Goal: Task Accomplishment & Management: Manage account settings

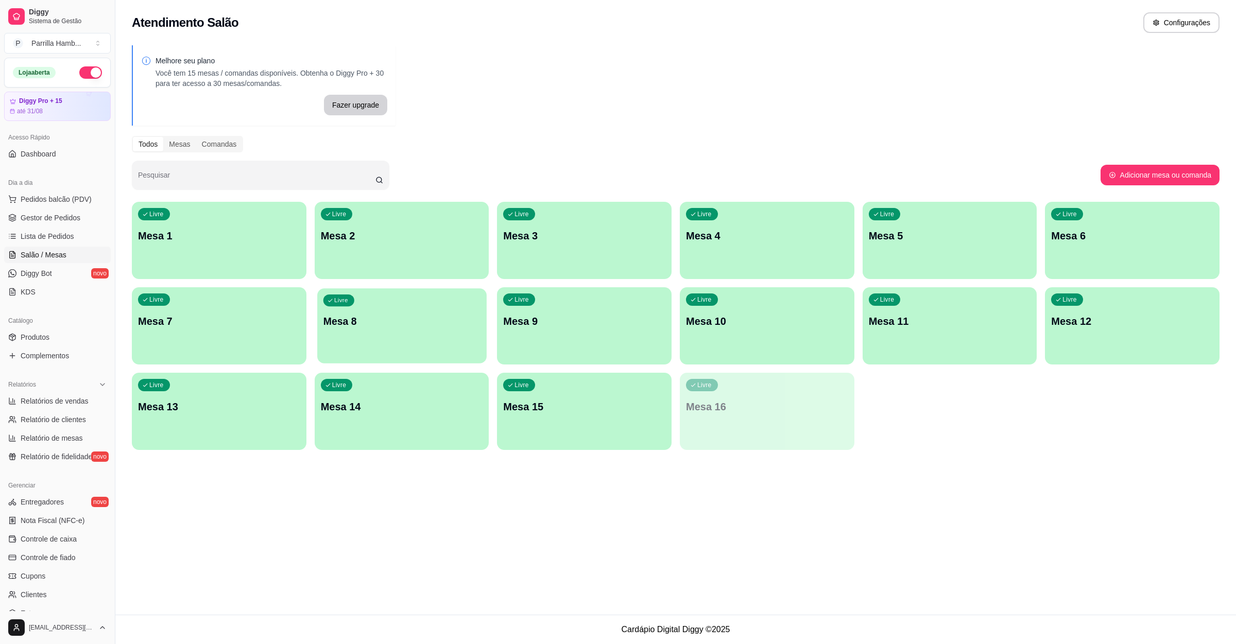
click at [335, 317] on p "Mesa 8" at bounding box center [401, 322] width 157 height 14
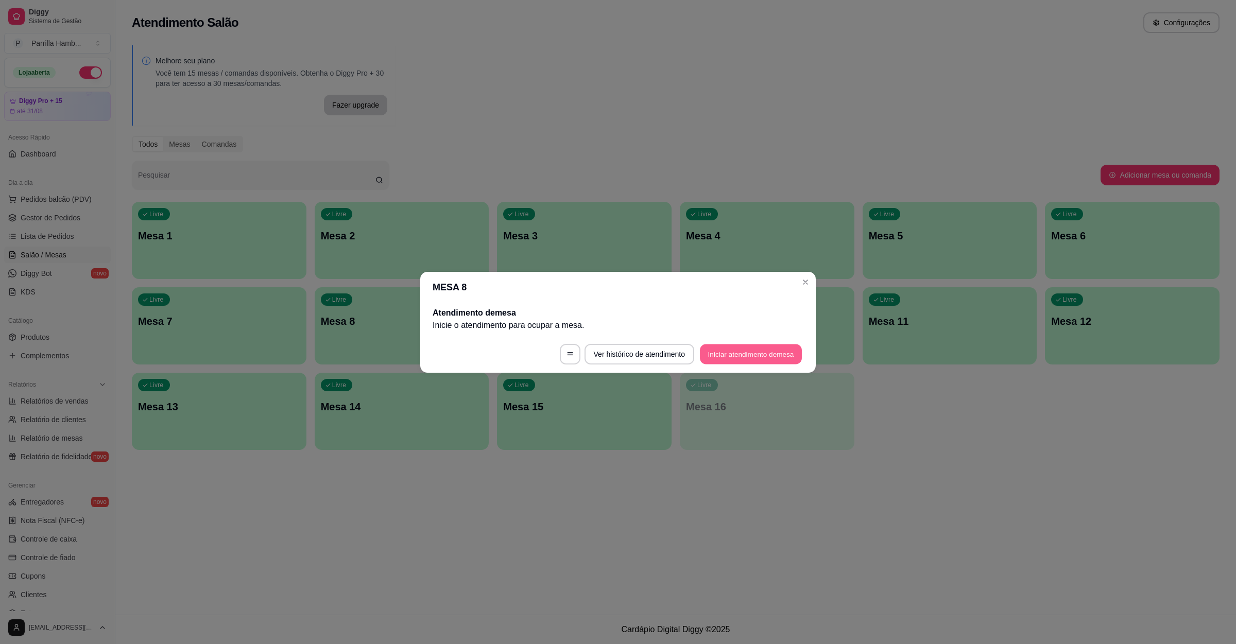
click at [719, 359] on button "Iniciar atendimento de mesa" at bounding box center [751, 354] width 102 height 20
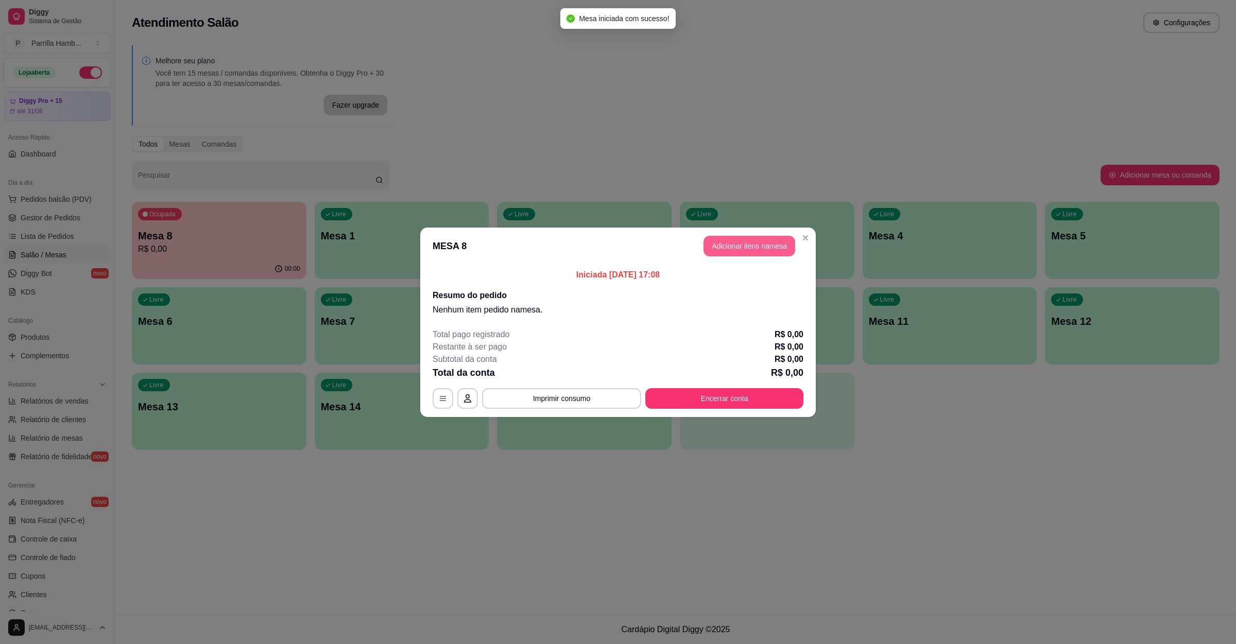
click at [743, 246] on button "Adicionar itens na mesa" at bounding box center [749, 246] width 92 height 21
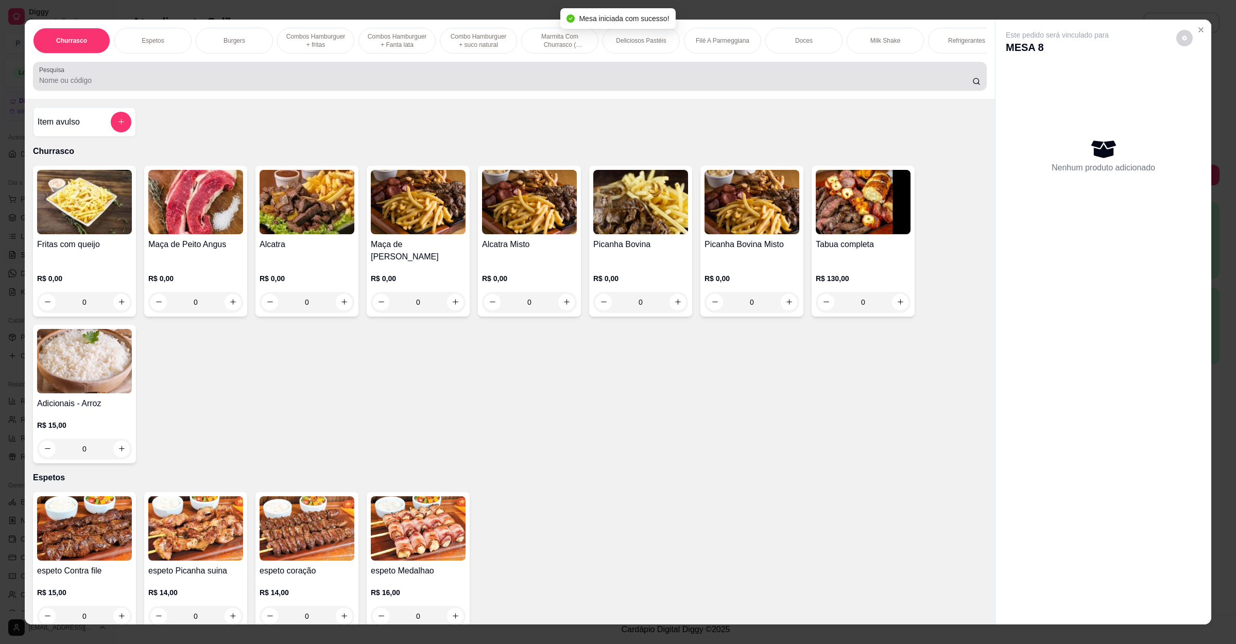
click at [321, 85] on input "Pesquisa" at bounding box center [505, 80] width 933 height 10
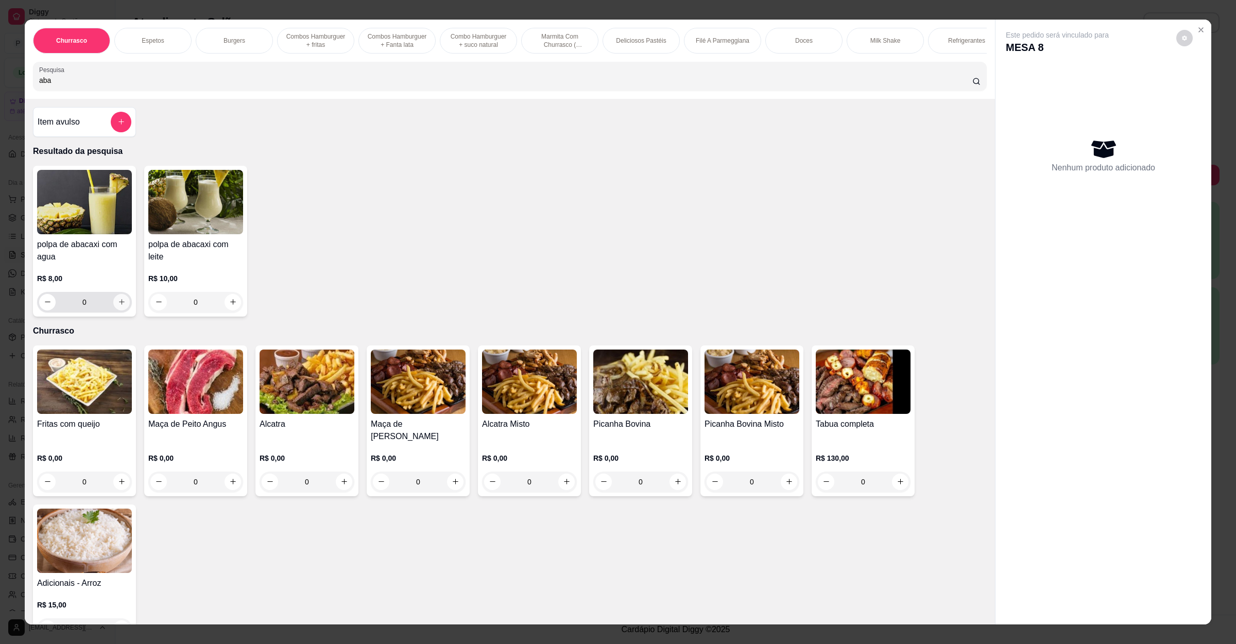
type input "aba"
click at [118, 306] on icon "increase-product-quantity" at bounding box center [122, 302] width 8 height 8
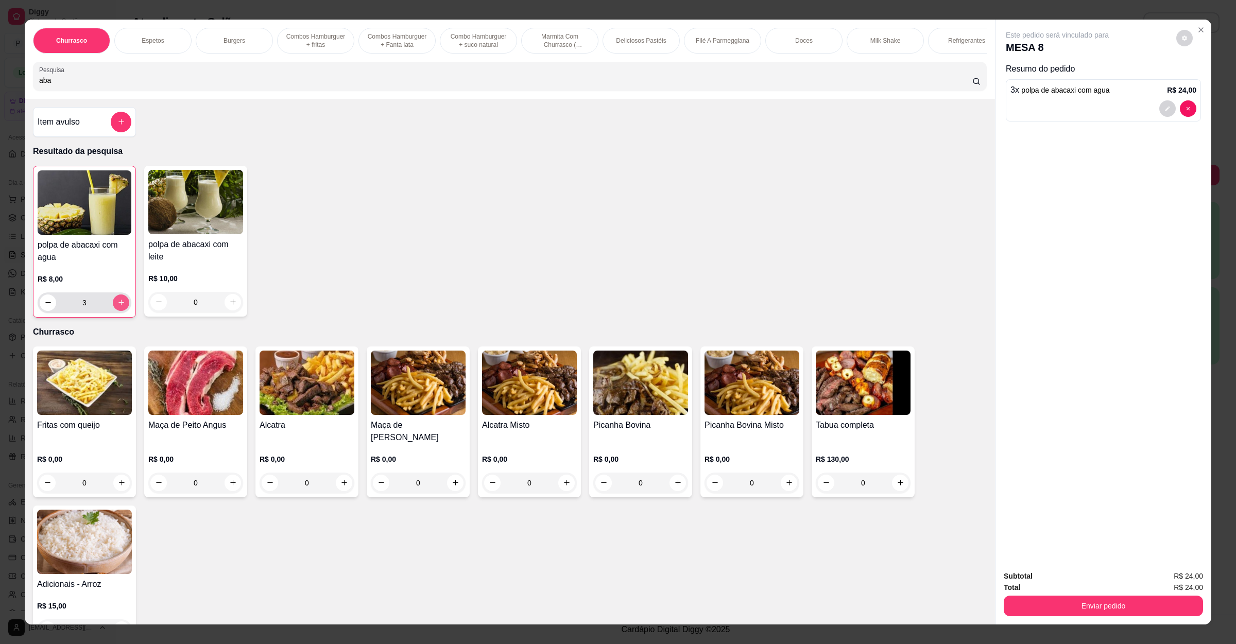
type input "3"
drag, startPoint x: 80, startPoint y: 97, endPoint x: 0, endPoint y: 91, distance: 80.6
click at [0, 91] on div "Churrasco Espetos Burgers Combos Hamburguer + fritas Combos Hamburguer + Fanta …" at bounding box center [618, 322] width 1236 height 644
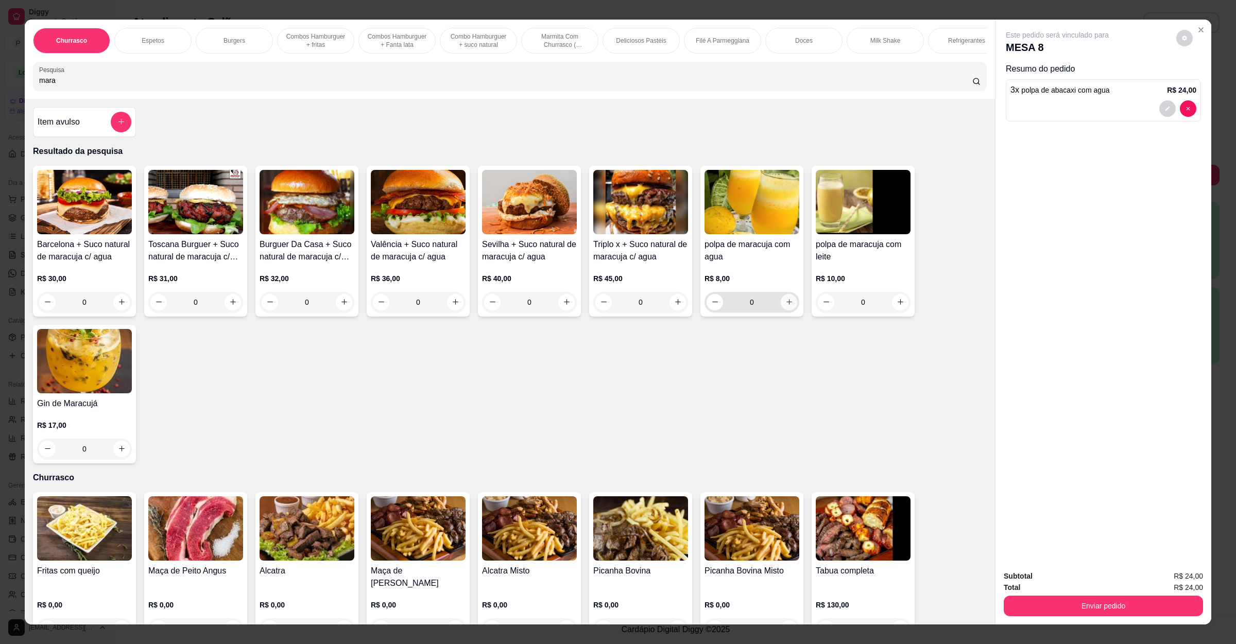
type input "mara"
click at [785, 306] on icon "increase-product-quantity" at bounding box center [789, 302] width 8 height 8
type input "1"
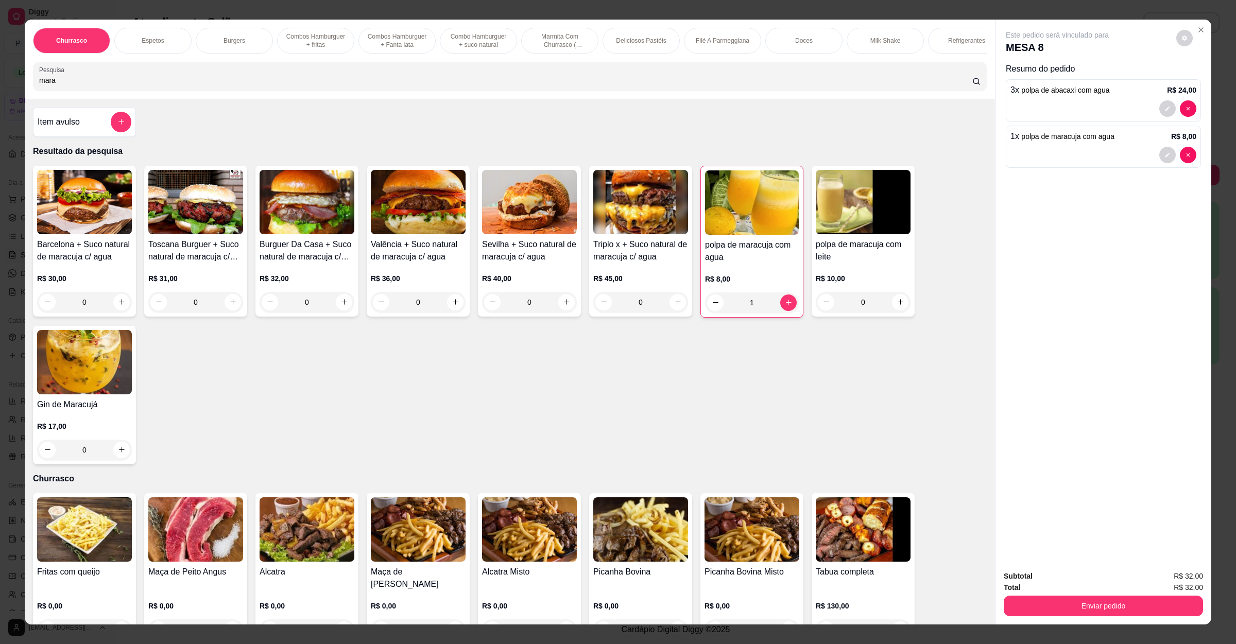
drag, startPoint x: 140, startPoint y: 97, endPoint x: 0, endPoint y: 106, distance: 139.8
click at [0, 106] on div "Churrasco Espetos Burgers Combos Hamburguer + fritas Combos Hamburguer + Fanta …" at bounding box center [618, 322] width 1236 height 644
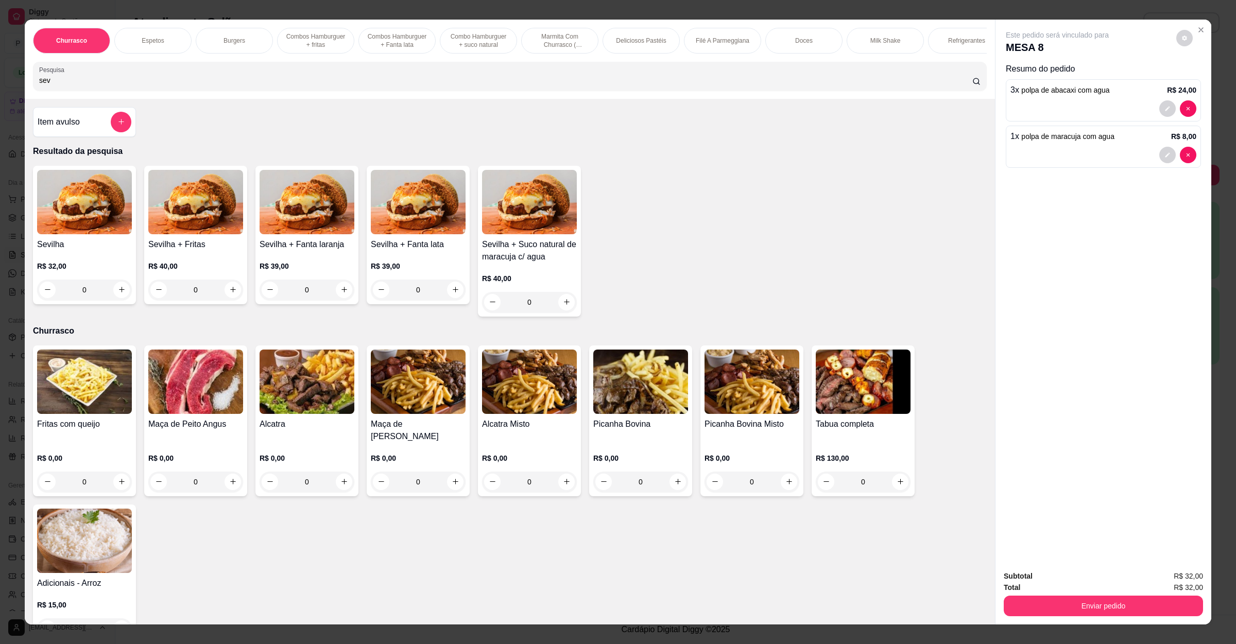
type input "sev"
click at [114, 297] on div "0" at bounding box center [84, 290] width 95 height 21
click at [97, 297] on div "0" at bounding box center [84, 290] width 95 height 21
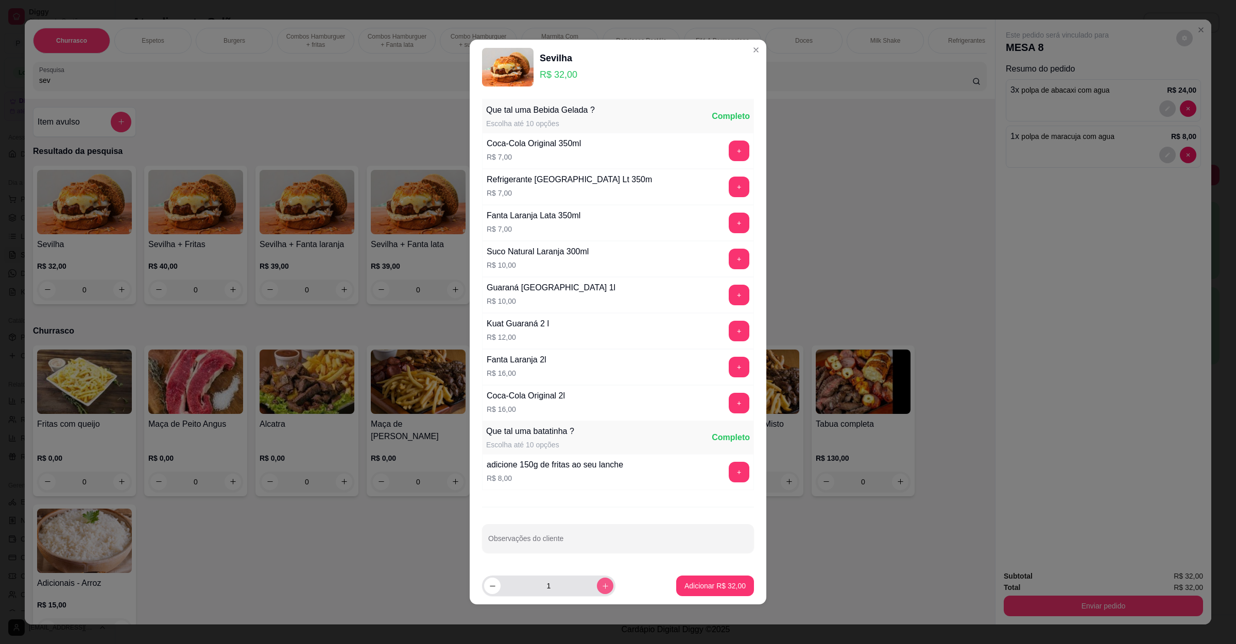
click at [601, 584] on button "increase-product-quantity" at bounding box center [605, 586] width 16 height 16
type input "4"
click at [681, 585] on p "Adicionar R$ 128,00" at bounding box center [712, 586] width 63 height 10
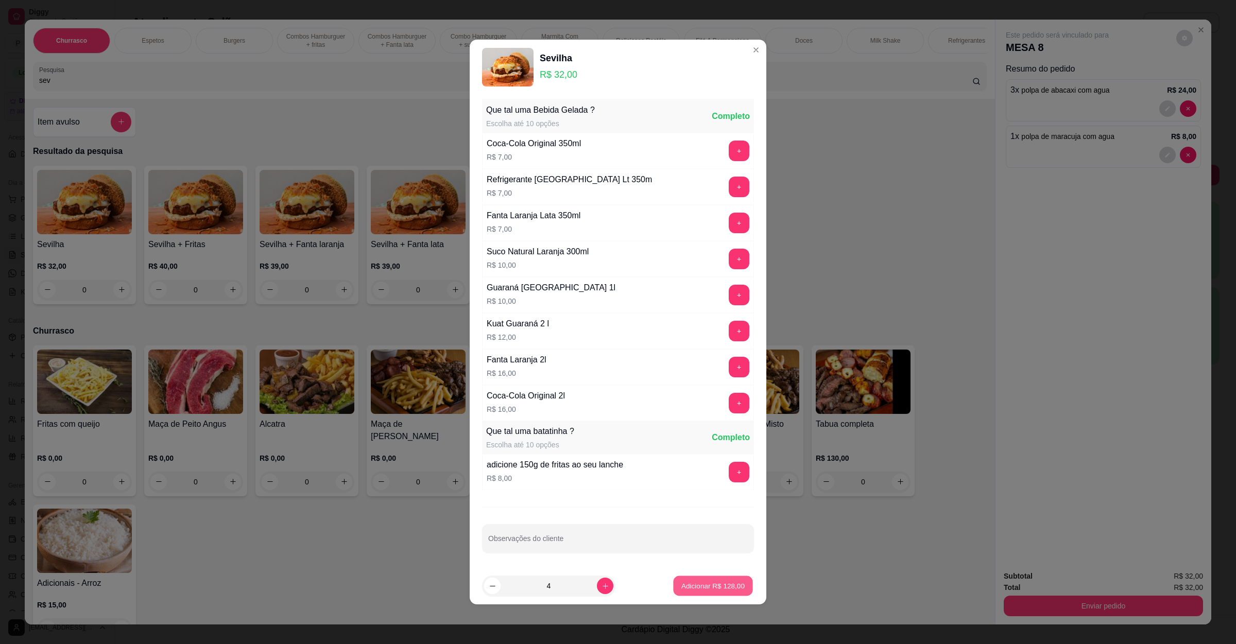
type input "4"
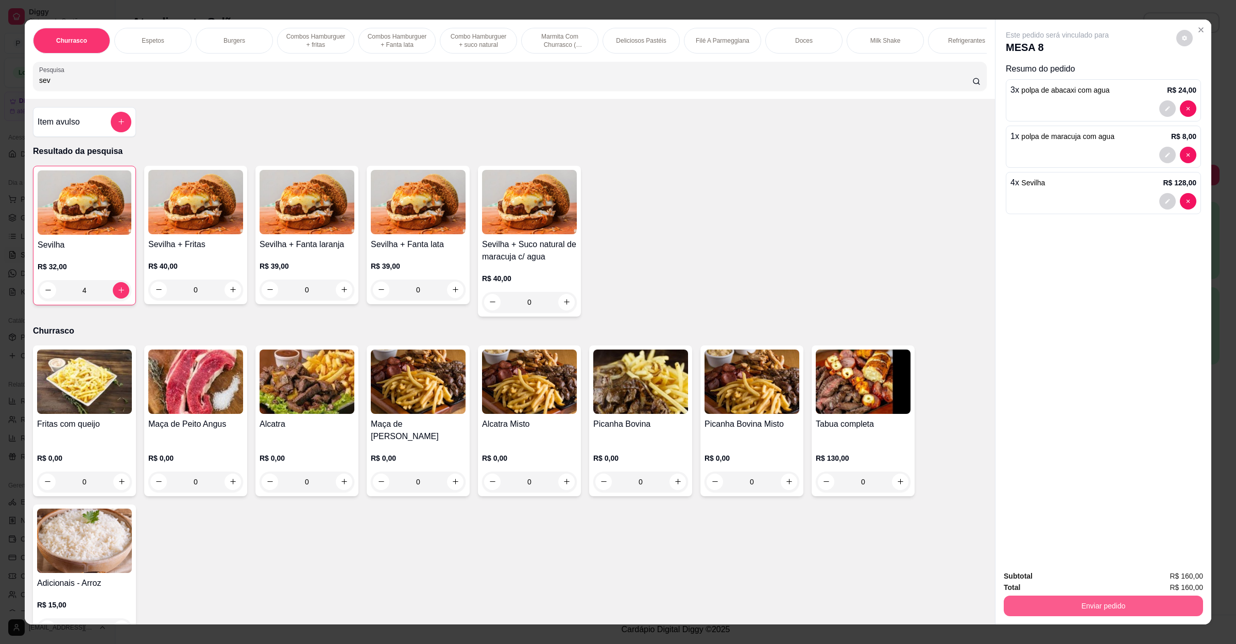
click at [1072, 609] on button "Enviar pedido" at bounding box center [1102, 606] width 199 height 21
click at [1075, 588] on button "Não registrar e enviar pedido" at bounding box center [1067, 581] width 107 height 20
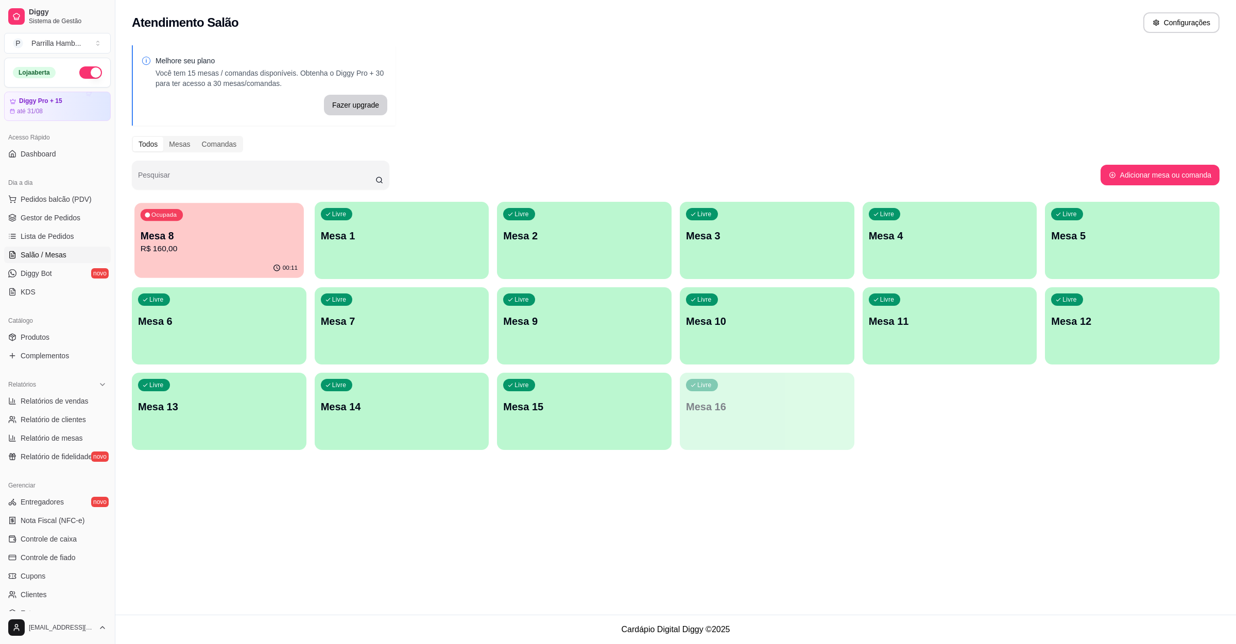
click at [203, 233] on p "Mesa 8" at bounding box center [219, 236] width 157 height 14
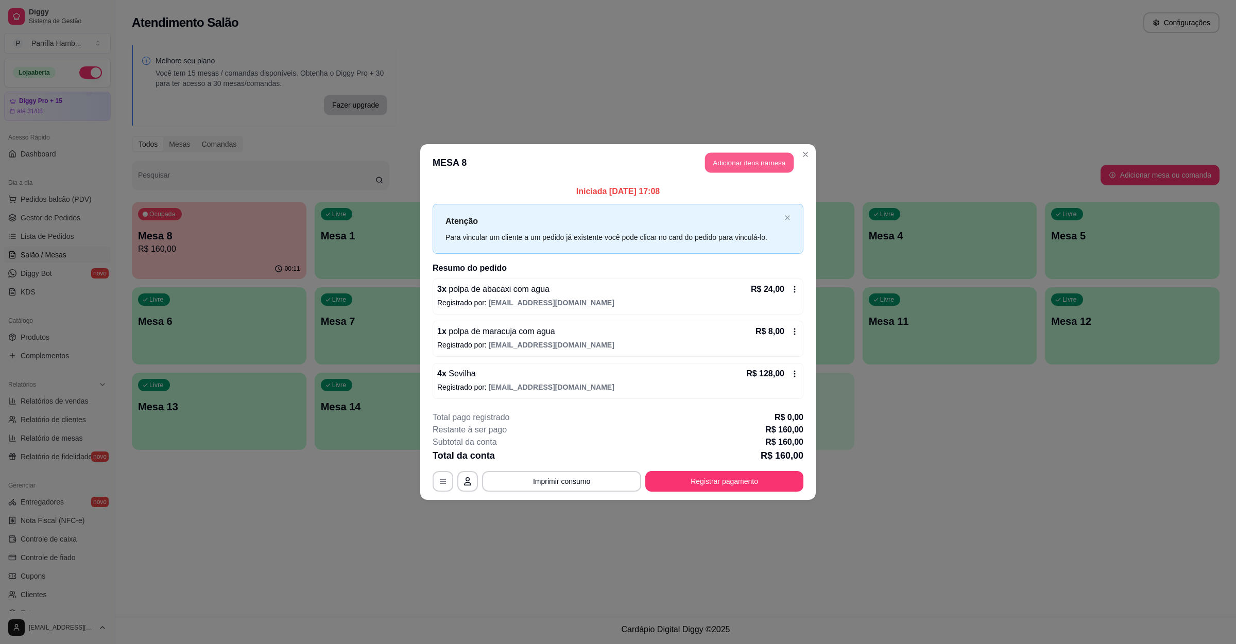
click at [706, 158] on button "Adicionar itens na mesa" at bounding box center [749, 163] width 89 height 20
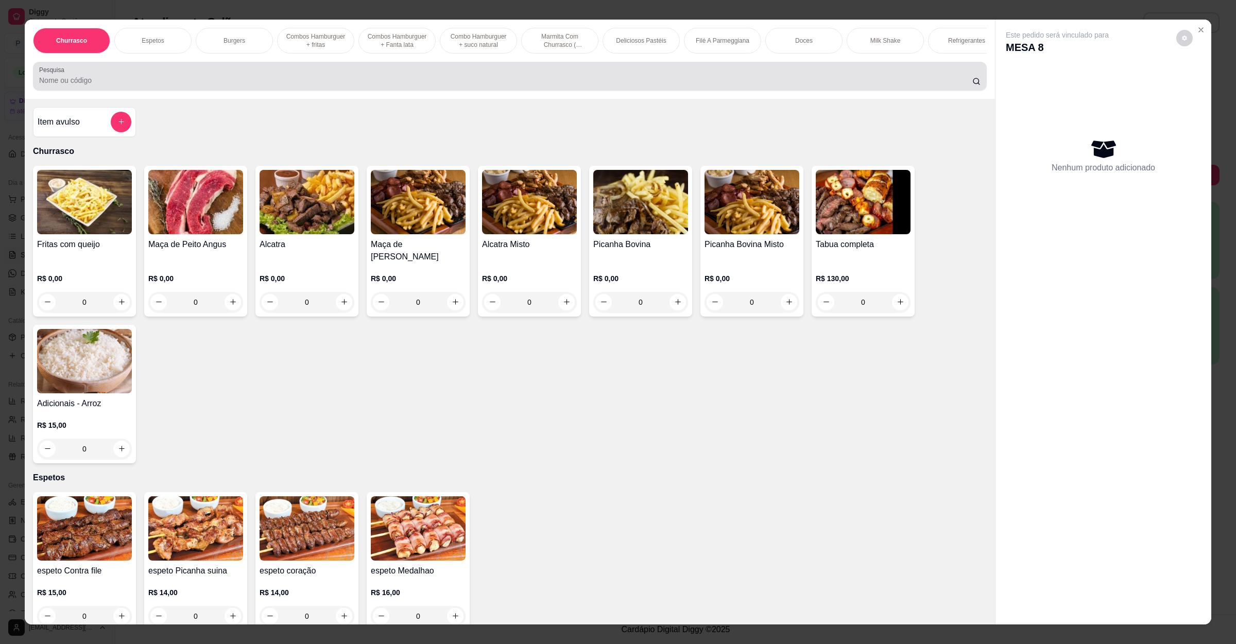
click at [265, 85] on input "Pesquisa" at bounding box center [505, 80] width 933 height 10
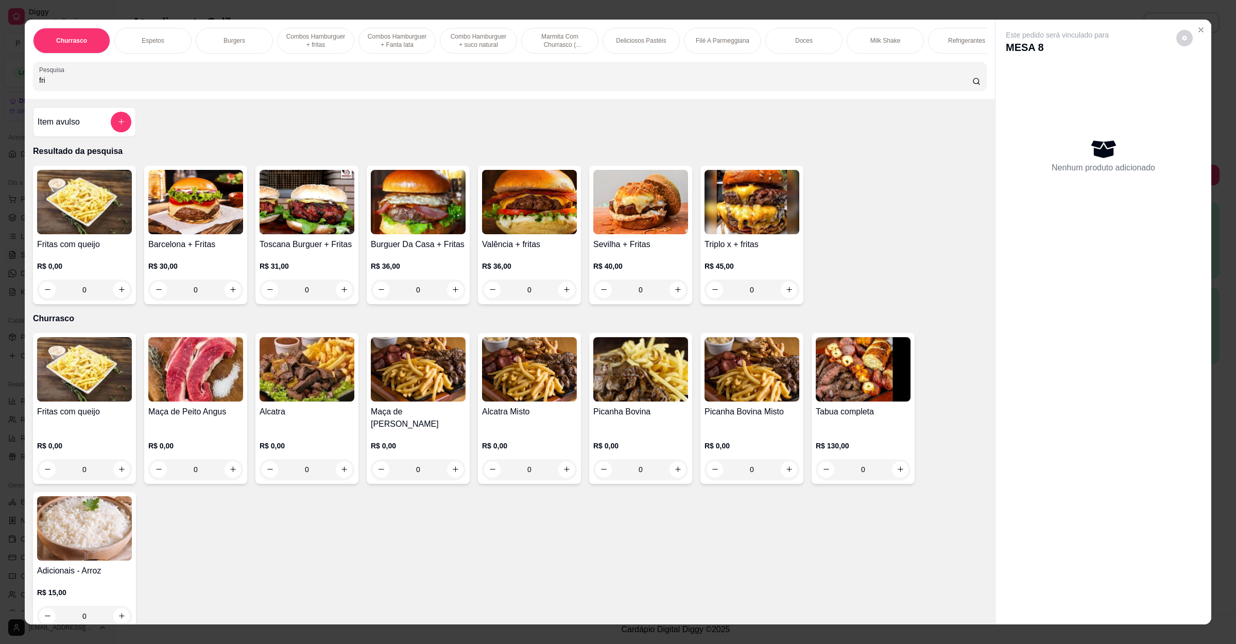
type input "fri"
click at [108, 251] on h4 "Fritas com queijo" at bounding box center [84, 244] width 95 height 12
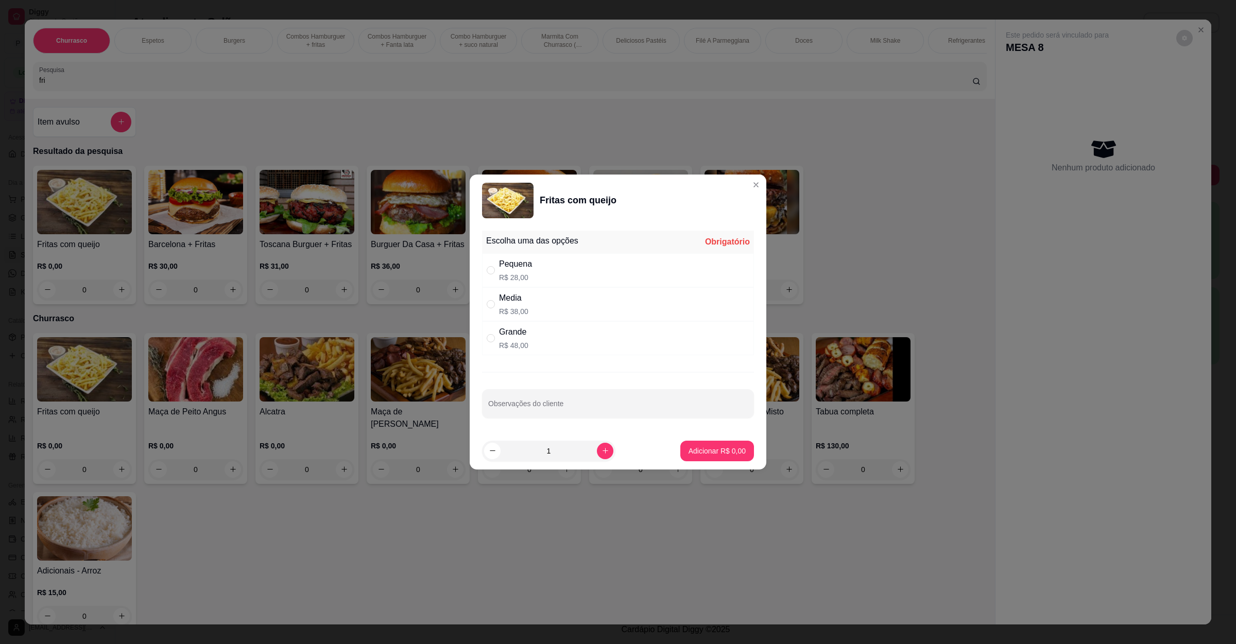
click at [534, 328] on div "Grande R$ 48,00" at bounding box center [618, 338] width 272 height 34
radio input "true"
click at [733, 456] on p "Adicionar R$ 48,00" at bounding box center [714, 451] width 61 height 10
type input "1"
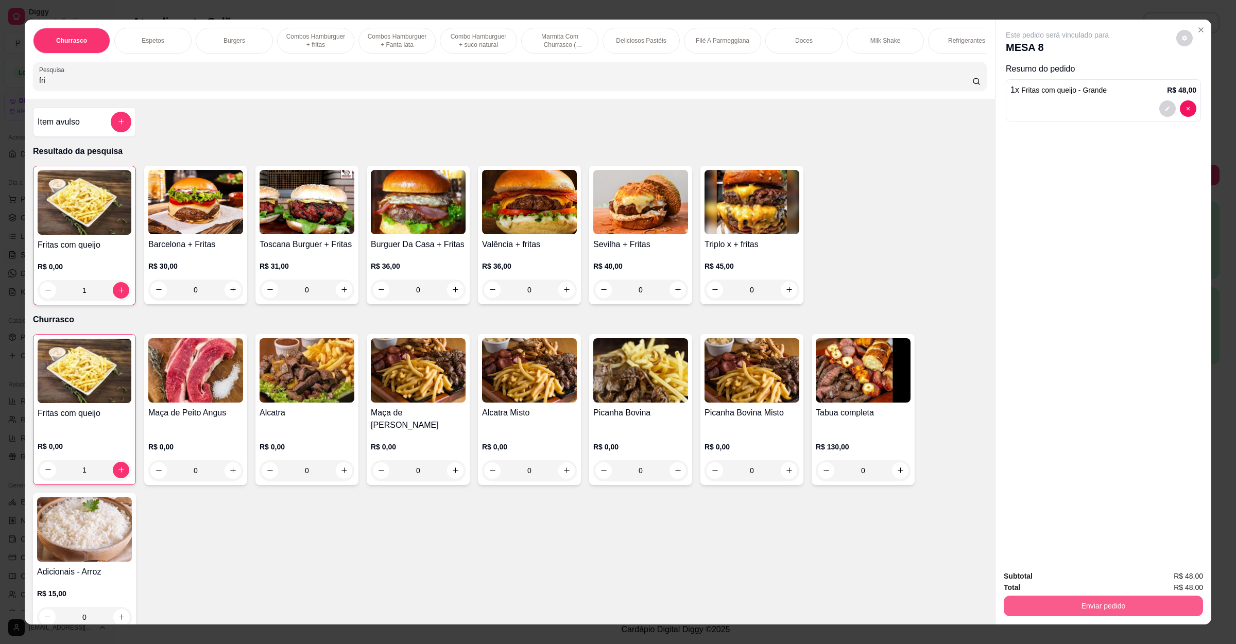
click at [1063, 605] on button "Enviar pedido" at bounding box center [1102, 606] width 199 height 21
click at [1079, 583] on button "Não registrar e enviar pedido" at bounding box center [1067, 581] width 107 height 20
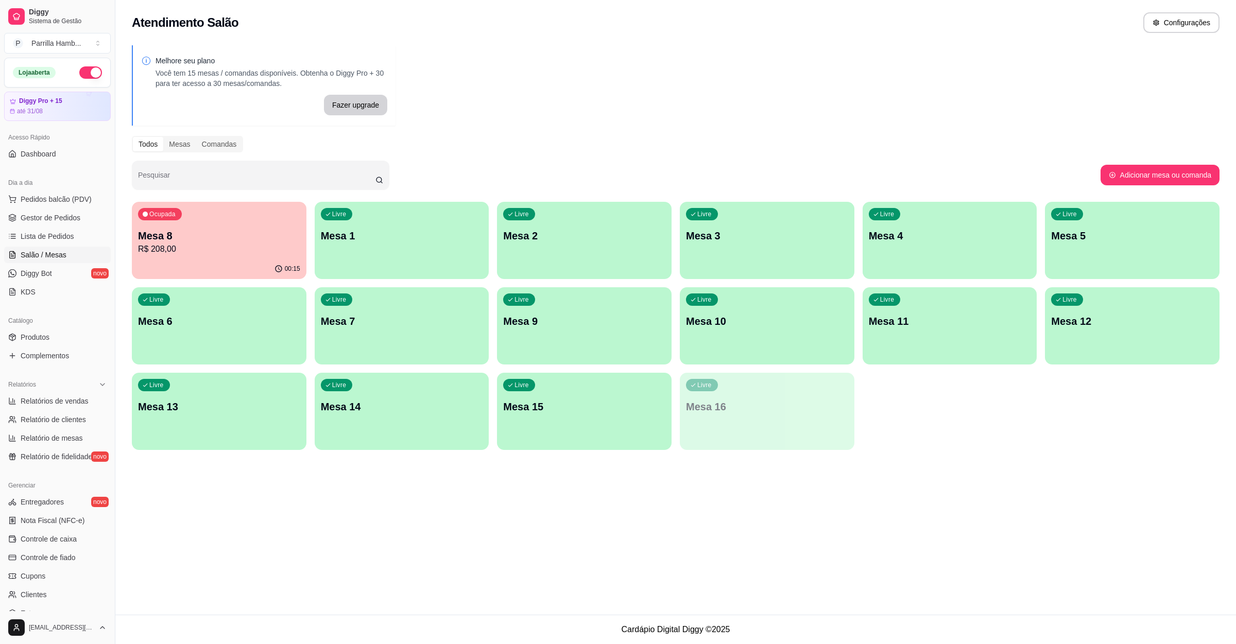
click at [237, 393] on div "Livre Mesa 13" at bounding box center [219, 405] width 175 height 65
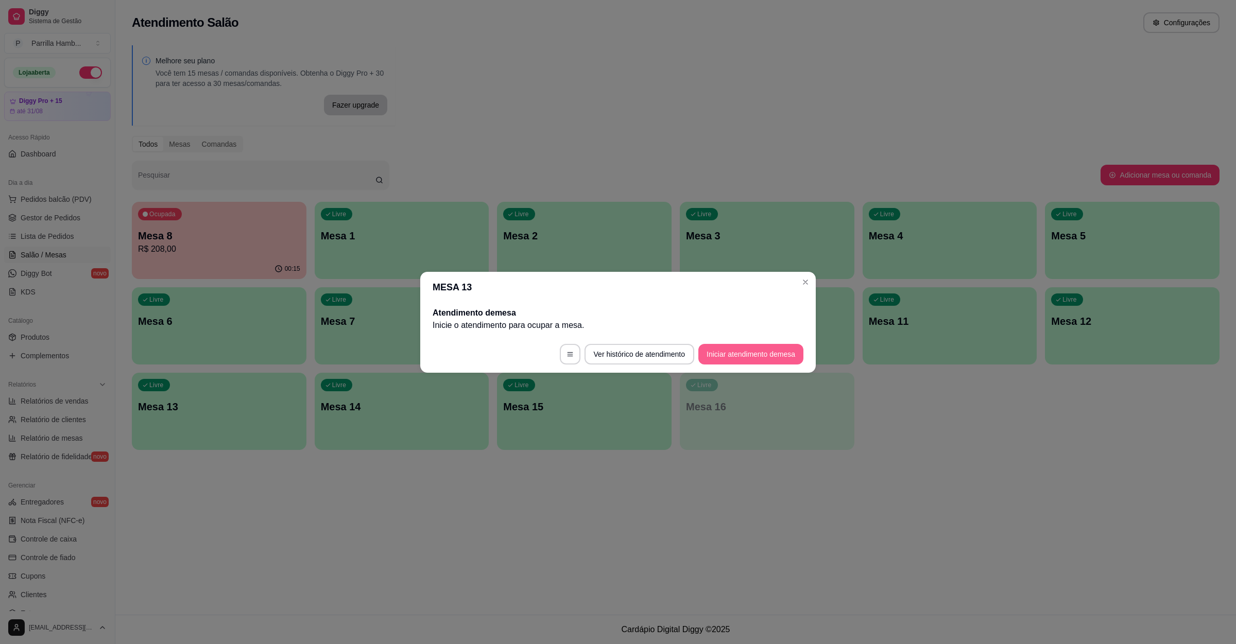
click at [743, 354] on button "Iniciar atendimento de mesa" at bounding box center [750, 354] width 105 height 21
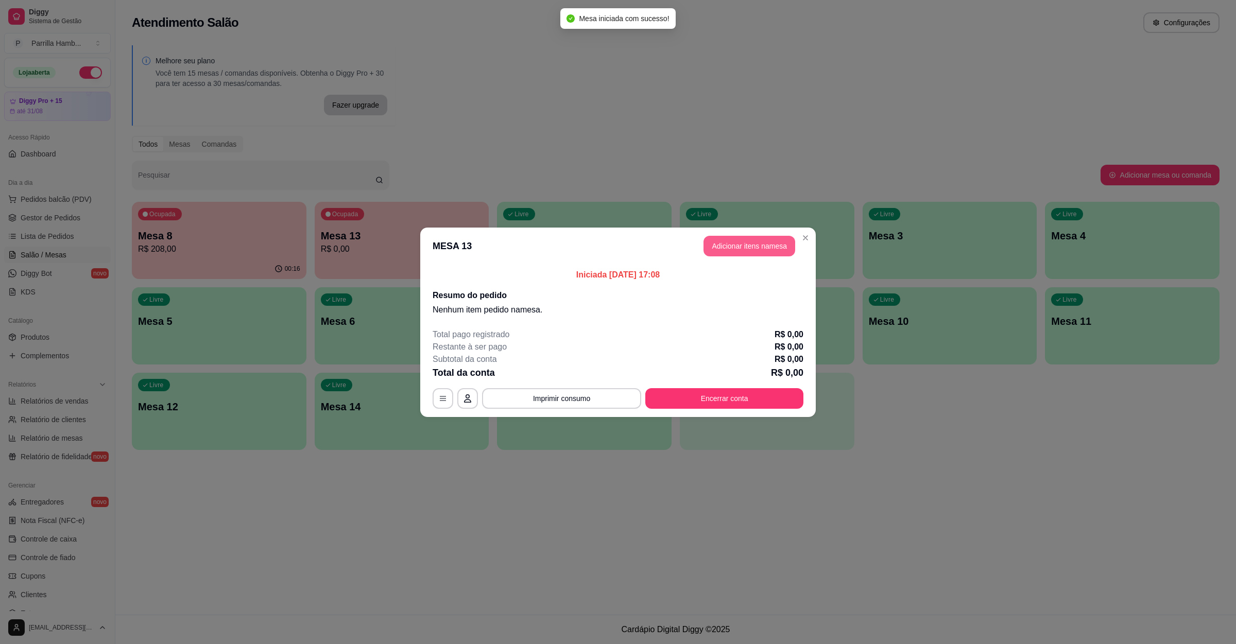
click at [723, 247] on button "Adicionar itens na mesa" at bounding box center [749, 246] width 92 height 21
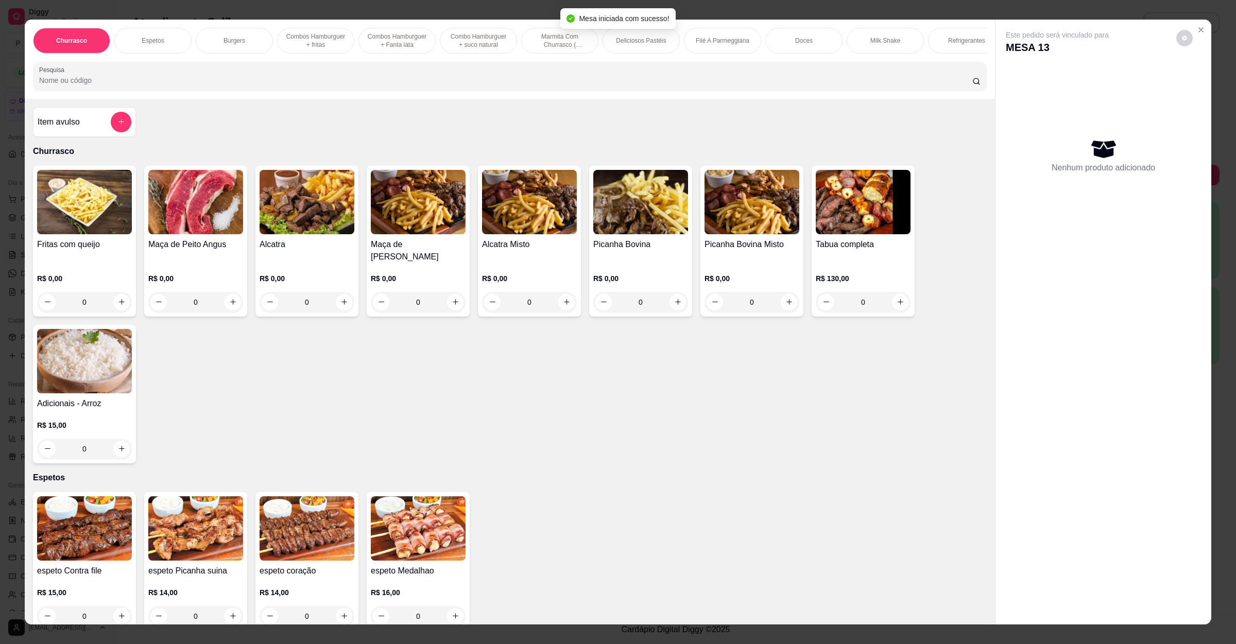
click at [479, 99] on div "Churrasco Espetos Burgers Combos Hamburguer + fritas Combos Hamburguer + Fanta …" at bounding box center [510, 59] width 970 height 79
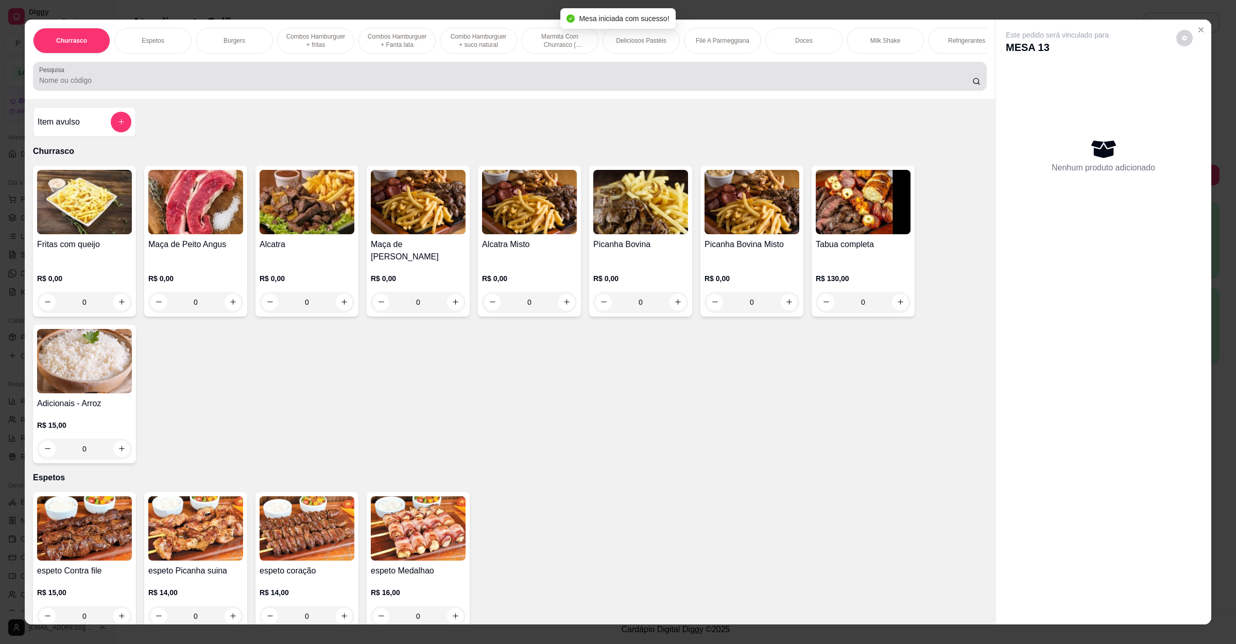
click at [482, 85] on div at bounding box center [509, 76] width 941 height 21
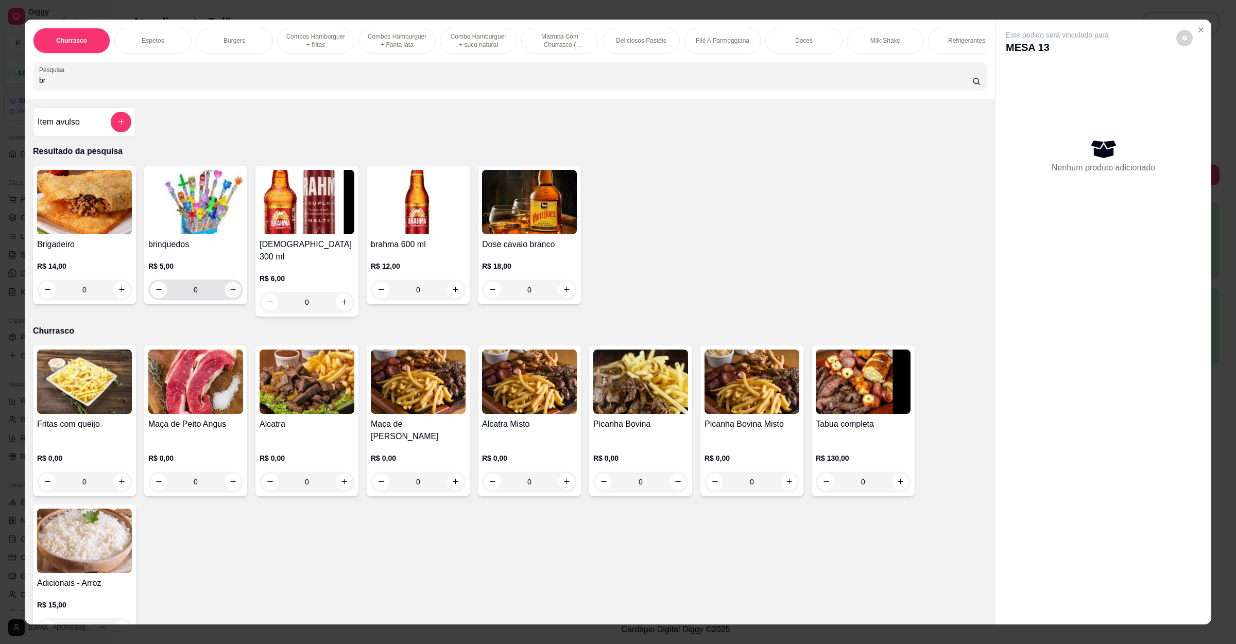
type input "br"
click at [230, 293] on icon "increase-product-quantity" at bounding box center [233, 290] width 8 height 8
type input "1"
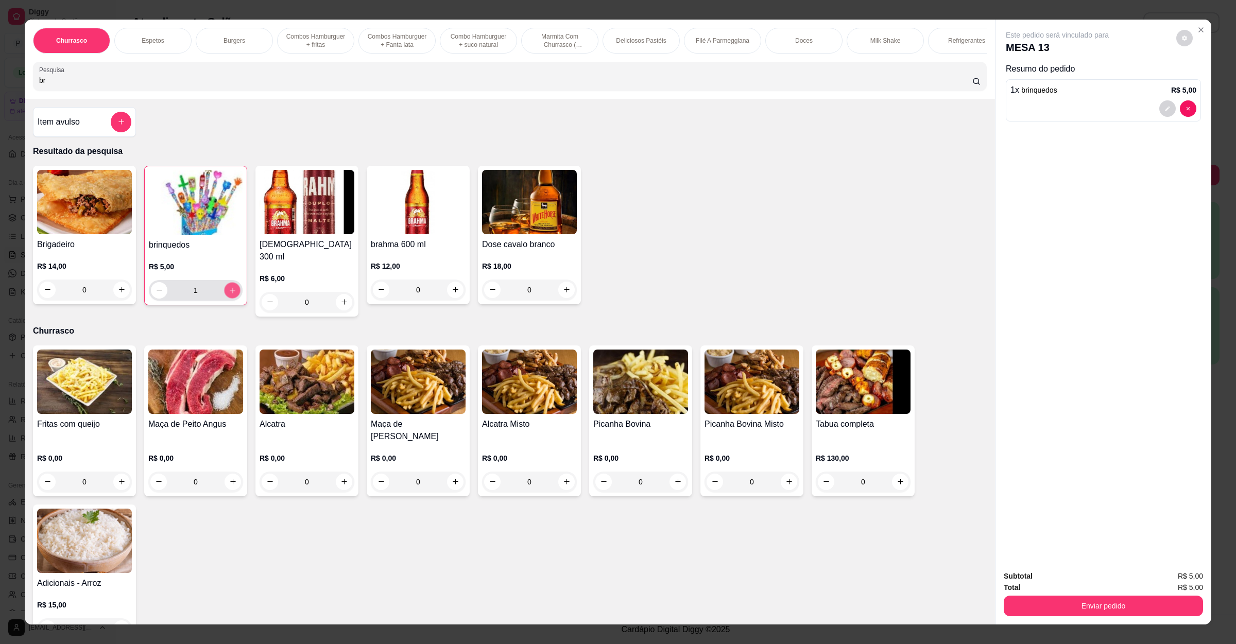
click at [230, 298] on button "increase-product-quantity" at bounding box center [232, 290] width 16 height 16
type input "2"
click at [230, 298] on button "increase-product-quantity" at bounding box center [232, 290] width 16 height 16
type input "3"
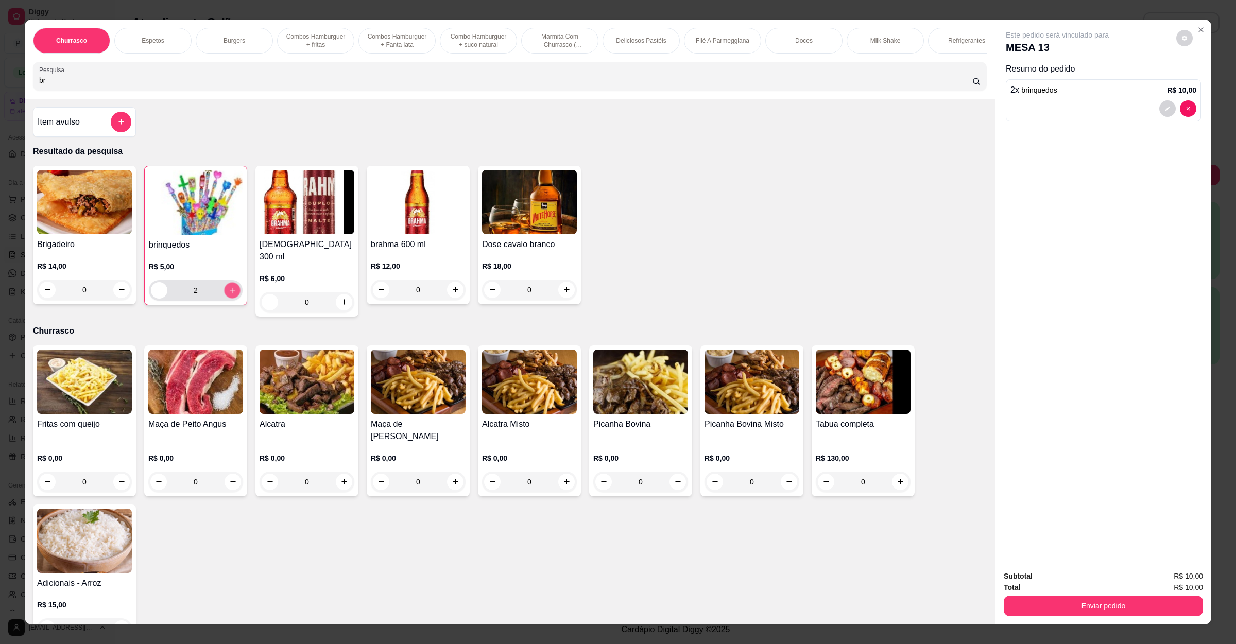
type input "3"
click at [1048, 601] on button "Enviar pedido" at bounding box center [1102, 606] width 199 height 21
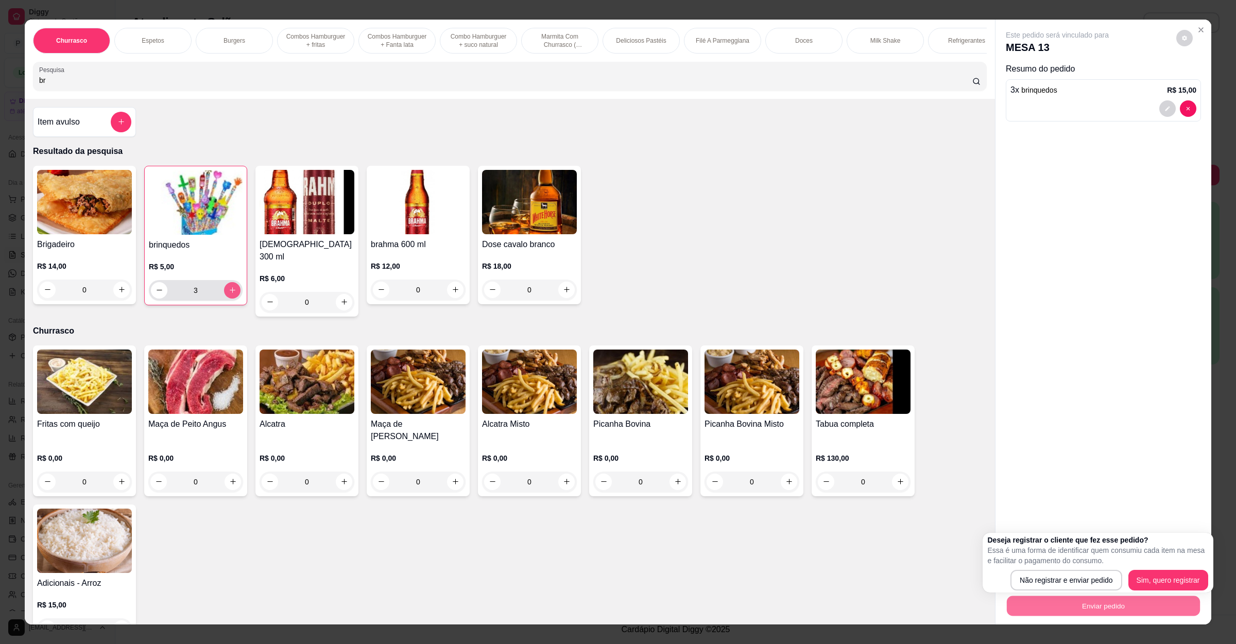
click at [229, 294] on icon "increase-product-quantity" at bounding box center [233, 290] width 8 height 8
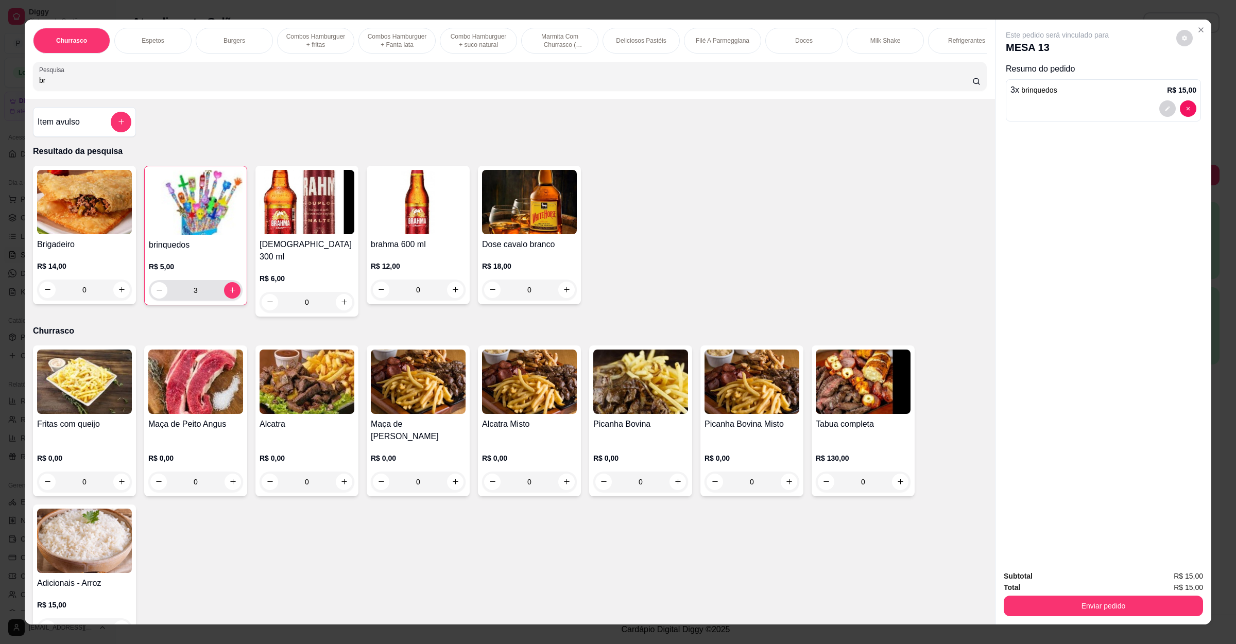
click at [234, 301] on div "3" at bounding box center [196, 290] width 90 height 21
click at [229, 294] on icon "increase-product-quantity" at bounding box center [233, 290] width 8 height 8
type input "4"
click at [1043, 597] on button "Enviar pedido" at bounding box center [1102, 606] width 199 height 21
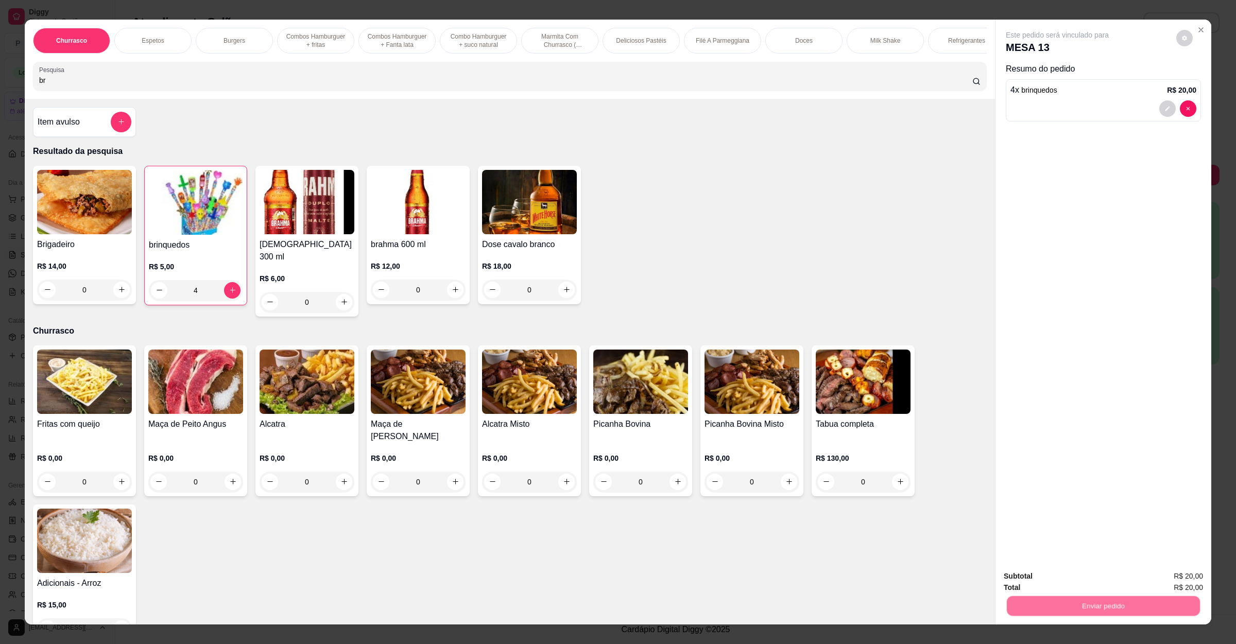
click at [1052, 585] on button "Não registrar e enviar pedido" at bounding box center [1067, 580] width 104 height 19
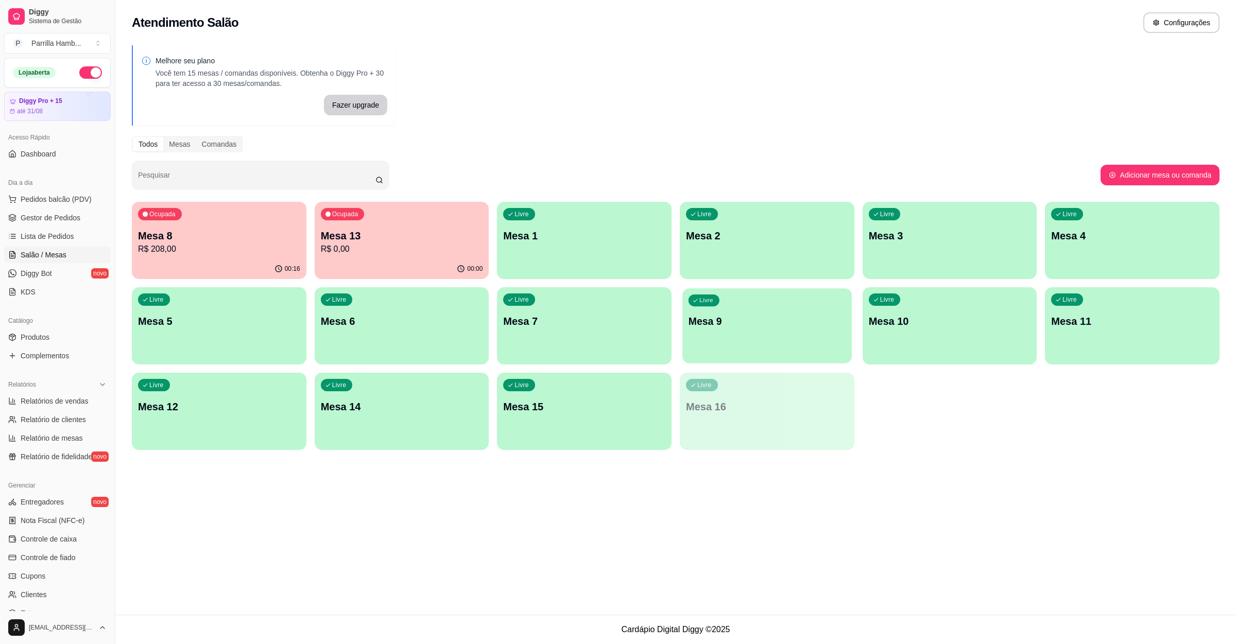
click at [802, 326] on p "Mesa 9" at bounding box center [766, 322] width 157 height 14
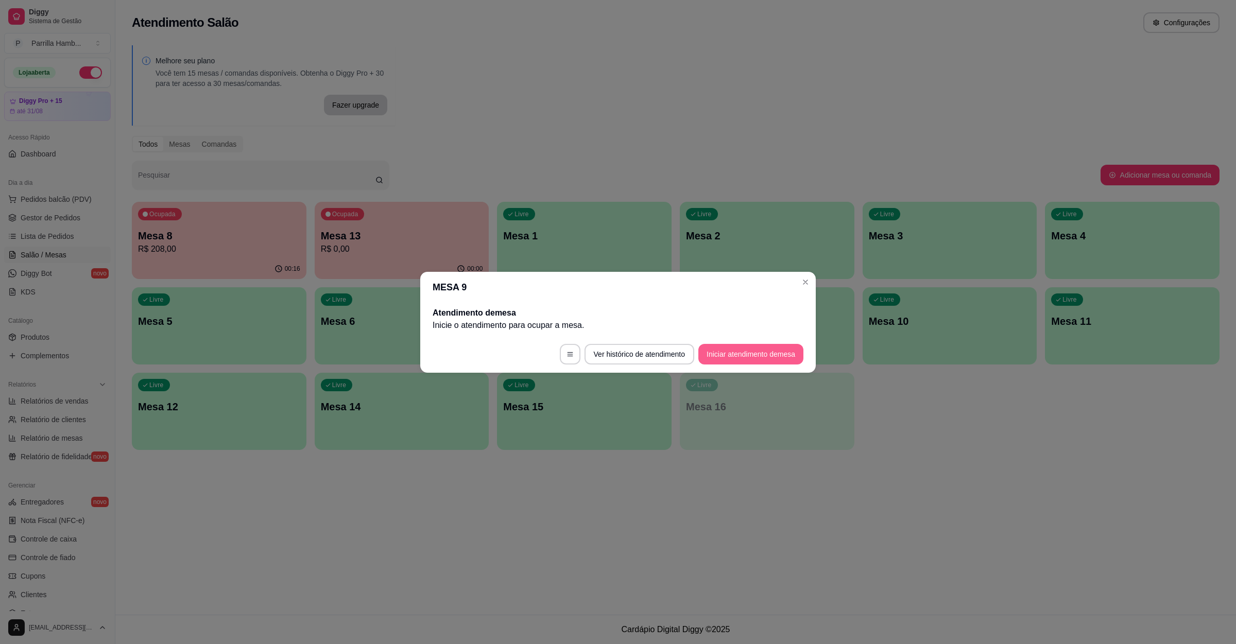
click at [777, 356] on button "Iniciar atendimento de mesa" at bounding box center [750, 354] width 105 height 21
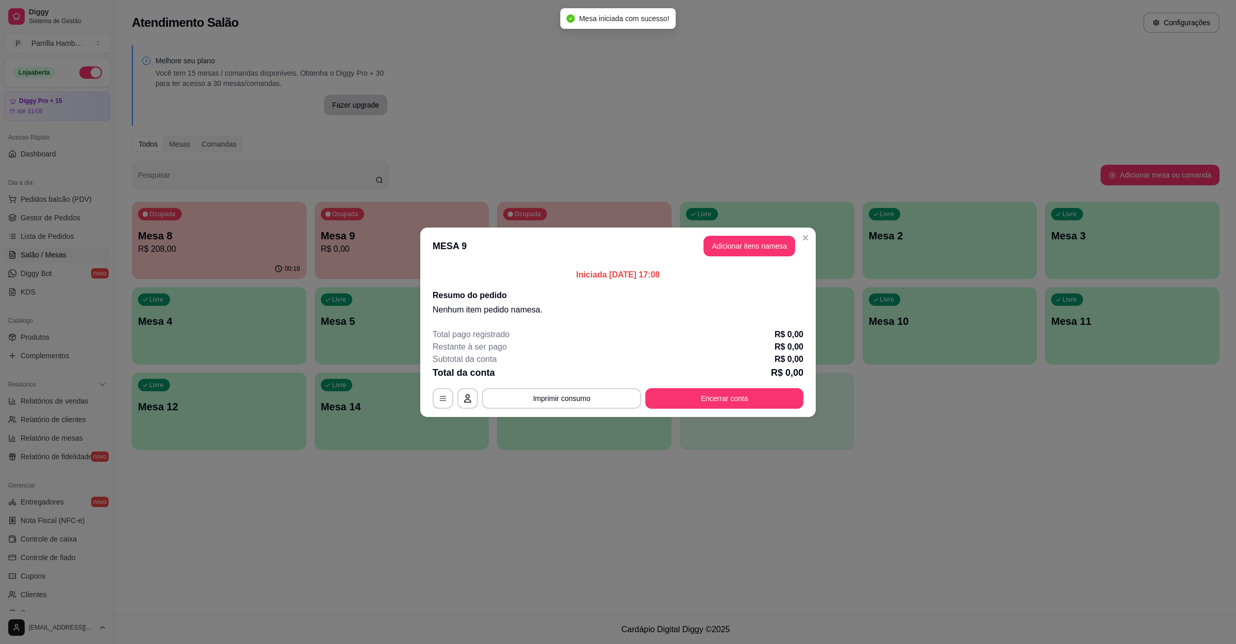
click at [737, 258] on header "MESA 9 Adicionar itens na mesa" at bounding box center [617, 246] width 395 height 37
click at [771, 251] on button "Adicionar itens na mesa" at bounding box center [749, 246] width 92 height 21
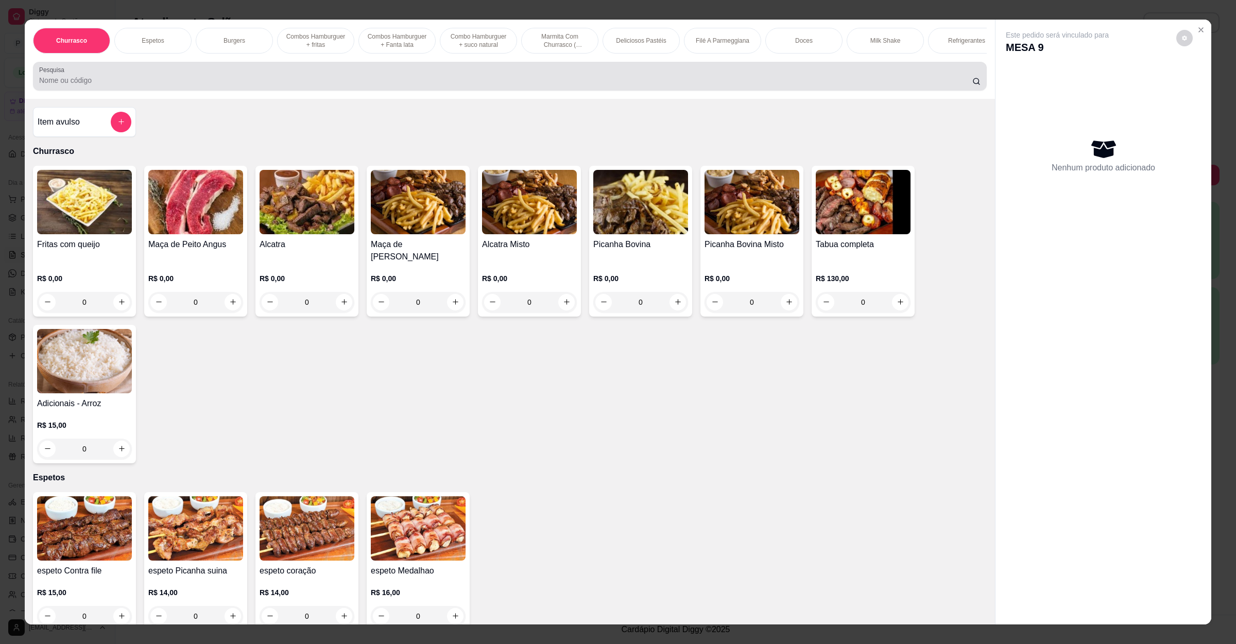
click at [237, 85] on input "Pesquisa" at bounding box center [505, 80] width 933 height 10
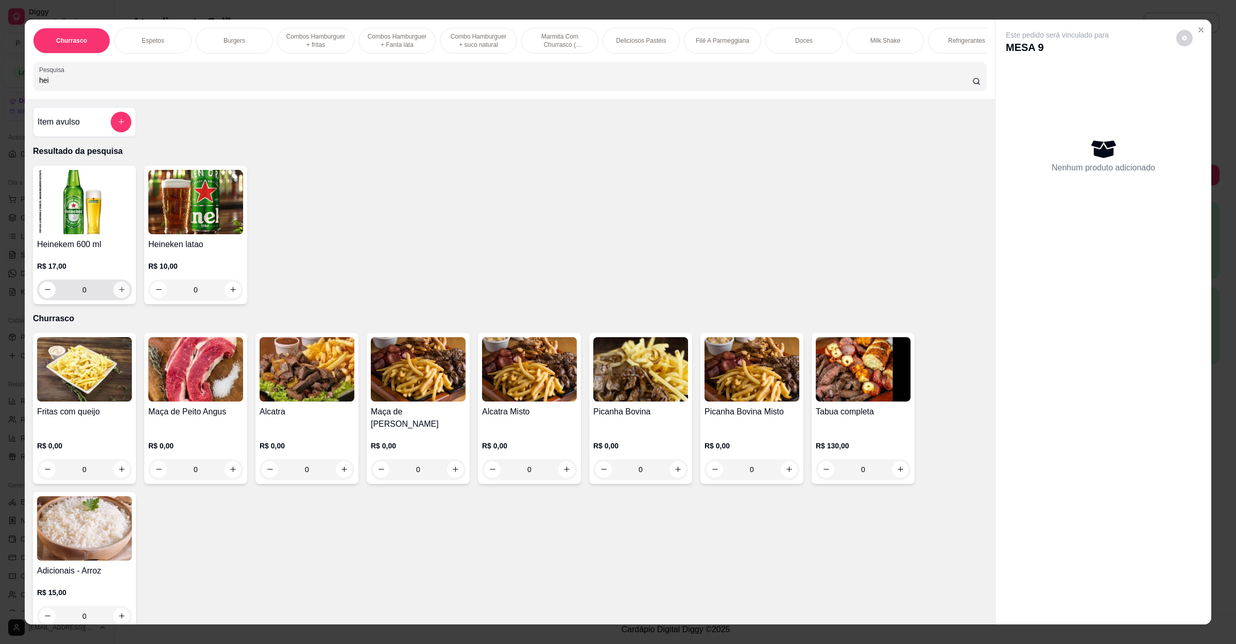
type input "hei"
click at [119, 296] on button "increase-product-quantity" at bounding box center [121, 290] width 16 height 16
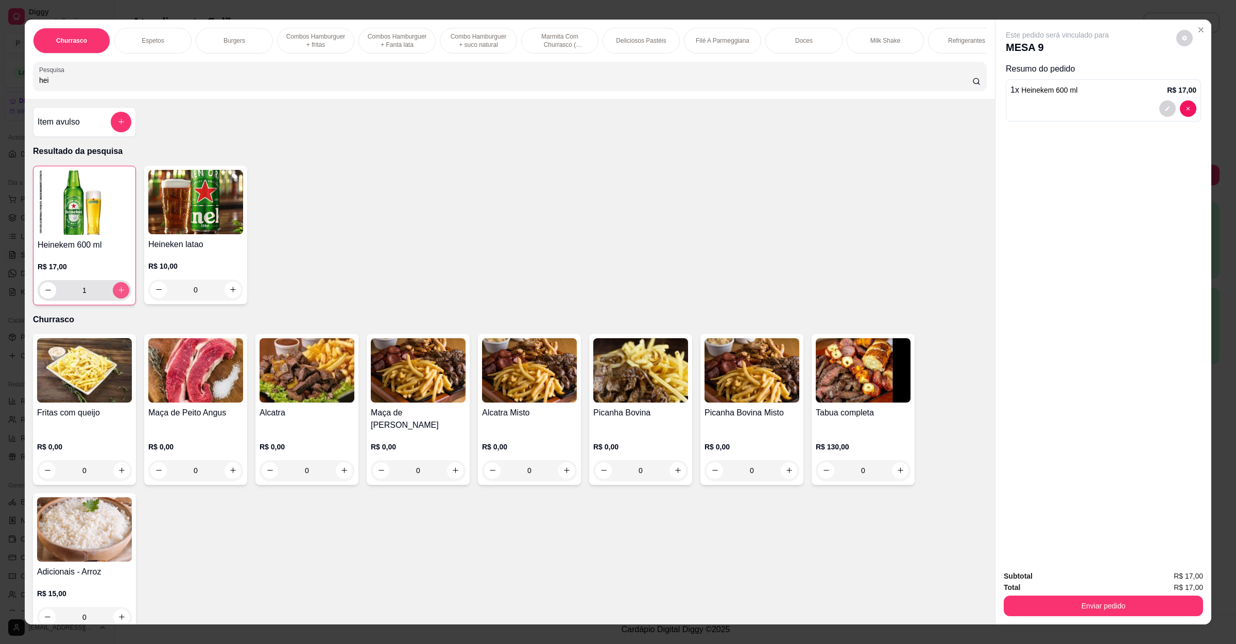
type input "1"
drag, startPoint x: 92, startPoint y: 95, endPoint x: 31, endPoint y: 95, distance: 60.8
click at [33, 91] on div "Pesquisa hei" at bounding box center [510, 76] width 954 height 29
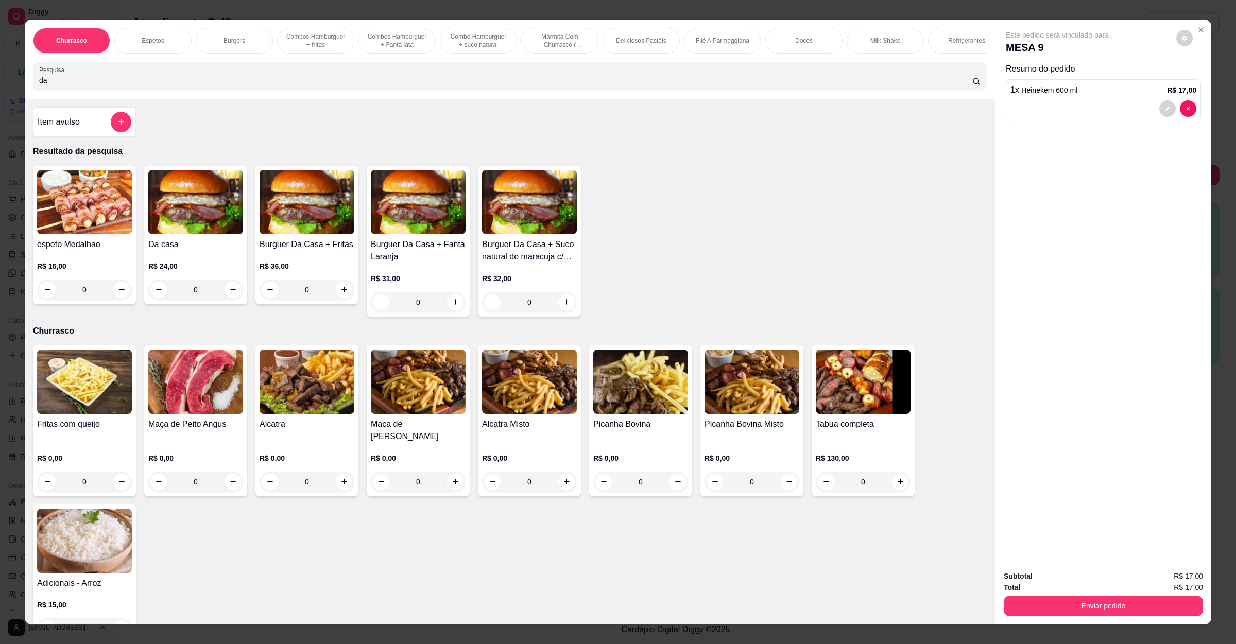
type input "da"
click at [231, 300] on div "0" at bounding box center [195, 290] width 95 height 21
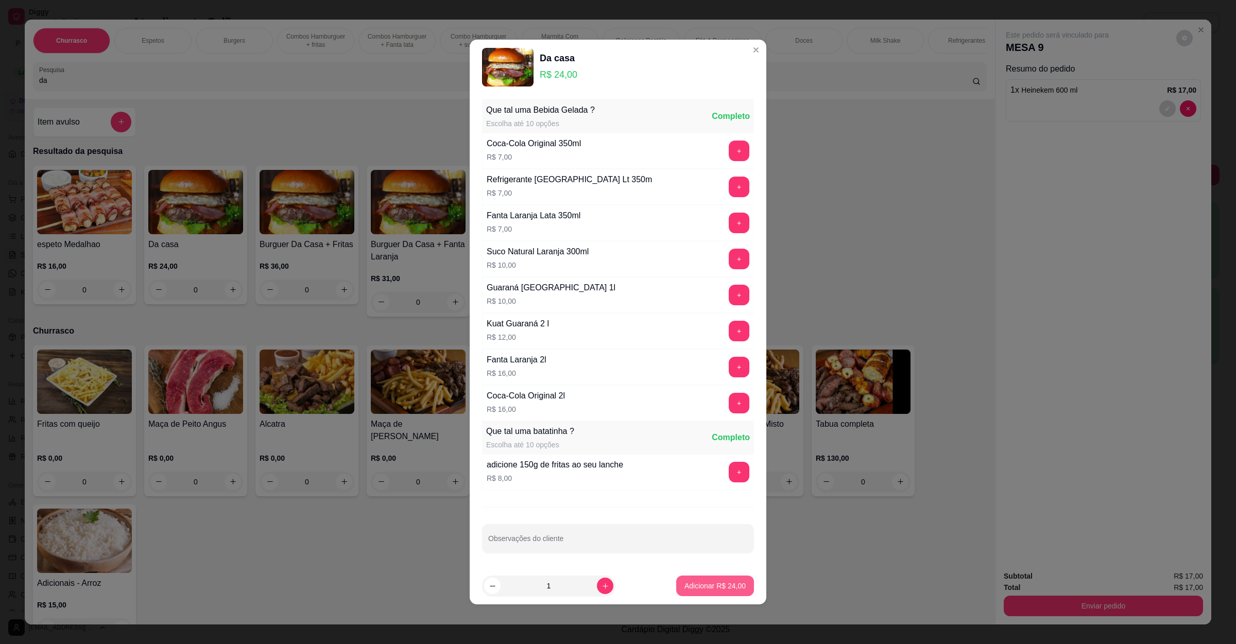
click at [711, 595] on button "Adicionar R$ 24,00" at bounding box center [715, 586] width 78 height 21
type input "1"
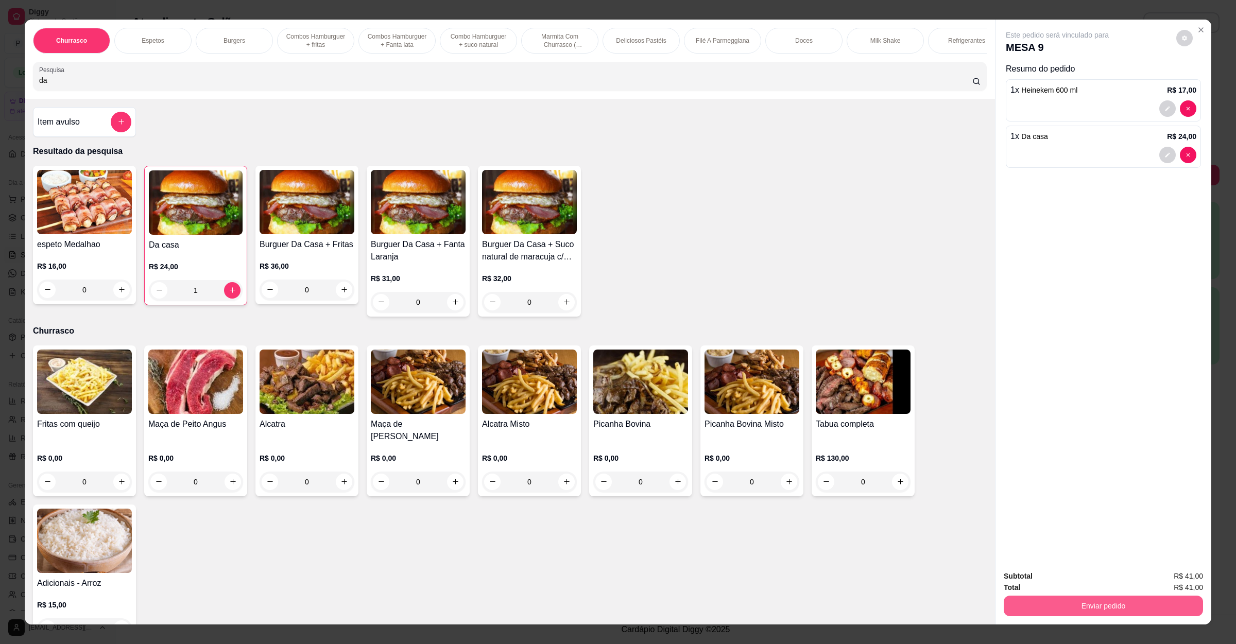
click at [1091, 597] on button "Enviar pedido" at bounding box center [1102, 606] width 199 height 21
click at [1091, 579] on button "Não registrar e enviar pedido" at bounding box center [1067, 581] width 107 height 20
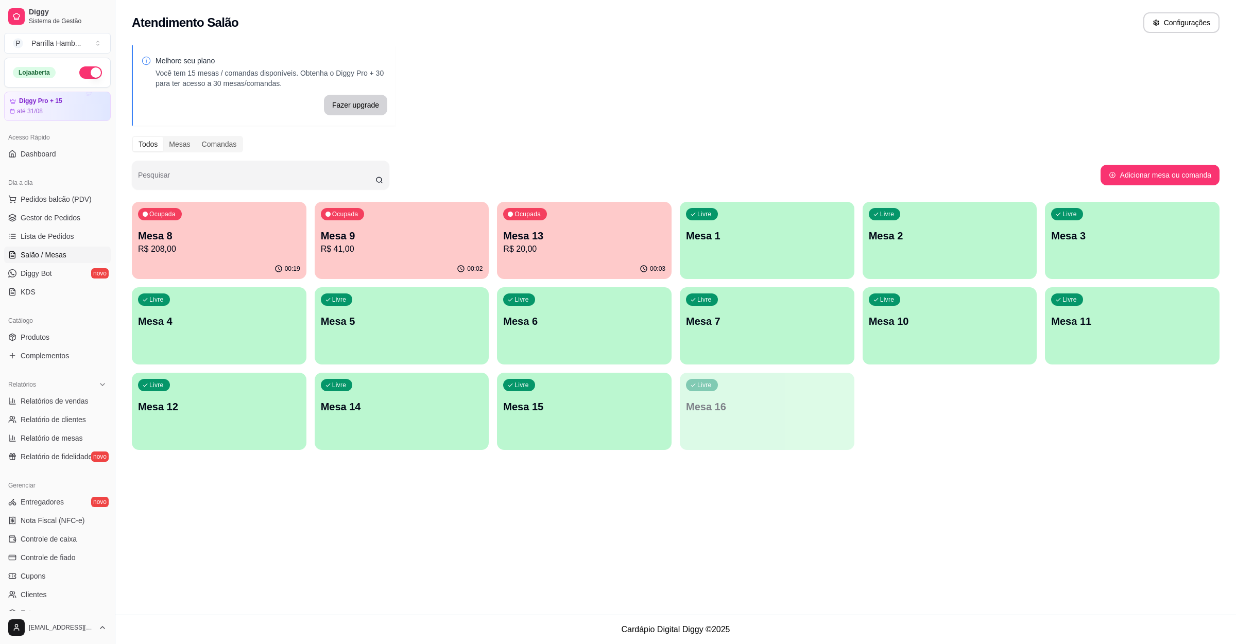
click at [433, 248] on p "R$ 41,00" at bounding box center [402, 249] width 162 height 12
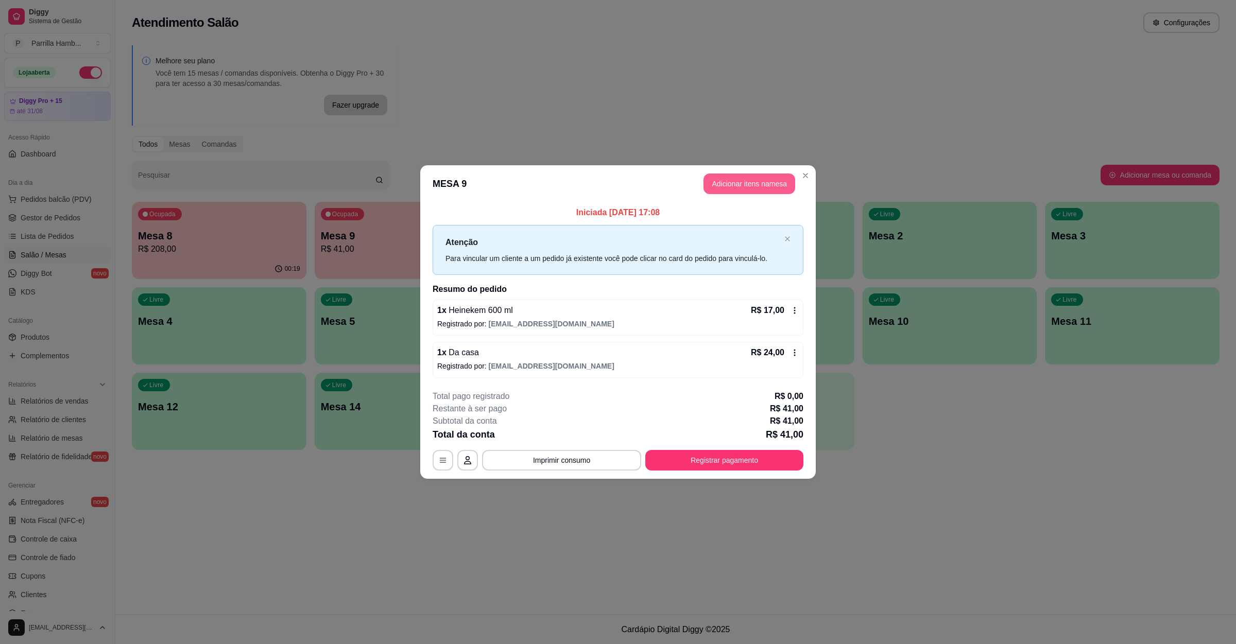
click at [726, 175] on button "Adicionar itens na mesa" at bounding box center [749, 184] width 92 height 21
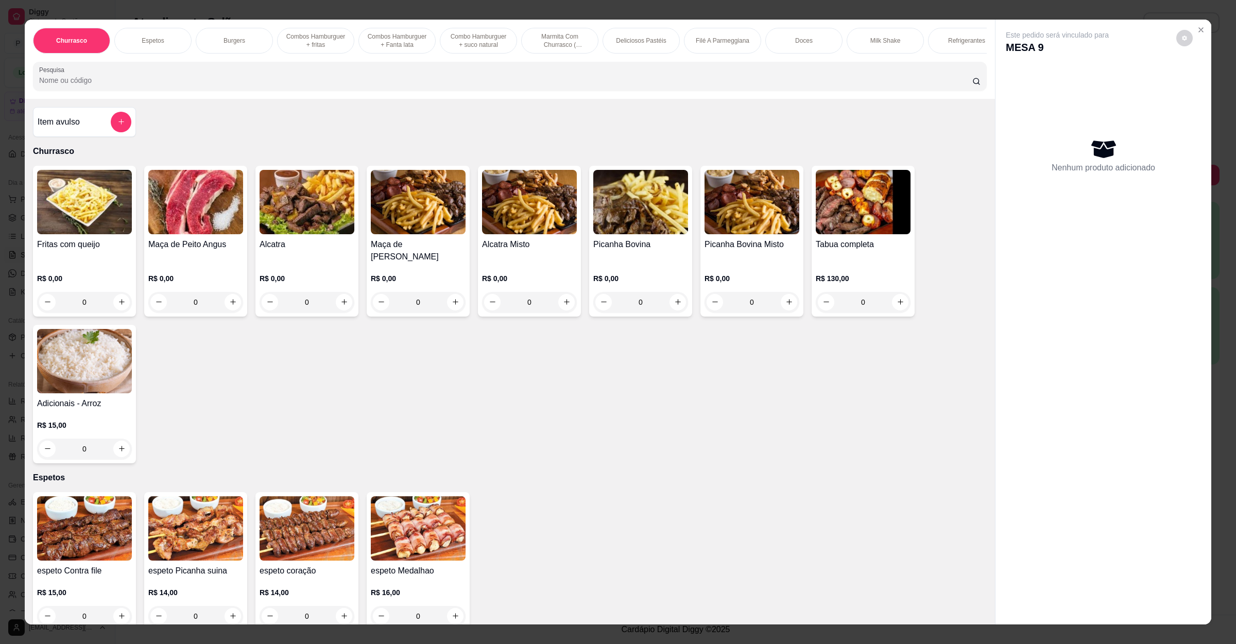
click at [103, 120] on div "Item avulso" at bounding box center [84, 122] width 103 height 30
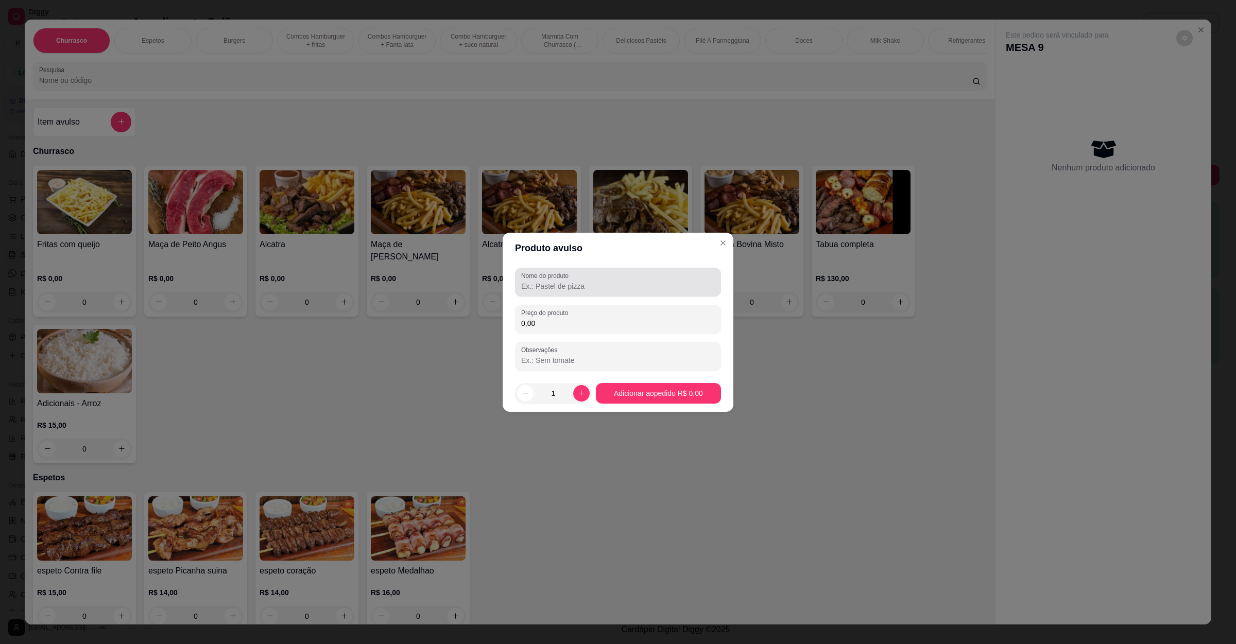
click at [577, 274] on div at bounding box center [618, 282] width 194 height 21
click at [555, 290] on input "pao ovo biefe" at bounding box center [618, 286] width 194 height 10
type input "pao ovo bife"
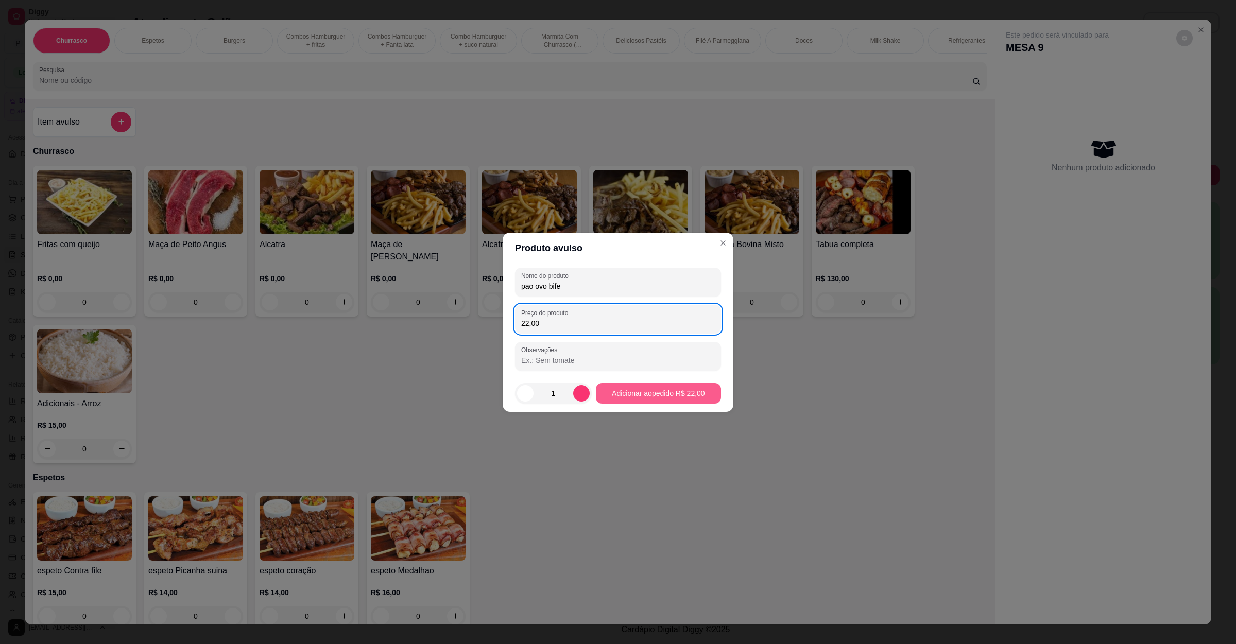
type input "22,00"
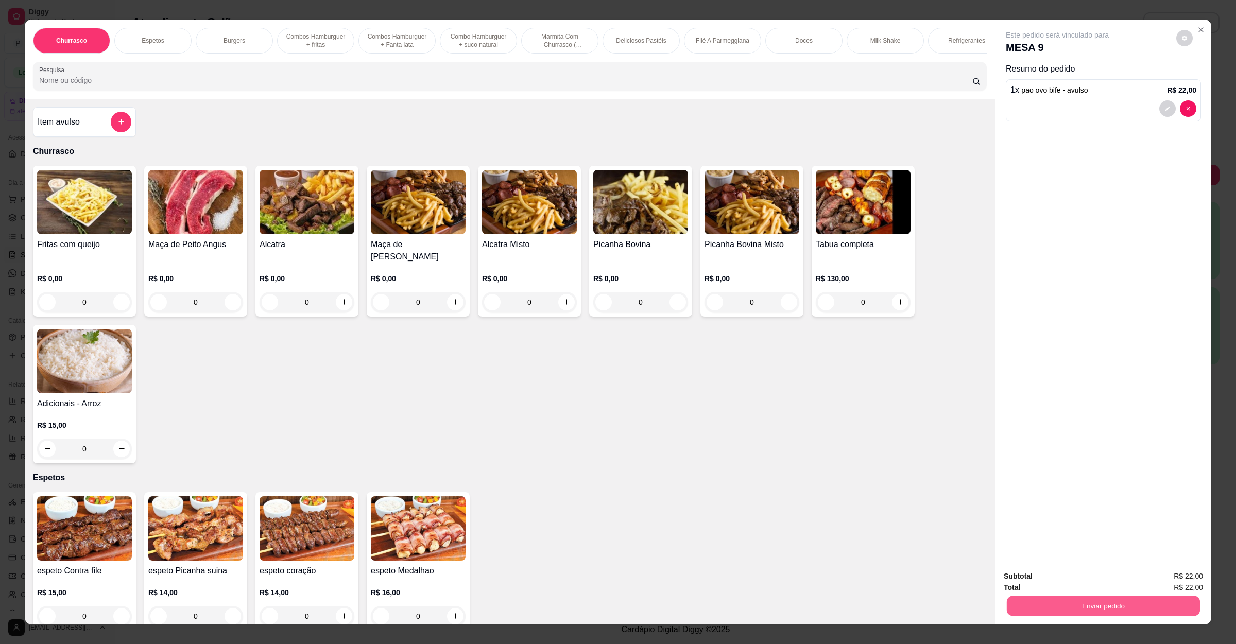
click at [1086, 601] on button "Enviar pedido" at bounding box center [1103, 606] width 193 height 20
click at [1085, 583] on button "Não registrar e enviar pedido" at bounding box center [1067, 581] width 107 height 20
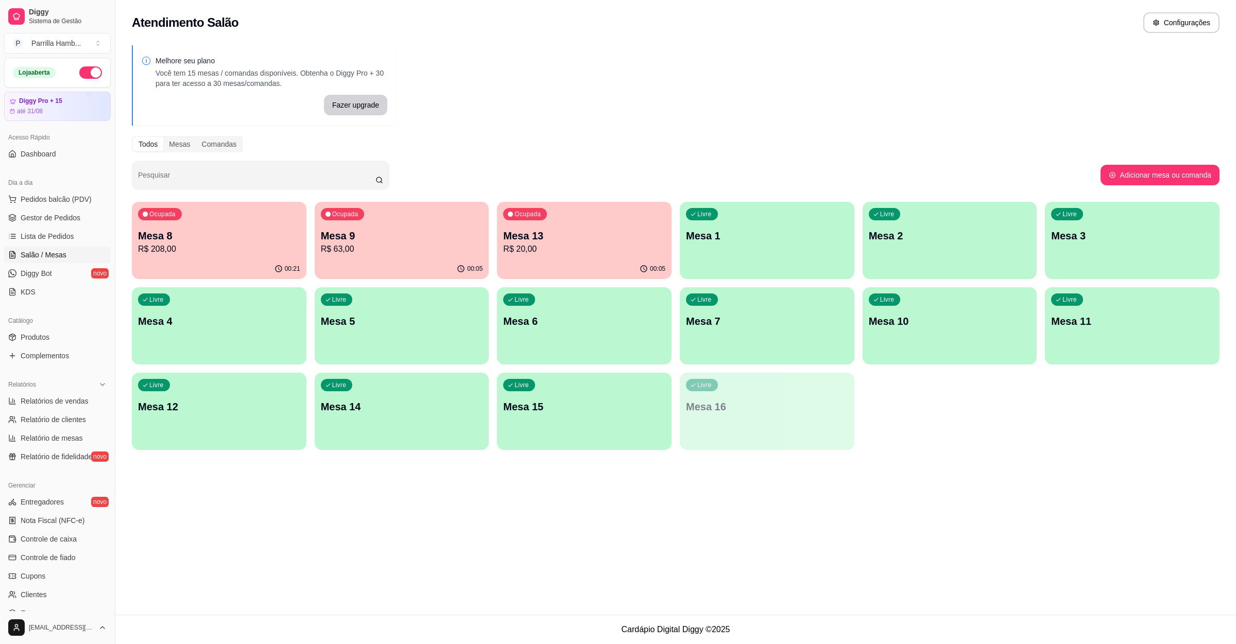
click at [606, 226] on div "Ocupada Mesa 13 R$ 20,00" at bounding box center [584, 230] width 175 height 57
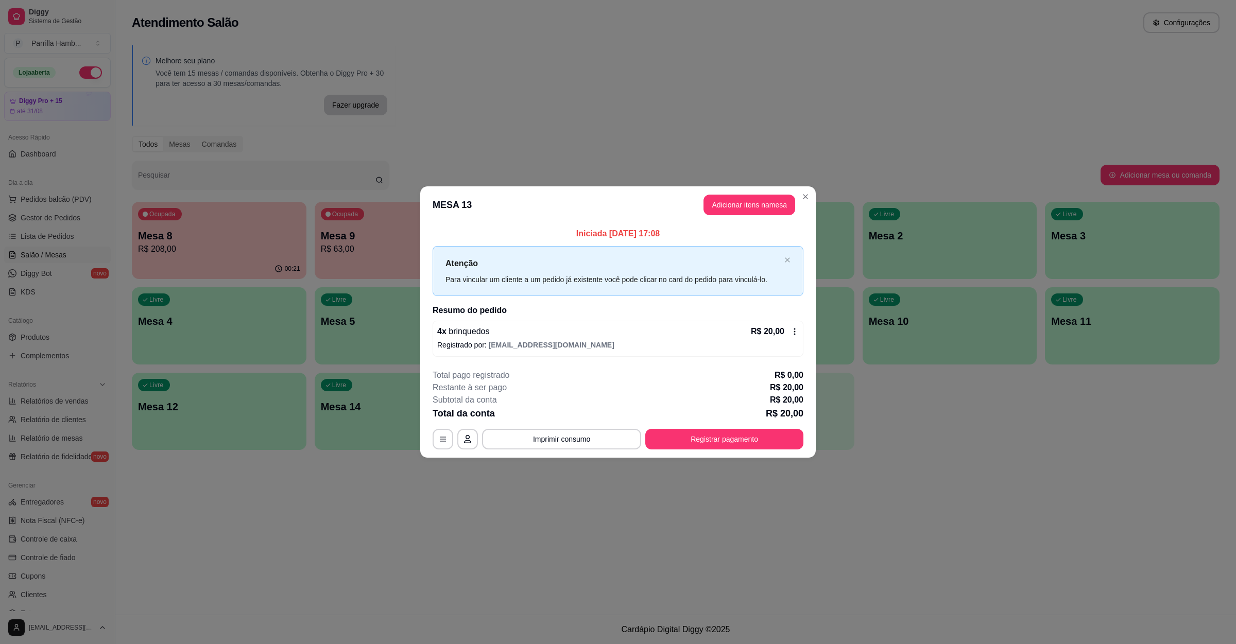
click at [534, 309] on h2 "Resumo do pedido" at bounding box center [617, 310] width 371 height 12
click at [534, 334] on div "4 x brinquedos R$ 20,00" at bounding box center [617, 331] width 361 height 12
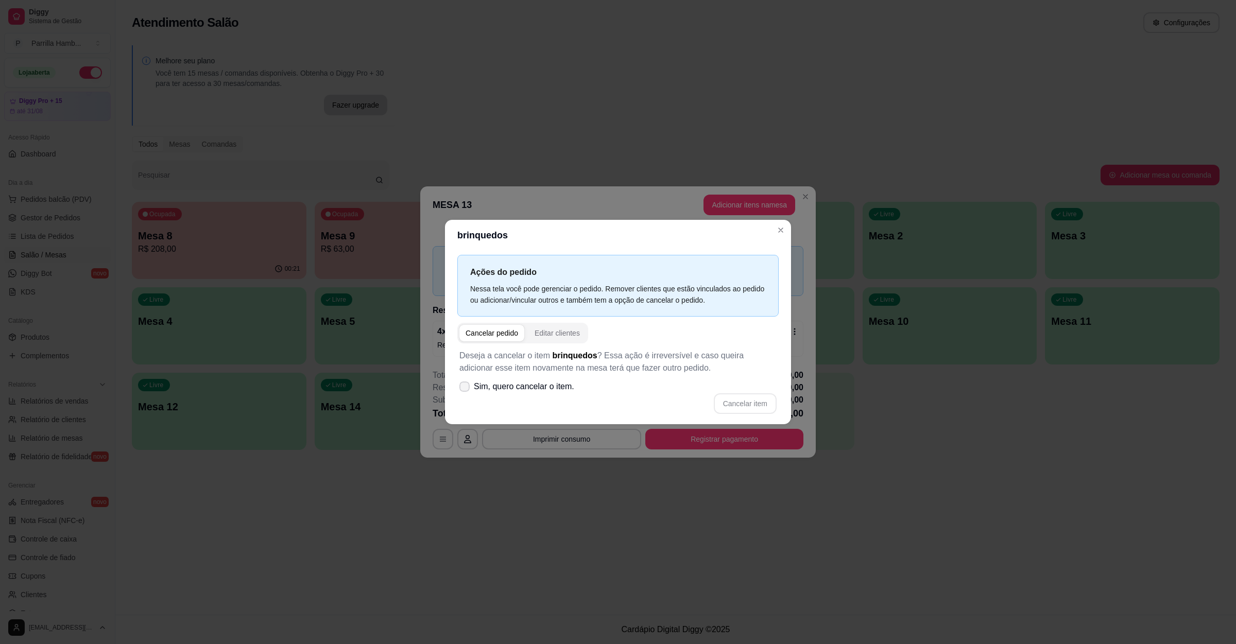
click at [513, 385] on span "Sim, quero cancelar o item." at bounding box center [524, 386] width 100 height 12
click at [465, 388] on input "Sim, quero cancelar o item." at bounding box center [462, 391] width 7 height 7
checkbox input "true"
click at [738, 407] on button "Cancelar item" at bounding box center [744, 403] width 61 height 20
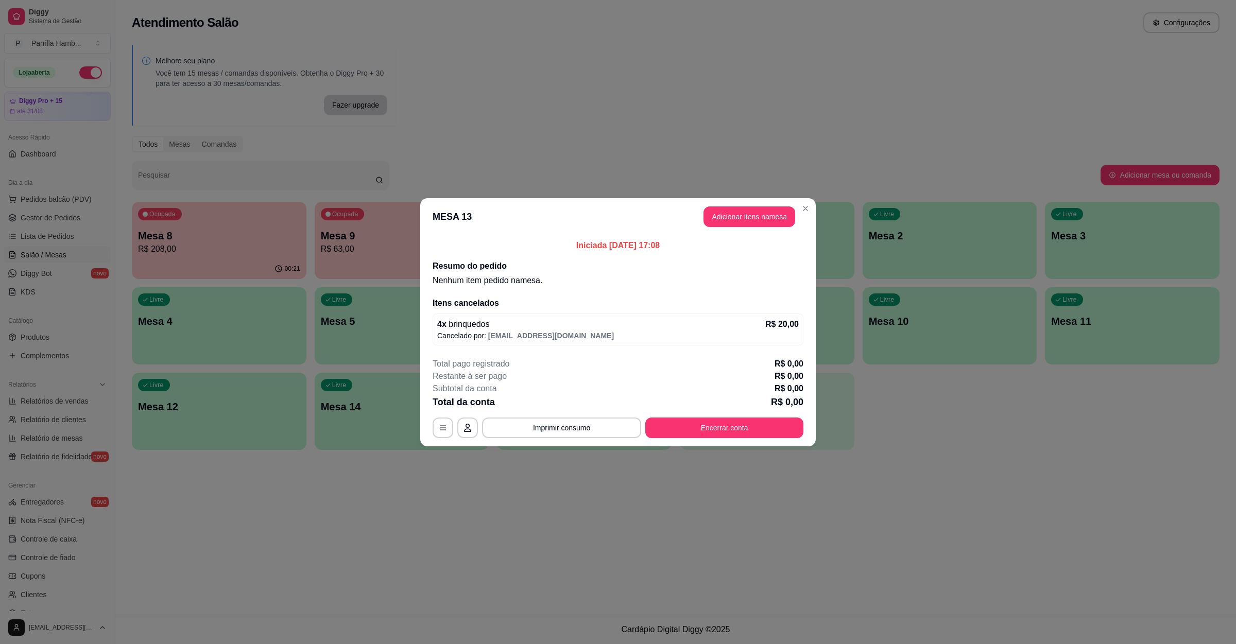
click at [760, 201] on header "MESA 13 Adicionar itens na mesa" at bounding box center [617, 216] width 395 height 37
click at [757, 212] on button "Adicionar itens na mesa" at bounding box center [749, 216] width 89 height 20
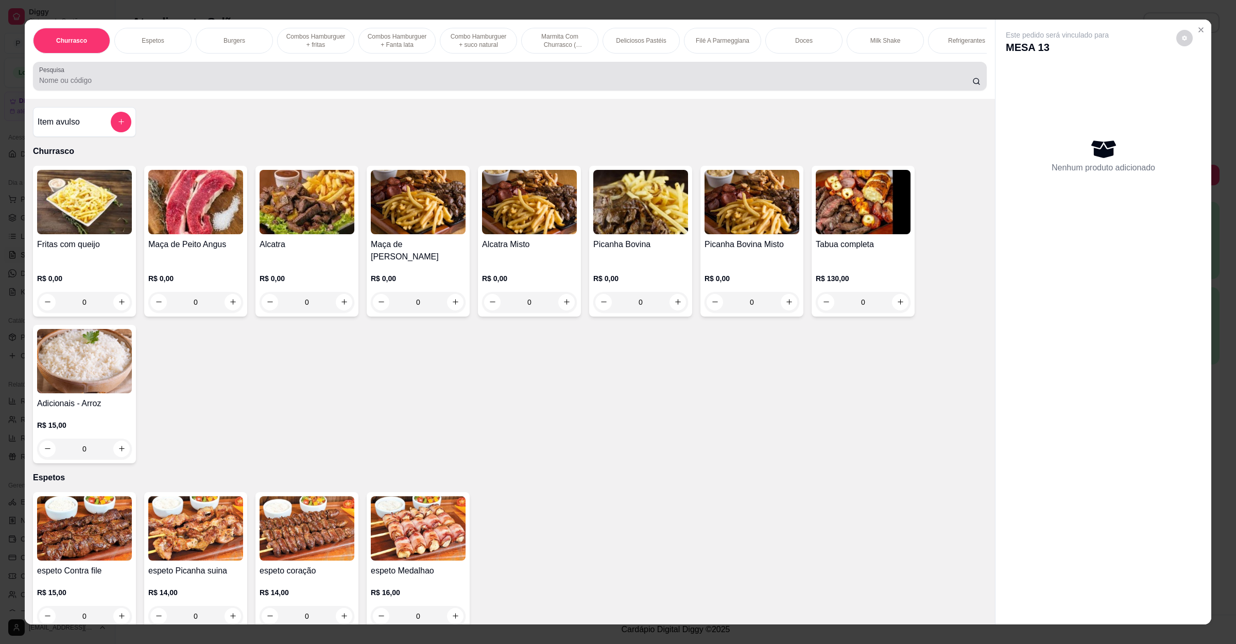
click at [181, 85] on div at bounding box center [509, 76] width 941 height 21
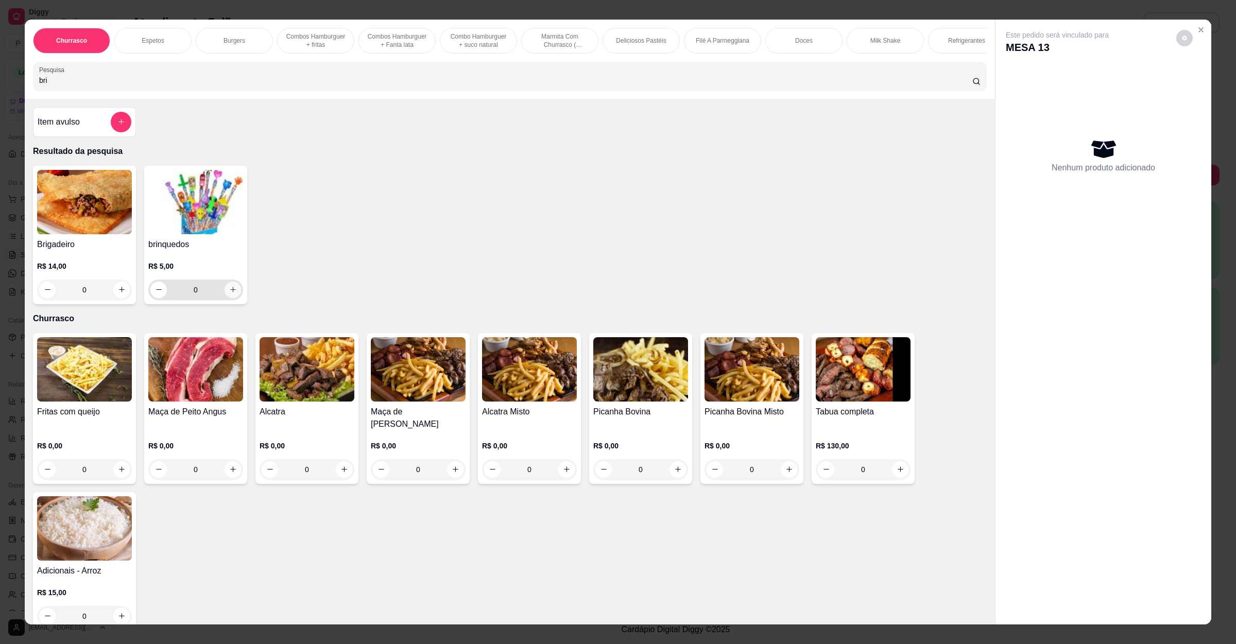
type input "bri"
click at [229, 293] on icon "increase-product-quantity" at bounding box center [233, 290] width 8 height 8
type input "2"
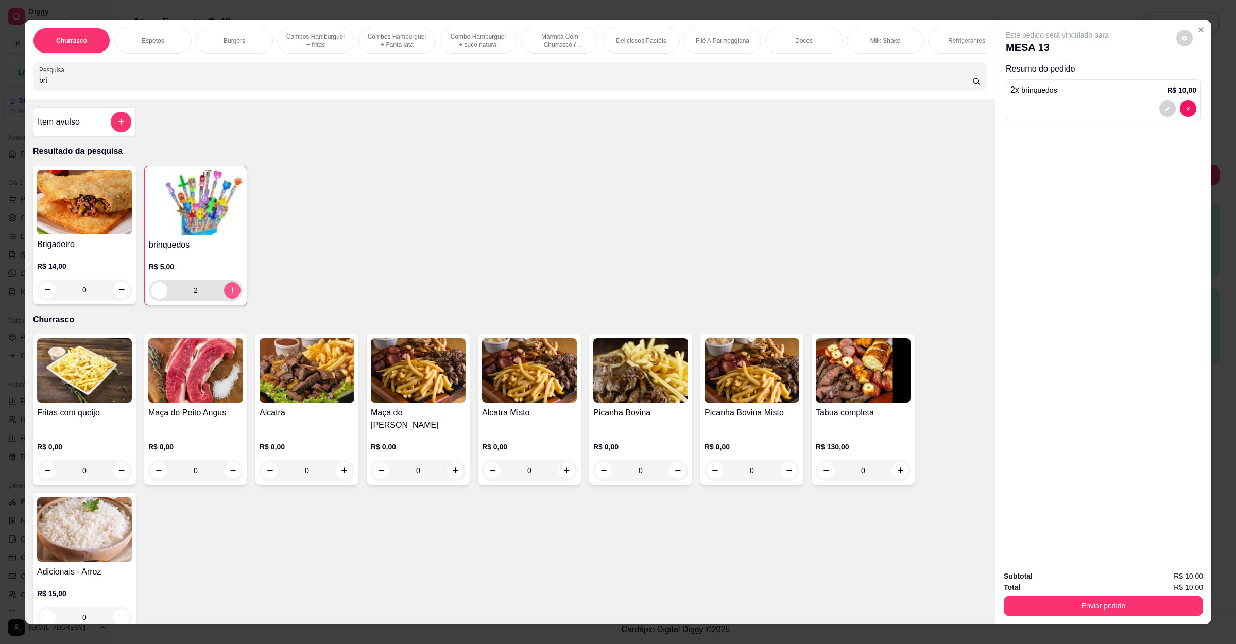
click at [229, 294] on icon "increase-product-quantity" at bounding box center [233, 290] width 8 height 8
type input "3"
drag, startPoint x: 88, startPoint y: 90, endPoint x: 0, endPoint y: 90, distance: 88.0
click at [0, 90] on div "Churrasco Espetos Burgers Combos Hamburguer + fritas Combos Hamburguer + Fanta …" at bounding box center [618, 322] width 1236 height 644
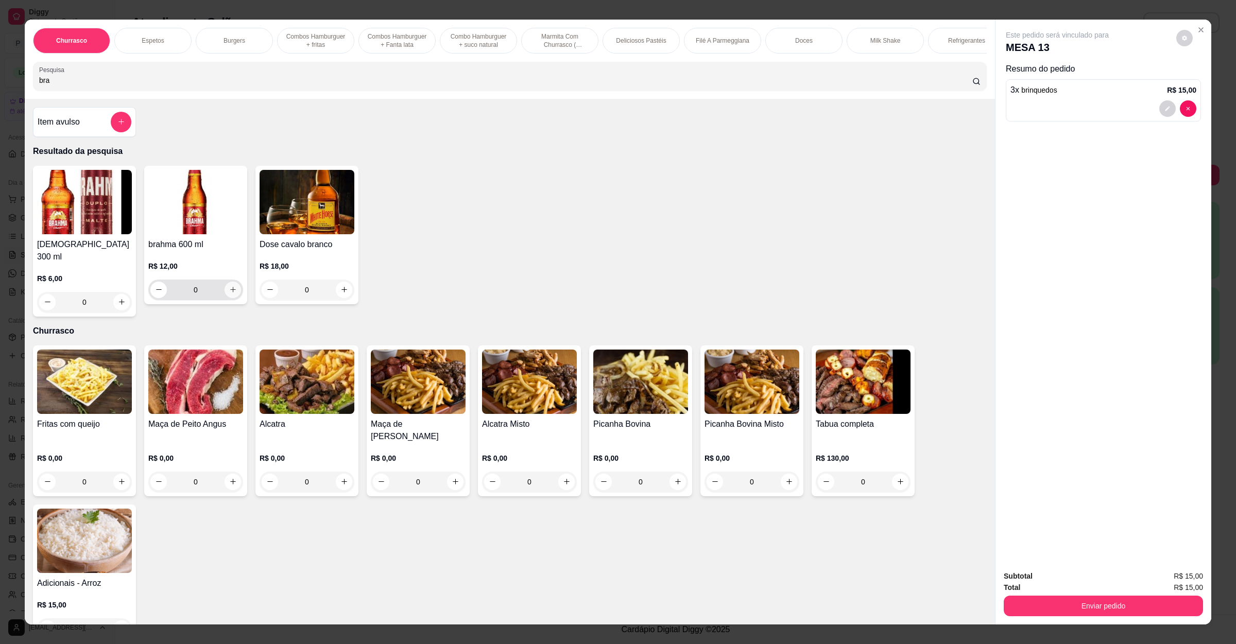
type input "bra"
click at [224, 298] on button "increase-product-quantity" at bounding box center [232, 290] width 16 height 16
type input "1"
drag, startPoint x: 116, startPoint y: 87, endPoint x: 0, endPoint y: 86, distance: 116.4
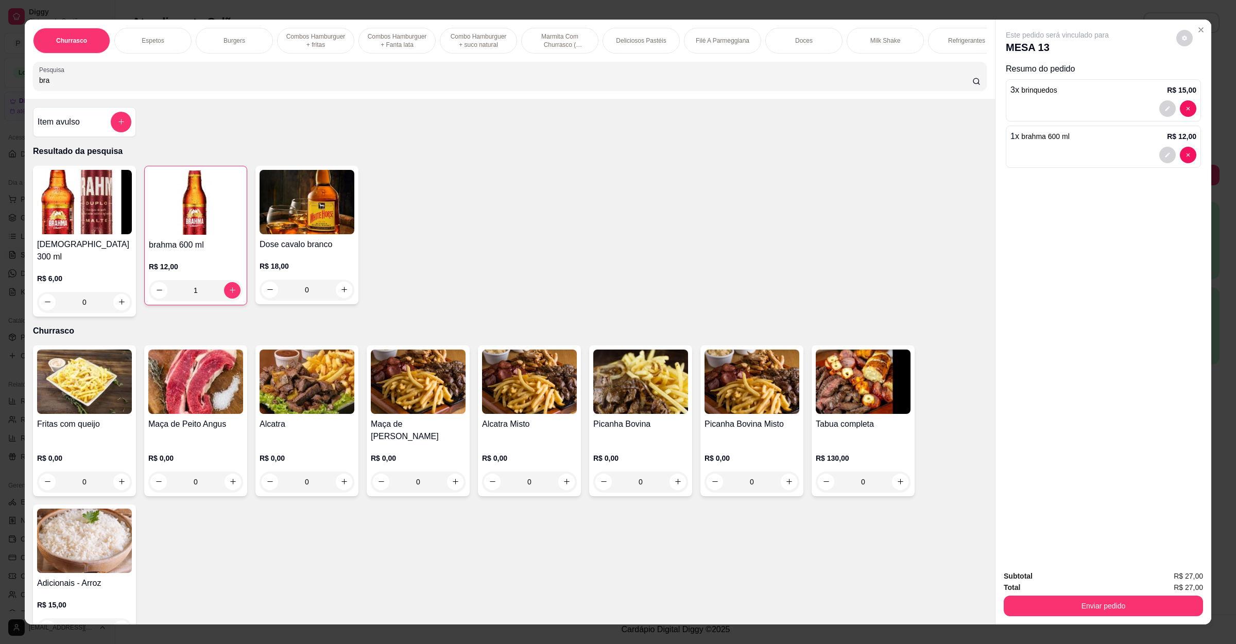
click at [0, 86] on div "Churrasco Espetos Burgers Combos Hamburguer + fritas Combos Hamburguer + Fanta …" at bounding box center [618, 322] width 1236 height 644
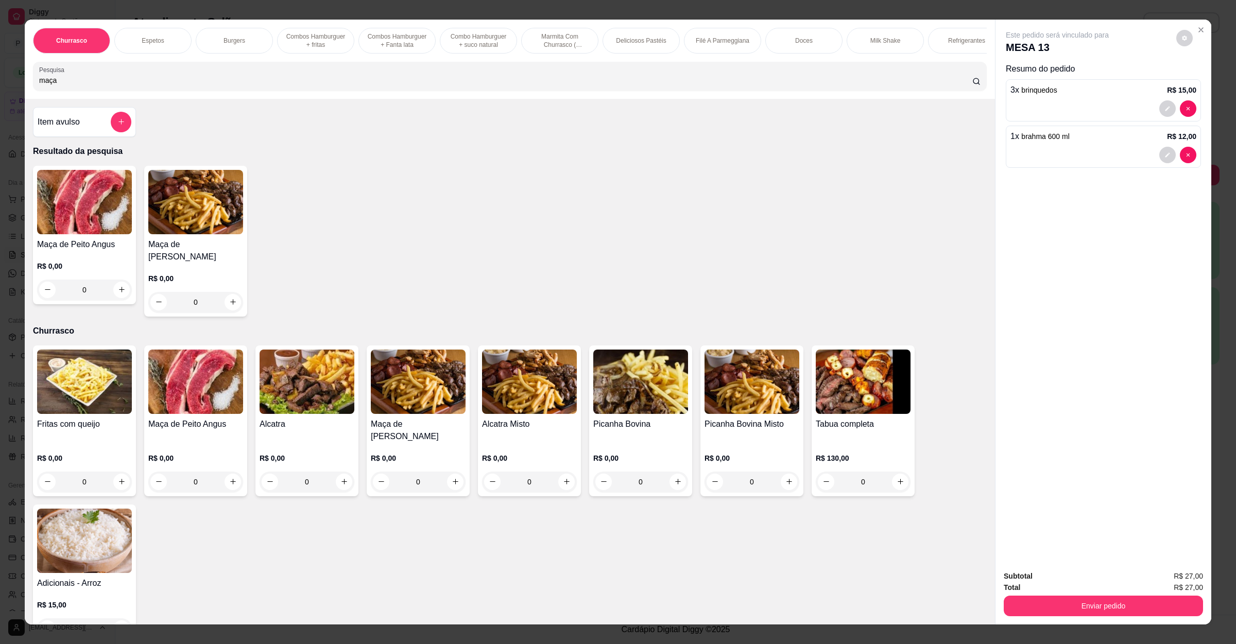
type input "maça"
click at [113, 267] on div "R$ 0,00 0" at bounding box center [84, 275] width 95 height 49
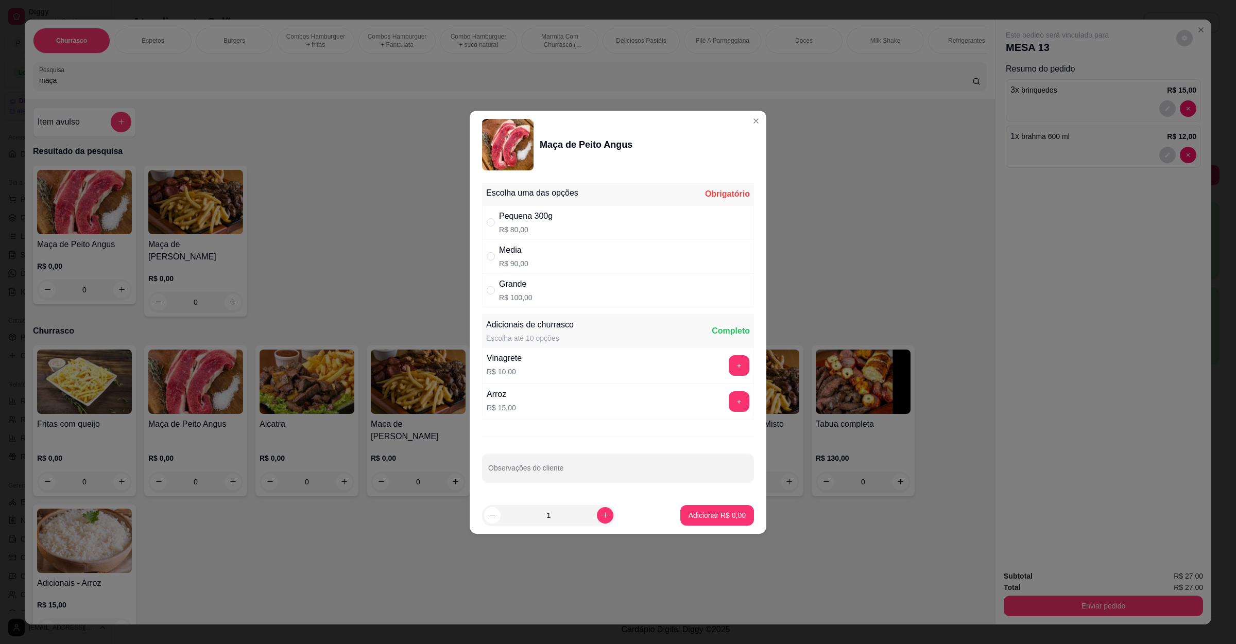
click at [589, 293] on div "Grande R$ 100,00" at bounding box center [618, 290] width 272 height 34
radio input "true"
click at [714, 518] on p "Adicionar R$ 100,00" at bounding box center [712, 515] width 65 height 10
type input "1"
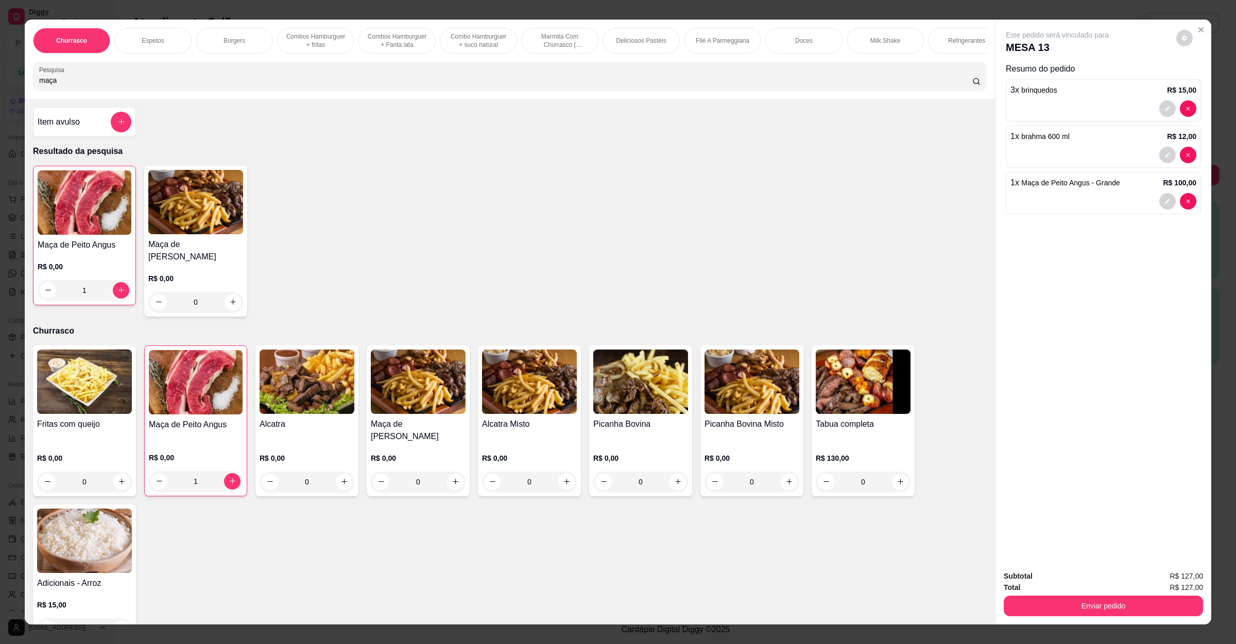
drag, startPoint x: 251, startPoint y: 92, endPoint x: 0, endPoint y: 80, distance: 251.0
click at [0, 77] on div "Churrasco Espetos Burgers Combos Hamburguer + fritas Combos Hamburguer + Fanta …" at bounding box center [618, 322] width 1236 height 644
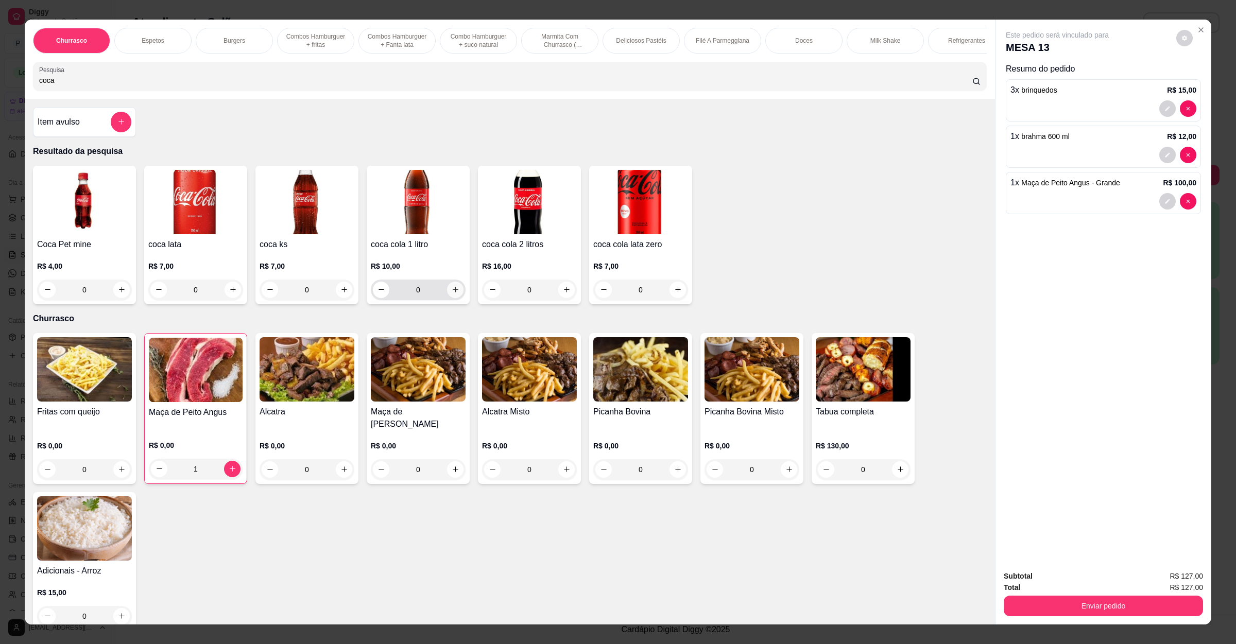
type input "coca"
click at [452, 293] on icon "increase-product-quantity" at bounding box center [456, 290] width 8 height 8
type input "1"
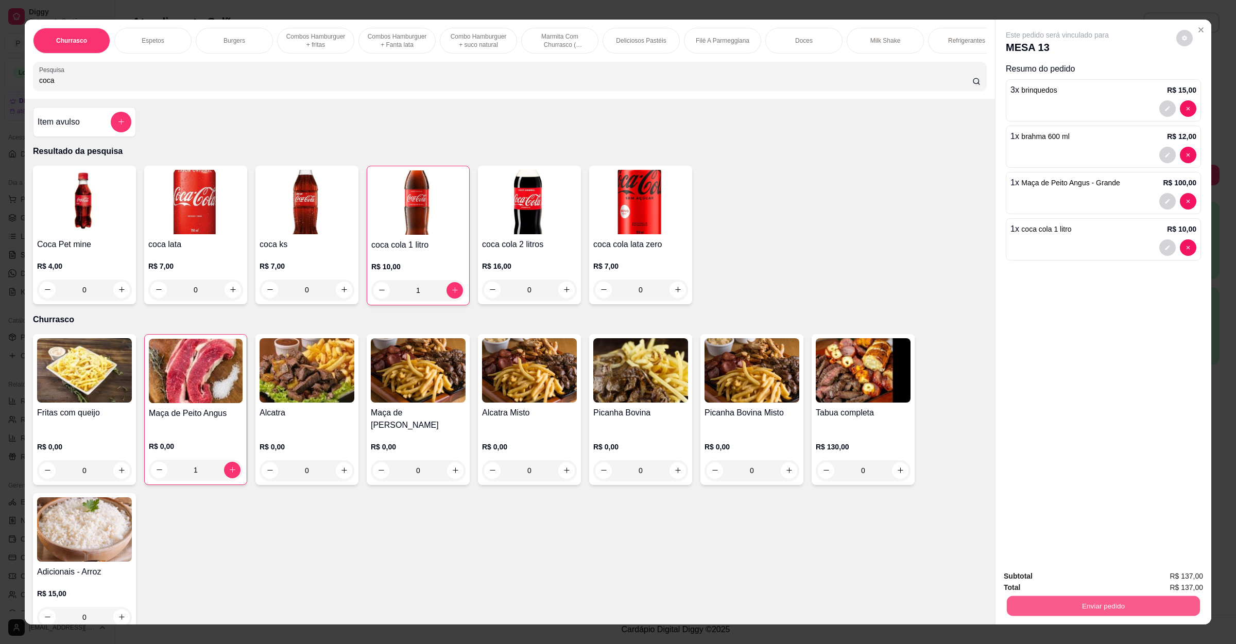
click at [1079, 605] on button "Enviar pedido" at bounding box center [1103, 606] width 193 height 20
click at [1080, 578] on button "Não registrar e enviar pedido" at bounding box center [1067, 582] width 107 height 20
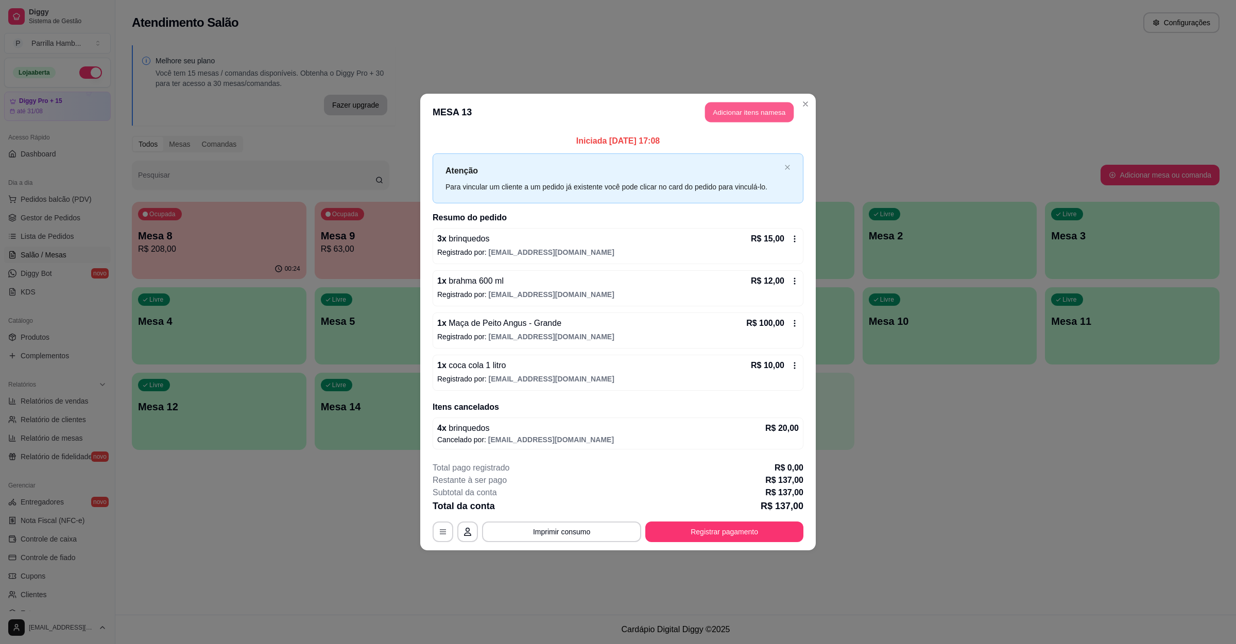
click at [721, 116] on button "Adicionar itens na mesa" at bounding box center [749, 112] width 89 height 20
click at [264, 85] on div at bounding box center [509, 76] width 941 height 21
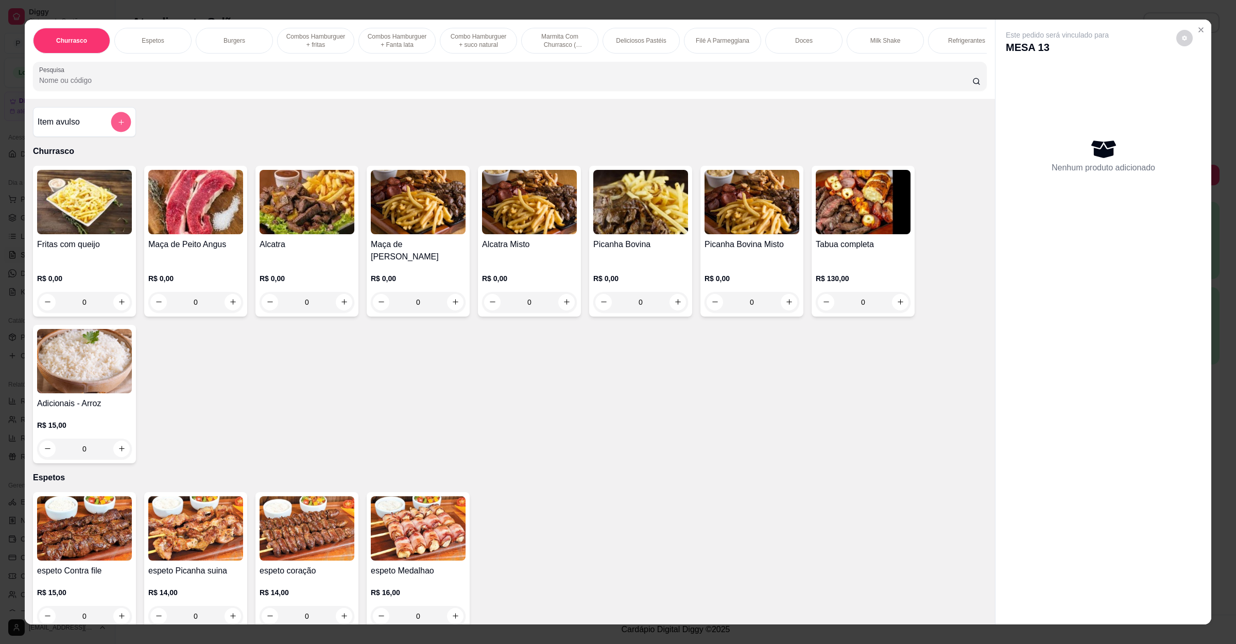
click at [116, 129] on button "add-separate-item" at bounding box center [121, 122] width 20 height 20
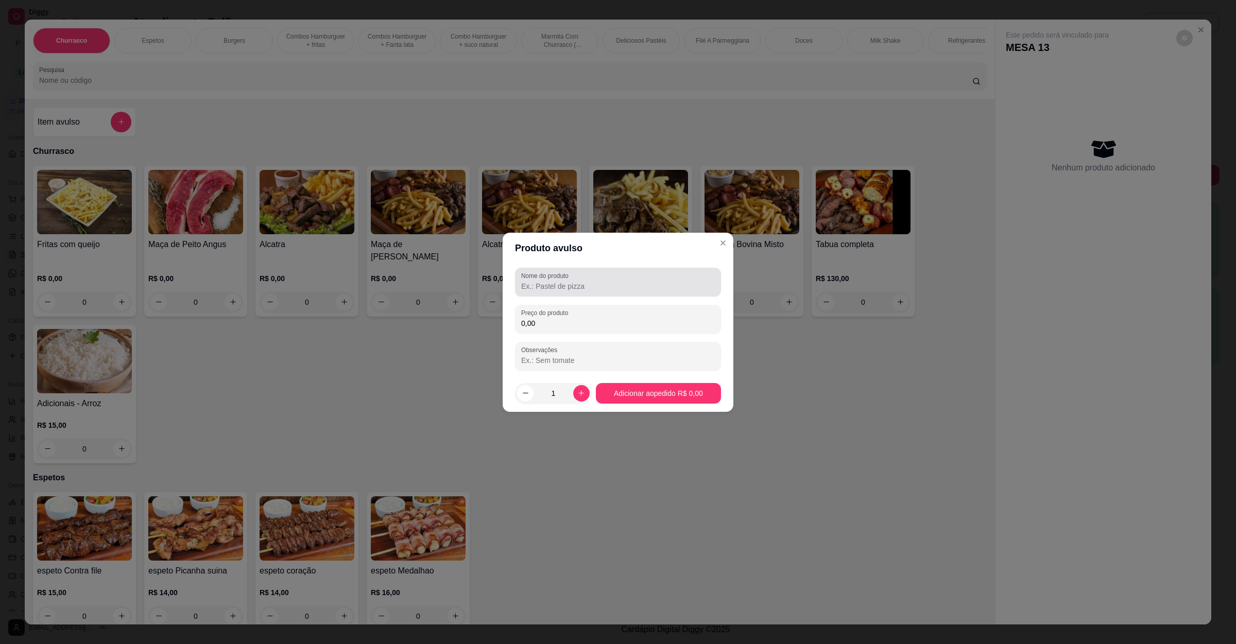
click at [541, 280] on div at bounding box center [618, 282] width 194 height 21
type input "baton"
click at [572, 326] on input "0,00" at bounding box center [618, 323] width 194 height 10
type input "3,00"
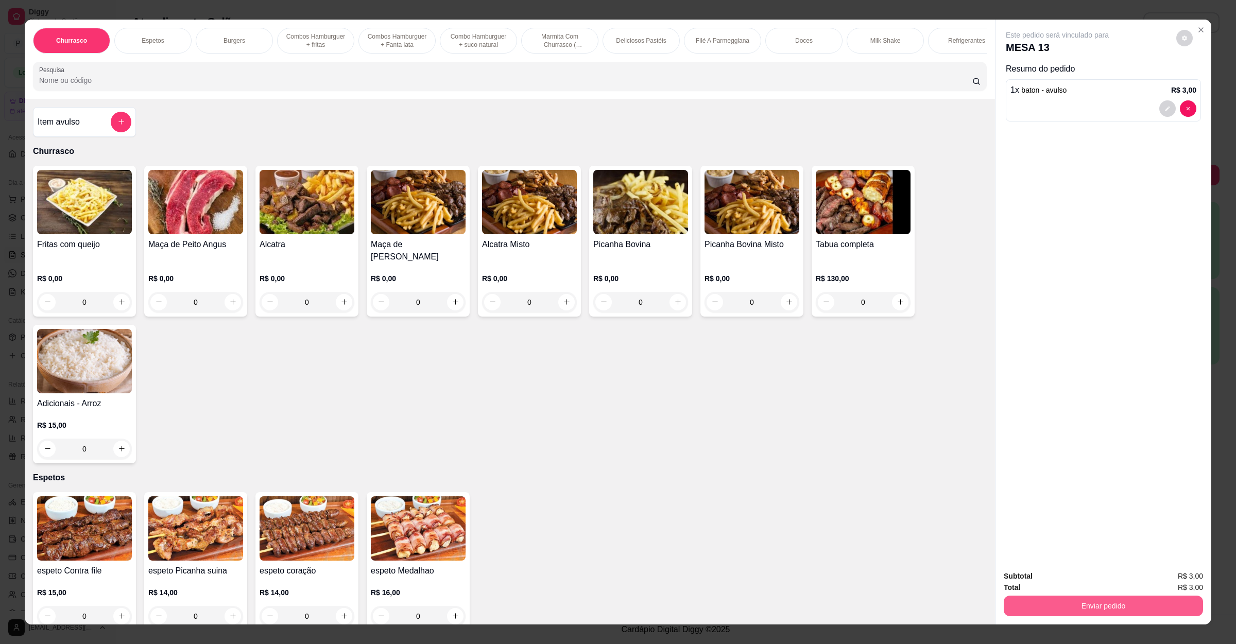
click at [1104, 604] on button "Enviar pedido" at bounding box center [1102, 606] width 199 height 21
click at [1078, 585] on button "Não registrar e enviar pedido" at bounding box center [1067, 581] width 107 height 20
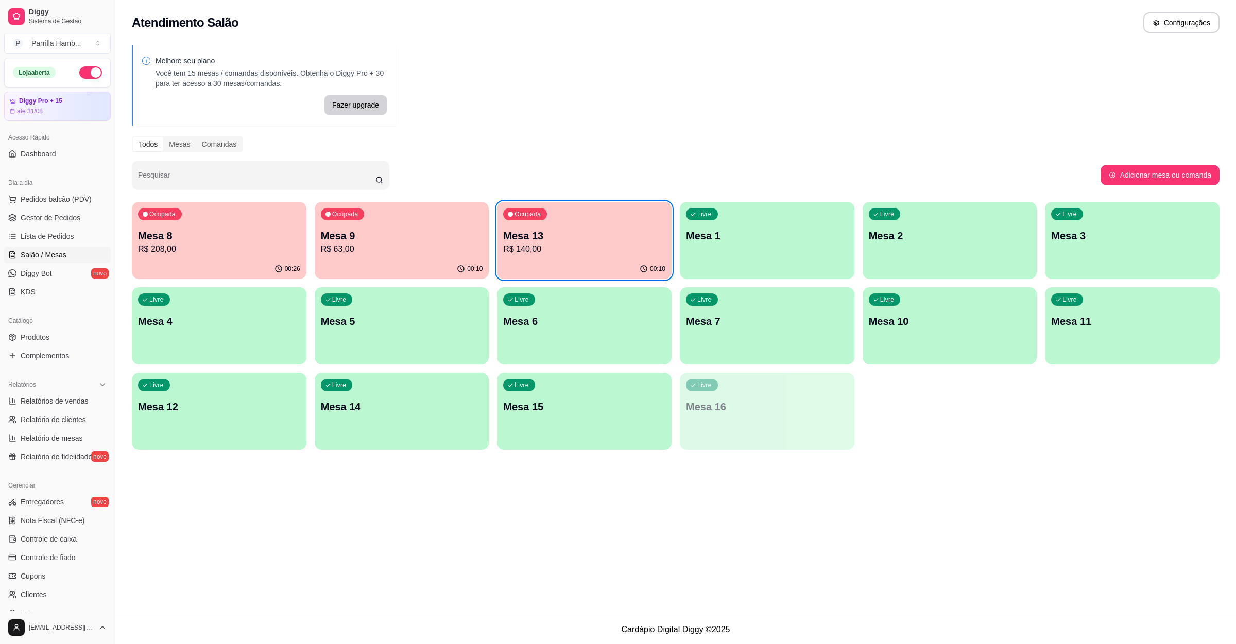
click at [349, 212] on p "Ocupada" at bounding box center [345, 214] width 26 height 8
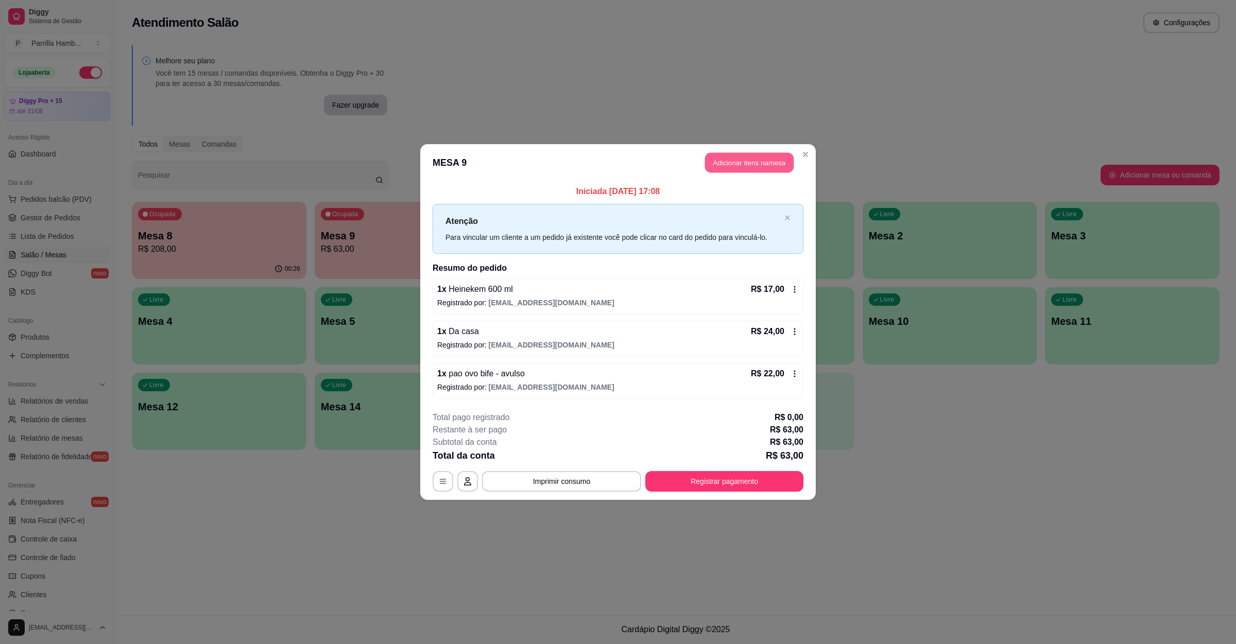
click at [754, 171] on button "Adicionar itens na mesa" at bounding box center [749, 163] width 89 height 20
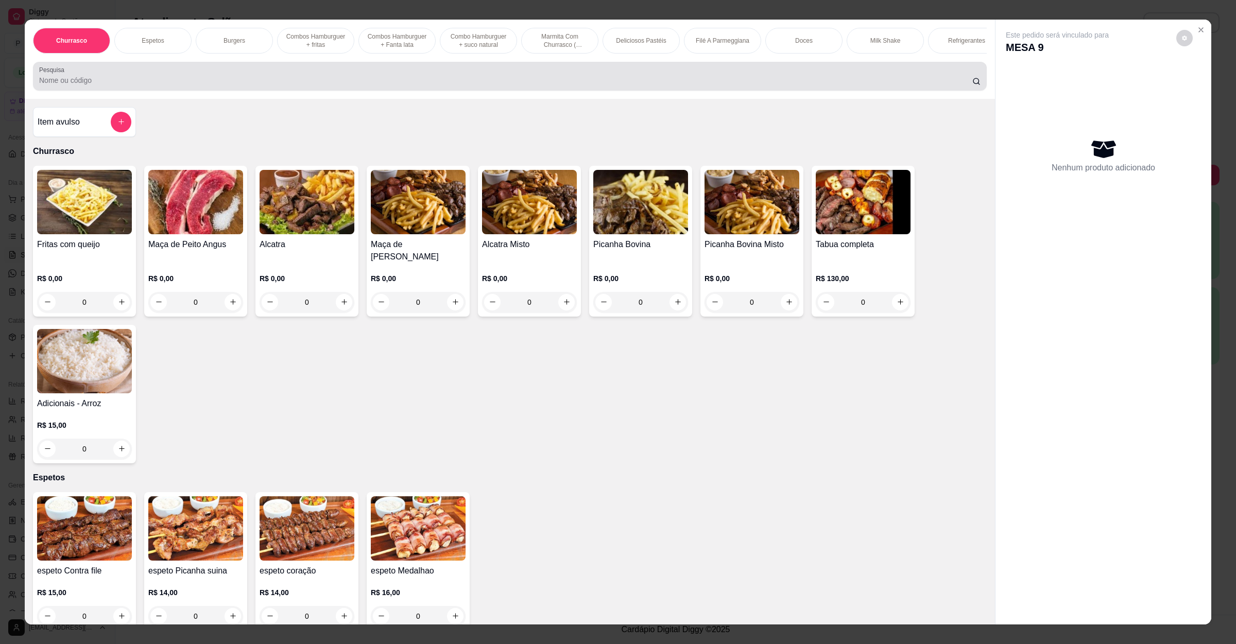
click at [397, 85] on input "Pesquisa" at bounding box center [505, 80] width 933 height 10
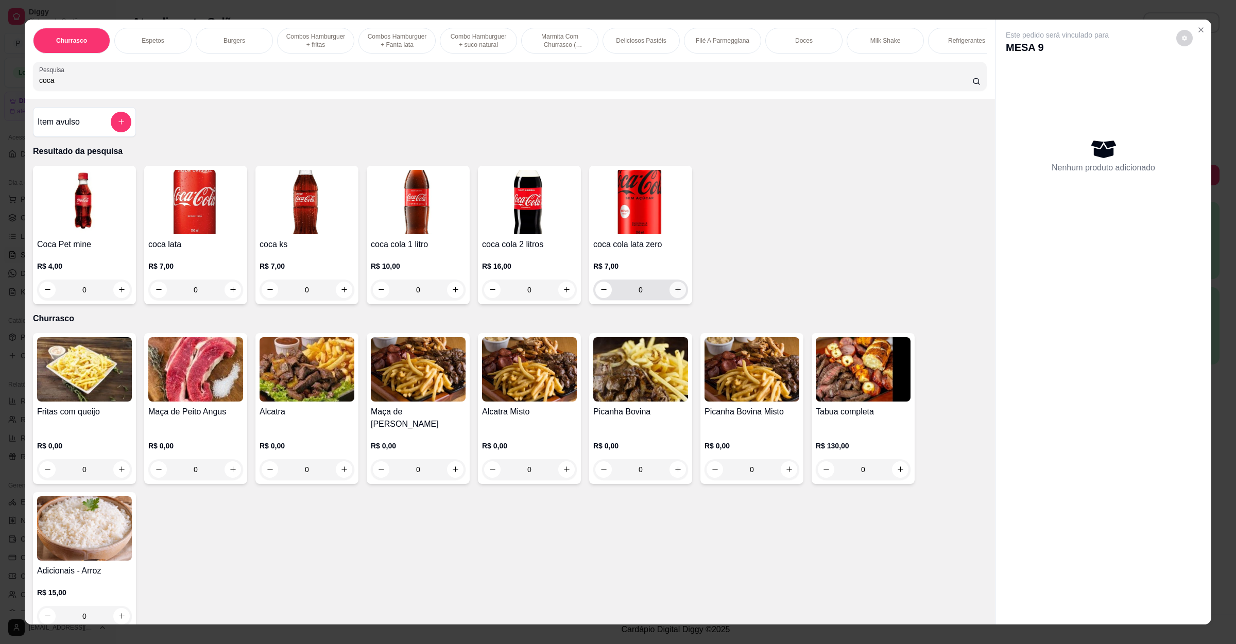
type input "coca"
click at [669, 298] on button "increase-product-quantity" at bounding box center [677, 290] width 16 height 16
type input "1"
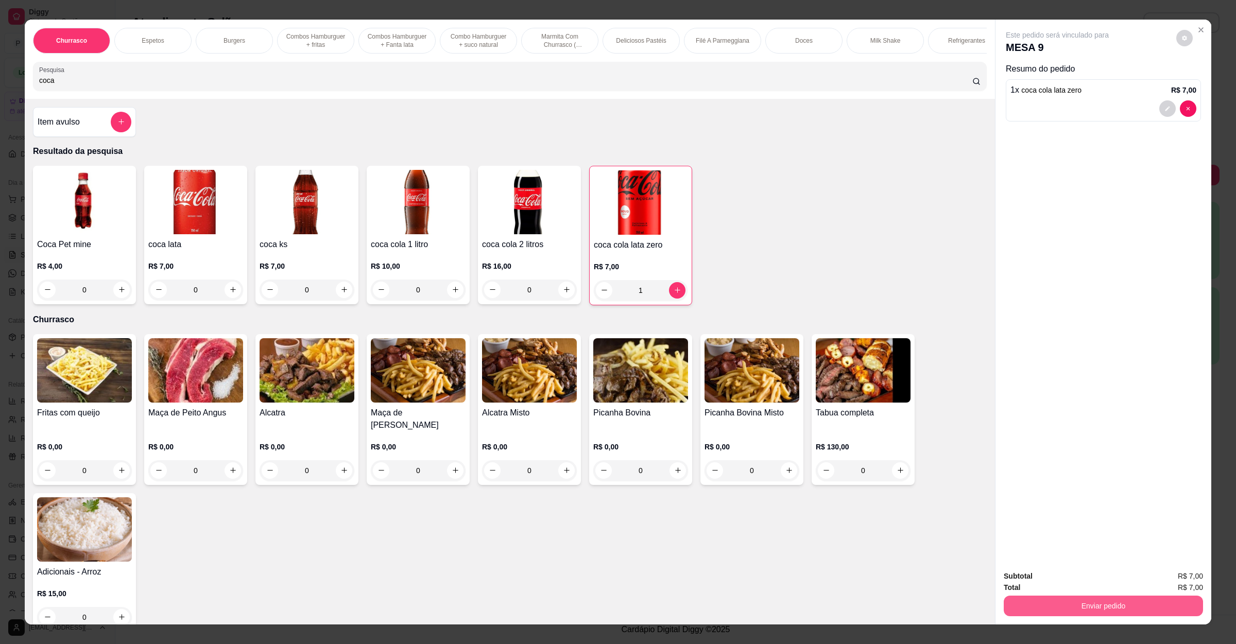
click at [1068, 606] on button "Enviar pedido" at bounding box center [1102, 606] width 199 height 21
click at [1072, 584] on button "Não registrar e enviar pedido" at bounding box center [1067, 580] width 104 height 19
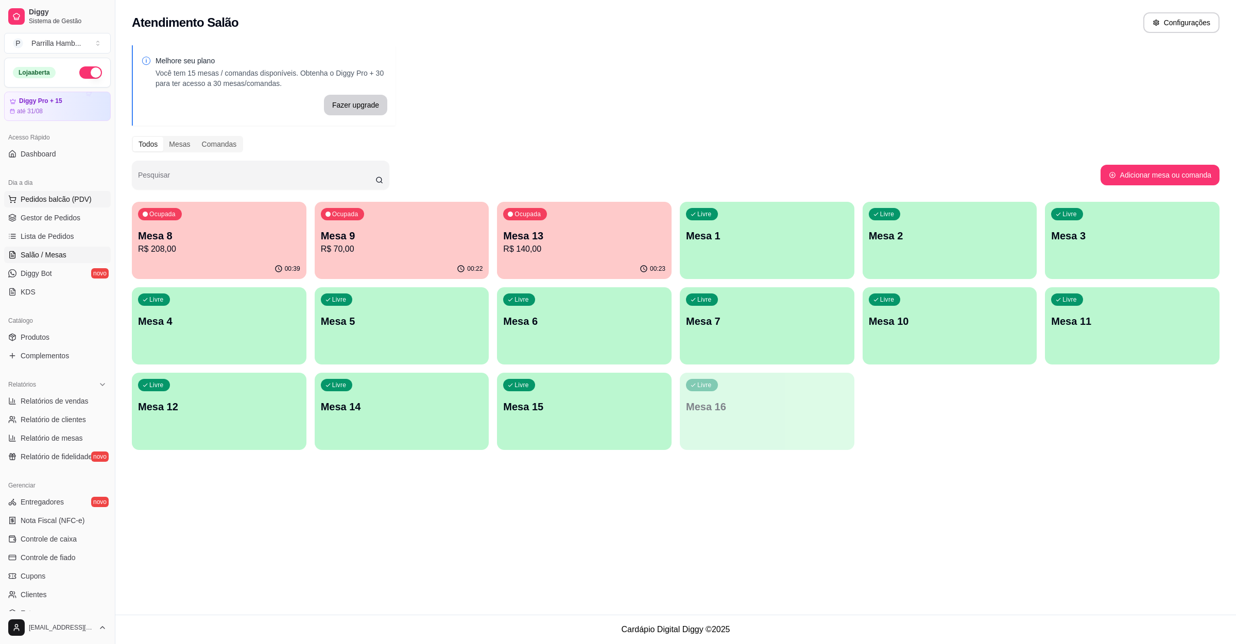
click at [70, 197] on span "Pedidos balcão (PDV)" at bounding box center [56, 199] width 71 height 10
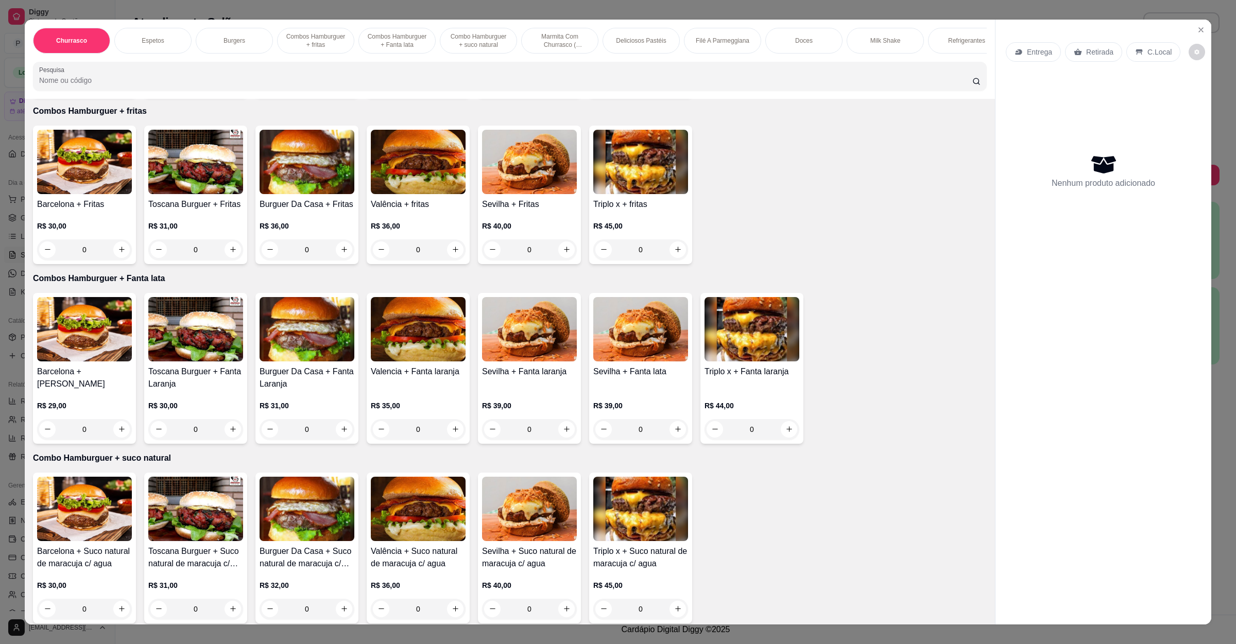
scroll to position [541, 0]
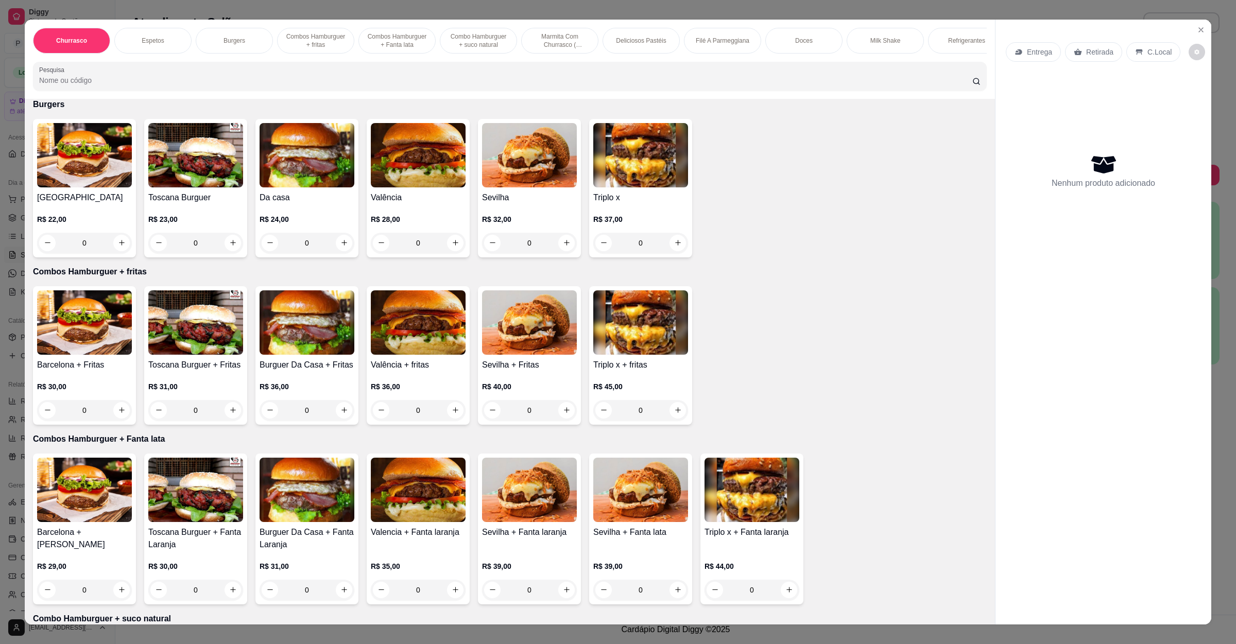
click at [259, 185] on img at bounding box center [306, 155] width 95 height 64
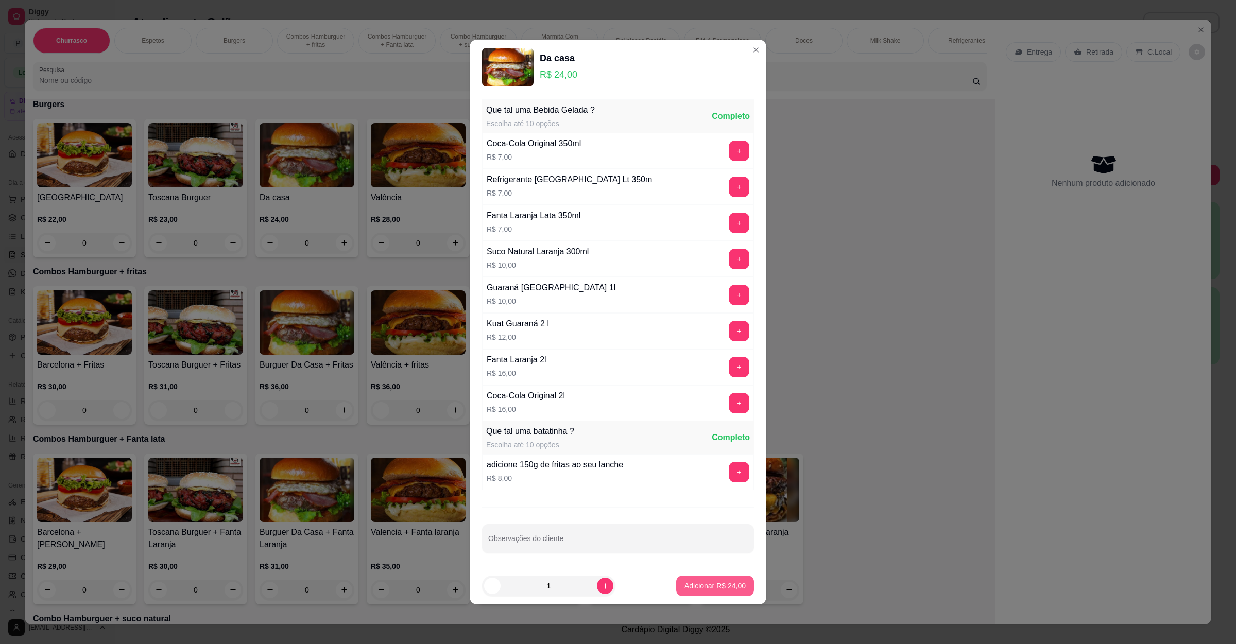
click at [712, 590] on p "Adicionar R$ 24,00" at bounding box center [714, 586] width 61 height 10
type input "1"
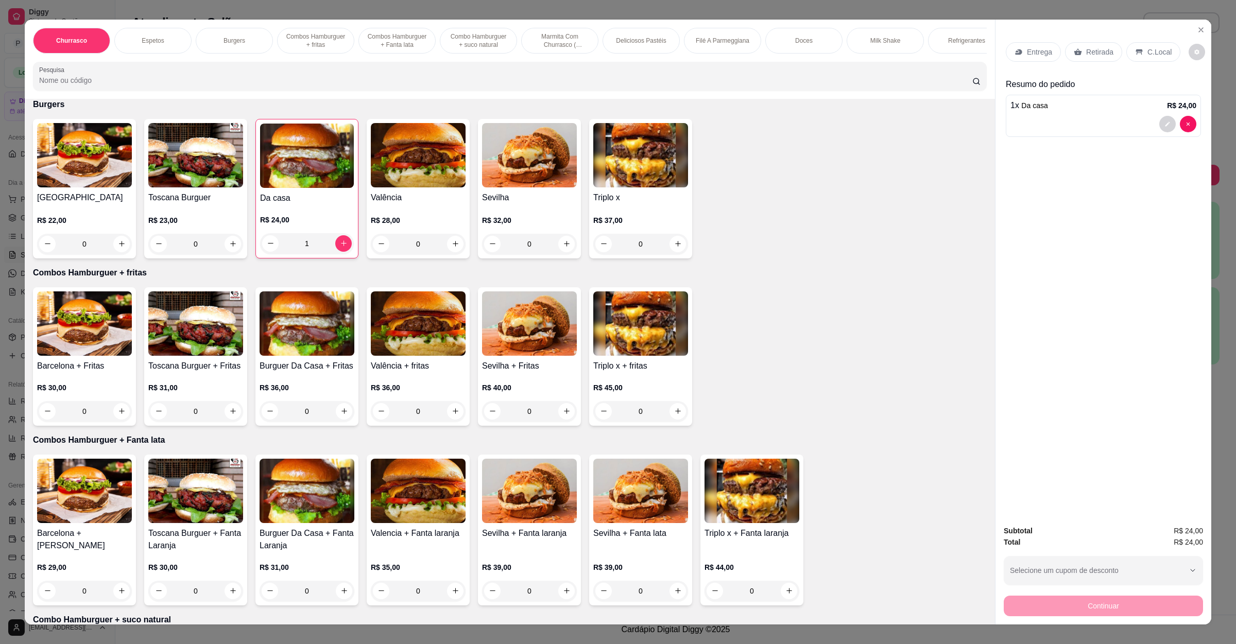
click at [1010, 45] on div "Entrega" at bounding box center [1033, 52] width 55 height 20
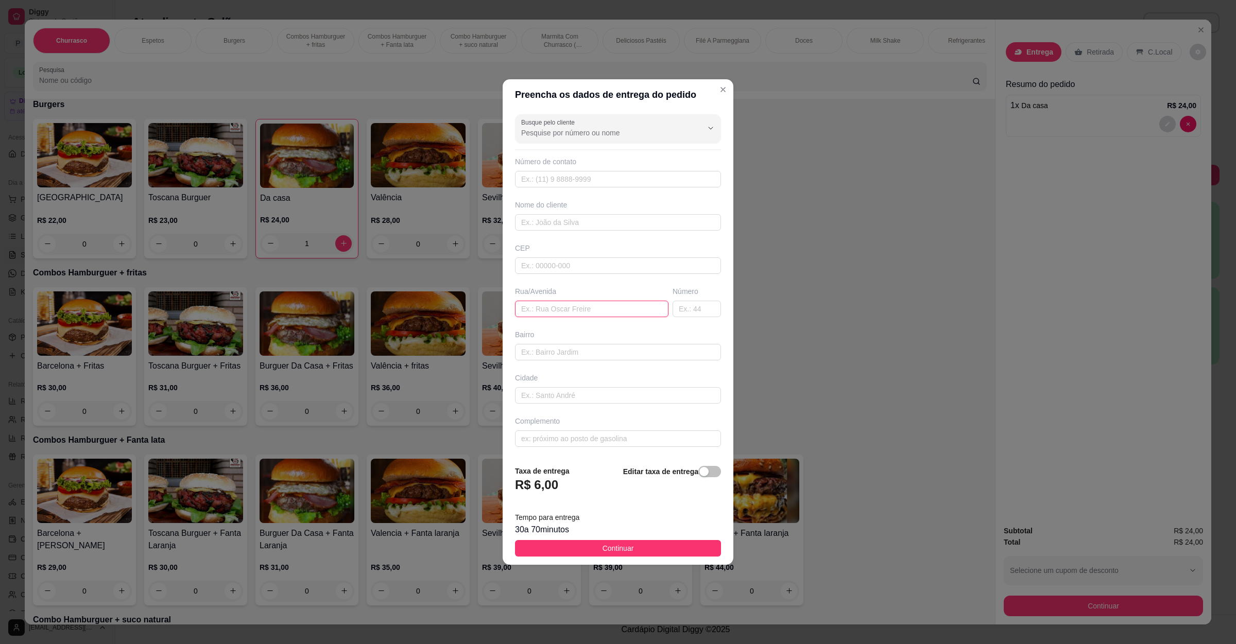
click at [555, 304] on input "text" at bounding box center [591, 309] width 153 height 16
paste input "a rua Uruguai n 41, vila operária"
type input "a rua Uruguai n 41, vila operária"
click at [657, 553] on button "Continuar" at bounding box center [618, 548] width 206 height 16
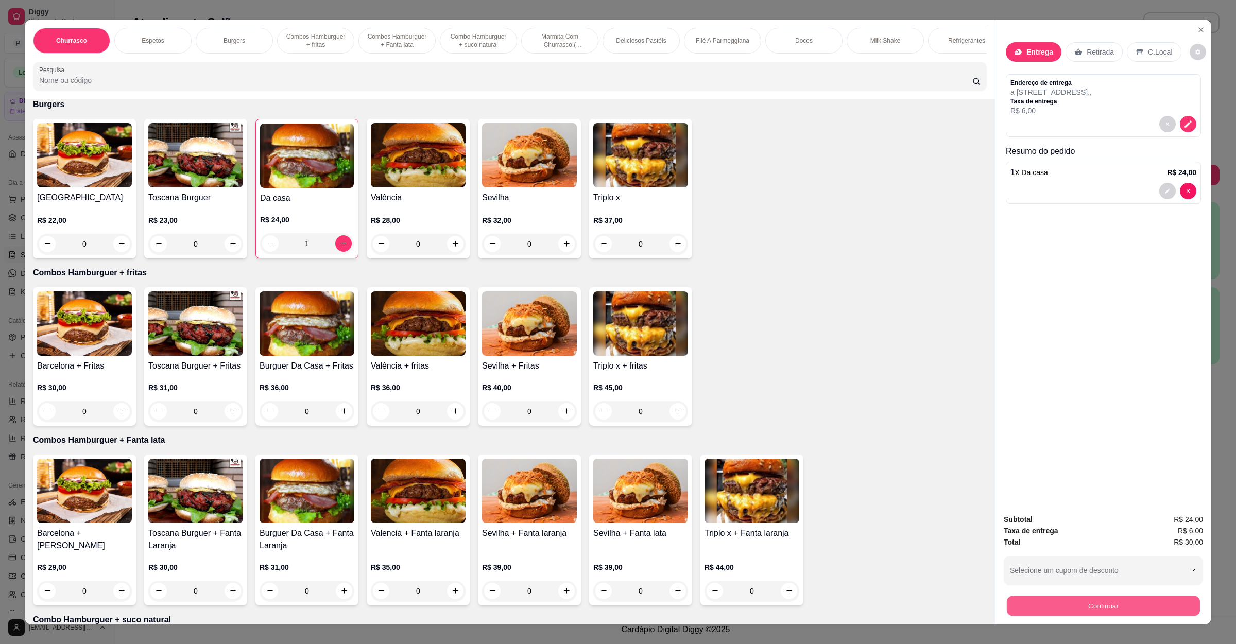
click at [1134, 607] on button "Continuar" at bounding box center [1103, 606] width 193 height 20
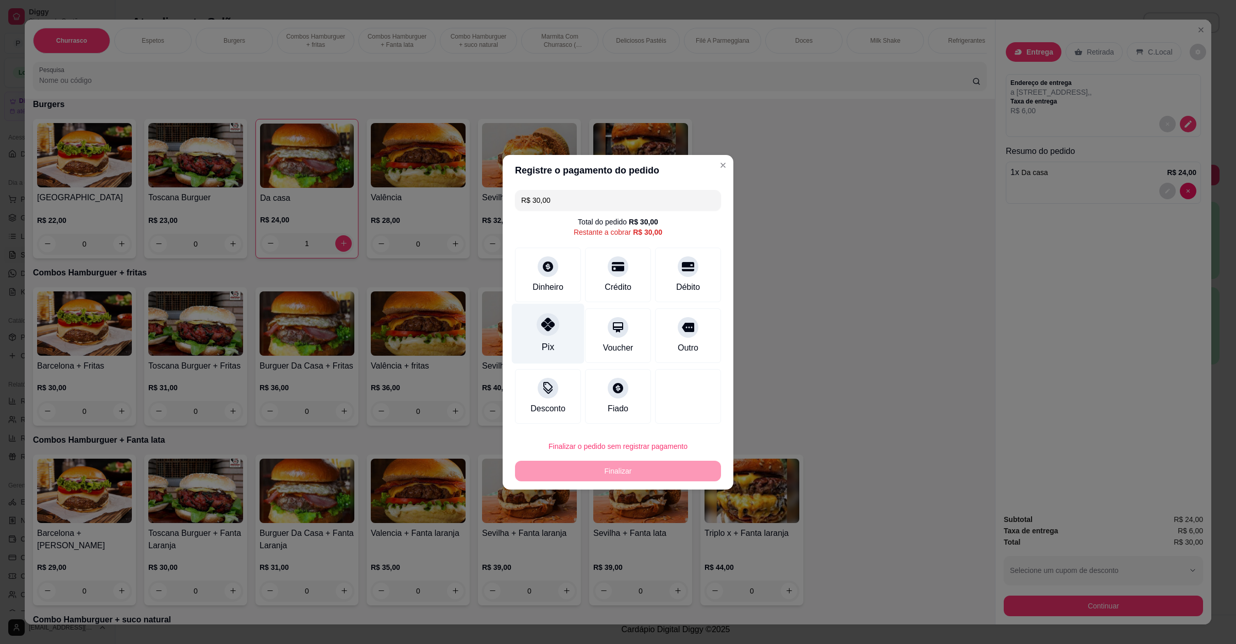
click at [536, 337] on div "Pix" at bounding box center [548, 333] width 73 height 60
type input "R$ 0,00"
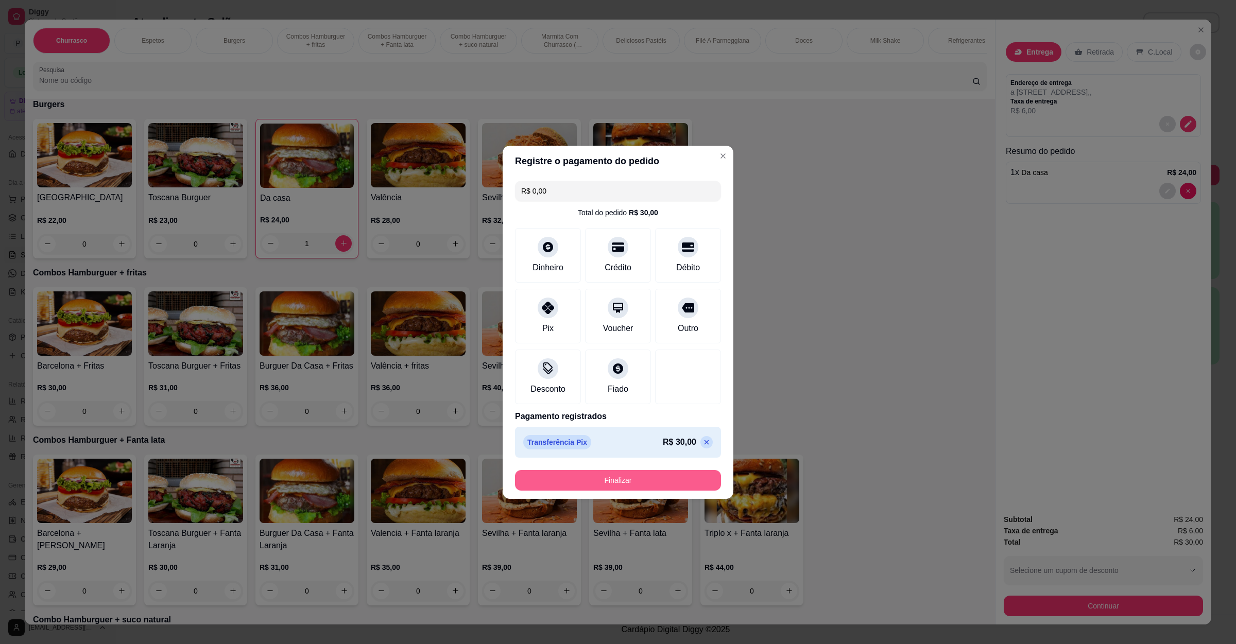
click at [612, 486] on button "Finalizar" at bounding box center [618, 480] width 206 height 21
type input "0"
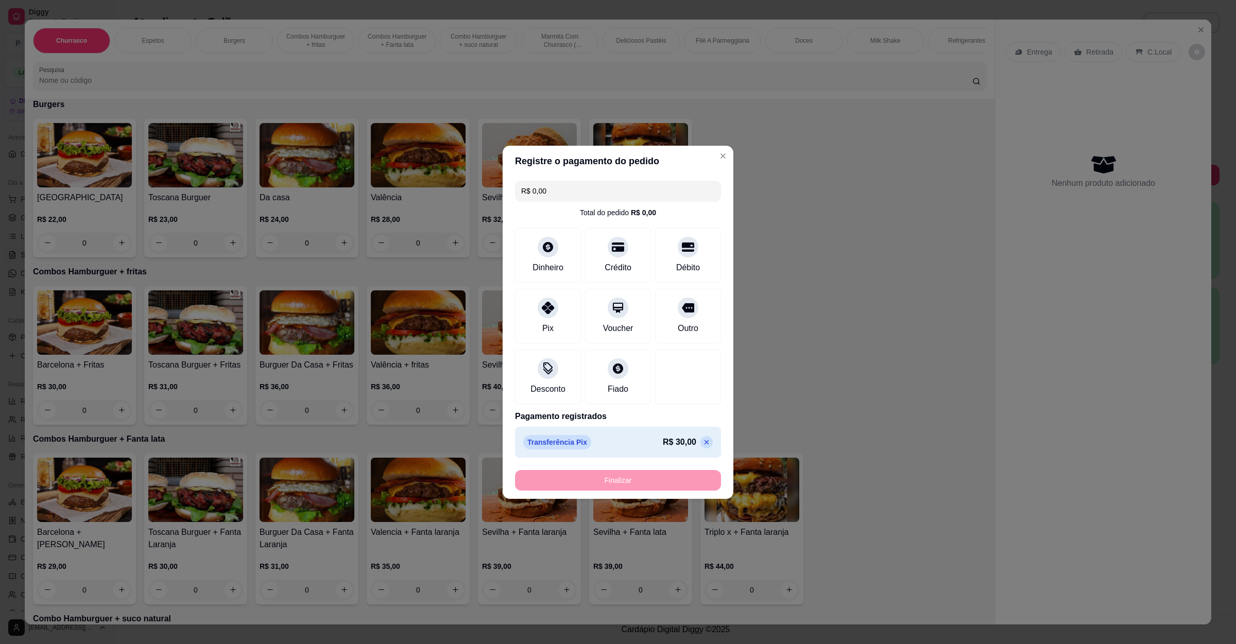
type input "-R$ 30,00"
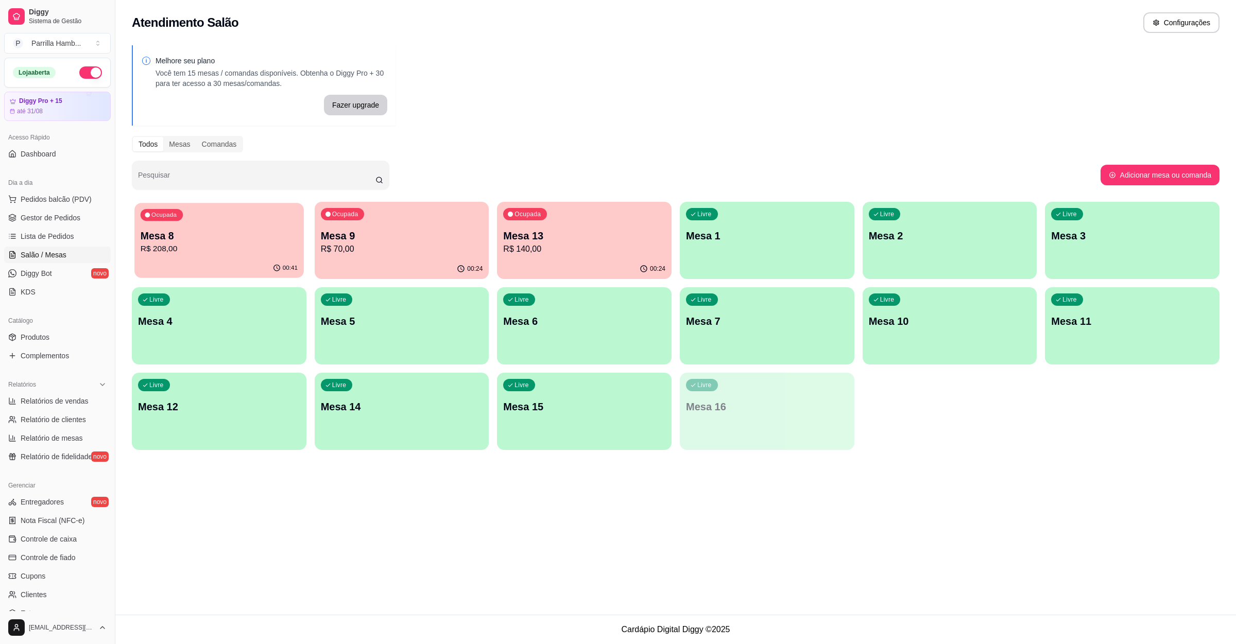
click at [211, 244] on p "R$ 208,00" at bounding box center [219, 249] width 157 height 12
click at [351, 241] on p "Mesa 9" at bounding box center [401, 236] width 157 height 14
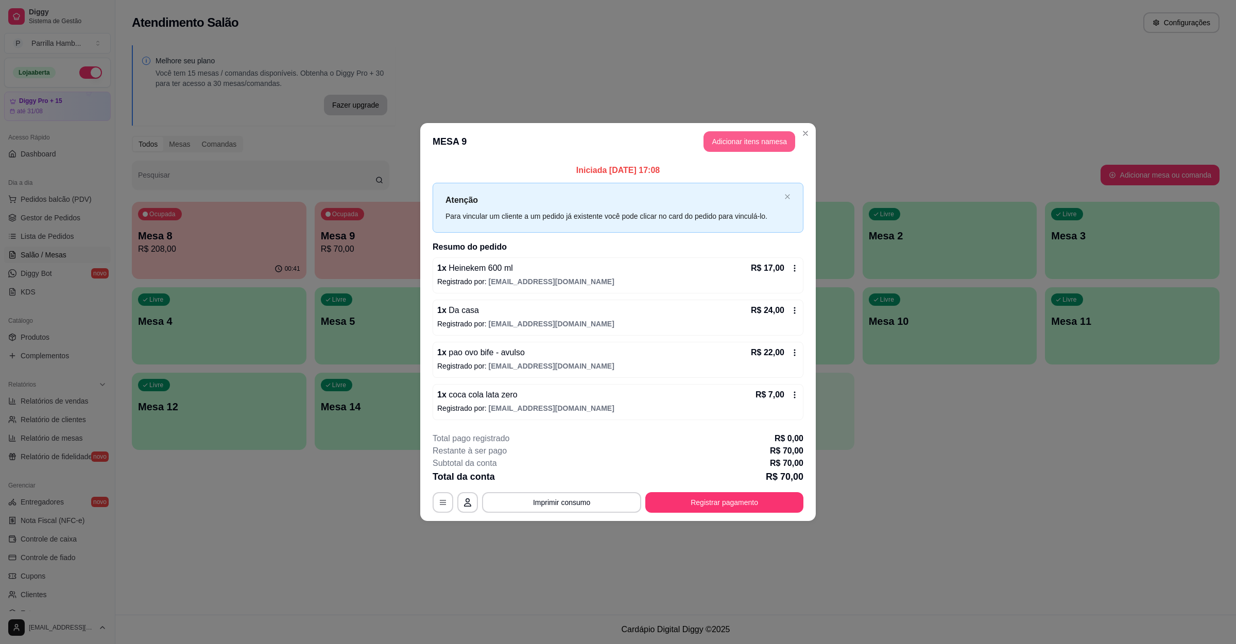
click at [719, 144] on button "Adicionar itens na mesa" at bounding box center [749, 141] width 92 height 21
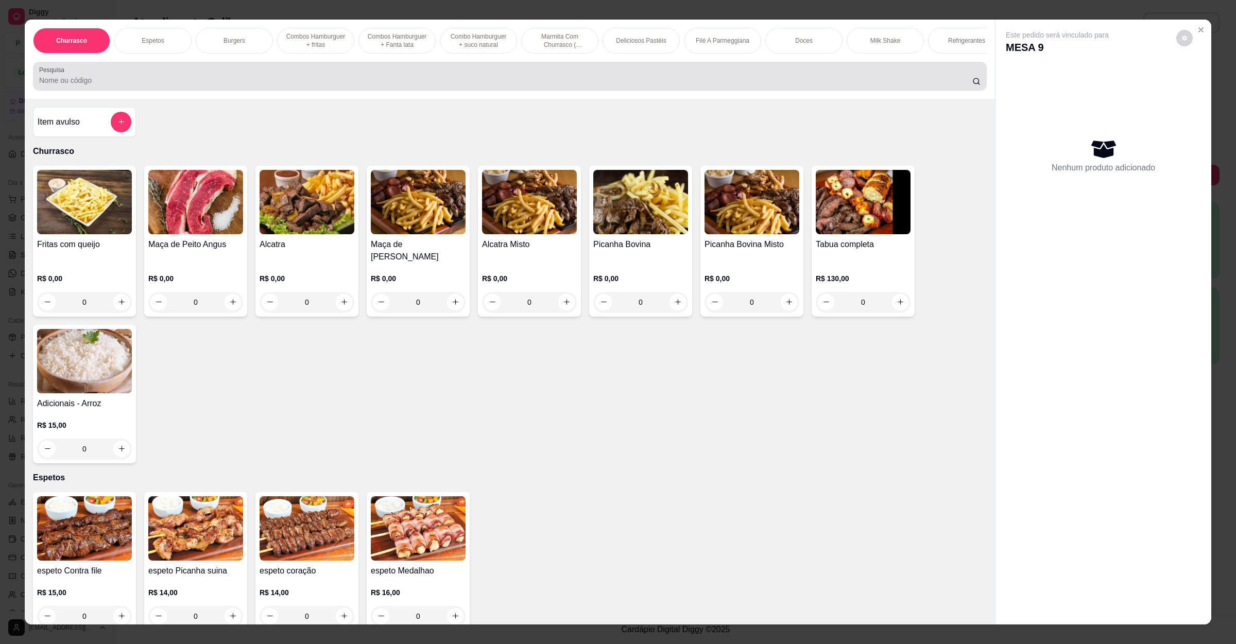
click at [299, 91] on div "Pesquisa" at bounding box center [510, 76] width 954 height 29
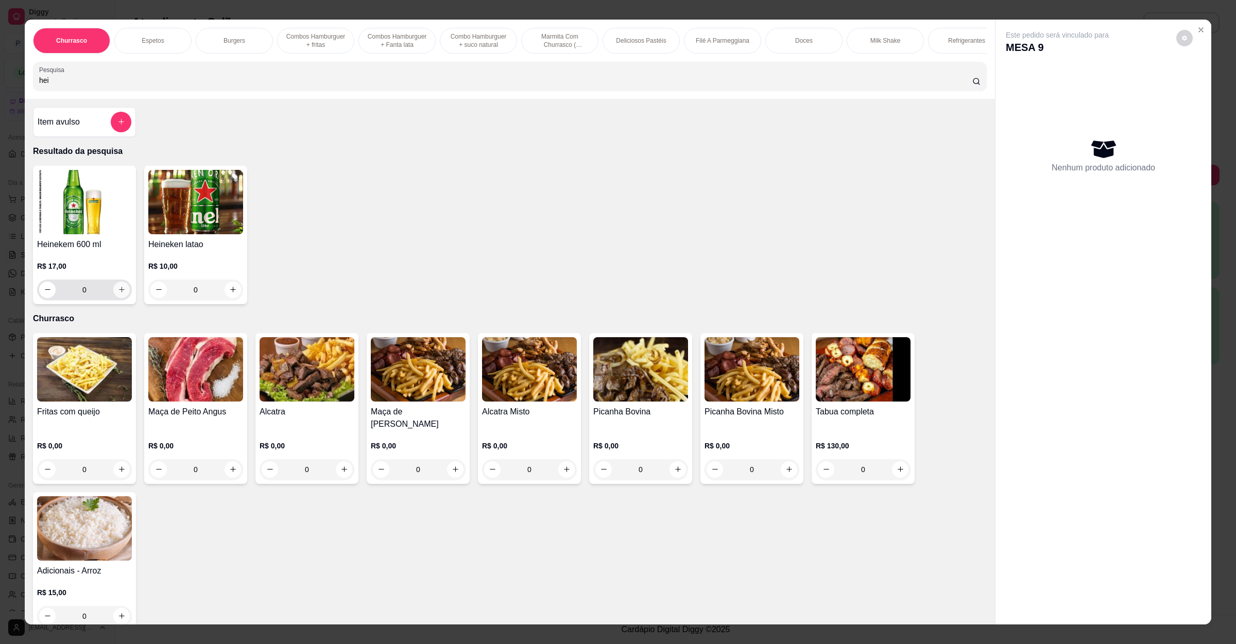
type input "hei"
click at [113, 298] on button "increase-product-quantity" at bounding box center [121, 290] width 16 height 16
type input "1"
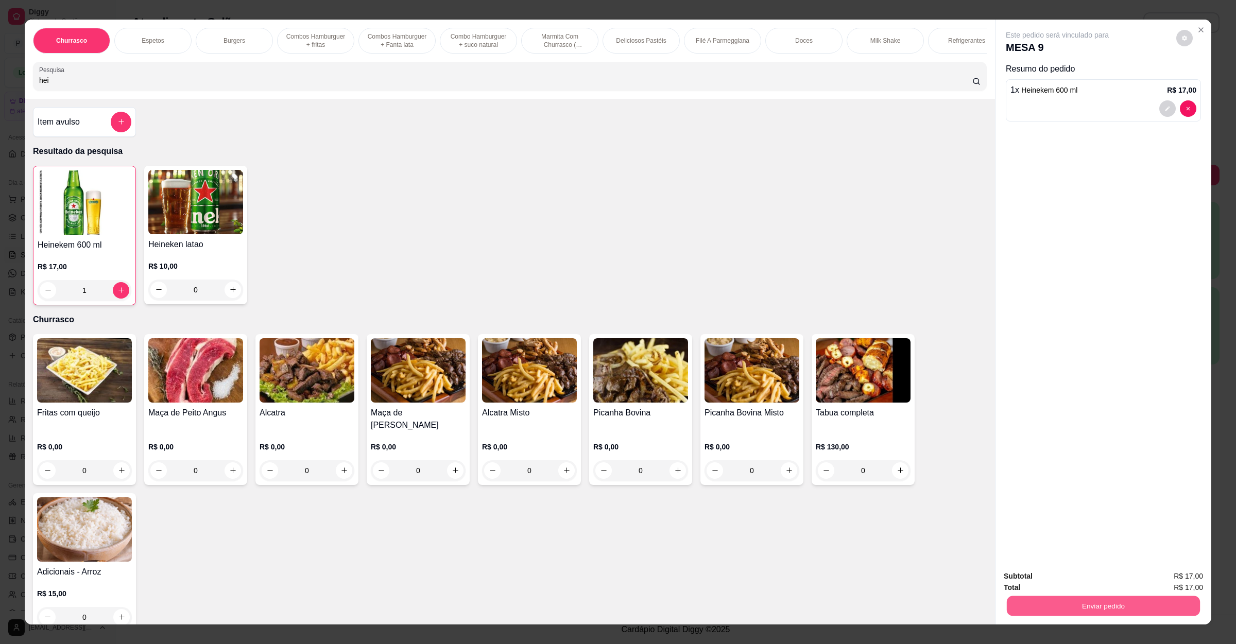
click at [1083, 599] on button "Enviar pedido" at bounding box center [1103, 606] width 193 height 20
click at [1084, 583] on button "Não registrar e enviar pedido" at bounding box center [1067, 582] width 107 height 20
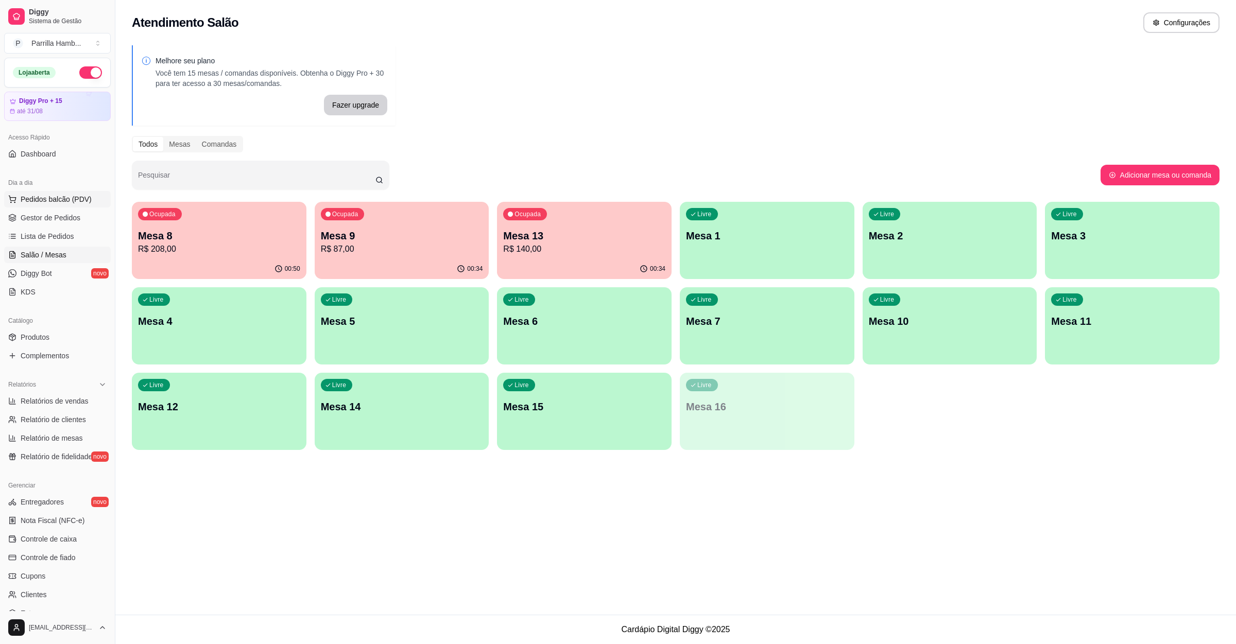
click at [45, 202] on span "Pedidos balcão (PDV)" at bounding box center [56, 199] width 71 height 10
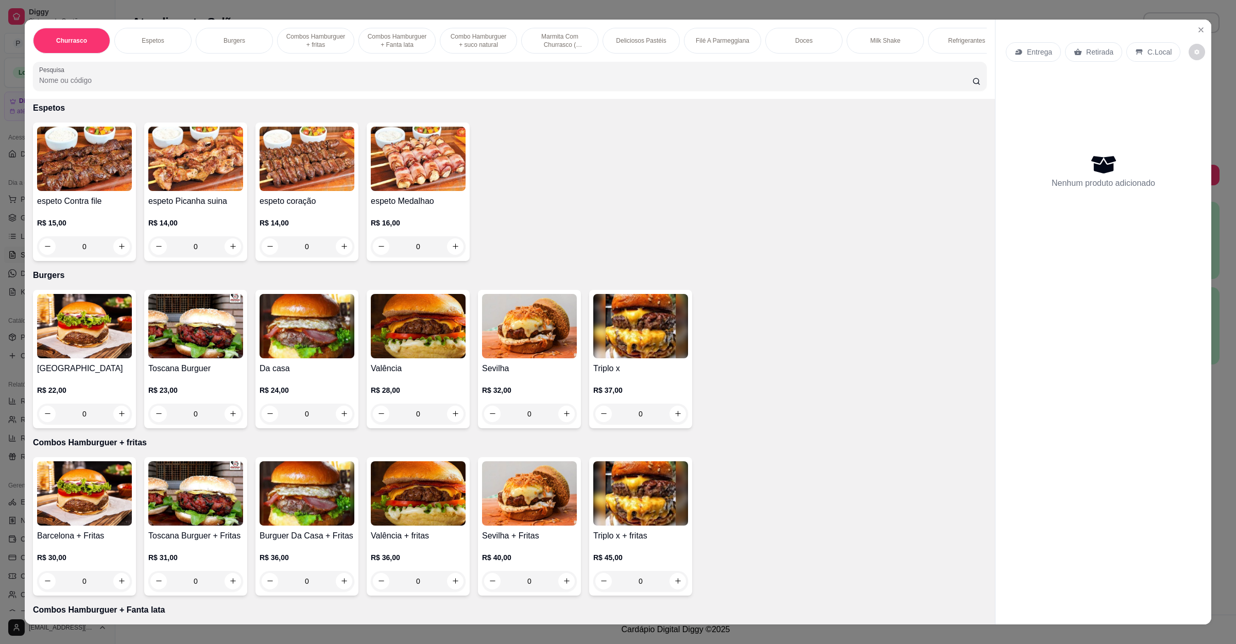
scroll to position [386, 0]
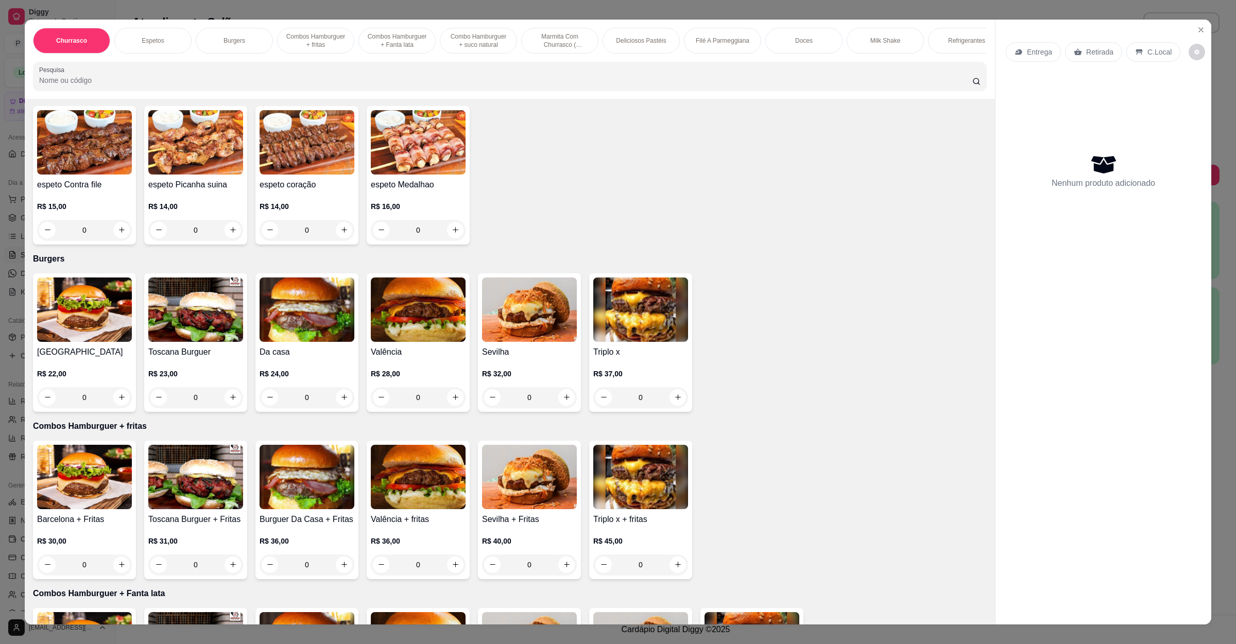
click at [430, 339] on img at bounding box center [418, 310] width 95 height 64
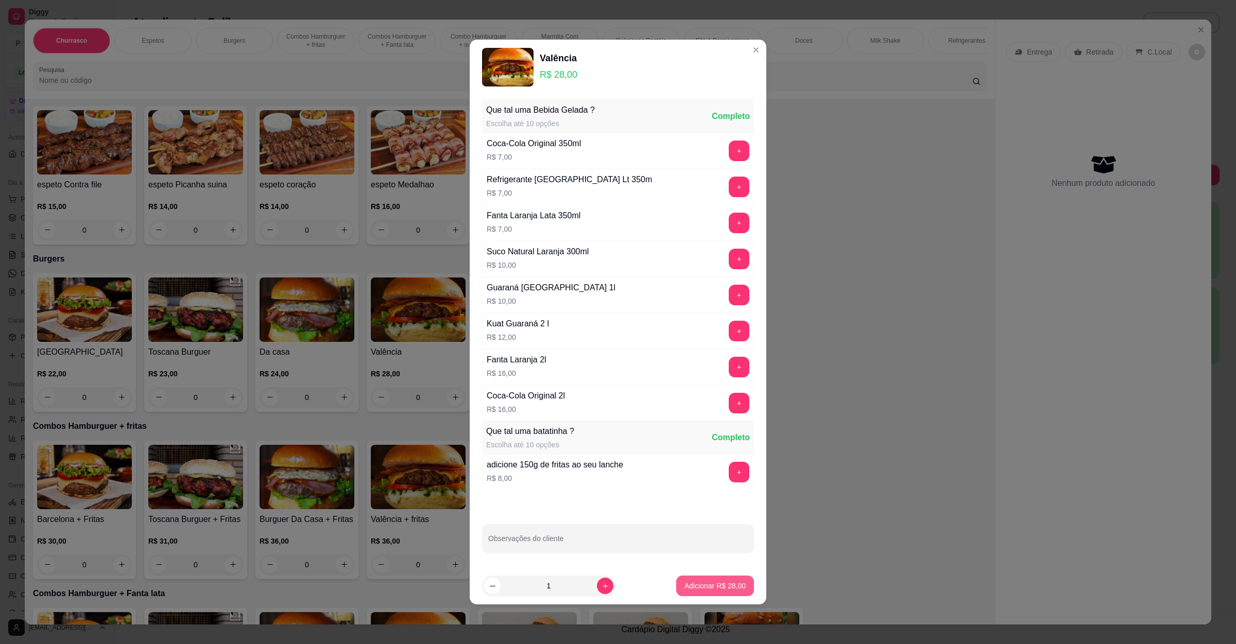
click at [714, 587] on p "Adicionar R$ 28,00" at bounding box center [714, 586] width 61 height 10
type input "1"
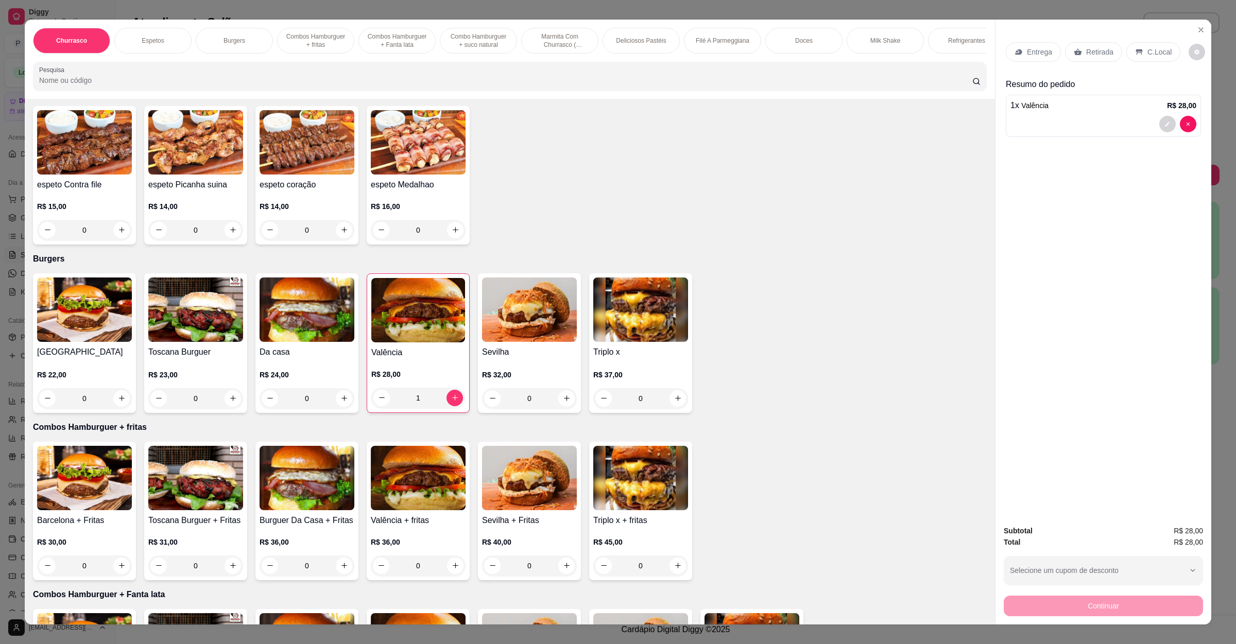
click at [78, 308] on img at bounding box center [84, 310] width 95 height 64
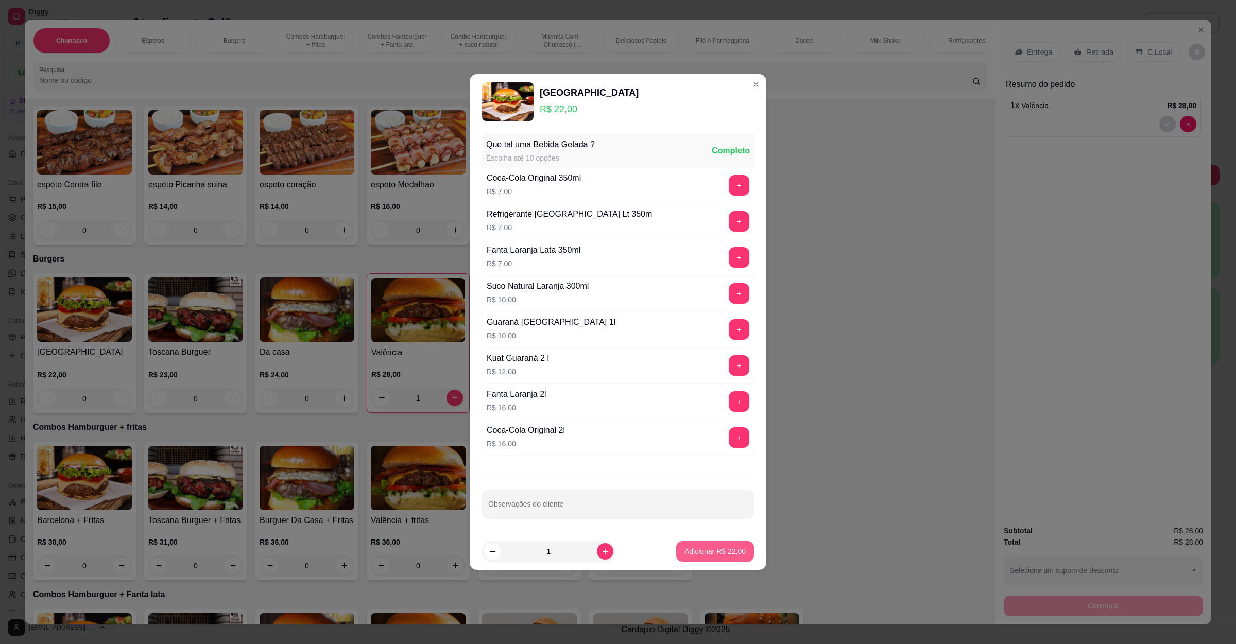
click at [684, 555] on p "Adicionar R$ 22,00" at bounding box center [714, 551] width 61 height 10
type input "1"
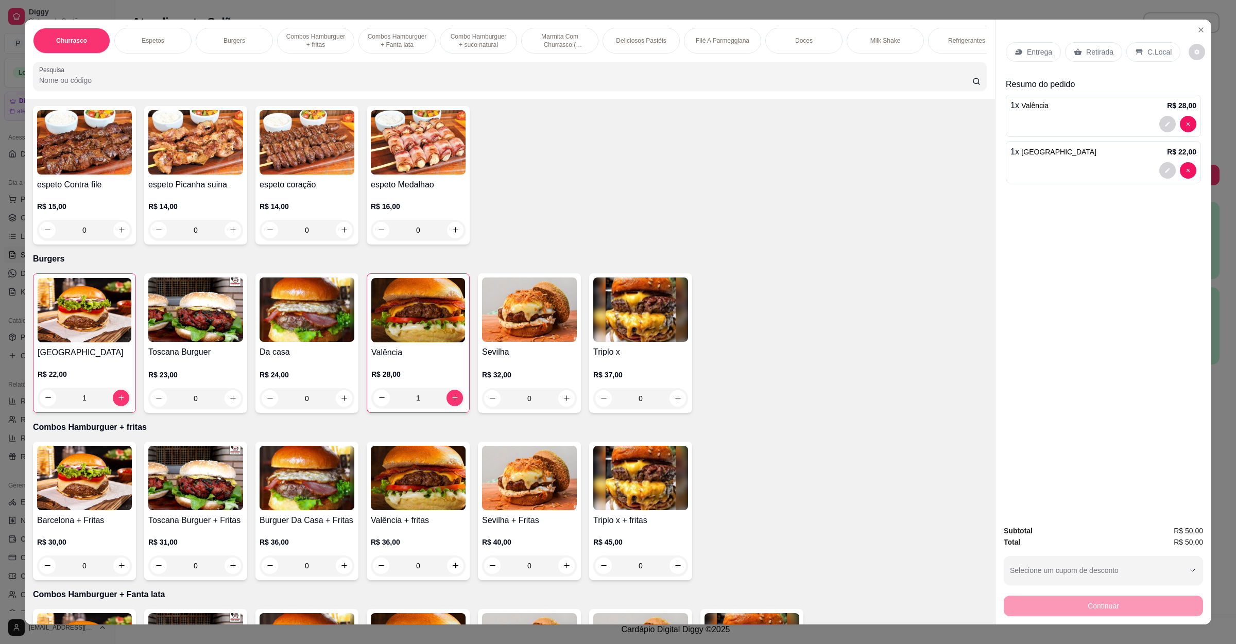
click at [350, 85] on input "Pesquisa" at bounding box center [505, 80] width 933 height 10
type input "ç"
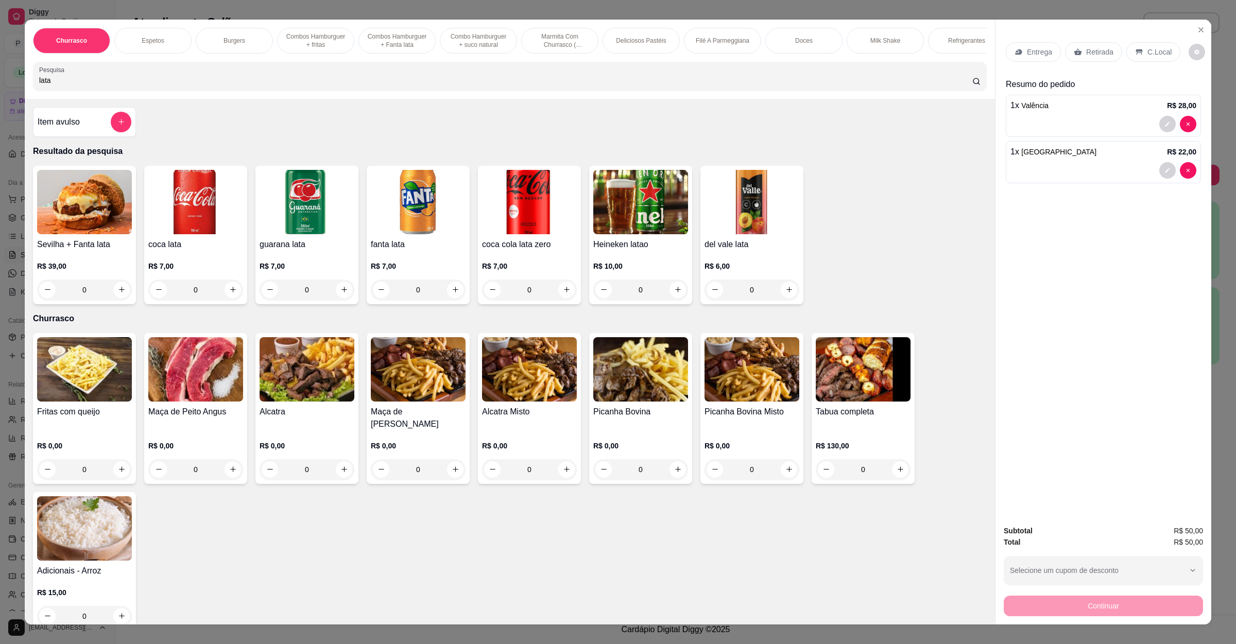
type input "lata"
click at [235, 224] on img at bounding box center [195, 202] width 95 height 64
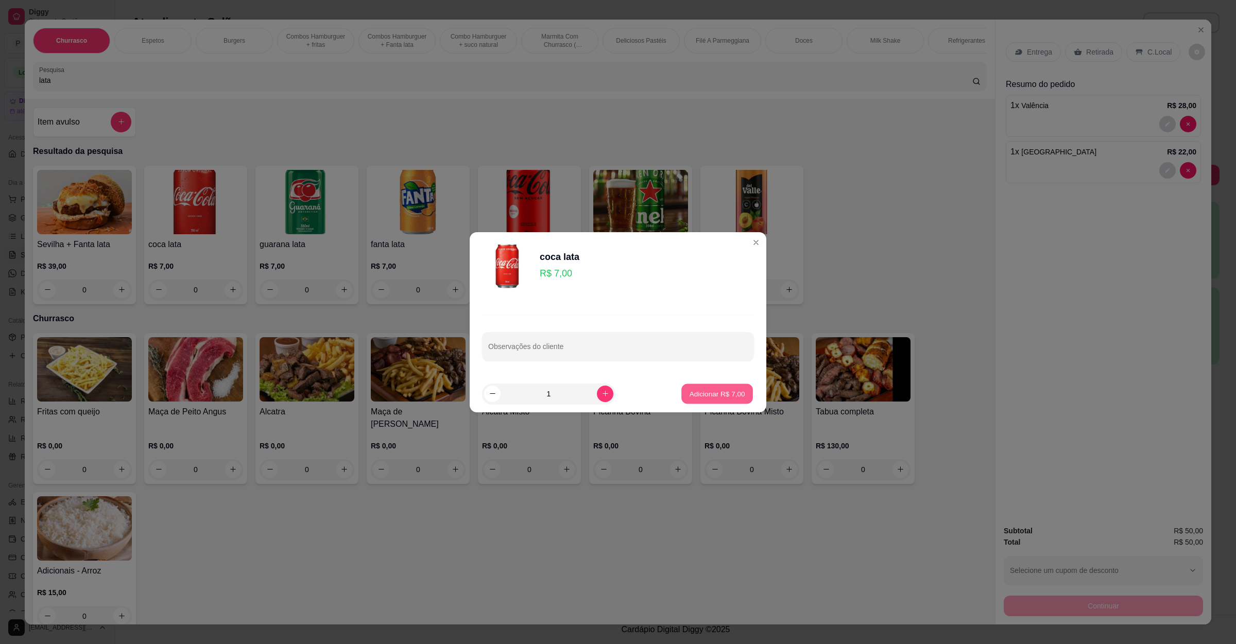
click at [728, 390] on p "Adicionar R$ 7,00" at bounding box center [717, 394] width 56 height 10
type input "1"
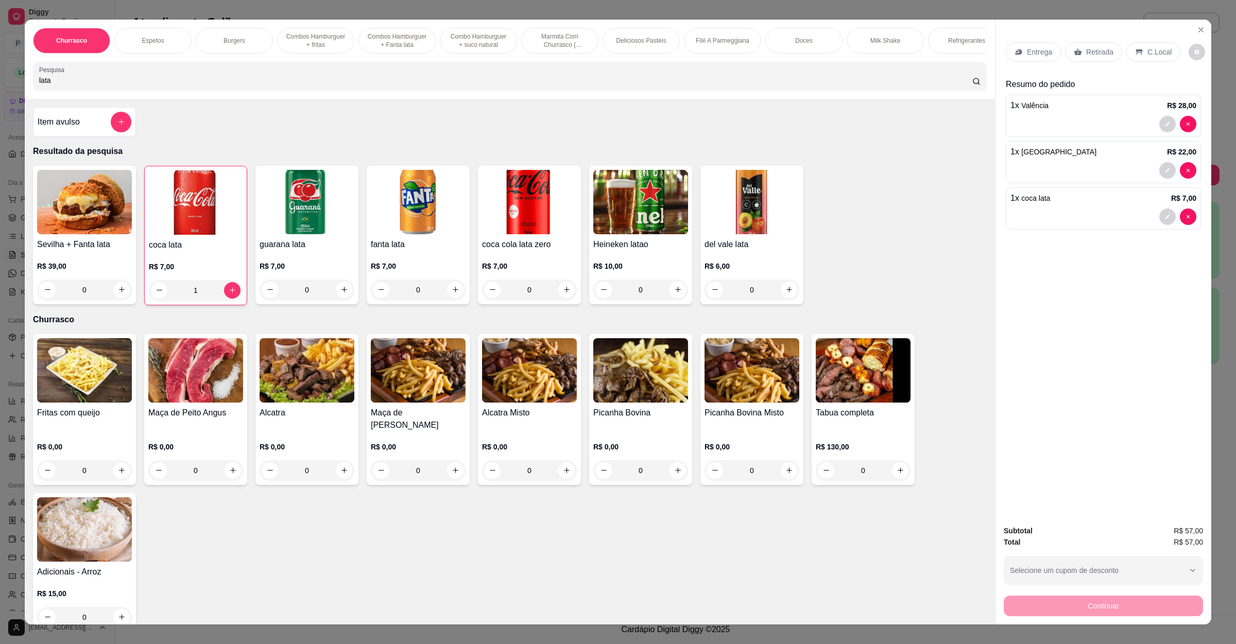
click at [232, 91] on div "Pesquisa lata" at bounding box center [510, 76] width 954 height 29
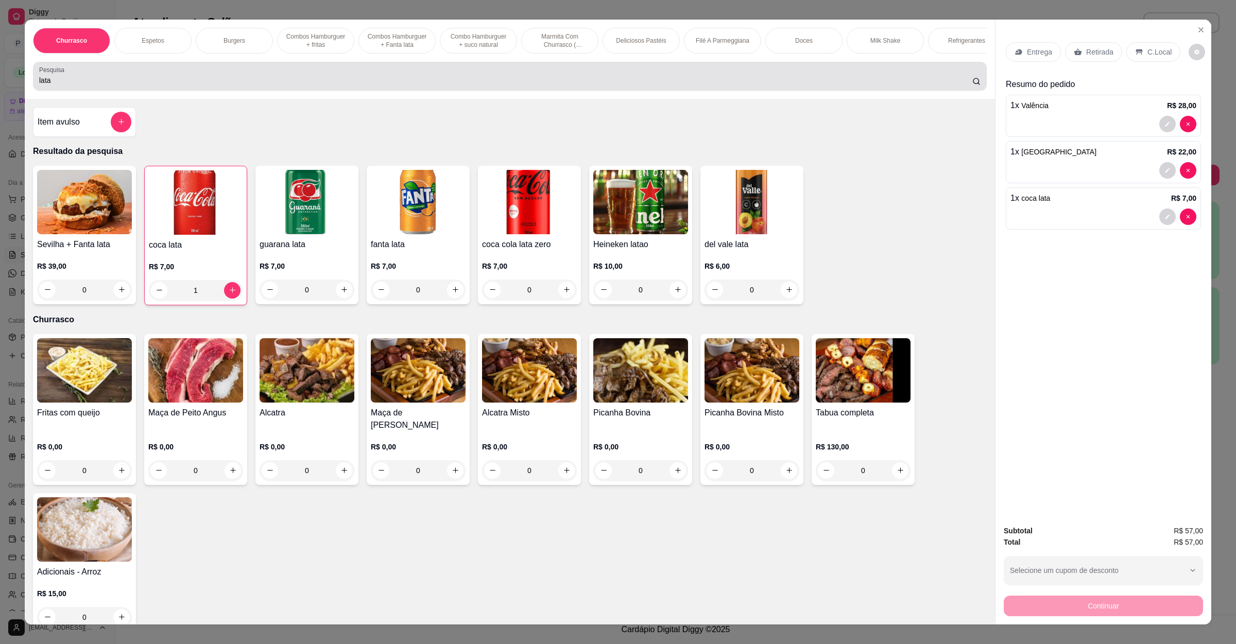
click at [232, 91] on div "Pesquisa lata" at bounding box center [510, 76] width 954 height 29
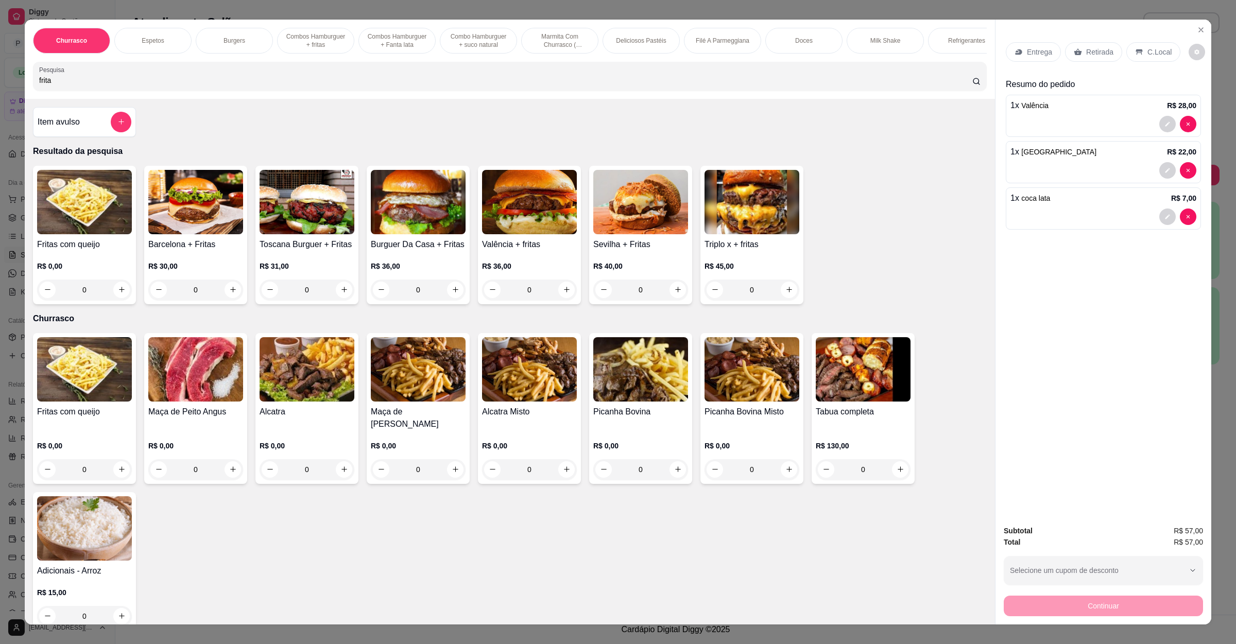
type input "frita"
click at [54, 137] on div "Item avulso" at bounding box center [84, 122] width 103 height 30
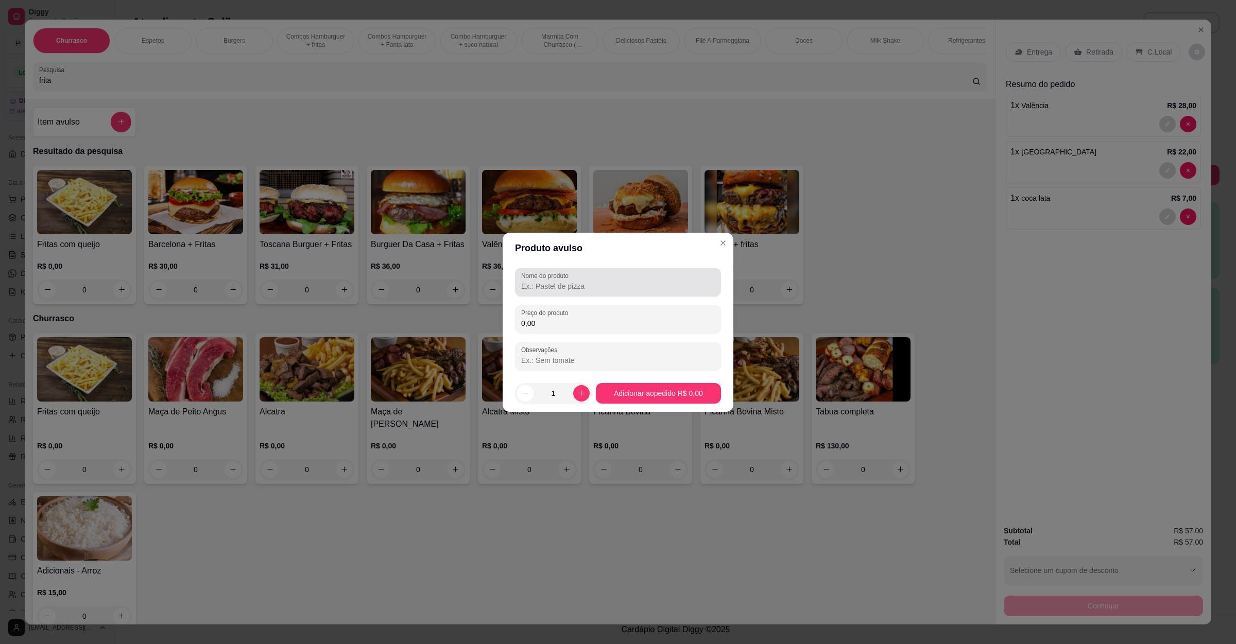
drag, startPoint x: 613, startPoint y: 293, endPoint x: 607, endPoint y: 290, distance: 6.9
click at [607, 290] on div "Nome do produto" at bounding box center [618, 282] width 206 height 29
type input "mine fritas"
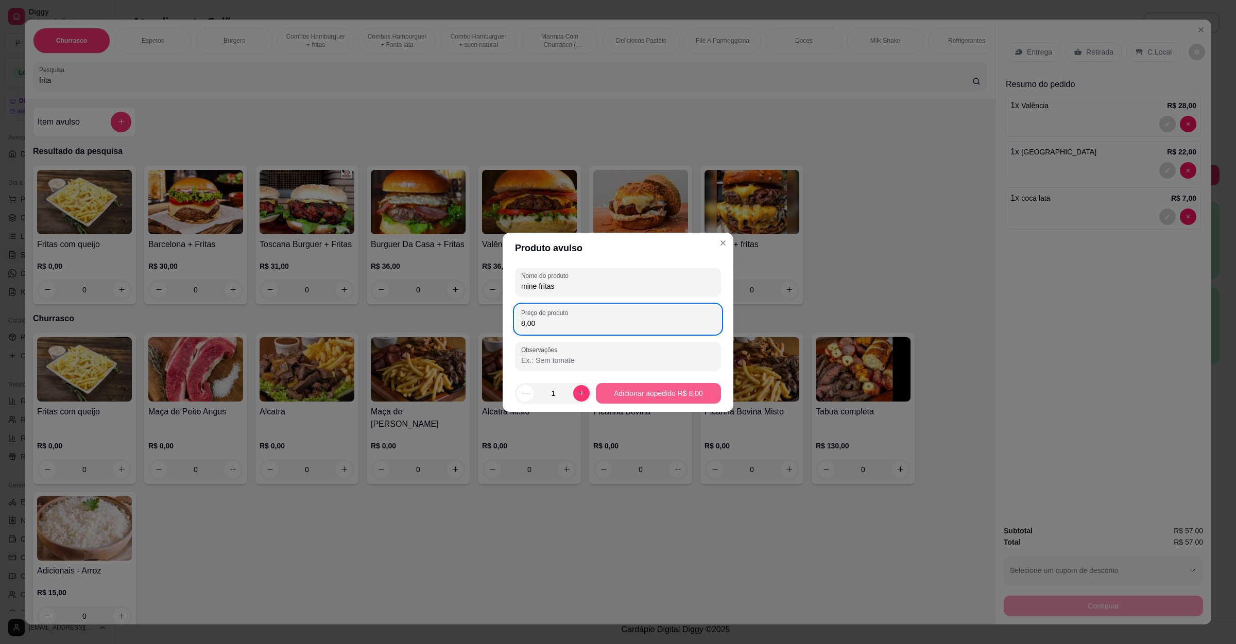
type input "8,00"
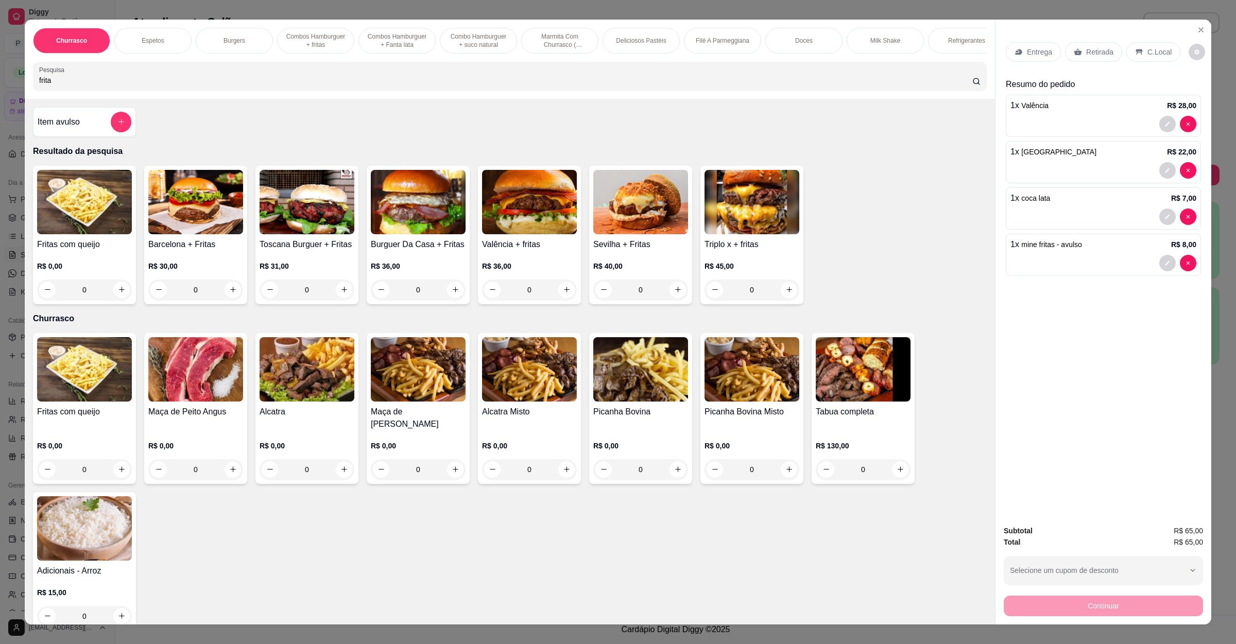
click at [1018, 45] on div "Entrega" at bounding box center [1033, 52] width 55 height 20
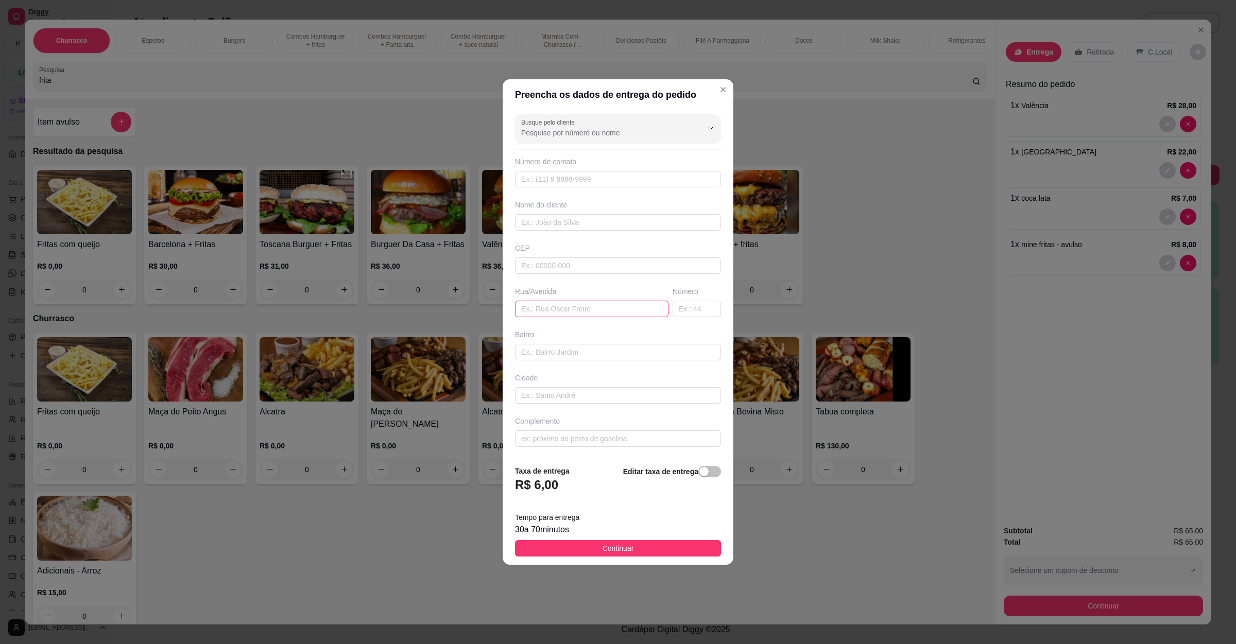
click at [578, 306] on input "text" at bounding box center [591, 309] width 153 height 16
paste input "Rua Tulipas 40 Bouganville"
type input "Rua Tulipas 40 Bouganville"
click at [629, 544] on button "Continuar" at bounding box center [618, 548] width 206 height 16
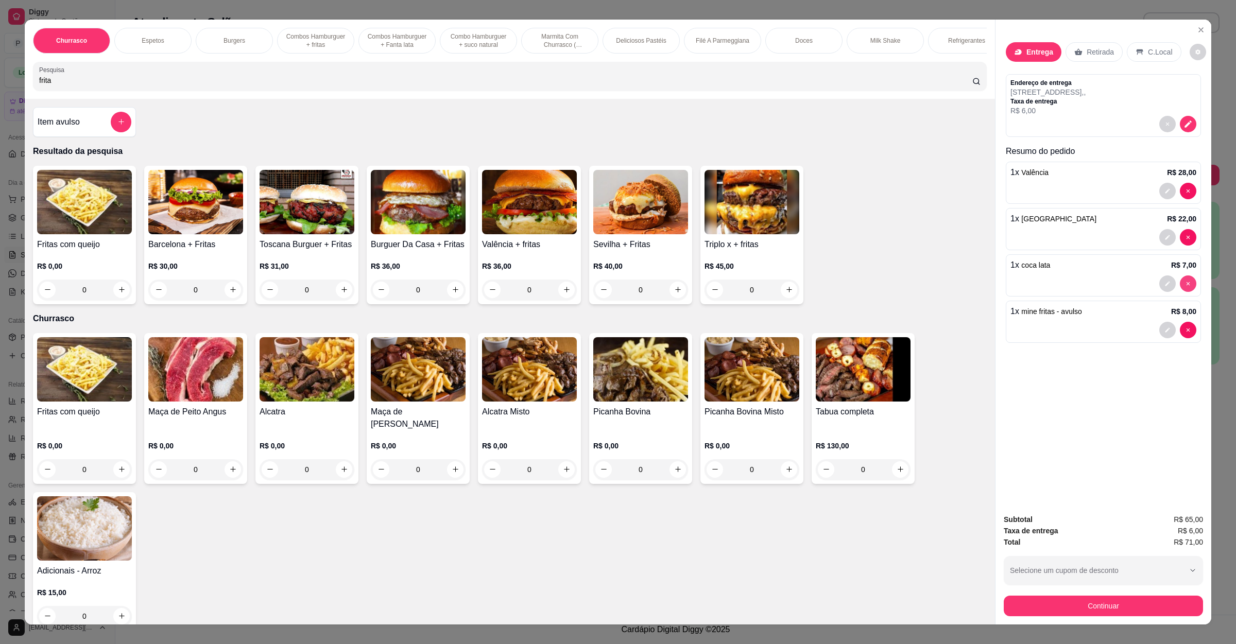
type input "0"
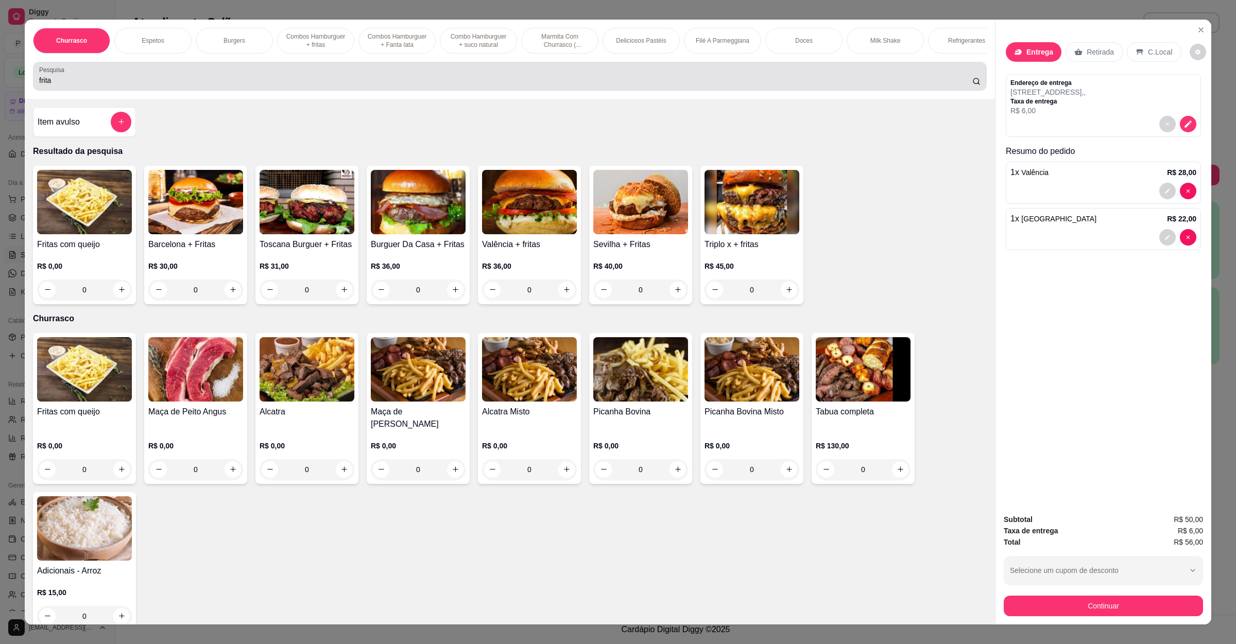
click at [182, 83] on div "frita" at bounding box center [509, 76] width 941 height 21
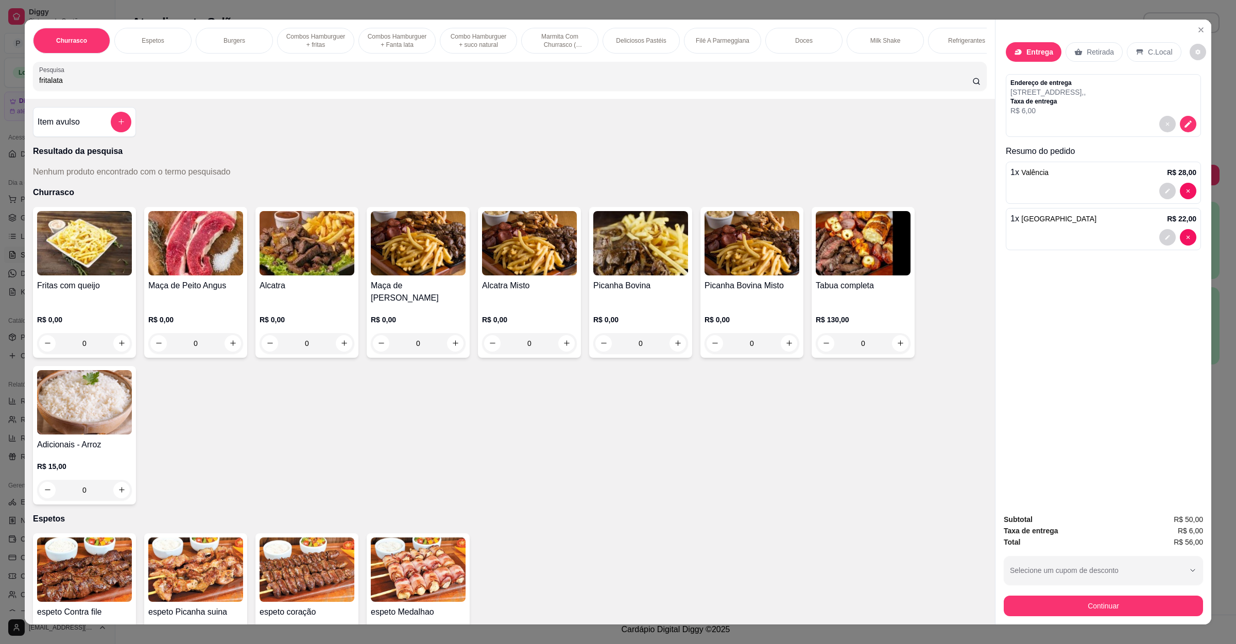
click at [136, 85] on input "fritalata" at bounding box center [505, 80] width 933 height 10
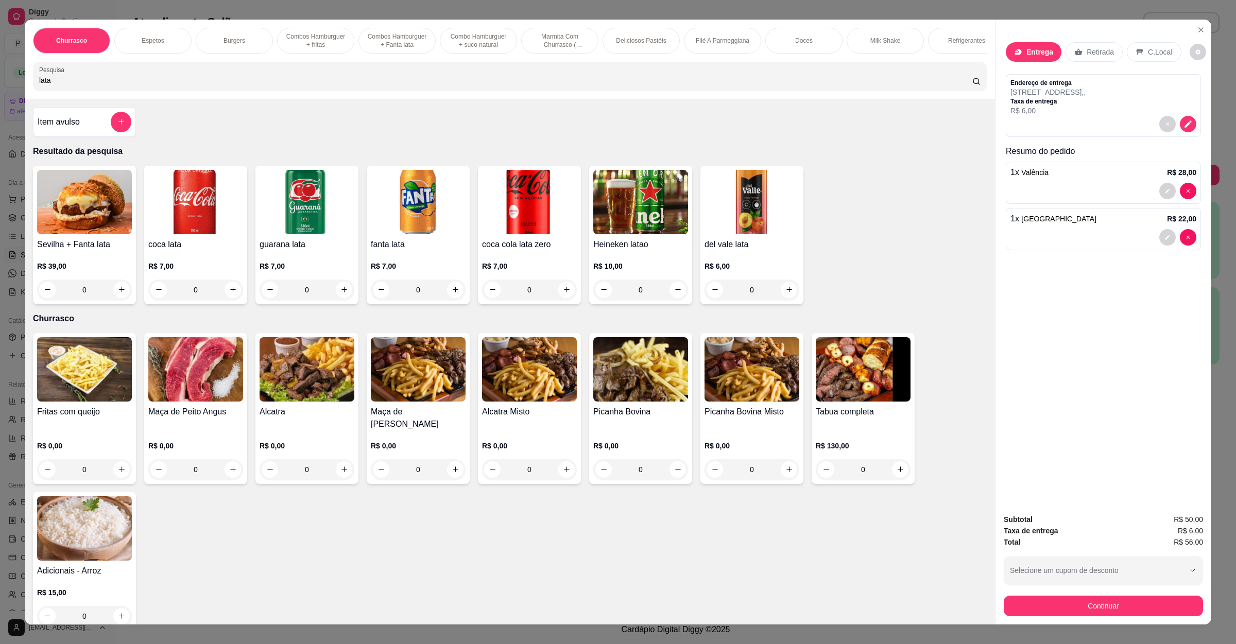
type input "lata"
click at [183, 212] on img at bounding box center [195, 202] width 95 height 64
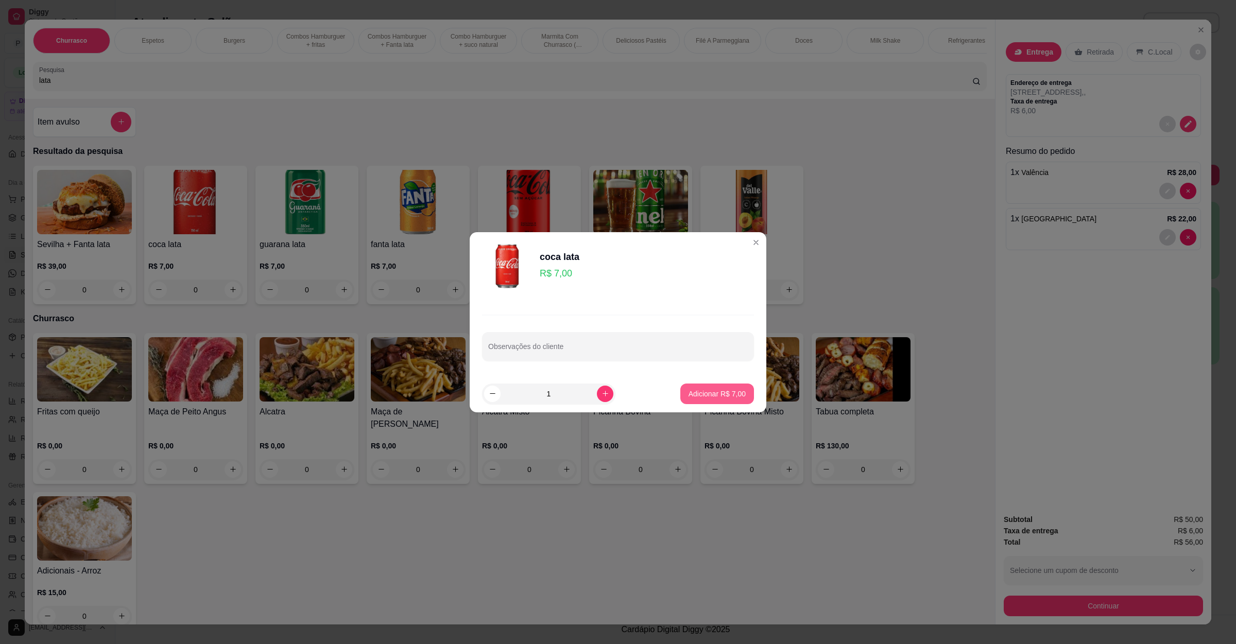
click at [692, 402] on button "Adicionar R$ 7,00" at bounding box center [717, 394] width 74 height 21
type input "1"
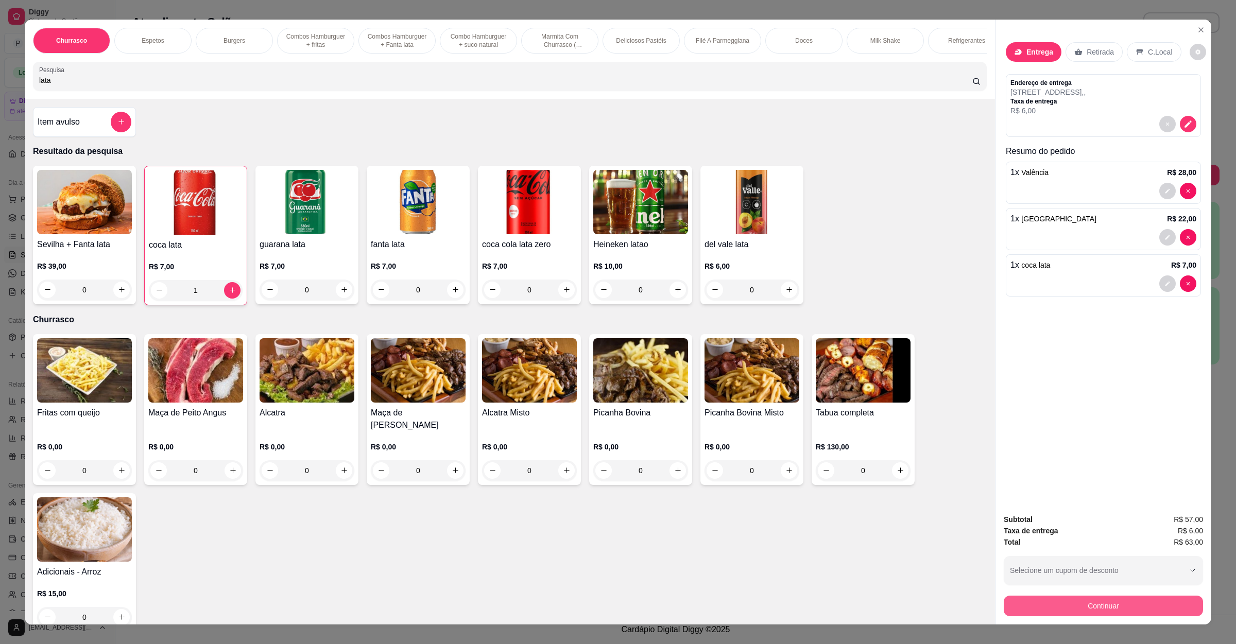
click at [1131, 612] on button "Continuar" at bounding box center [1102, 606] width 199 height 21
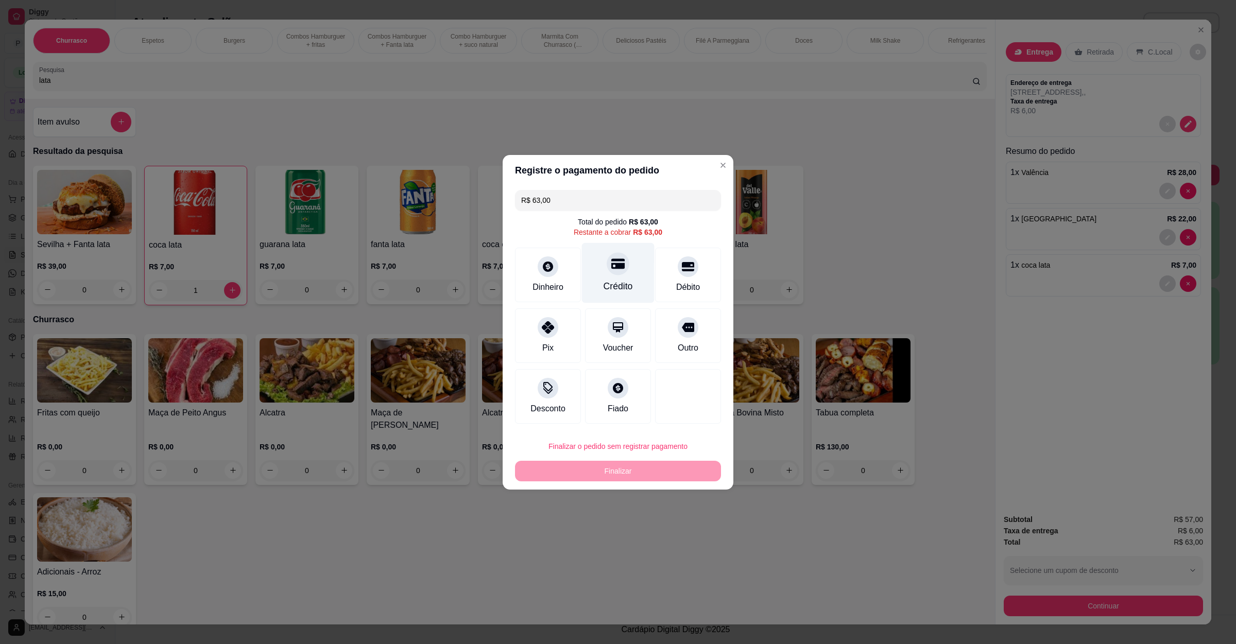
click at [620, 270] on div "Crédito" at bounding box center [618, 273] width 73 height 60
type input "R$ 0,00"
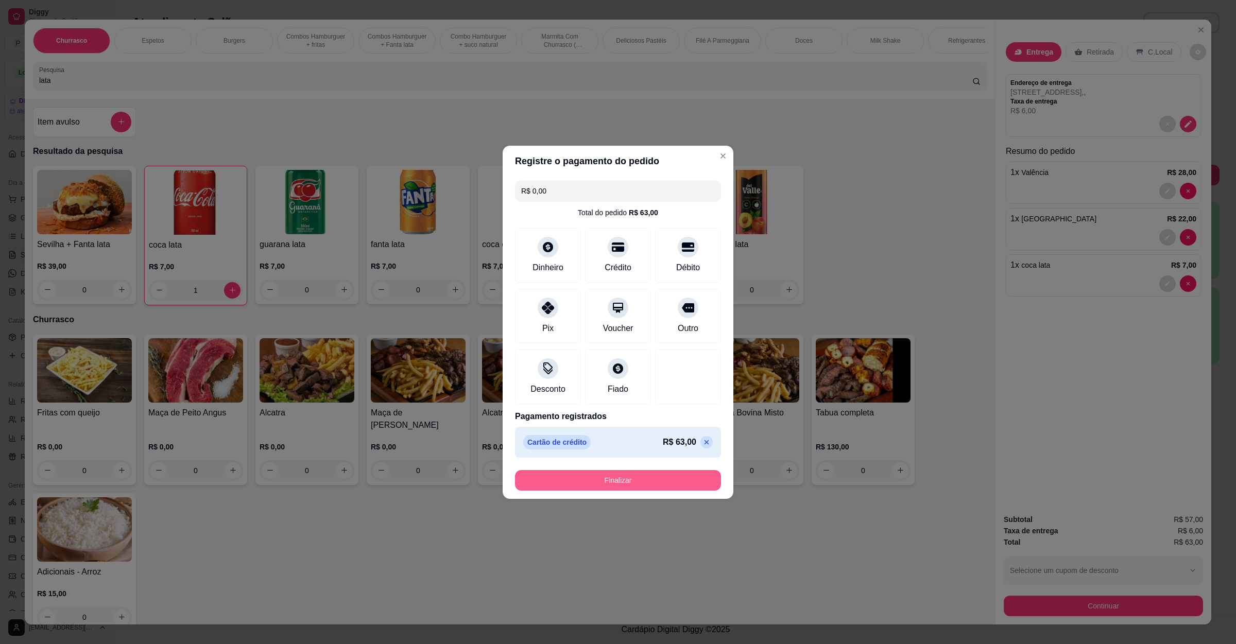
click at [615, 471] on button "Finalizar" at bounding box center [618, 480] width 206 height 21
type input "0"
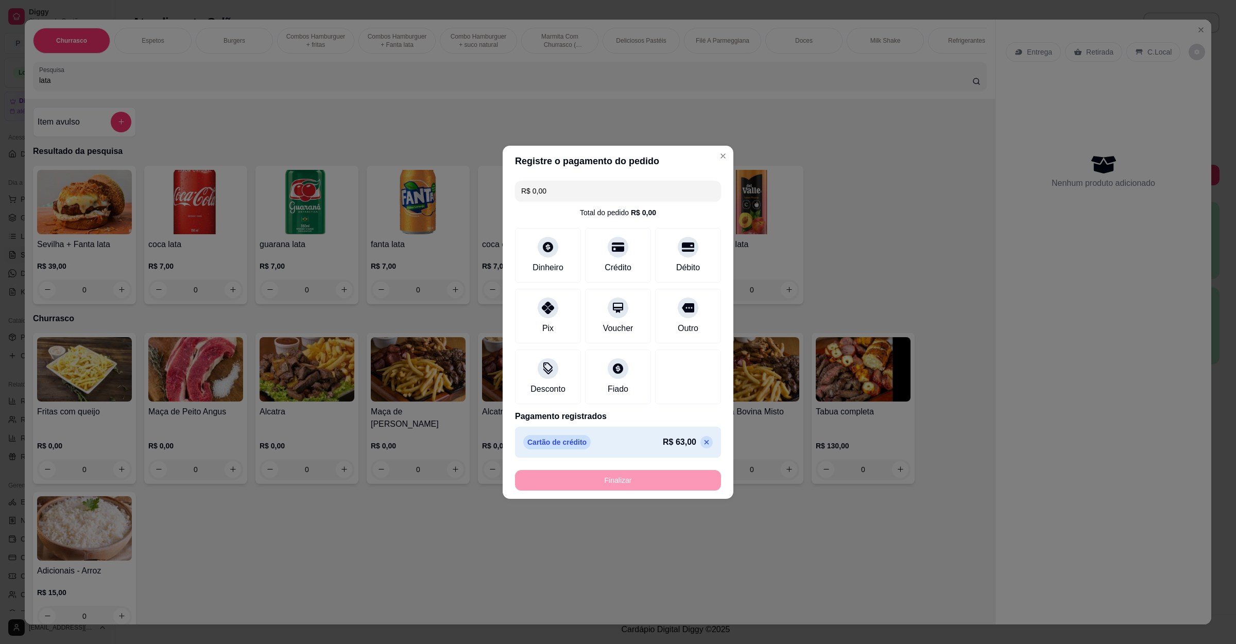
type input "-R$ 63,00"
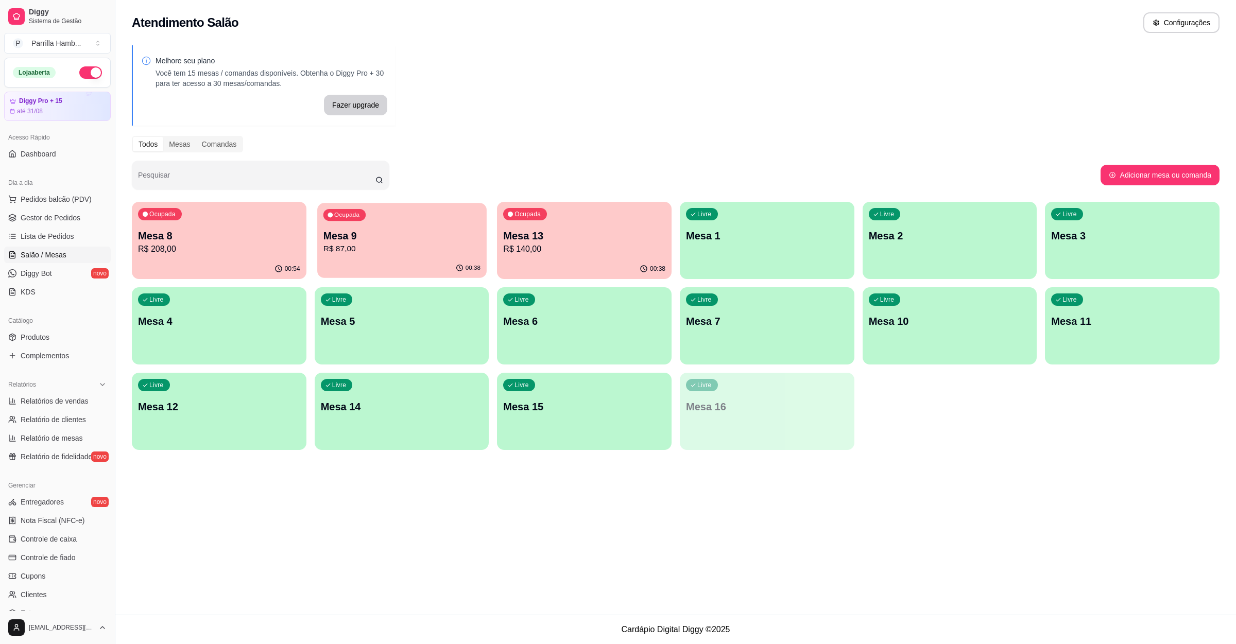
click at [417, 246] on p "R$ 87,00" at bounding box center [401, 249] width 157 height 12
click at [188, 227] on div "Ocupada Mesa 8 R$ 208,00" at bounding box center [218, 231] width 169 height 56
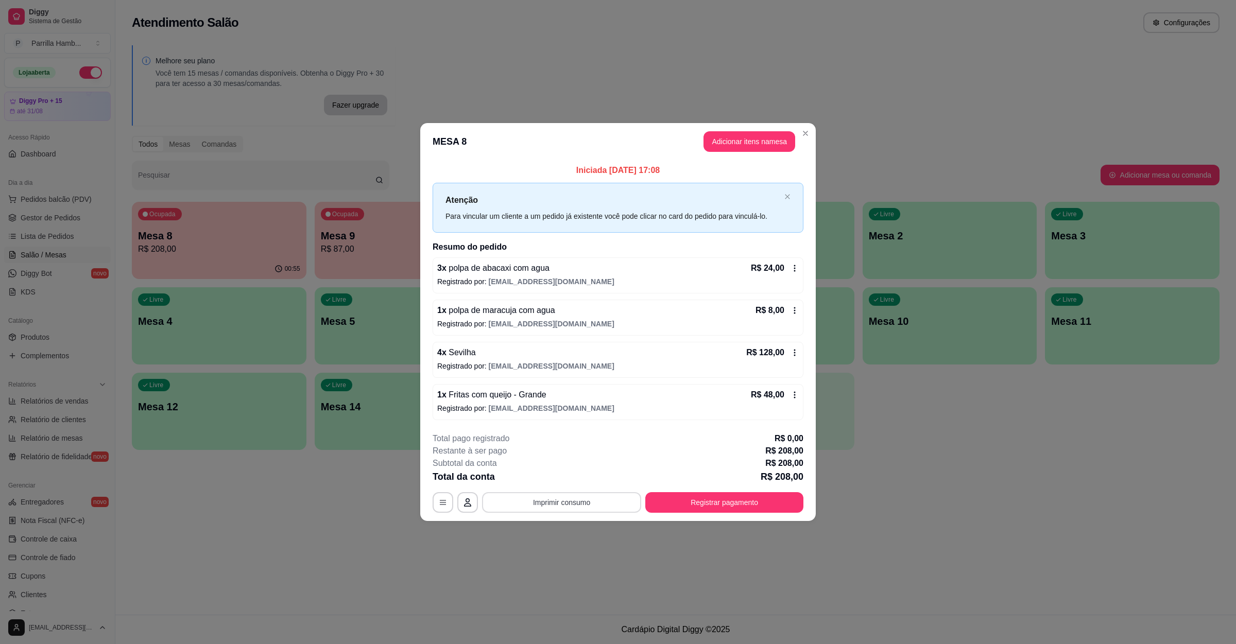
click at [591, 496] on button "Imprimir consumo" at bounding box center [561, 502] width 159 height 21
click at [573, 473] on button "IMPRESSORA" at bounding box center [564, 480] width 72 height 16
drag, startPoint x: 521, startPoint y: 174, endPoint x: 531, endPoint y: 185, distance: 15.7
click at [521, 174] on p "Iniciada 17/08/2025 às 17:08" at bounding box center [617, 170] width 371 height 12
click at [698, 502] on button "Registrar pagamento" at bounding box center [724, 502] width 158 height 21
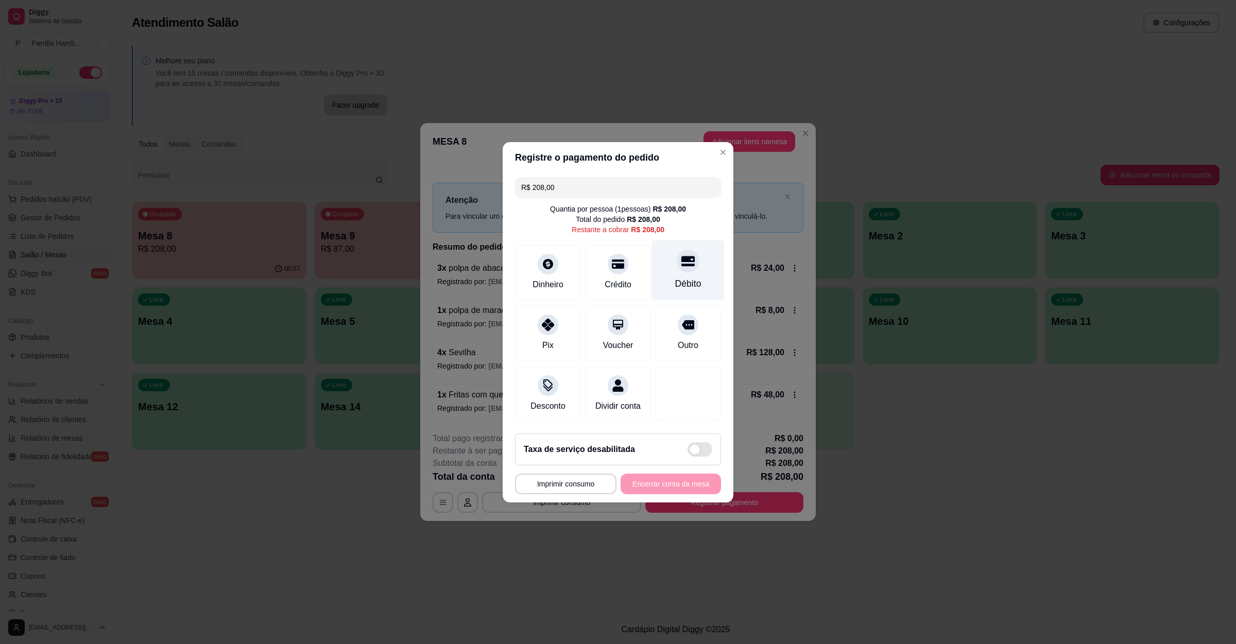
click at [689, 277] on div "Débito" at bounding box center [688, 283] width 26 height 13
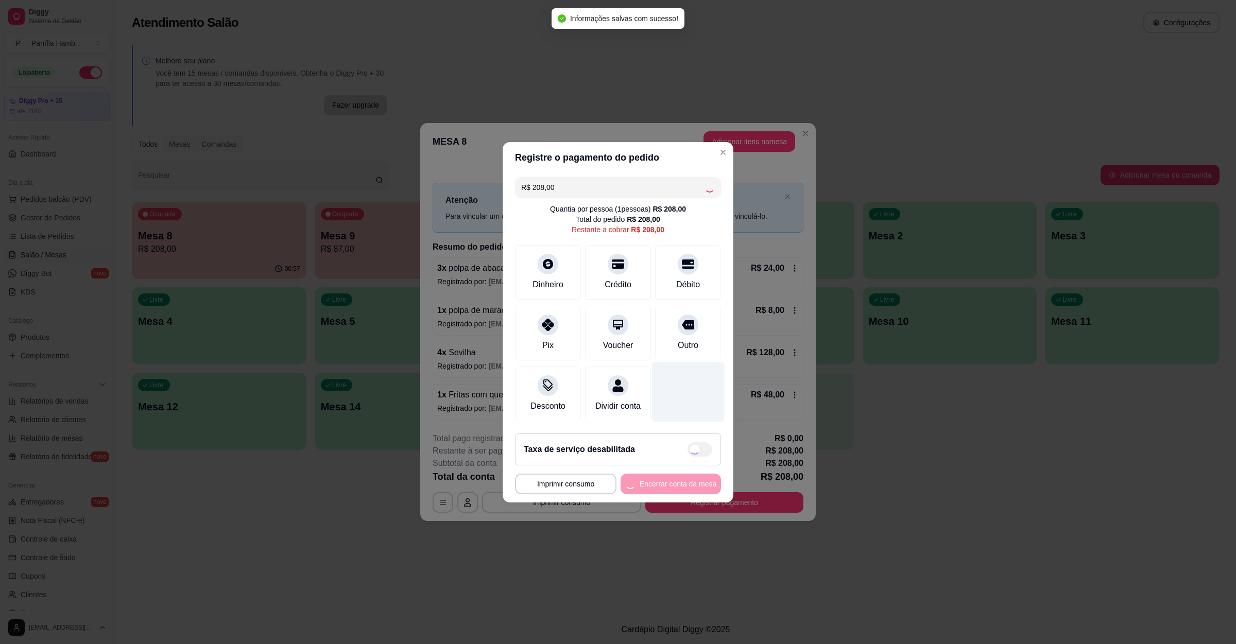
type input "R$ 0,00"
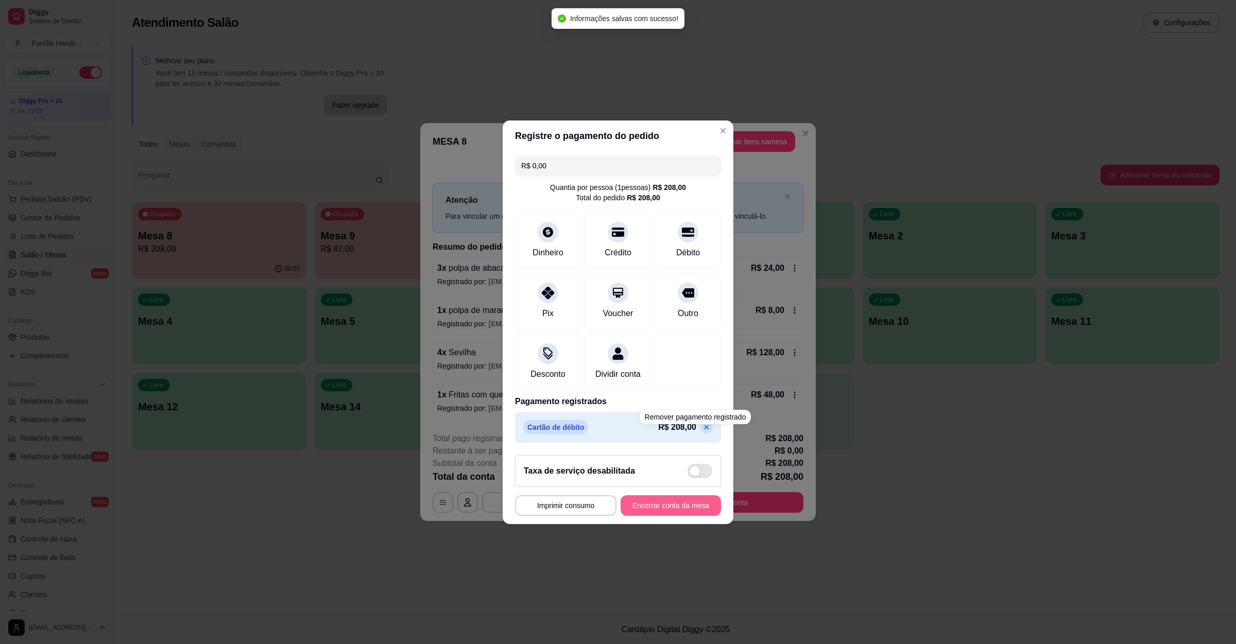
click at [660, 508] on button "Encerrar conta da mesa" at bounding box center [670, 505] width 100 height 21
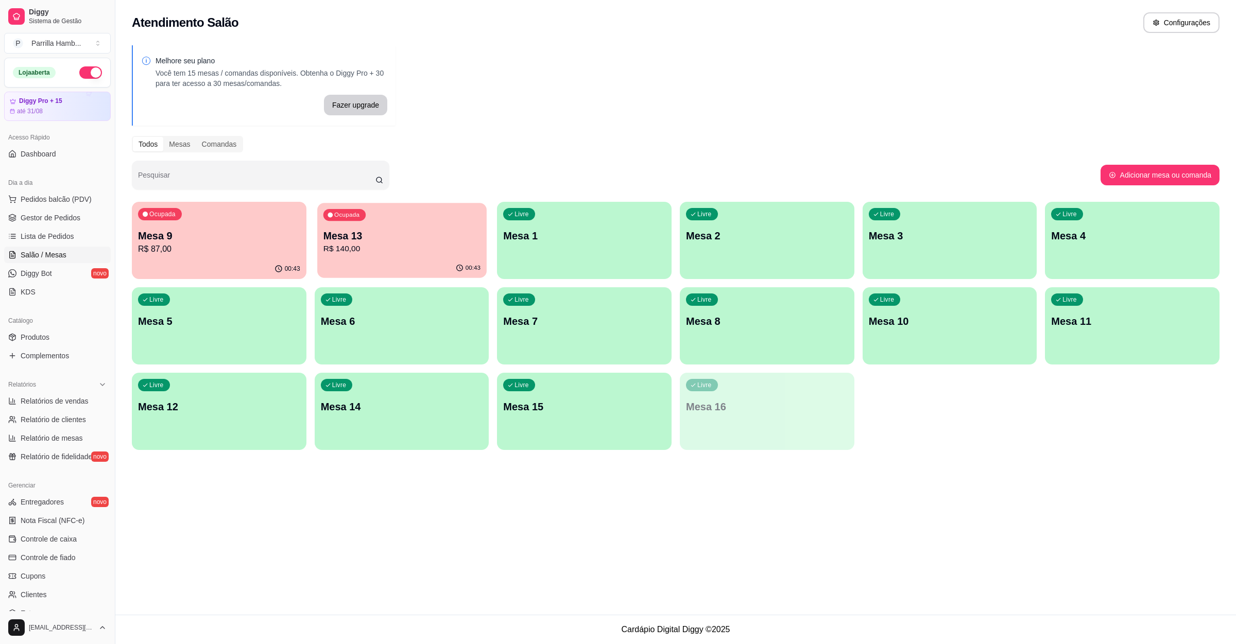
click at [357, 258] on div "Ocupada Mesa 13 R$ 140,00" at bounding box center [401, 231] width 169 height 56
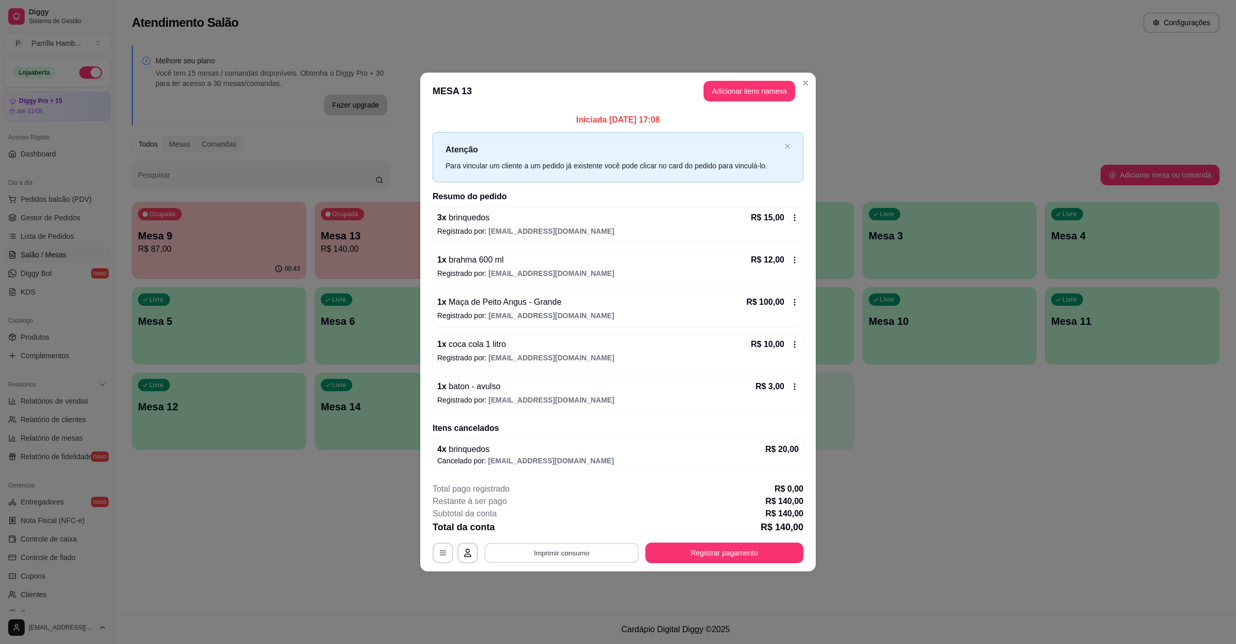
click at [591, 550] on button "Imprimir consumo" at bounding box center [561, 553] width 154 height 20
click at [558, 523] on button "IMPRESSORA" at bounding box center [564, 531] width 75 height 16
click at [692, 563] on button "Registrar pagamento" at bounding box center [724, 553] width 158 height 21
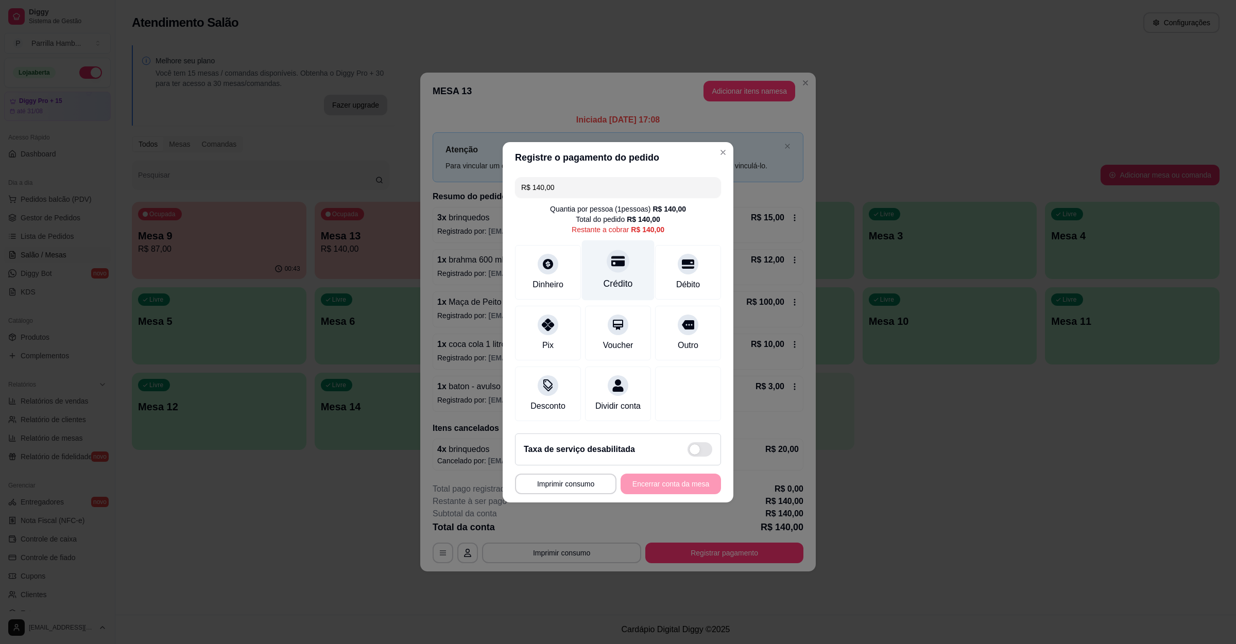
click at [623, 268] on div "Crédito" at bounding box center [618, 270] width 73 height 60
type input "R$ 0,00"
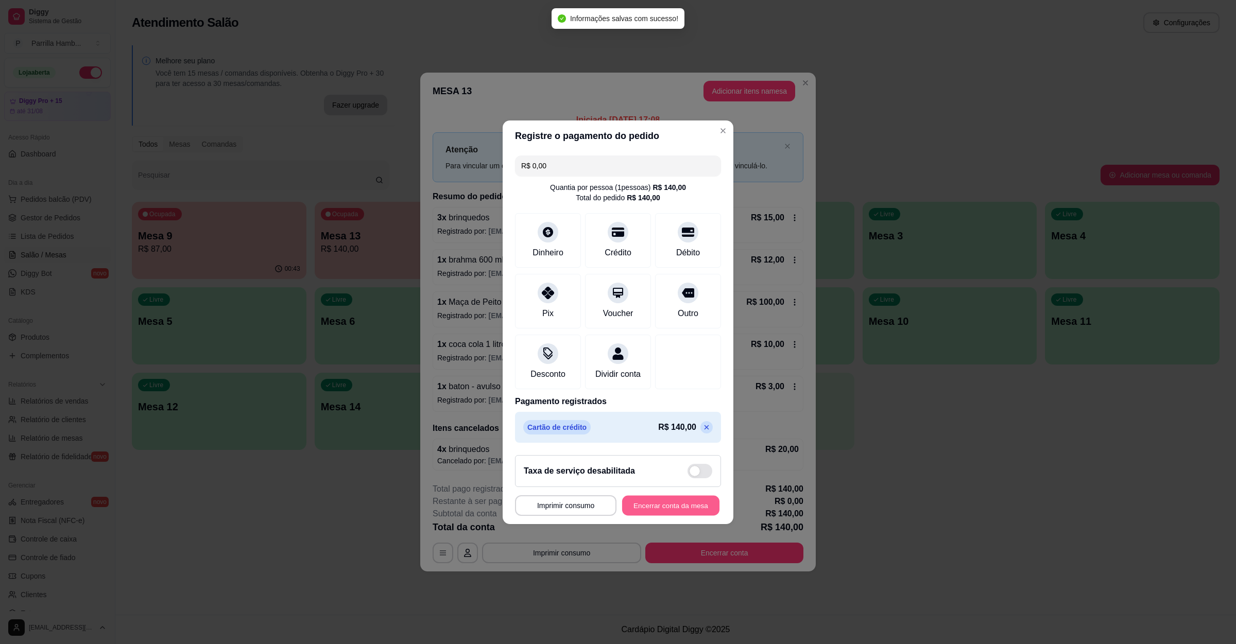
click at [672, 513] on button "Encerrar conta da mesa" at bounding box center [670, 505] width 97 height 20
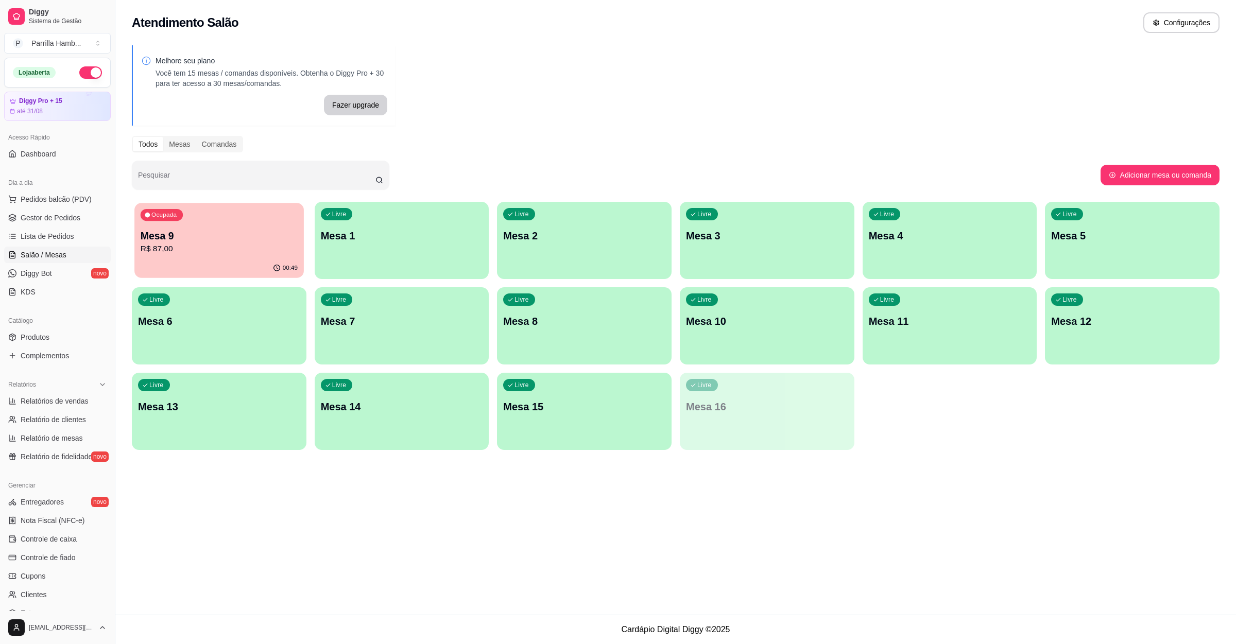
click at [209, 232] on p "Mesa 9" at bounding box center [219, 236] width 157 height 14
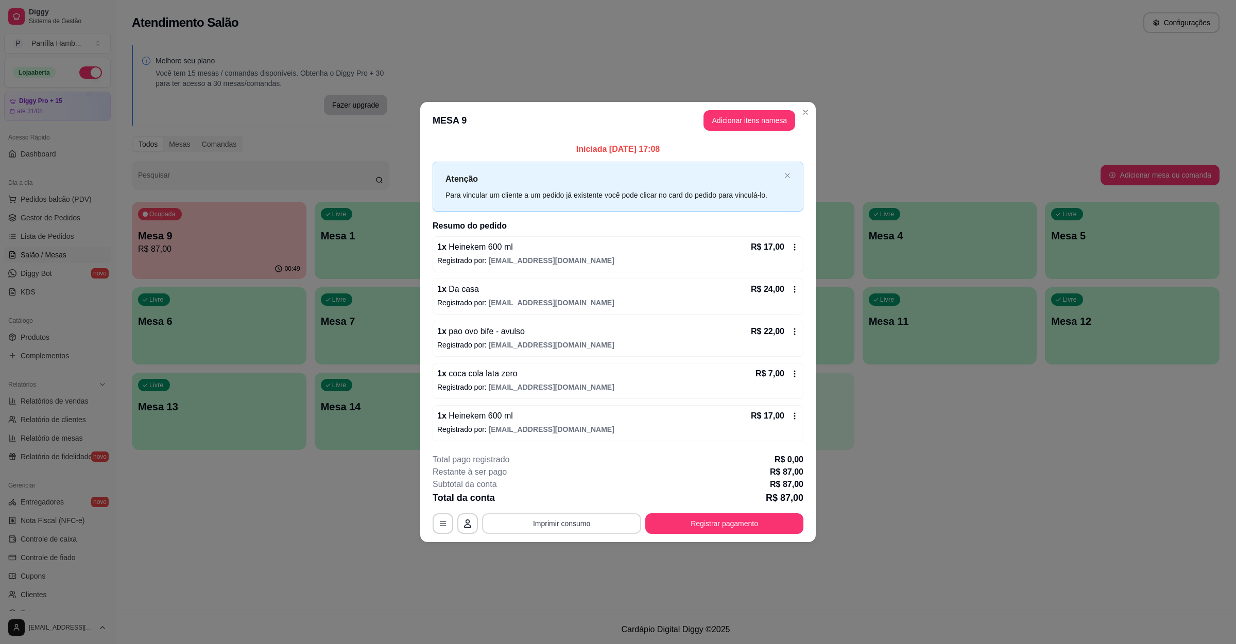
click at [560, 516] on button "Imprimir consumo" at bounding box center [561, 523] width 159 height 21
click at [566, 502] on button "IMPRESSORA" at bounding box center [564, 501] width 72 height 16
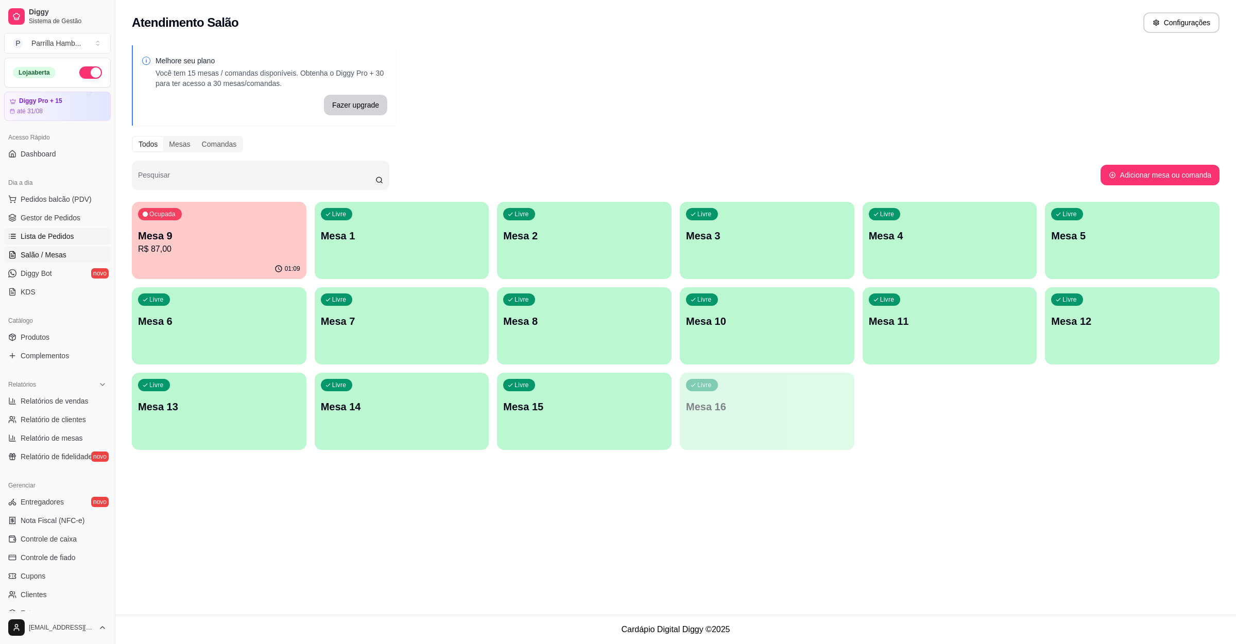
click at [74, 231] on link "Lista de Pedidos" at bounding box center [57, 236] width 107 height 16
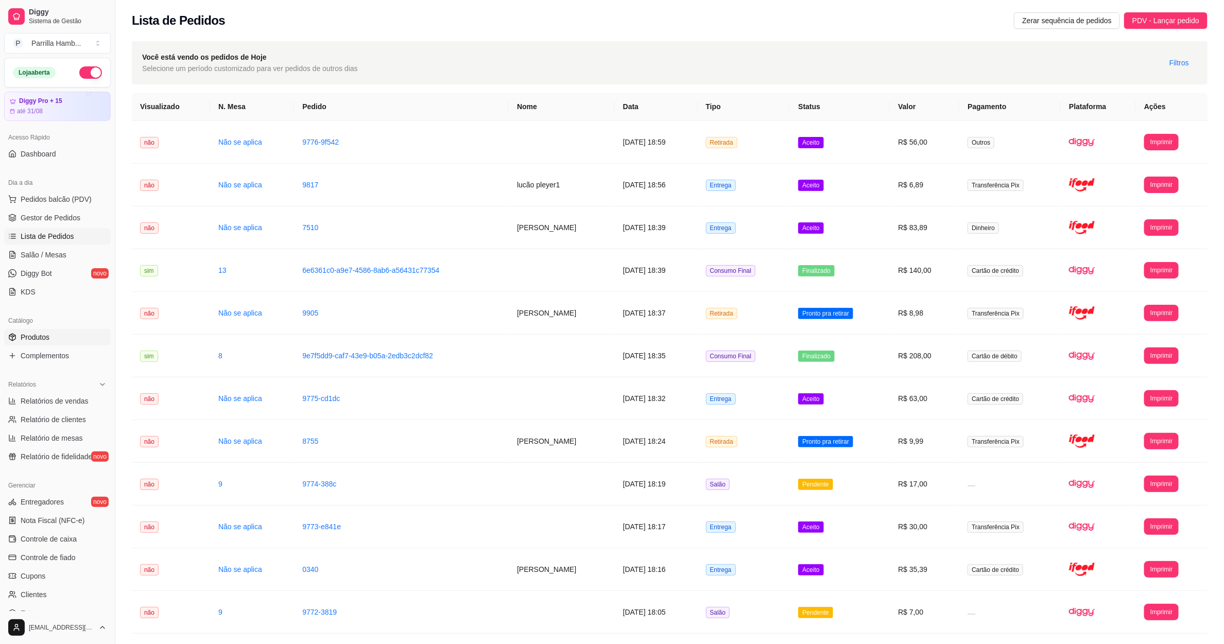
click at [43, 341] on span "Produtos" at bounding box center [35, 337] width 29 height 10
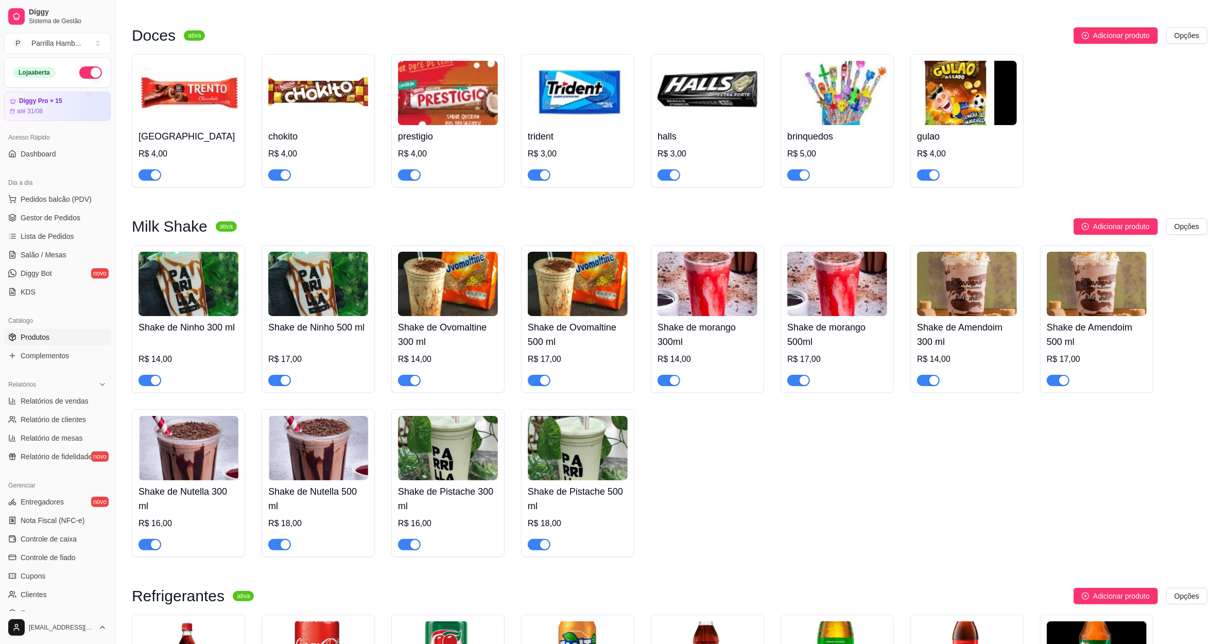
scroll to position [2240, 0]
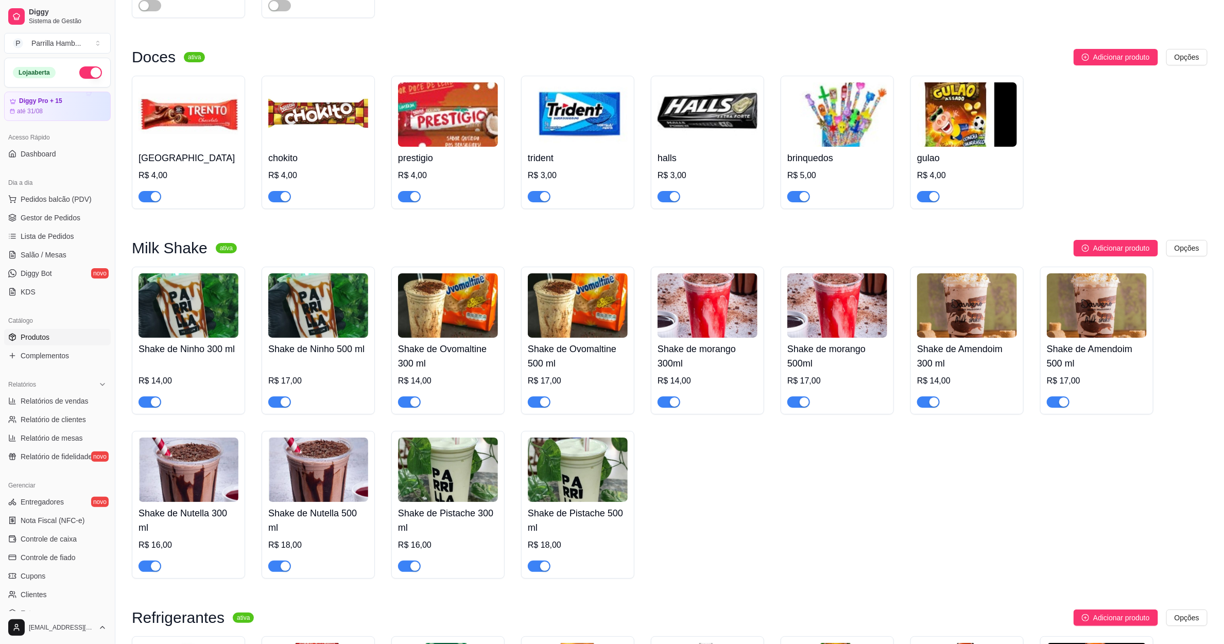
click at [279, 561] on span "button" at bounding box center [279, 566] width 23 height 11
click at [151, 562] on div "button" at bounding box center [155, 566] width 9 height 9
click at [53, 258] on span "Salão / Mesas" at bounding box center [44, 255] width 46 height 10
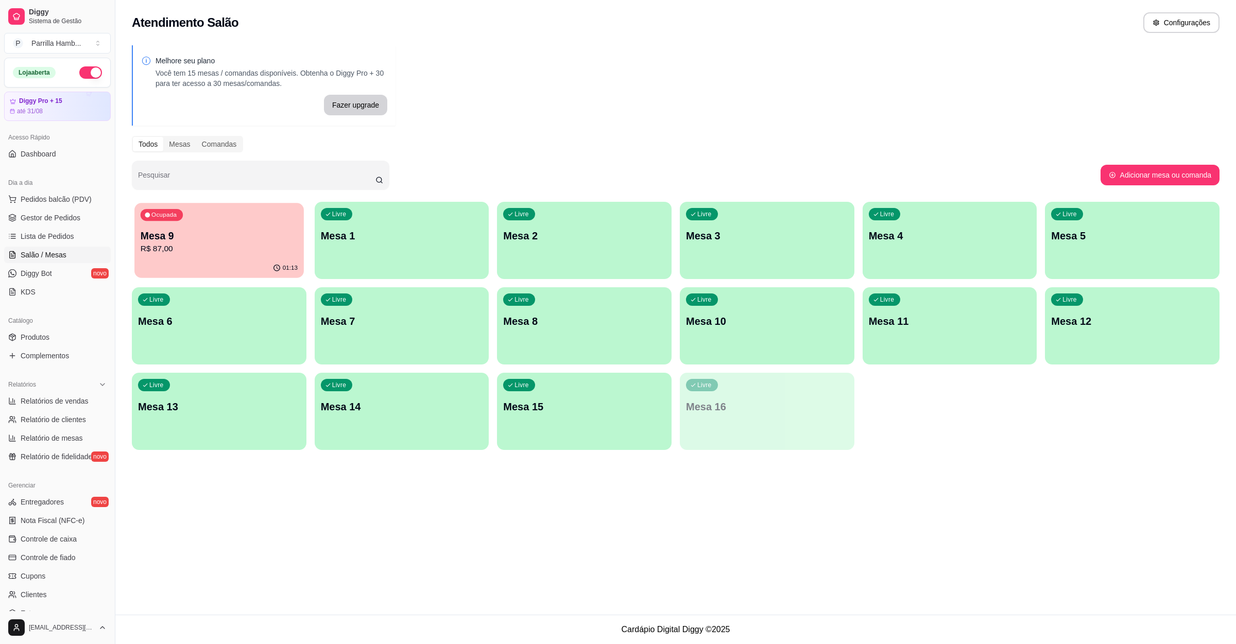
click at [246, 259] on div "01:13" at bounding box center [218, 268] width 169 height 20
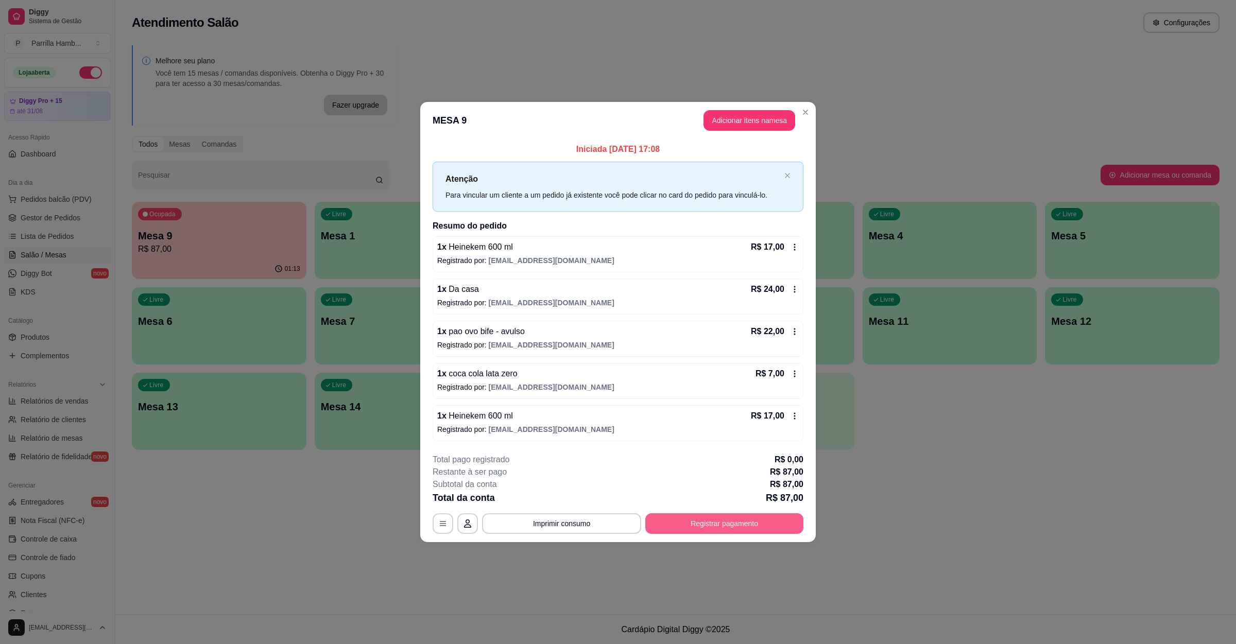
click at [734, 523] on button "Registrar pagamento" at bounding box center [724, 523] width 158 height 21
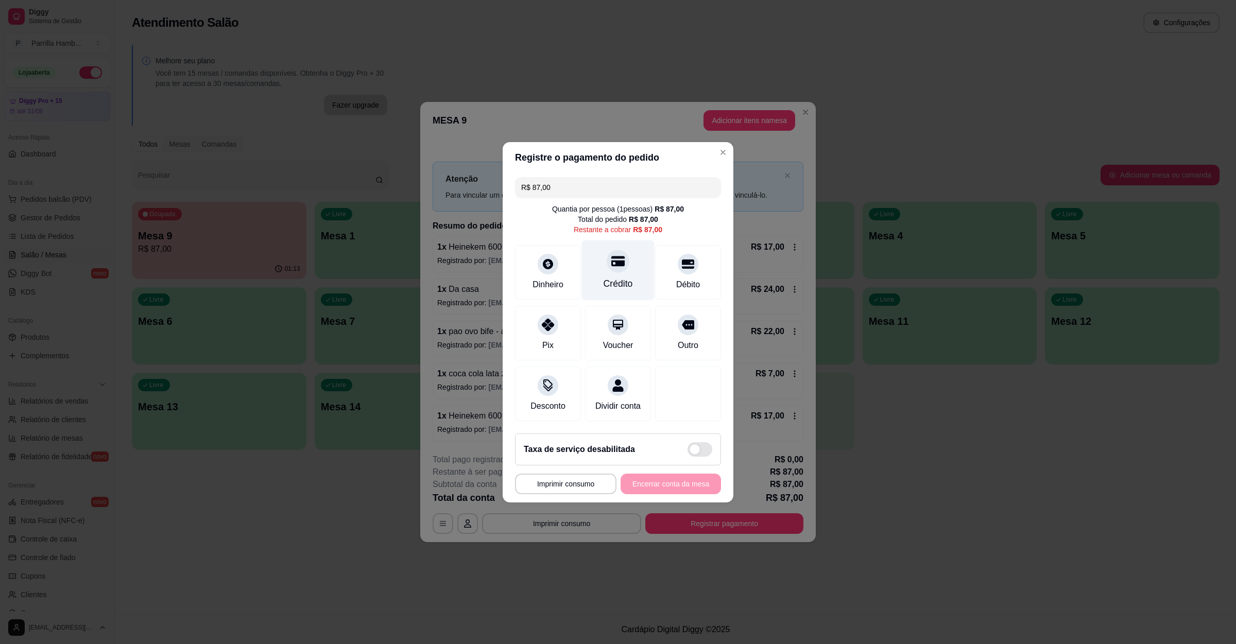
click at [620, 277] on div "Crédito" at bounding box center [617, 283] width 29 height 13
type input "R$ 0,00"
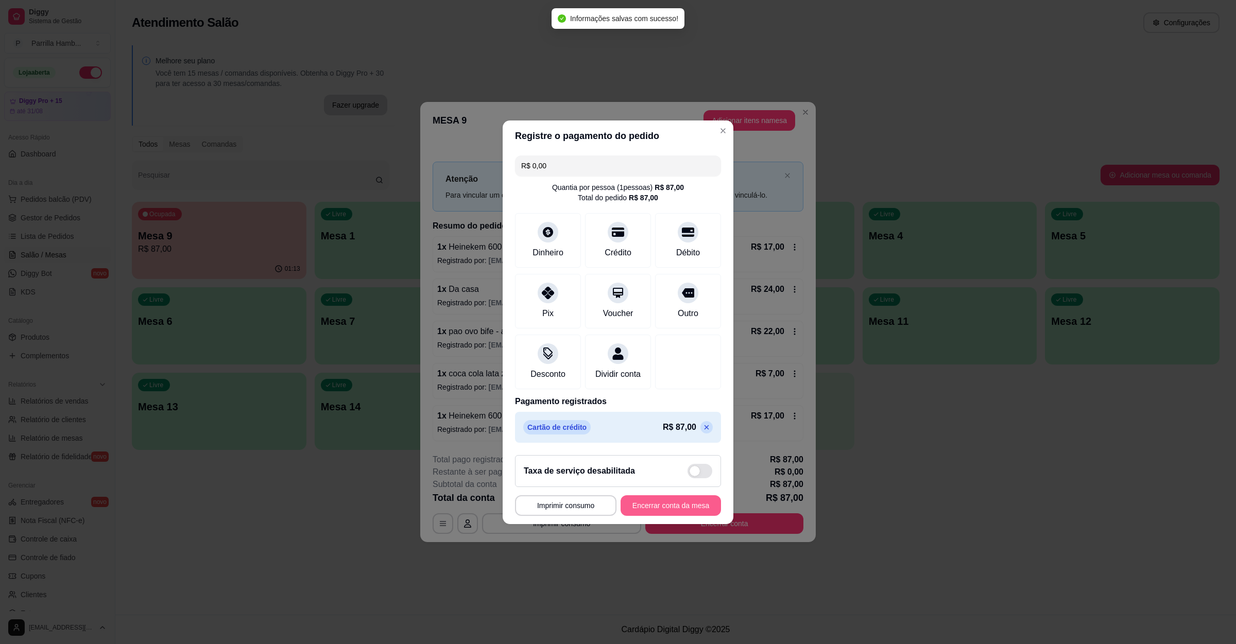
click at [669, 512] on button "Encerrar conta da mesa" at bounding box center [670, 505] width 100 height 21
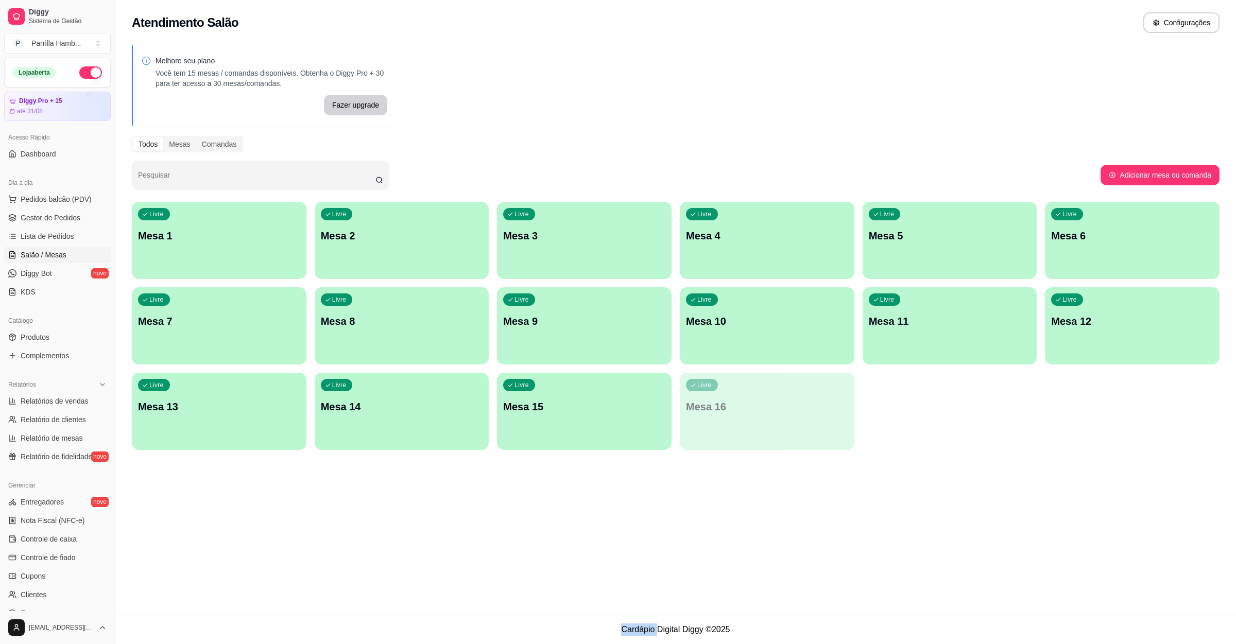
click at [913, 465] on div "Atendimento Salão Configurações Melhore seu plano Você tem 15 mesas / comandas …" at bounding box center [675, 307] width 1120 height 615
click at [40, 204] on span "Pedidos balcão (PDV)" at bounding box center [56, 199] width 71 height 10
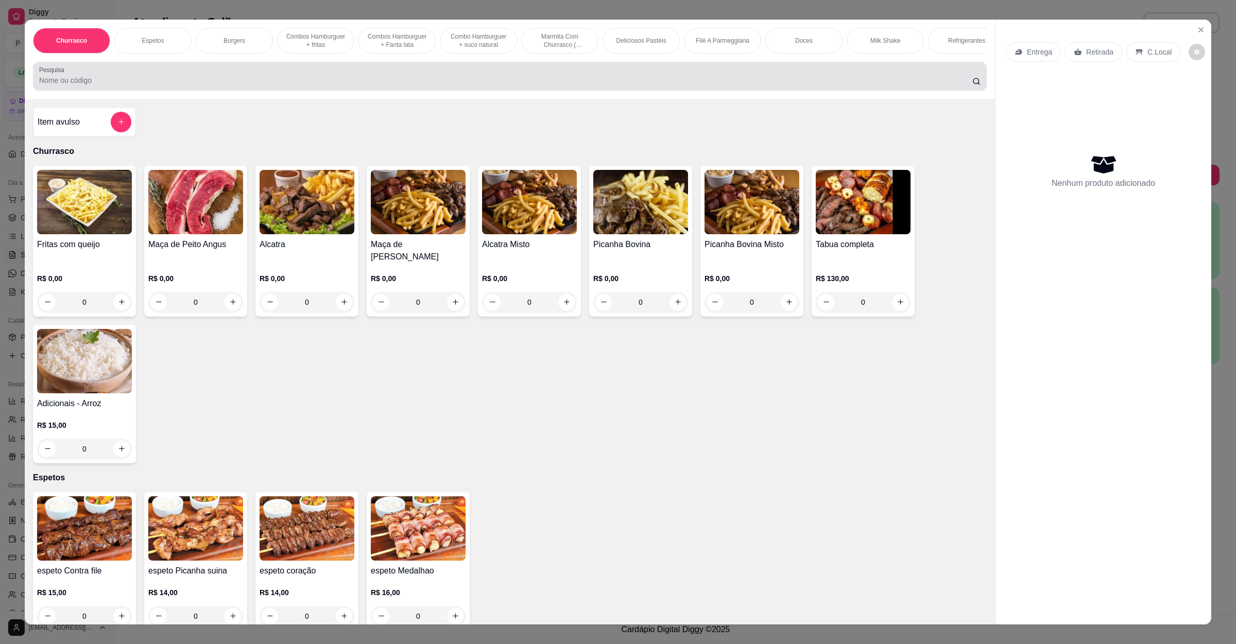
click at [300, 85] on input "Pesquisa" at bounding box center [505, 80] width 933 height 10
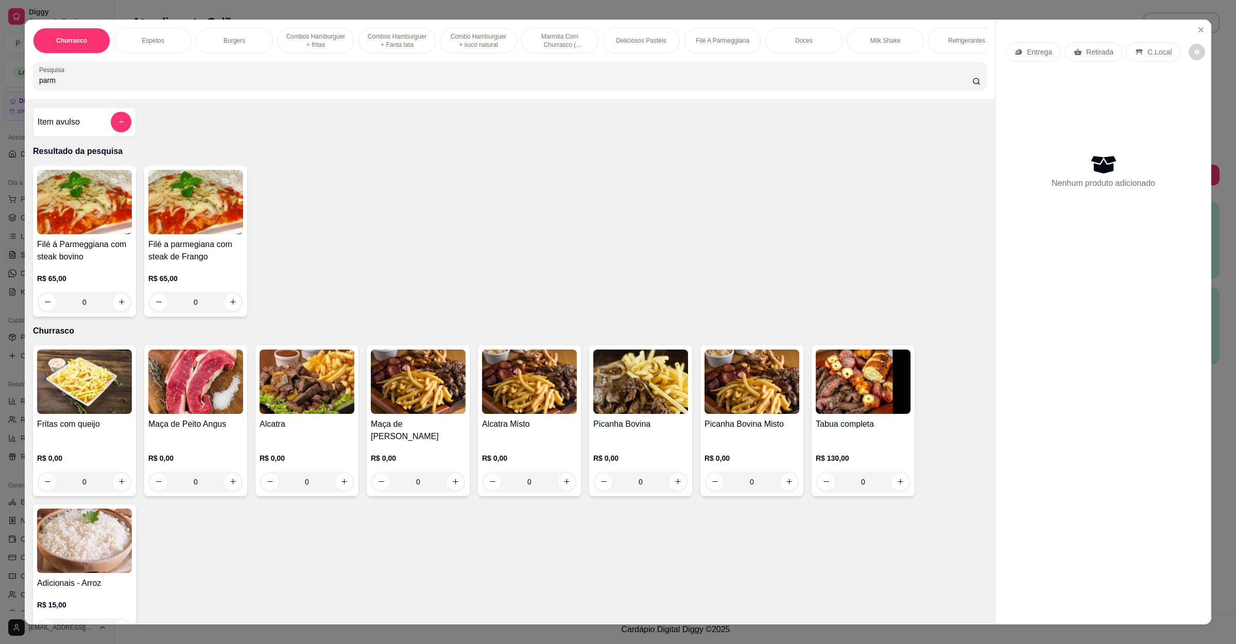
type input "parm"
click at [107, 313] on div "0" at bounding box center [84, 302] width 95 height 21
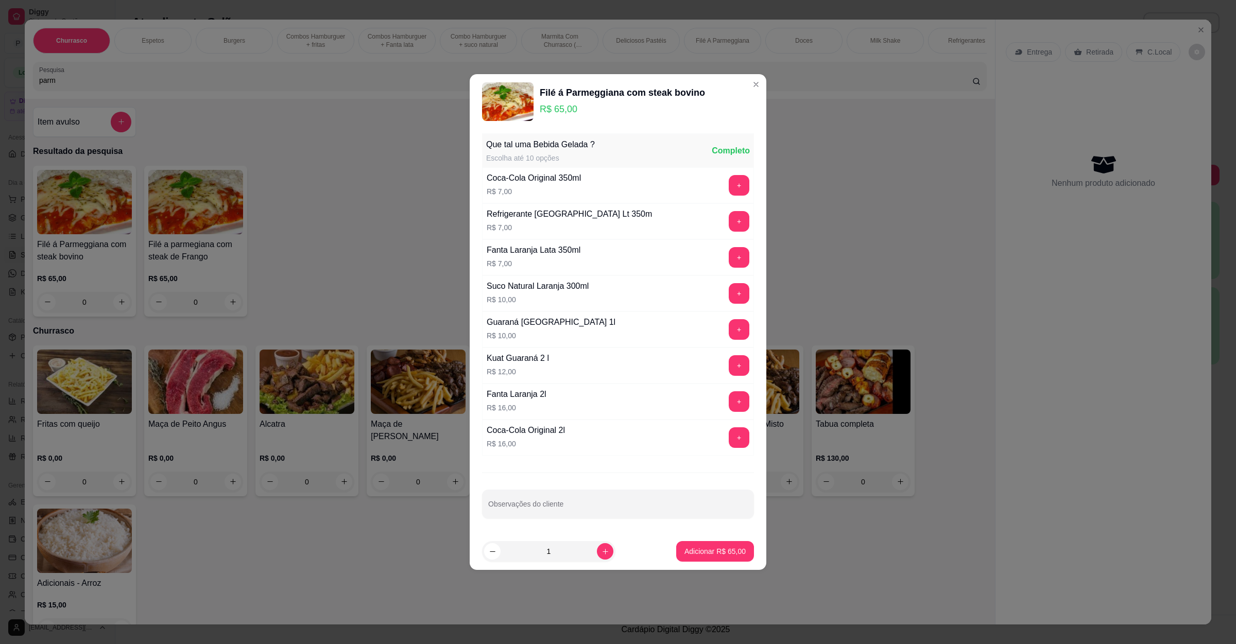
click at [692, 565] on footer "1 Adicionar R$ 65,00" at bounding box center [618, 551] width 297 height 37
click at [684, 552] on p "Adicionar R$ 65,00" at bounding box center [714, 551] width 61 height 10
type input "1"
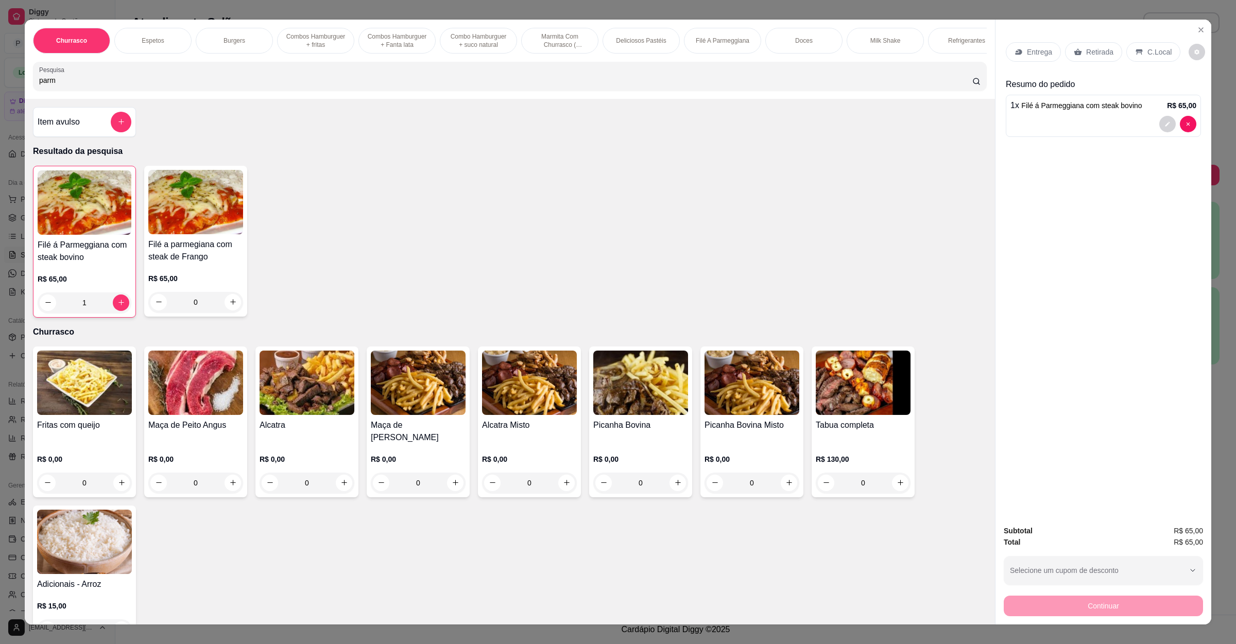
click at [1101, 53] on p "Retirada" at bounding box center [1099, 52] width 27 height 10
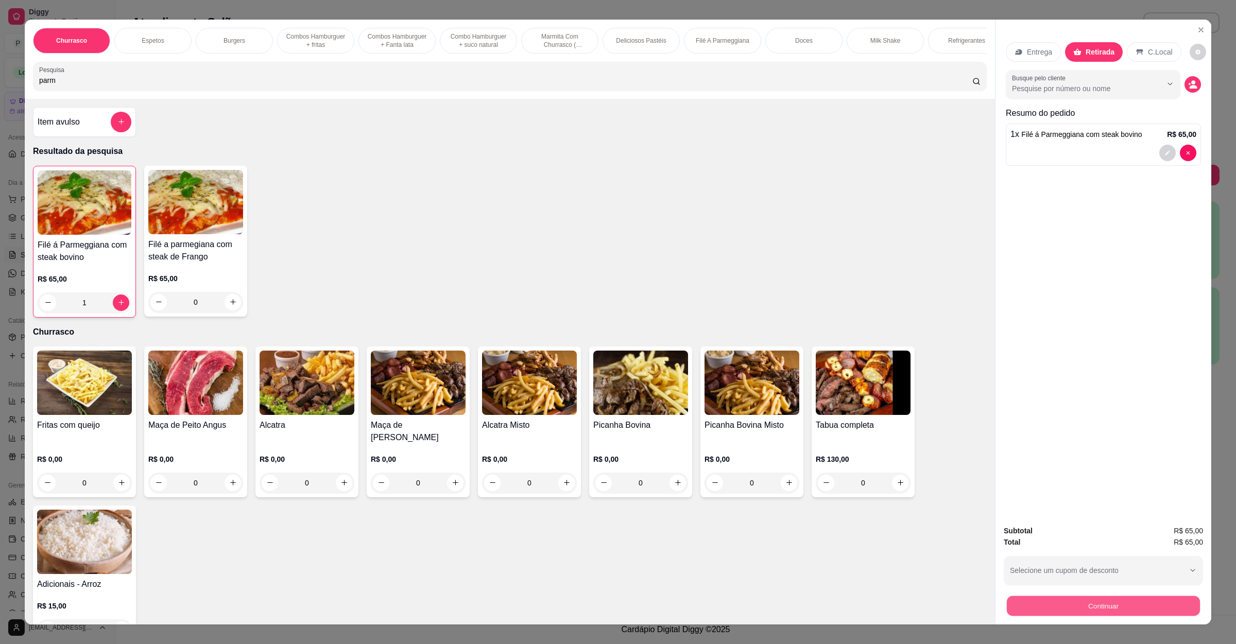
click at [1098, 605] on button "Continuar" at bounding box center [1103, 606] width 193 height 20
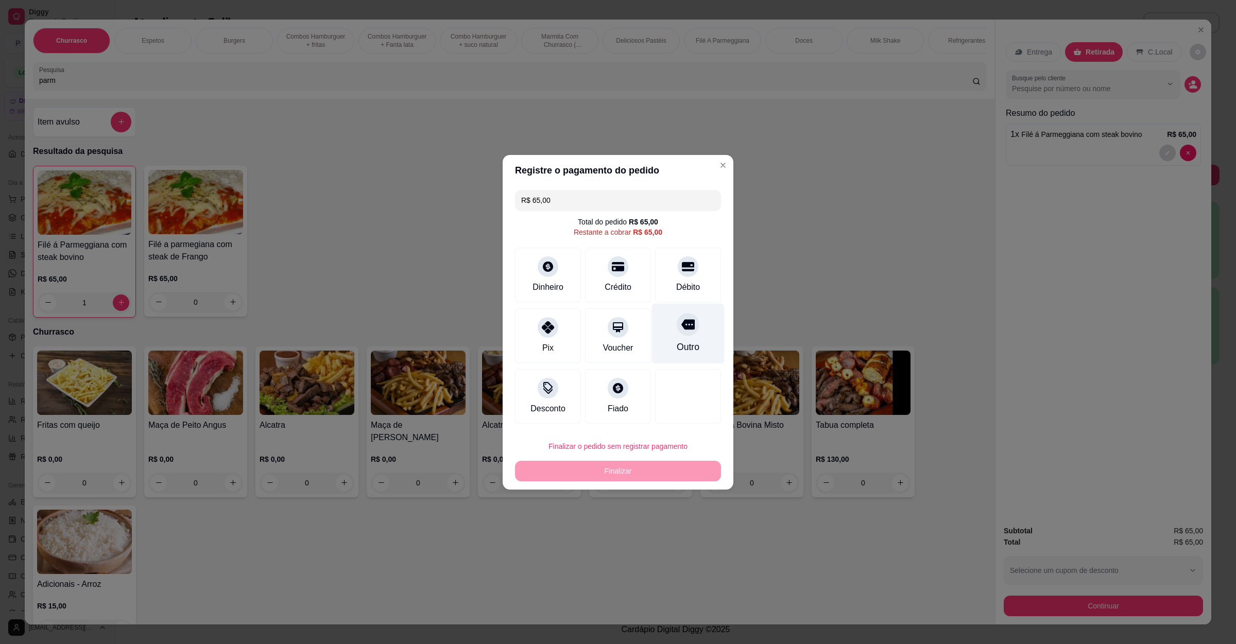
click at [666, 331] on div "Outro" at bounding box center [688, 333] width 73 height 60
type input "R$ 0,00"
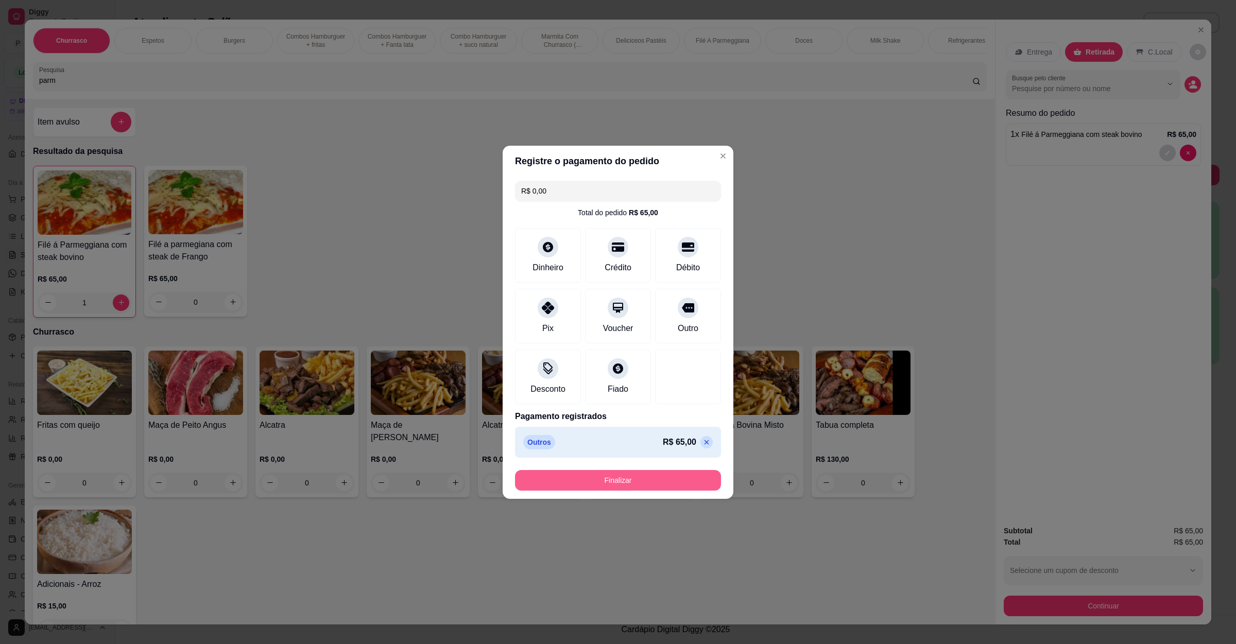
click at [646, 482] on button "Finalizar" at bounding box center [618, 480] width 206 height 21
type input "0"
type input "-R$ 65,00"
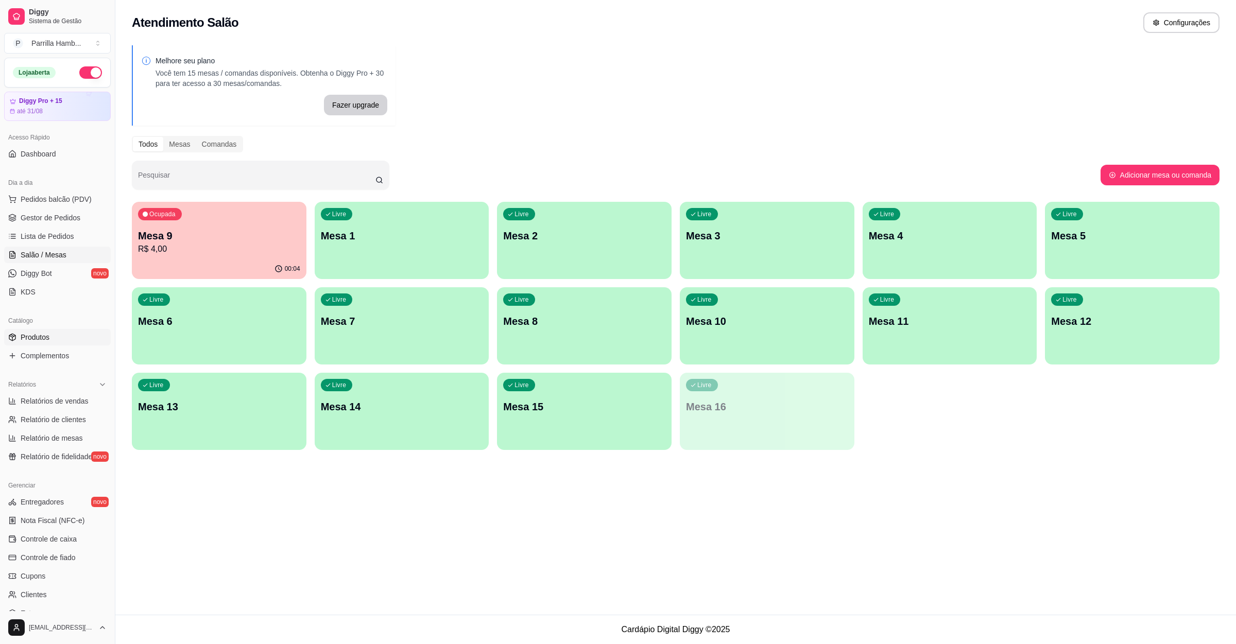
click at [50, 336] on link "Produtos" at bounding box center [57, 337] width 107 height 16
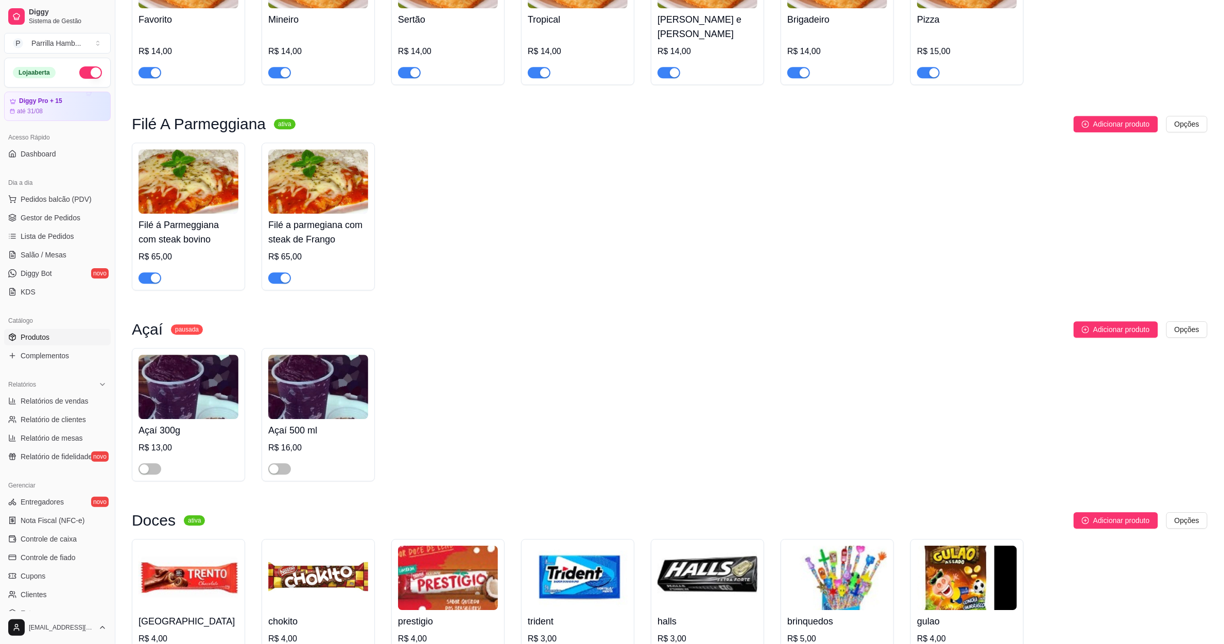
scroll to position [2162, 0]
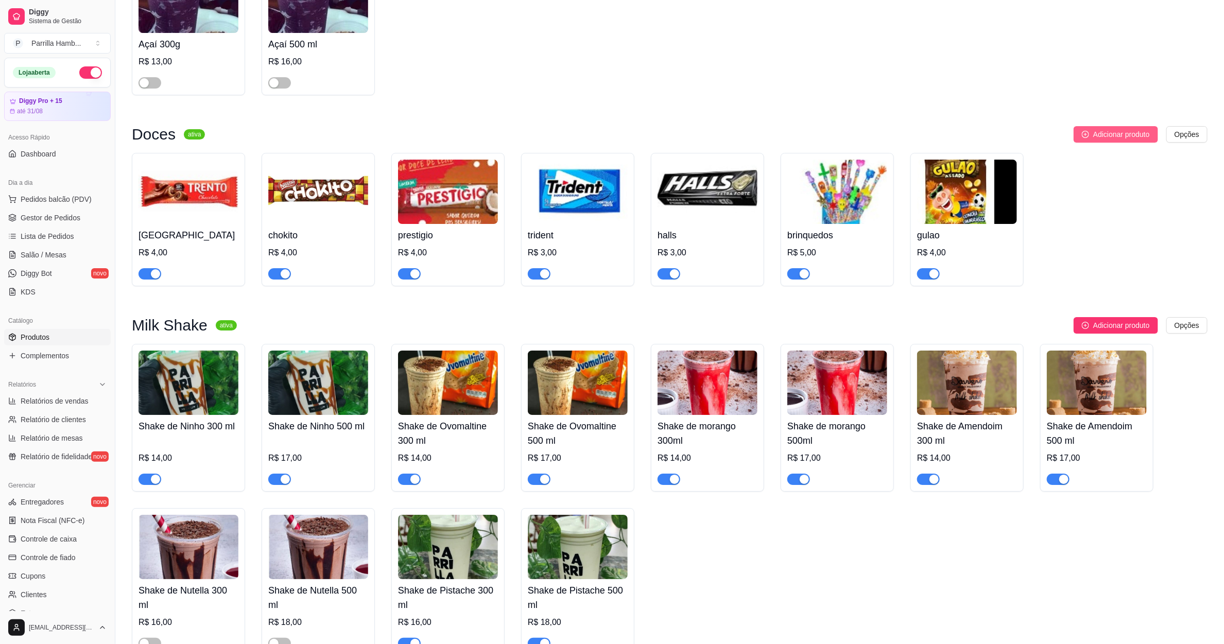
click at [1106, 126] on button "Adicionar produto" at bounding box center [1115, 134] width 84 height 16
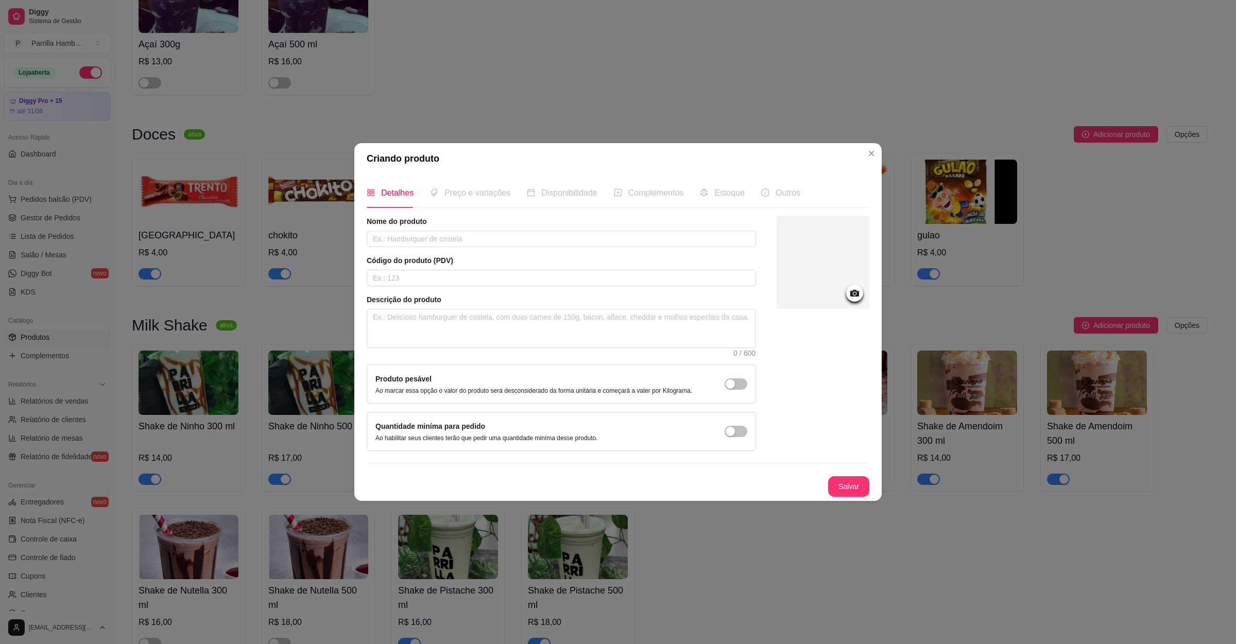
click at [850, 287] on icon at bounding box center [854, 293] width 12 height 12
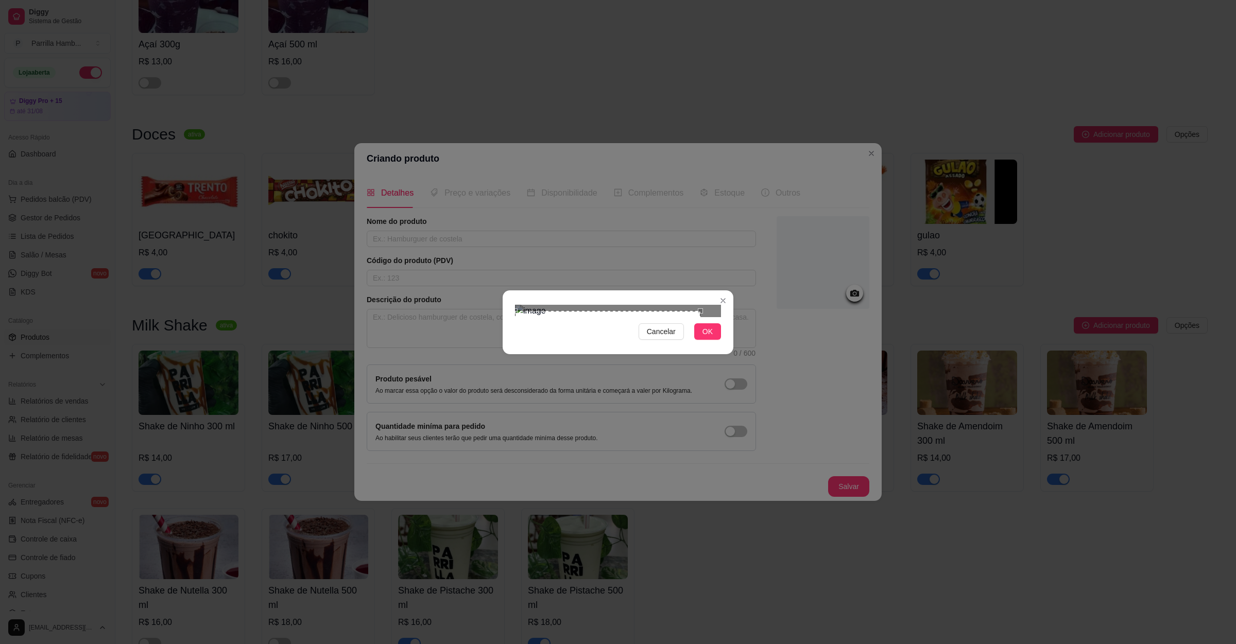
click at [527, 331] on div "Use the arrow keys to move the crop selection area" at bounding box center [607, 345] width 185 height 69
click at [697, 340] on button "OK" at bounding box center [707, 331] width 27 height 16
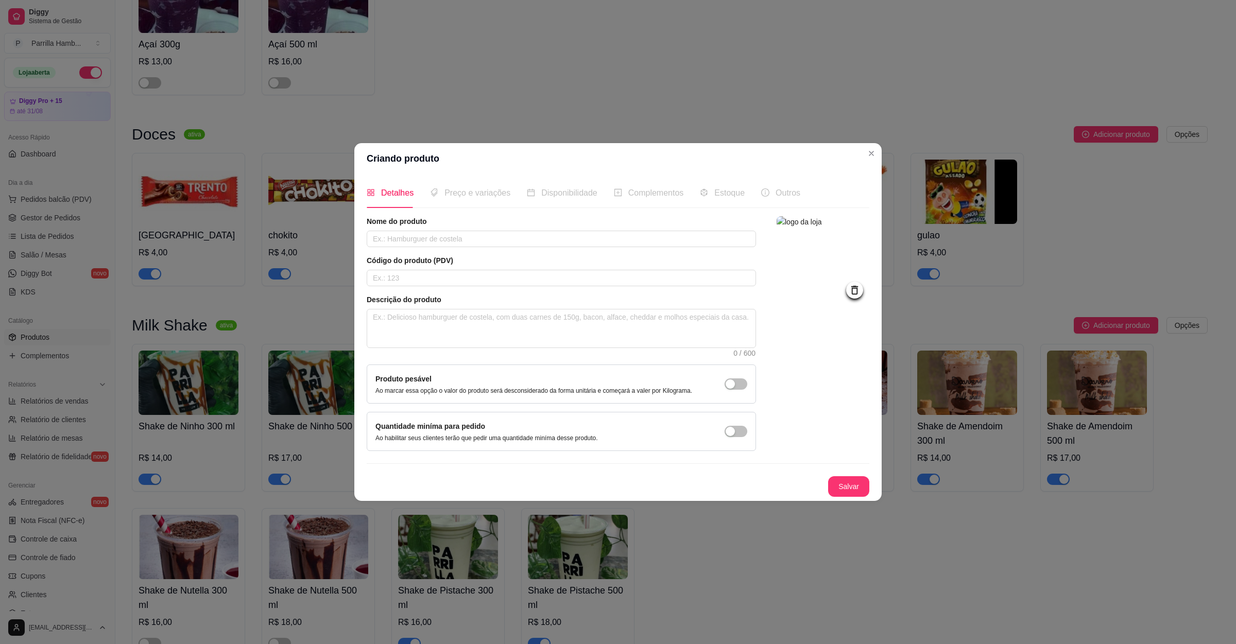
click at [848, 279] on img at bounding box center [822, 262] width 93 height 93
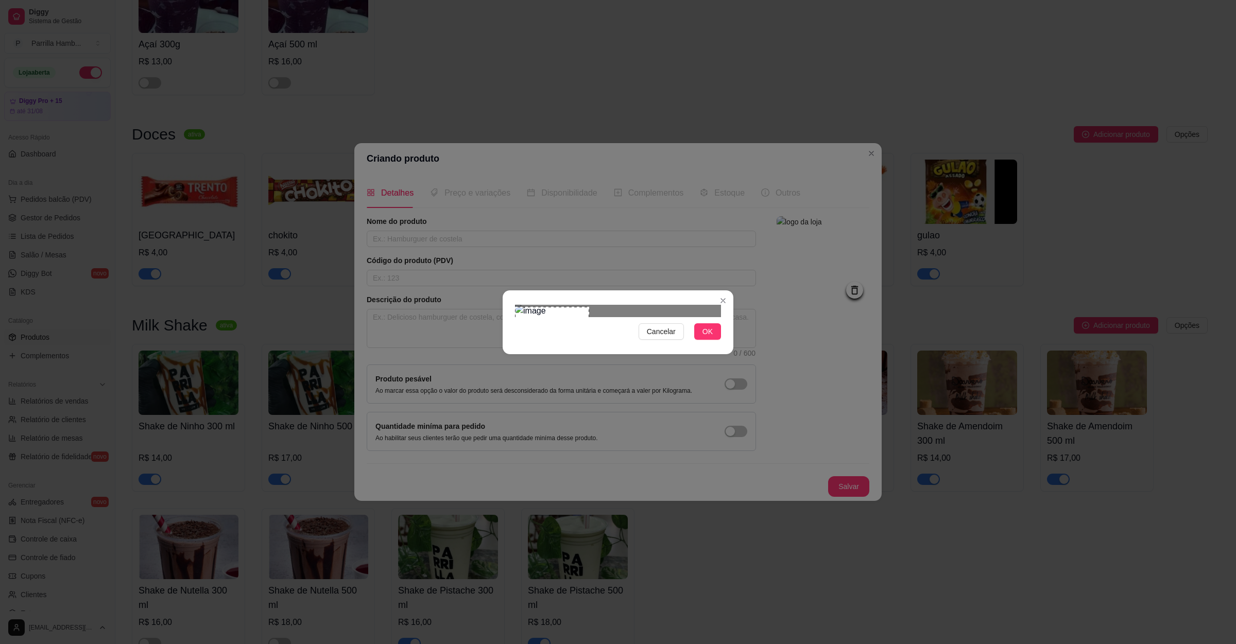
click at [612, 317] on div at bounding box center [618, 311] width 206 height 12
click at [716, 340] on button "OK" at bounding box center [707, 331] width 27 height 16
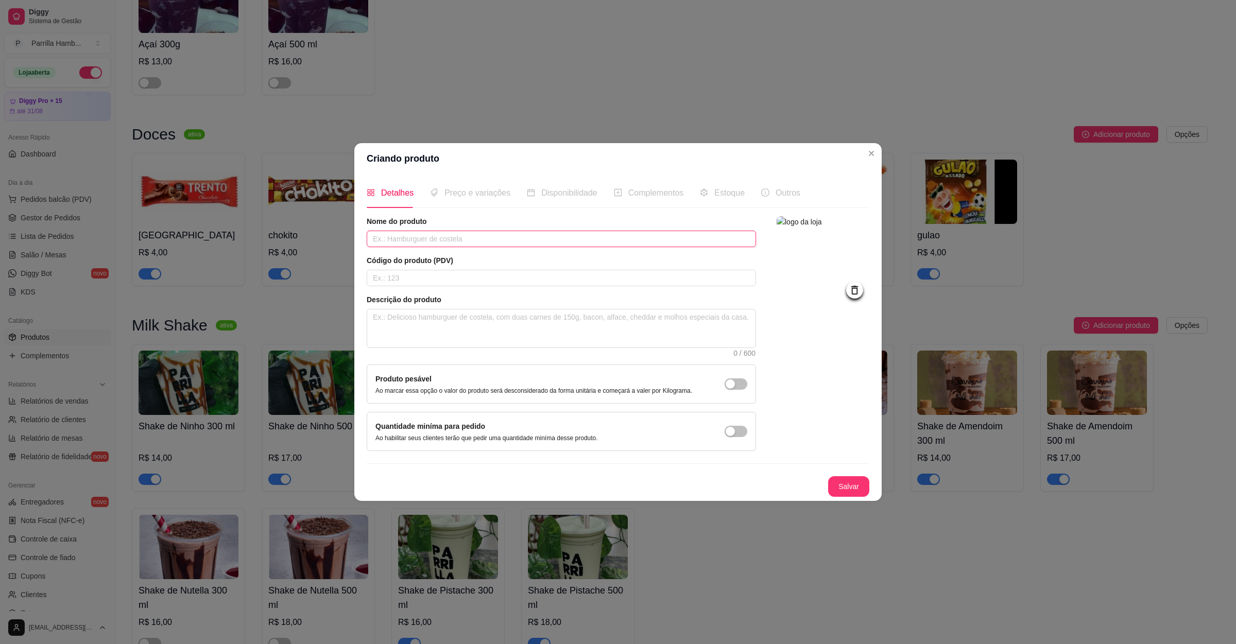
click at [469, 238] on input "text" at bounding box center [561, 239] width 389 height 16
type input "baton"
click at [862, 487] on button "Salvar" at bounding box center [848, 486] width 41 height 21
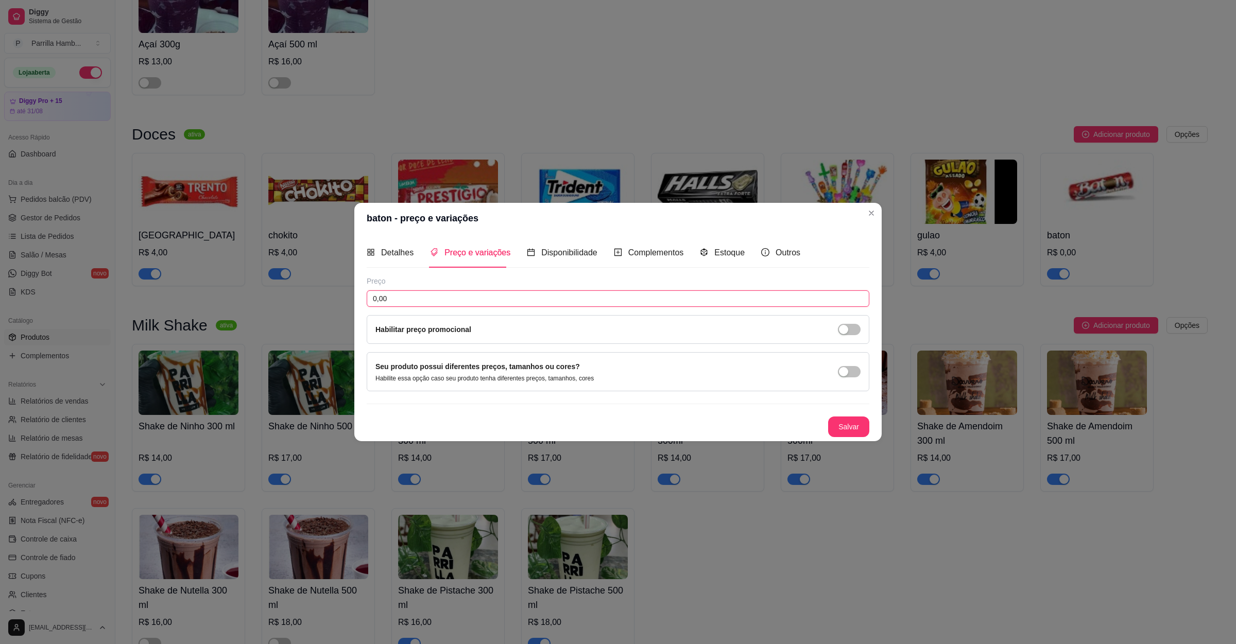
click at [612, 300] on input "0,00" at bounding box center [618, 298] width 503 height 16
type input "3,00"
click at [839, 421] on button "Salvar" at bounding box center [848, 427] width 41 height 21
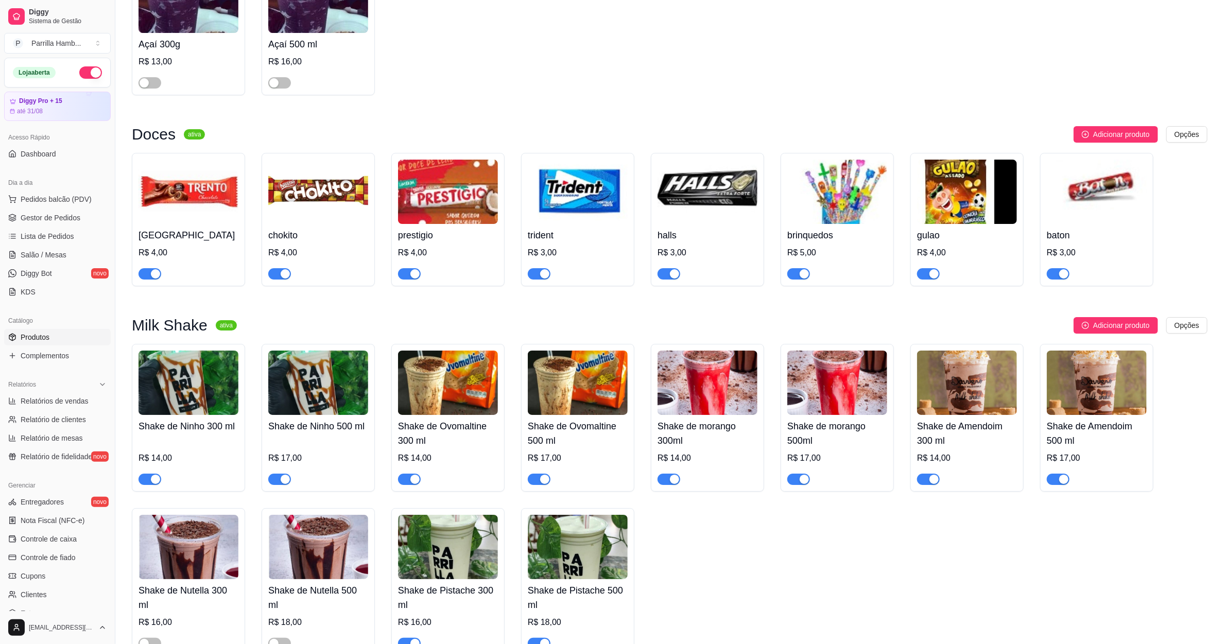
click at [917, 513] on div "Shake de Ninho 300 ml R$ 14,00 Shake de Ninho 500 ml R$ 17,00 Shake de Ovomalti…" at bounding box center [670, 500] width 1076 height 312
click at [1086, 131] on icon "plus-circle" at bounding box center [1085, 134] width 7 height 7
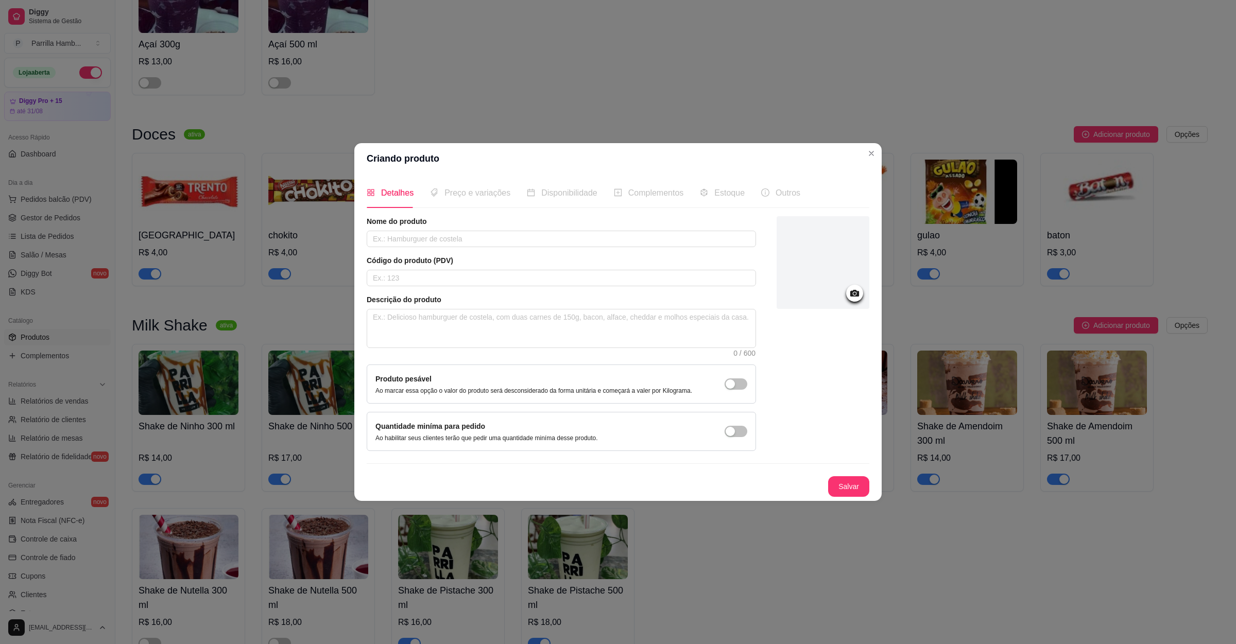
click at [834, 283] on div at bounding box center [822, 262] width 93 height 93
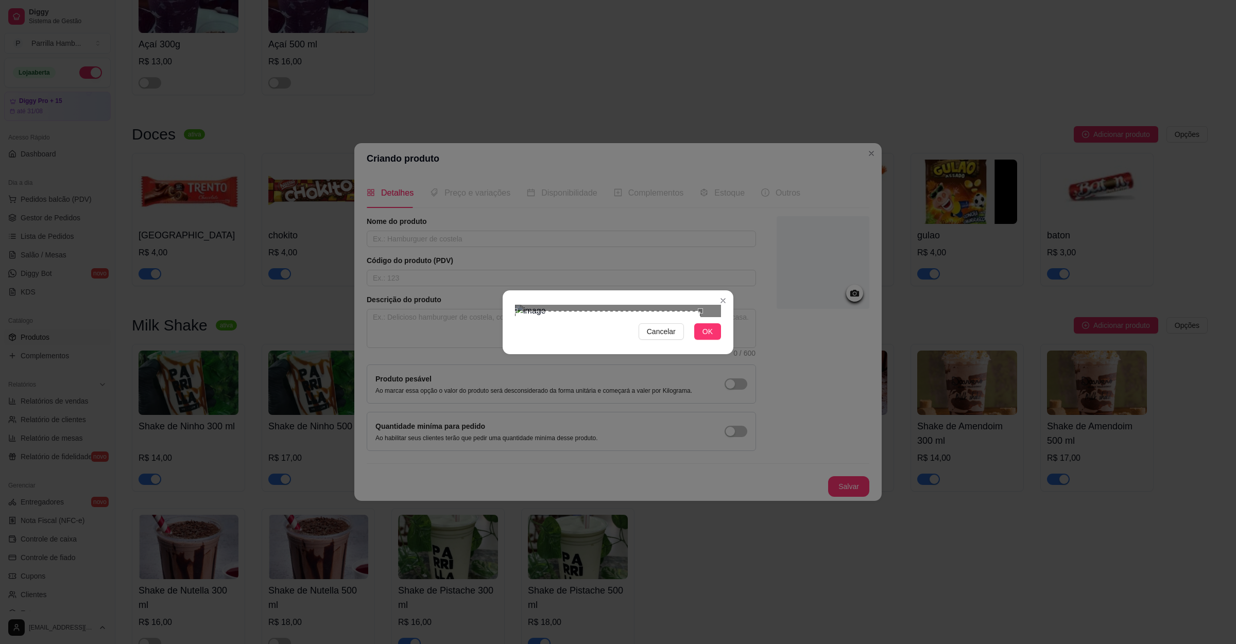
click at [530, 325] on div "Use the arrow keys to move the crop selection area" at bounding box center [607, 363] width 185 height 104
click at [692, 344] on div "Cancelar OK" at bounding box center [618, 322] width 231 height 43
click at [701, 340] on button "OK" at bounding box center [707, 331] width 27 height 16
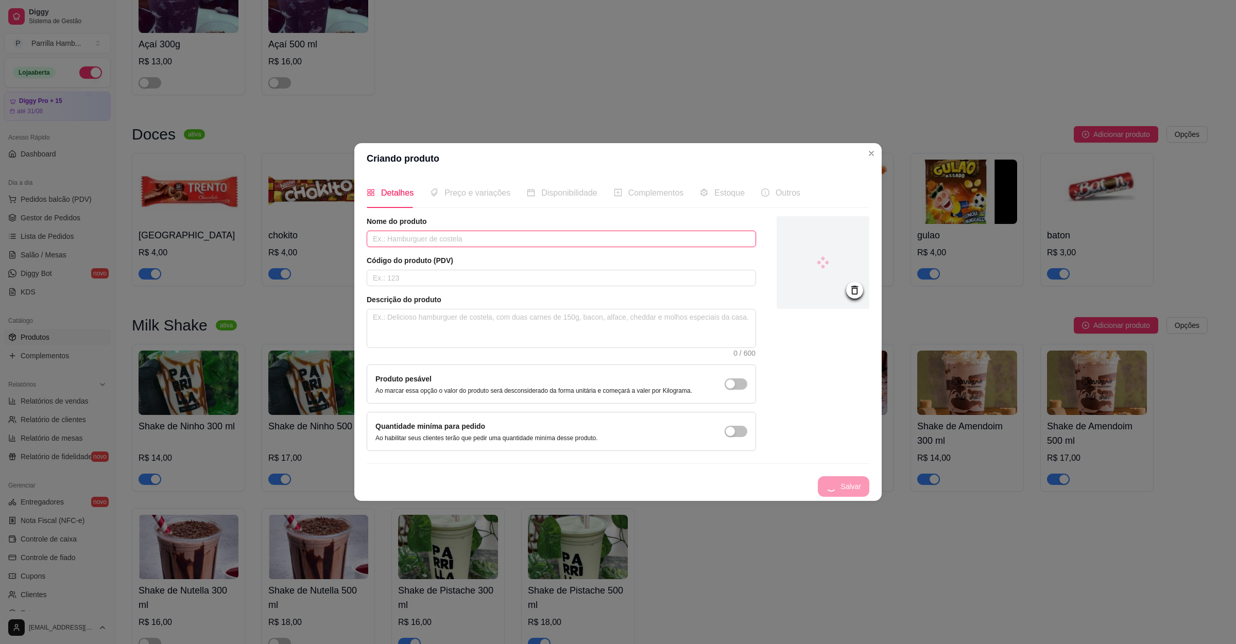
click at [493, 231] on input "text" at bounding box center [561, 239] width 389 height 16
type input "v"
type input "caribe"
click at [845, 480] on button "Salvar" at bounding box center [848, 486] width 41 height 21
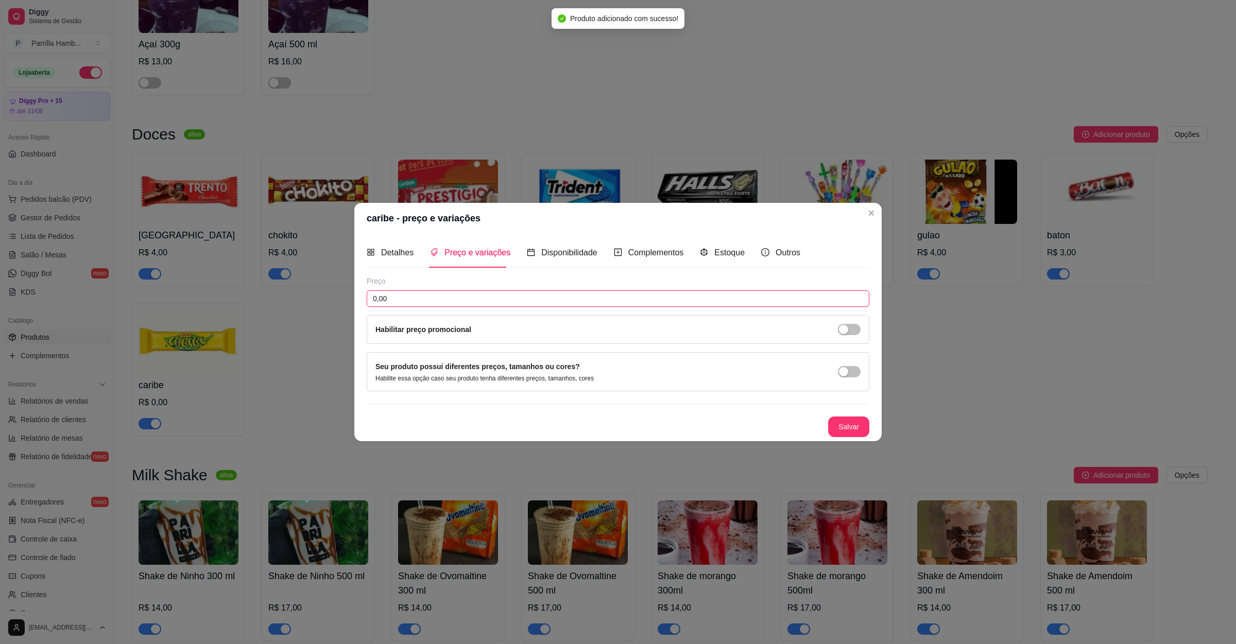
click at [470, 296] on input "0,00" at bounding box center [618, 298] width 503 height 16
type input "4,00"
click at [825, 427] on div "Salvar" at bounding box center [618, 427] width 503 height 21
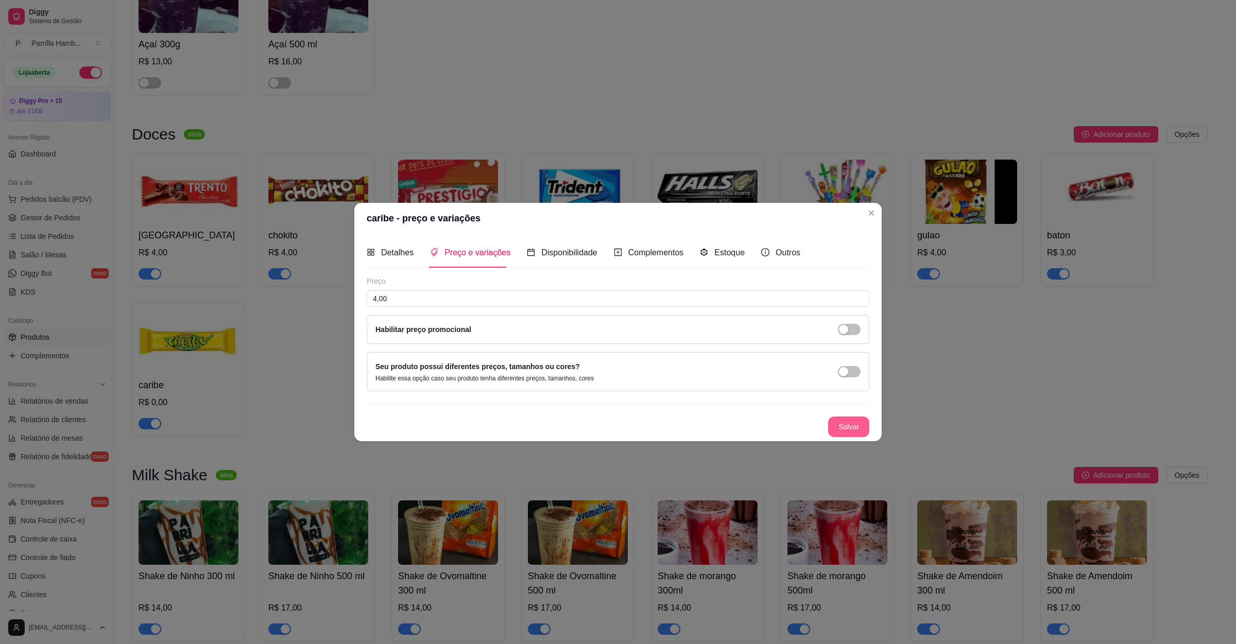
click at [840, 427] on button "Salvar" at bounding box center [848, 427] width 41 height 21
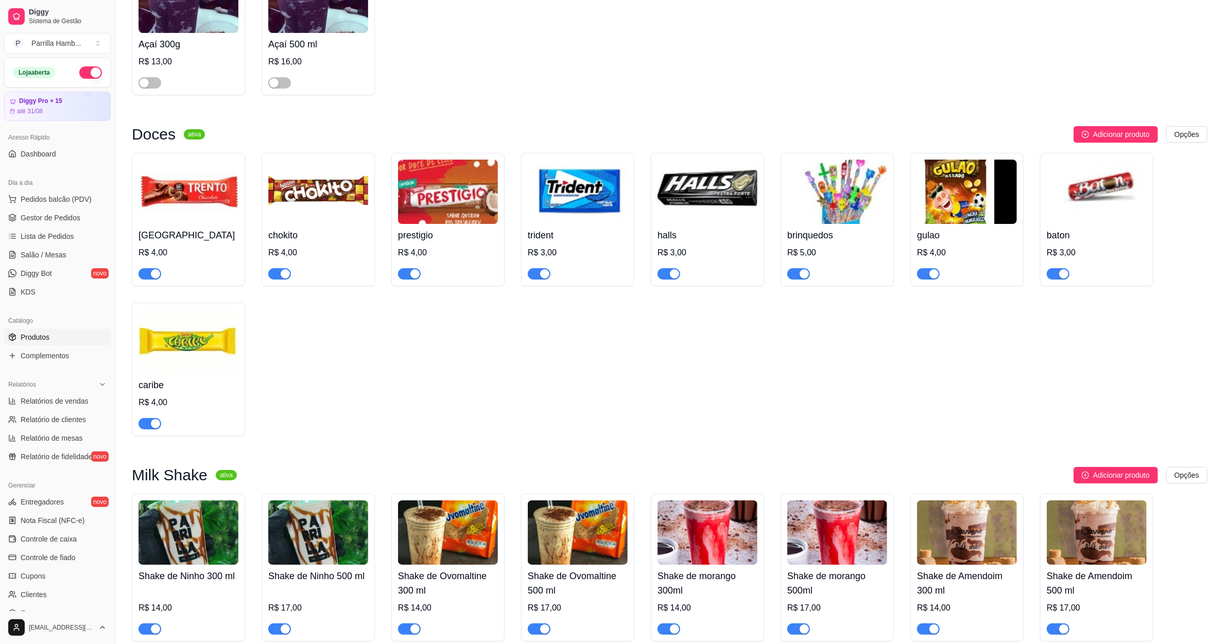
click at [1060, 397] on div "trento R$ 4,00 chokito R$ 4,00 prestigio R$ 4,00 trident R$ 3,00 halls R$ 3,00 …" at bounding box center [670, 294] width 1076 height 283
click at [53, 261] on link "Salão / Mesas" at bounding box center [57, 255] width 107 height 16
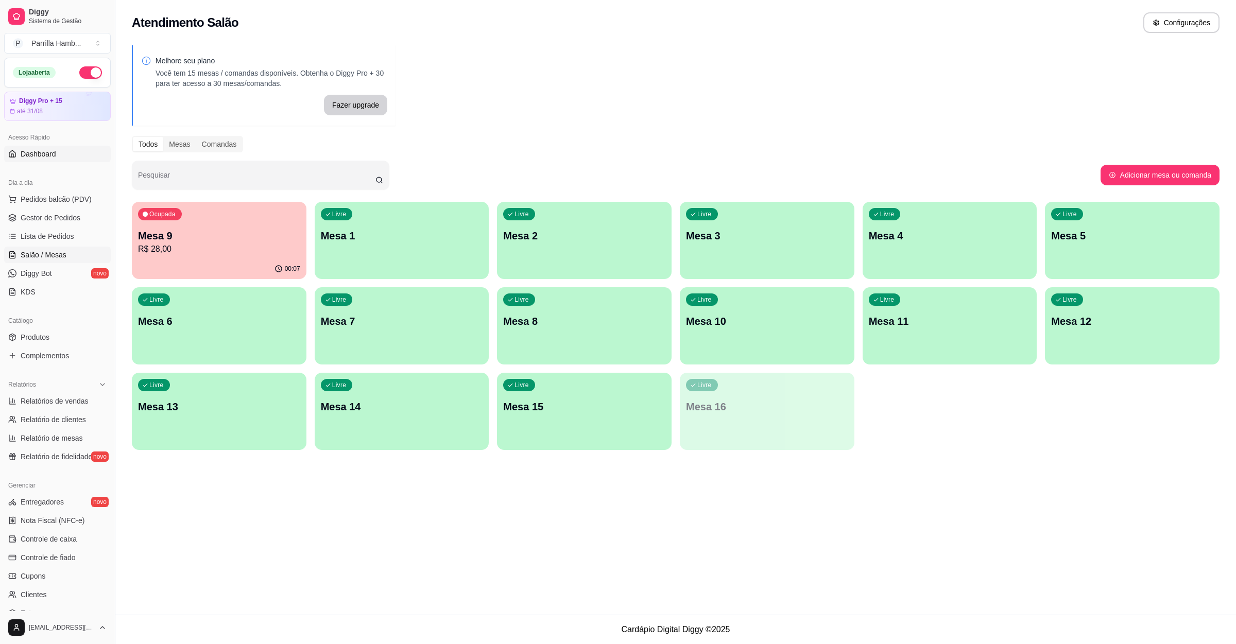
click at [53, 147] on link "Dashboard" at bounding box center [57, 154] width 107 height 16
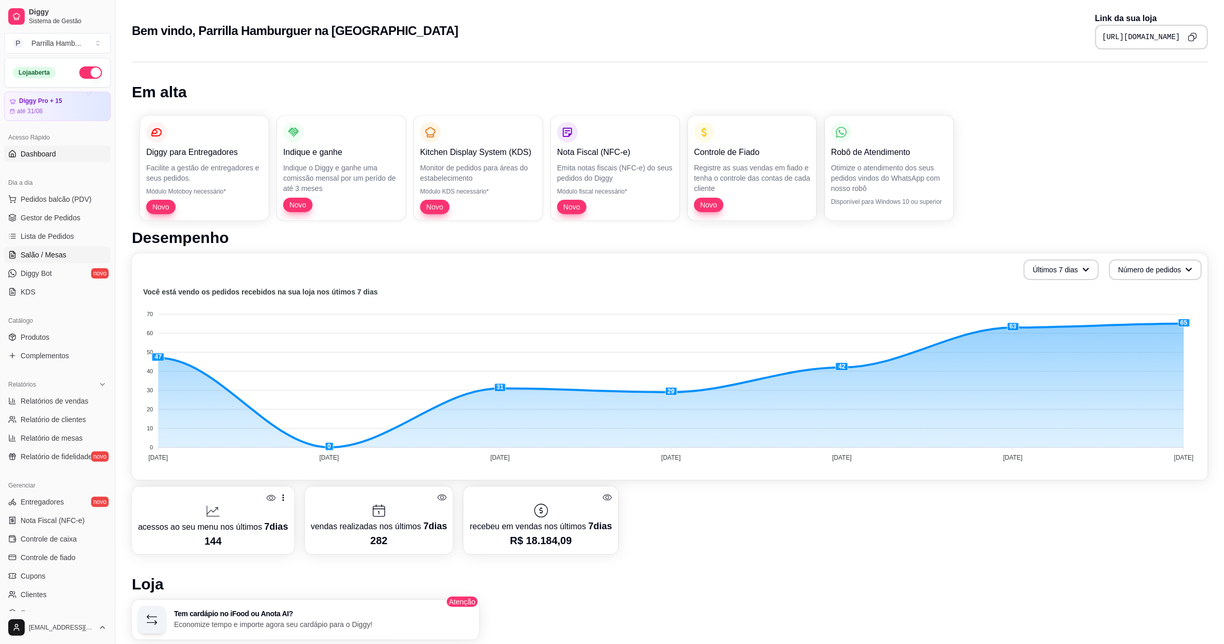
click at [40, 252] on span "Salão / Mesas" at bounding box center [44, 255] width 46 height 10
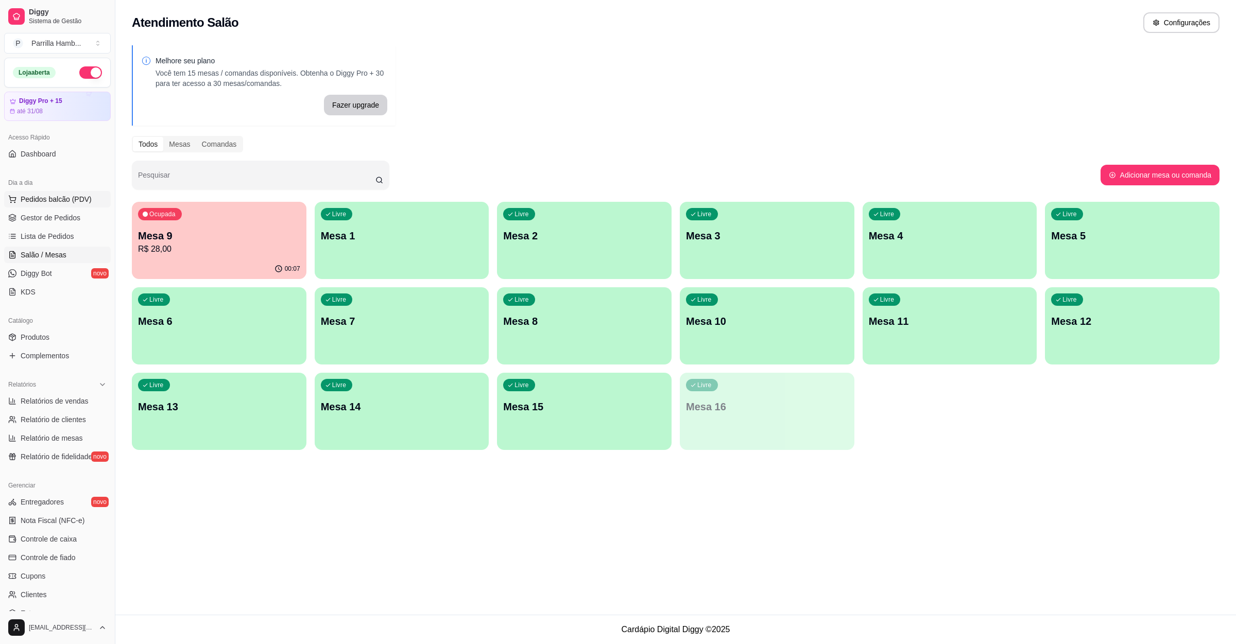
click at [44, 201] on span "Pedidos balcão (PDV)" at bounding box center [56, 199] width 71 height 10
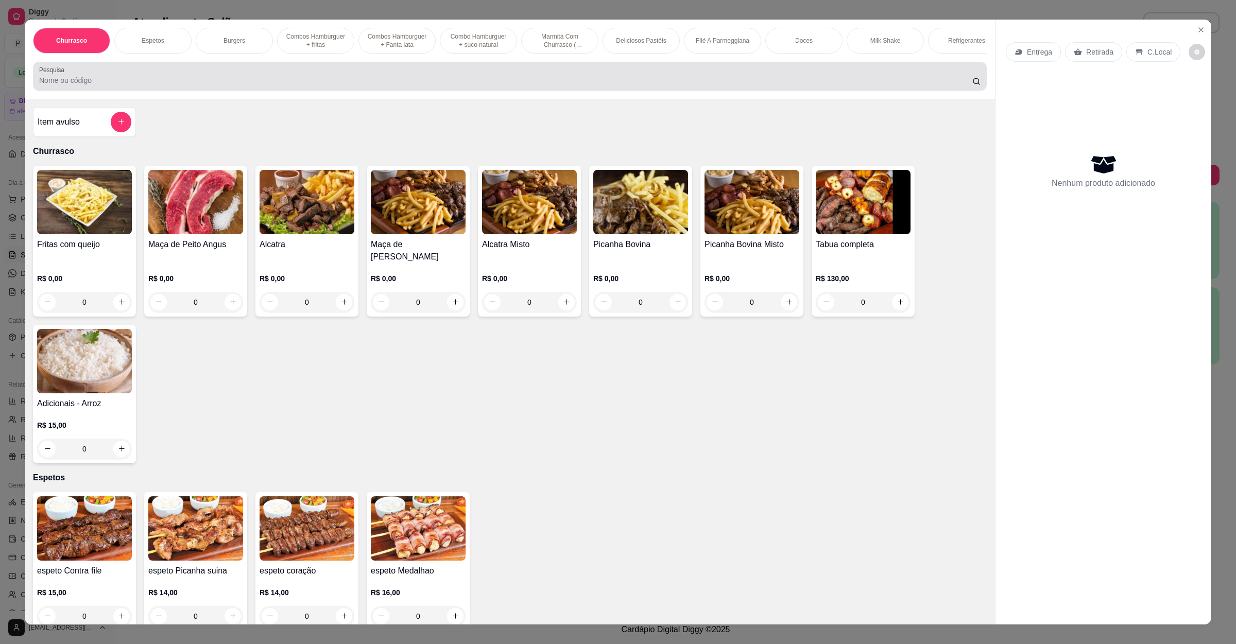
click at [267, 85] on input "Pesquisa" at bounding box center [505, 80] width 933 height 10
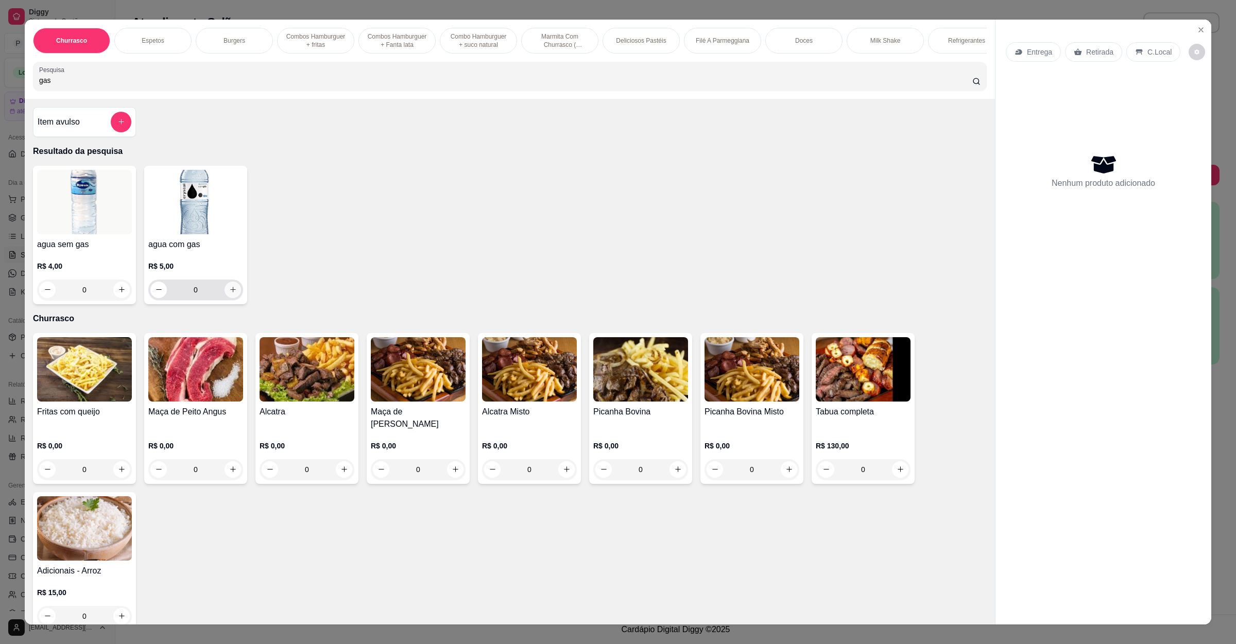
type input "gas"
click at [229, 293] on icon "increase-product-quantity" at bounding box center [233, 290] width 8 height 8
type input "2"
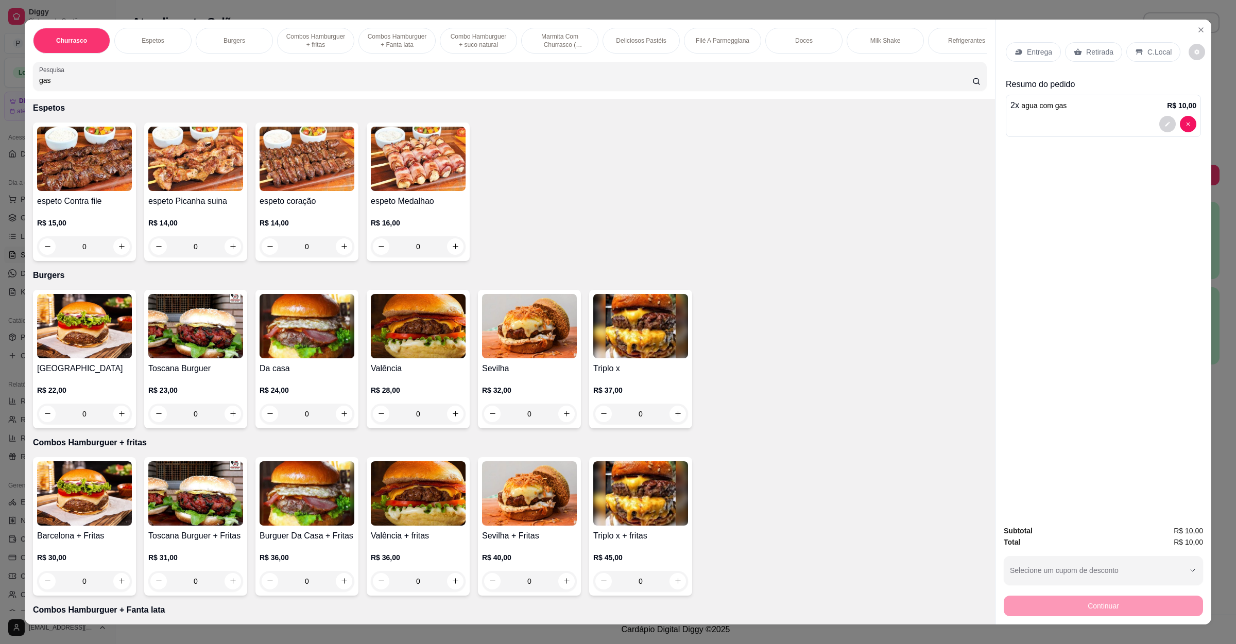
scroll to position [618, 0]
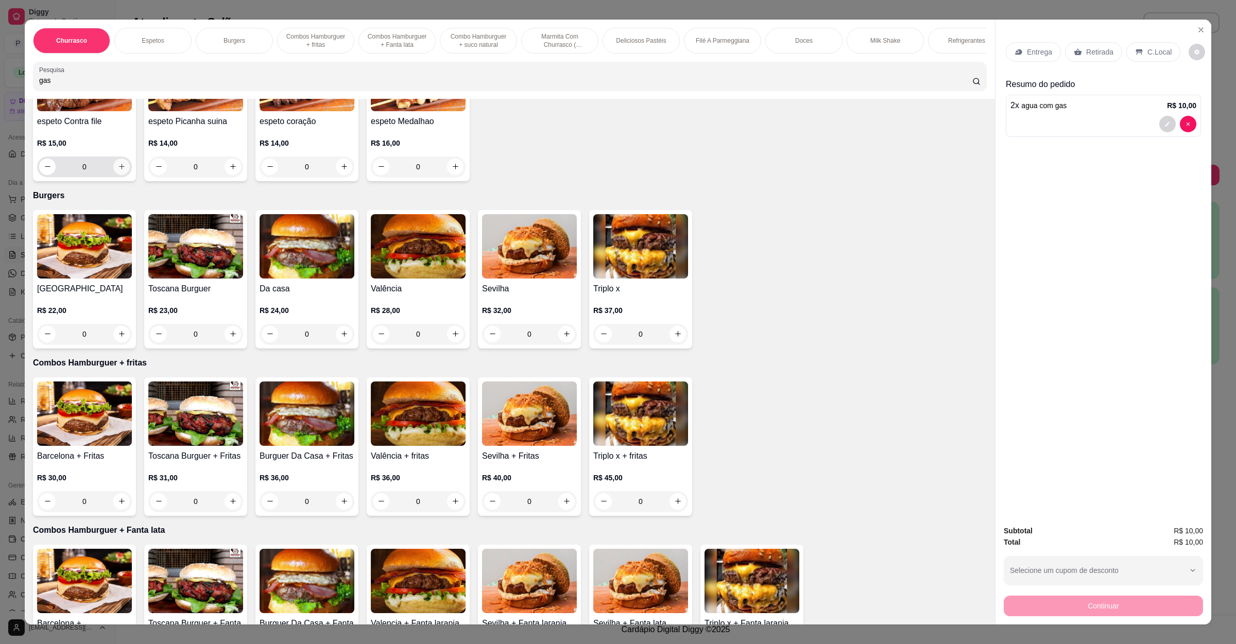
click at [120, 174] on div "0" at bounding box center [84, 167] width 91 height 21
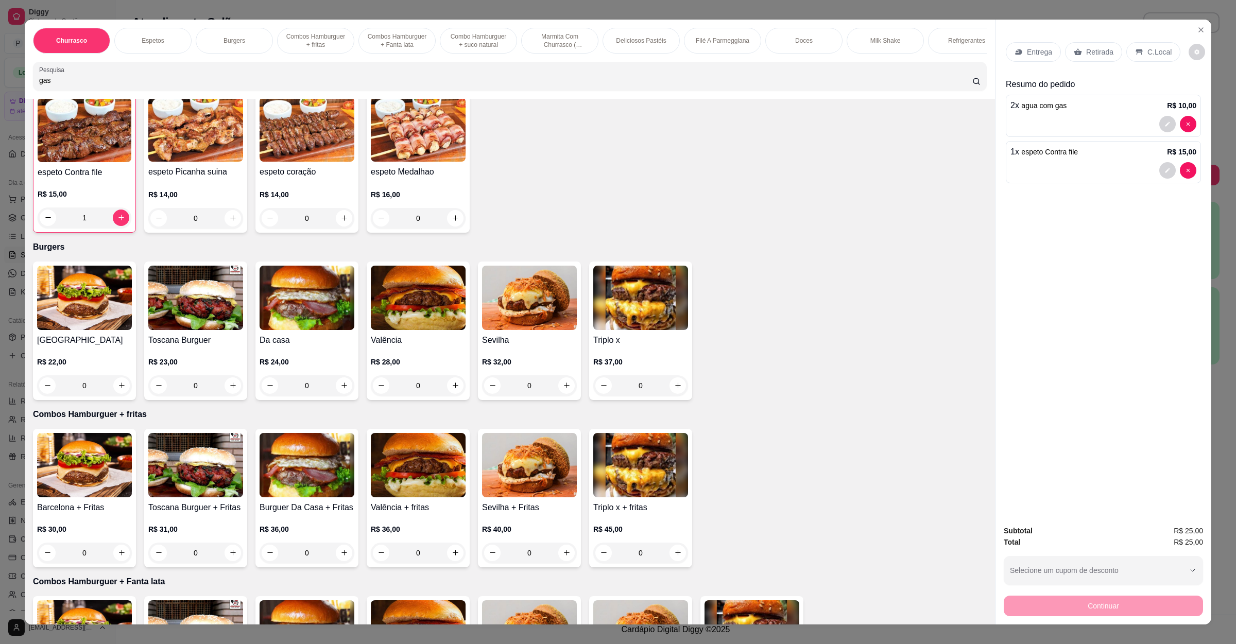
scroll to position [541, 0]
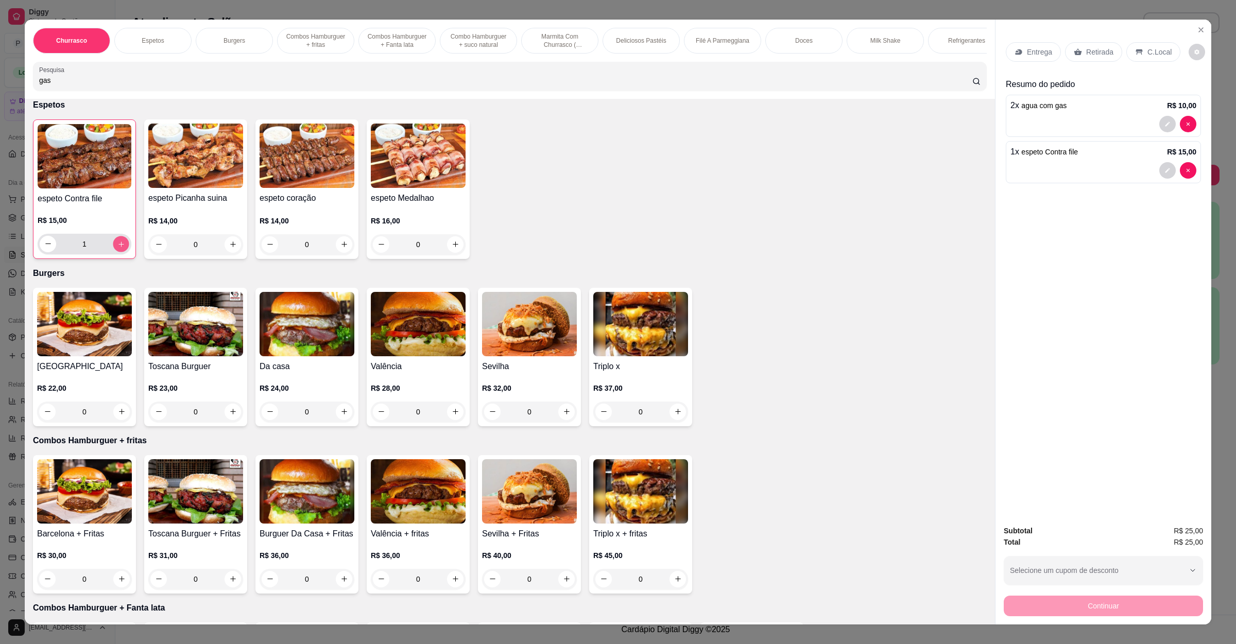
click at [117, 244] on icon "increase-product-quantity" at bounding box center [121, 244] width 8 height 8
type input "2"
click at [224, 243] on button "increase-product-quantity" at bounding box center [232, 244] width 16 height 16
type input "1"
click at [1077, 50] on div "Retirada" at bounding box center [1093, 52] width 57 height 20
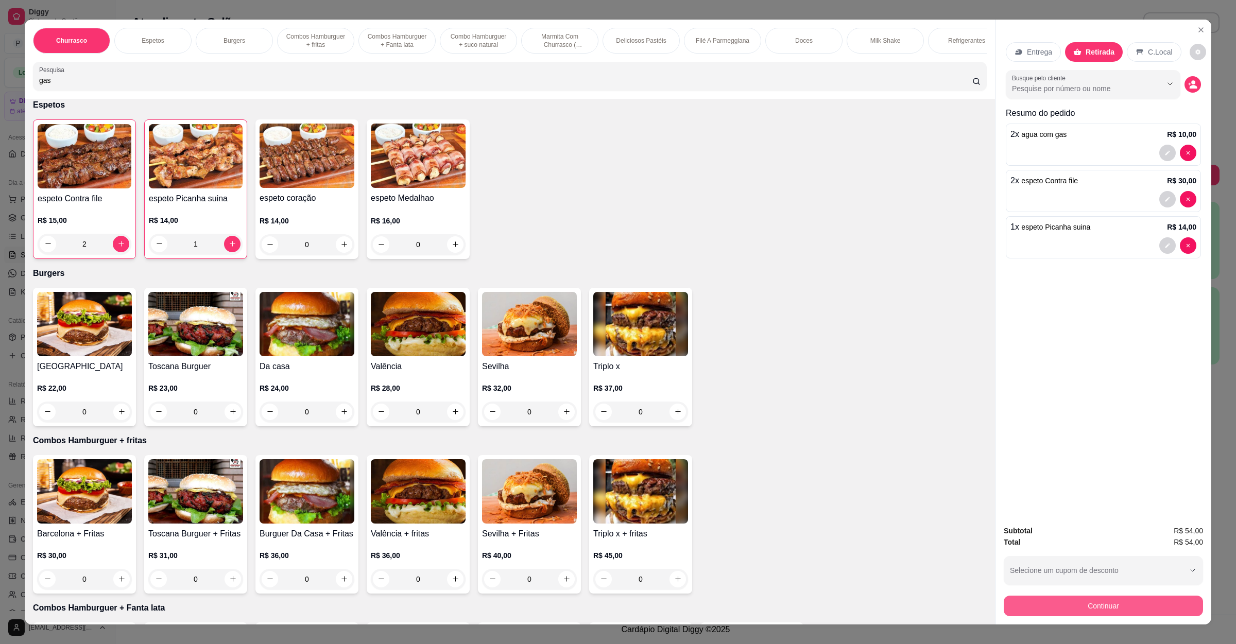
click at [1062, 601] on button "Continuar" at bounding box center [1102, 606] width 199 height 21
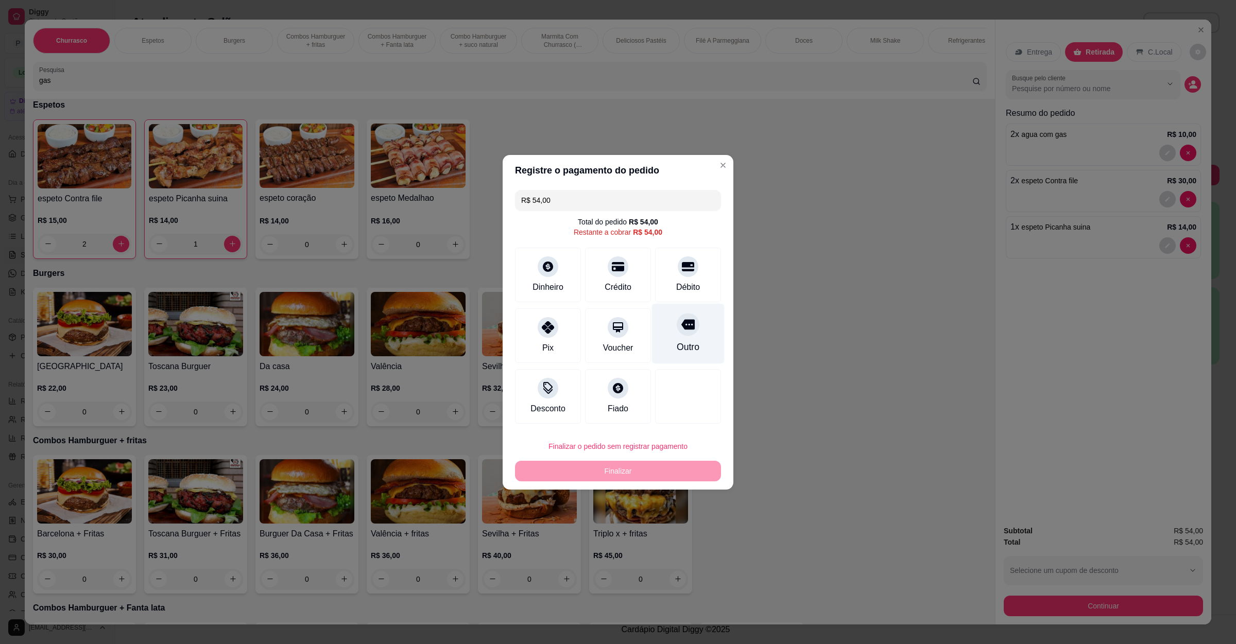
click at [694, 320] on div "Outro" at bounding box center [688, 333] width 73 height 60
type input "R$ 0,00"
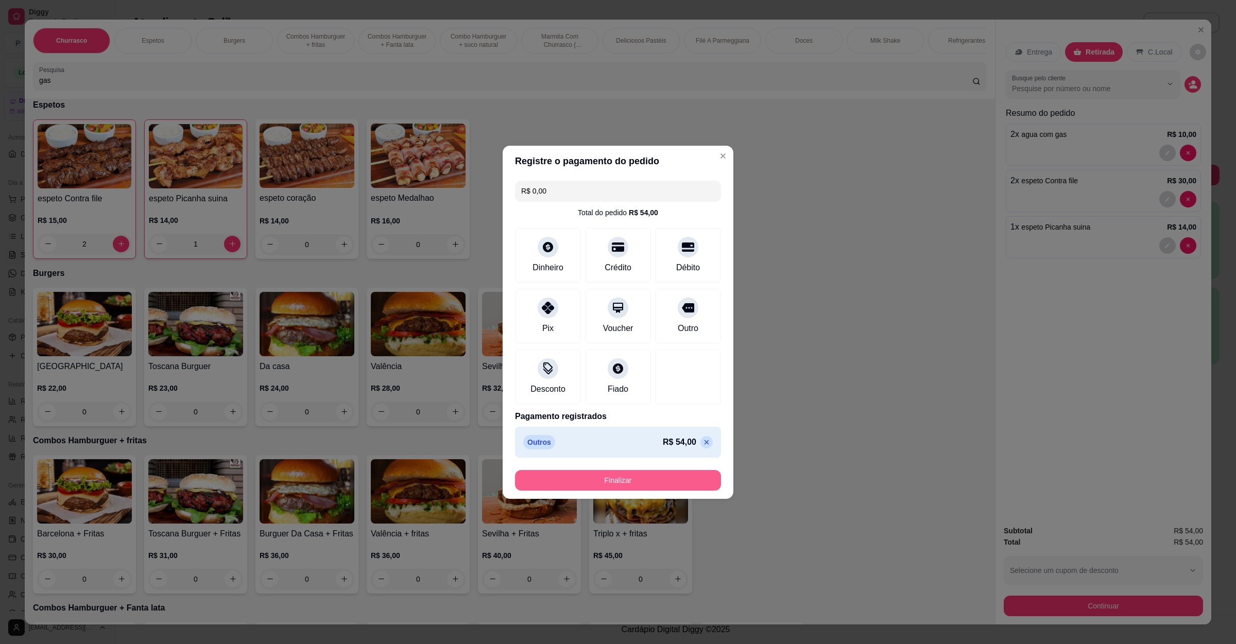
click at [611, 478] on button "Finalizar" at bounding box center [618, 480] width 206 height 21
type input "0"
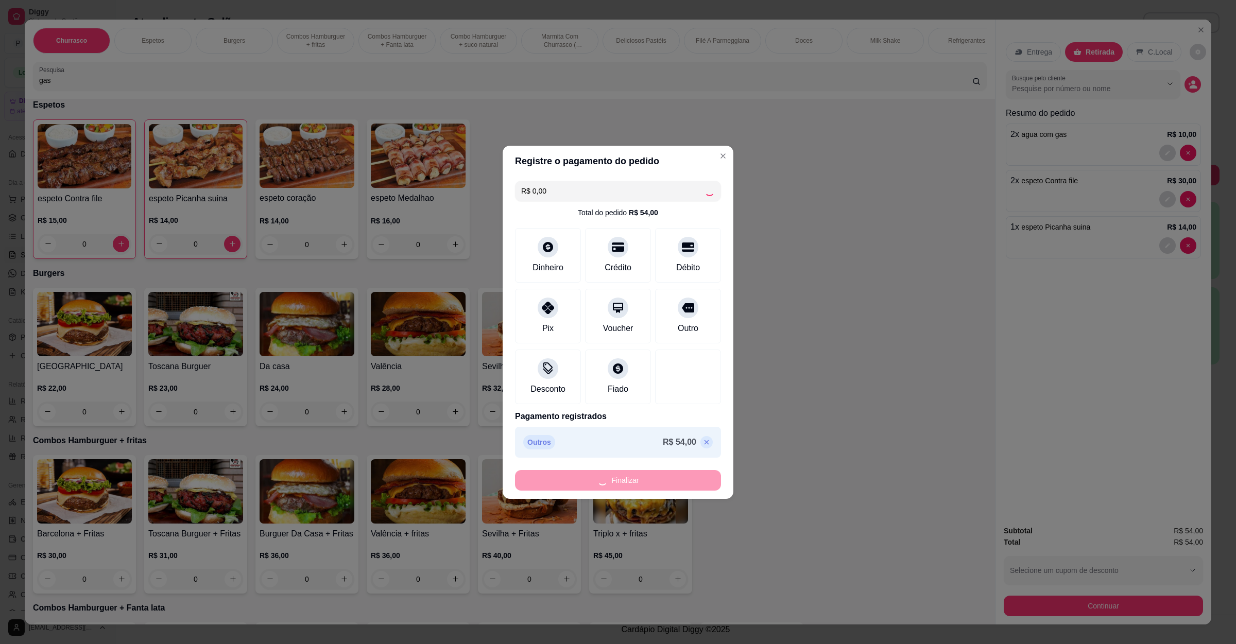
type input "-R$ 54,00"
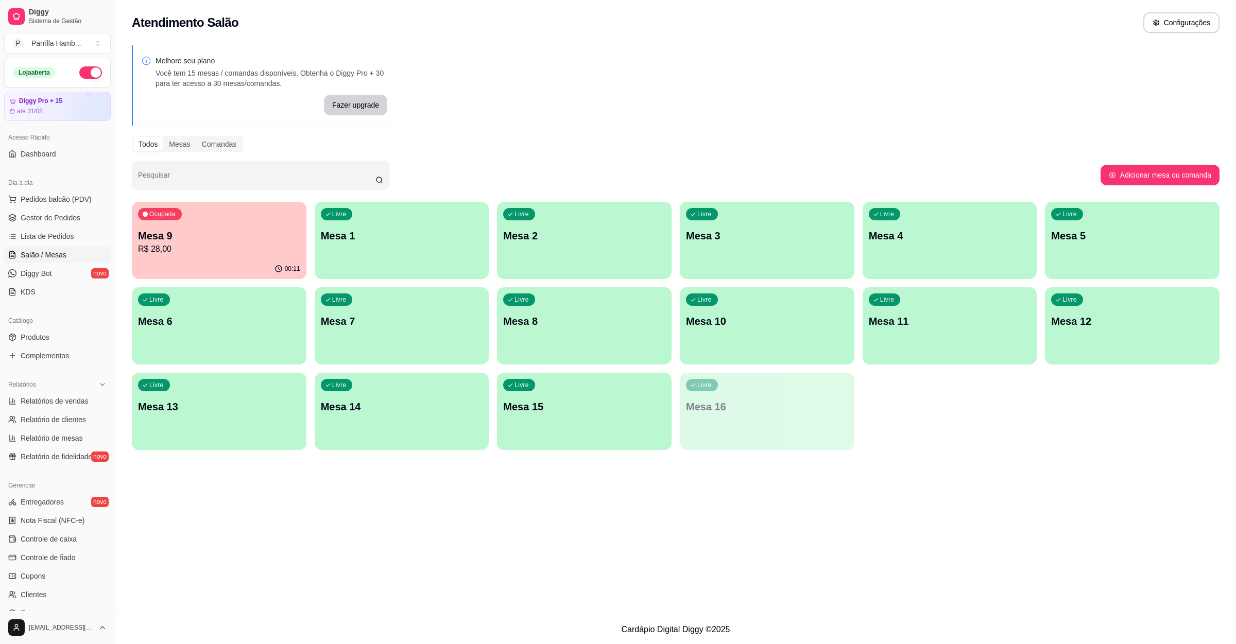
click at [241, 235] on p "Mesa 9" at bounding box center [219, 236] width 162 height 14
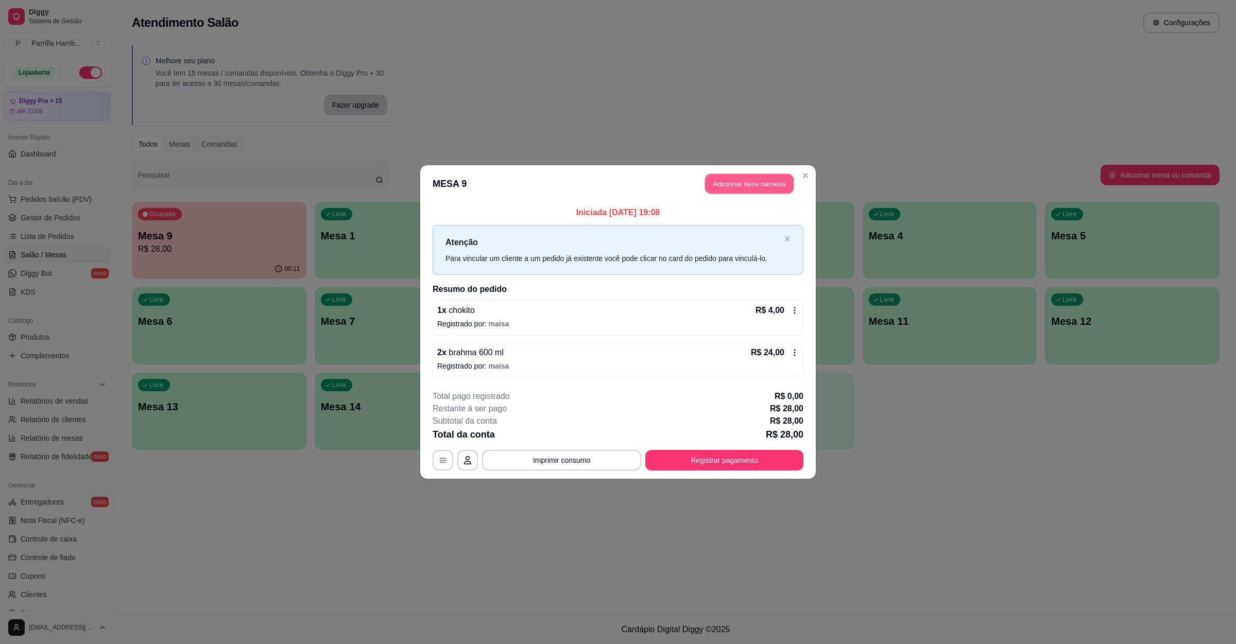
click at [756, 187] on button "Adicionar itens na mesa" at bounding box center [749, 184] width 89 height 20
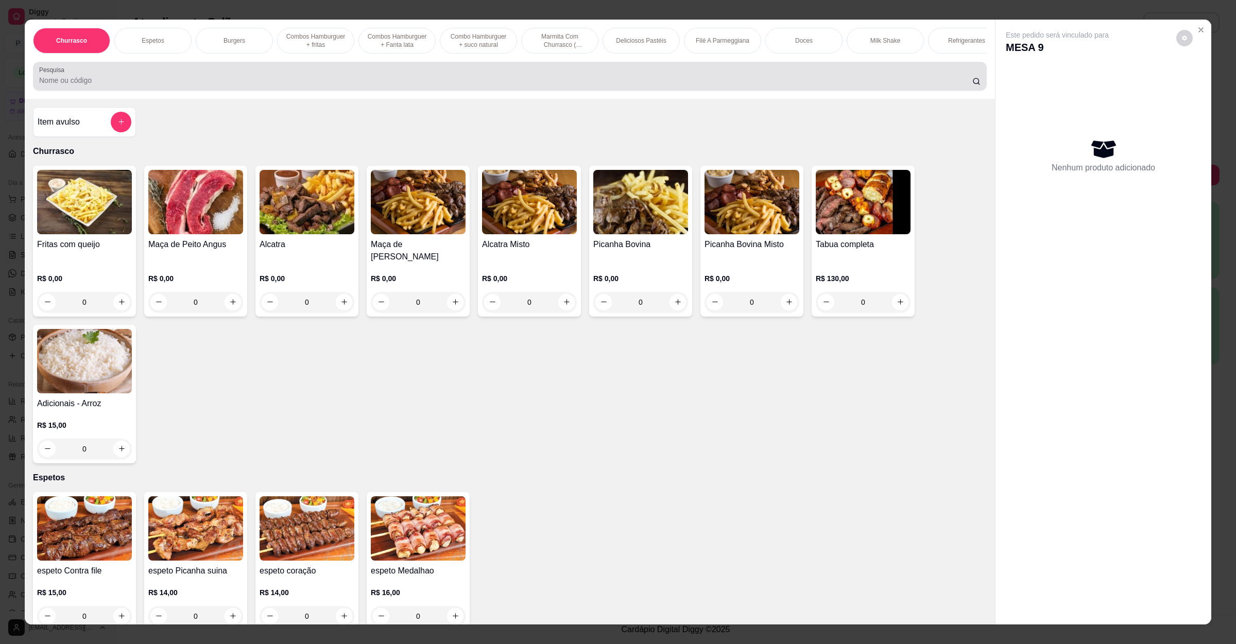
click at [261, 85] on div at bounding box center [509, 76] width 941 height 21
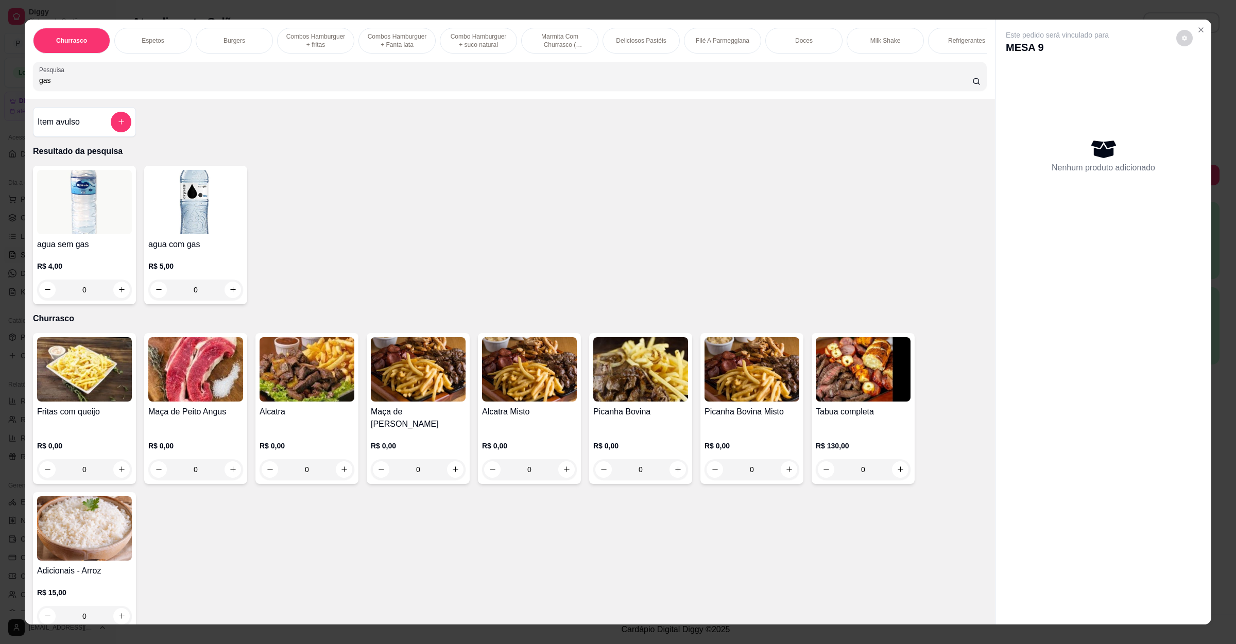
type input "gas"
click at [230, 293] on icon "increase-product-quantity" at bounding box center [233, 290] width 8 height 8
type input "1"
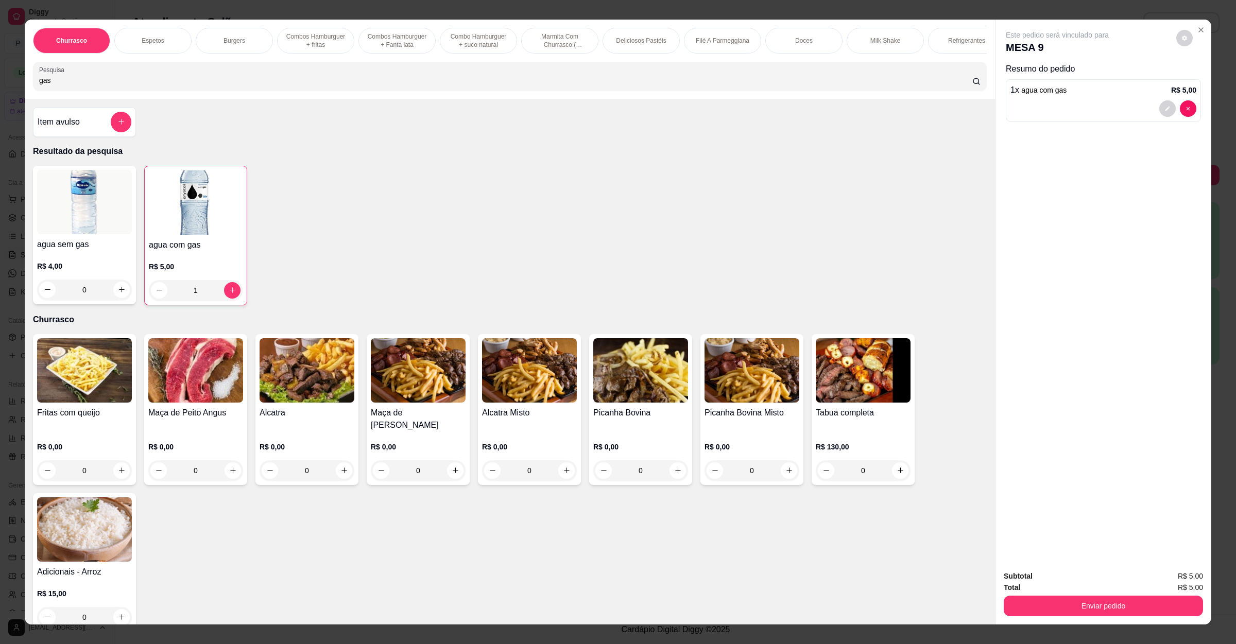
drag, startPoint x: 116, startPoint y: 90, endPoint x: 28, endPoint y: 93, distance: 87.6
click at [33, 91] on div "Pesquisa gas" at bounding box center [510, 76] width 954 height 29
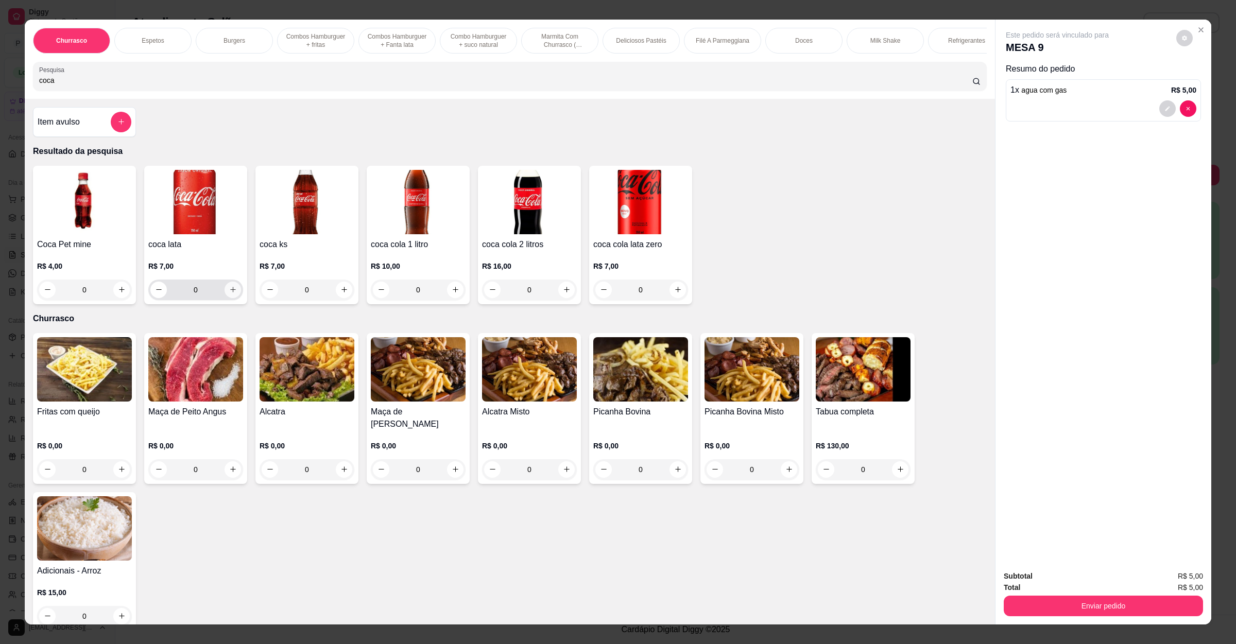
type input "coca"
click at [229, 293] on icon "increase-product-quantity" at bounding box center [233, 290] width 8 height 8
type input "1"
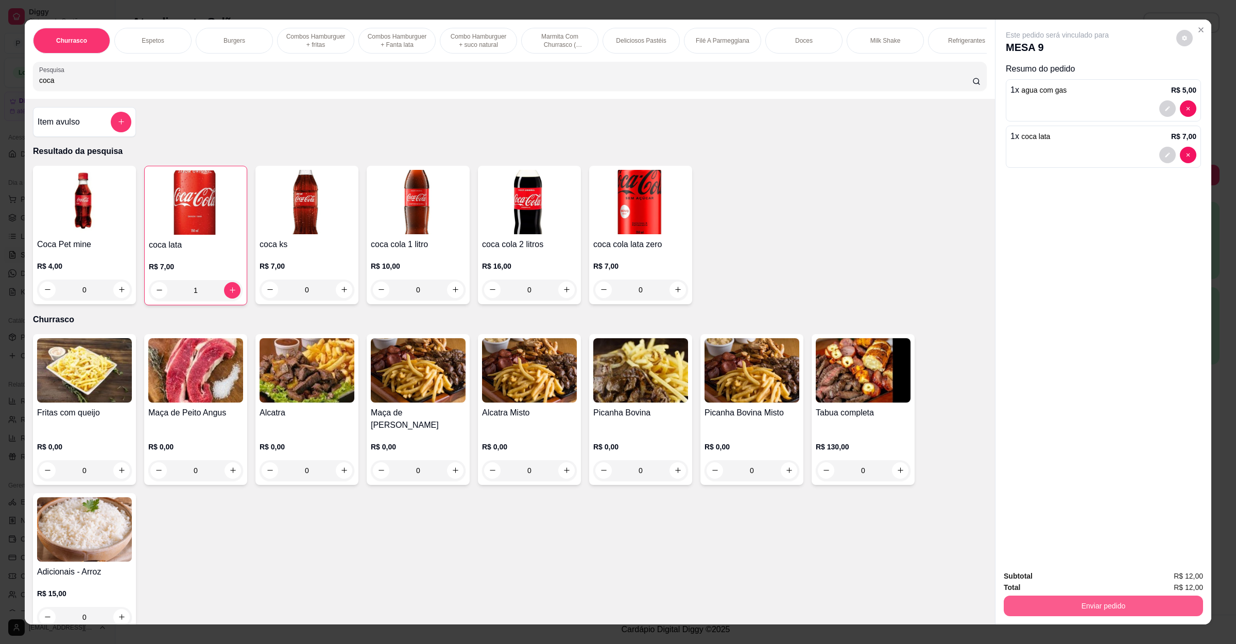
click at [1047, 601] on button "Enviar pedido" at bounding box center [1102, 606] width 199 height 21
click at [1057, 584] on button "Não registrar e enviar pedido" at bounding box center [1067, 580] width 104 height 19
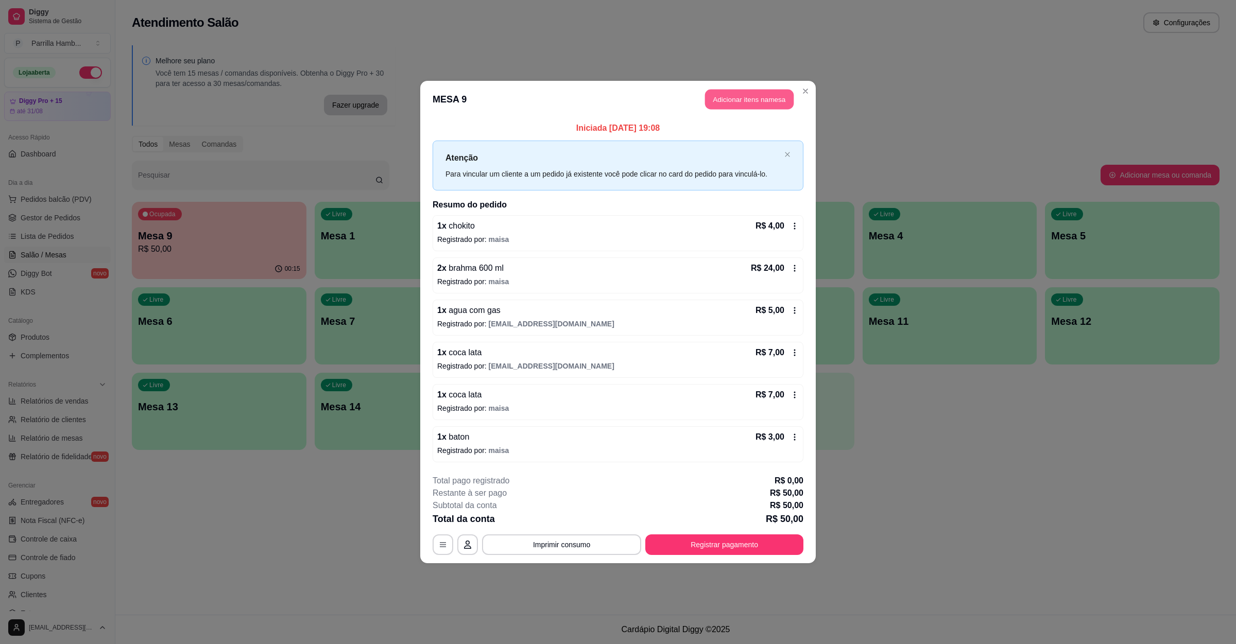
click at [740, 96] on button "Adicionar itens na mesa" at bounding box center [749, 100] width 89 height 20
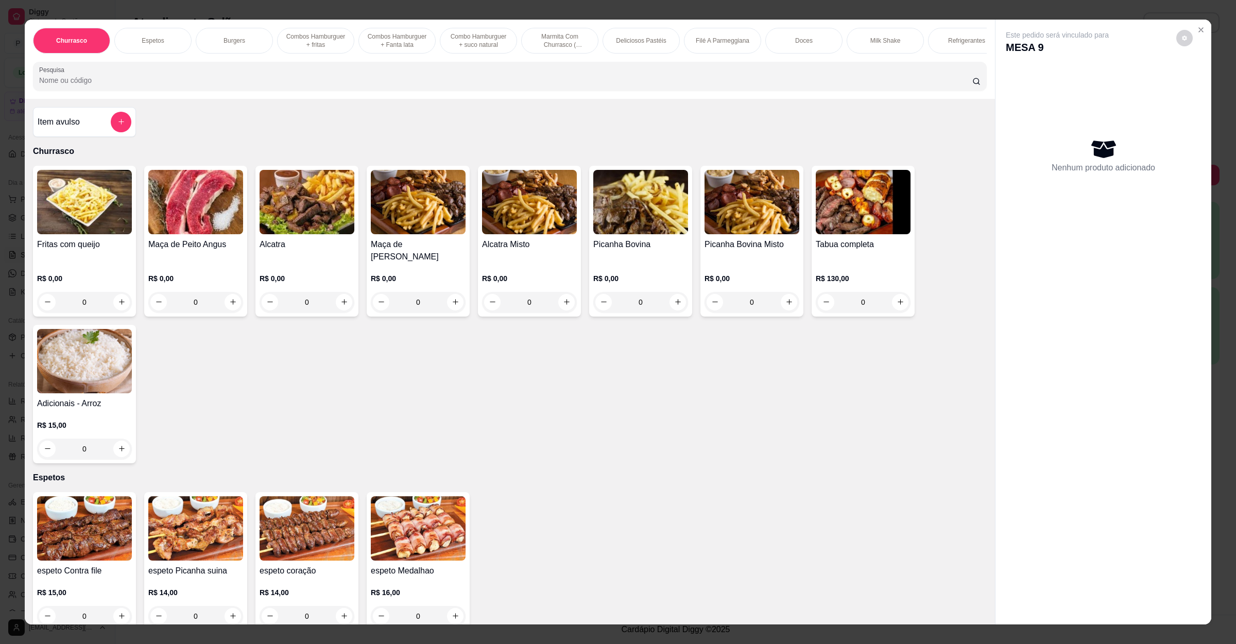
click at [340, 85] on input "Pesquisa" at bounding box center [505, 80] width 933 height 10
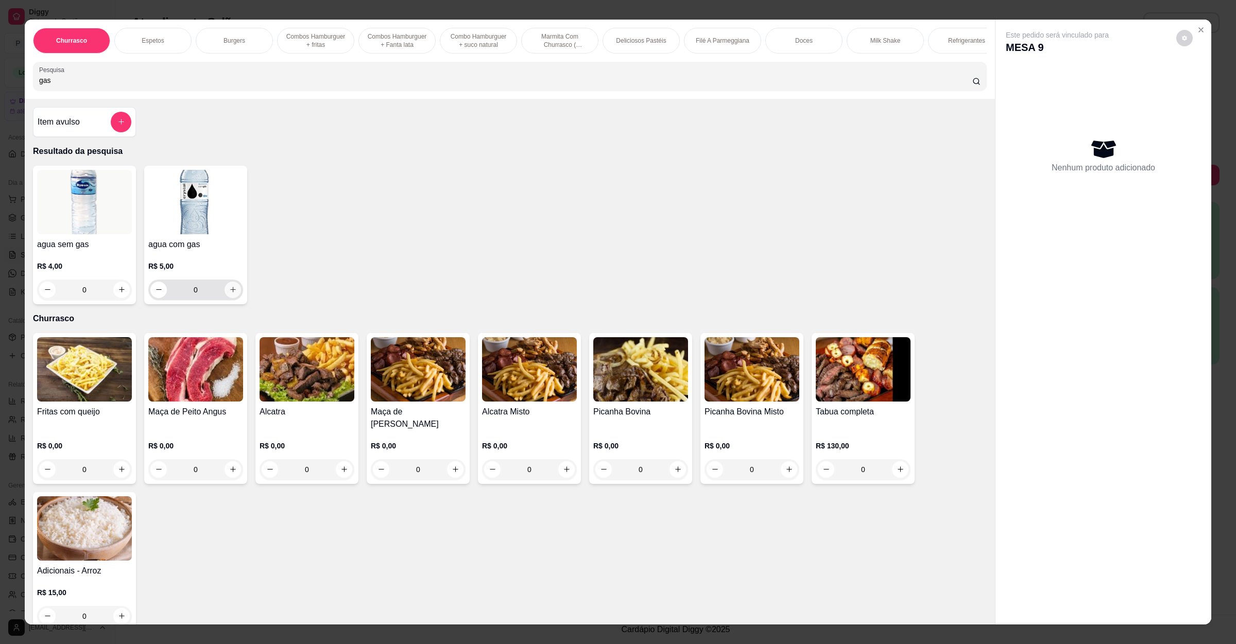
type input "gas"
click at [229, 293] on icon "increase-product-quantity" at bounding box center [233, 290] width 8 height 8
type input "1"
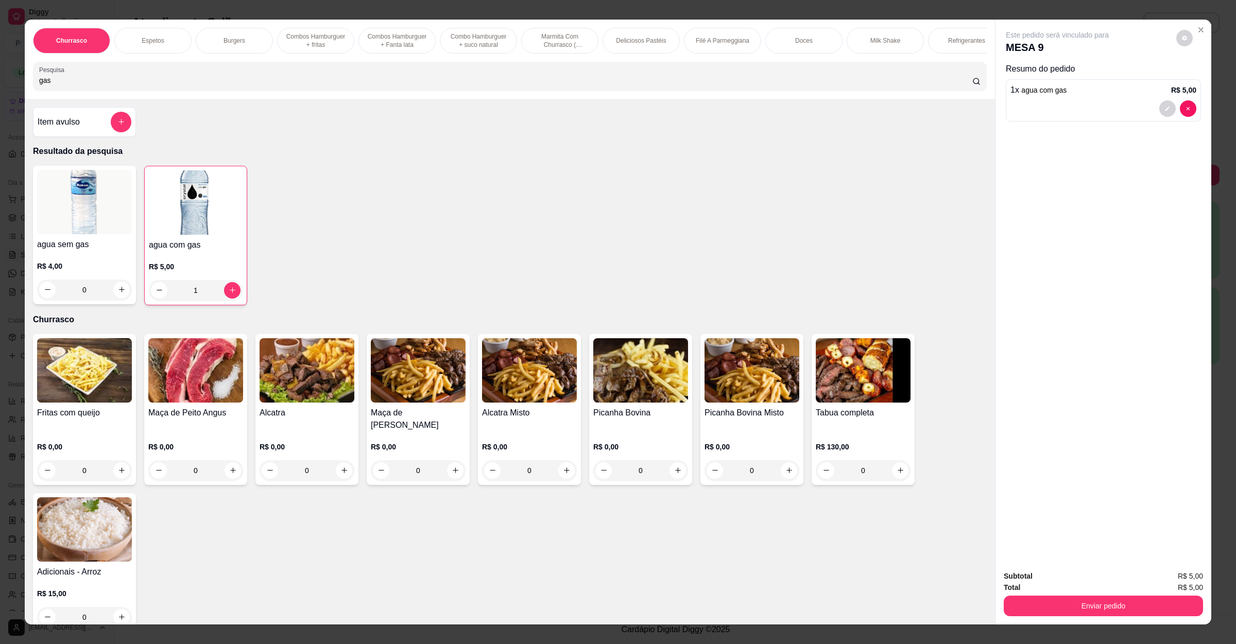
click at [1131, 619] on div "Subtotal R$ 5,00 Total R$ 5,00 Enviar pedido" at bounding box center [1103, 593] width 216 height 62
click at [1133, 615] on button "Enviar pedido" at bounding box center [1102, 606] width 199 height 21
click at [1113, 578] on button "Não registrar e enviar pedido" at bounding box center [1067, 581] width 107 height 20
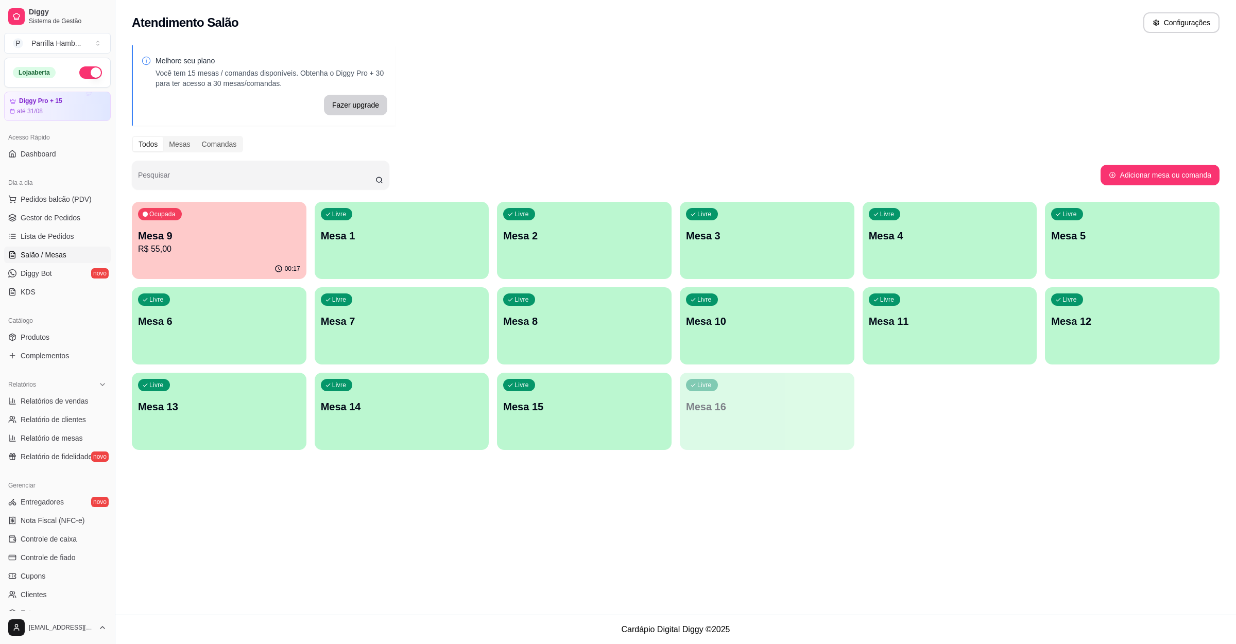
click at [87, 209] on ul "Pedidos balcão (PDV) Gestor de Pedidos Lista de Pedidos Salão / Mesas Diggy Bot…" at bounding box center [57, 245] width 107 height 109
click at [85, 199] on span "Pedidos balcão (PDV)" at bounding box center [56, 199] width 71 height 10
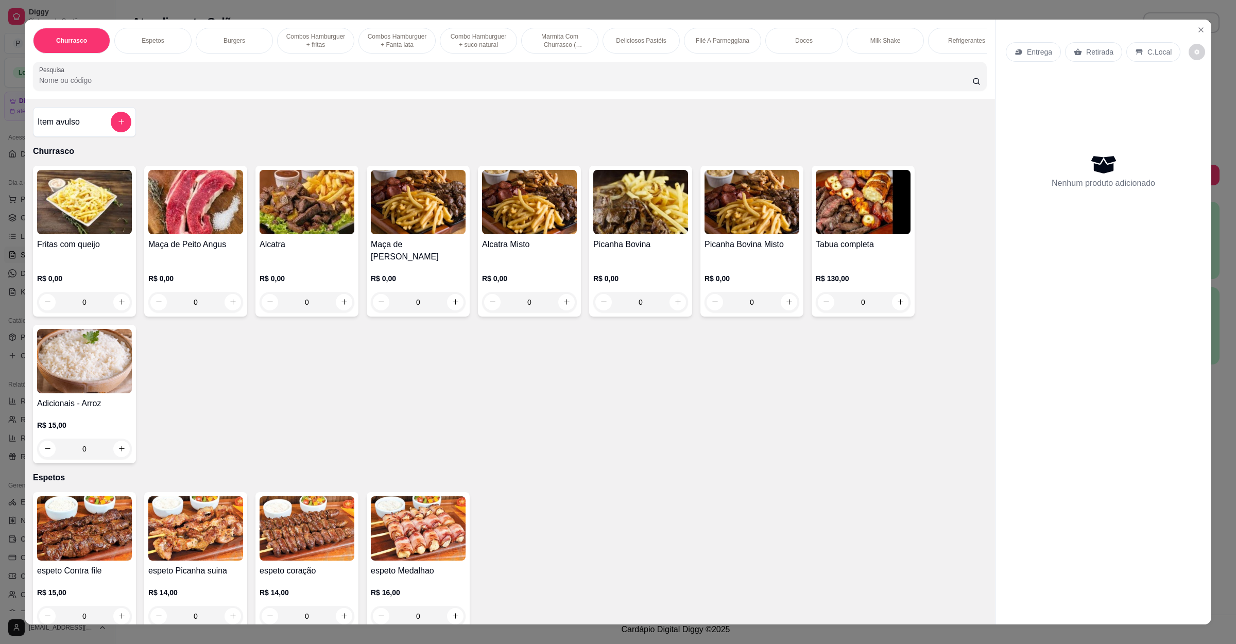
click at [1041, 48] on p "Entrega" at bounding box center [1039, 52] width 25 height 10
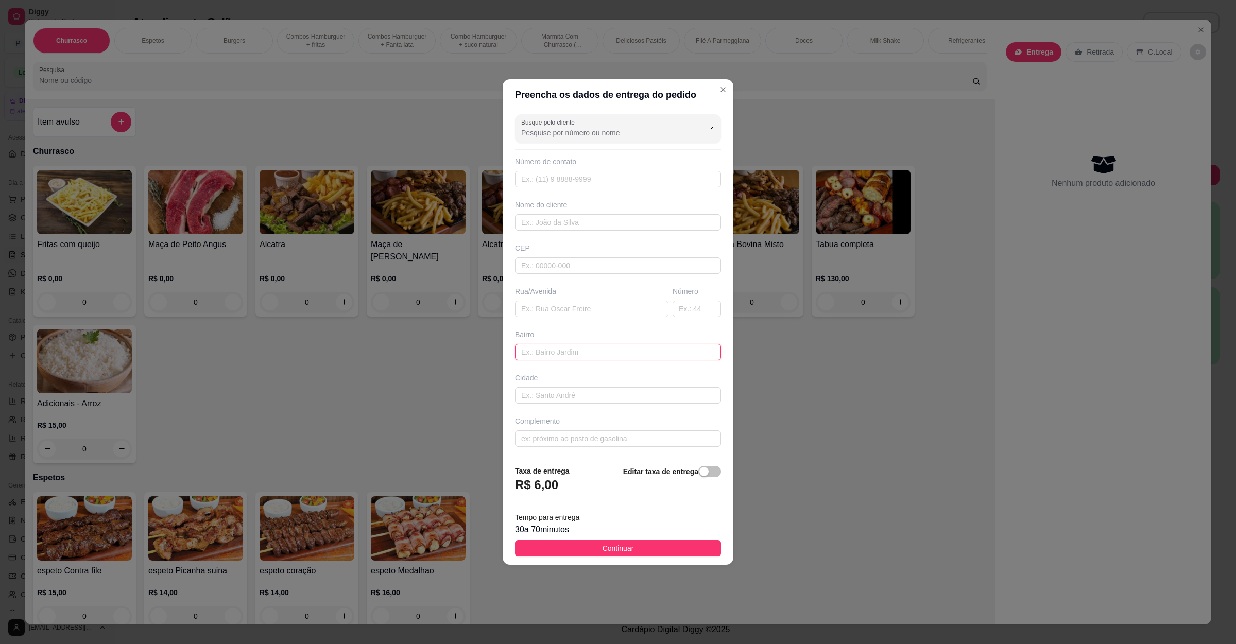
click at [572, 347] on input "text" at bounding box center [618, 352] width 206 height 16
paste input "Rua Arlindo José de Oliveira 920 acacias"
type input "Rua Arlindo José de Oliveira 920 acacias"
click at [592, 544] on button "Continuar" at bounding box center [618, 548] width 206 height 16
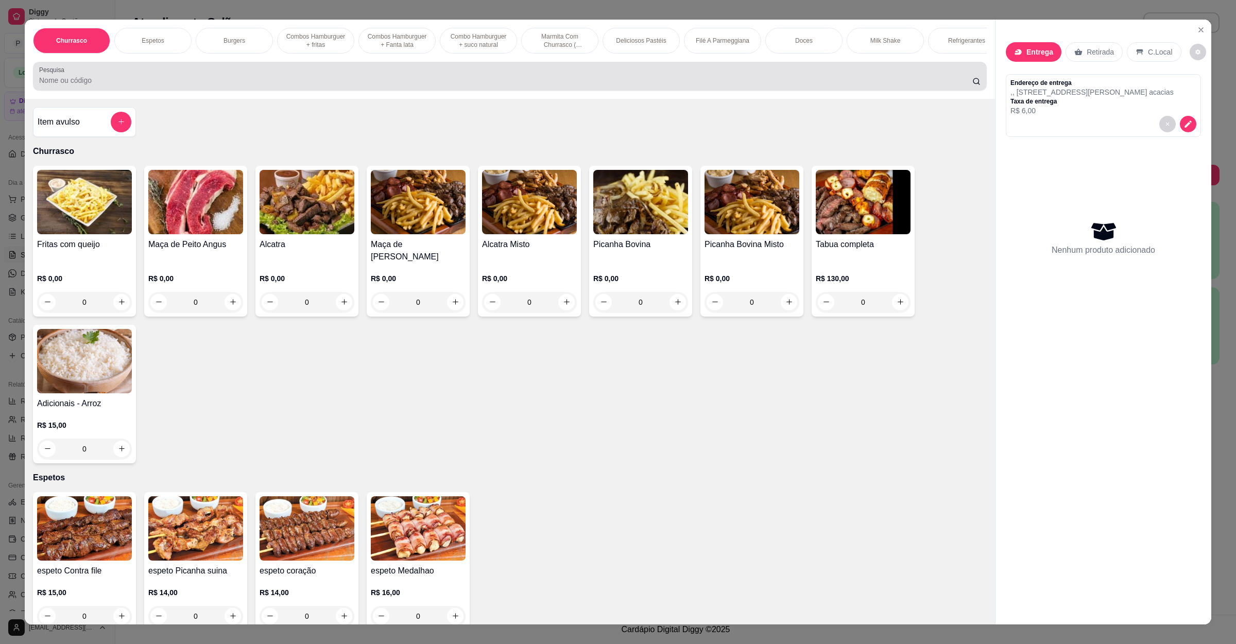
click at [432, 91] on div "Pesquisa" at bounding box center [510, 76] width 954 height 29
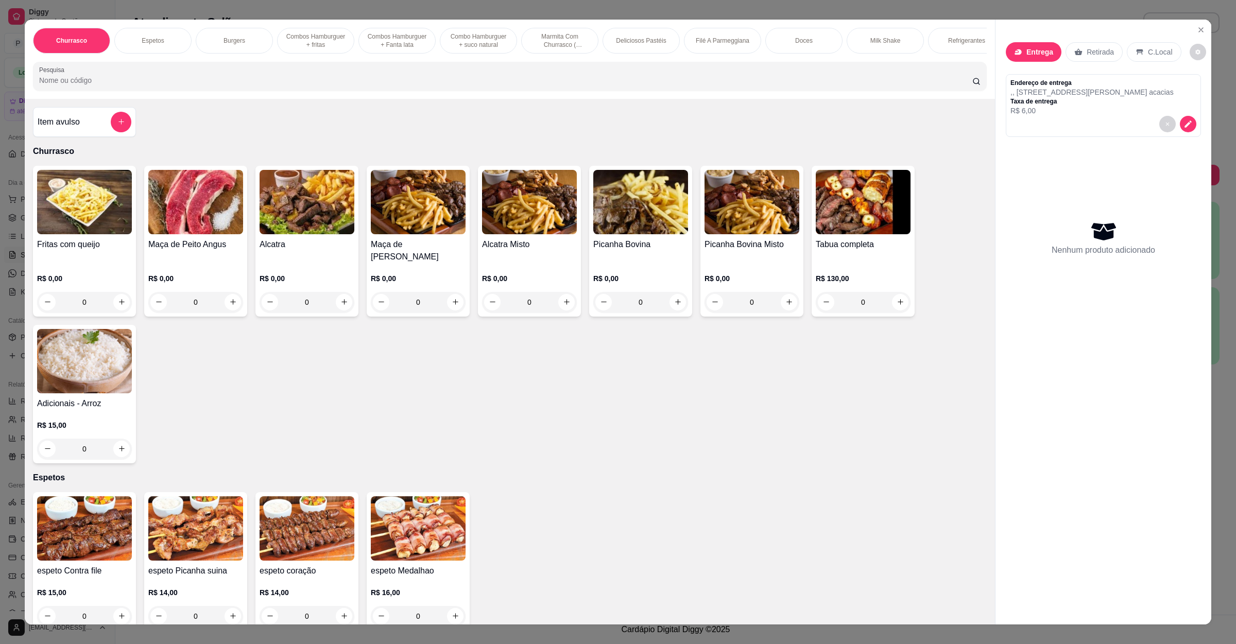
click at [116, 85] on input "Pesquisa" at bounding box center [505, 80] width 933 height 10
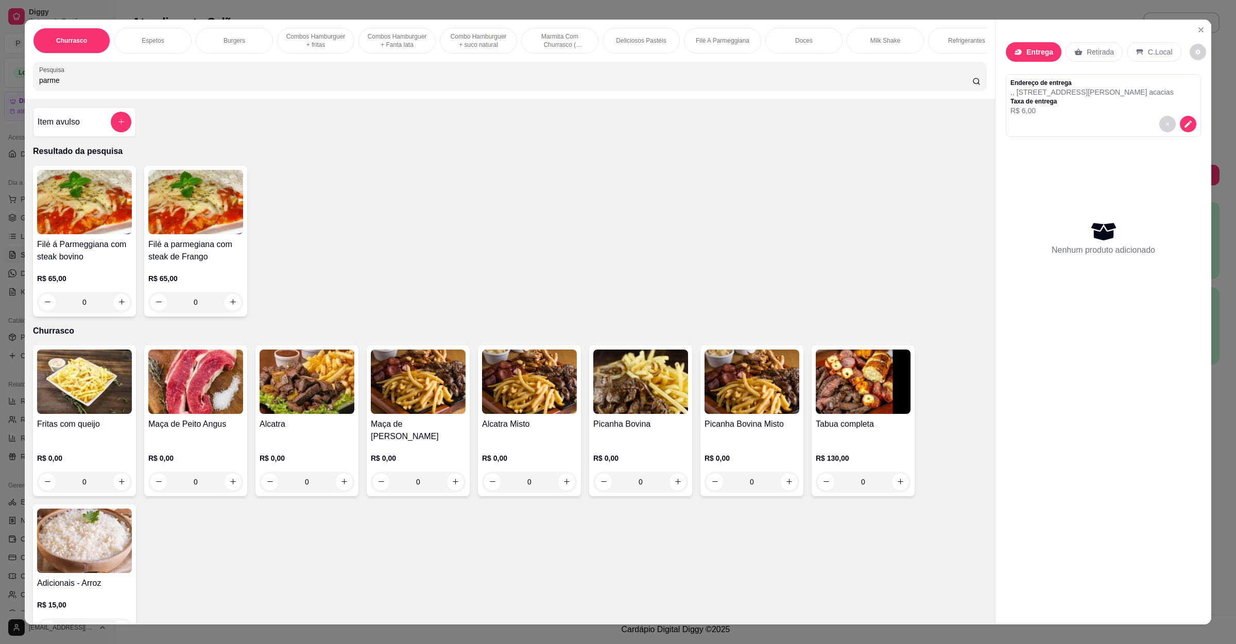
type input "parme"
click at [111, 313] on div "0" at bounding box center [84, 302] width 95 height 21
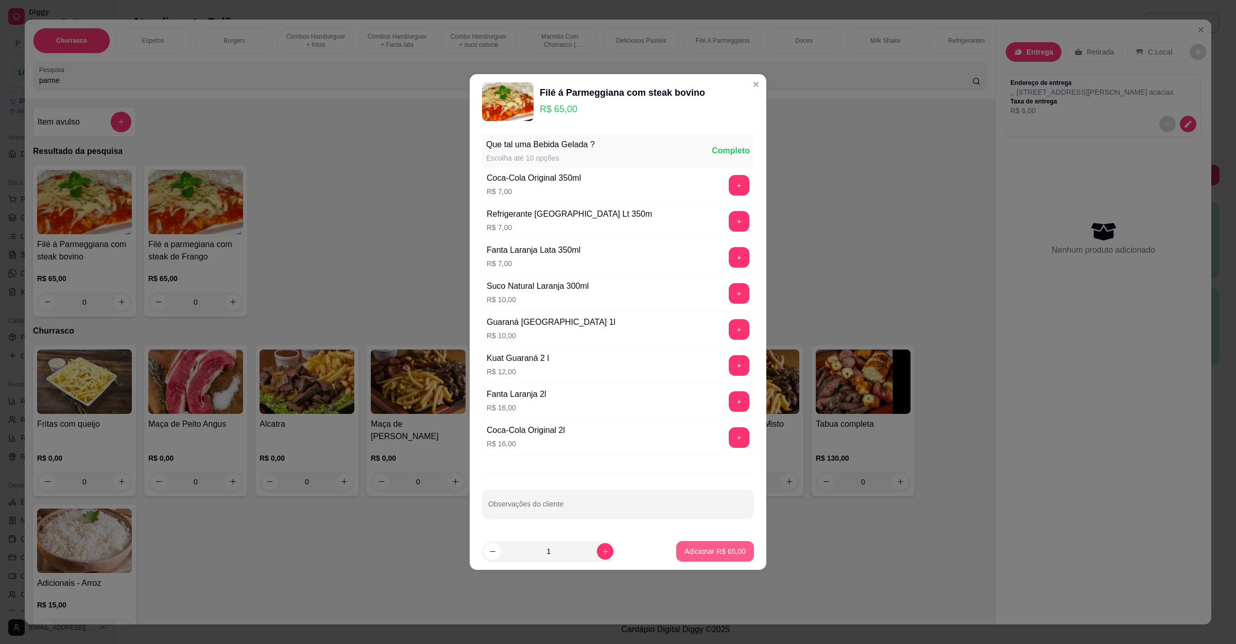
click at [686, 549] on p "Adicionar R$ 65,00" at bounding box center [714, 551] width 61 height 10
type input "1"
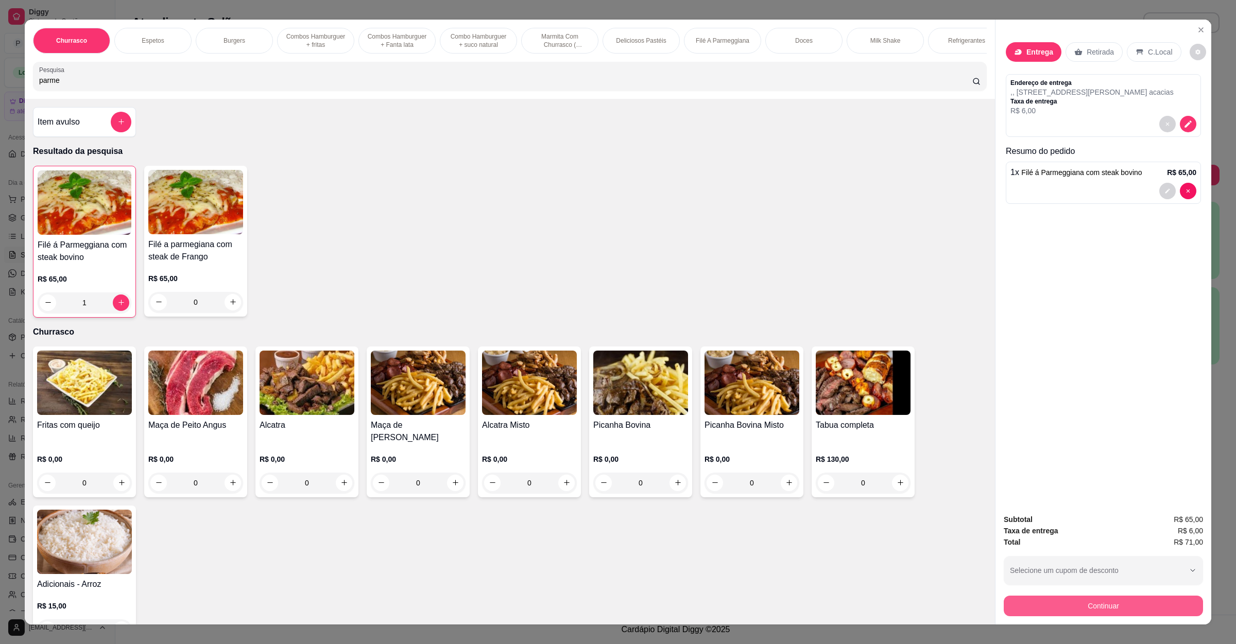
click at [1137, 607] on button "Continuar" at bounding box center [1102, 606] width 199 height 21
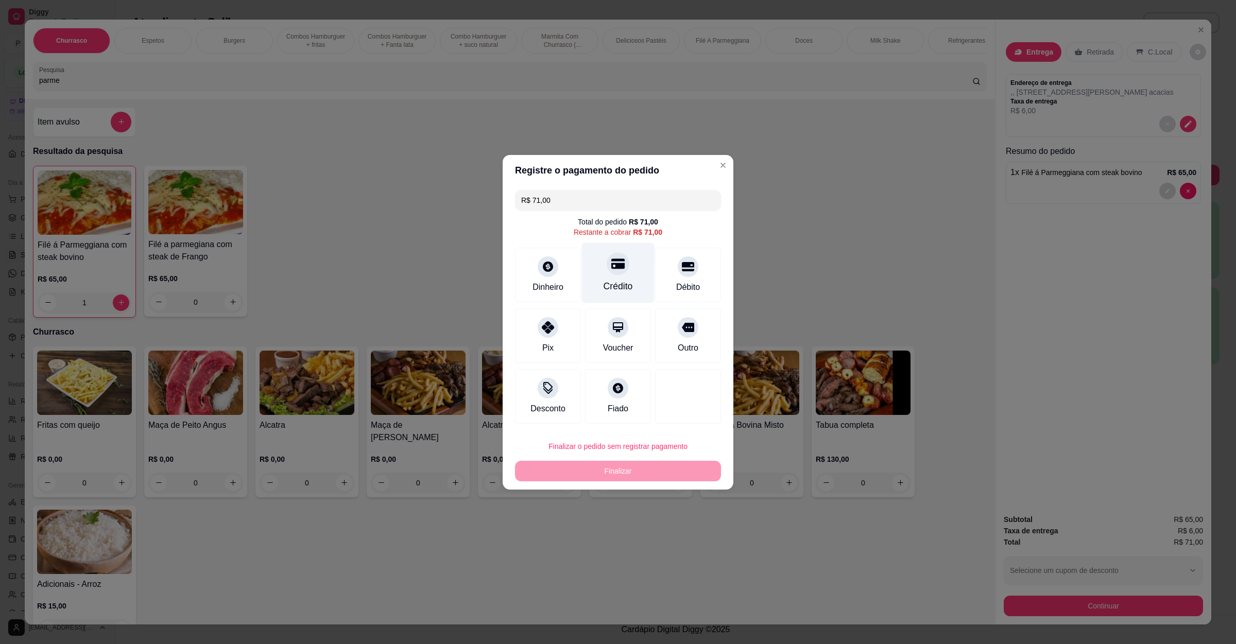
click at [621, 262] on div at bounding box center [618, 263] width 23 height 23
type input "R$ 0,00"
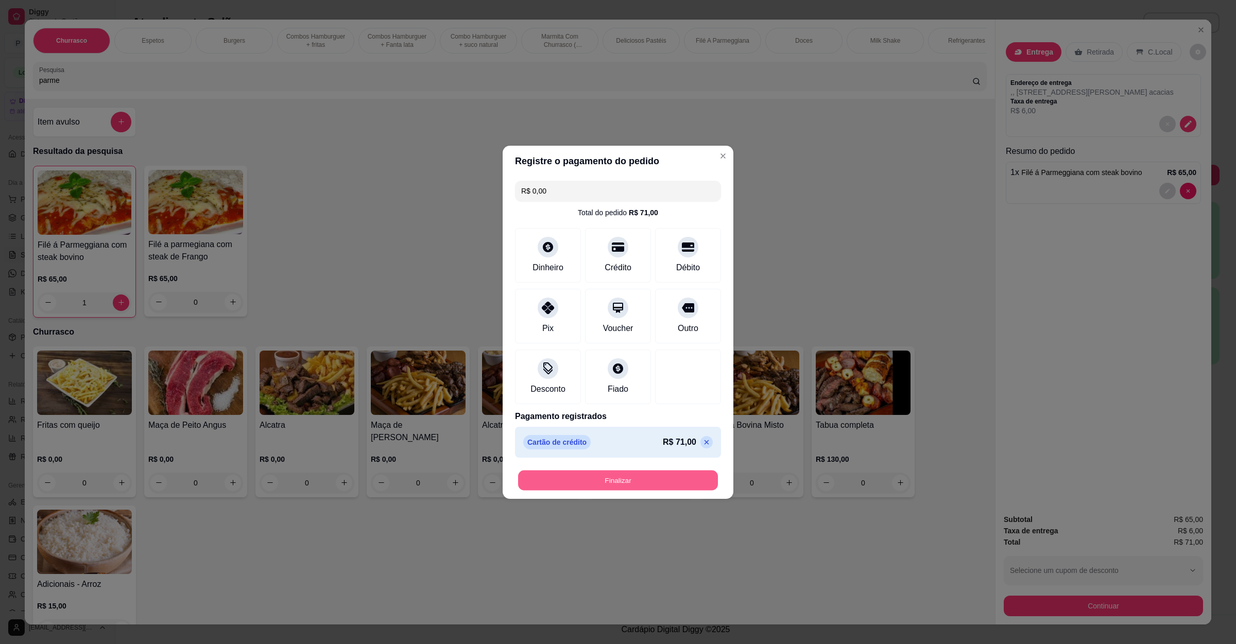
click at [630, 473] on button "Finalizar" at bounding box center [618, 480] width 200 height 20
type input "0"
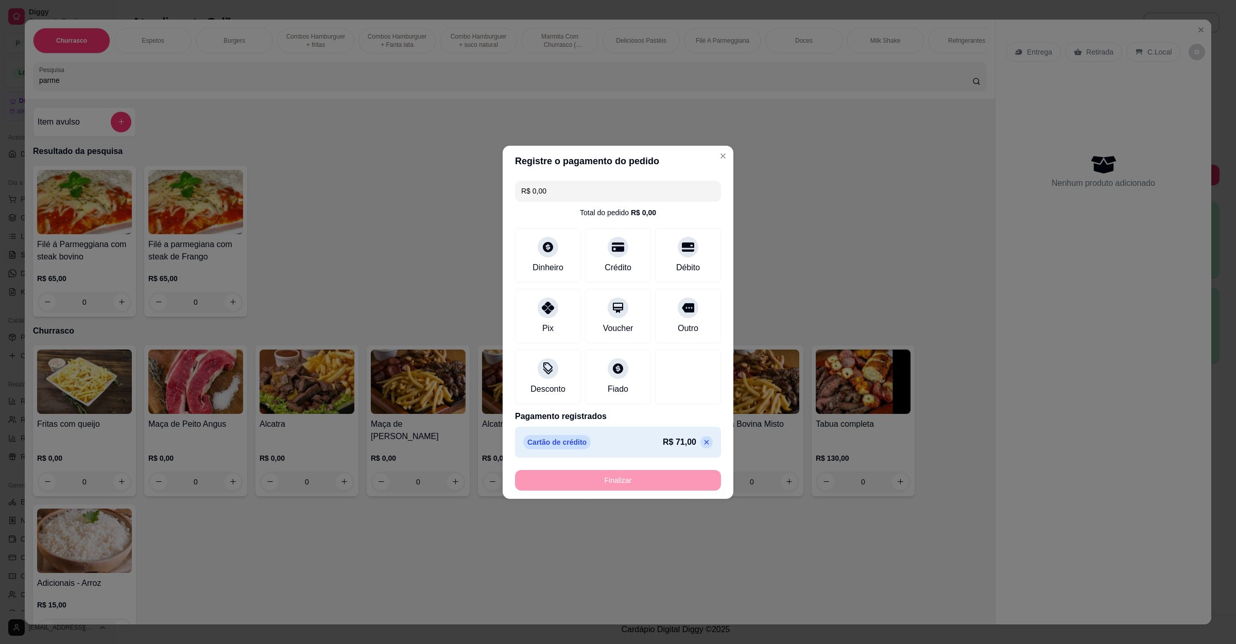
type input "-R$ 71,00"
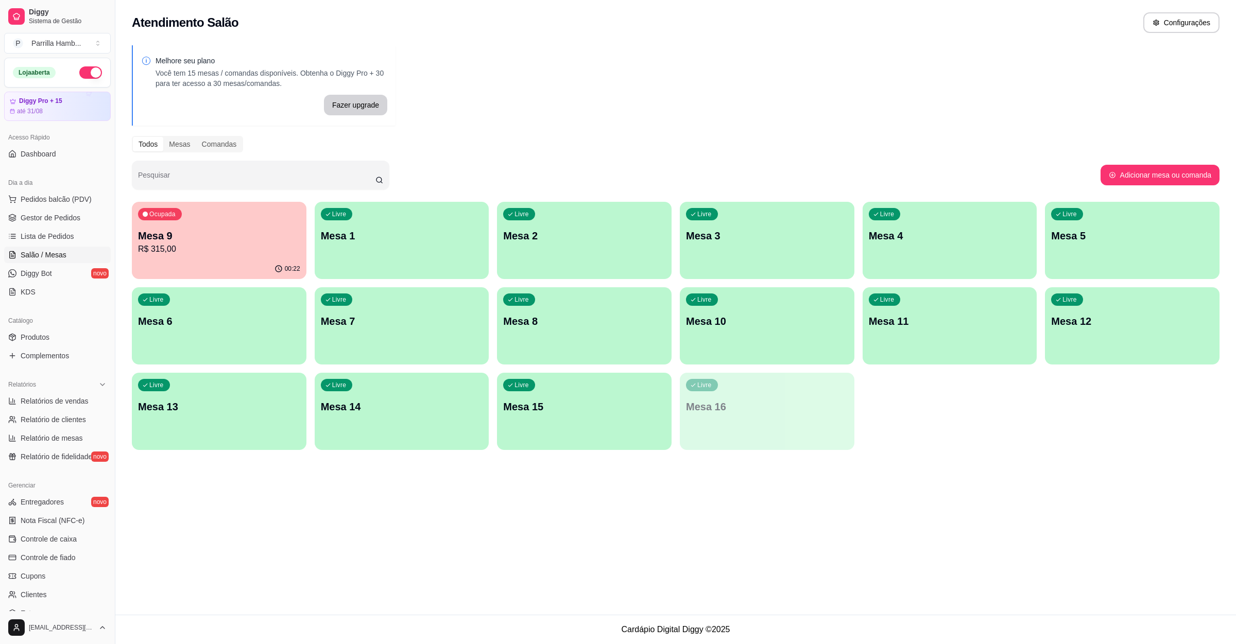
click at [244, 248] on p "R$ 315,00" at bounding box center [219, 249] width 162 height 12
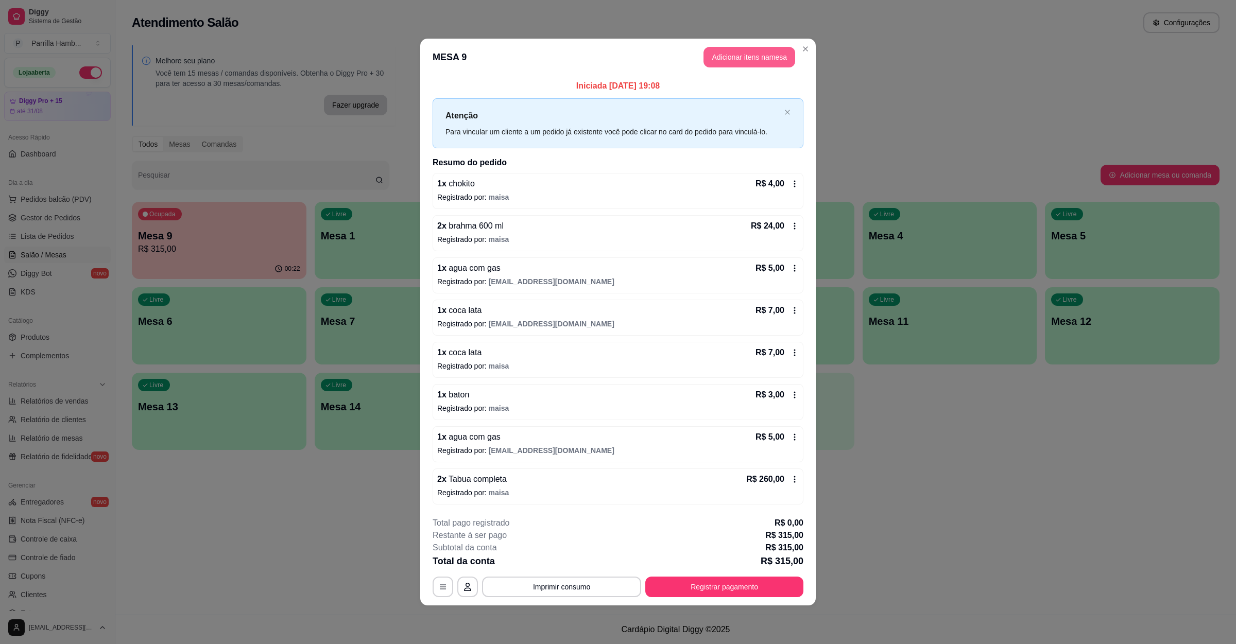
click at [748, 62] on button "Adicionar itens na mesa" at bounding box center [749, 57] width 92 height 21
click at [288, 84] on div at bounding box center [509, 76] width 941 height 21
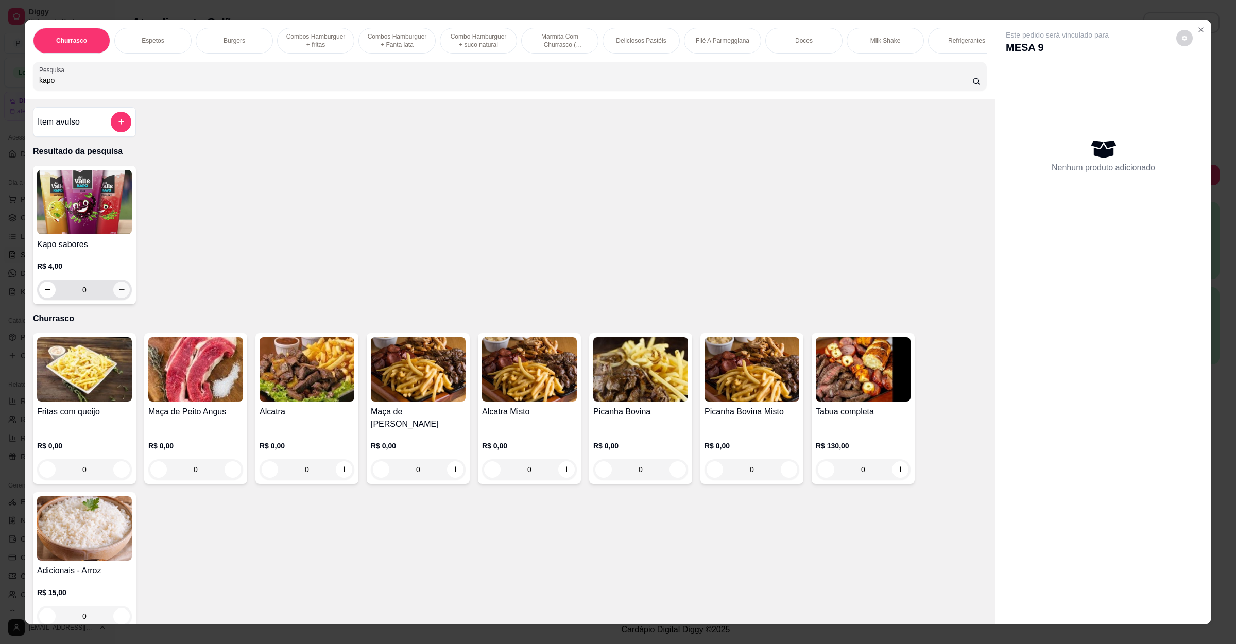
type input "kapo"
click at [120, 298] on button "increase-product-quantity" at bounding box center [121, 290] width 16 height 16
type input "1"
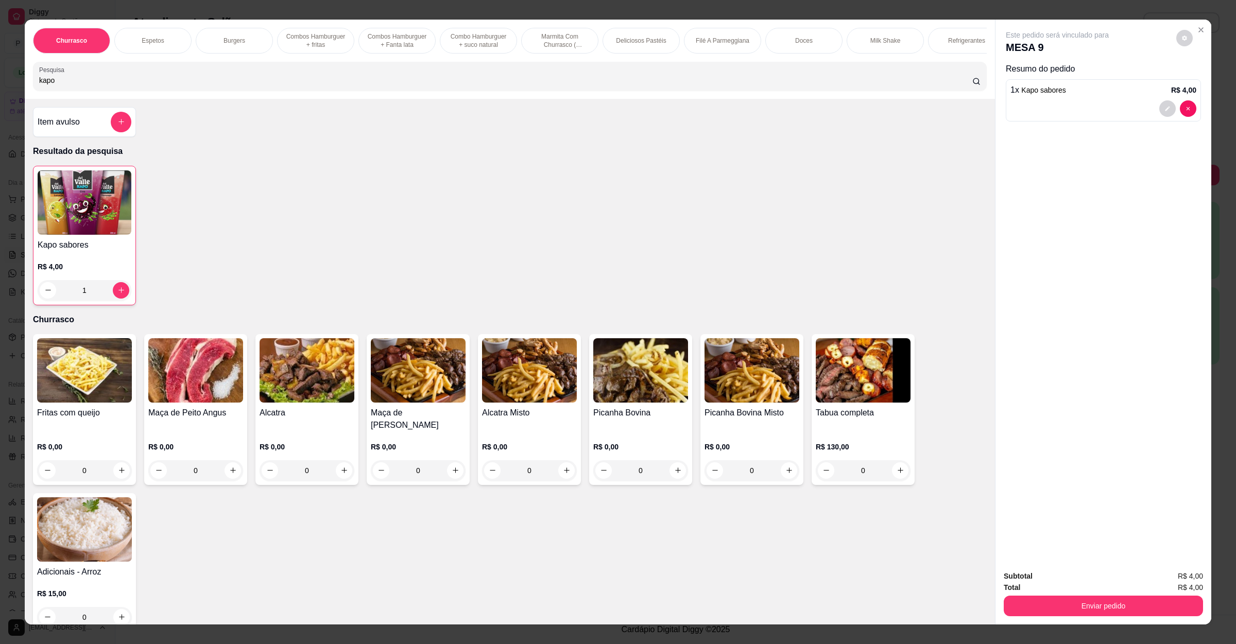
drag, startPoint x: 119, startPoint y: 87, endPoint x: 0, endPoint y: 85, distance: 119.5
click at [0, 85] on div "Churrasco Espetos Burgers Combos Hamburguer + fritas Combos Hamburguer + Fanta …" at bounding box center [618, 322] width 1236 height 644
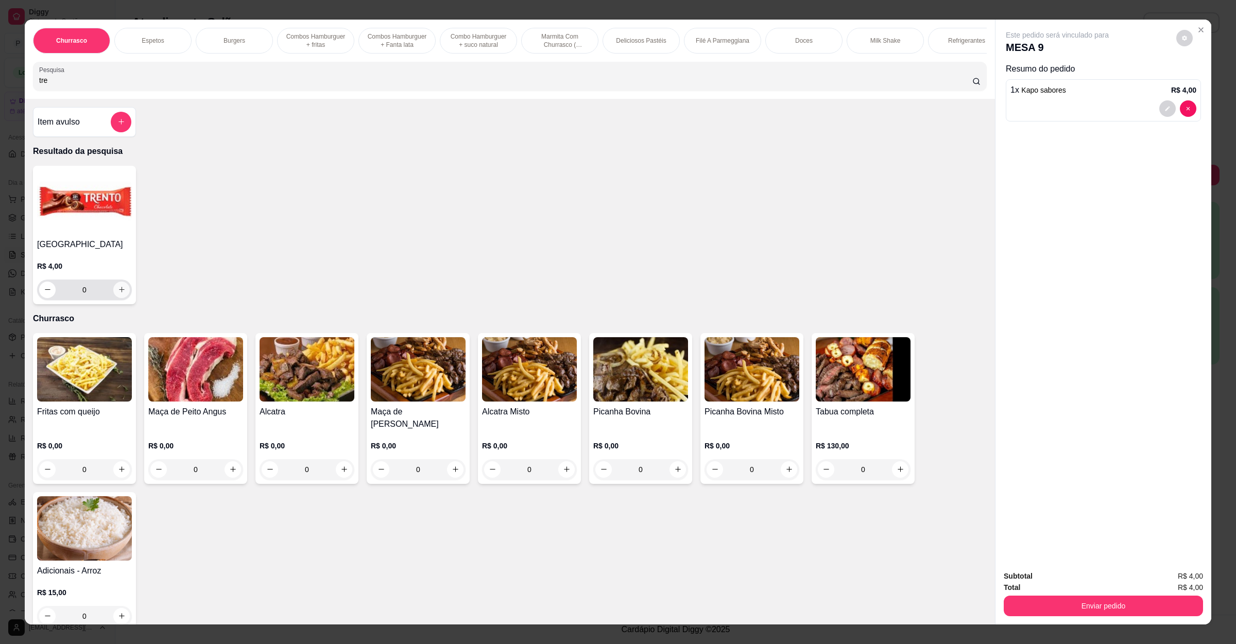
type input "tre"
click at [121, 298] on button "increase-product-quantity" at bounding box center [121, 290] width 16 height 16
type input "1"
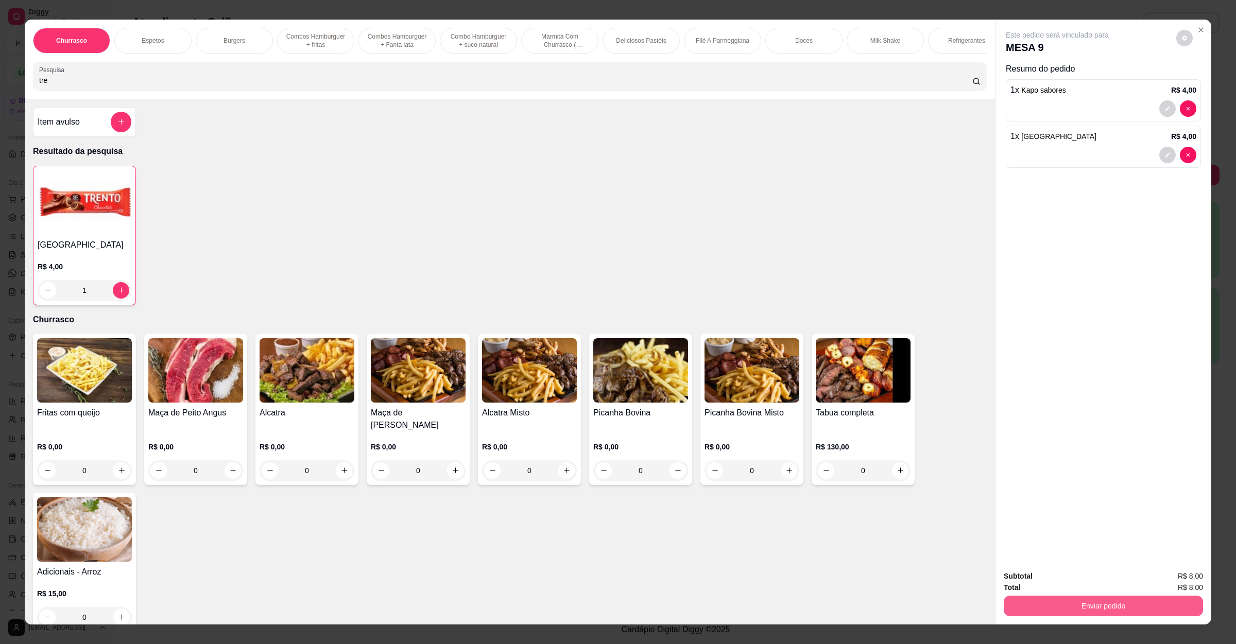
click at [1038, 608] on button "Enviar pedido" at bounding box center [1102, 606] width 199 height 21
click at [1048, 577] on button "Não registrar e enviar pedido" at bounding box center [1067, 581] width 107 height 20
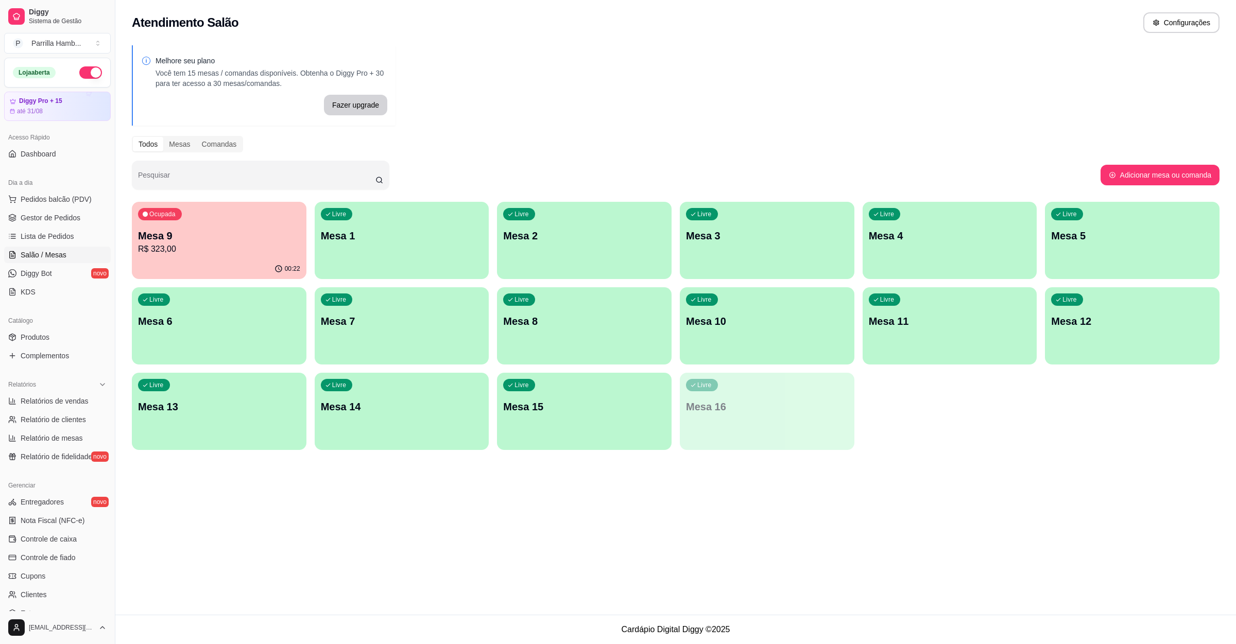
click at [184, 223] on div "Ocupada Mesa 9 R$ 323,00" at bounding box center [219, 230] width 175 height 57
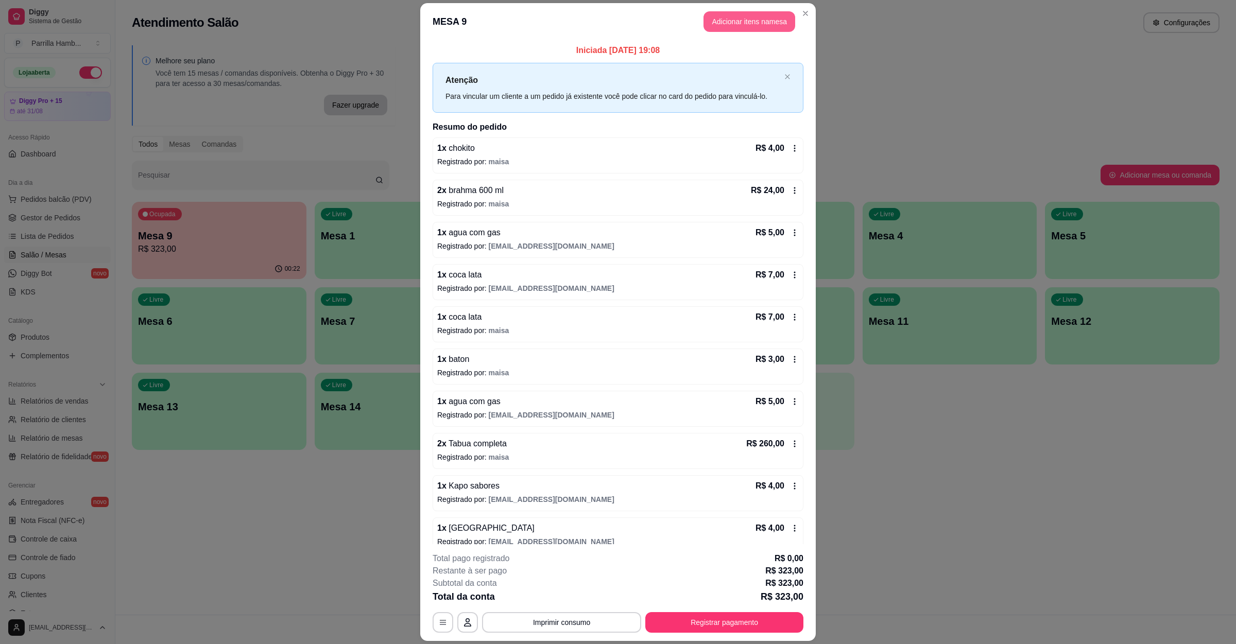
click at [737, 13] on button "Adicionar itens na mesa" at bounding box center [749, 21] width 92 height 21
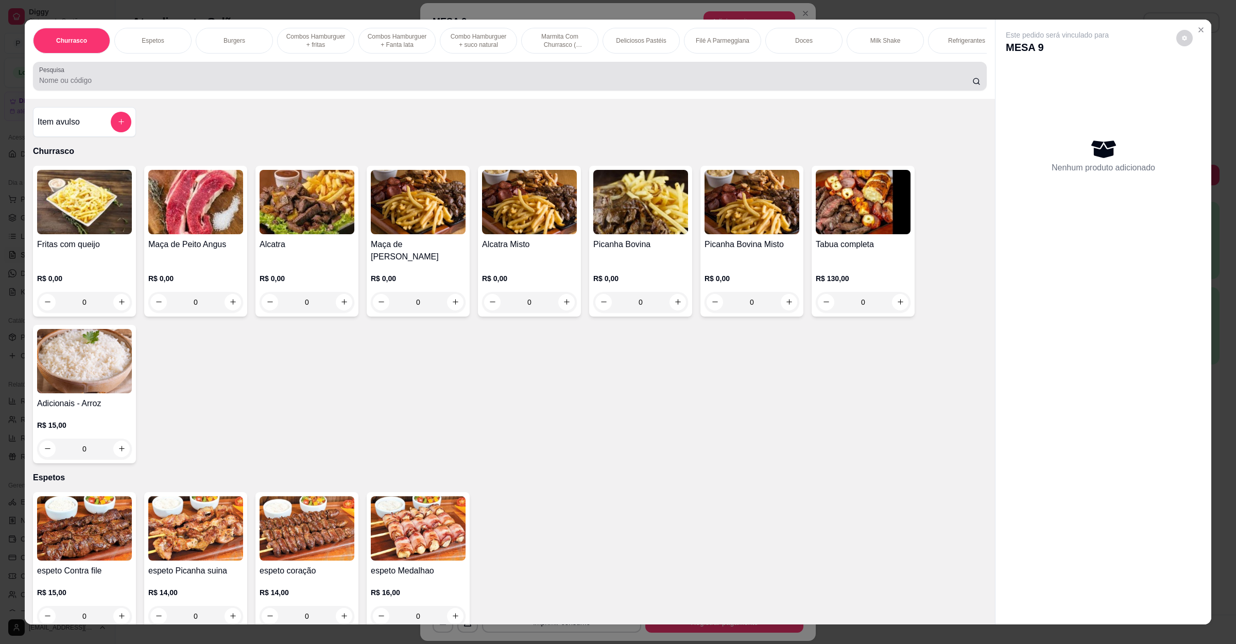
click at [243, 85] on input "Pesquisa" at bounding box center [505, 80] width 933 height 10
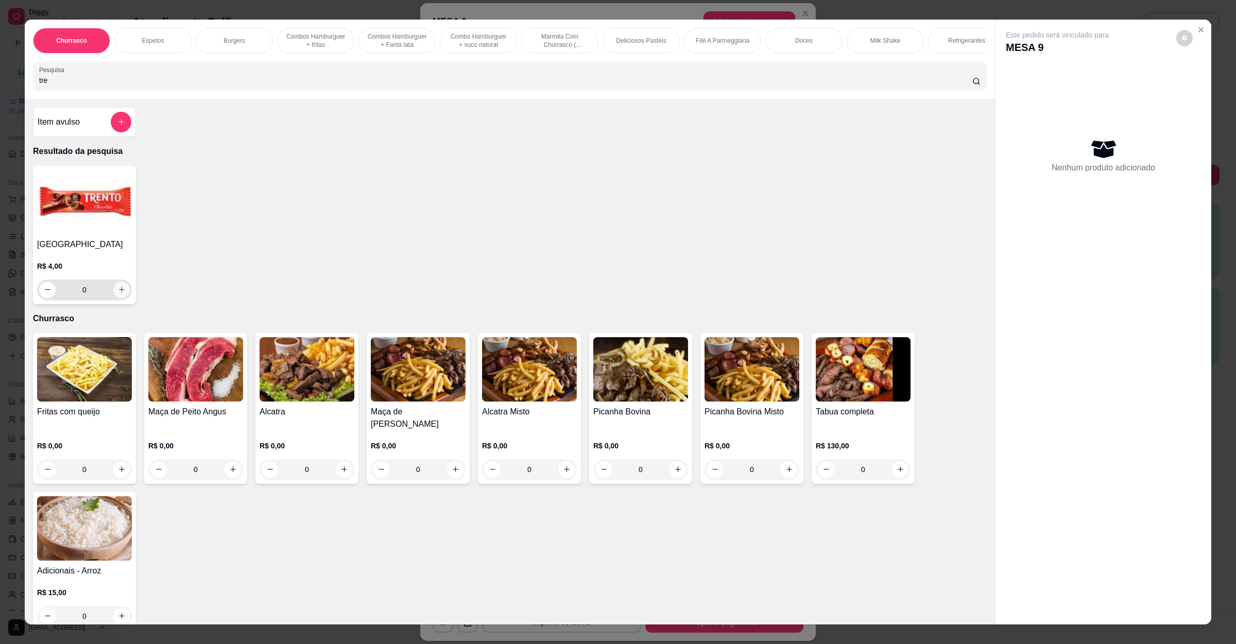
type input "tre"
click at [119, 295] on button "increase-product-quantity" at bounding box center [121, 290] width 16 height 16
type input "1"
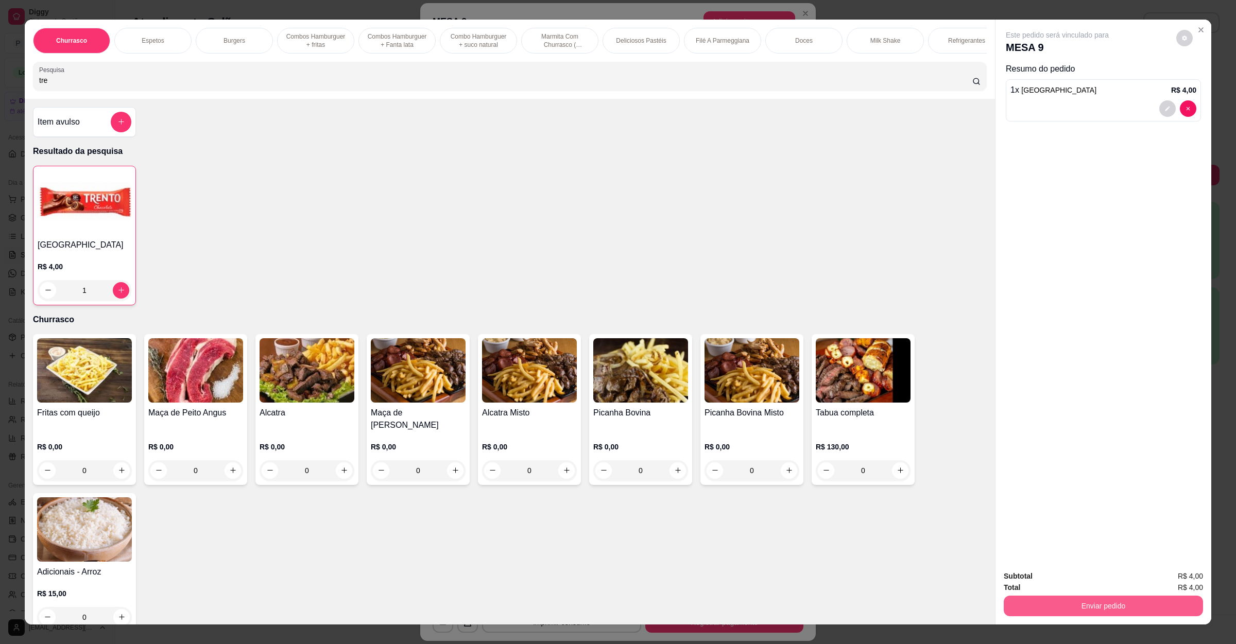
click at [1035, 601] on button "Enviar pedido" at bounding box center [1102, 606] width 199 height 21
click at [1048, 576] on button "Não registrar e enviar pedido" at bounding box center [1067, 580] width 104 height 19
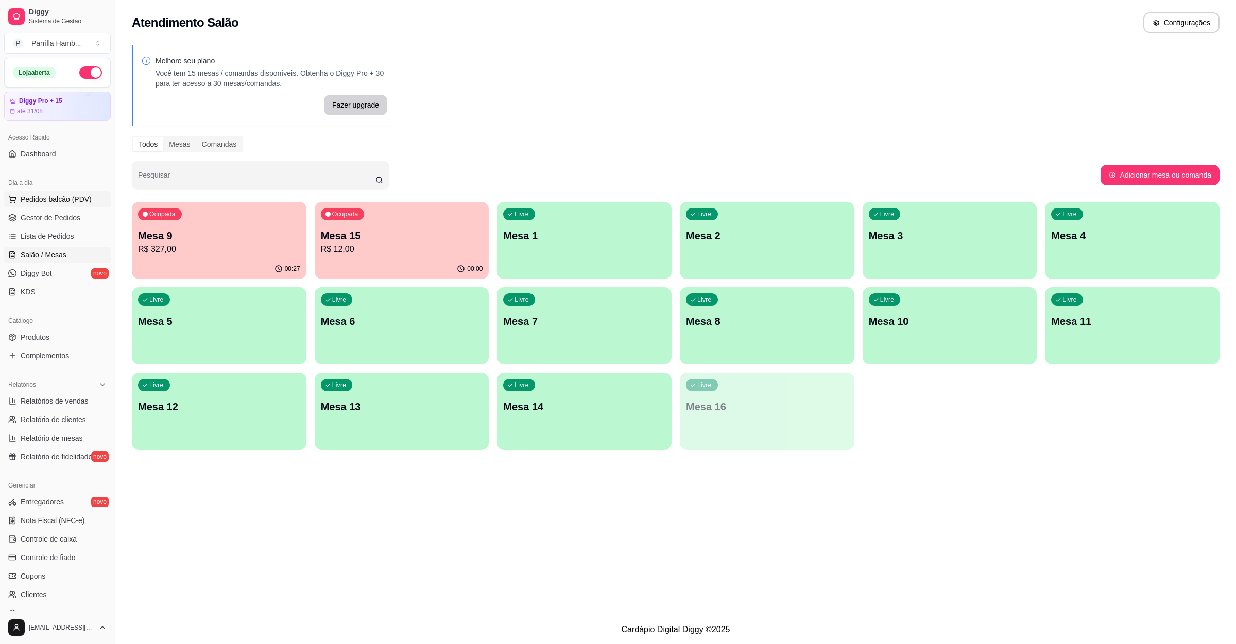
click at [65, 201] on span "Pedidos balcão (PDV)" at bounding box center [56, 199] width 71 height 10
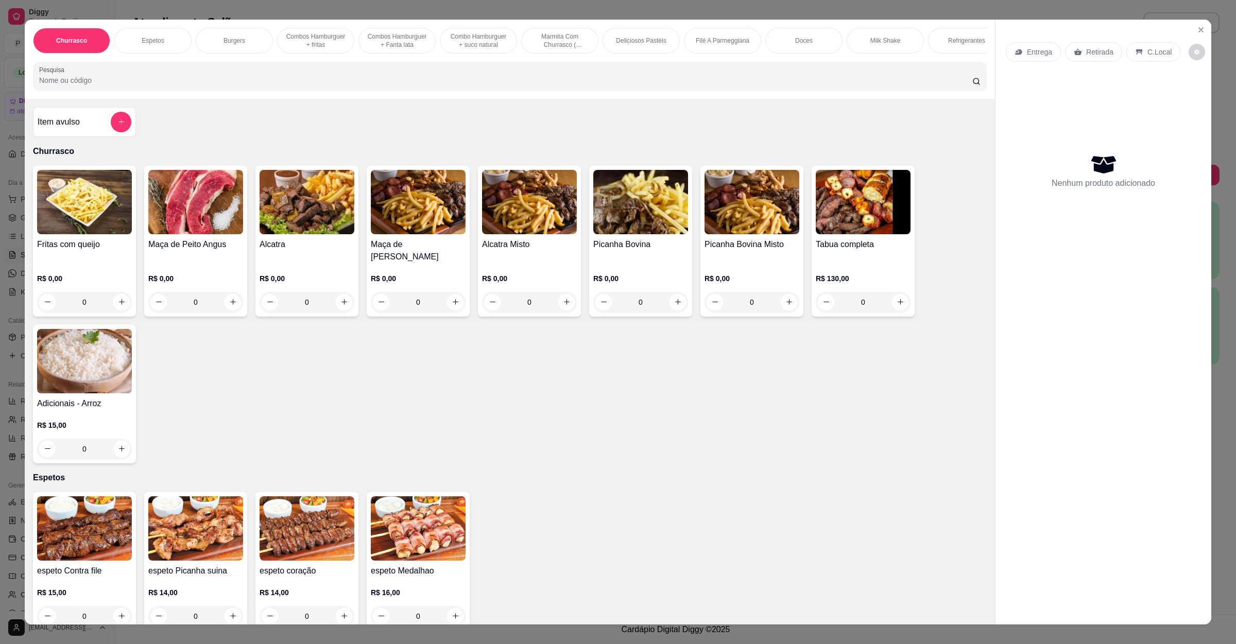
click at [1027, 48] on p "Entrega" at bounding box center [1039, 52] width 25 height 10
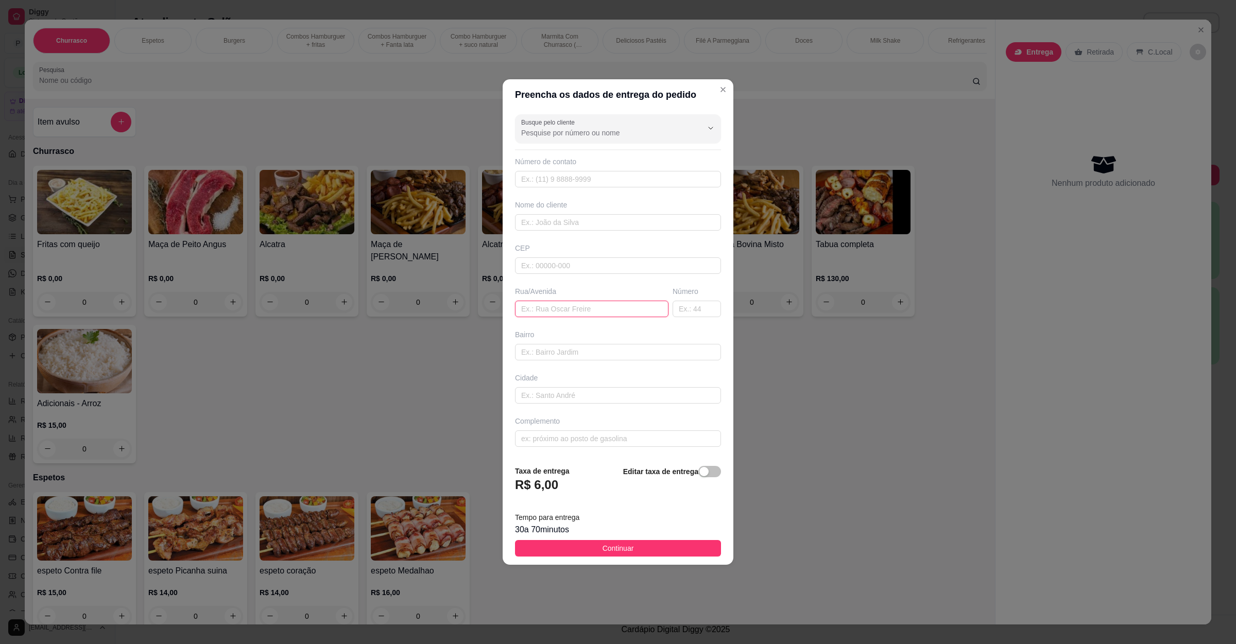
click at [552, 309] on input "text" at bounding box center [591, 309] width 153 height 16
paste input "Rua timbiras 293 bairro operária"
type input "Rua timbiras 293 bairro operária"
click at [614, 553] on span "Continuar" at bounding box center [617, 548] width 31 height 11
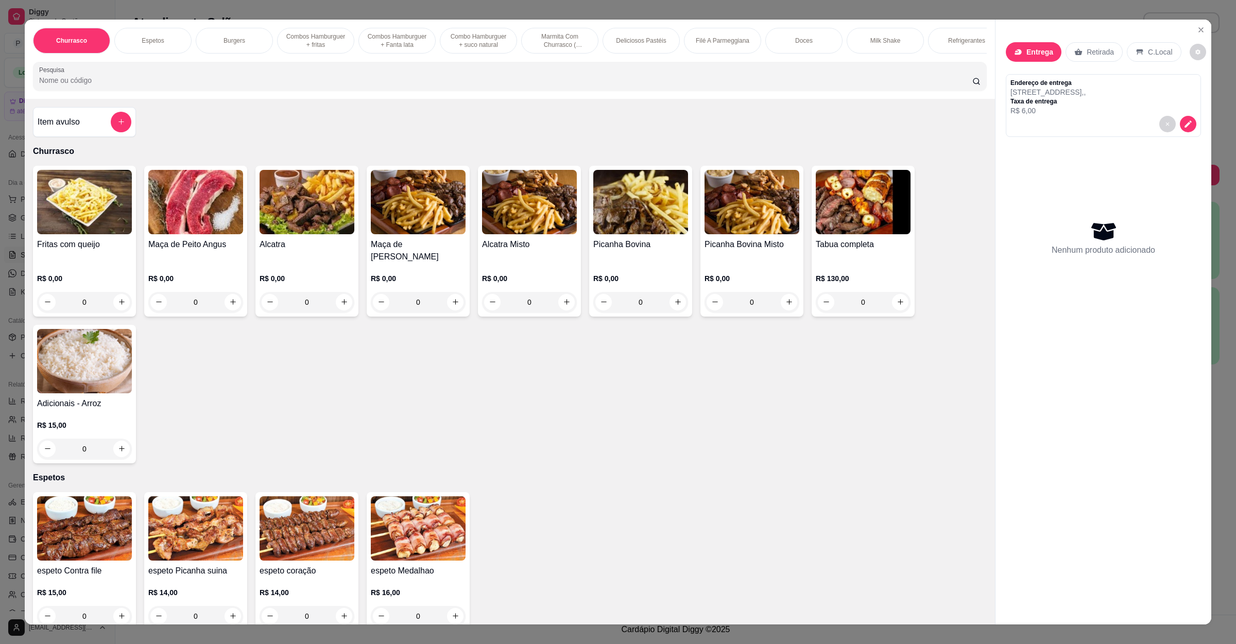
click at [635, 85] on input "Pesquisa" at bounding box center [505, 80] width 933 height 10
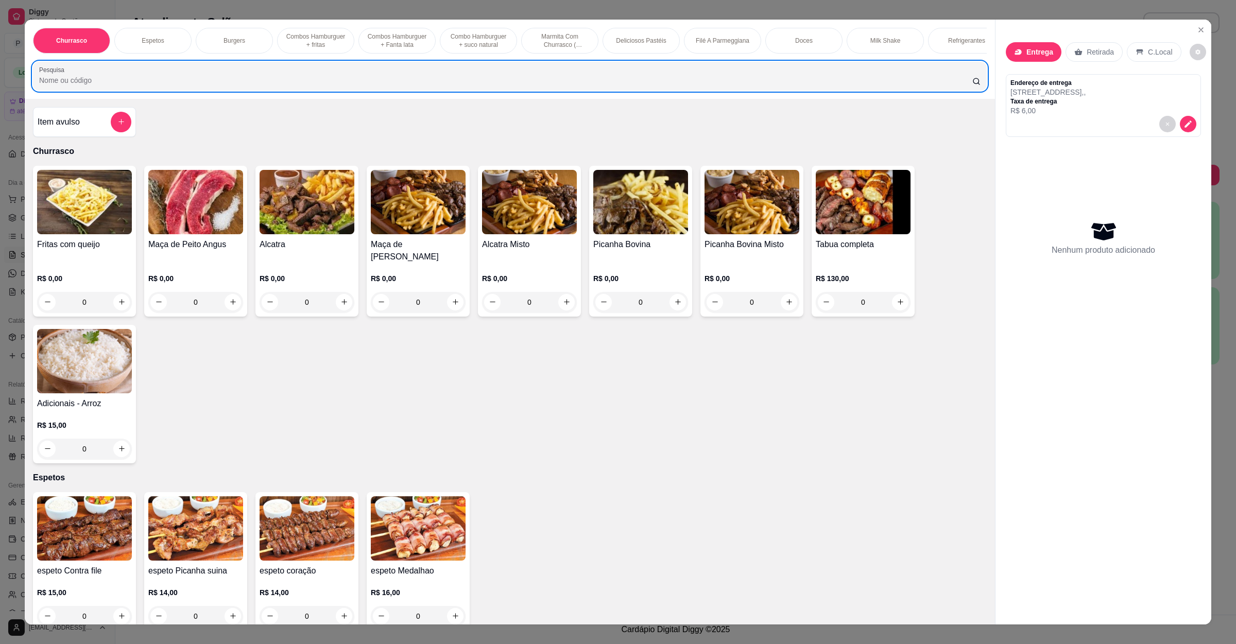
click at [127, 84] on div at bounding box center [509, 76] width 941 height 21
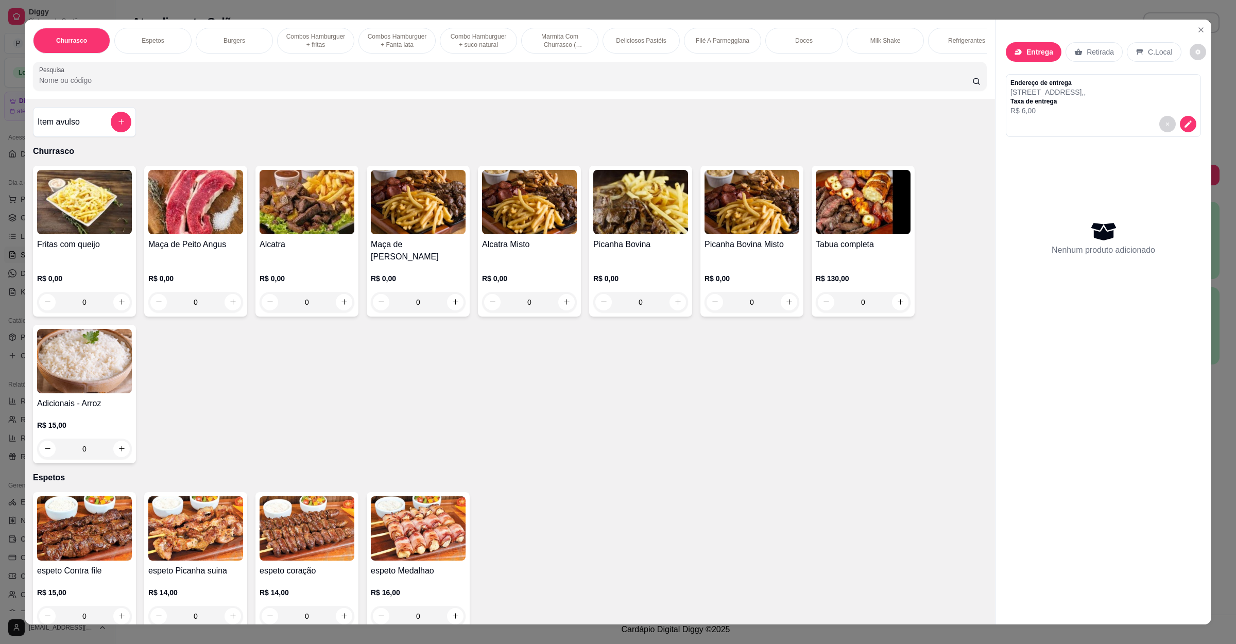
click at [161, 85] on input "Pesquisa" at bounding box center [505, 80] width 933 height 10
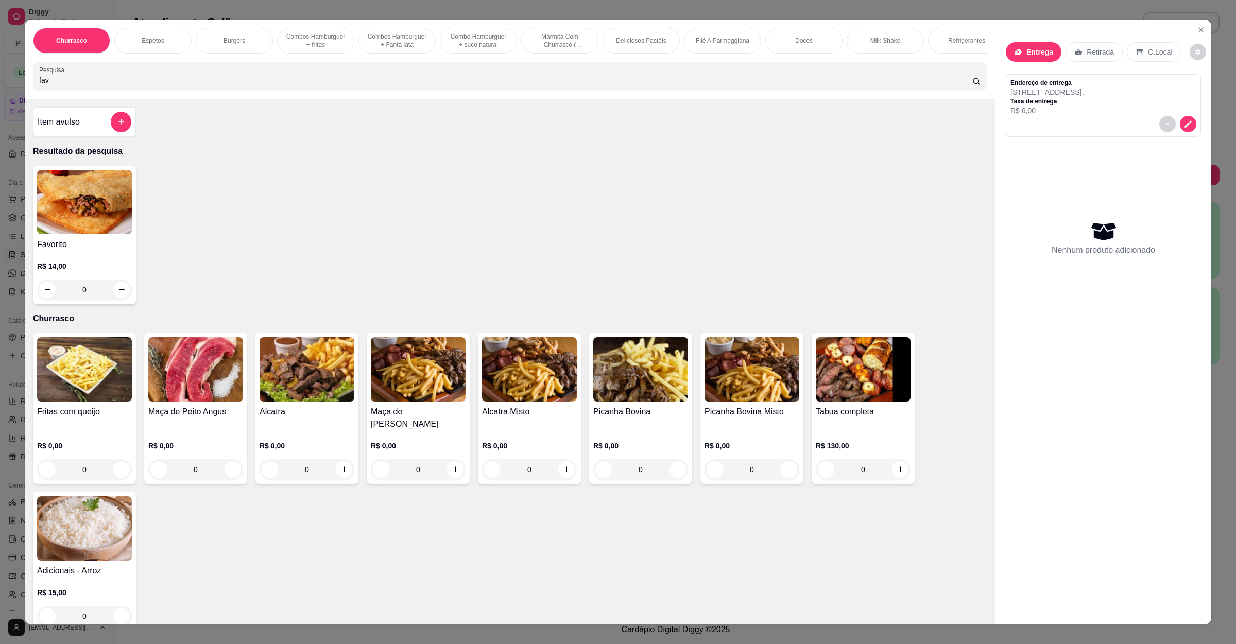
type input "fav"
click at [113, 297] on div "0" at bounding box center [84, 290] width 95 height 21
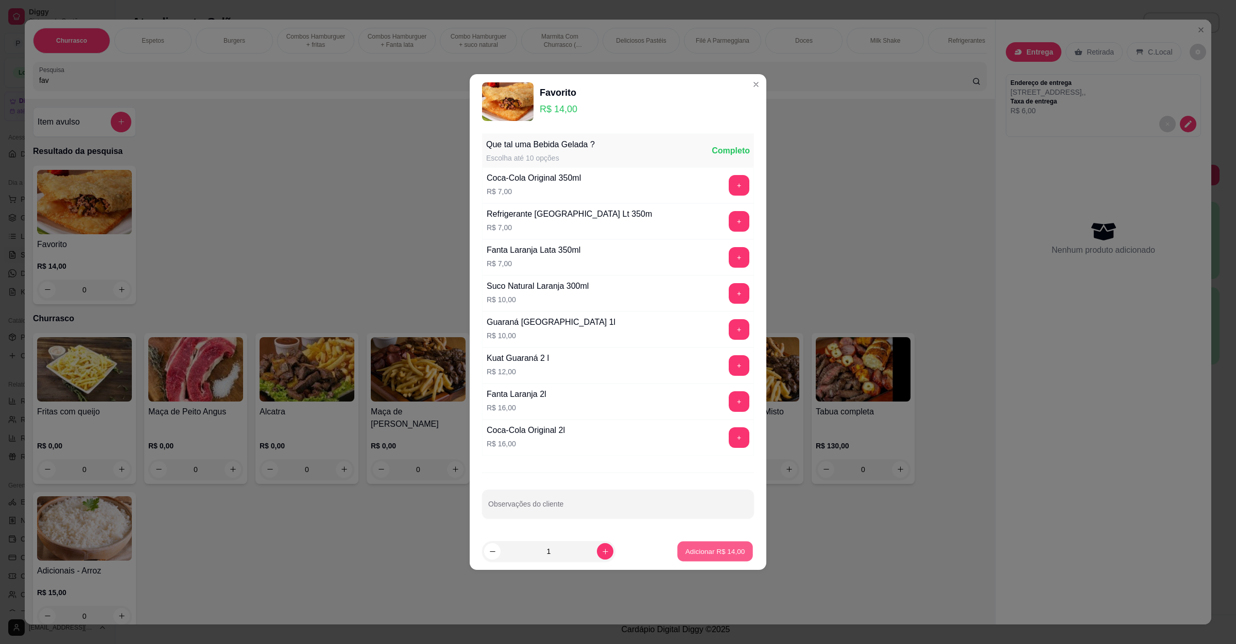
click at [685, 548] on p "Adicionar R$ 14,00" at bounding box center [715, 551] width 60 height 10
type input "1"
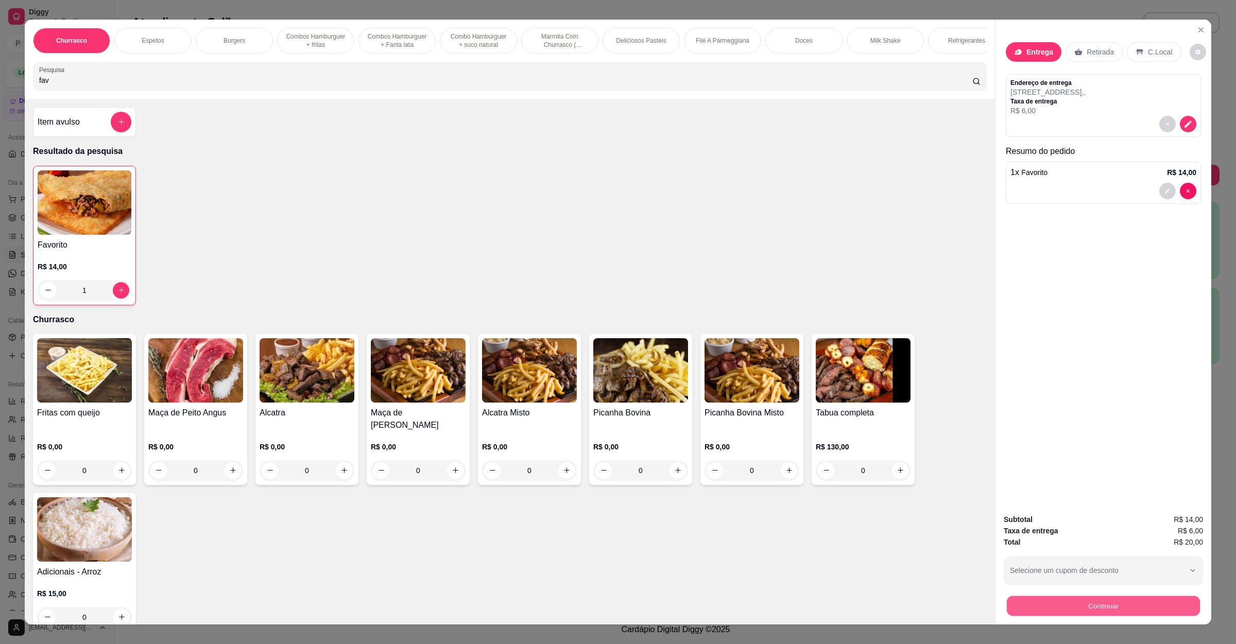
click at [1048, 614] on button "Continuar" at bounding box center [1103, 606] width 193 height 20
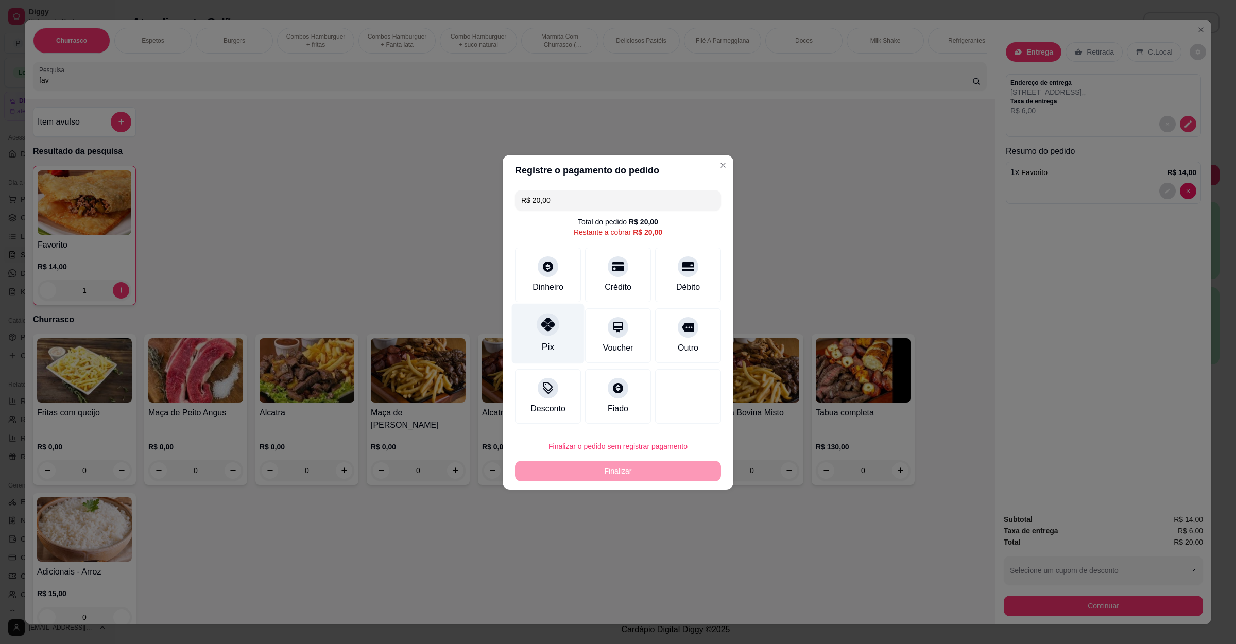
click at [546, 317] on div at bounding box center [547, 324] width 23 height 23
type input "R$ 0,00"
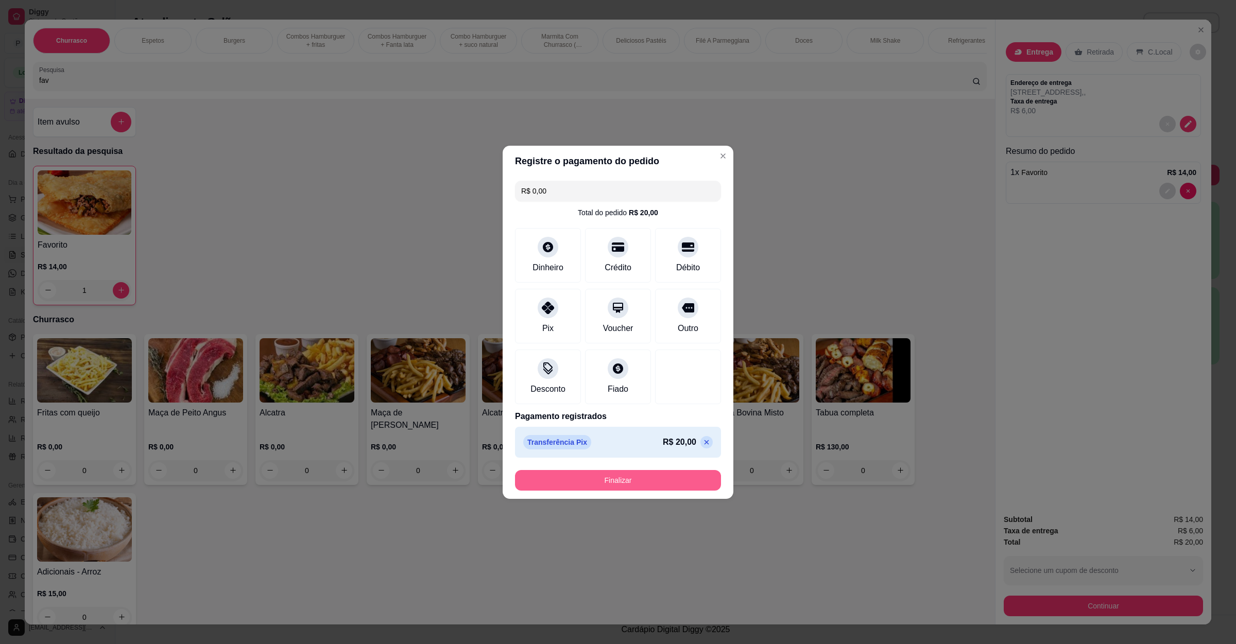
click at [595, 479] on button "Finalizar" at bounding box center [618, 480] width 206 height 21
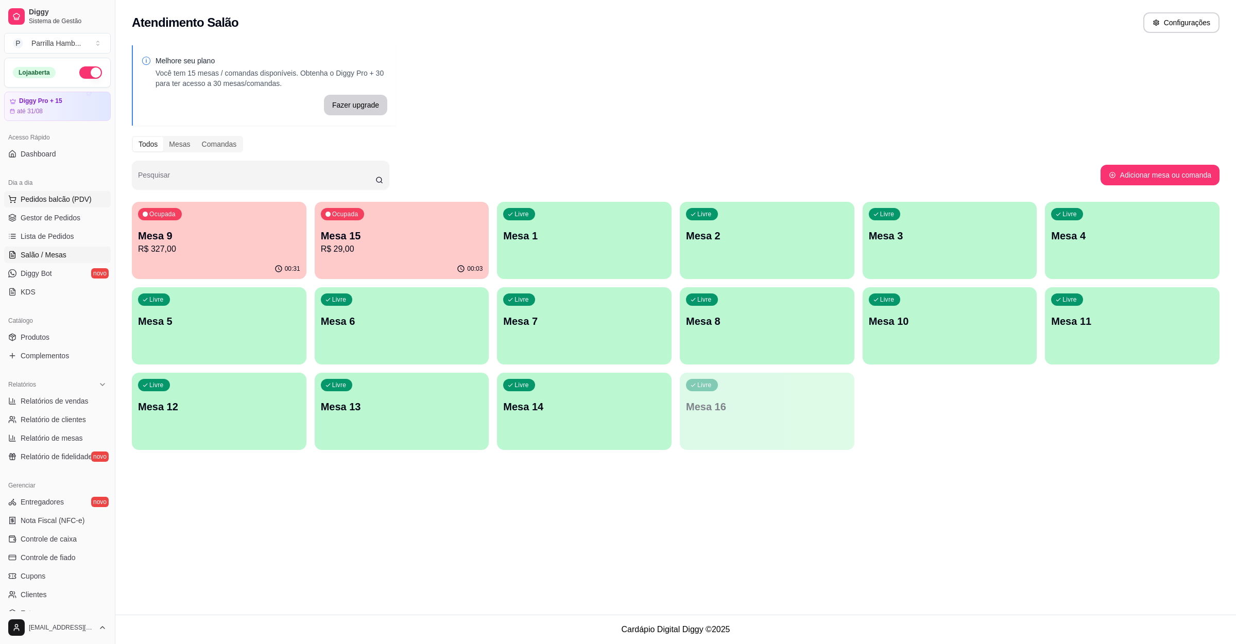
click at [19, 193] on button "Pedidos balcão (PDV)" at bounding box center [57, 199] width 107 height 16
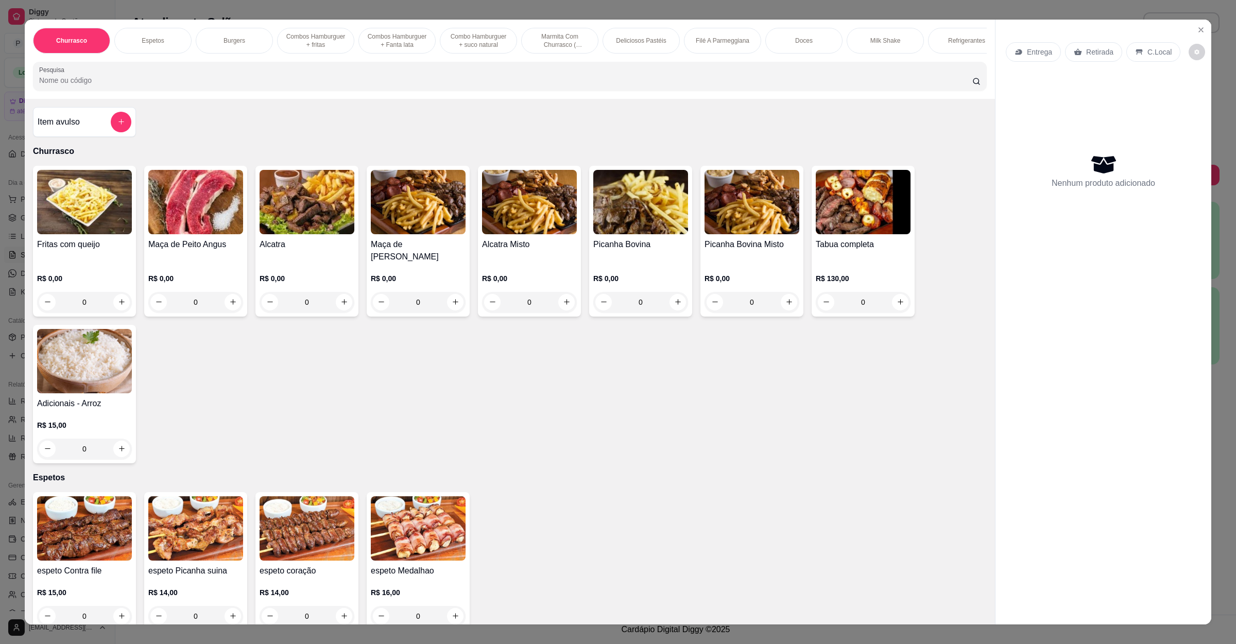
click at [1046, 51] on div "Entrega" at bounding box center [1033, 52] width 55 height 20
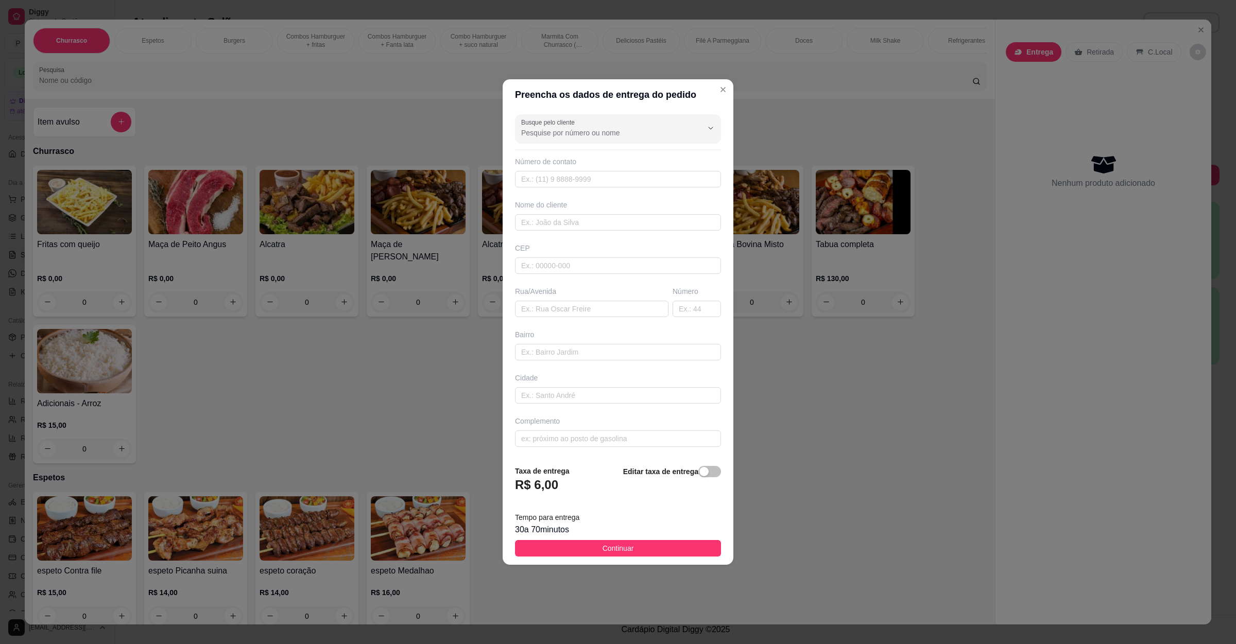
click at [585, 300] on div "Rua/Avenida" at bounding box center [592, 301] width 158 height 31
click at [585, 309] on input "text" at bounding box center [591, 309] width 153 height 16
paste input "R Chile 90 jardim aeroporto...."
type input "R Chile 90 jardim aeroporto...."
click at [588, 553] on button "Continuar" at bounding box center [618, 548] width 206 height 16
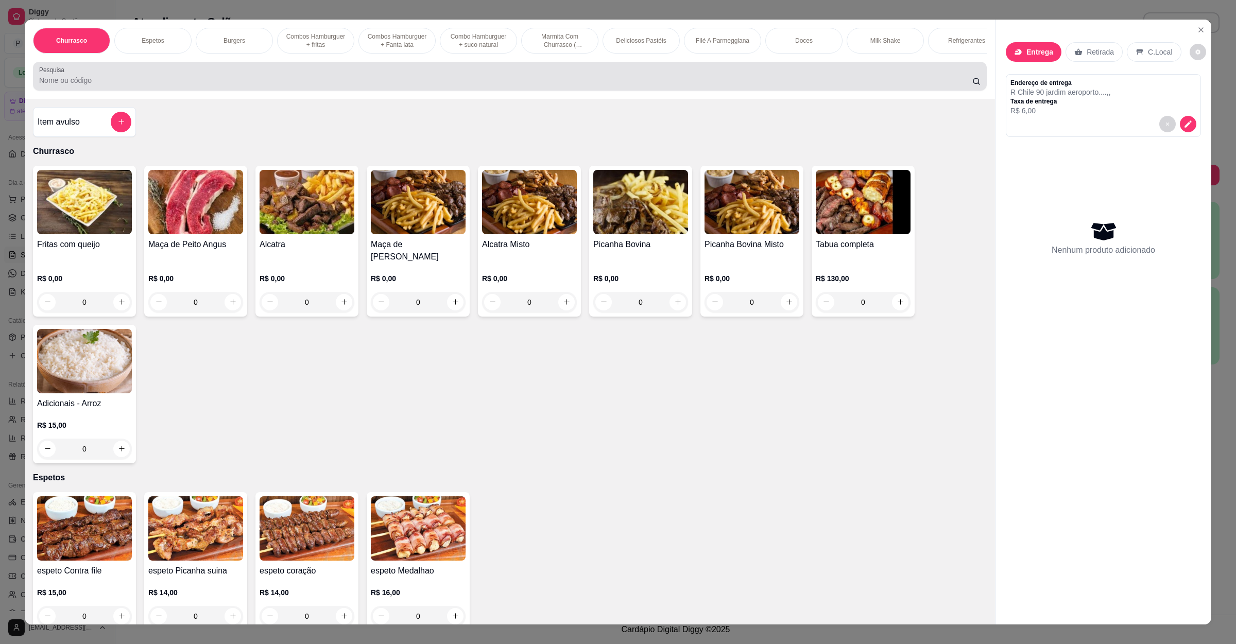
click at [178, 85] on input "Pesquisa" at bounding box center [505, 80] width 933 height 10
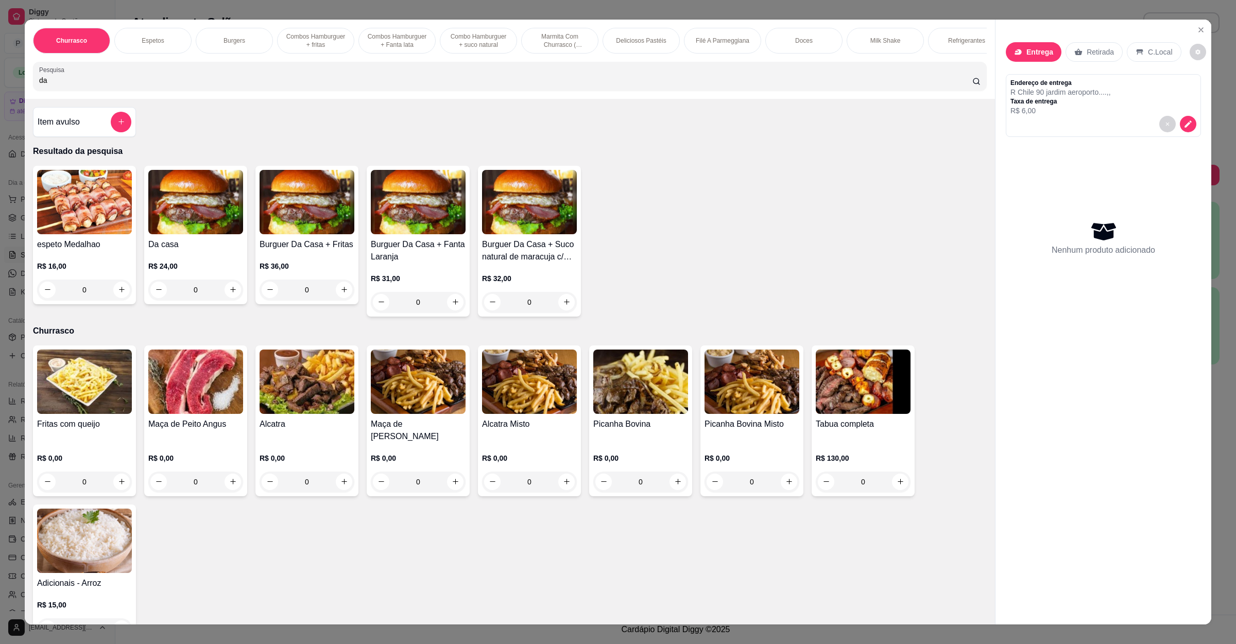
type input "da"
click at [224, 300] on div "0" at bounding box center [195, 290] width 95 height 21
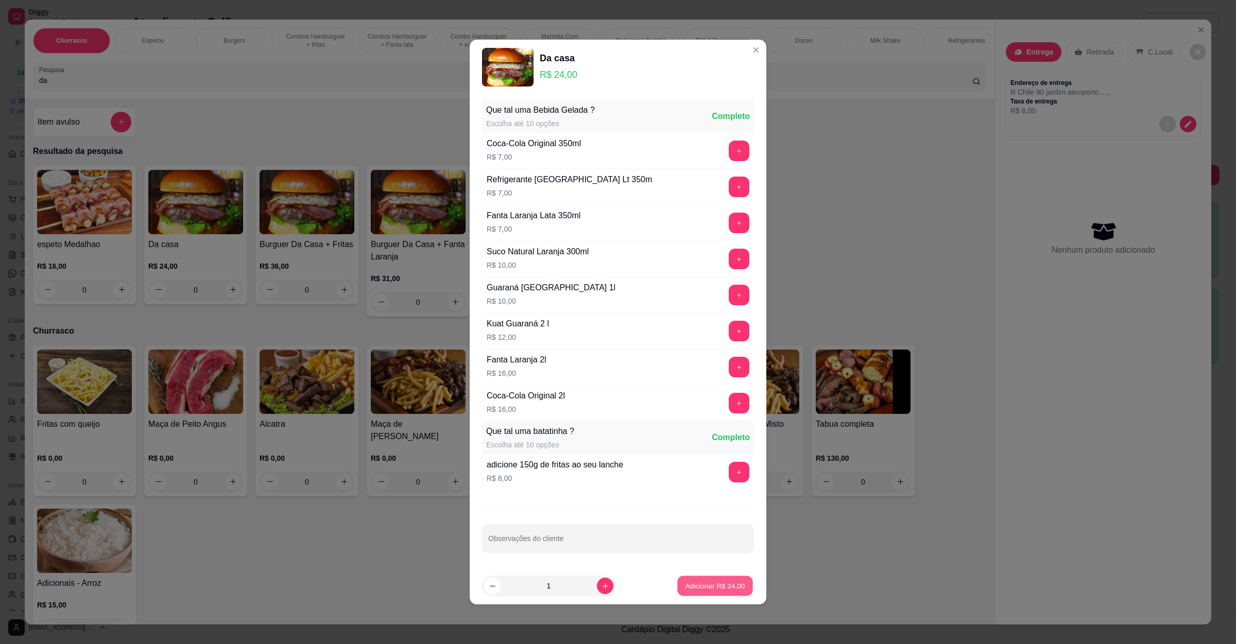
click at [699, 585] on p "Adicionar R$ 24,00" at bounding box center [715, 586] width 60 height 10
type input "1"
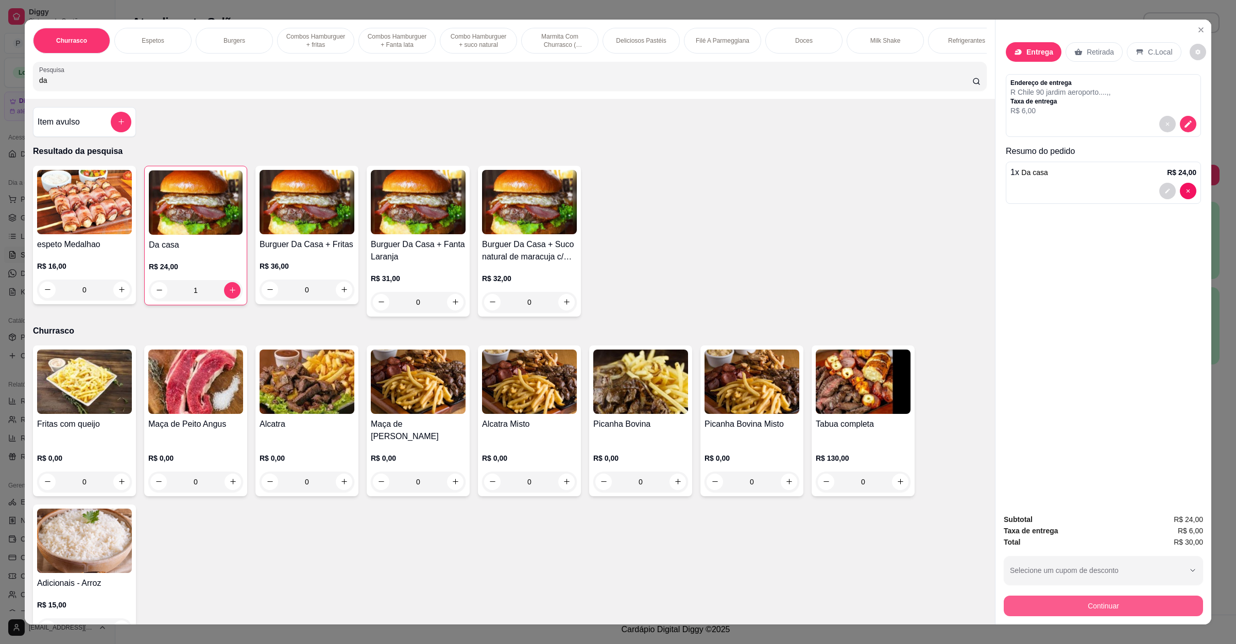
click at [1062, 607] on button "Continuar" at bounding box center [1102, 606] width 199 height 21
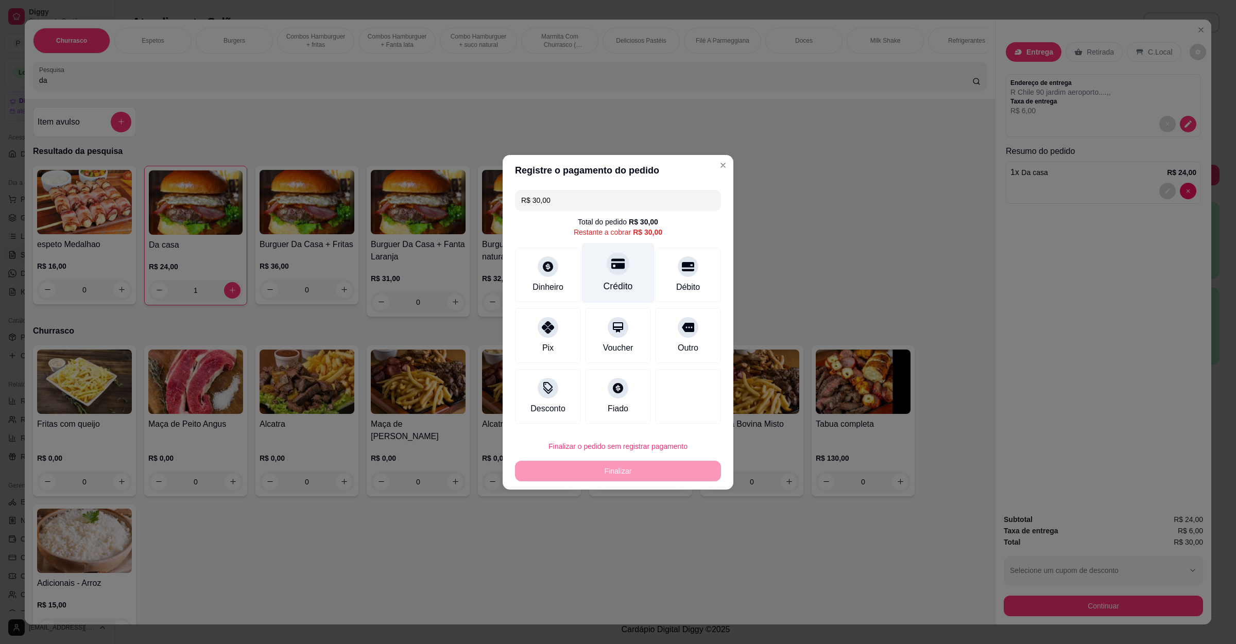
click at [614, 263] on icon at bounding box center [617, 263] width 13 height 13
type input "R$ 0,00"
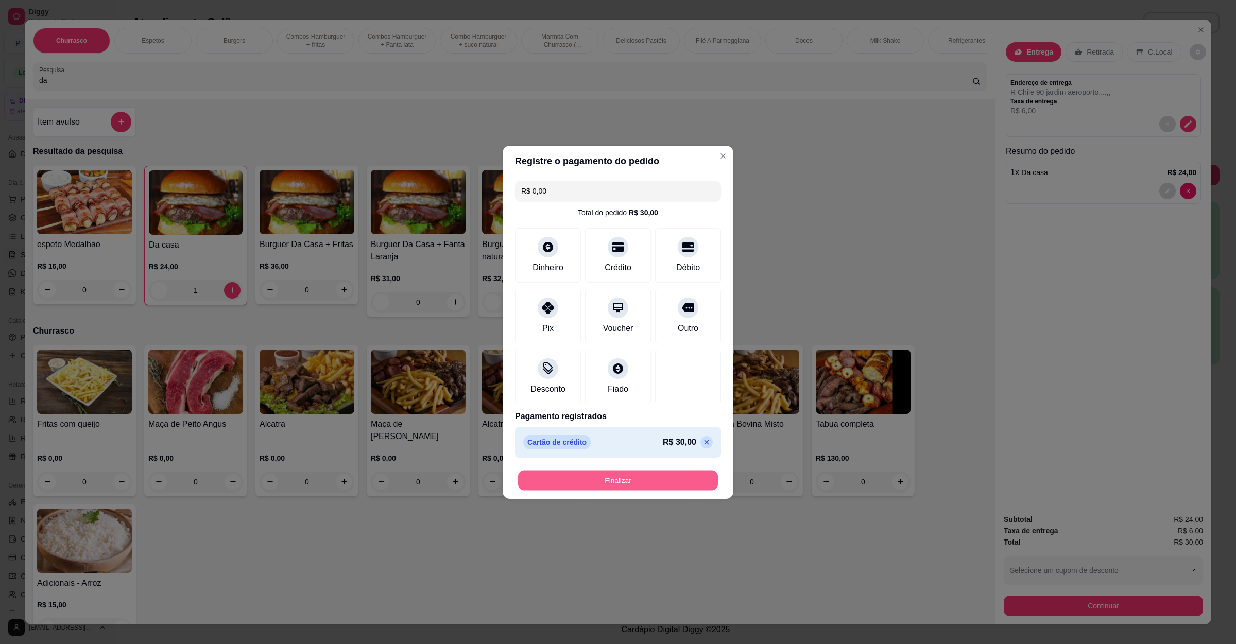
click at [610, 480] on button "Finalizar" at bounding box center [618, 480] width 200 height 20
type input "0"
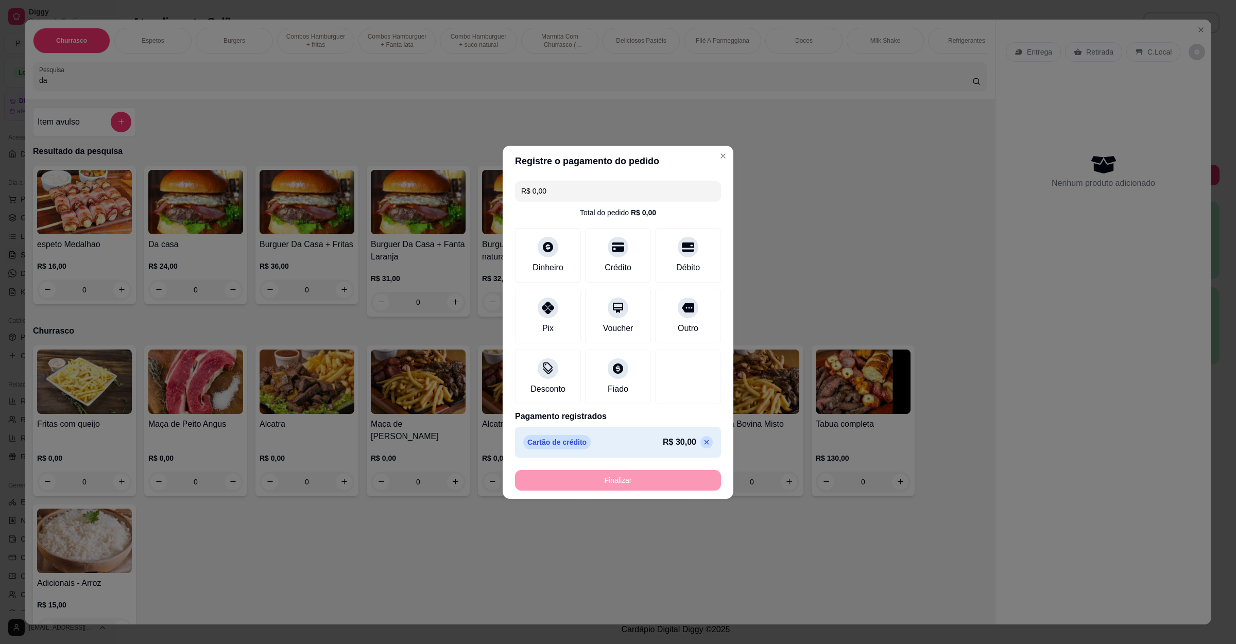
type input "-R$ 30,00"
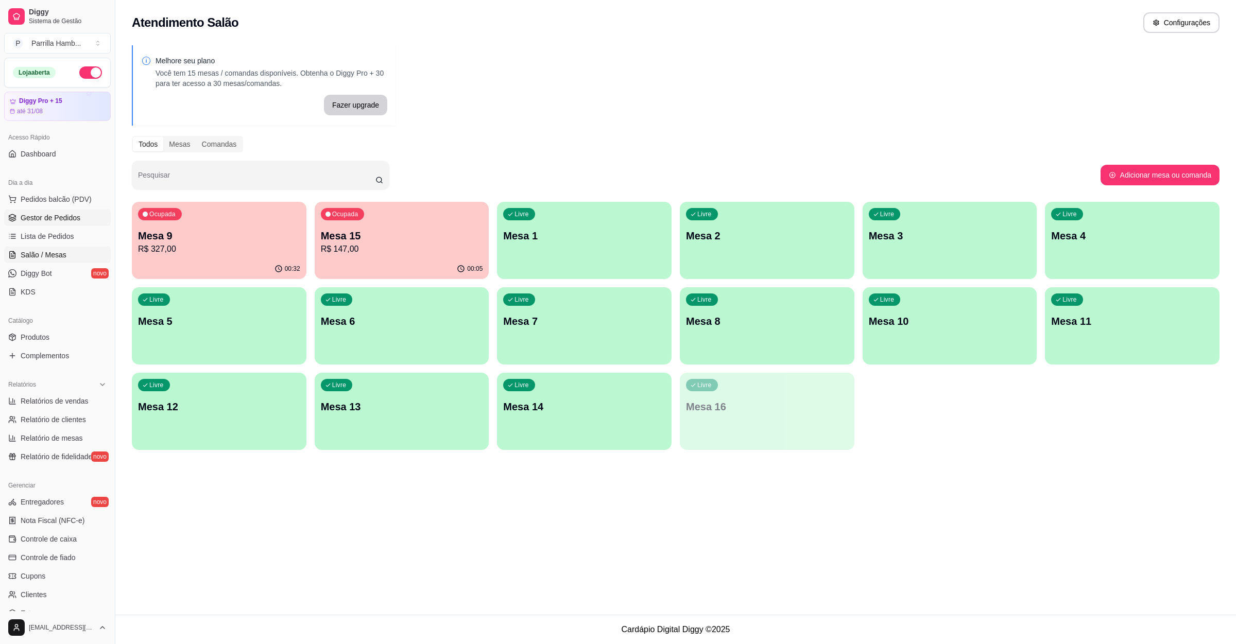
click at [18, 226] on link "Gestor de Pedidos" at bounding box center [57, 218] width 107 height 16
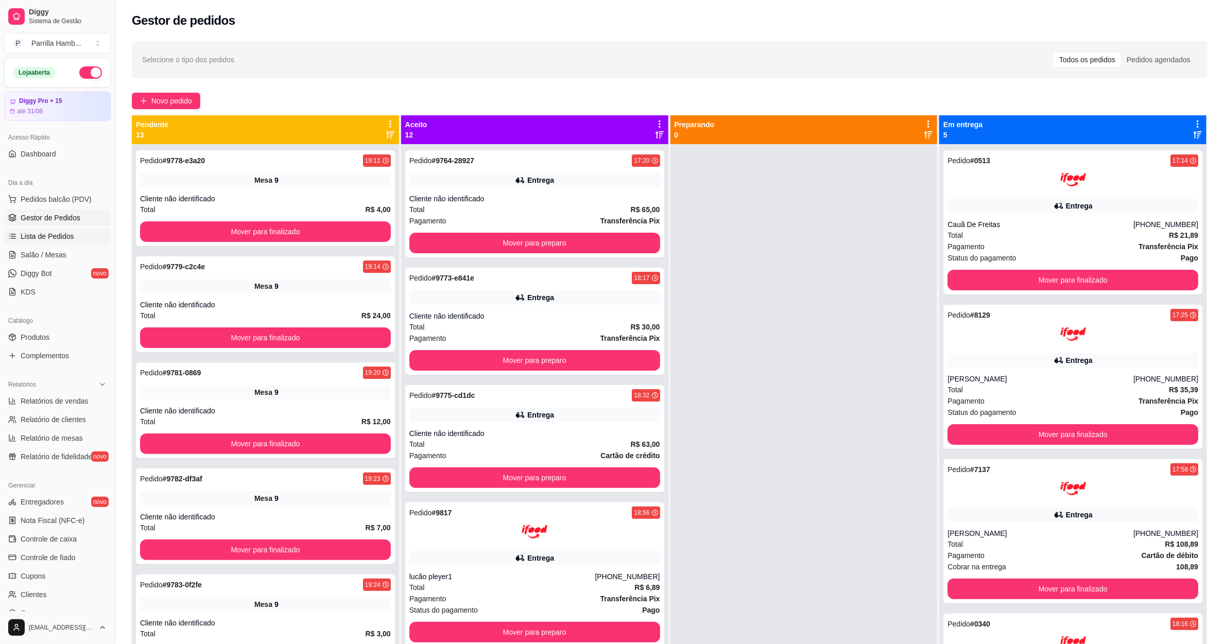
click at [19, 231] on link "Lista de Pedidos" at bounding box center [57, 236] width 107 height 16
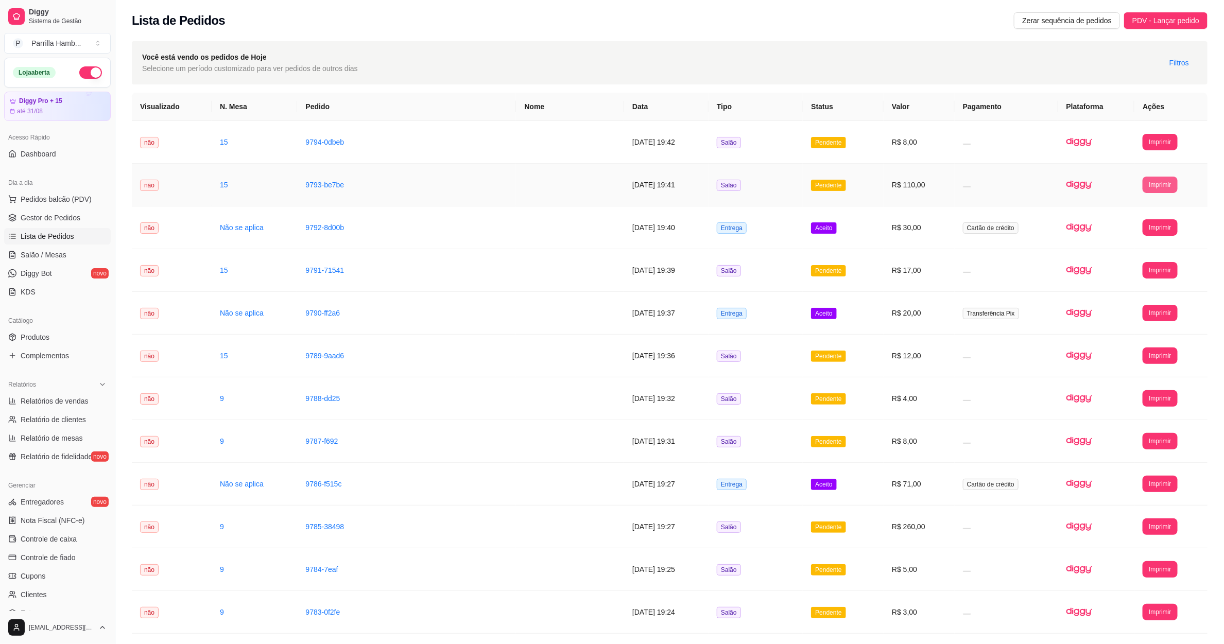
click at [1165, 184] on button "Imprimir" at bounding box center [1159, 185] width 34 height 16
click at [1144, 220] on button "IMPRESSORA" at bounding box center [1143, 221] width 75 height 16
click at [42, 251] on span "Salão / Mesas" at bounding box center [44, 255] width 46 height 10
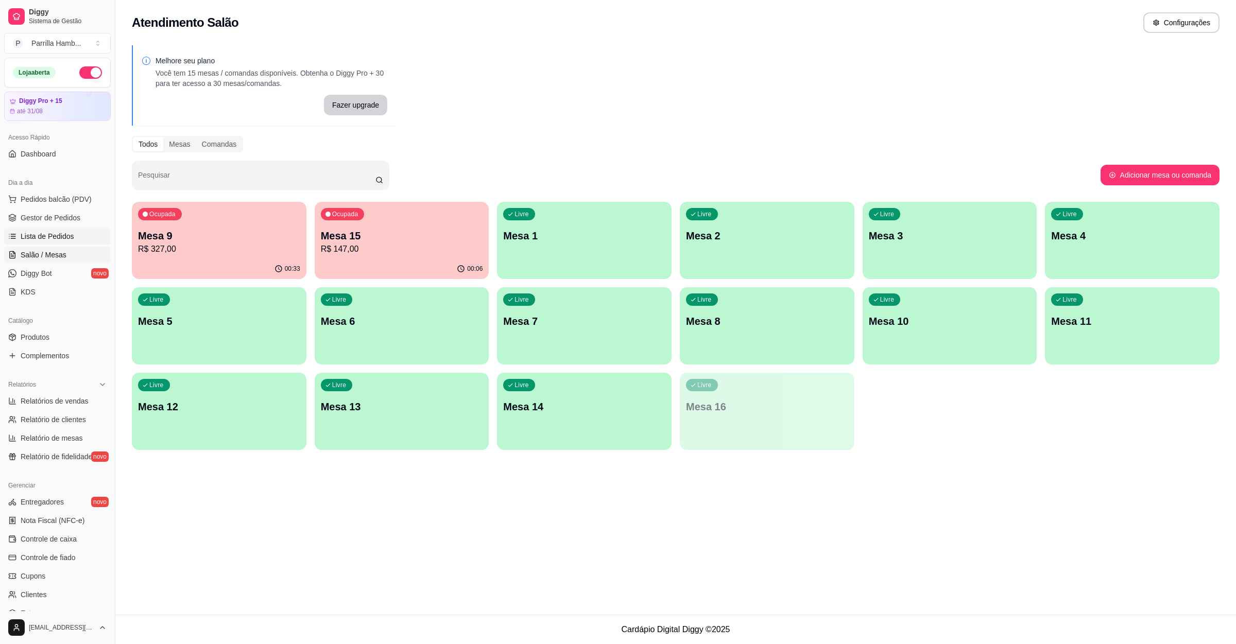
click at [61, 241] on span "Lista de Pedidos" at bounding box center [48, 236] width 54 height 10
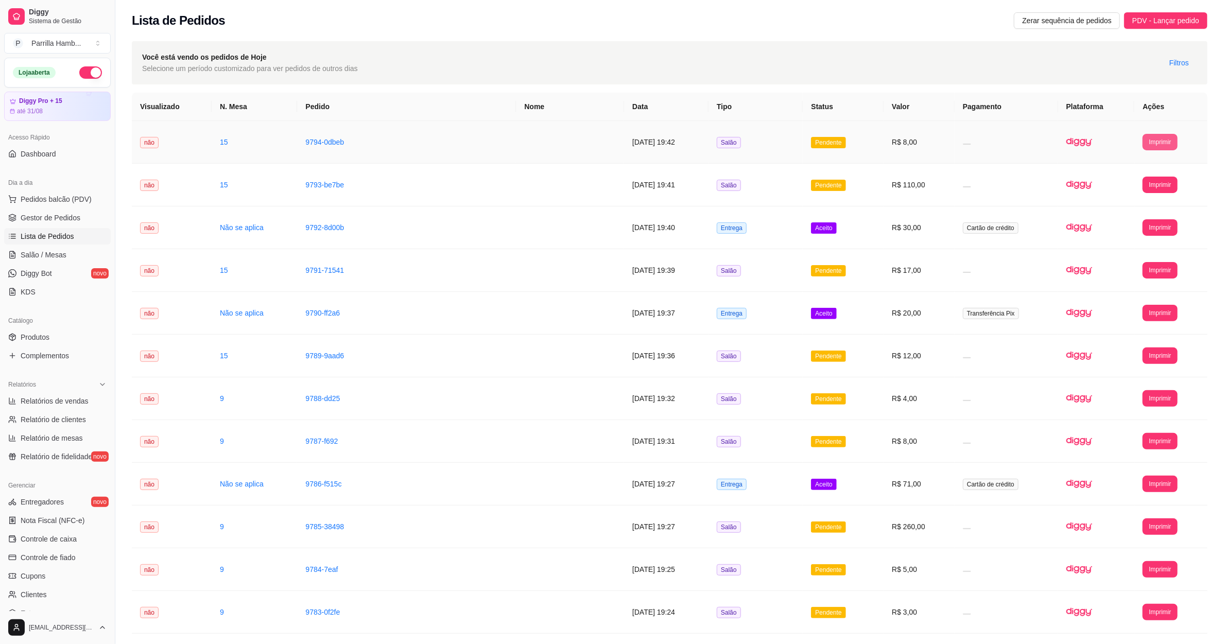
click at [1156, 136] on button "Imprimir" at bounding box center [1159, 142] width 34 height 16
click at [1071, 186] on img at bounding box center [1079, 185] width 26 height 26
click at [1156, 189] on button "Imprimir" at bounding box center [1159, 185] width 34 height 16
click at [1131, 229] on button "IMPRESSORA" at bounding box center [1143, 221] width 75 height 16
click at [72, 258] on link "Salão / Mesas" at bounding box center [57, 255] width 107 height 16
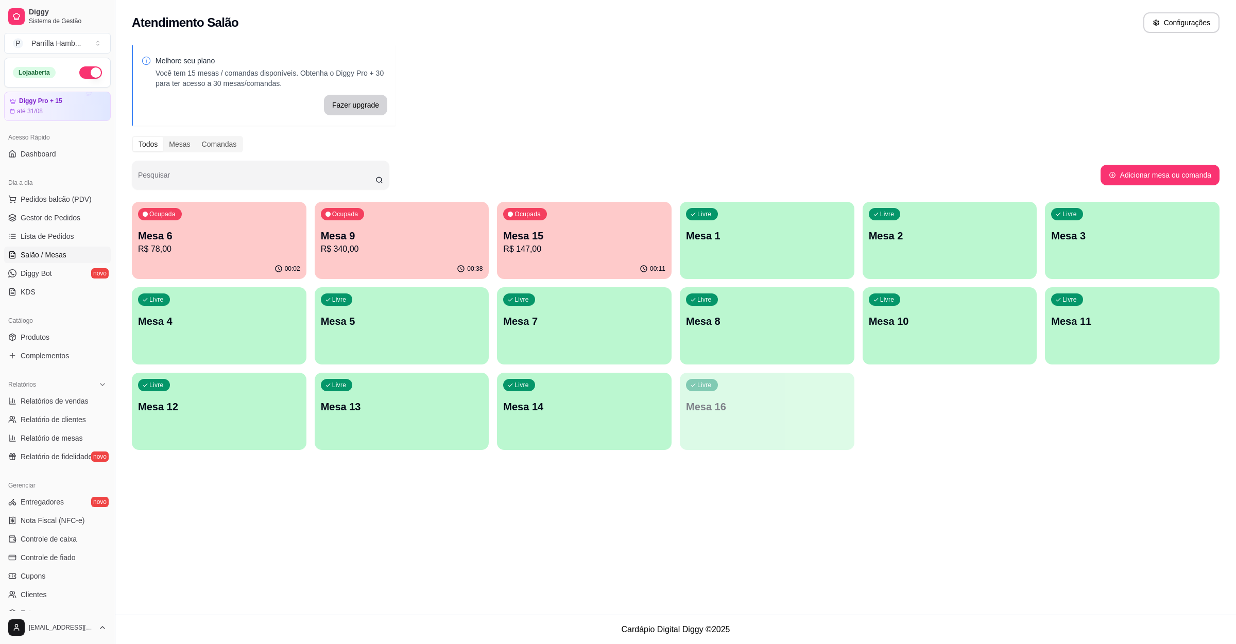
click at [563, 250] on p "R$ 147,00" at bounding box center [584, 249] width 162 height 12
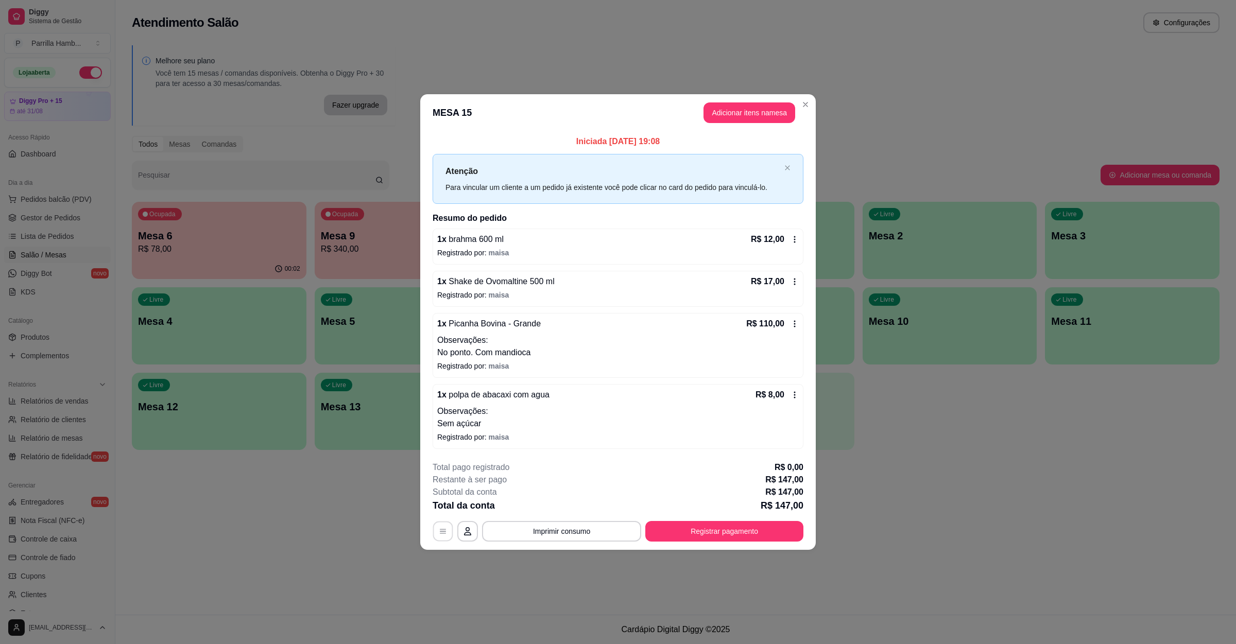
click at [439, 523] on button "button" at bounding box center [443, 532] width 20 height 20
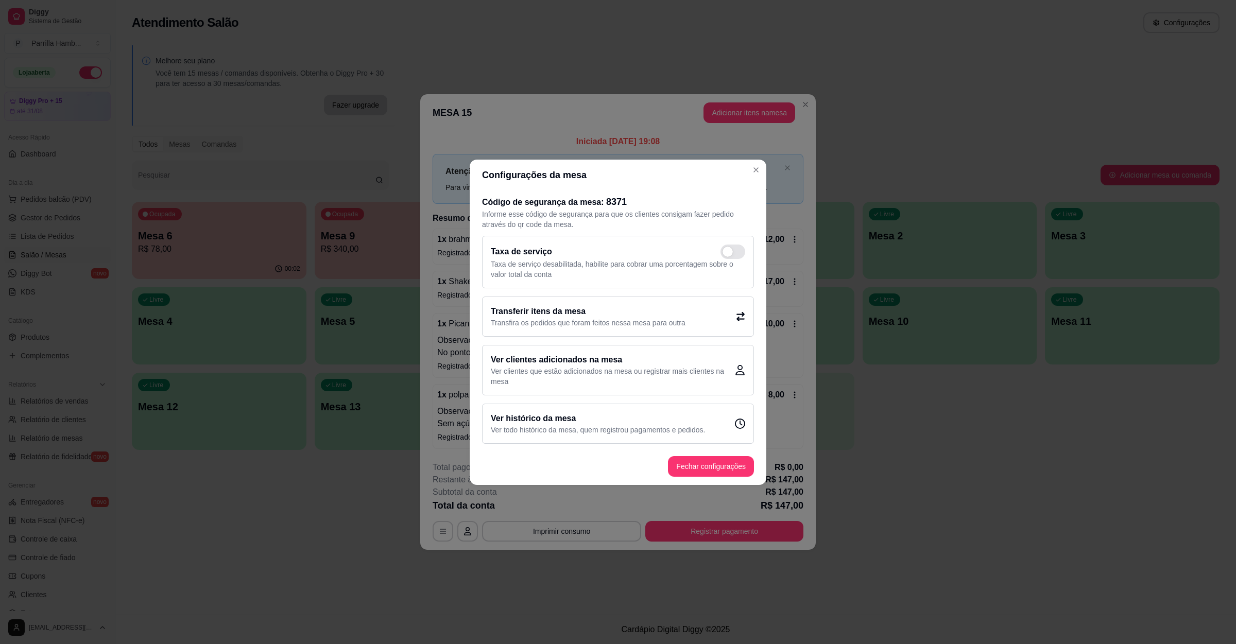
click at [549, 310] on h2 "Transferir itens da mesa" at bounding box center [588, 311] width 195 height 12
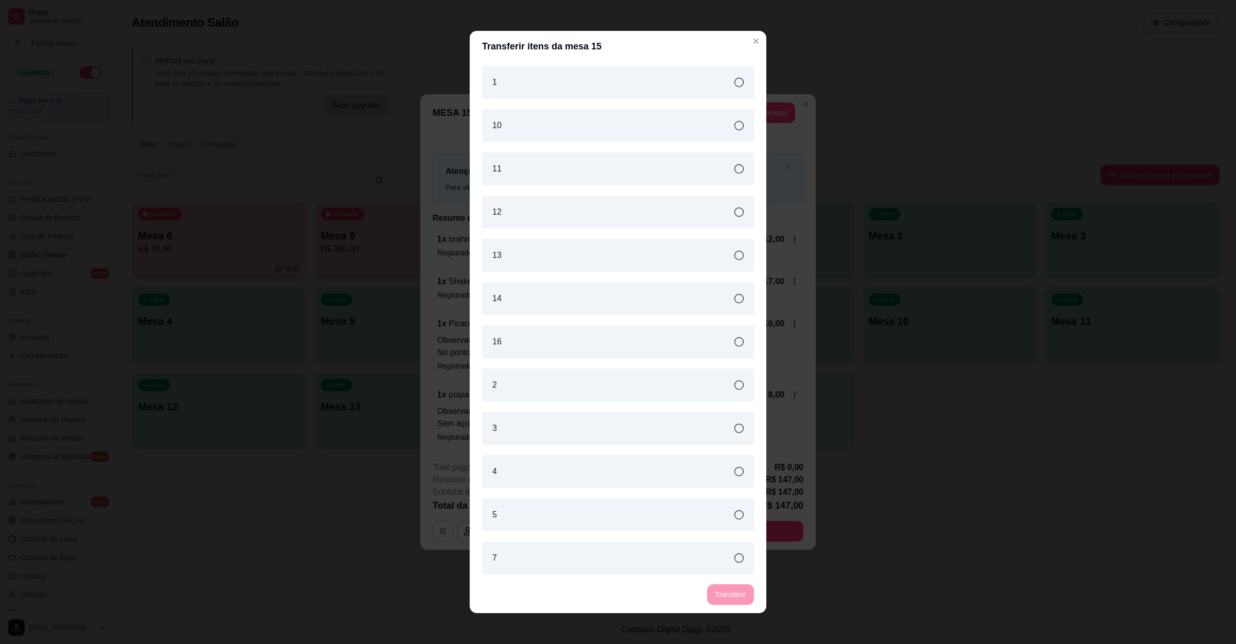
click at [565, 569] on div "7" at bounding box center [618, 558] width 272 height 33
click at [723, 589] on button "Transferir" at bounding box center [730, 595] width 46 height 20
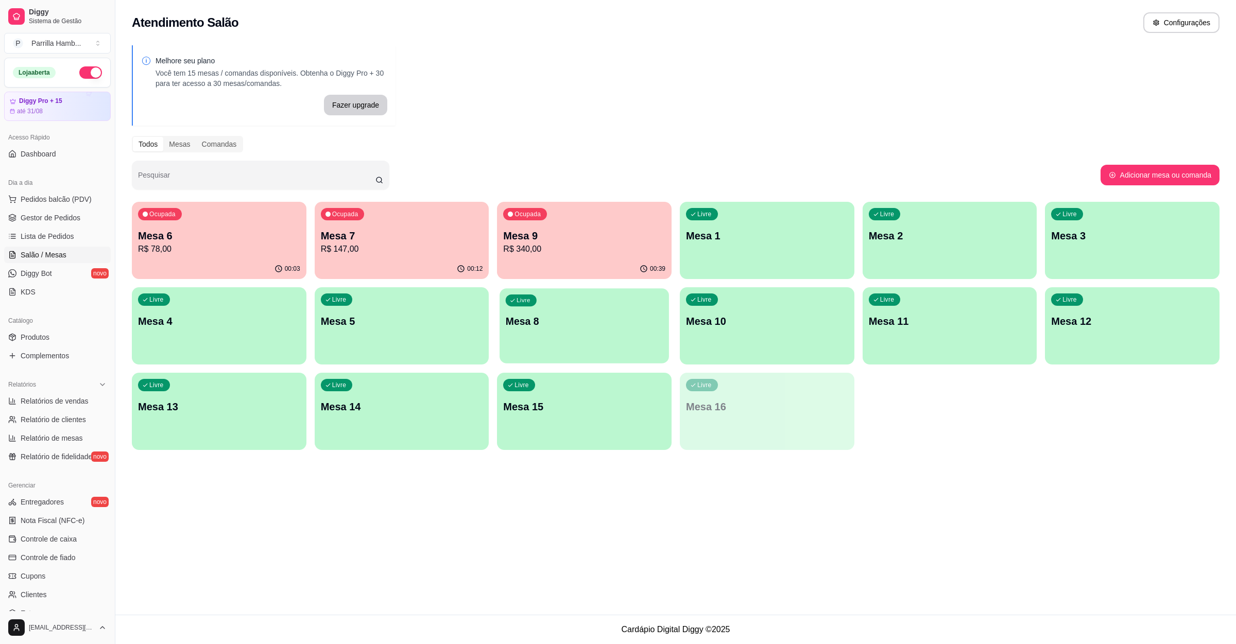
click at [564, 320] on p "Mesa 8" at bounding box center [584, 322] width 157 height 14
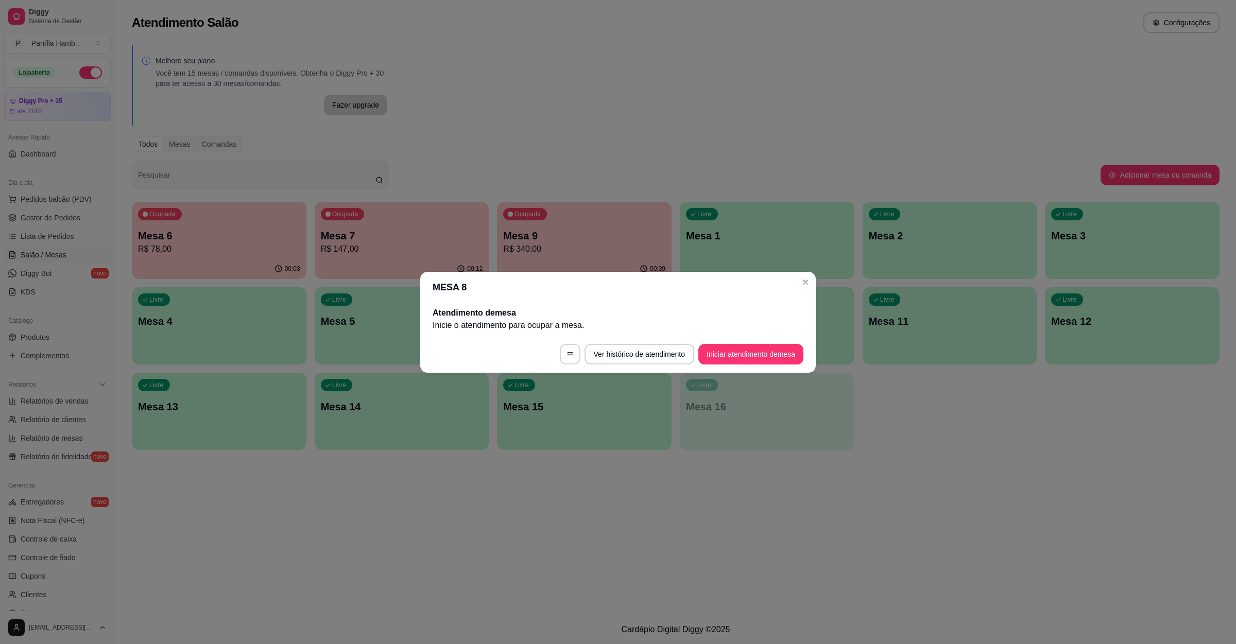
click at [753, 349] on button "Iniciar atendimento de mesa" at bounding box center [750, 354] width 105 height 21
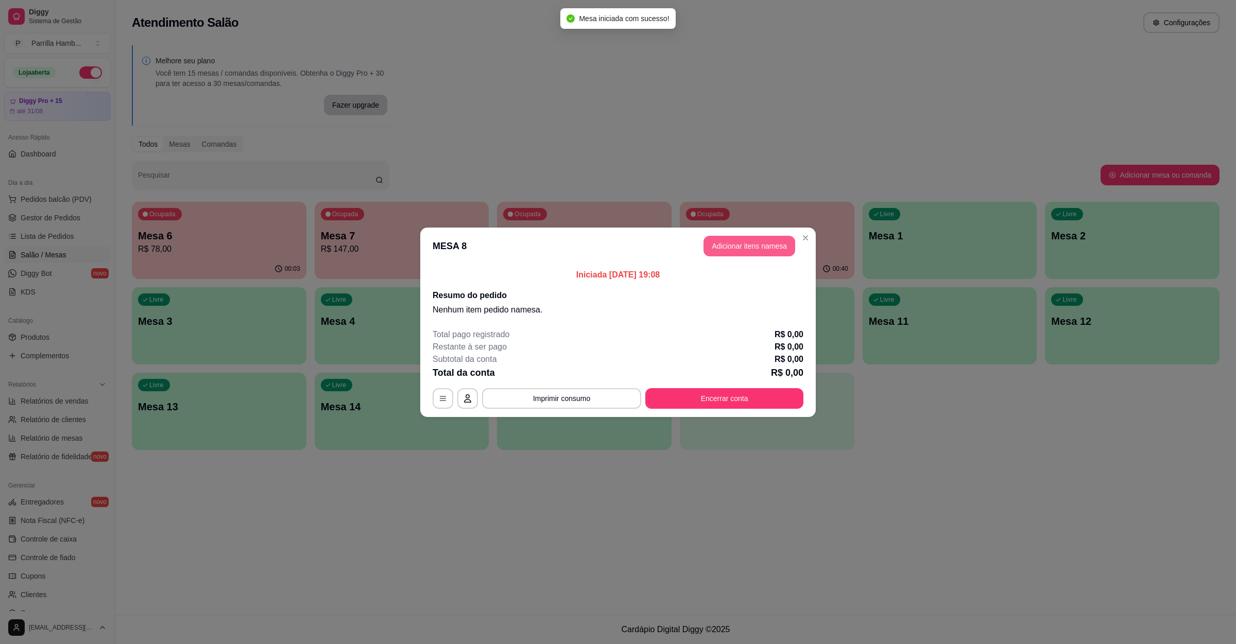
click at [729, 248] on button "Adicionar itens na mesa" at bounding box center [749, 246] width 92 height 21
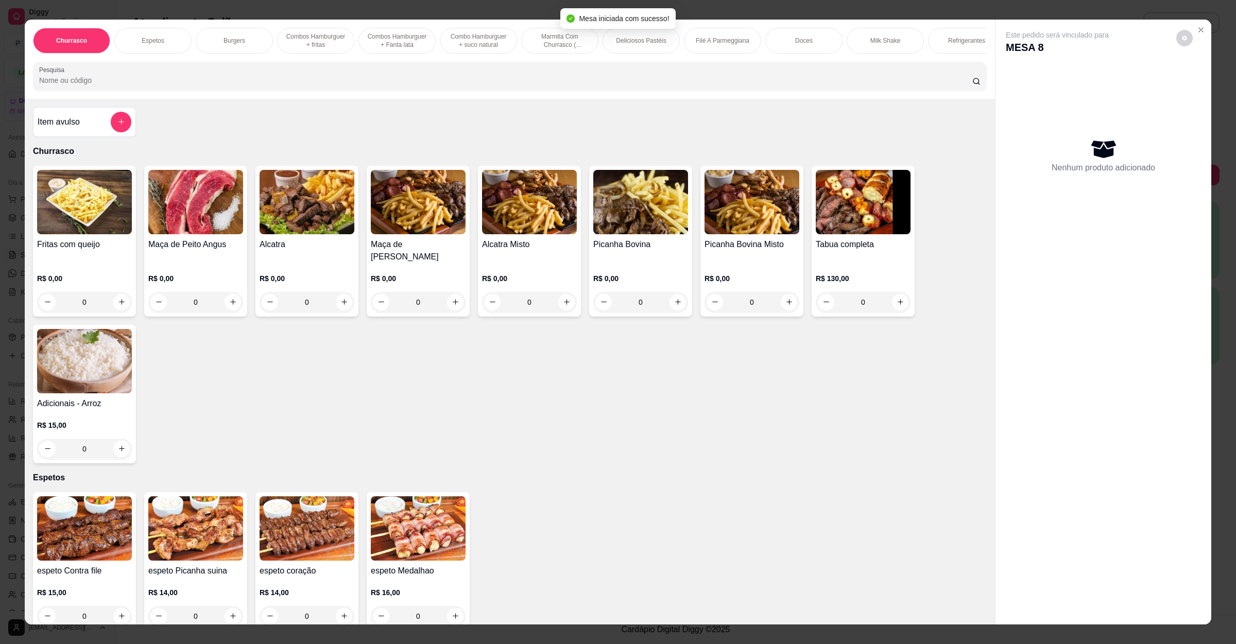
click at [65, 234] on img at bounding box center [84, 202] width 95 height 64
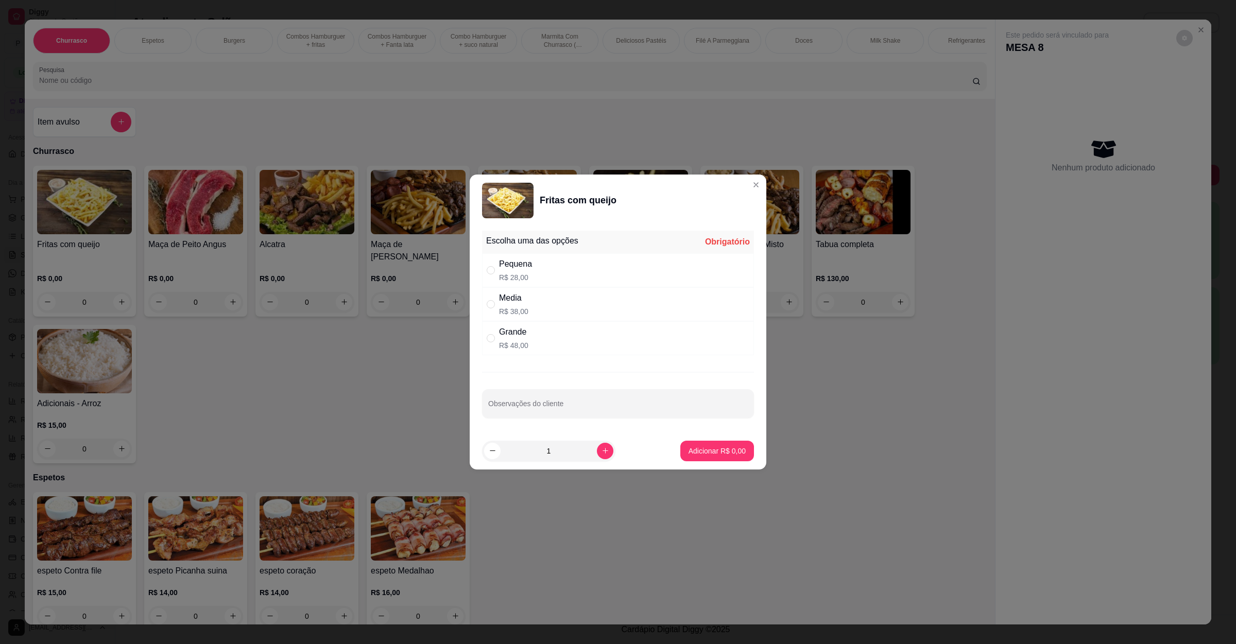
click at [535, 260] on div "Pequena R$ 28,00" at bounding box center [618, 270] width 272 height 34
radio input "true"
click at [690, 458] on button "Adicionar R$ 28,00" at bounding box center [715, 451] width 78 height 21
type input "1"
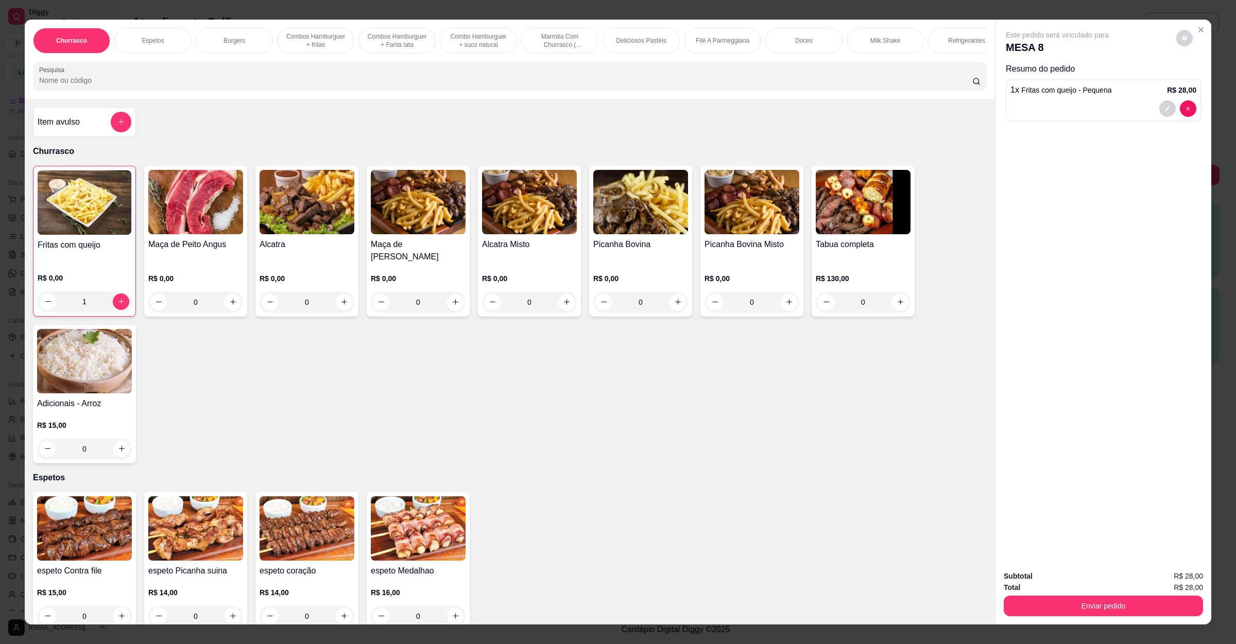
click at [185, 85] on input "Pesquisa" at bounding box center [505, 80] width 933 height 10
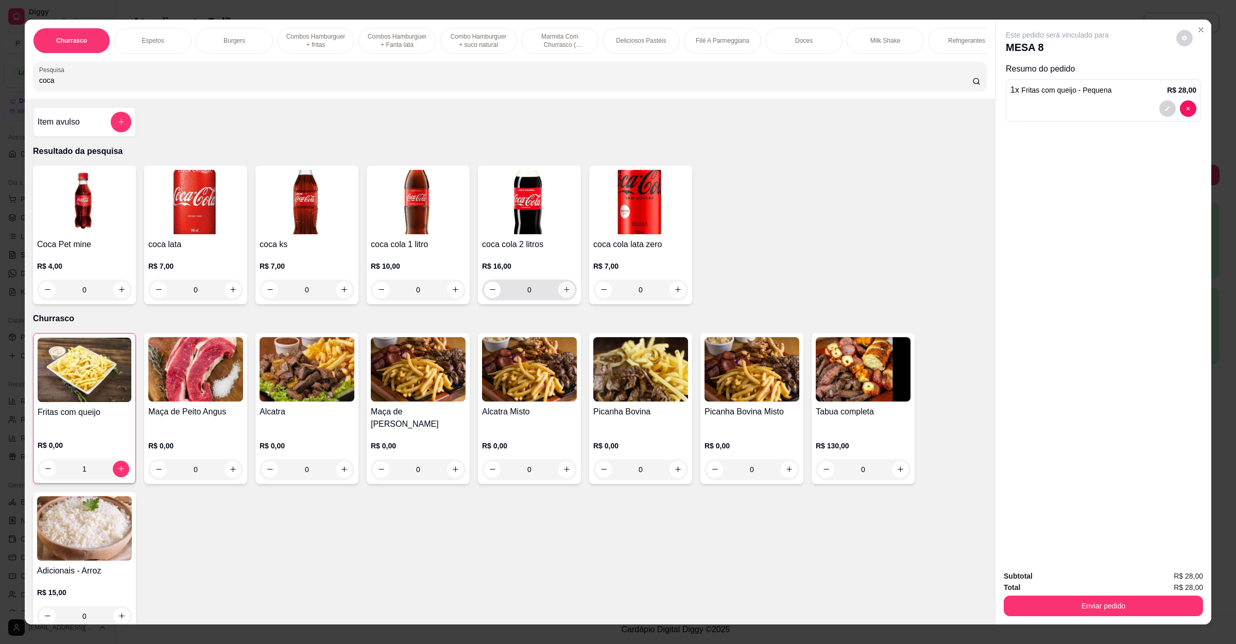
type input "coca"
click at [563, 293] on icon "increase-product-quantity" at bounding box center [567, 290] width 8 height 8
type input "1"
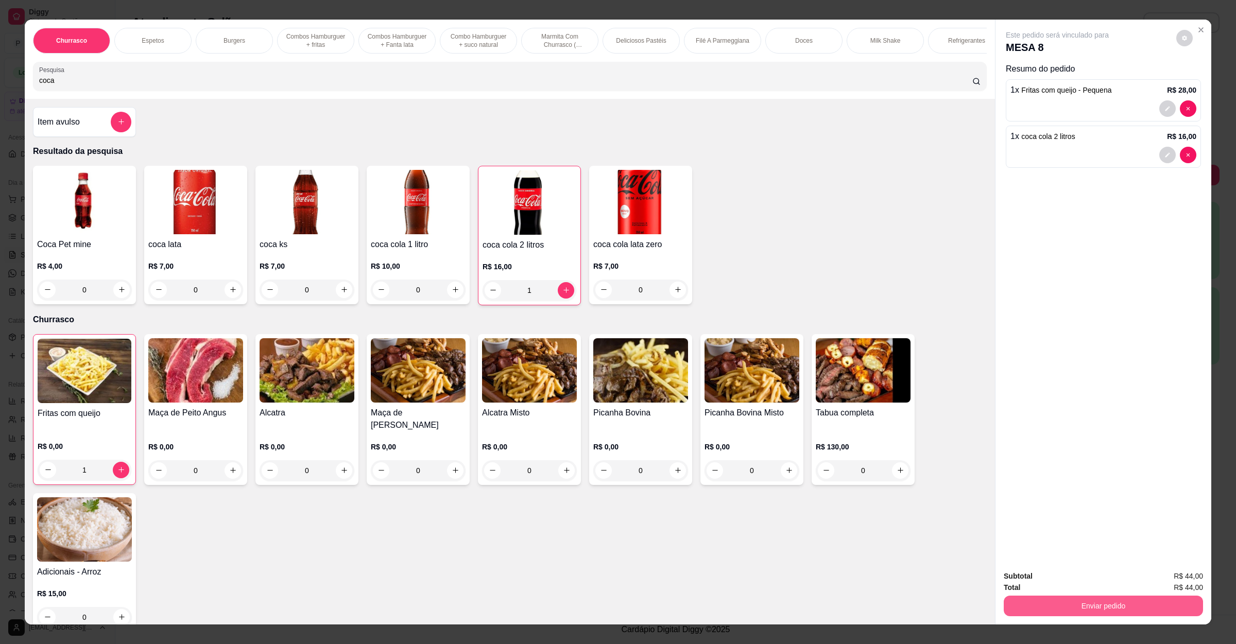
click at [1035, 611] on button "Enviar pedido" at bounding box center [1102, 606] width 199 height 21
click at [1046, 581] on button "Não registrar e enviar pedido" at bounding box center [1067, 581] width 107 height 20
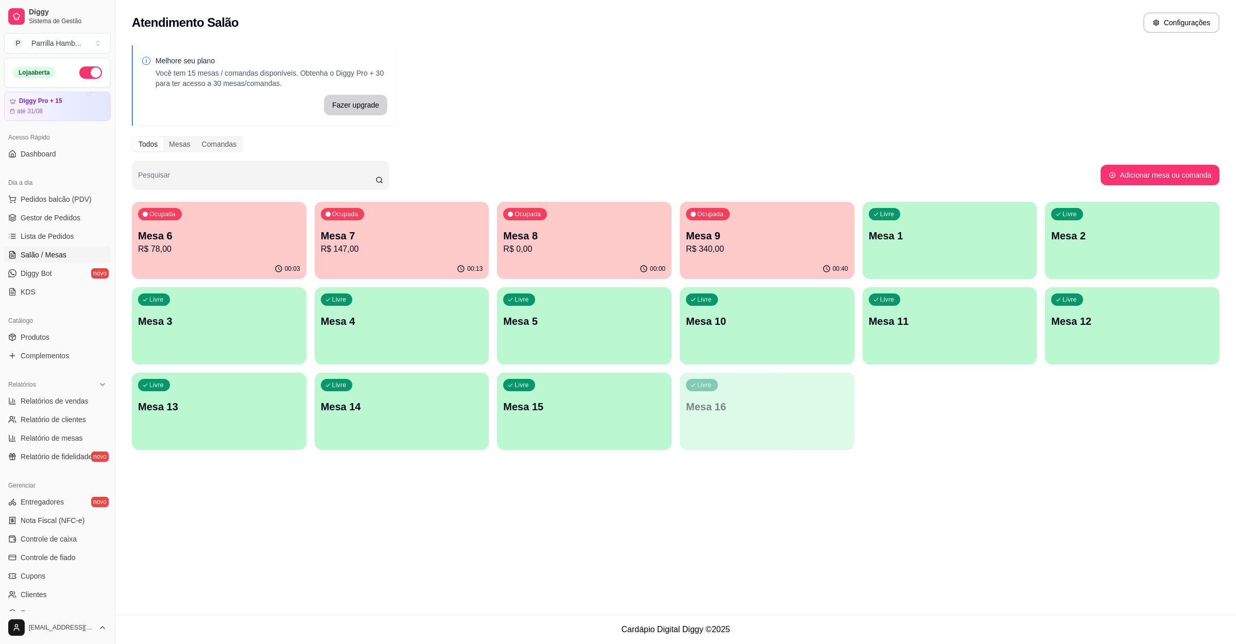
click at [768, 237] on p "Mesa 9" at bounding box center [767, 236] width 162 height 14
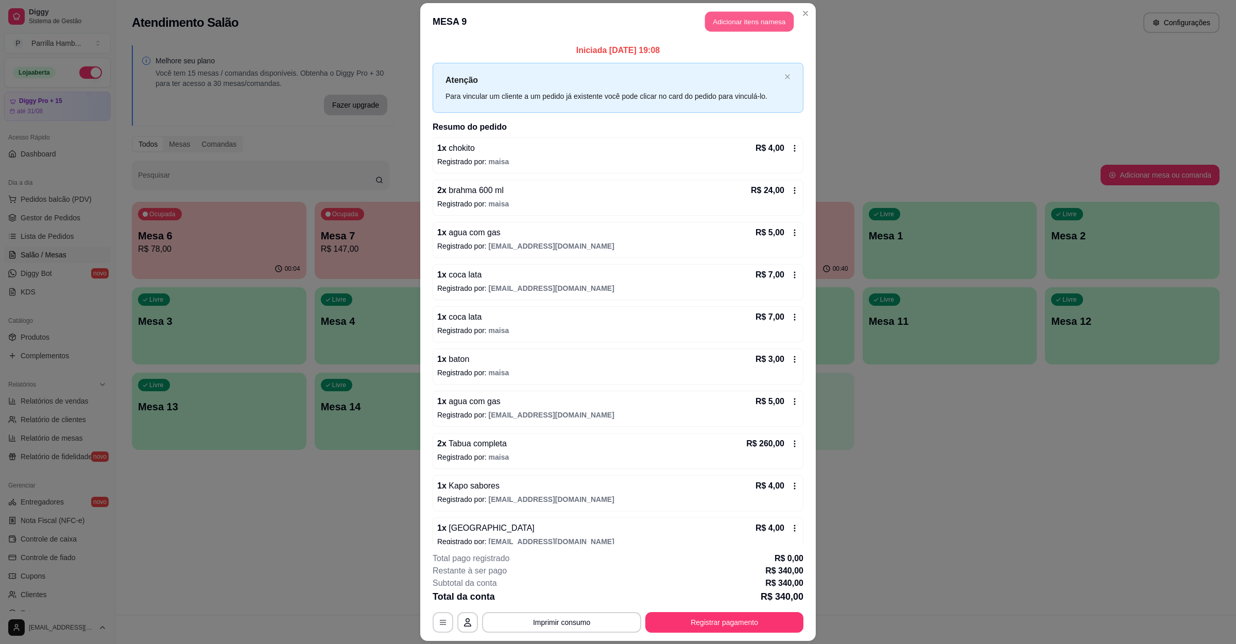
click at [764, 23] on button "Adicionar itens na mesa" at bounding box center [749, 22] width 89 height 20
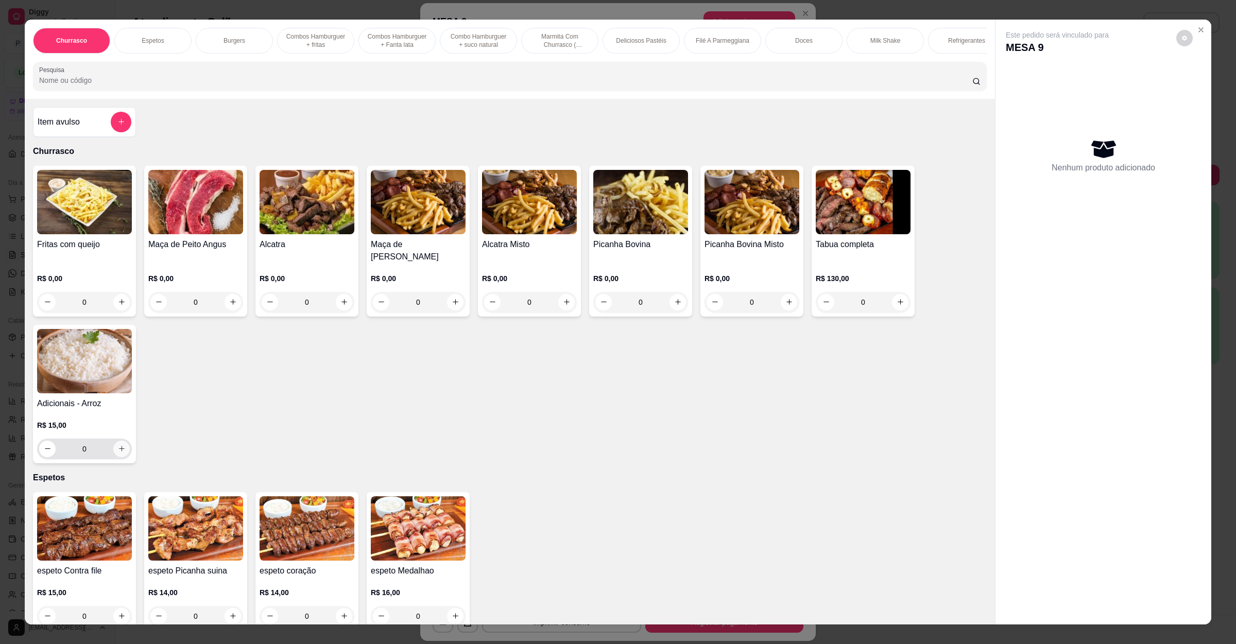
click at [118, 450] on icon "increase-product-quantity" at bounding box center [122, 449] width 8 height 8
type input "3"
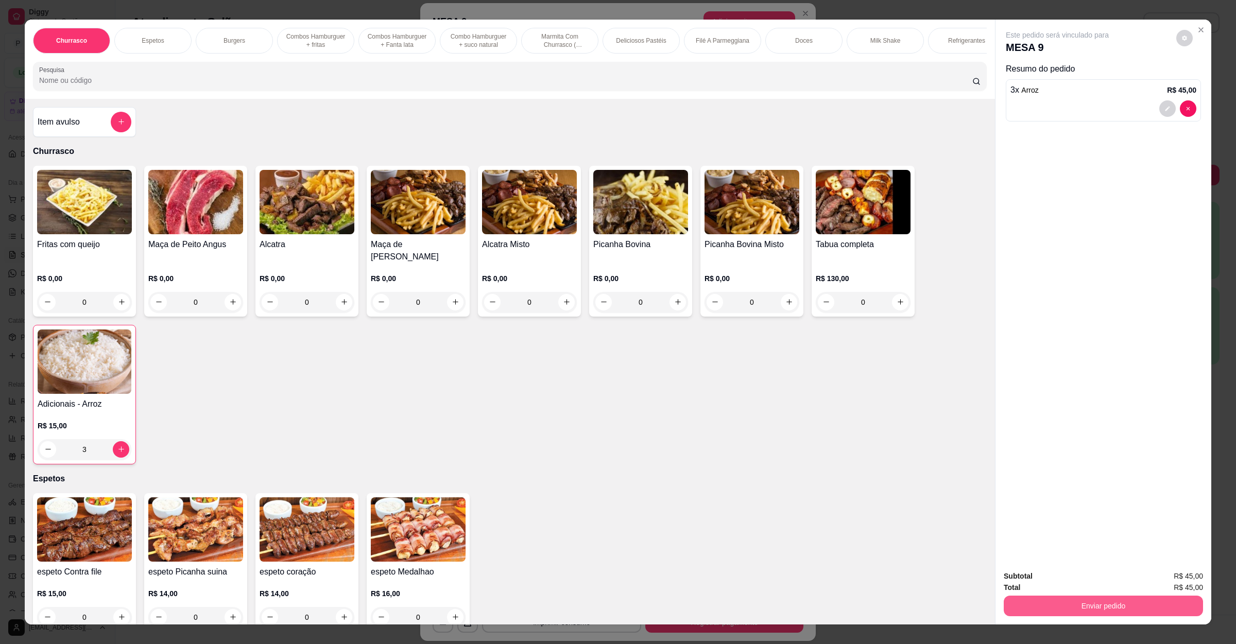
click at [1089, 604] on button "Enviar pedido" at bounding box center [1102, 606] width 199 height 21
click at [1083, 585] on button "Não registrar e enviar pedido" at bounding box center [1067, 581] width 107 height 20
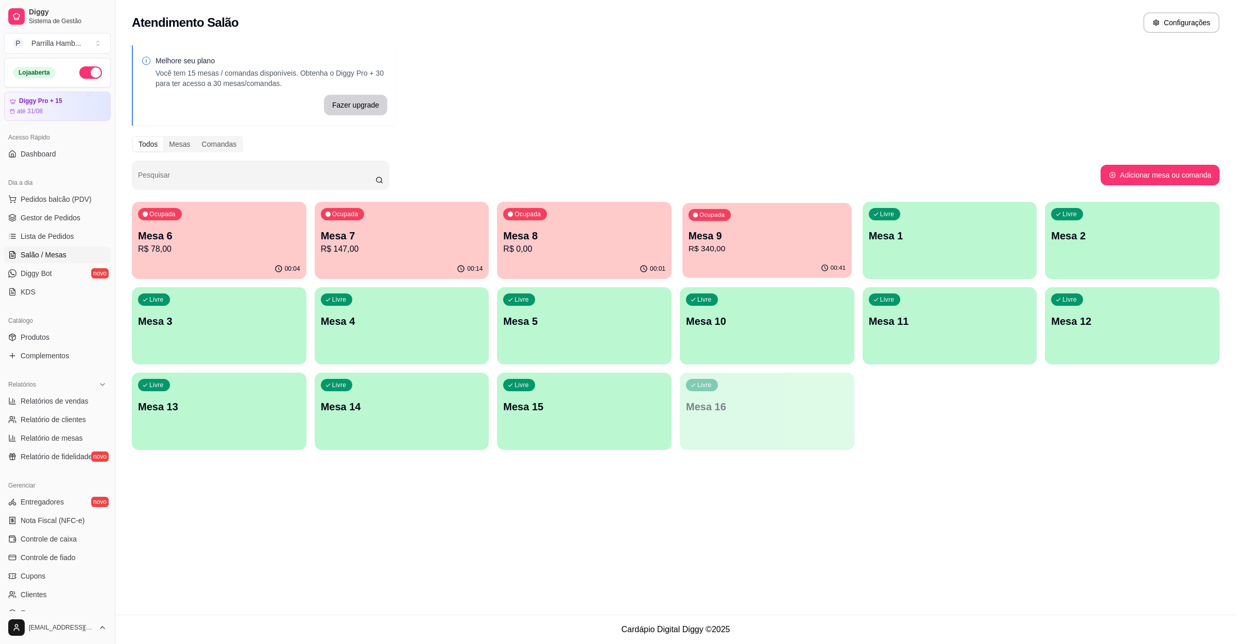
click at [740, 230] on p "Mesa 9" at bounding box center [766, 236] width 157 height 14
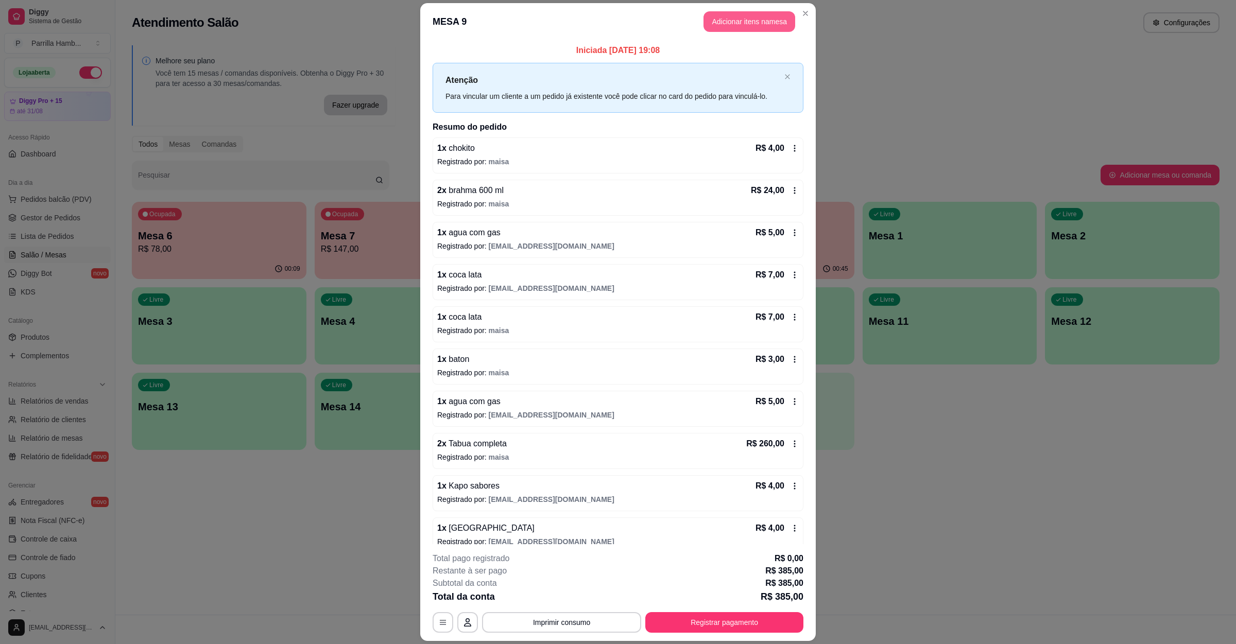
click at [747, 15] on button "Adicionar itens na mesa" at bounding box center [749, 21] width 92 height 21
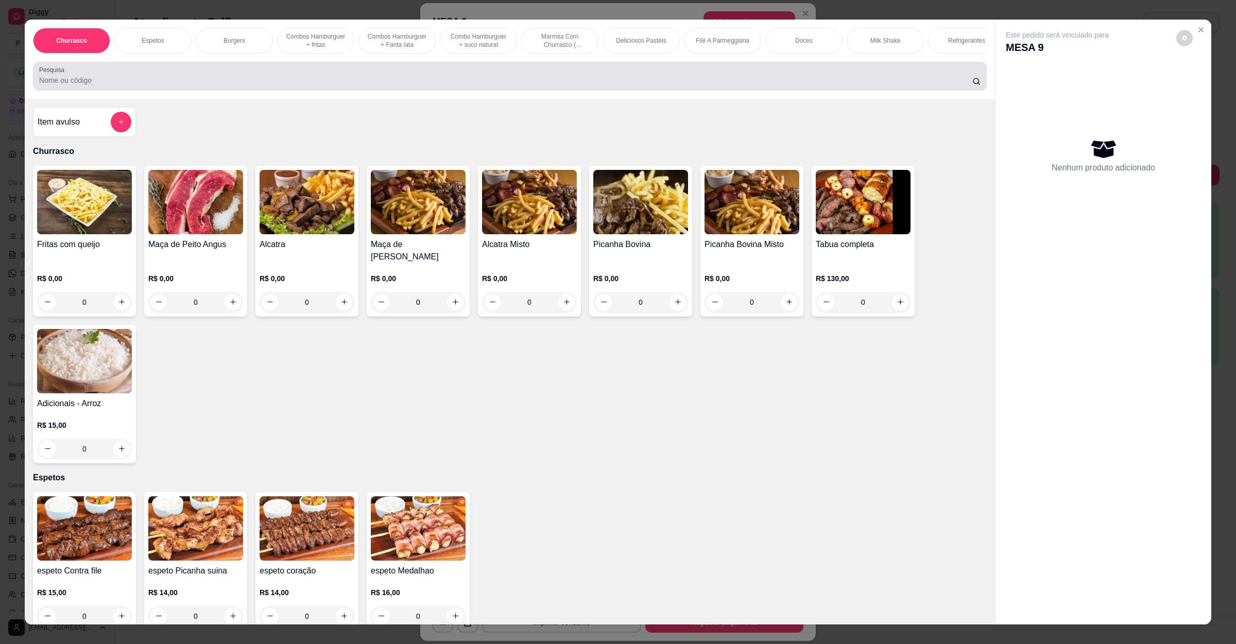
click at [289, 79] on div at bounding box center [509, 76] width 941 height 21
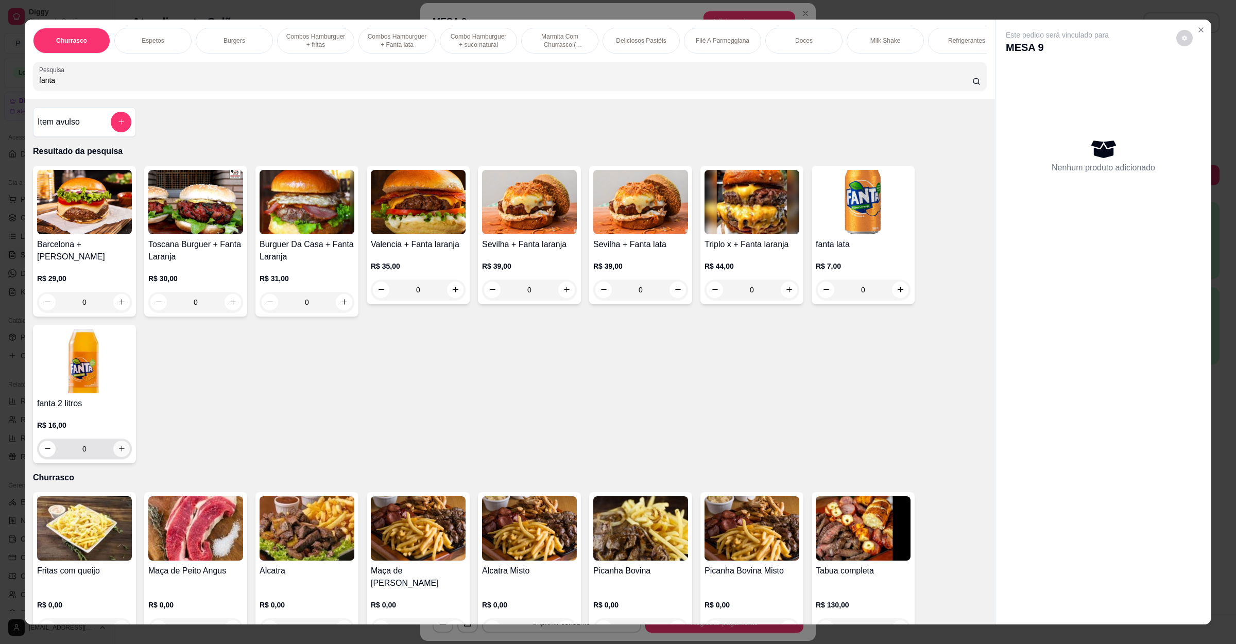
type input "fanta"
click at [118, 453] on icon "increase-product-quantity" at bounding box center [122, 449] width 8 height 8
type input "1"
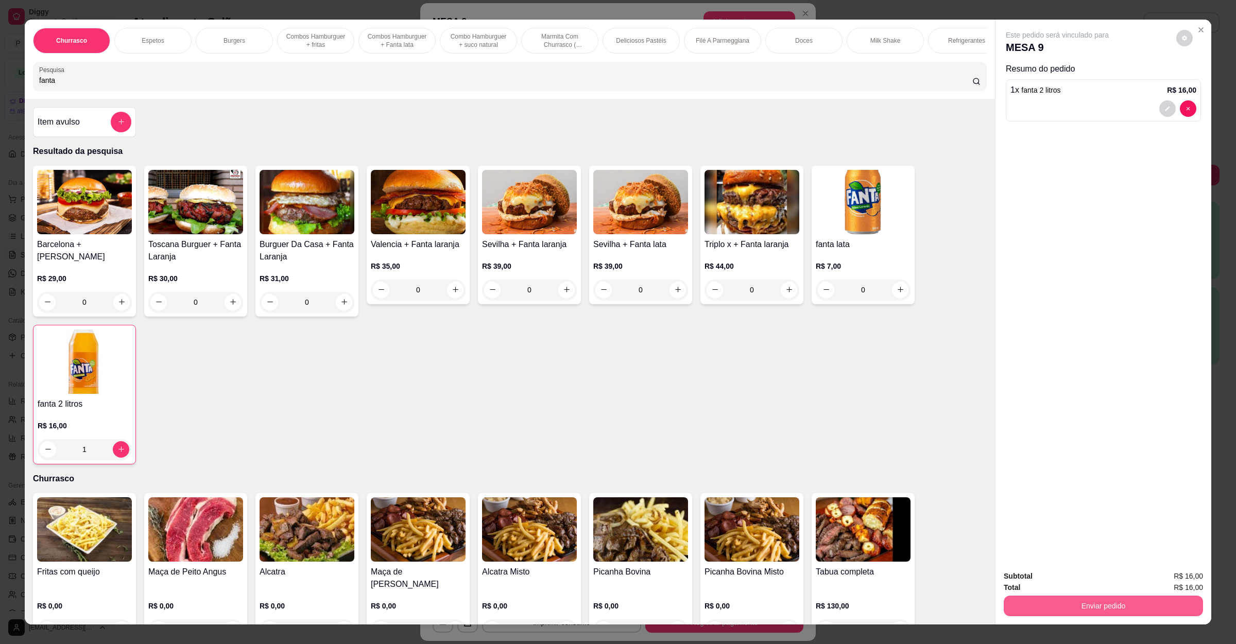
click at [1120, 612] on button "Enviar pedido" at bounding box center [1102, 606] width 199 height 21
click at [1066, 583] on button "Não registrar e enviar pedido" at bounding box center [1067, 580] width 104 height 19
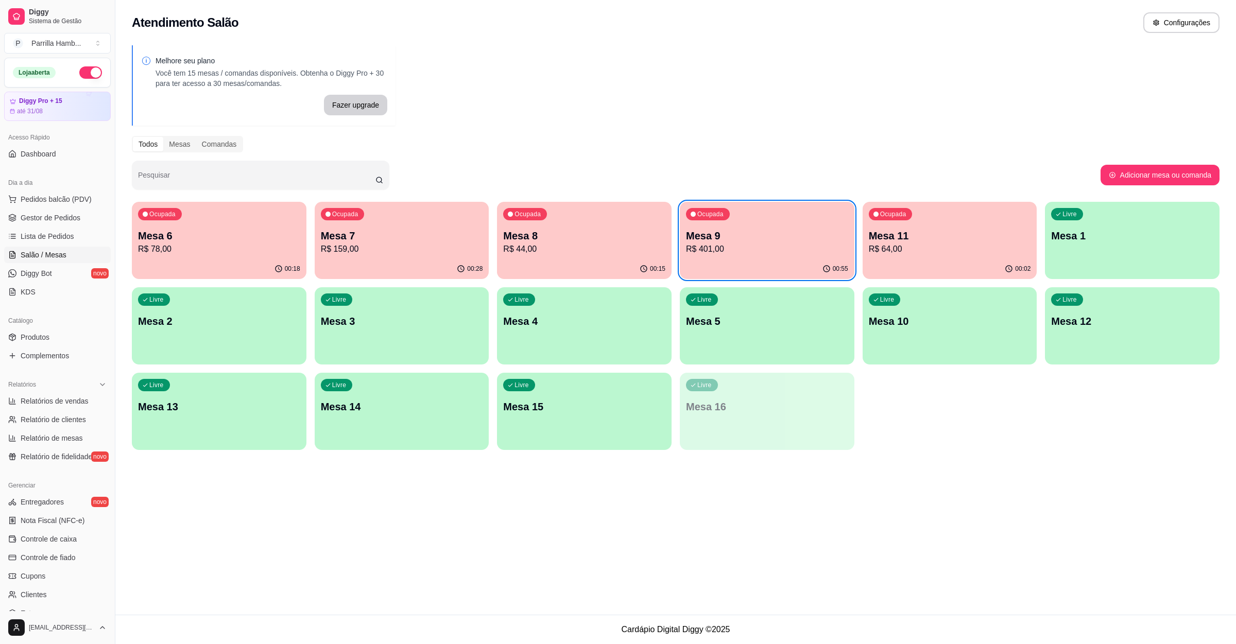
click at [766, 247] on p "R$ 401,00" at bounding box center [767, 249] width 162 height 12
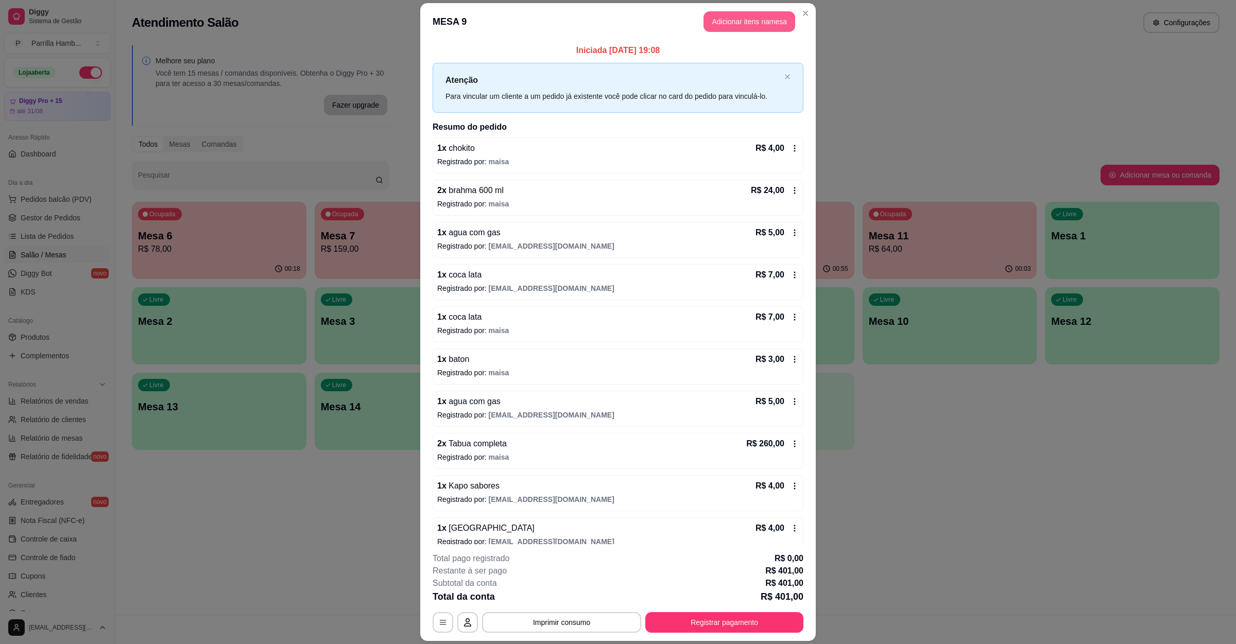
click at [748, 28] on button "Adicionar itens na mesa" at bounding box center [749, 21] width 92 height 21
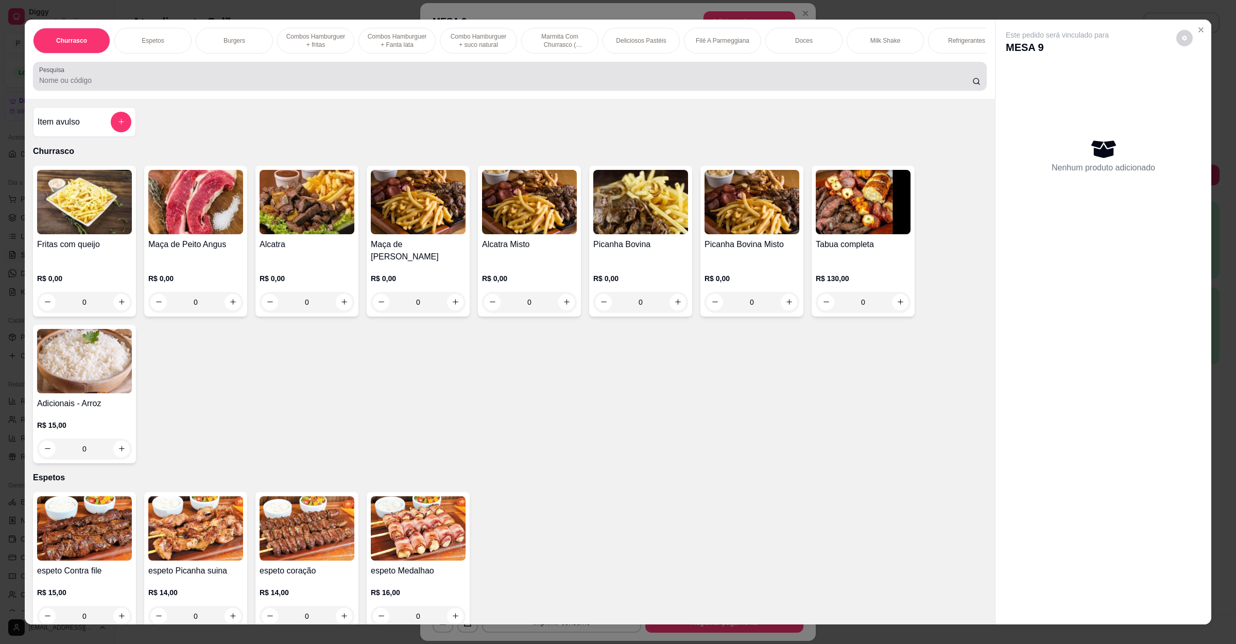
click at [355, 82] on div at bounding box center [509, 76] width 941 height 21
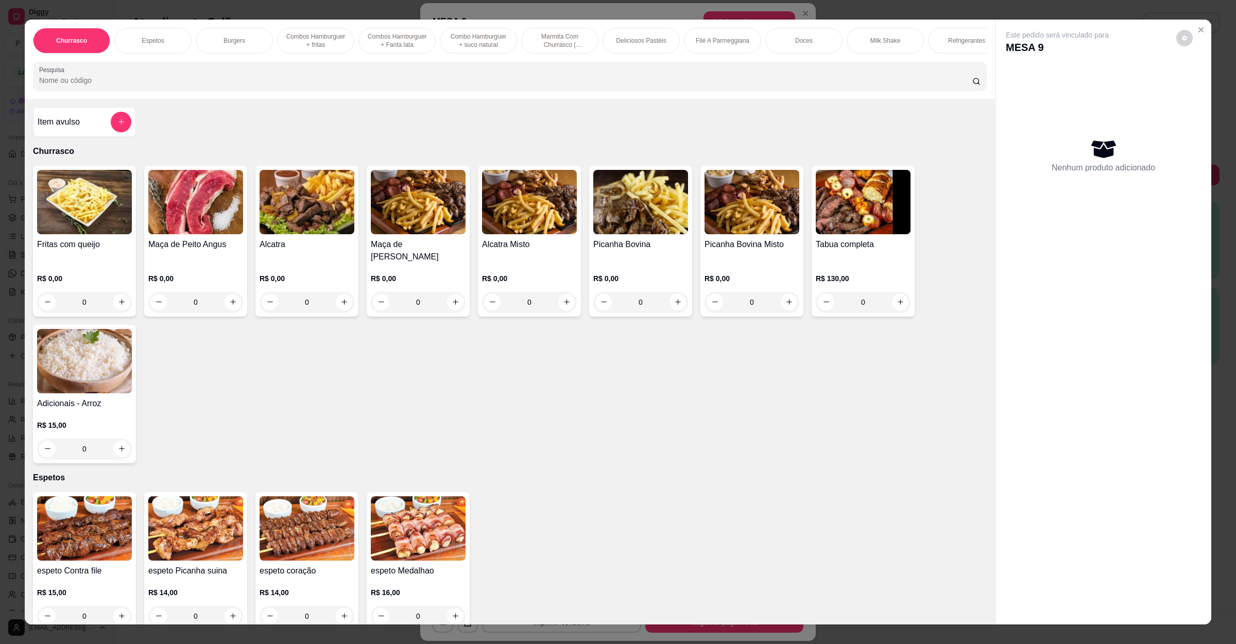
click at [53, 128] on h4 "Item avulso" at bounding box center [59, 122] width 42 height 12
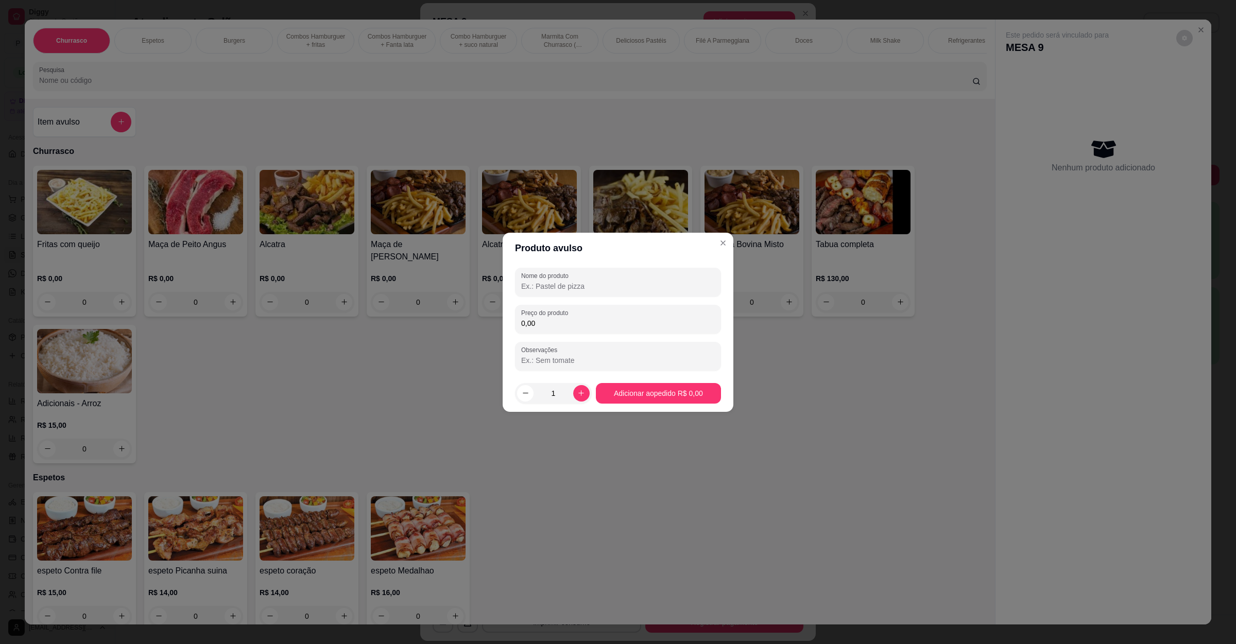
click at [609, 318] on input "0,00" at bounding box center [618, 323] width 194 height 10
type input "50,00"
click at [567, 288] on input "Nome do produto" at bounding box center [618, 286] width 194 height 10
type input "pedido da mesa"
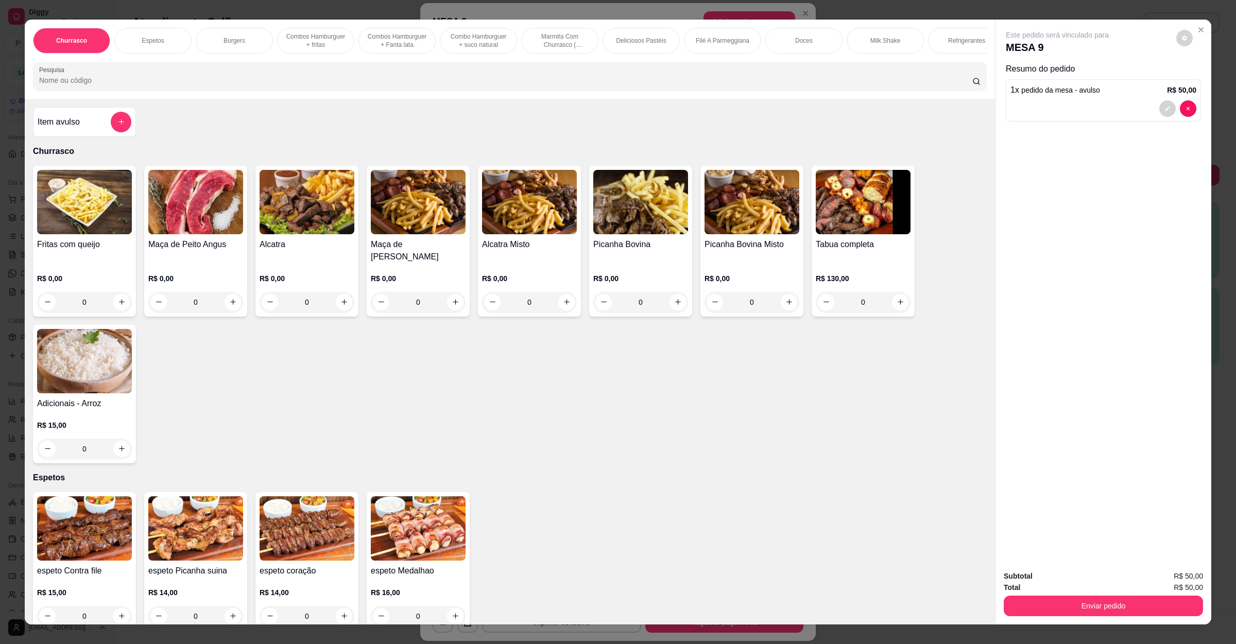
click at [1059, 595] on div "Enviar pedido" at bounding box center [1102, 604] width 199 height 23
click at [1060, 601] on button "Enviar pedido" at bounding box center [1102, 606] width 199 height 21
click at [1060, 588] on button "Não registrar e enviar pedido" at bounding box center [1067, 581] width 107 height 20
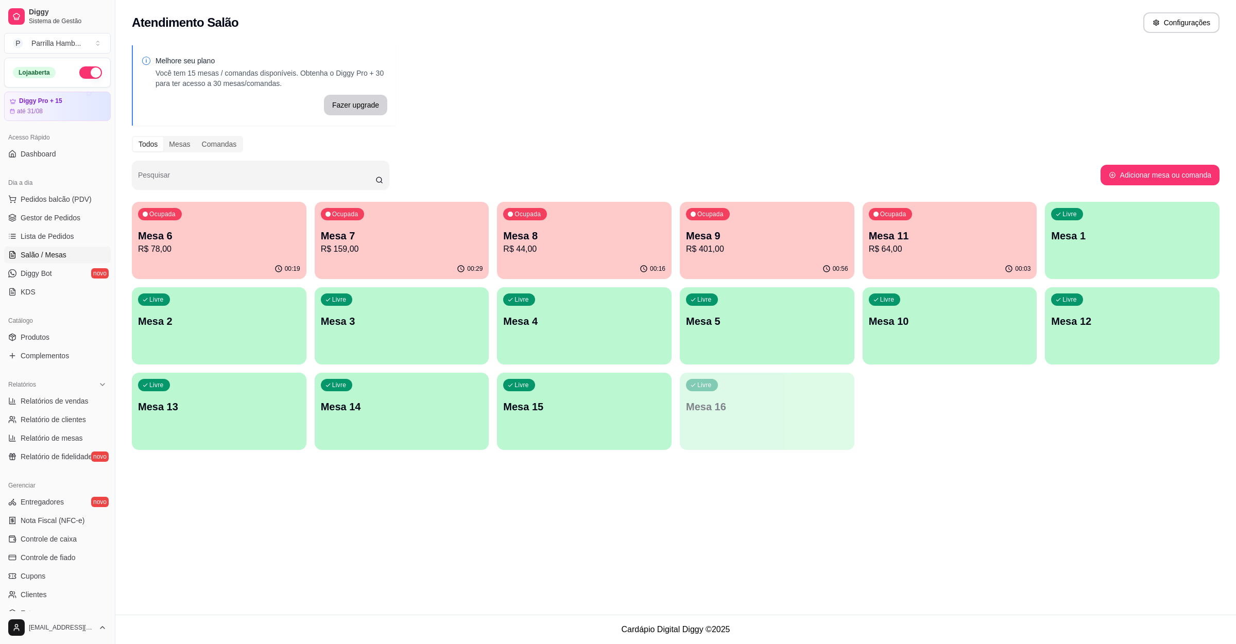
click at [476, 394] on div "Livre Mesa 14" at bounding box center [402, 405] width 175 height 65
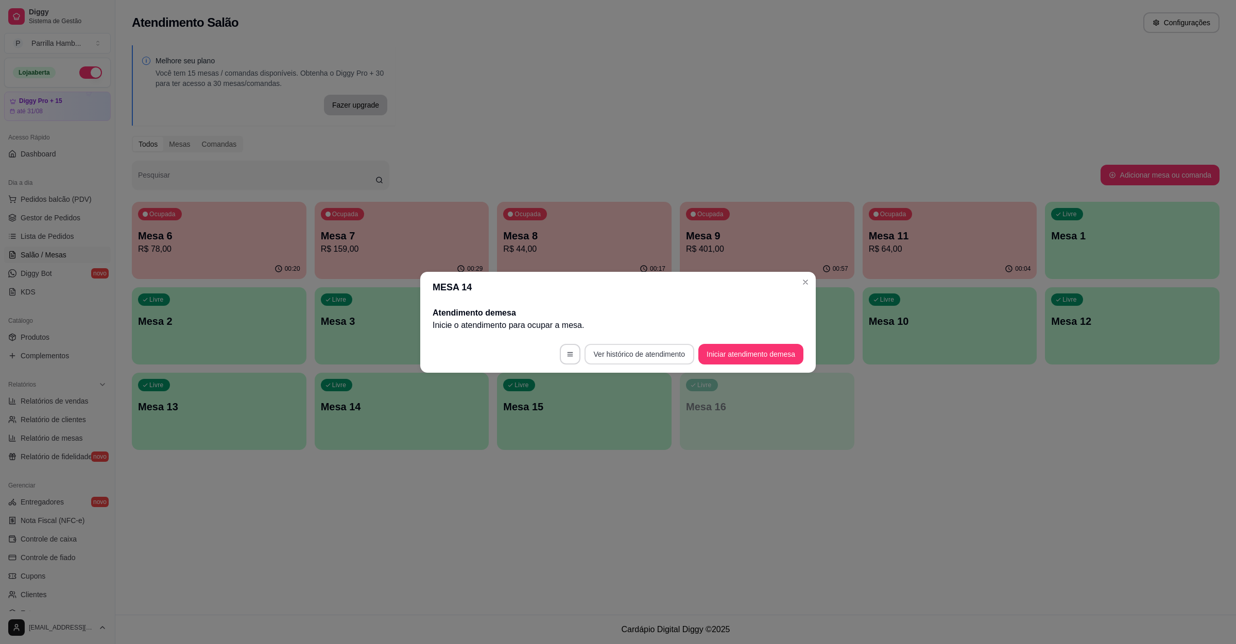
click at [737, 351] on button "Iniciar atendimento de mesa" at bounding box center [750, 354] width 105 height 21
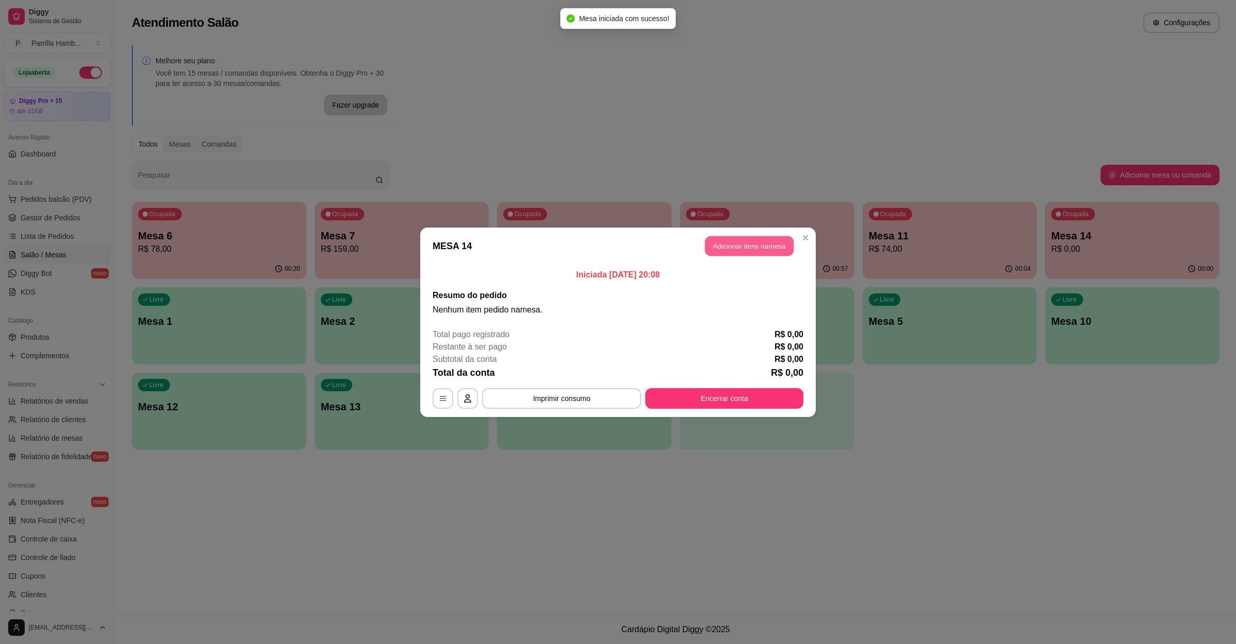
click at [761, 251] on button "Adicionar itens na mesa" at bounding box center [749, 246] width 89 height 20
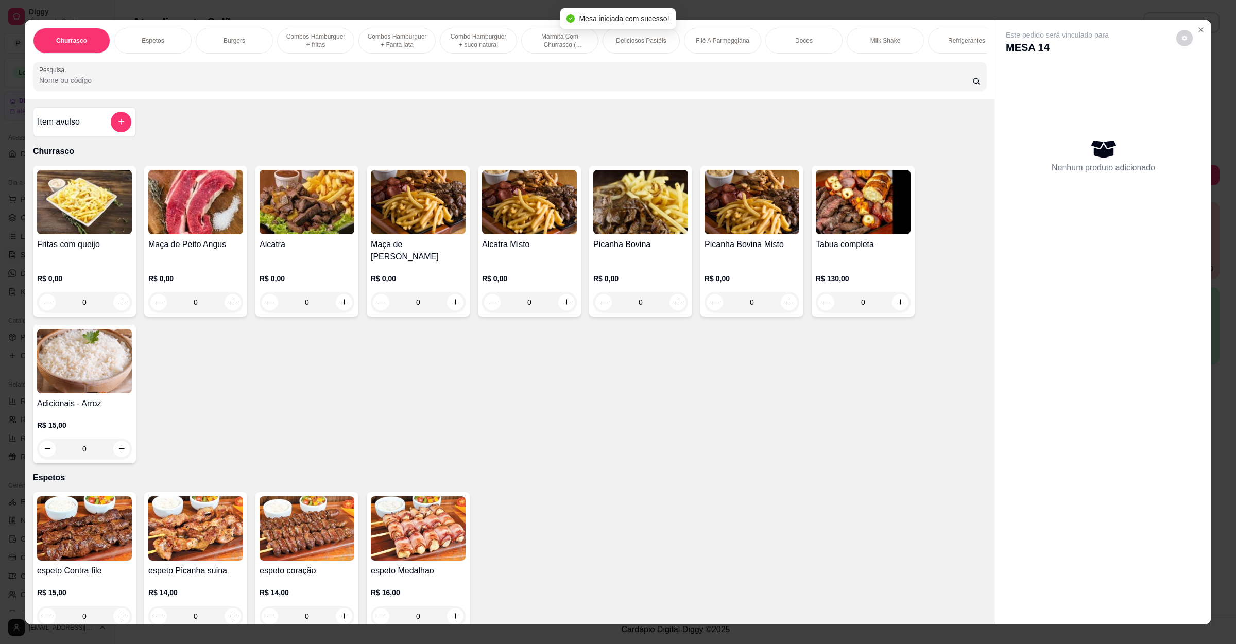
click at [167, 85] on input "Pesquisa" at bounding box center [505, 80] width 933 height 10
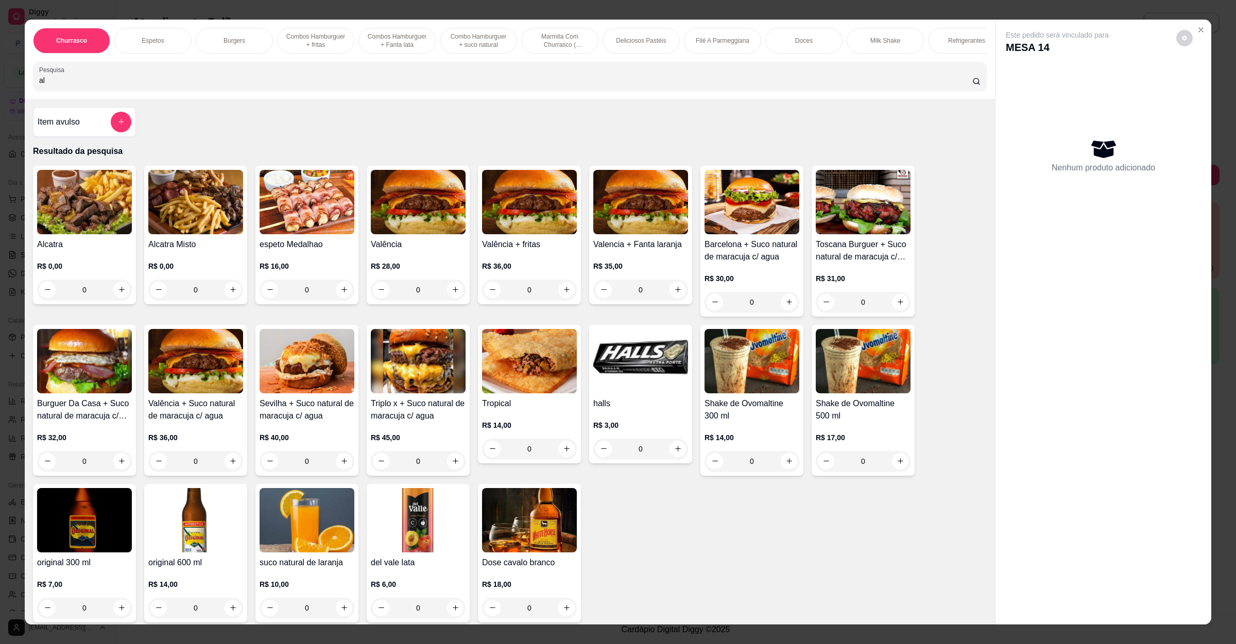
type input "al"
click at [113, 299] on div "0" at bounding box center [84, 290] width 95 height 21
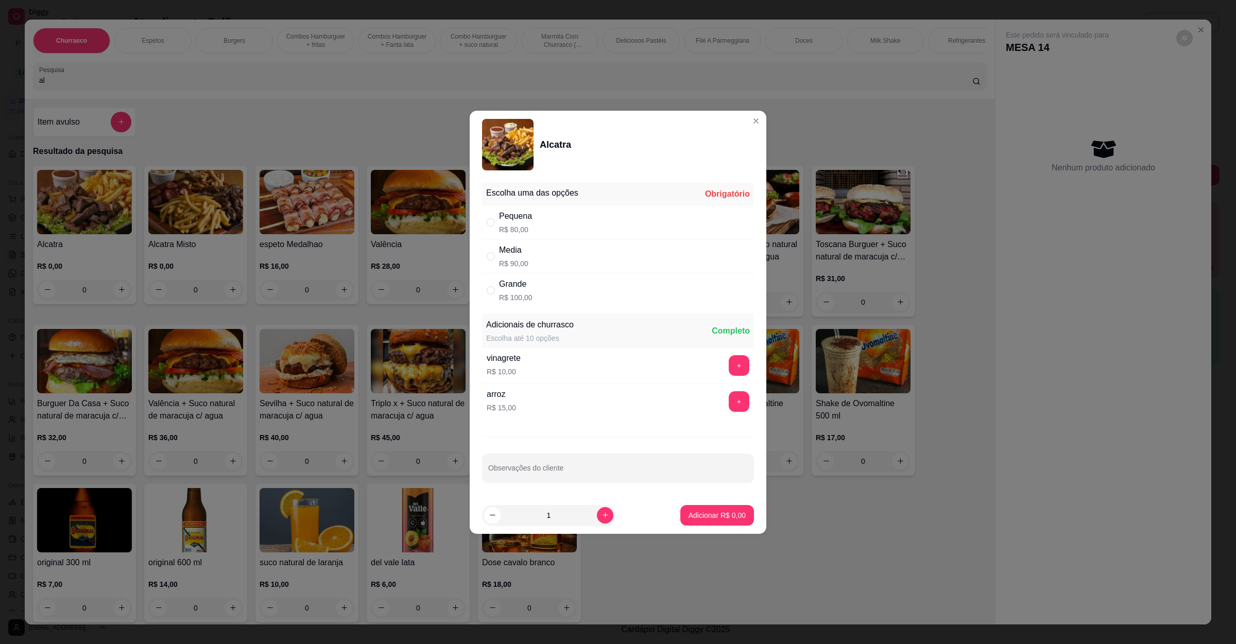
click at [547, 224] on div "Pequena R$ 80,00" at bounding box center [618, 222] width 272 height 34
radio input "true"
click at [714, 520] on p "Adicionar R$ 80,00" at bounding box center [715, 515] width 60 height 10
type input "1"
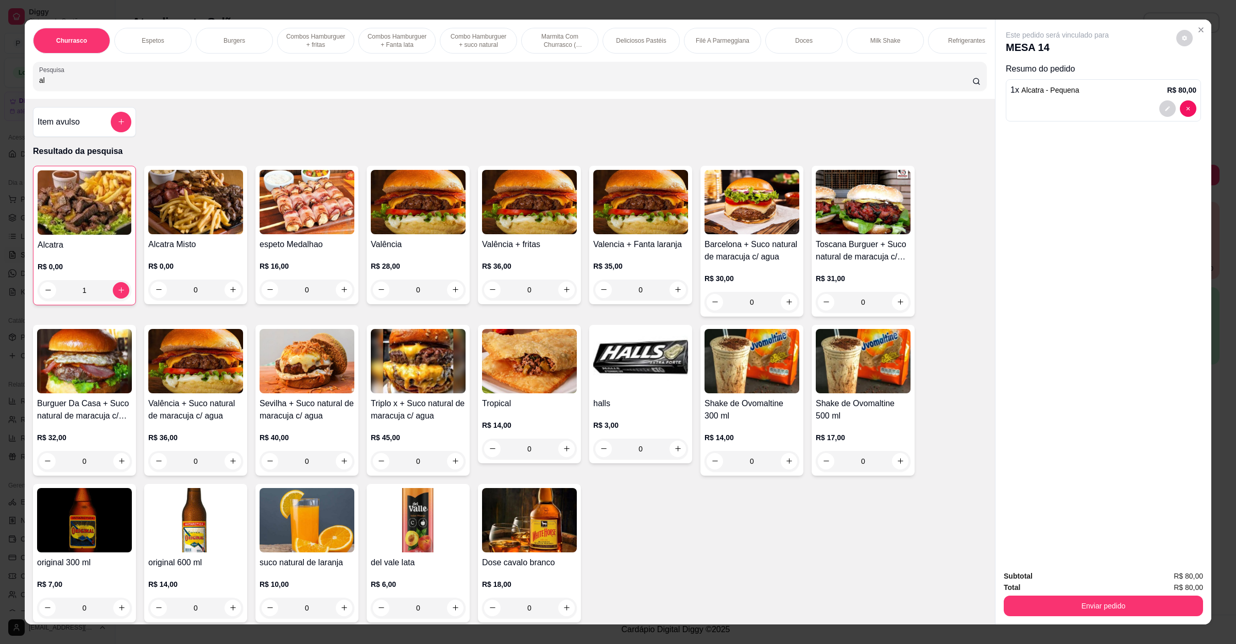
drag, startPoint x: 243, startPoint y: 89, endPoint x: 0, endPoint y: 96, distance: 243.1
click at [0, 96] on div "Churrasco Espetos Burgers Combos Hamburguer + fritas Combos Hamburguer + Fanta …" at bounding box center [618, 322] width 1236 height 644
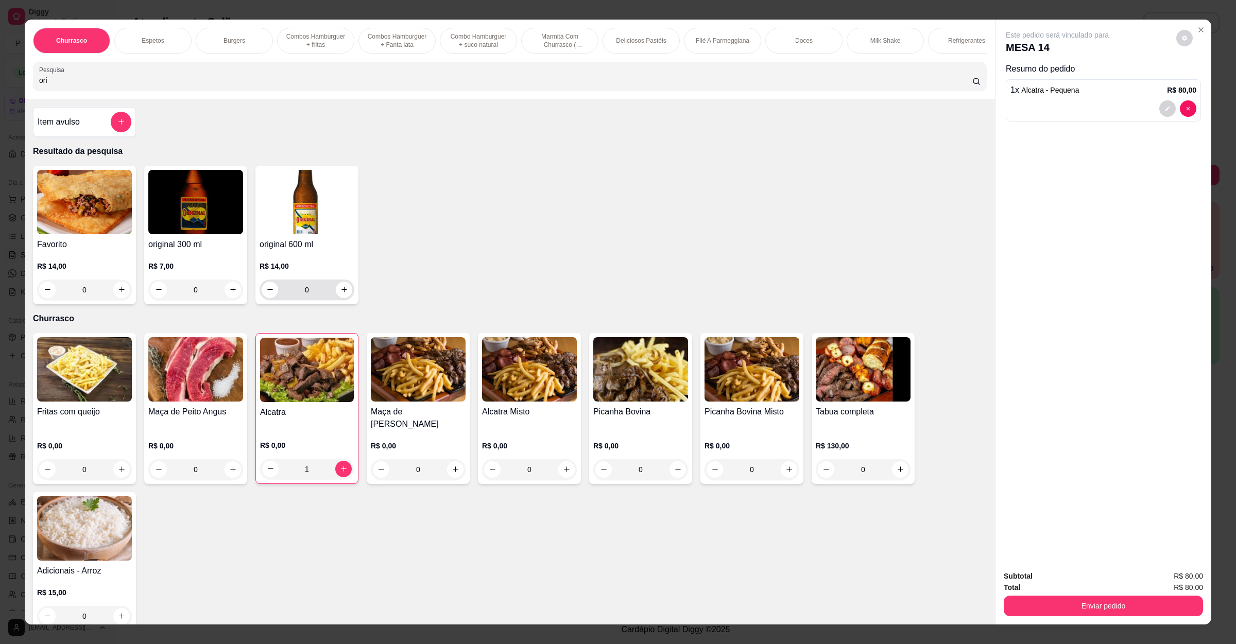
type input "ori"
click at [336, 298] on button "increase-product-quantity" at bounding box center [344, 290] width 16 height 16
type input "1"
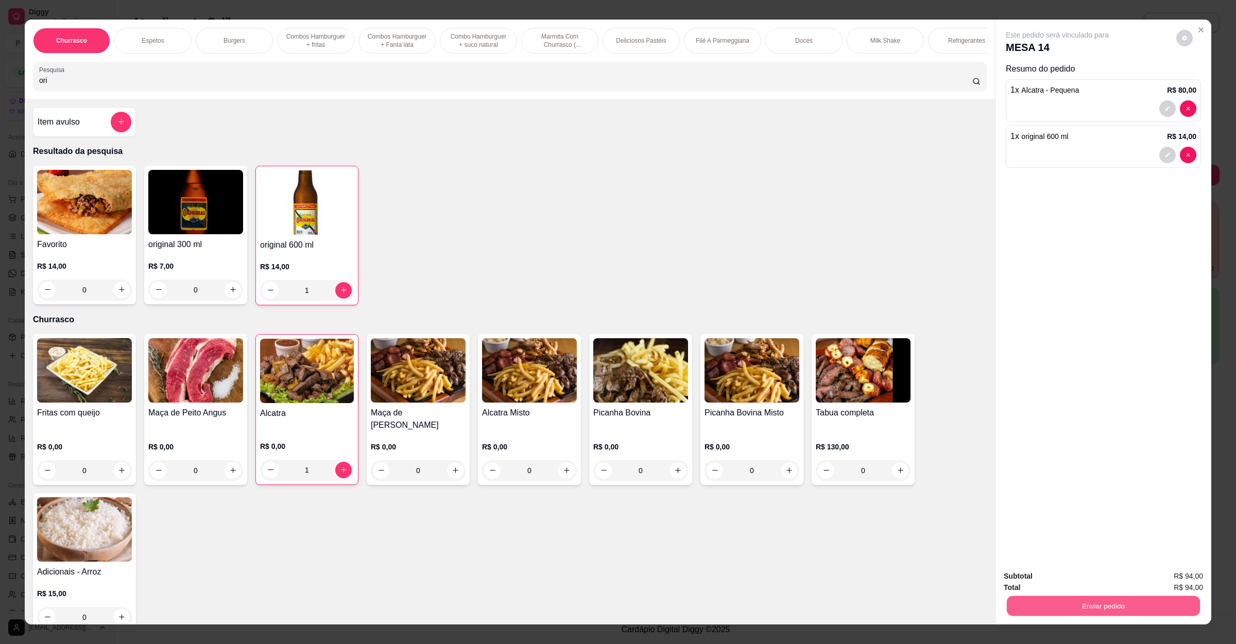
click at [1087, 604] on button "Enviar pedido" at bounding box center [1103, 606] width 193 height 20
click at [1093, 582] on button "Não registrar e enviar pedido" at bounding box center [1067, 580] width 104 height 19
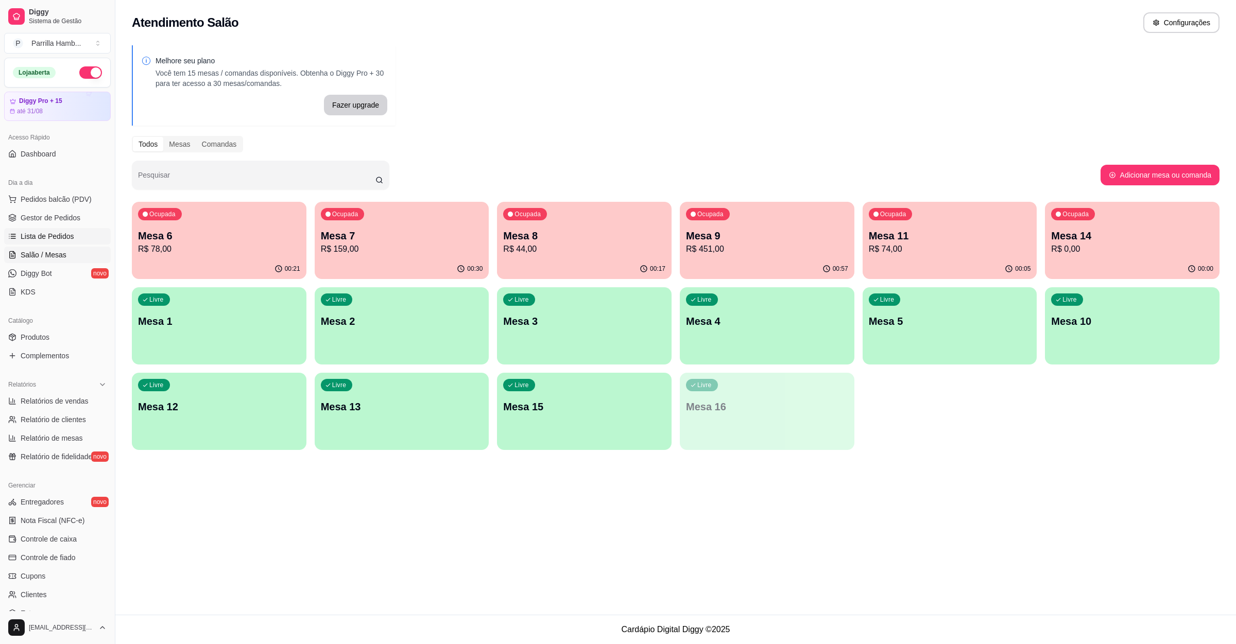
click at [44, 241] on span "Lista de Pedidos" at bounding box center [48, 236] width 54 height 10
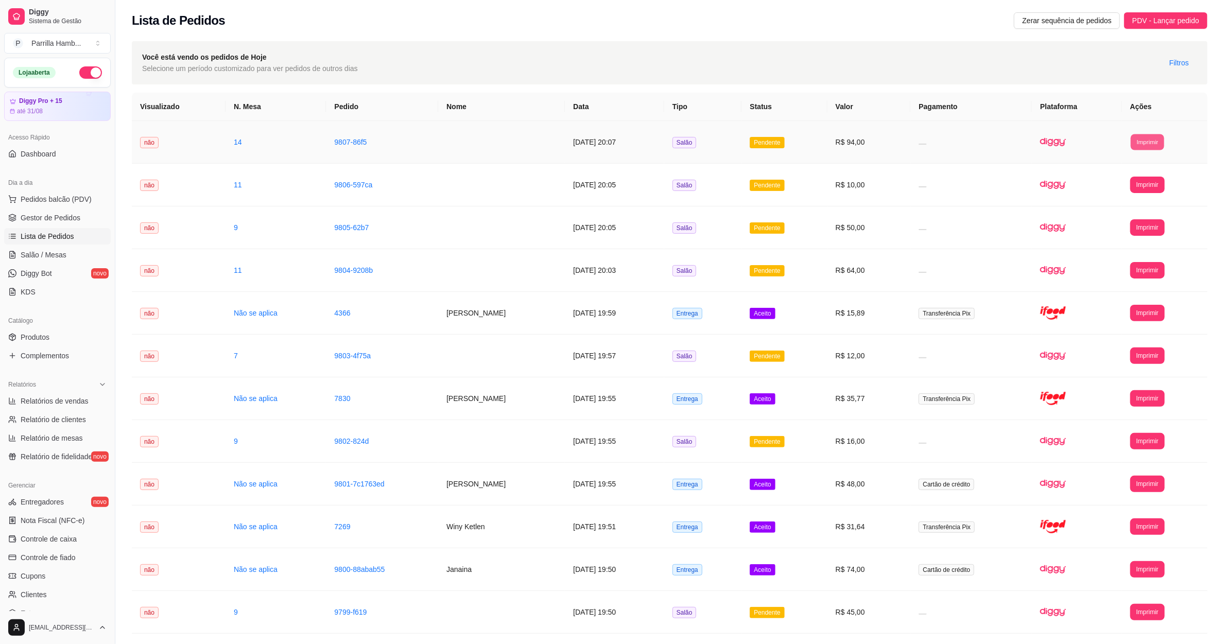
click at [1160, 142] on button "Imprimir" at bounding box center [1147, 142] width 33 height 16
click at [1136, 179] on button "IMPRESSORA" at bounding box center [1129, 178] width 72 height 16
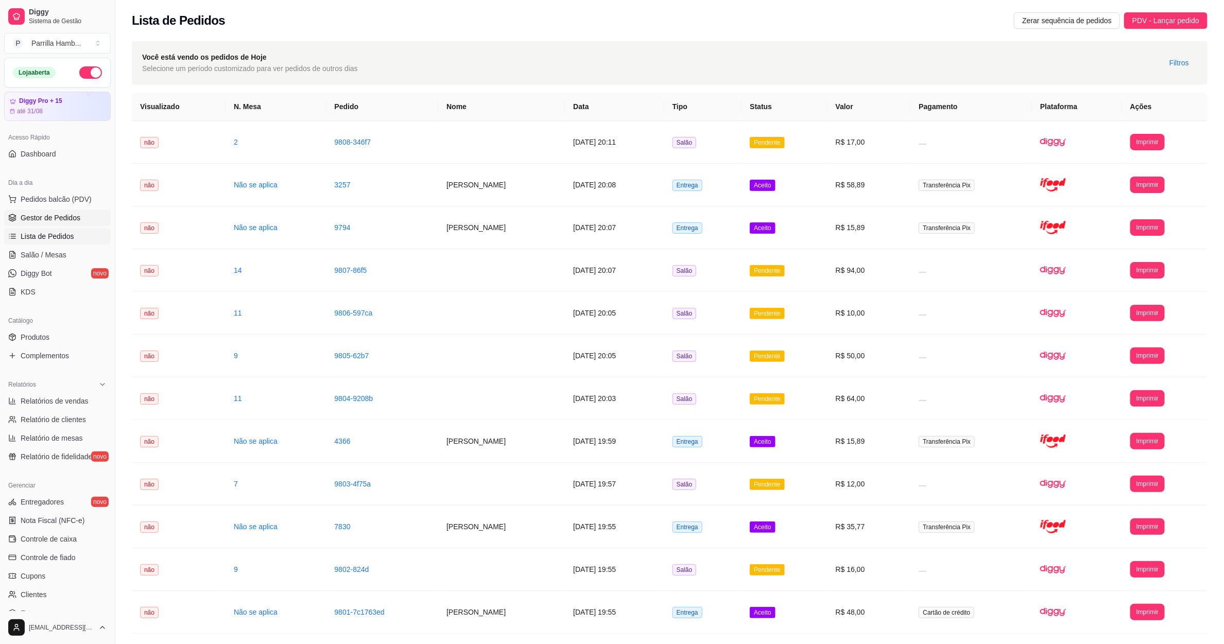
click at [67, 211] on link "Gestor de Pedidos" at bounding box center [57, 218] width 107 height 16
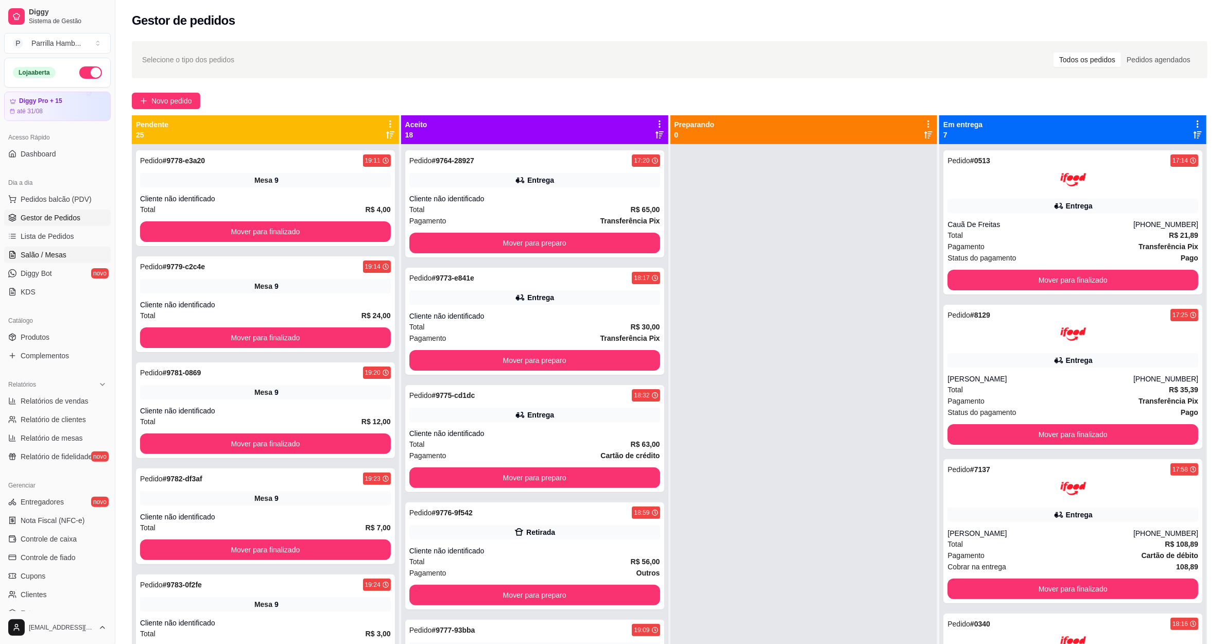
click at [70, 247] on link "Salão / Mesas" at bounding box center [57, 255] width 107 height 16
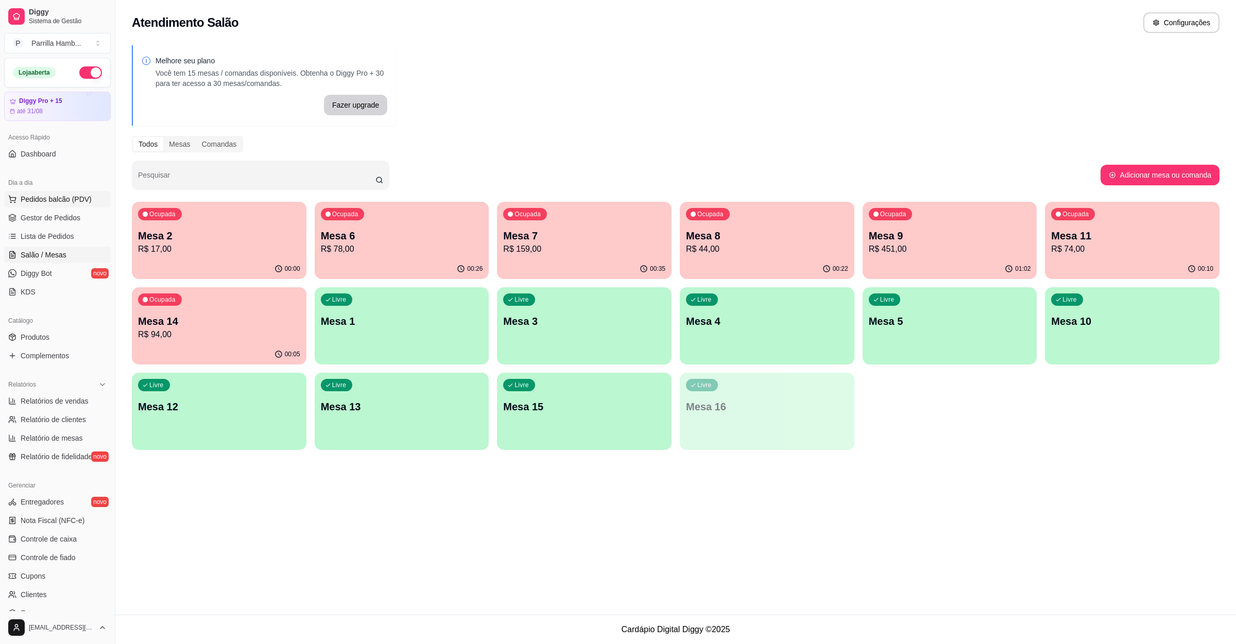
click at [72, 198] on span "Pedidos balcão (PDV)" at bounding box center [56, 199] width 71 height 10
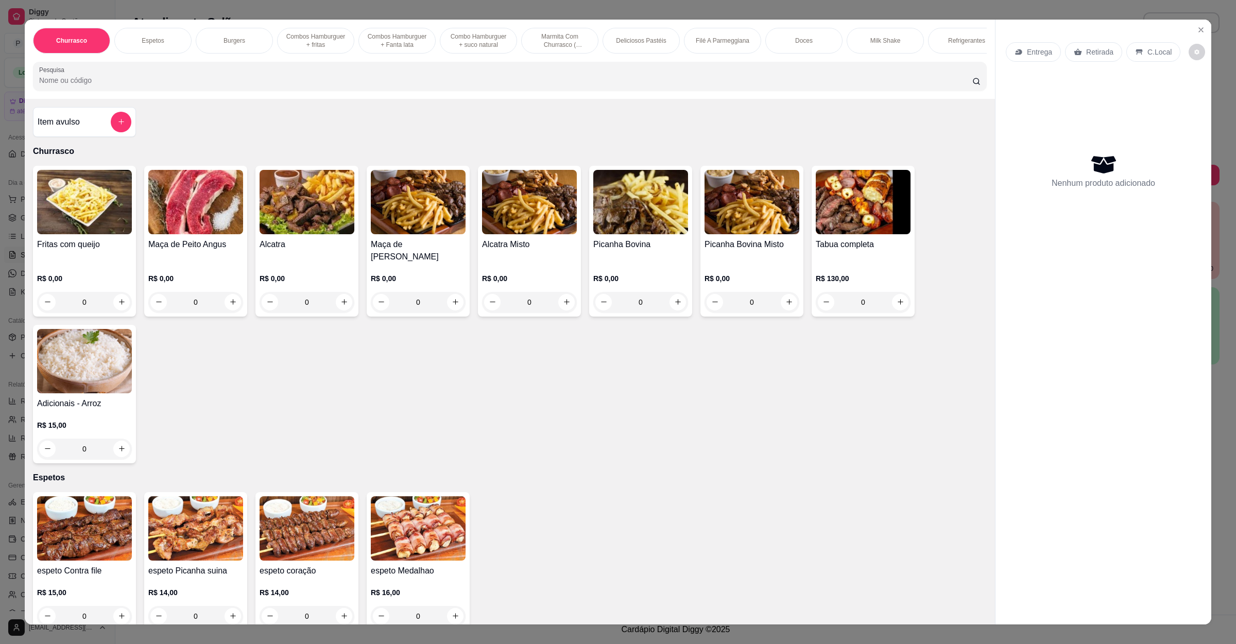
click at [1018, 51] on div "Entrega" at bounding box center [1033, 52] width 55 height 20
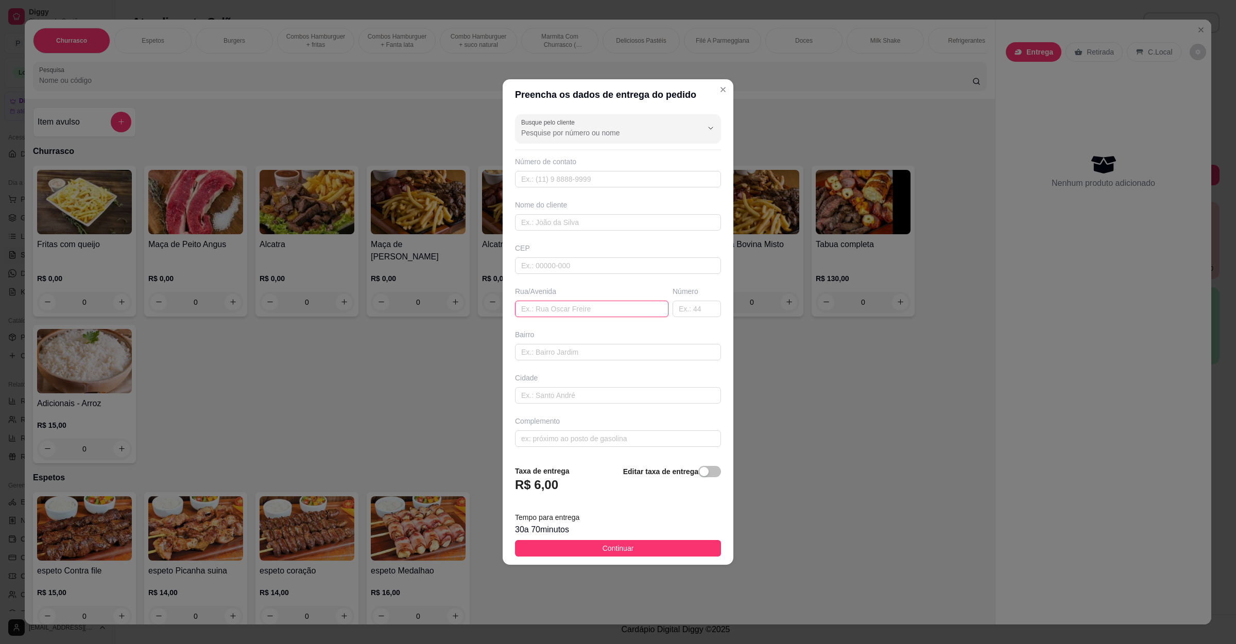
click at [597, 307] on input "text" at bounding box center [591, 309] width 153 height 16
paste input "Rua José Estevão 234"
type input "Rua José Estevão 234"
click at [590, 557] on button "Continuar" at bounding box center [618, 548] width 206 height 16
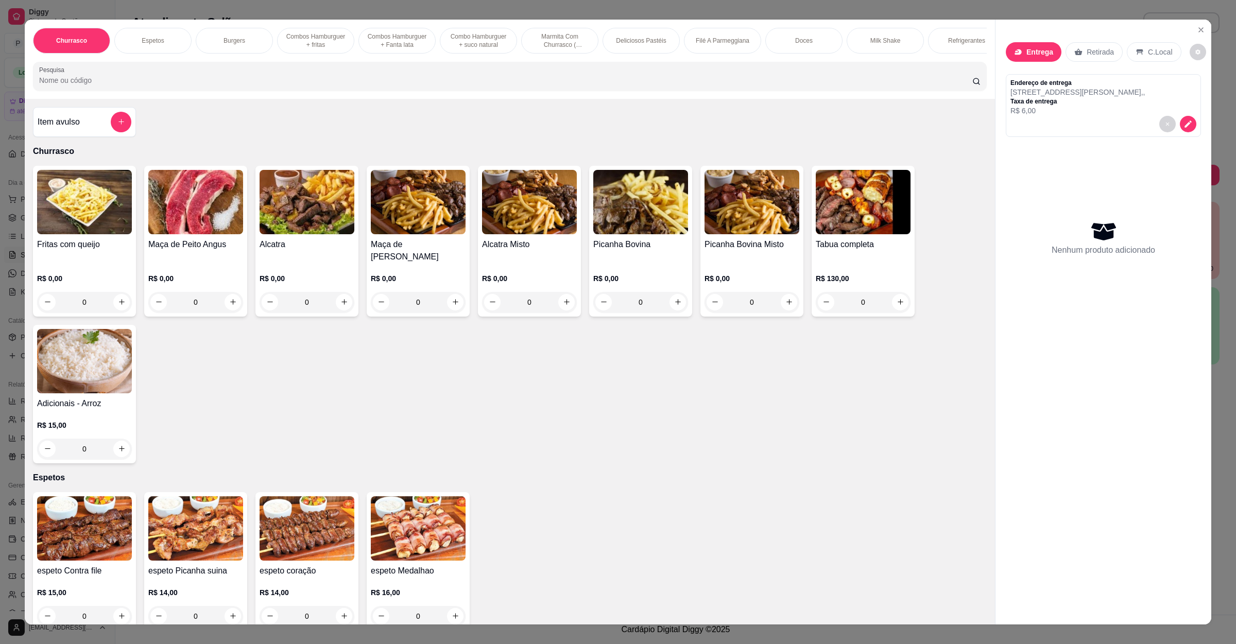
click at [199, 85] on input "Pesquisa" at bounding box center [505, 80] width 933 height 10
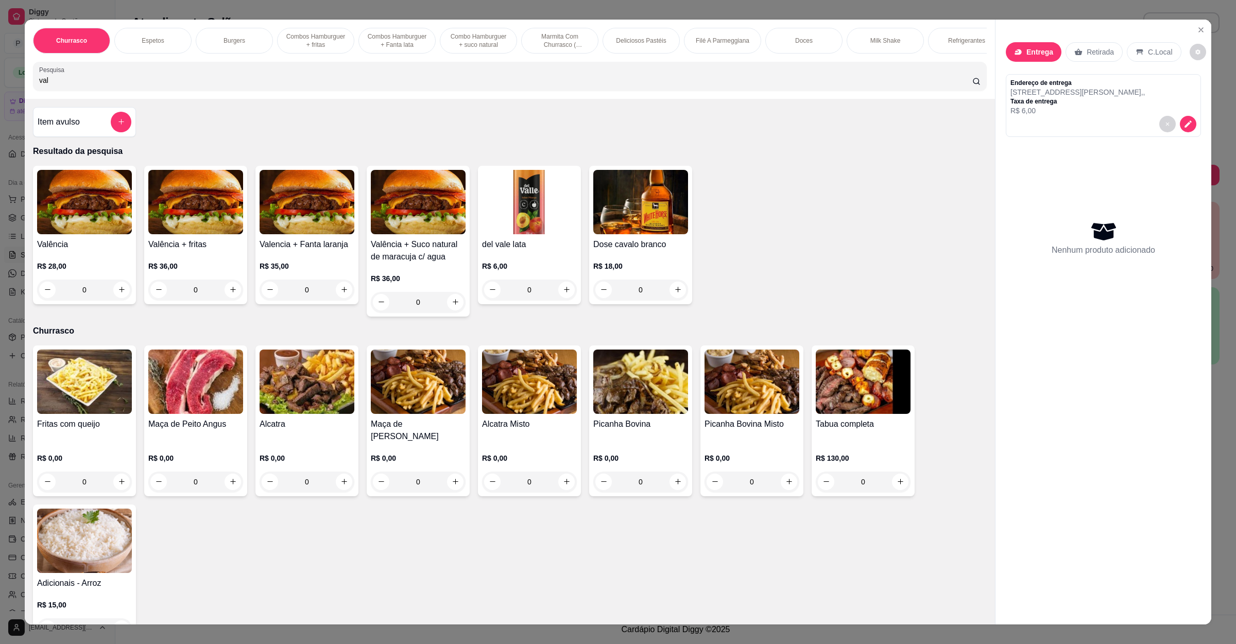
type input "val"
click at [114, 300] on div "0" at bounding box center [84, 290] width 95 height 21
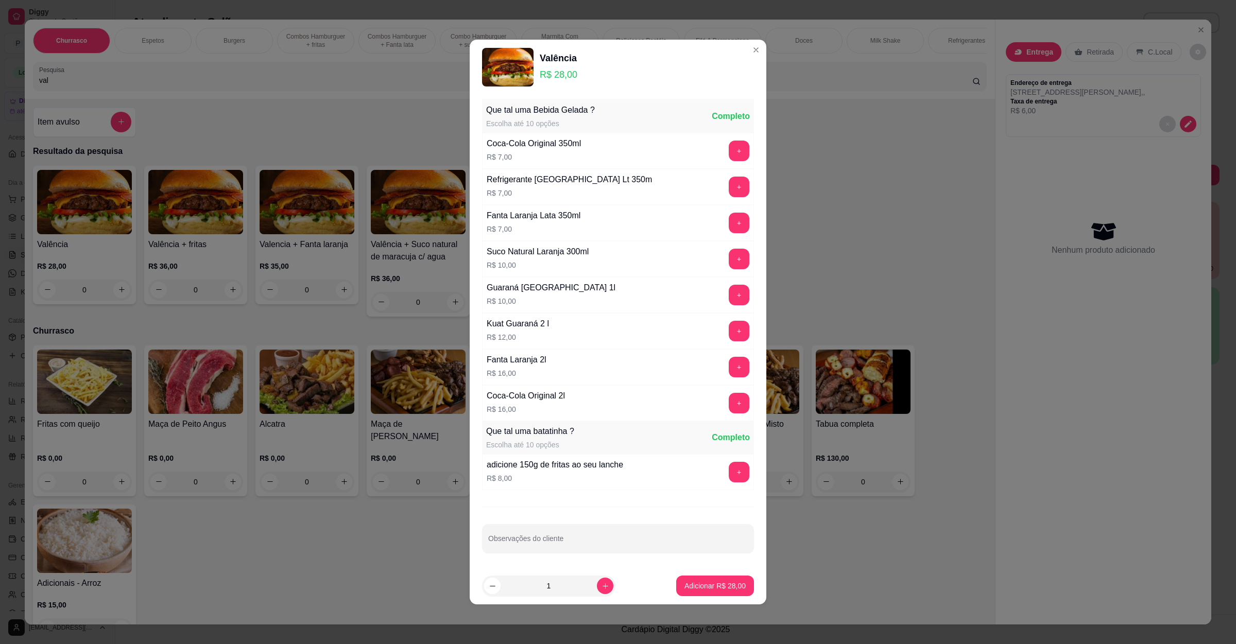
click at [724, 147] on div "+" at bounding box center [738, 151] width 29 height 21
click at [729, 148] on button "+" at bounding box center [739, 151] width 20 height 20
click at [737, 578] on button "Adicionar R$ 35,00" at bounding box center [715, 586] width 78 height 21
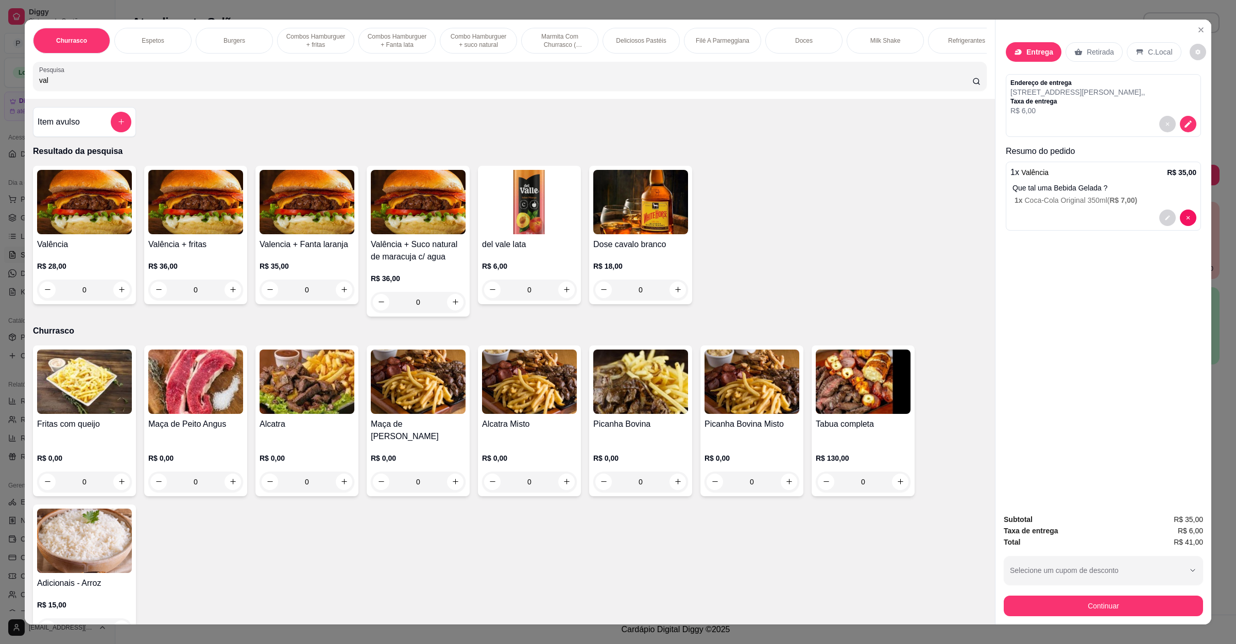
click at [1044, 598] on button "Continuar" at bounding box center [1102, 606] width 199 height 21
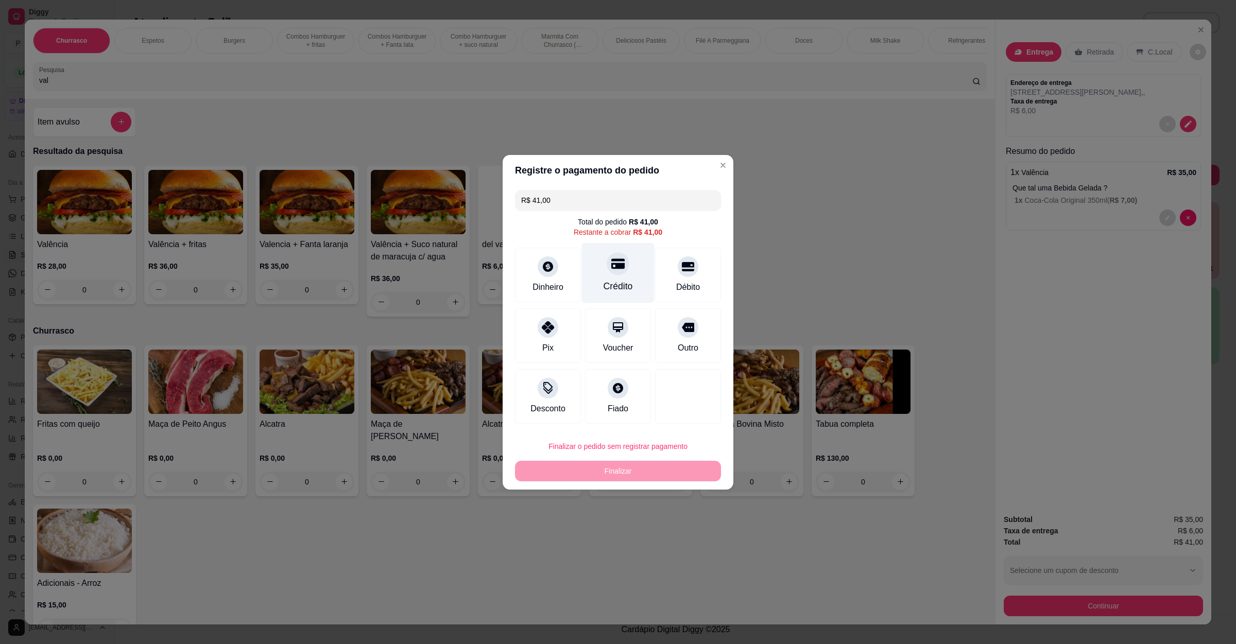
click at [633, 268] on div "Crédito" at bounding box center [618, 273] width 73 height 60
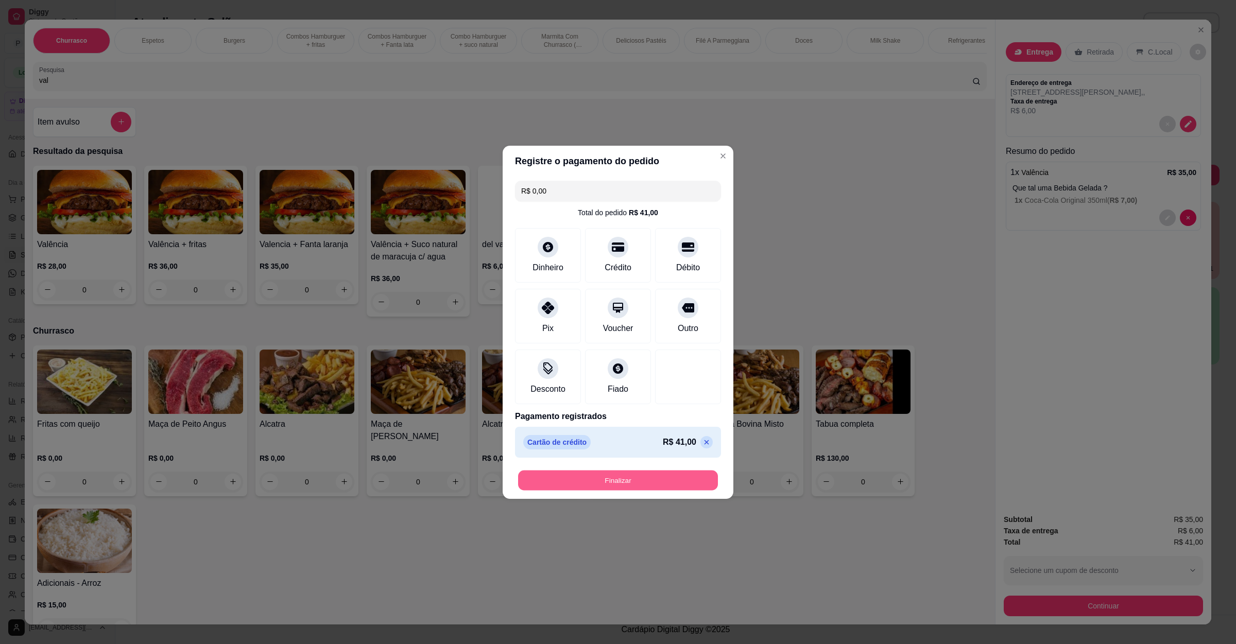
click at [652, 475] on button "Finalizar" at bounding box center [618, 480] width 200 height 20
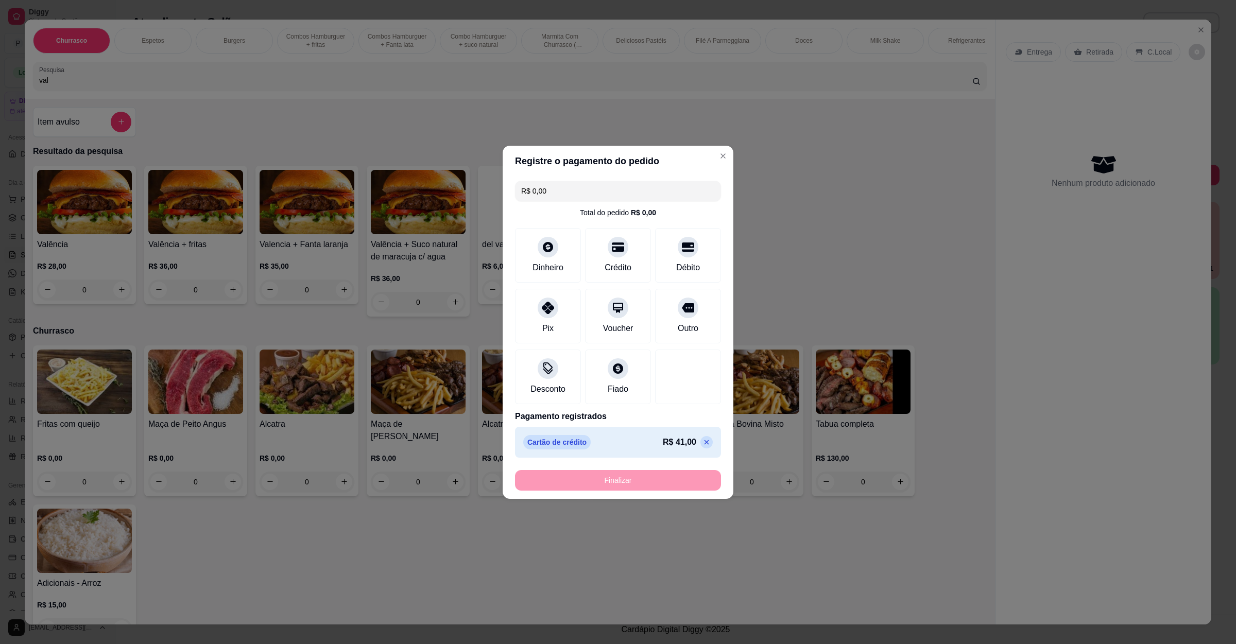
type input "-R$ 41,00"
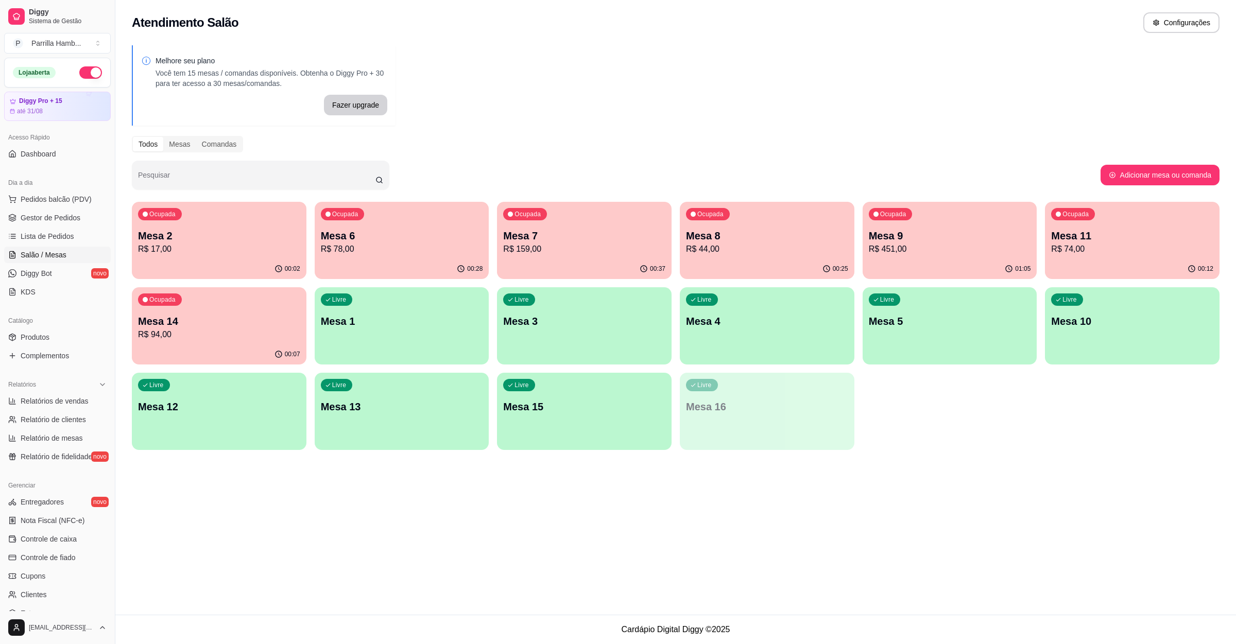
click at [576, 259] on div "00:37" at bounding box center [584, 269] width 175 height 20
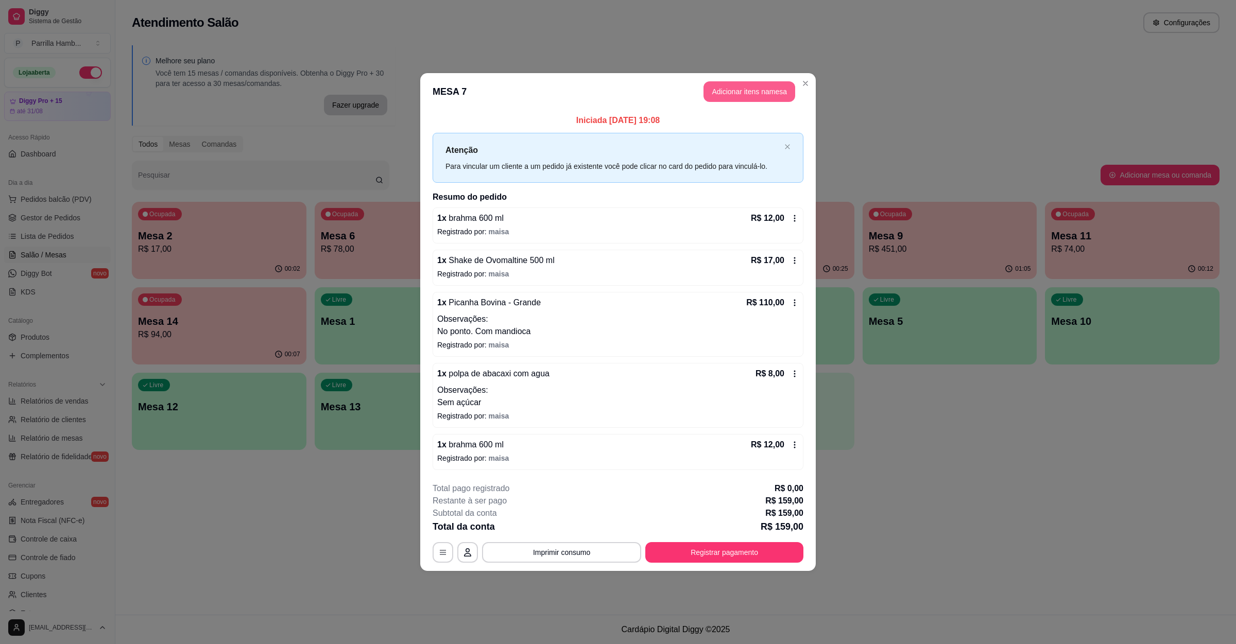
click at [764, 84] on button "Adicionar itens na mesa" at bounding box center [749, 91] width 92 height 21
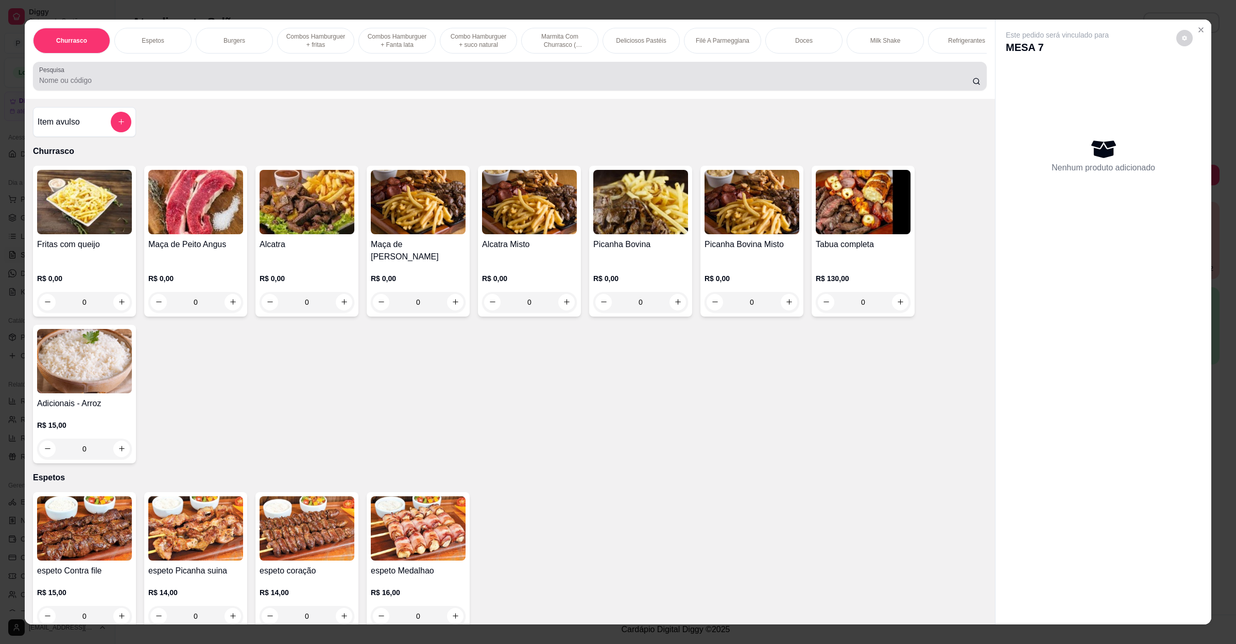
click at [61, 82] on div at bounding box center [509, 76] width 941 height 21
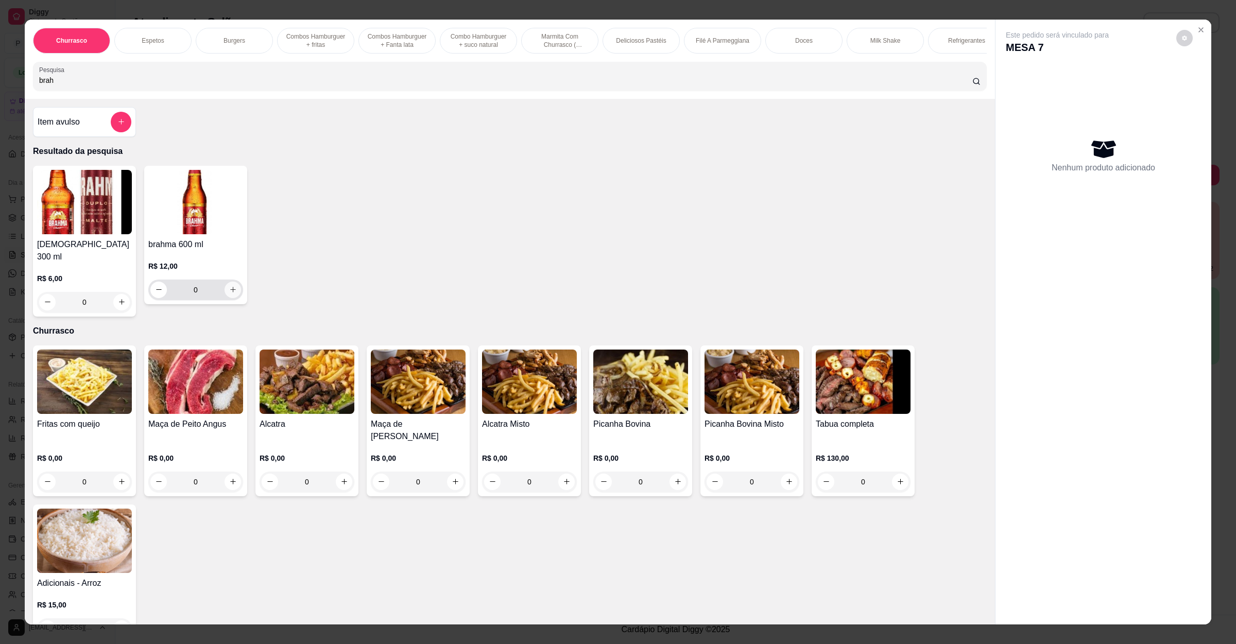
type input "brah"
click at [229, 293] on icon "increase-product-quantity" at bounding box center [233, 290] width 8 height 8
type input "1"
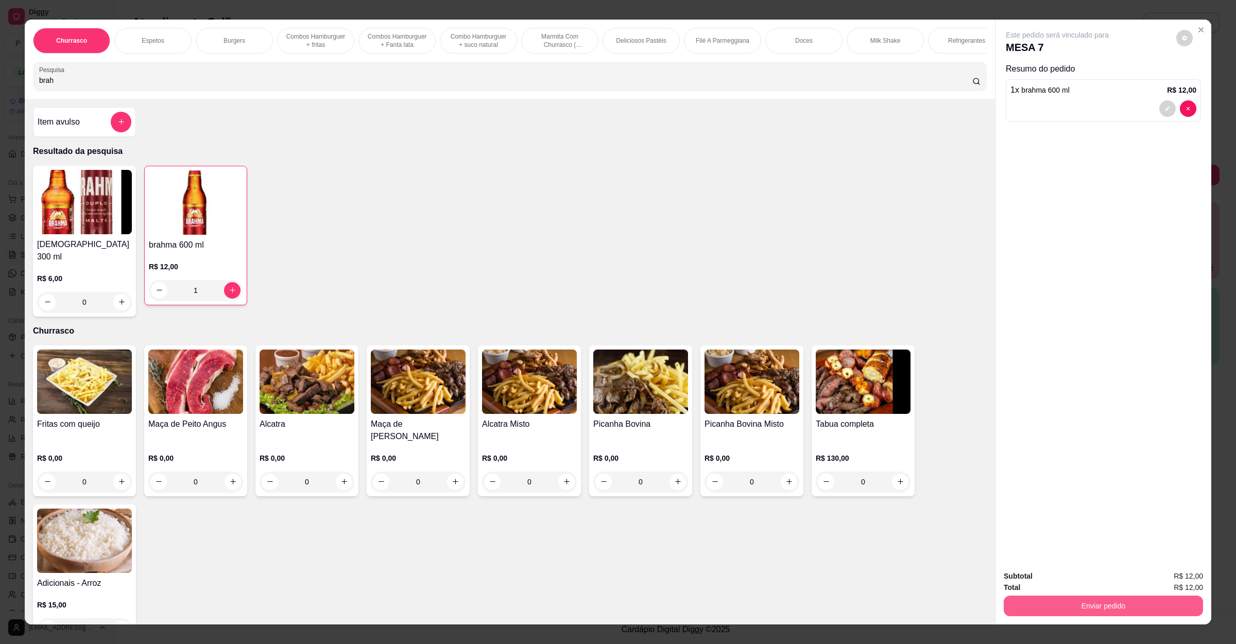
click at [1073, 606] on button "Enviar pedido" at bounding box center [1102, 606] width 199 height 21
click at [1077, 573] on button "Não registrar e enviar pedido" at bounding box center [1067, 581] width 107 height 20
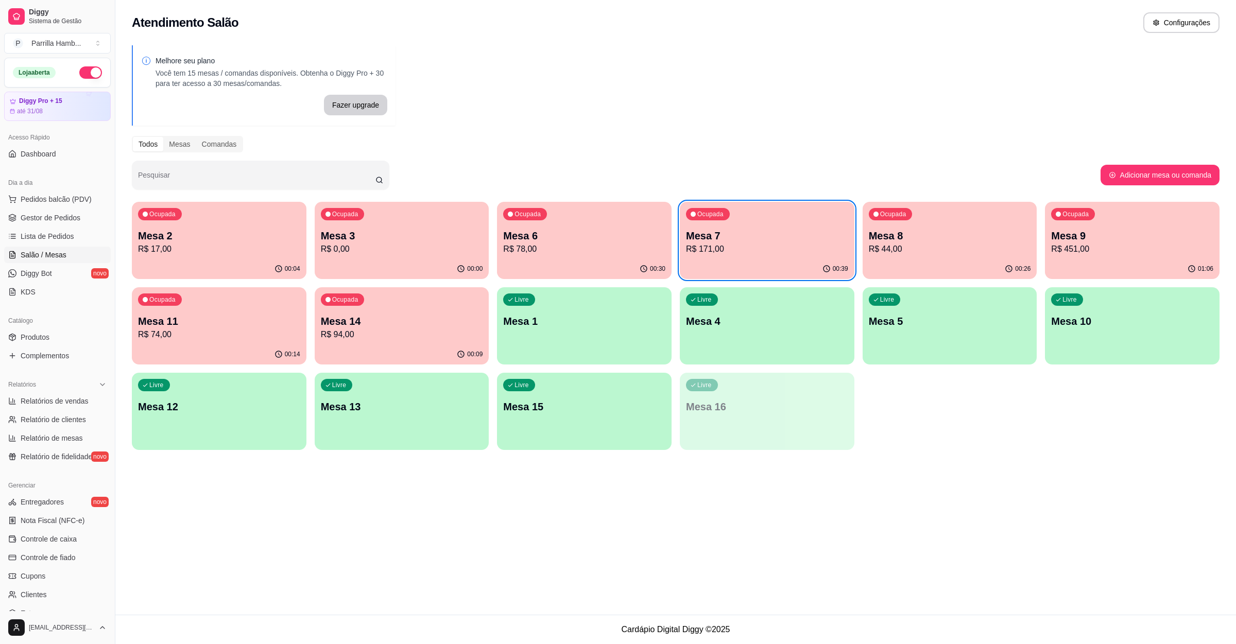
click at [1087, 226] on div "Ocupada Mesa 9 R$ 451,00" at bounding box center [1132, 230] width 175 height 57
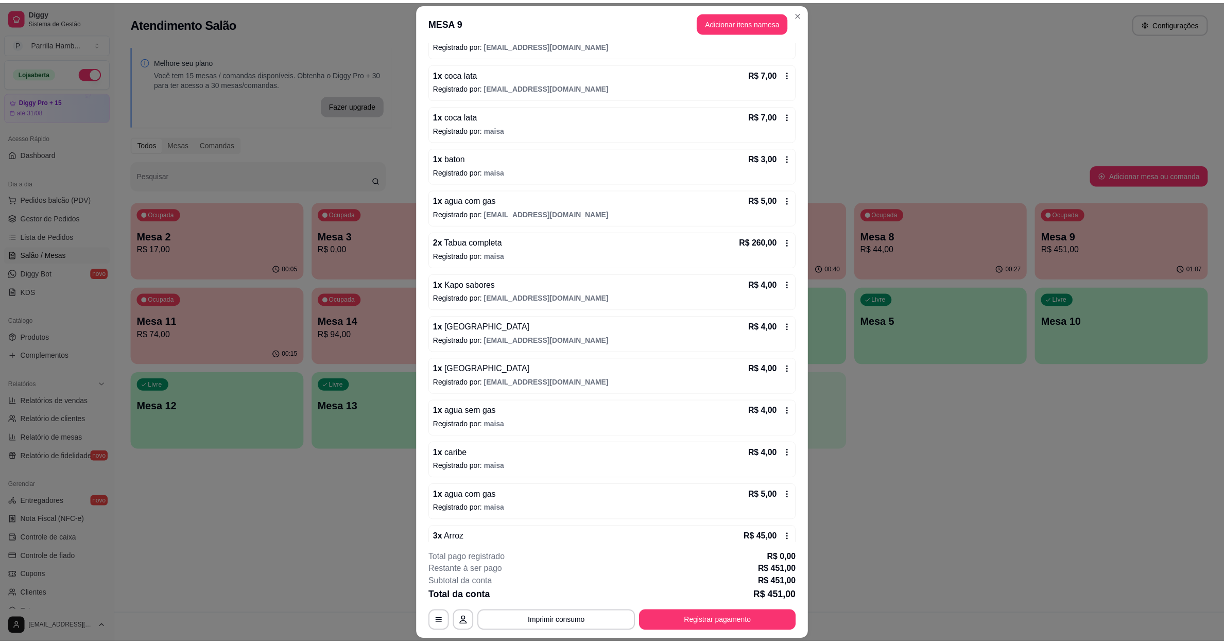
scroll to position [317, 0]
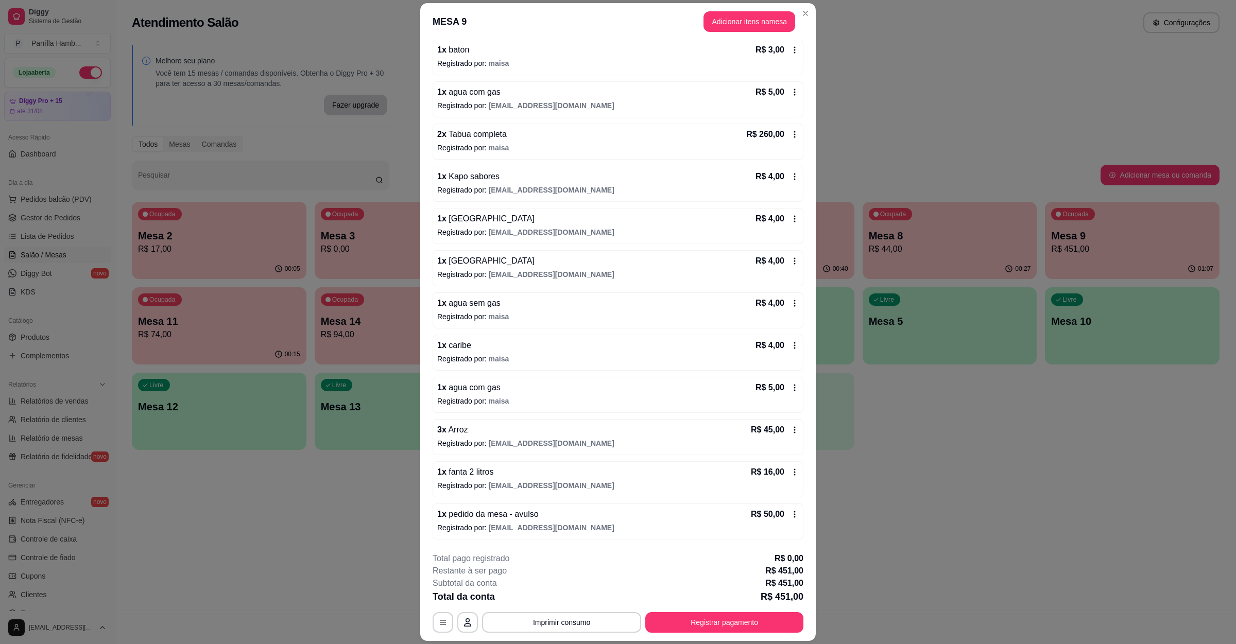
click at [555, 444] on span "[EMAIL_ADDRESS][DOMAIN_NAME]" at bounding box center [552, 443] width 126 height 8
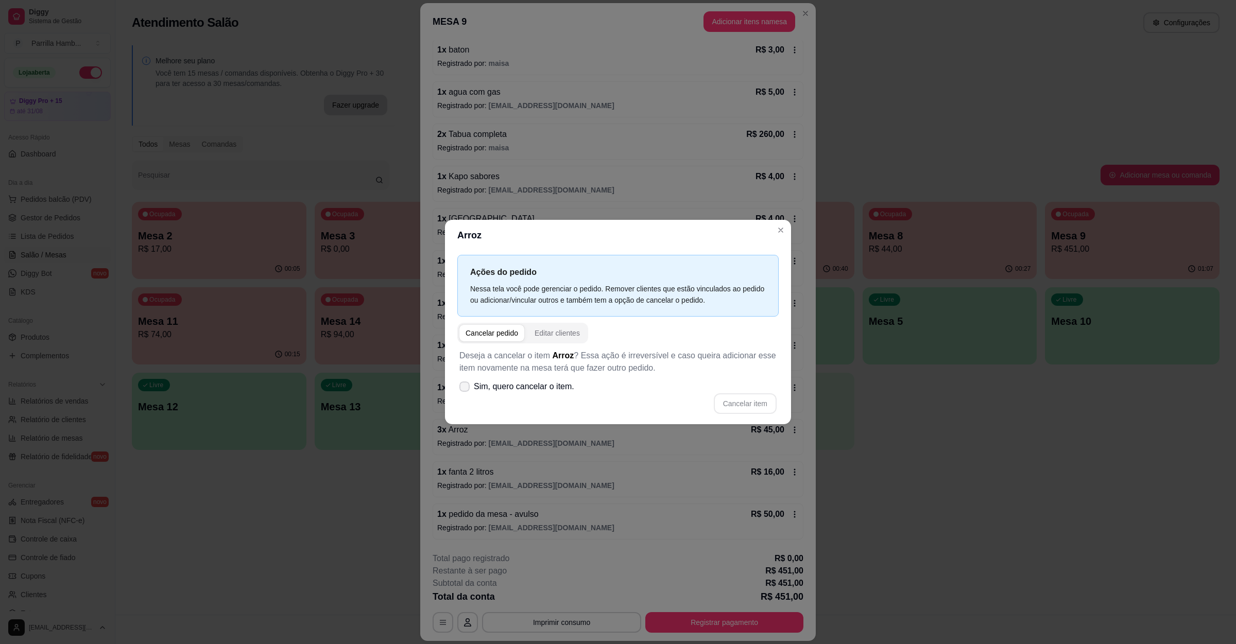
click at [551, 385] on span "Sim, quero cancelar o item." at bounding box center [524, 386] width 100 height 12
click at [465, 388] on input "Sim, quero cancelar o item." at bounding box center [462, 391] width 7 height 7
checkbox input "true"
click at [747, 406] on button "Cancelar item" at bounding box center [745, 403] width 63 height 21
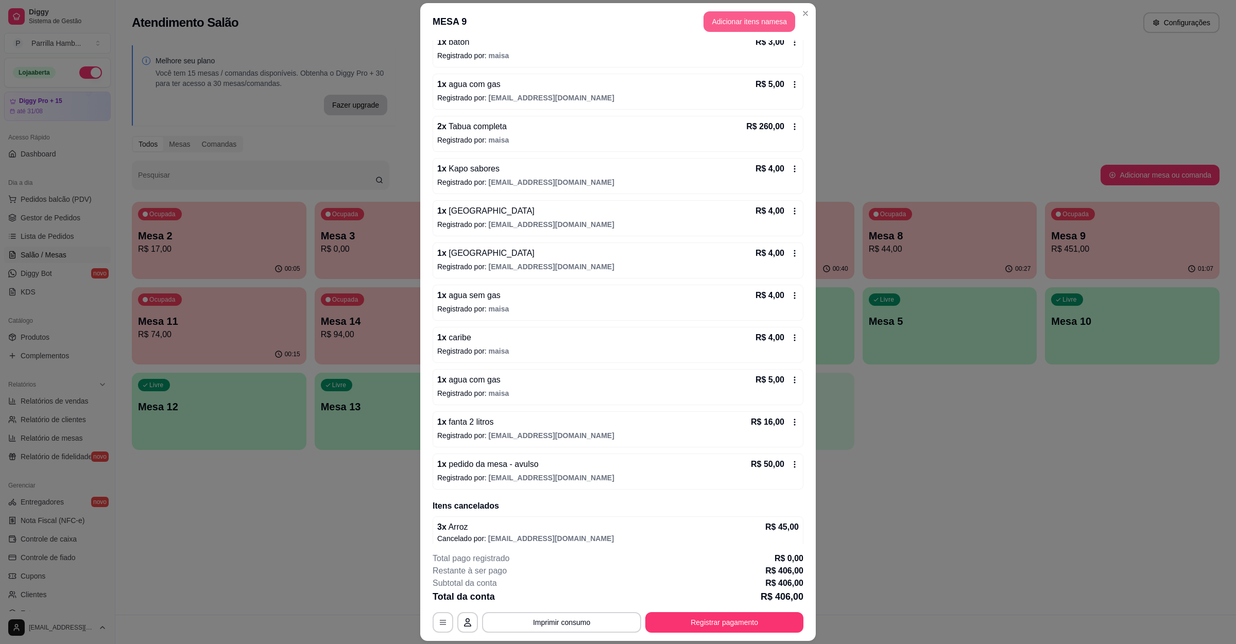
click at [756, 25] on button "Adicionar itens na mesa" at bounding box center [749, 21] width 92 height 21
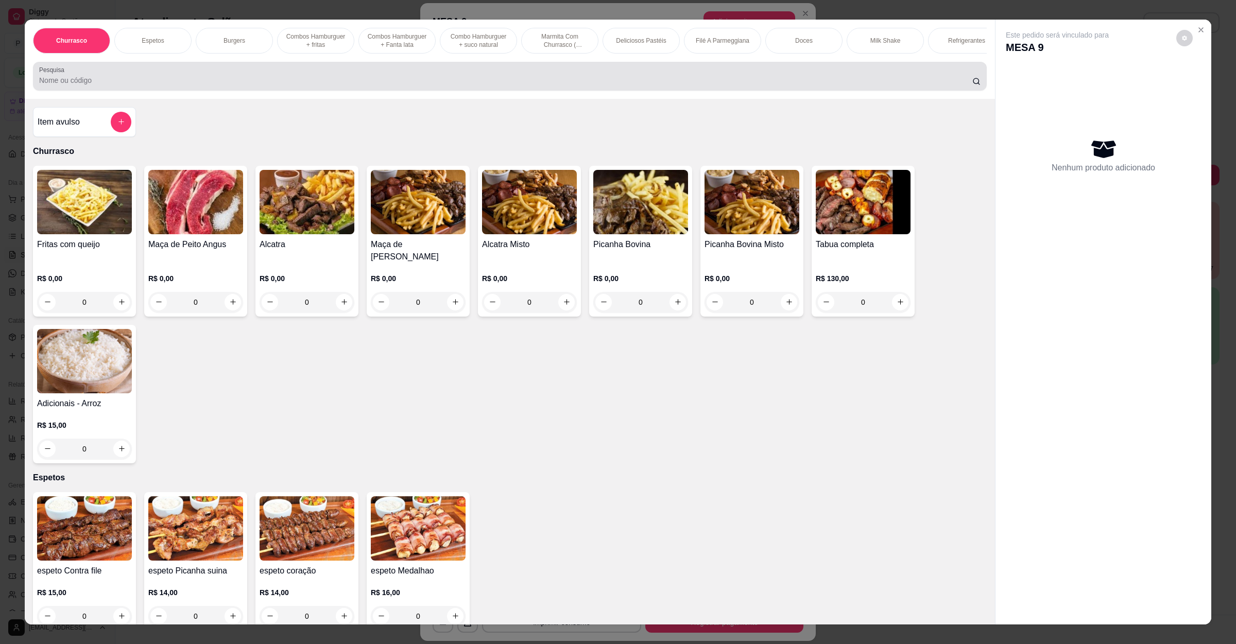
click at [253, 82] on div at bounding box center [509, 76] width 941 height 21
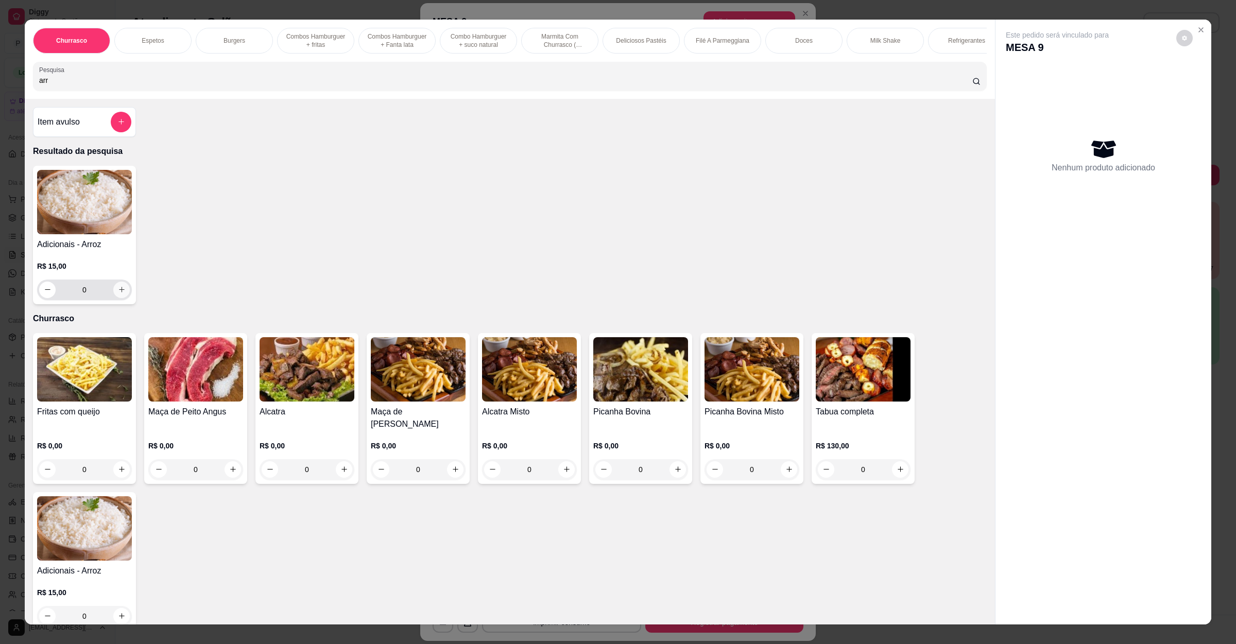
type input "arr"
click at [118, 293] on icon "increase-product-quantity" at bounding box center [122, 290] width 8 height 8
type input "1"
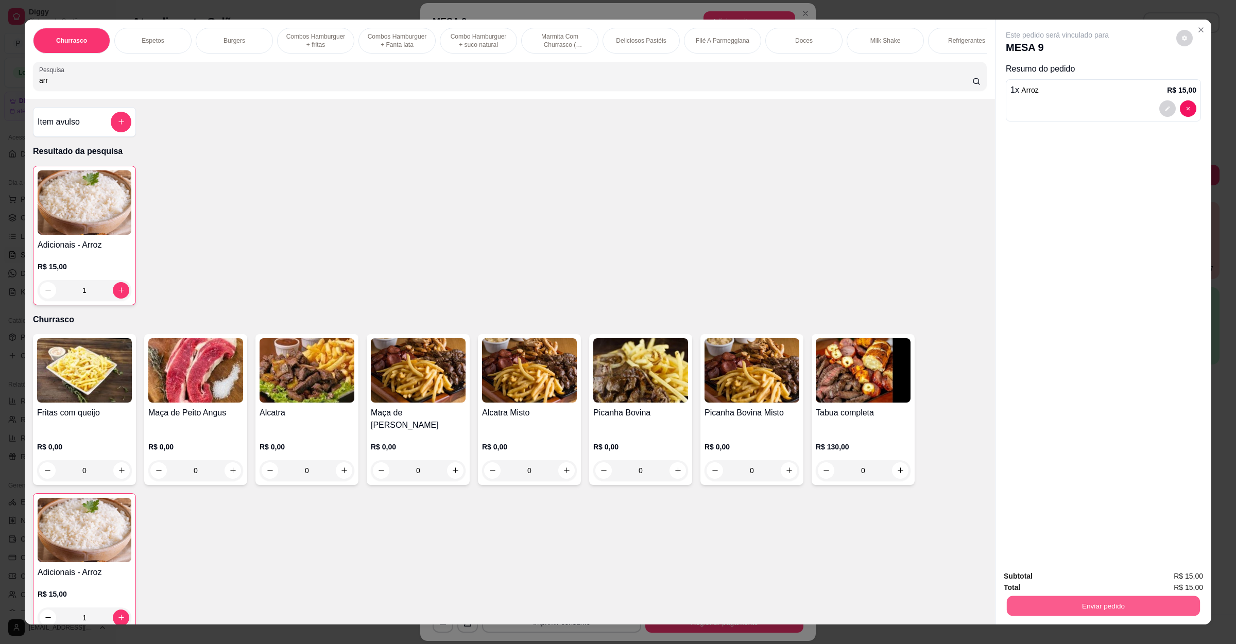
click at [1030, 599] on button "Enviar pedido" at bounding box center [1103, 606] width 193 height 20
click at [1043, 580] on button "Não registrar e enviar pedido" at bounding box center [1067, 581] width 107 height 20
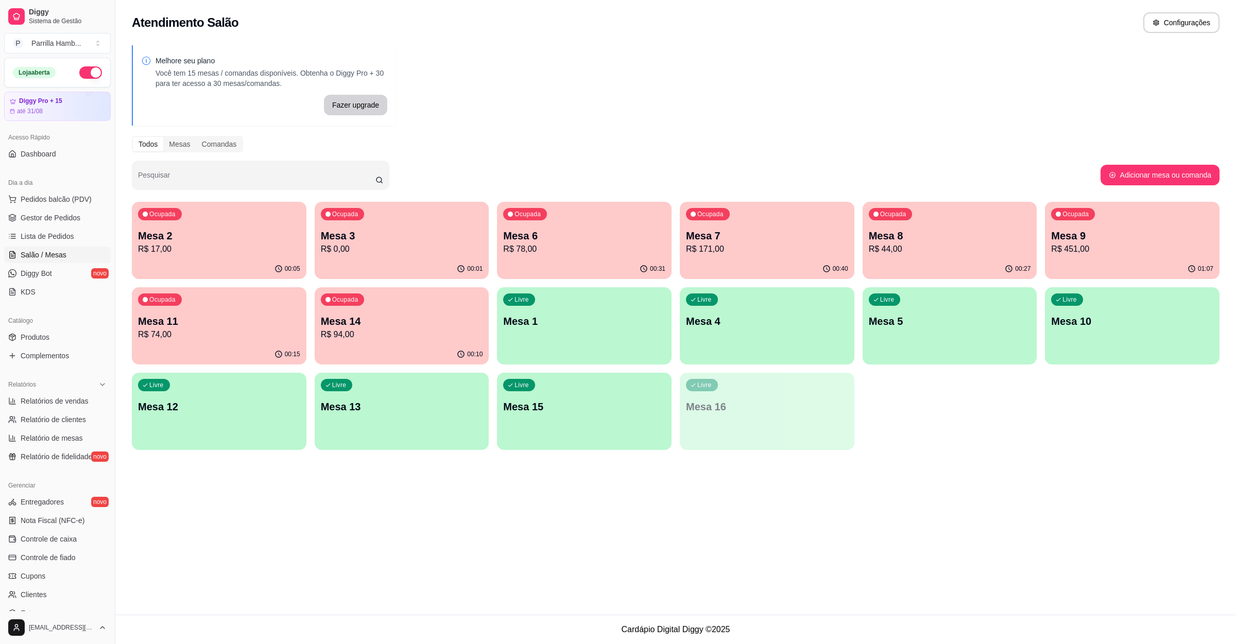
click at [263, 215] on div "Ocupada Mesa 2 R$ 17,00" at bounding box center [219, 230] width 175 height 57
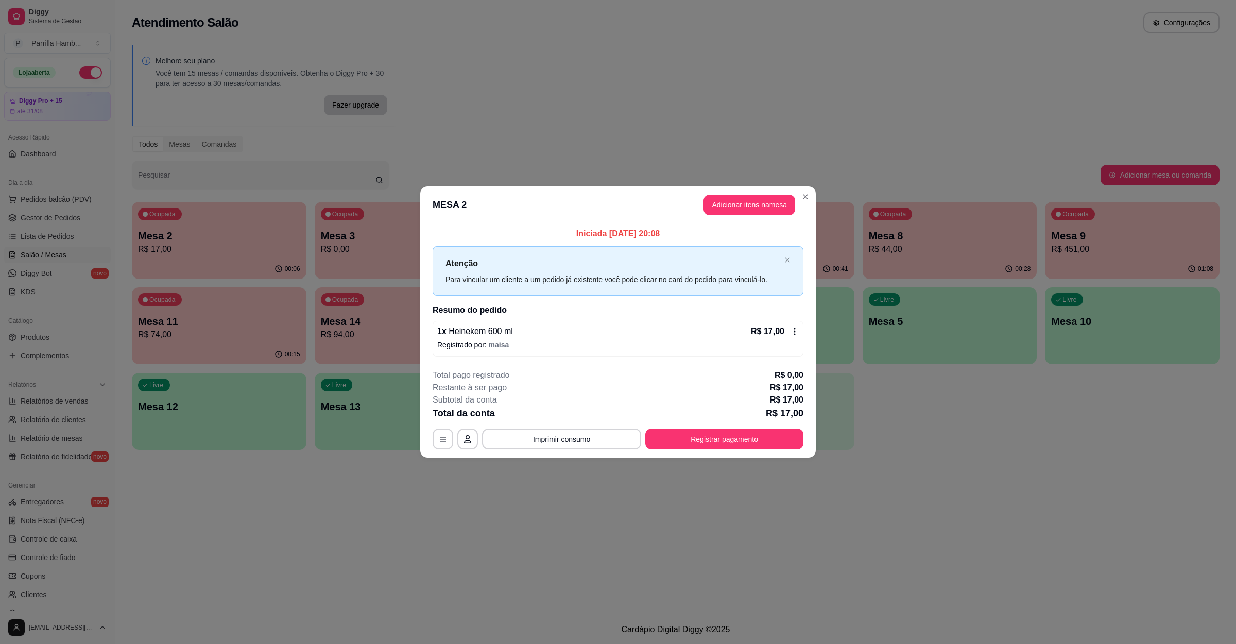
click at [745, 223] on div "Iniciada 17/08/2025 às 20:08 Atenção Para vincular um cliente a um pedido já ex…" at bounding box center [617, 291] width 395 height 137
click at [746, 209] on button "Adicionar itens na mesa" at bounding box center [749, 205] width 92 height 21
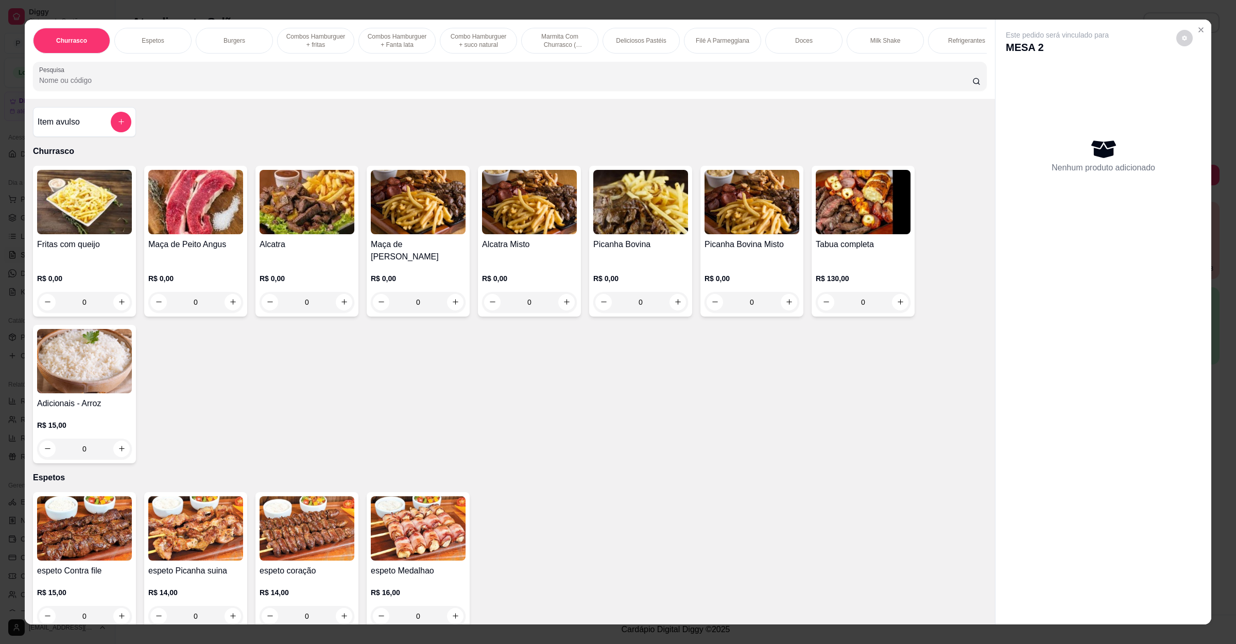
click at [276, 91] on div "Pesquisa" at bounding box center [510, 76] width 954 height 29
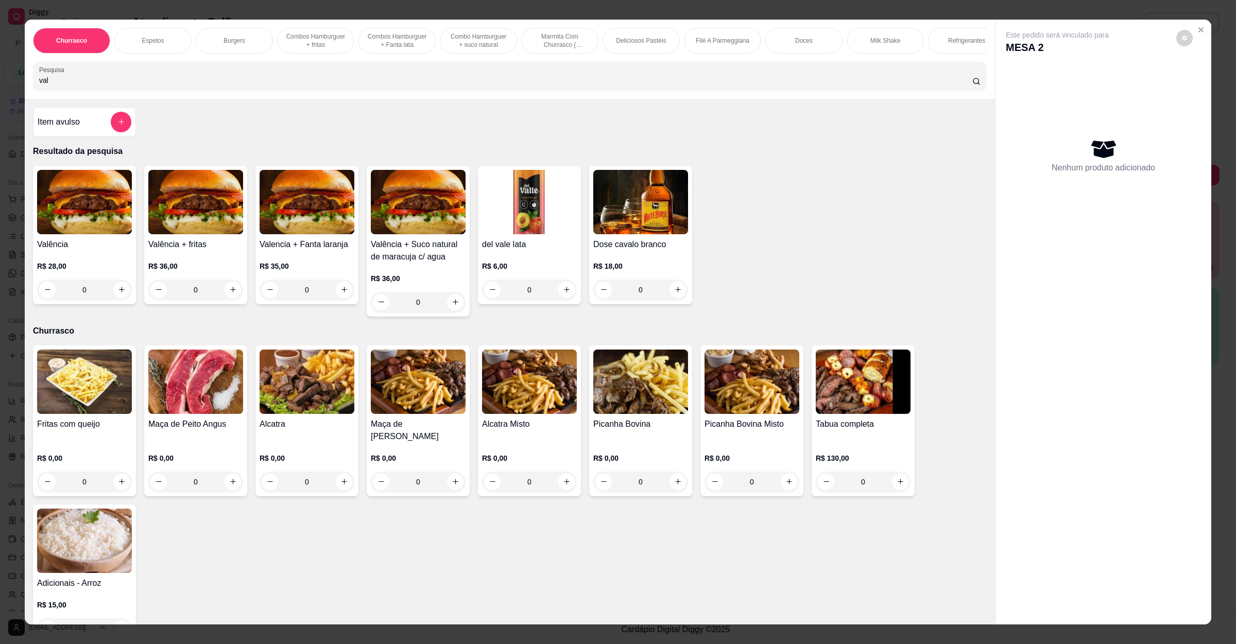
type input "val"
click at [121, 300] on div "0" at bounding box center [84, 290] width 95 height 21
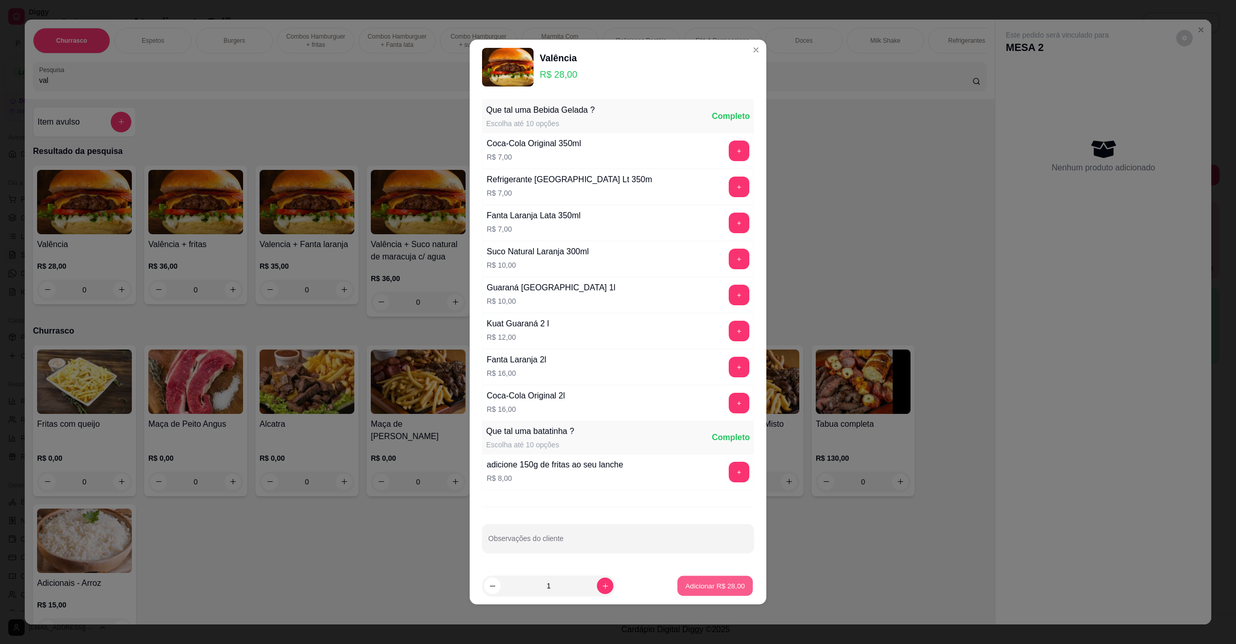
click at [702, 591] on p "Adicionar R$ 28,00" at bounding box center [715, 586] width 60 height 10
type input "1"
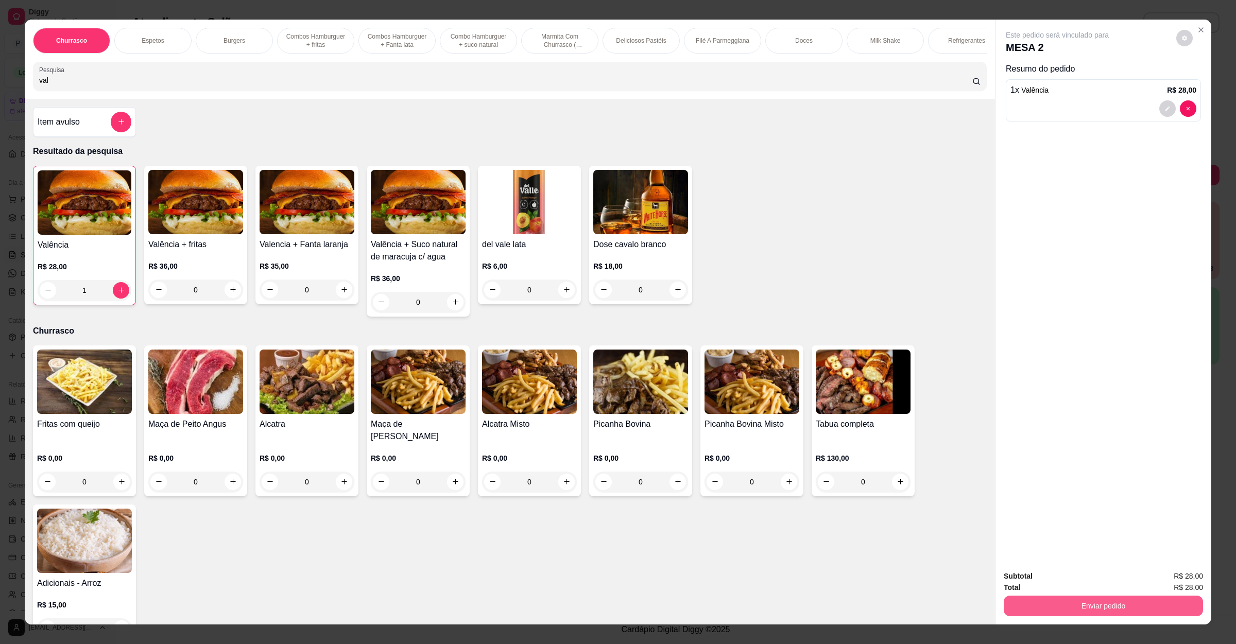
click at [1063, 601] on button "Enviar pedido" at bounding box center [1102, 606] width 199 height 21
click at [1076, 585] on button "Não registrar e enviar pedido" at bounding box center [1067, 581] width 104 height 19
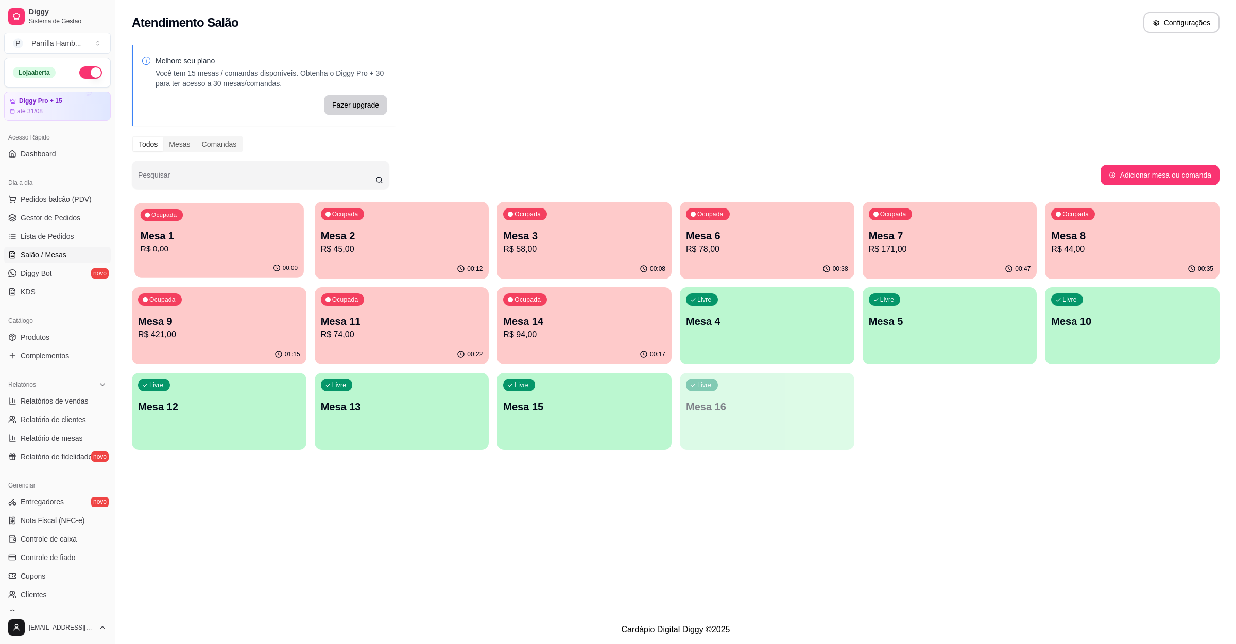
click at [207, 218] on div "Ocupada Mesa 1 R$ 0,00" at bounding box center [218, 231] width 169 height 56
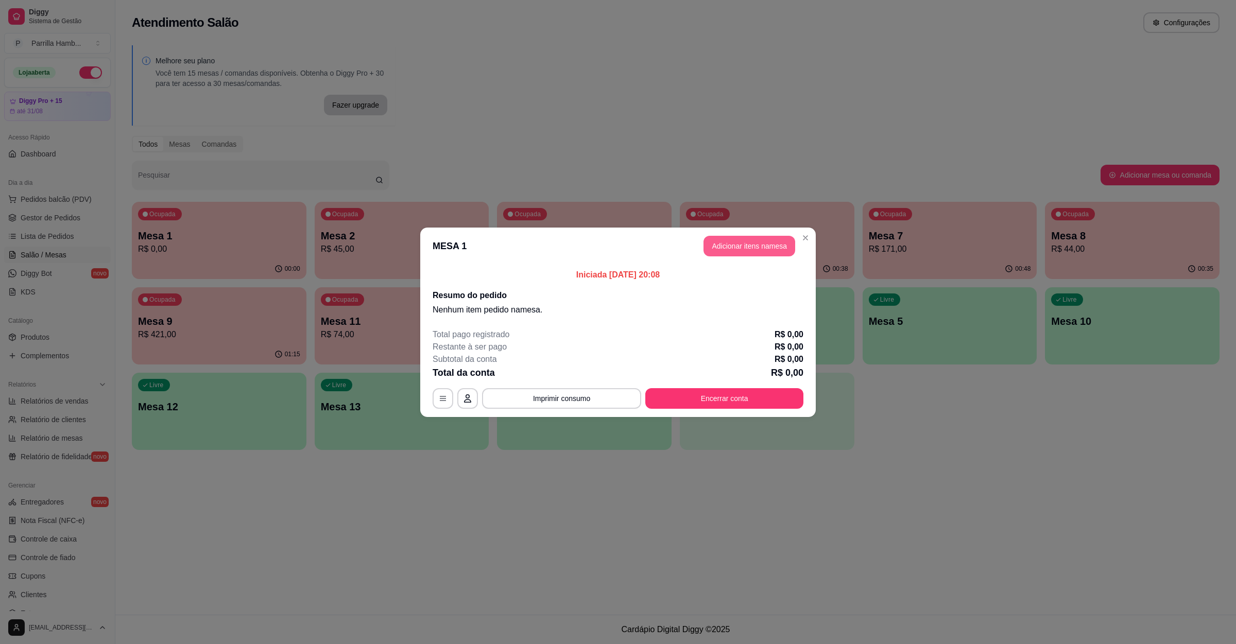
click at [706, 250] on button "Adicionar itens na mesa" at bounding box center [749, 246] width 92 height 21
click at [305, 85] on input "Pesquisa" at bounding box center [505, 80] width 933 height 10
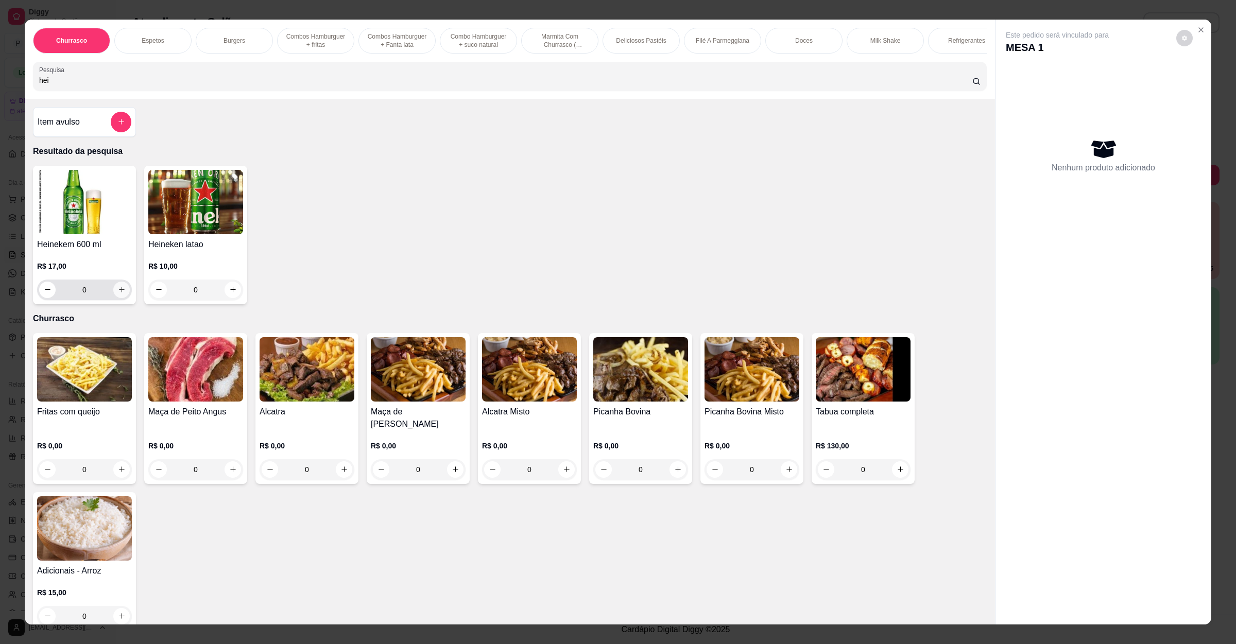
type input "hei"
click at [118, 293] on icon "increase-product-quantity" at bounding box center [122, 290] width 8 height 8
type input "1"
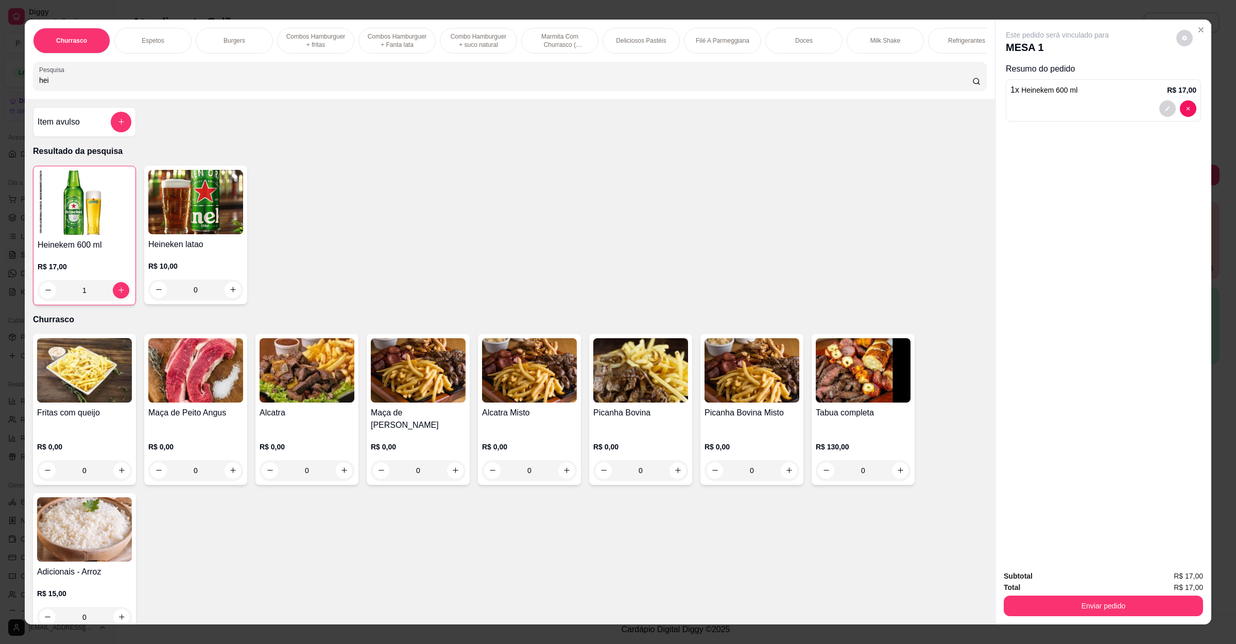
click at [1052, 604] on button "Enviar pedido" at bounding box center [1102, 606] width 199 height 21
click at [1053, 583] on button "Não registrar e enviar pedido" at bounding box center [1067, 581] width 107 height 20
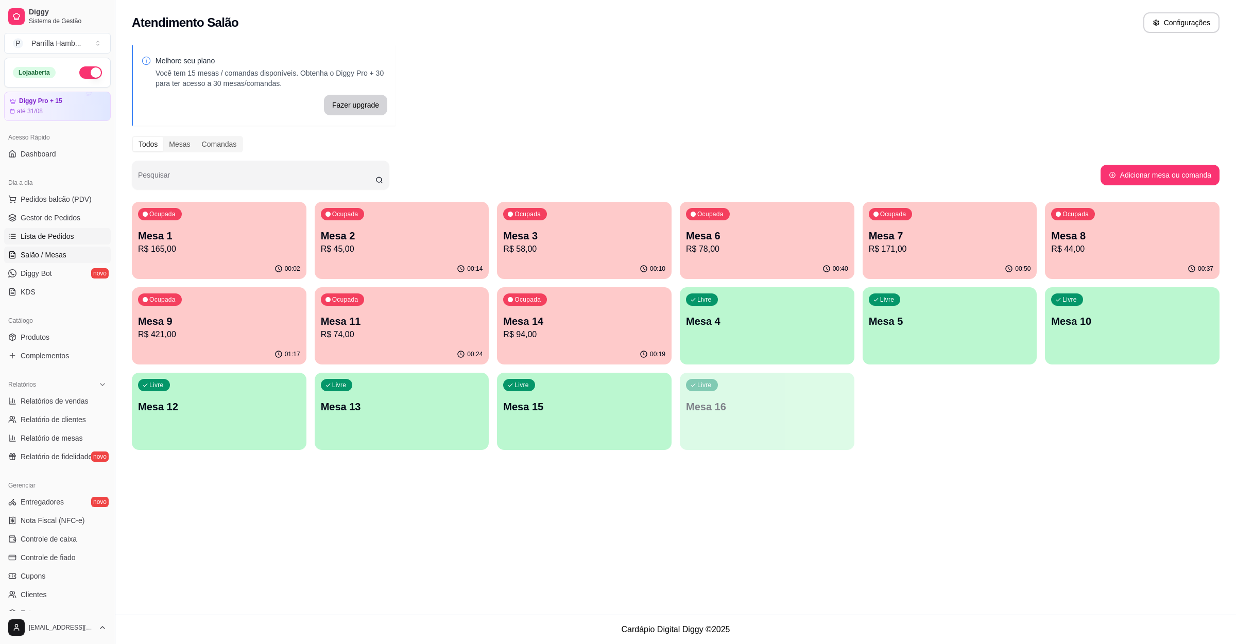
click at [68, 233] on span "Lista de Pedidos" at bounding box center [48, 236] width 54 height 10
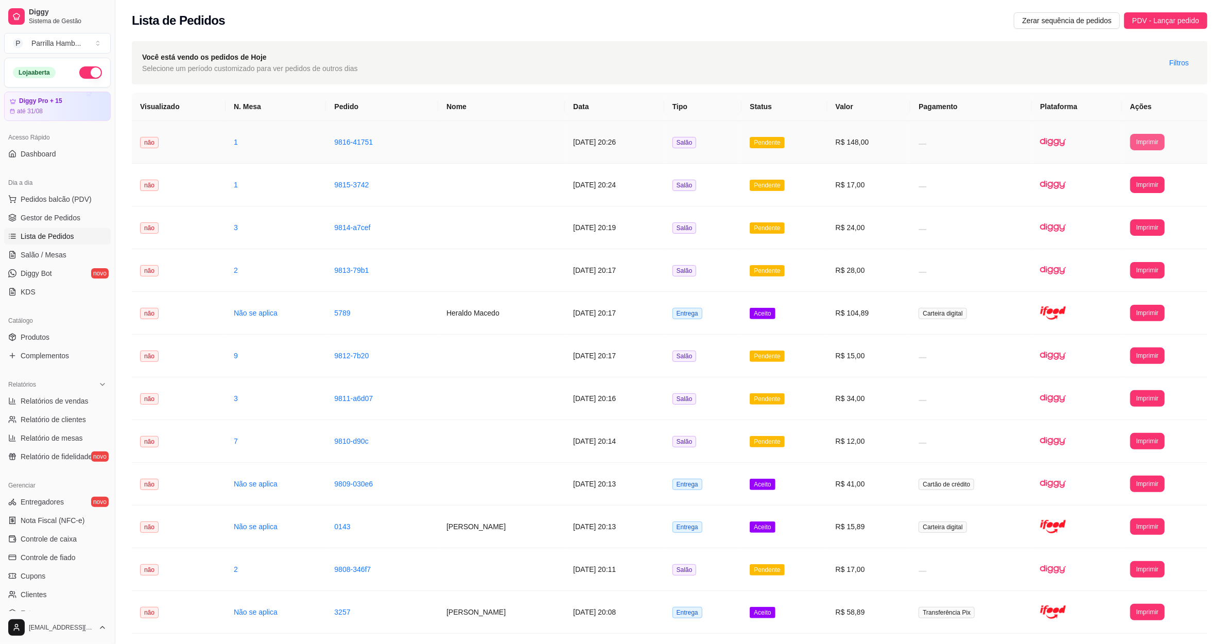
click at [1158, 145] on button "Imprimir" at bounding box center [1147, 142] width 34 height 16
click at [1138, 181] on button "IMPRESSORA" at bounding box center [1138, 178] width 75 height 16
click at [93, 257] on link "Salão / Mesas" at bounding box center [57, 255] width 107 height 16
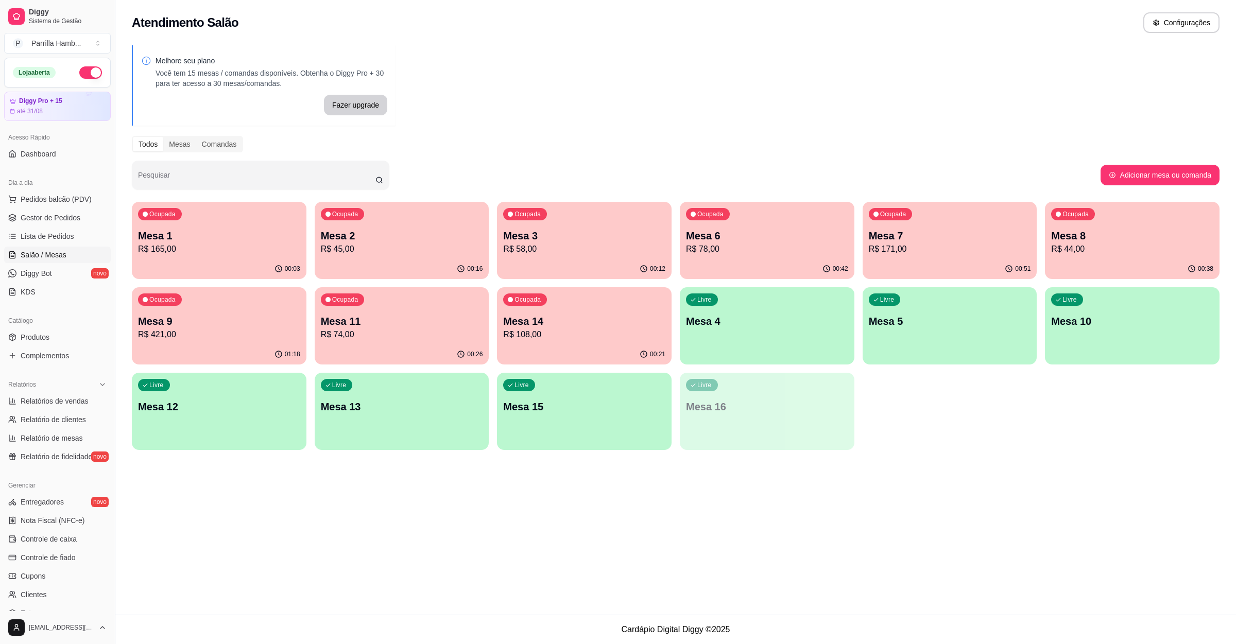
click at [232, 244] on p "R$ 165,00" at bounding box center [219, 249] width 162 height 12
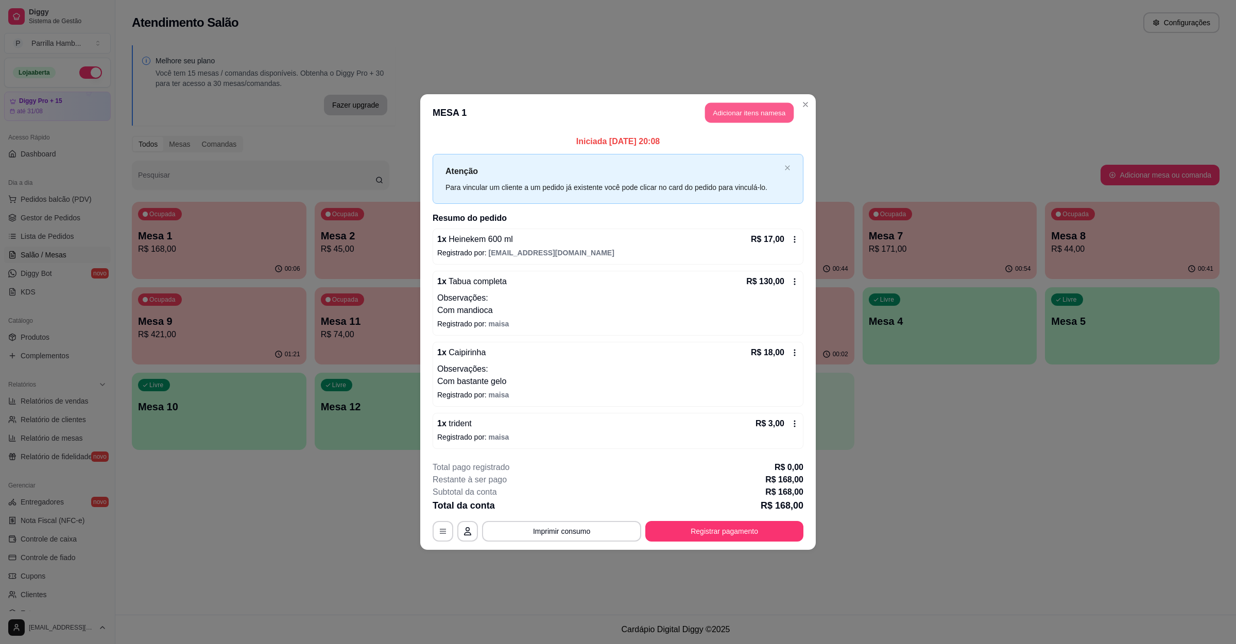
click at [734, 121] on button "Adicionar itens na mesa" at bounding box center [749, 113] width 89 height 20
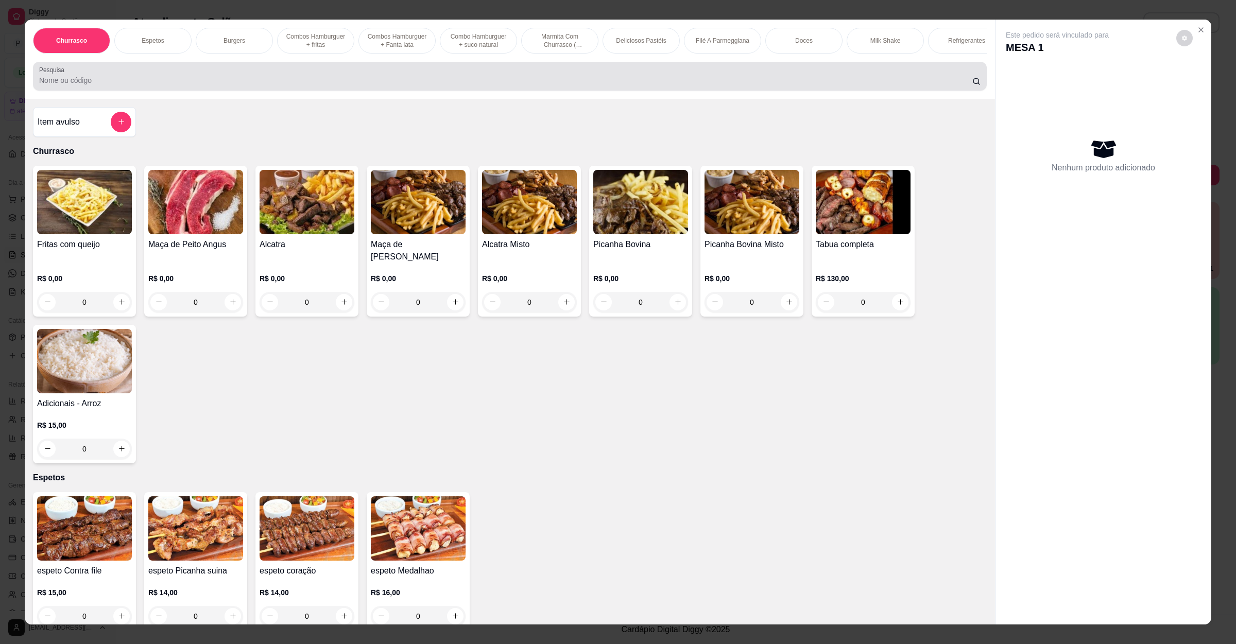
click at [145, 82] on div at bounding box center [509, 76] width 941 height 21
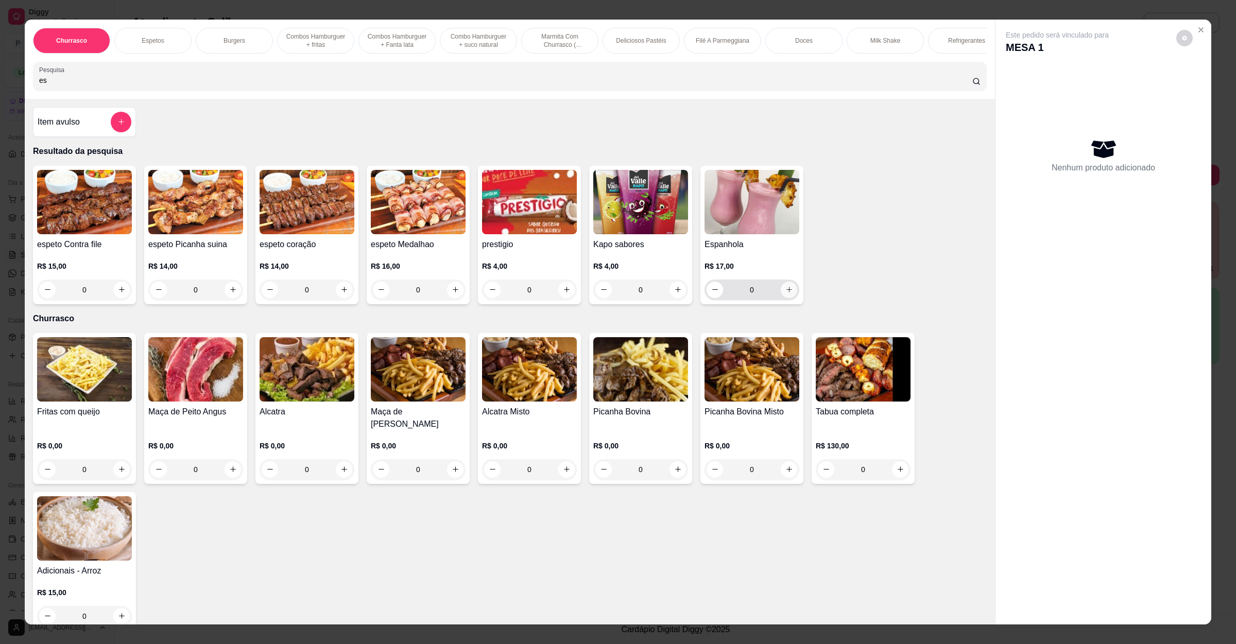
type input "es"
click at [785, 293] on icon "increase-product-quantity" at bounding box center [789, 290] width 8 height 8
type input "1"
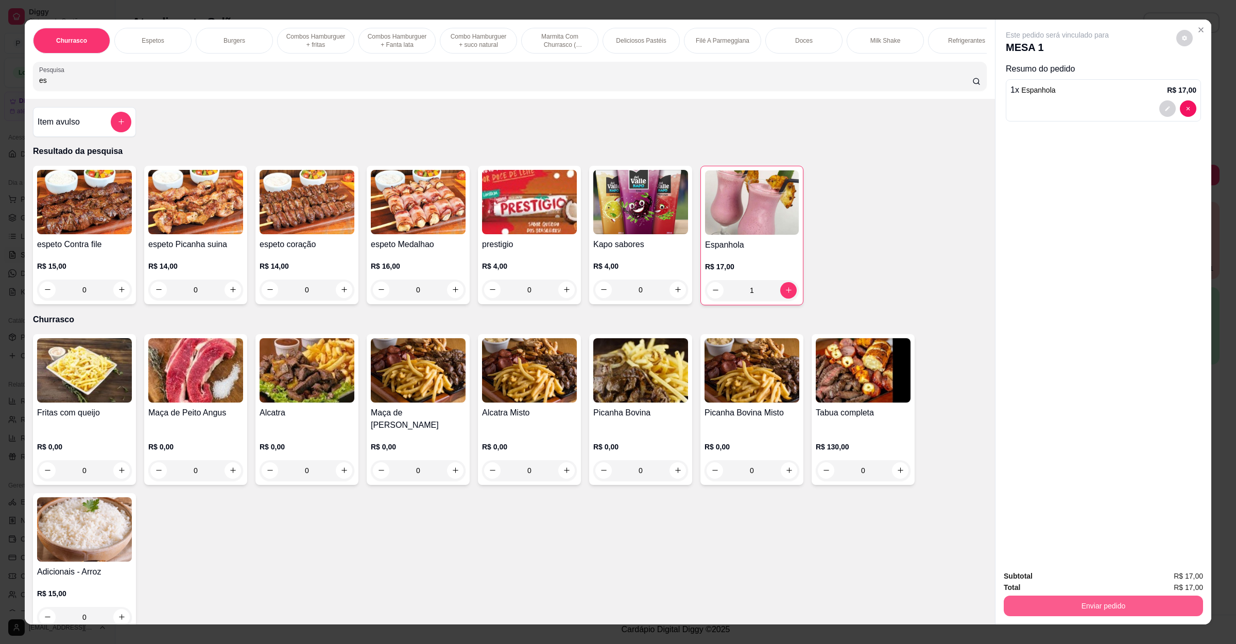
click at [1040, 604] on button "Enviar pedido" at bounding box center [1102, 606] width 199 height 21
click at [1060, 580] on button "Não registrar e enviar pedido" at bounding box center [1067, 580] width 104 height 19
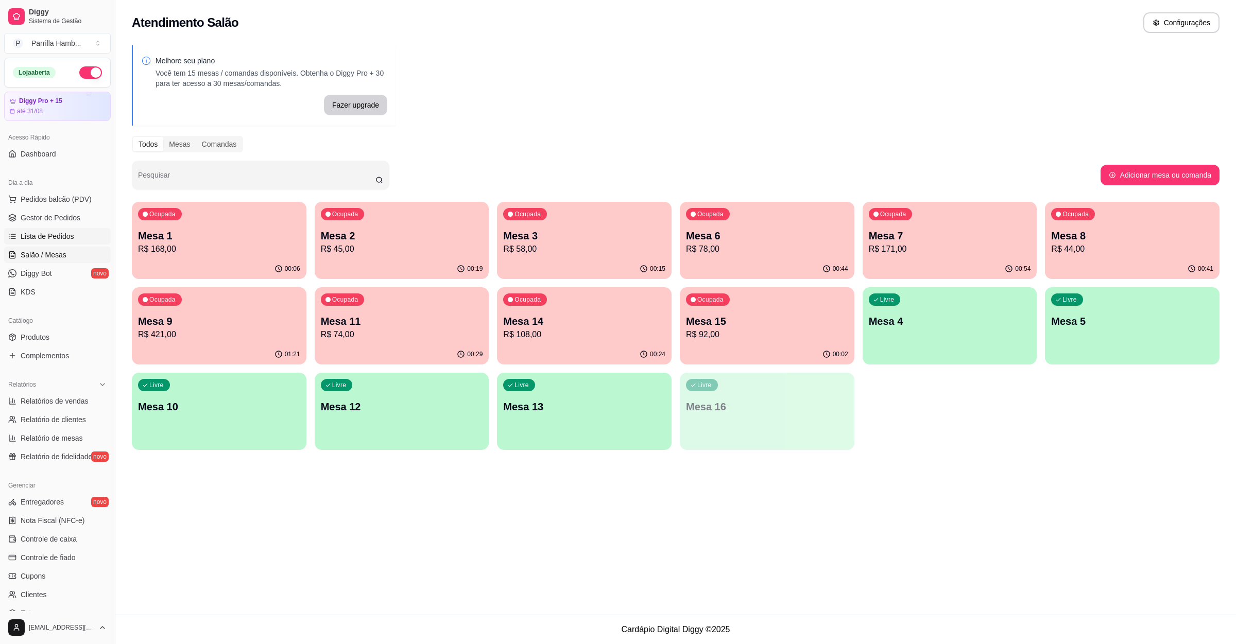
click at [75, 229] on link "Lista de Pedidos" at bounding box center [57, 236] width 107 height 16
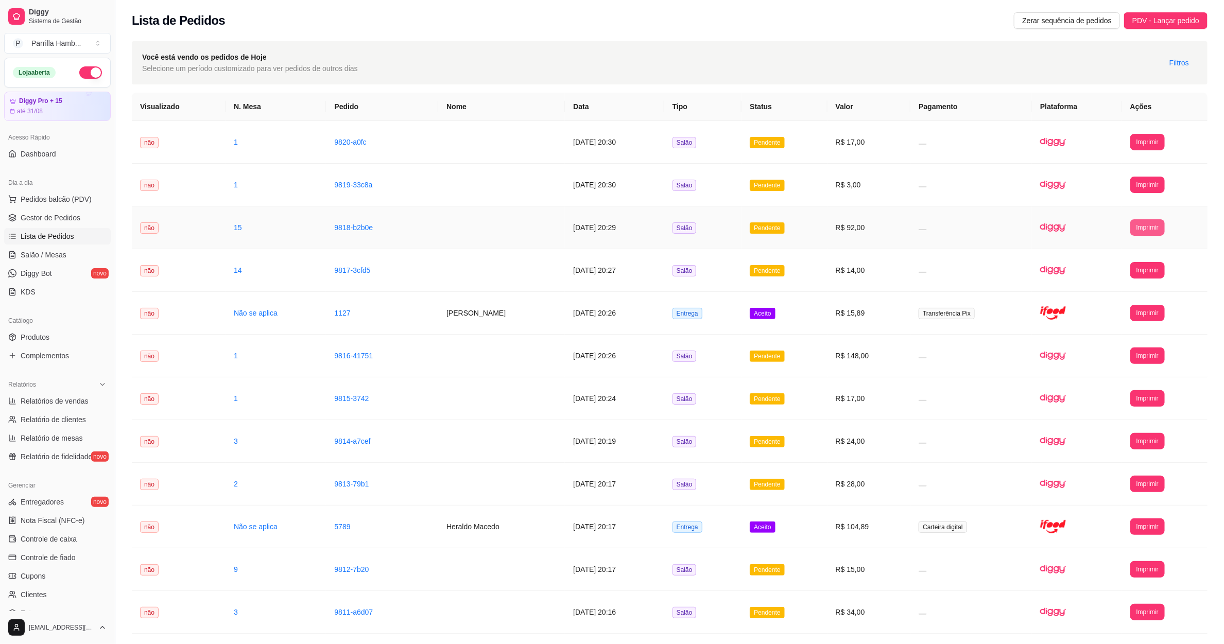
click at [1151, 224] on button "Imprimir" at bounding box center [1147, 227] width 34 height 16
click at [1141, 260] on button "IMPRESSORA" at bounding box center [1138, 264] width 72 height 16
click at [68, 257] on link "Salão / Mesas" at bounding box center [57, 255] width 107 height 16
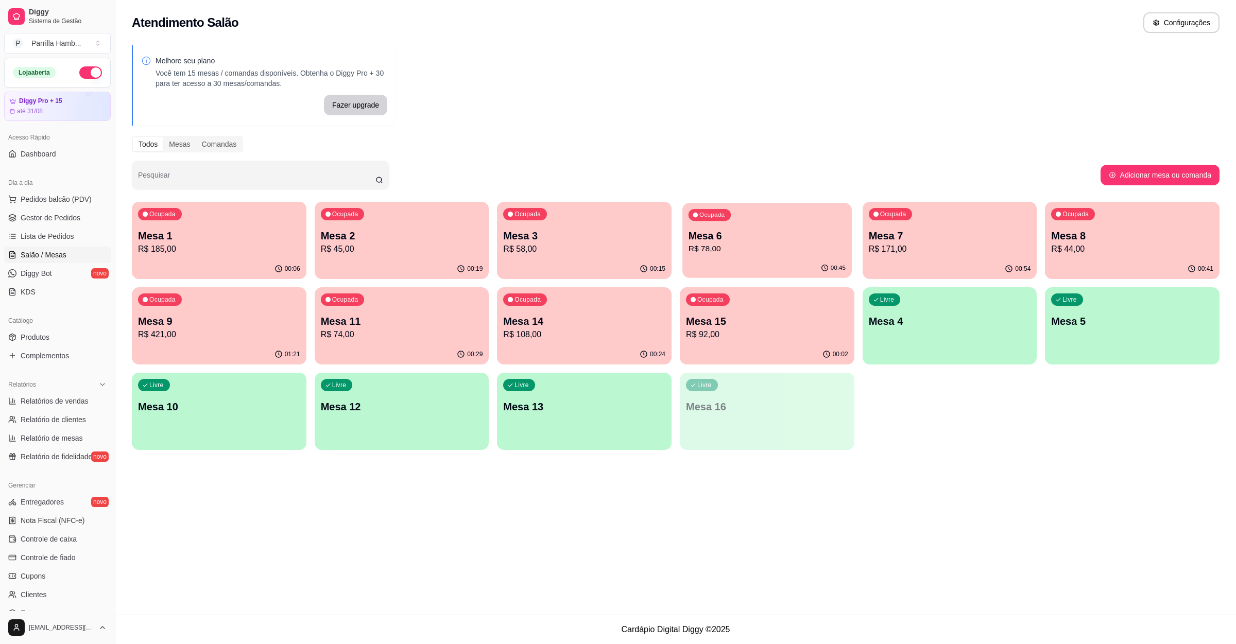
click at [703, 255] on div "Ocupada Mesa 6 R$ 78,00" at bounding box center [766, 231] width 169 height 56
click at [240, 229] on p "Mesa 1" at bounding box center [219, 236] width 157 height 14
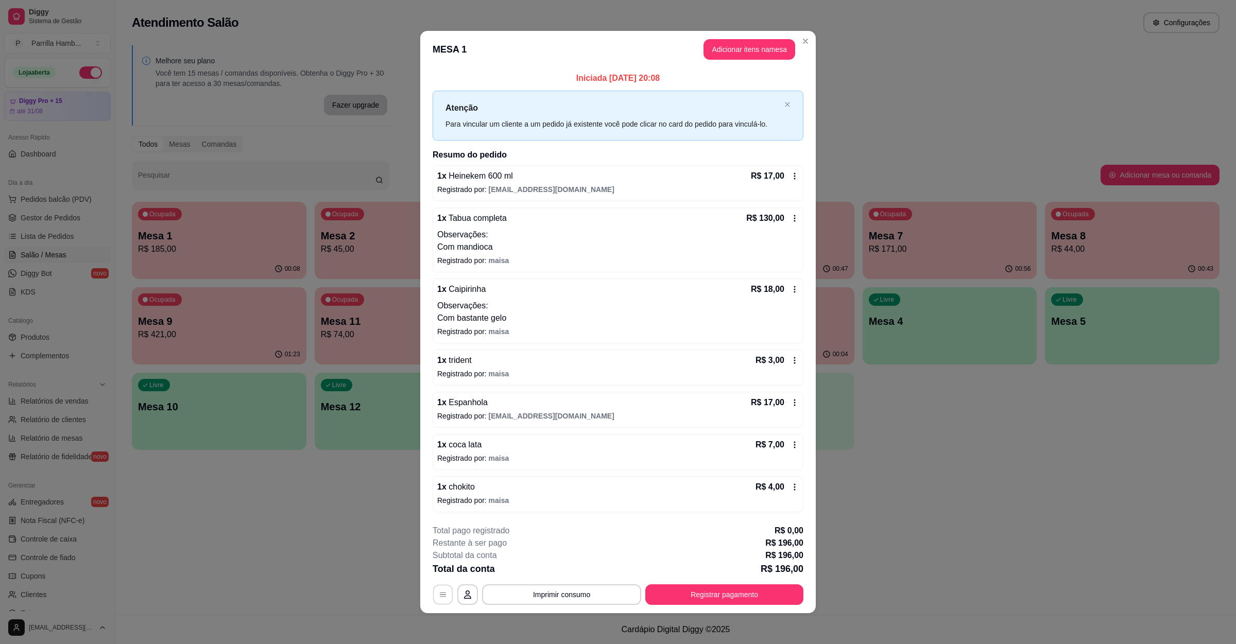
click at [439, 593] on icon "button" at bounding box center [443, 595] width 8 height 8
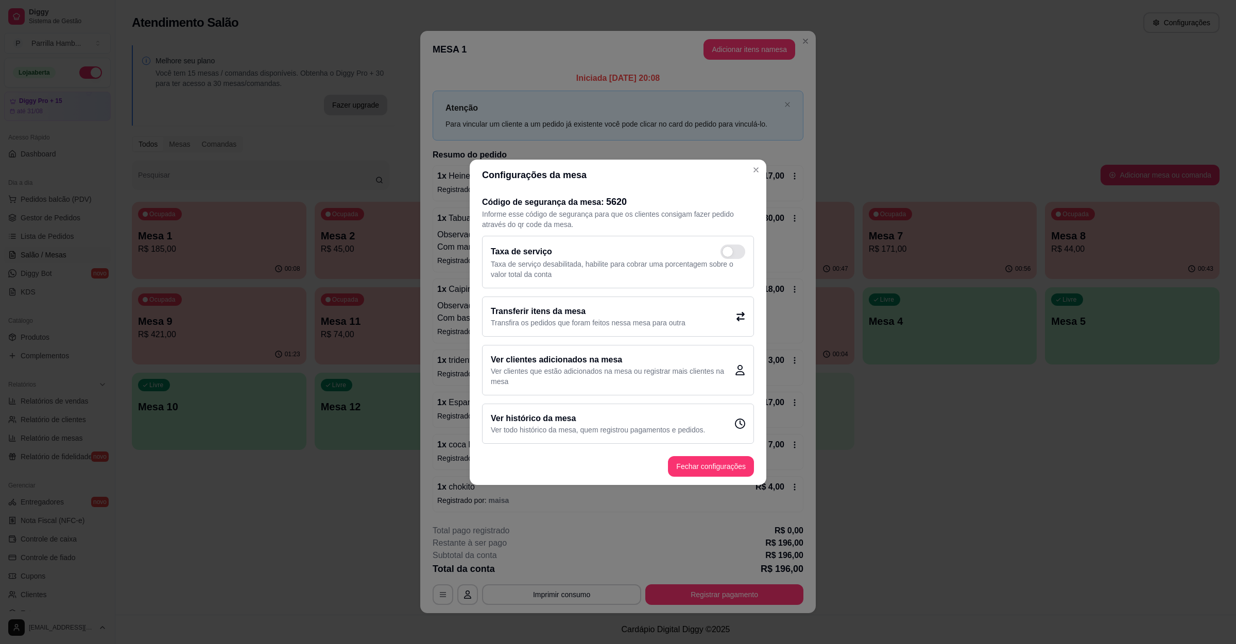
click at [514, 322] on p "Transfira os pedidos que foram feitos nessa mesa para outra" at bounding box center [588, 323] width 195 height 10
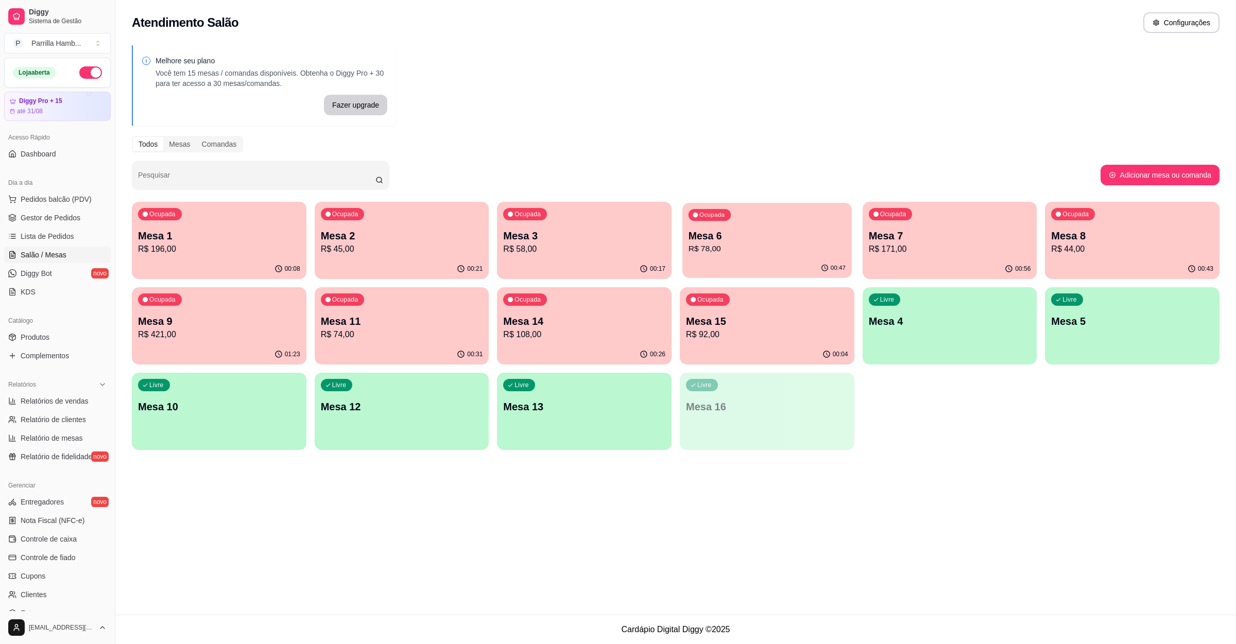
click at [825, 236] on p "Mesa 6" at bounding box center [766, 236] width 157 height 14
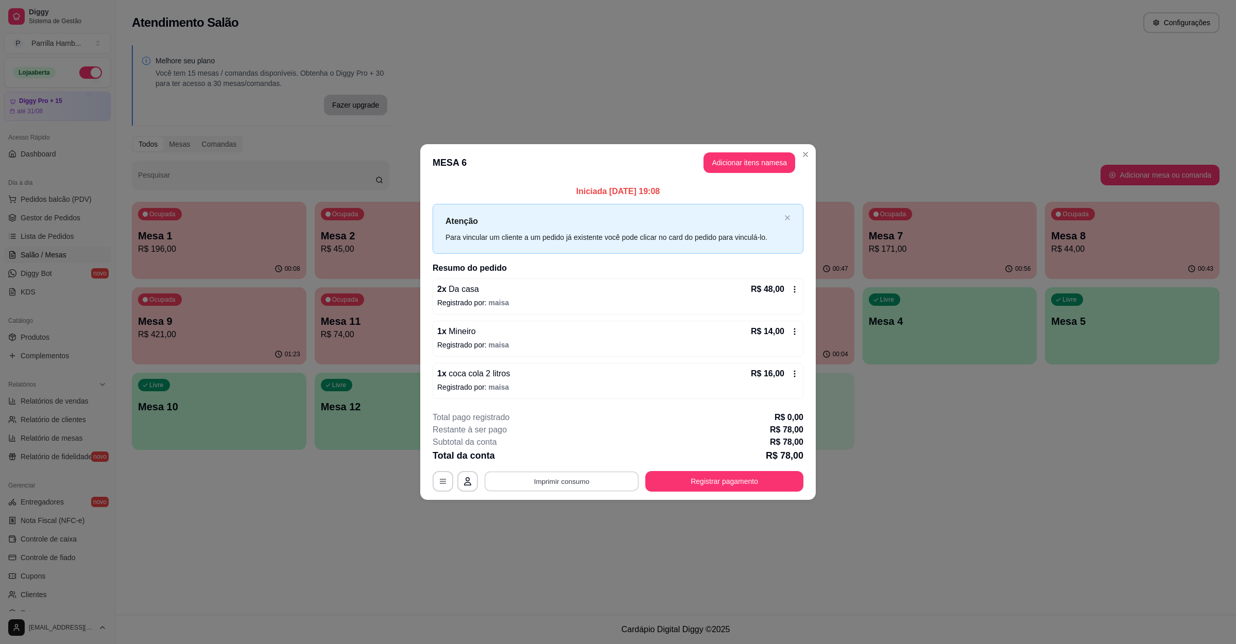
click at [570, 476] on button "Imprimir consumo" at bounding box center [561, 482] width 154 height 20
click at [574, 465] on button "IMPRESSORA" at bounding box center [564, 459] width 75 height 16
click at [702, 475] on button "Registrar pagamento" at bounding box center [724, 481] width 158 height 21
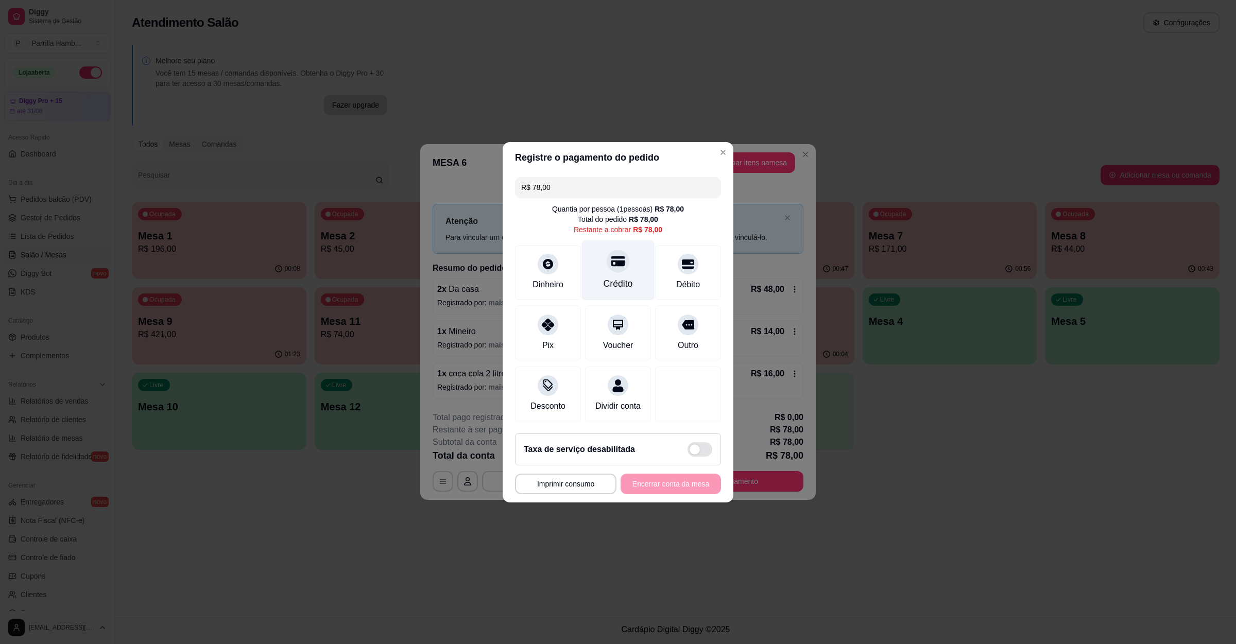
click at [618, 269] on div "Crédito" at bounding box center [618, 270] width 73 height 60
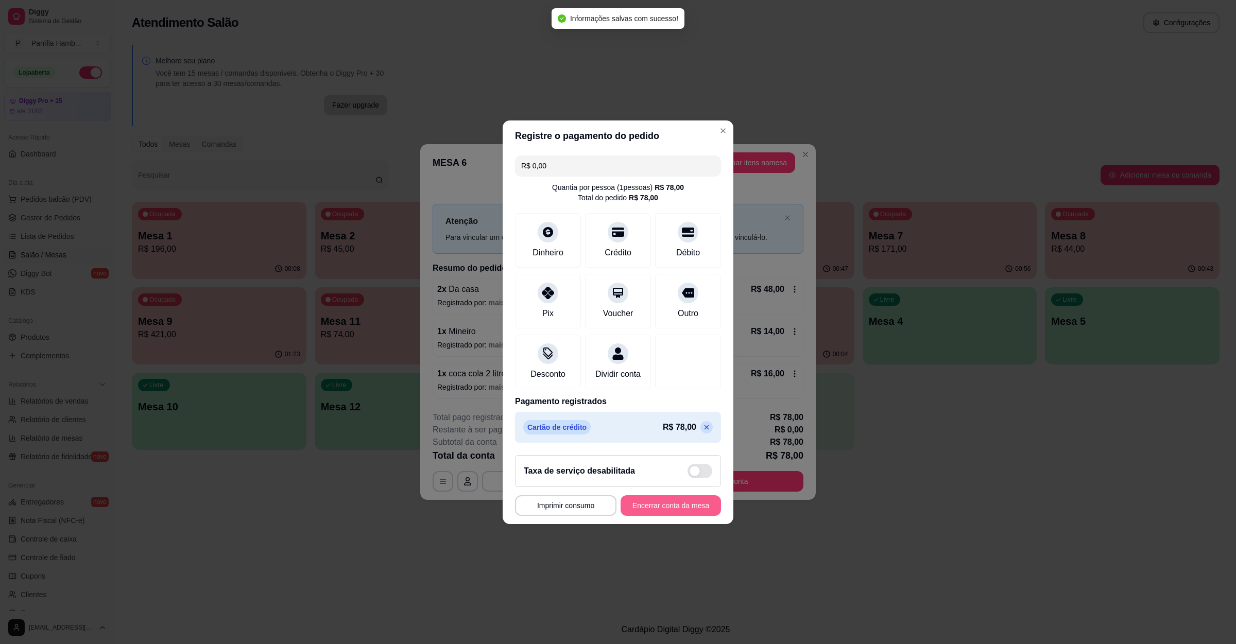
click at [662, 503] on button "Encerrar conta da mesa" at bounding box center [670, 505] width 100 height 21
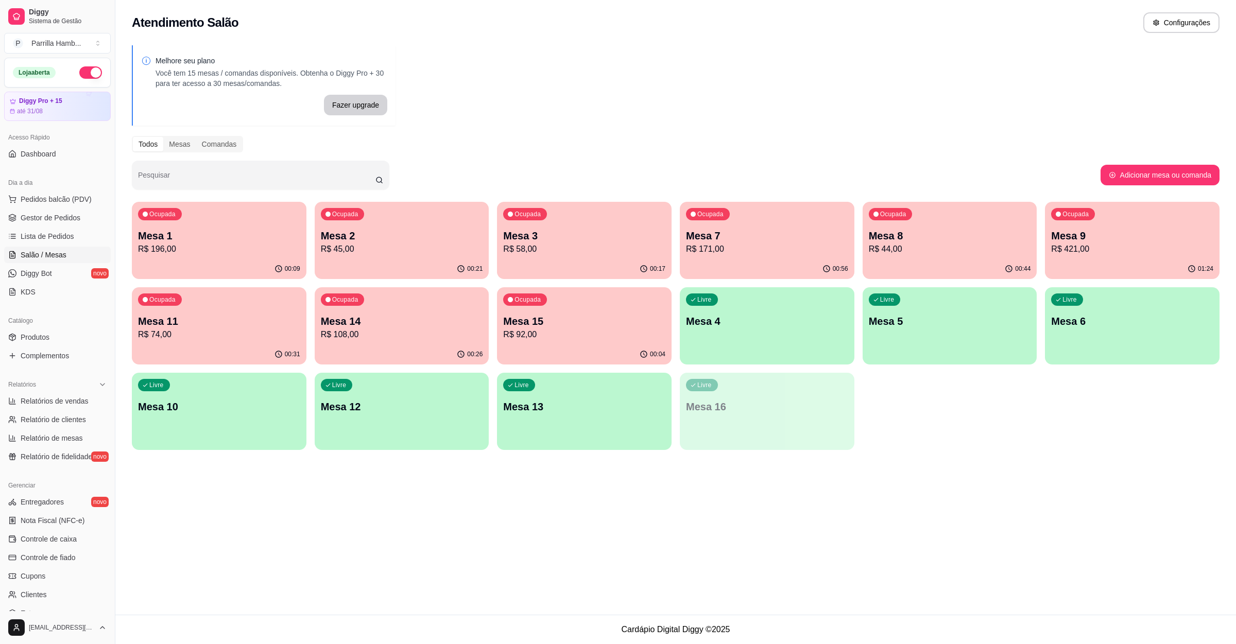
click at [249, 224] on div "Ocupada Mesa 1 R$ 196,00" at bounding box center [219, 230] width 175 height 57
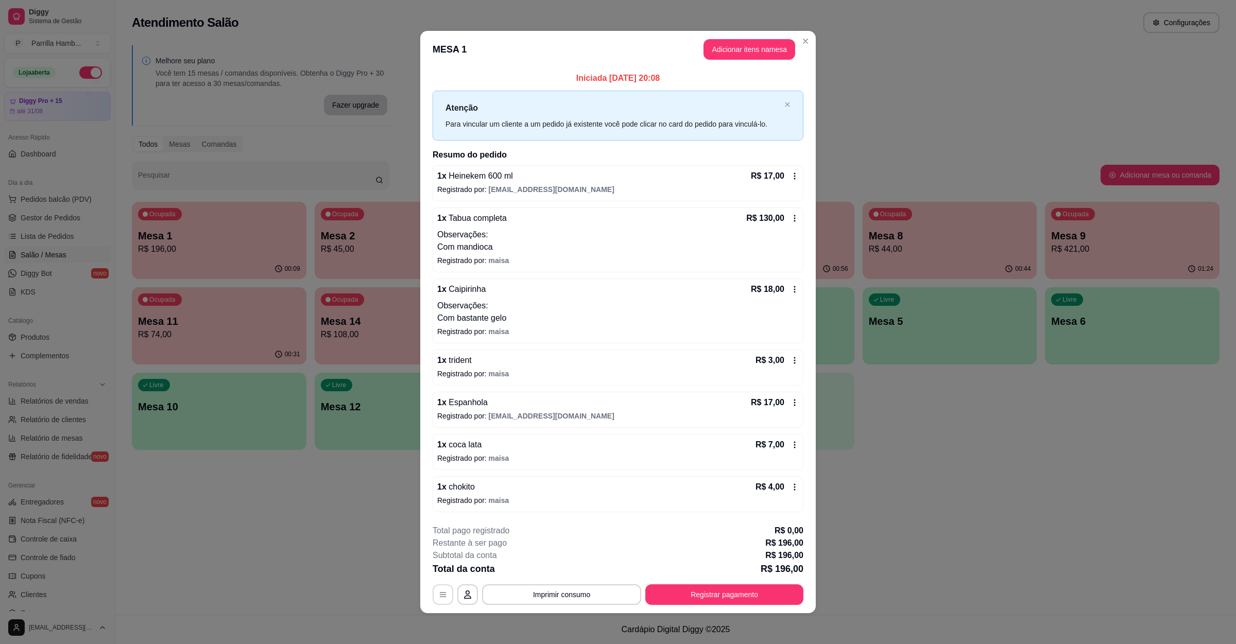
click at [439, 595] on icon "button" at bounding box center [443, 595] width 8 height 8
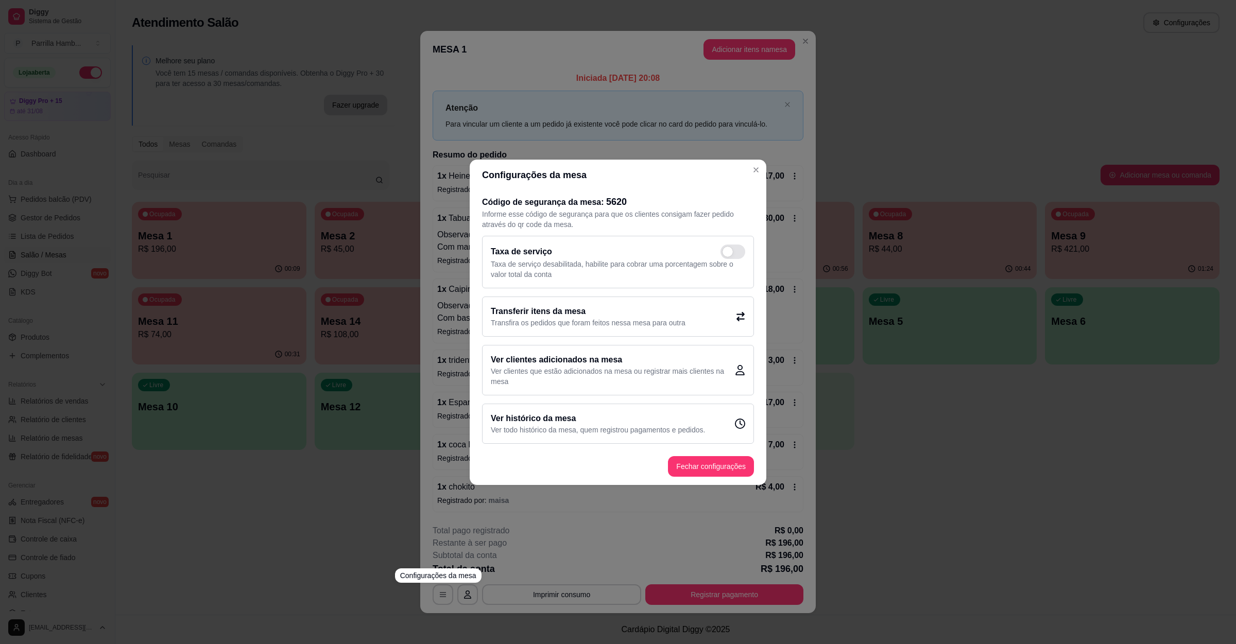
click at [521, 326] on p "Transfira os pedidos que foram feitos nessa mesa para outra" at bounding box center [588, 323] width 195 height 10
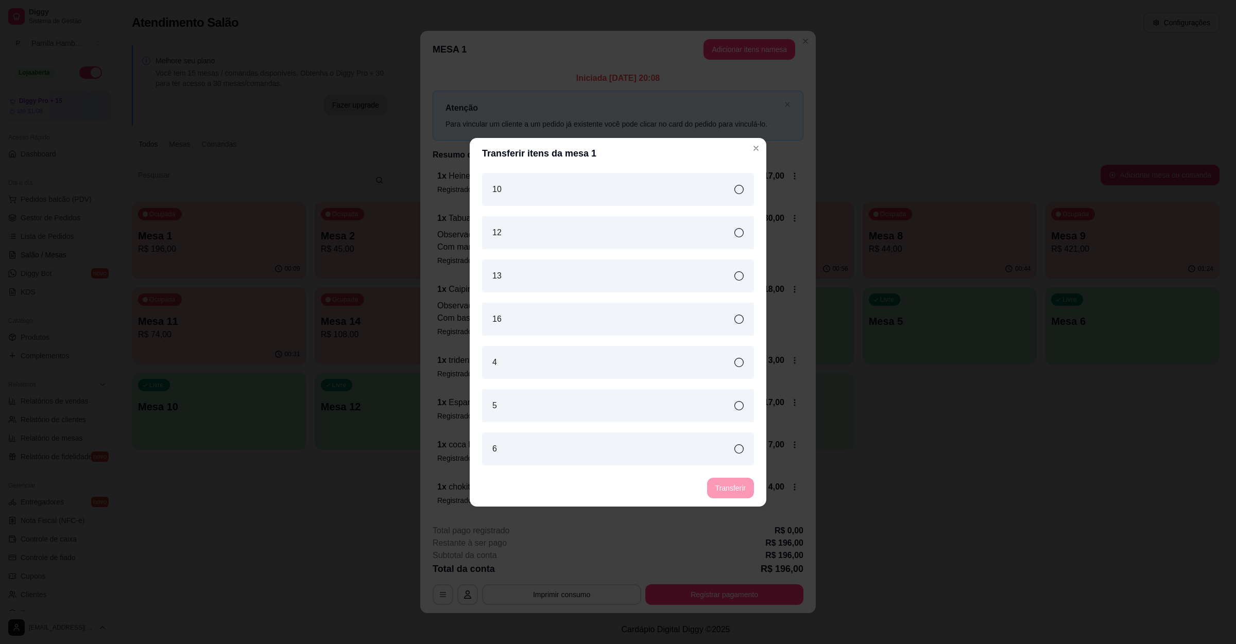
drag, startPoint x: 544, startPoint y: 448, endPoint x: 646, endPoint y: 477, distance: 105.9
click at [545, 448] on div "6" at bounding box center [618, 448] width 272 height 33
click at [707, 483] on footer "Transferir" at bounding box center [618, 488] width 297 height 37
click at [751, 486] on button "Transferir" at bounding box center [730, 488] width 47 height 21
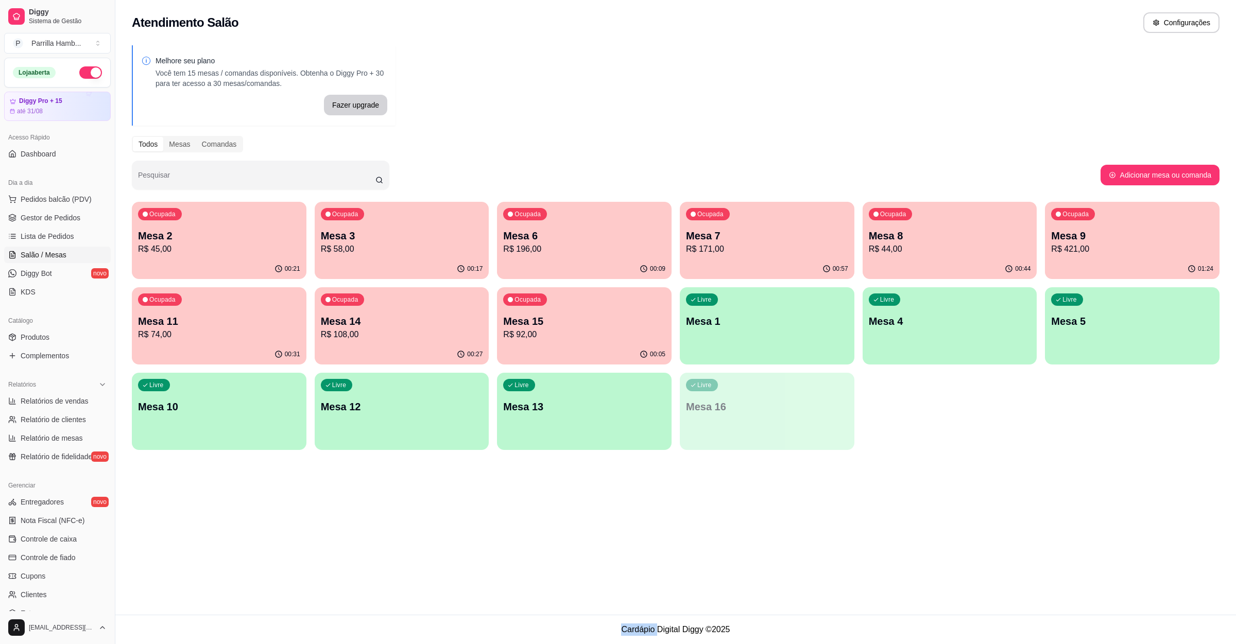
click at [963, 487] on div "Atendimento Salão Configurações Melhore seu plano Você tem 15 mesas / comandas …" at bounding box center [675, 307] width 1120 height 615
click at [1144, 229] on p "Mesa 9" at bounding box center [1131, 236] width 157 height 14
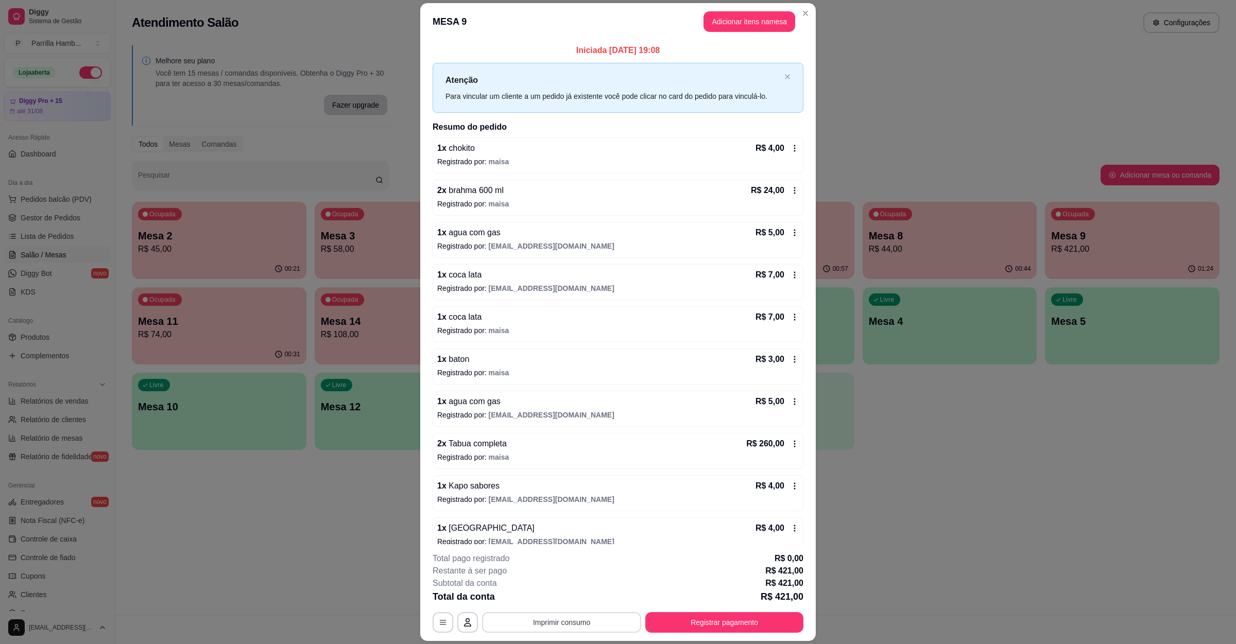
click at [527, 621] on button "Imprimir consumo" at bounding box center [561, 622] width 159 height 21
click at [540, 591] on button "IMPRESSORA" at bounding box center [559, 599] width 72 height 16
click at [809, 542] on div "Iniciada 17/08/2025 às 19:08 Atenção Para vincular um cliente a um pedido já ex…" at bounding box center [617, 292] width 395 height 504
click at [585, 618] on button "Imprimir consumo" at bounding box center [561, 622] width 154 height 20
click at [575, 609] on div "Escolha a impressora IMPRESSORA" at bounding box center [558, 591] width 85 height 35
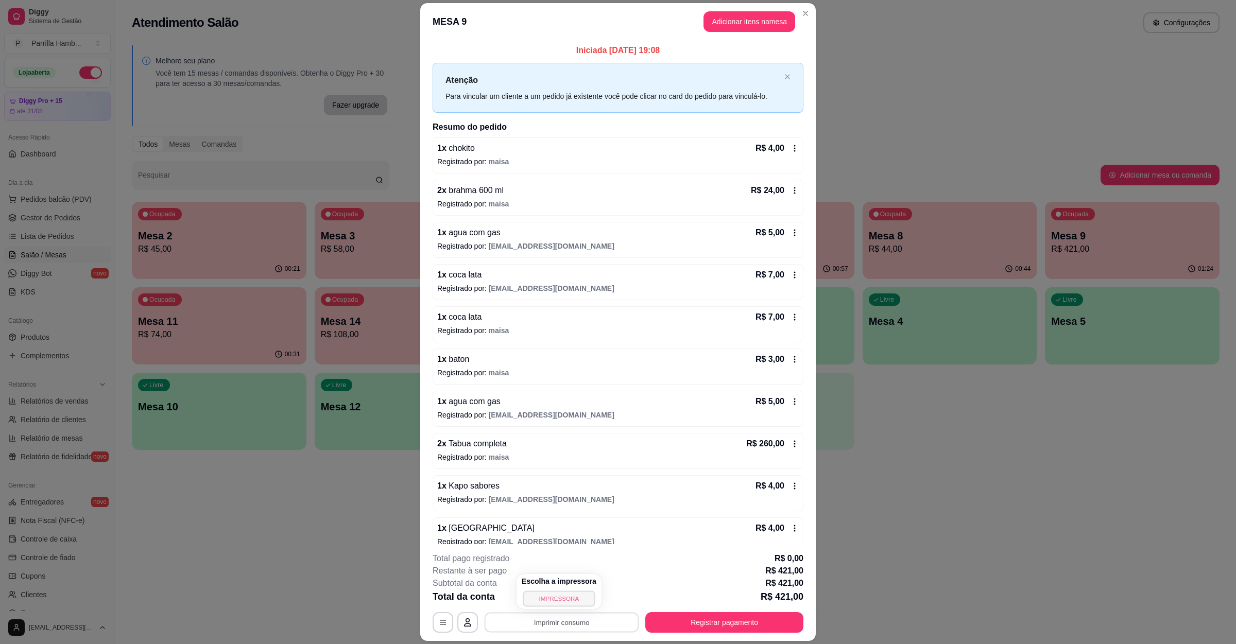
click at [575, 595] on button "IMPRESSORA" at bounding box center [559, 599] width 72 height 16
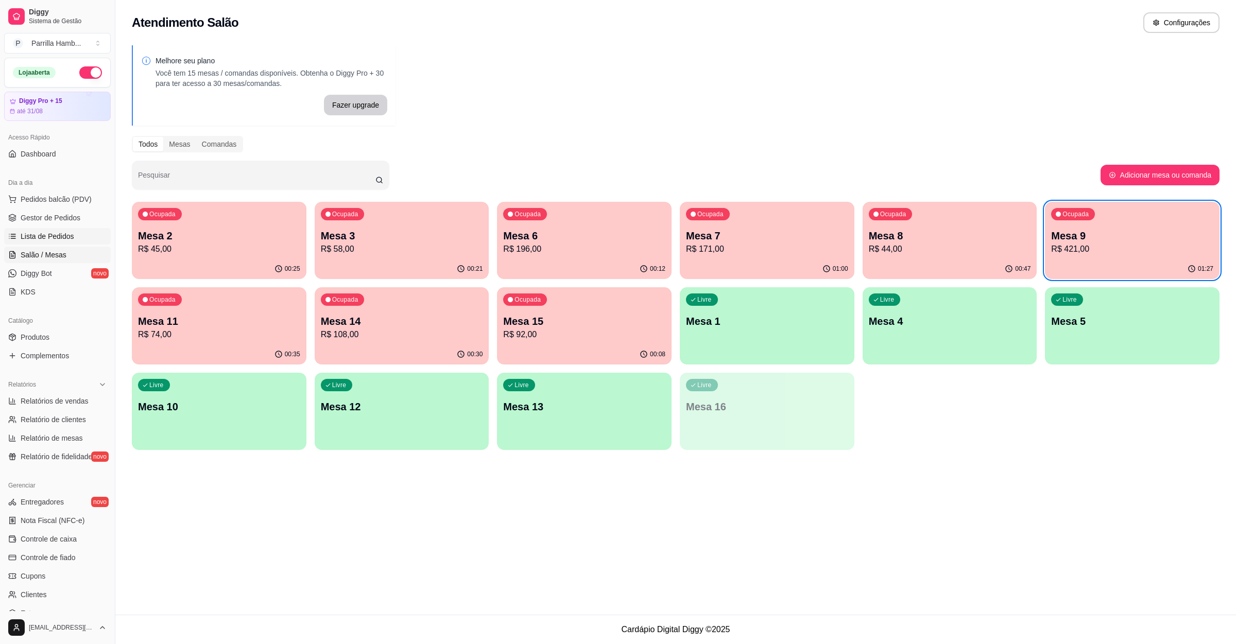
click at [70, 235] on span "Lista de Pedidos" at bounding box center [48, 236] width 54 height 10
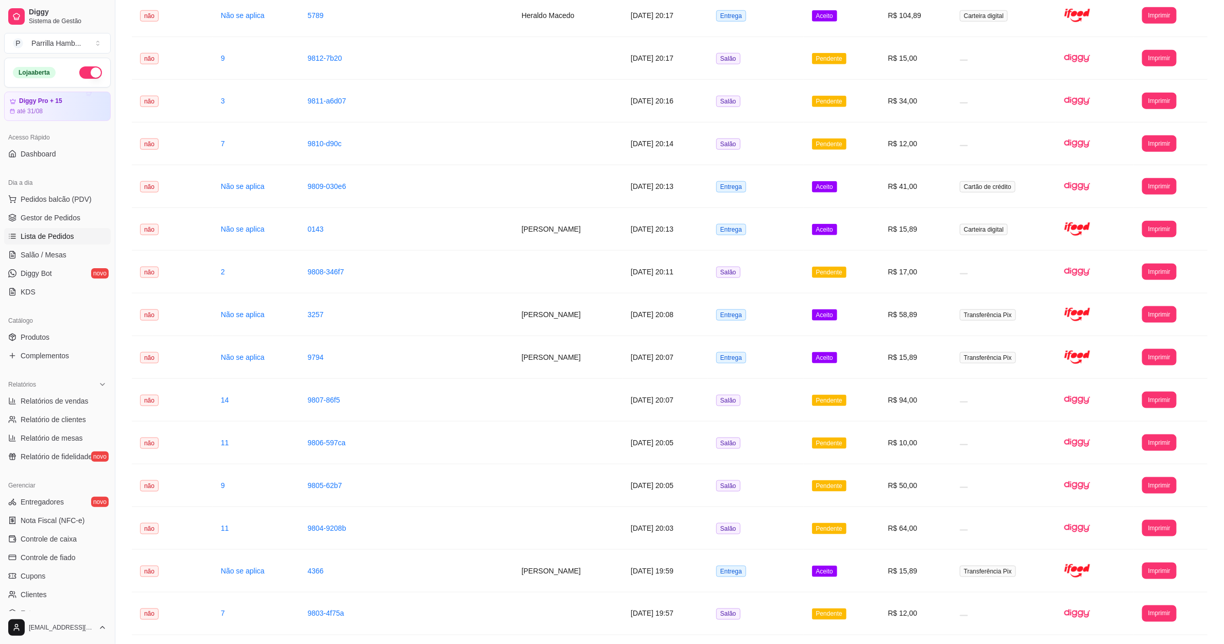
scroll to position [841, 0]
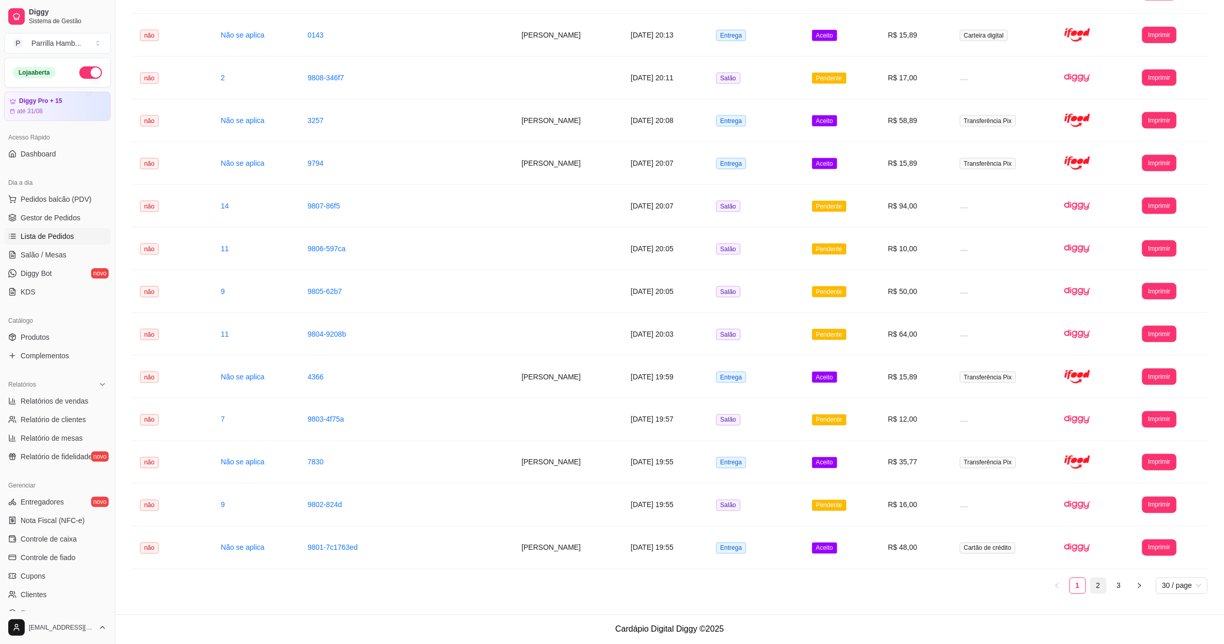
click at [1097, 581] on link "2" at bounding box center [1097, 585] width 15 height 15
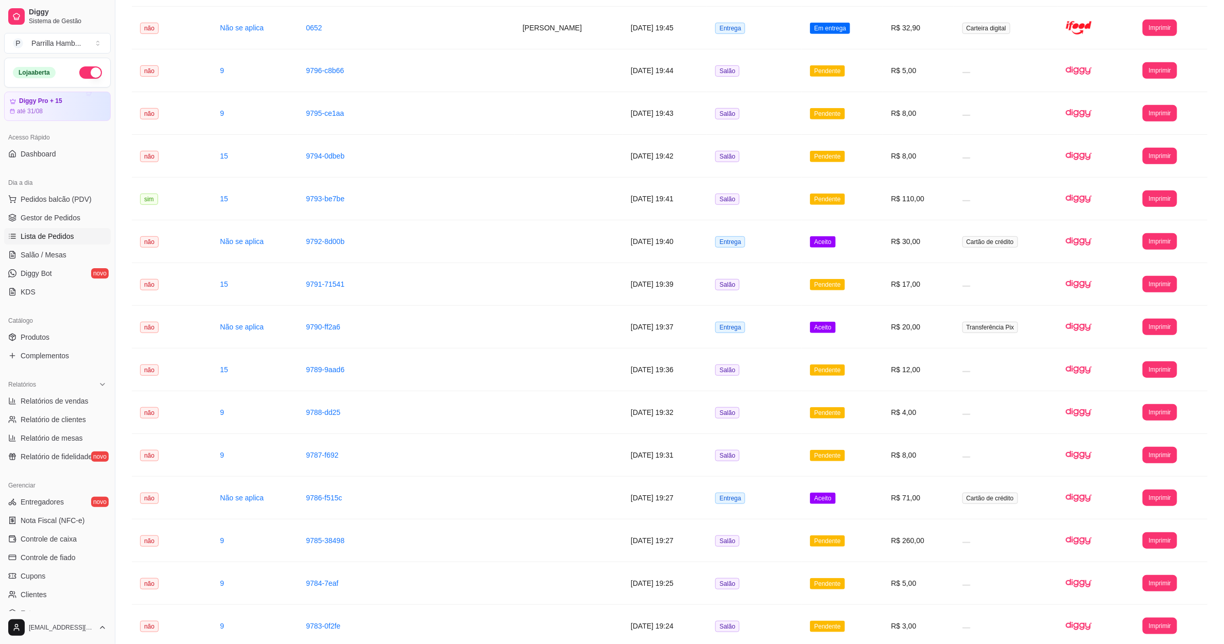
scroll to position [300, 0]
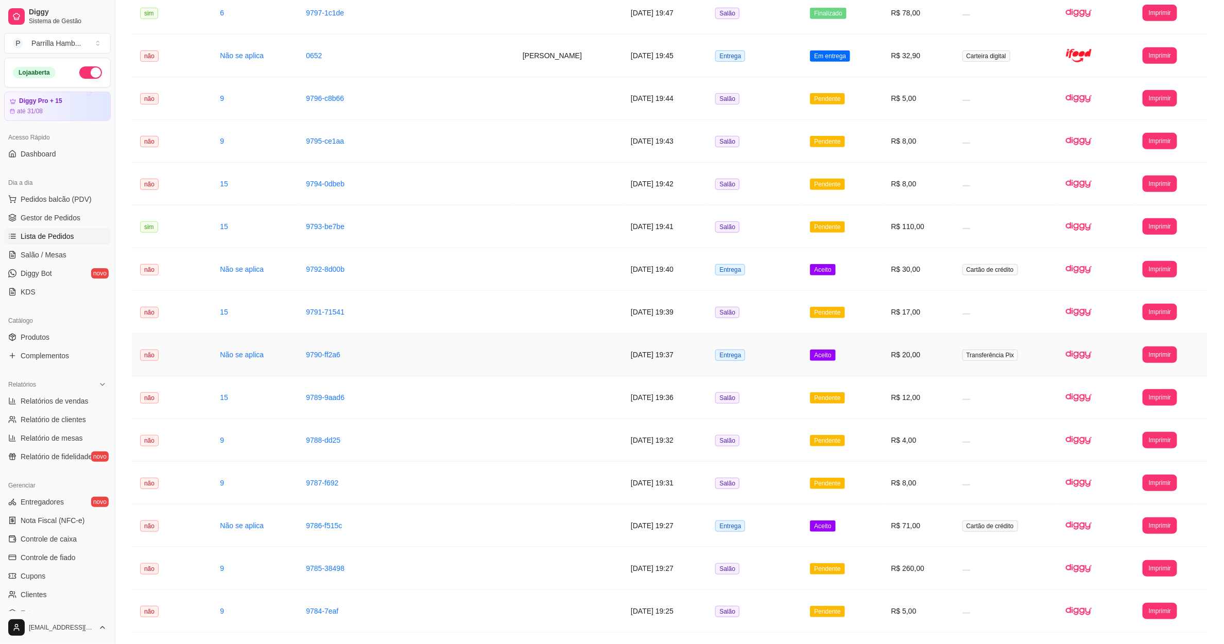
click at [670, 367] on td "[DATE] 19:37" at bounding box center [664, 355] width 84 height 43
click at [54, 258] on span "Salão / Mesas" at bounding box center [44, 255] width 46 height 10
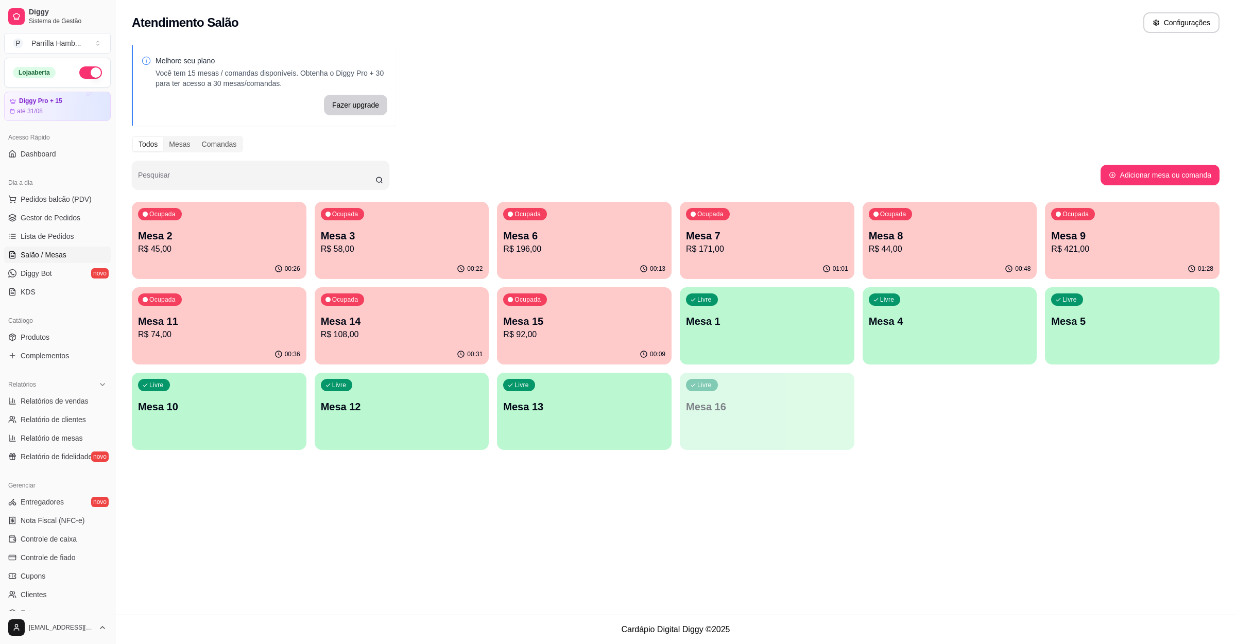
click at [1043, 241] on div "Ocupada Mesa 2 R$ 45,00 00:26 Ocupada Mesa 3 R$ 58,00 00:22 Ocupada Mesa 6 R$ 1…" at bounding box center [675, 326] width 1087 height 248
click at [1072, 238] on p "Mesa 9" at bounding box center [1132, 236] width 162 height 14
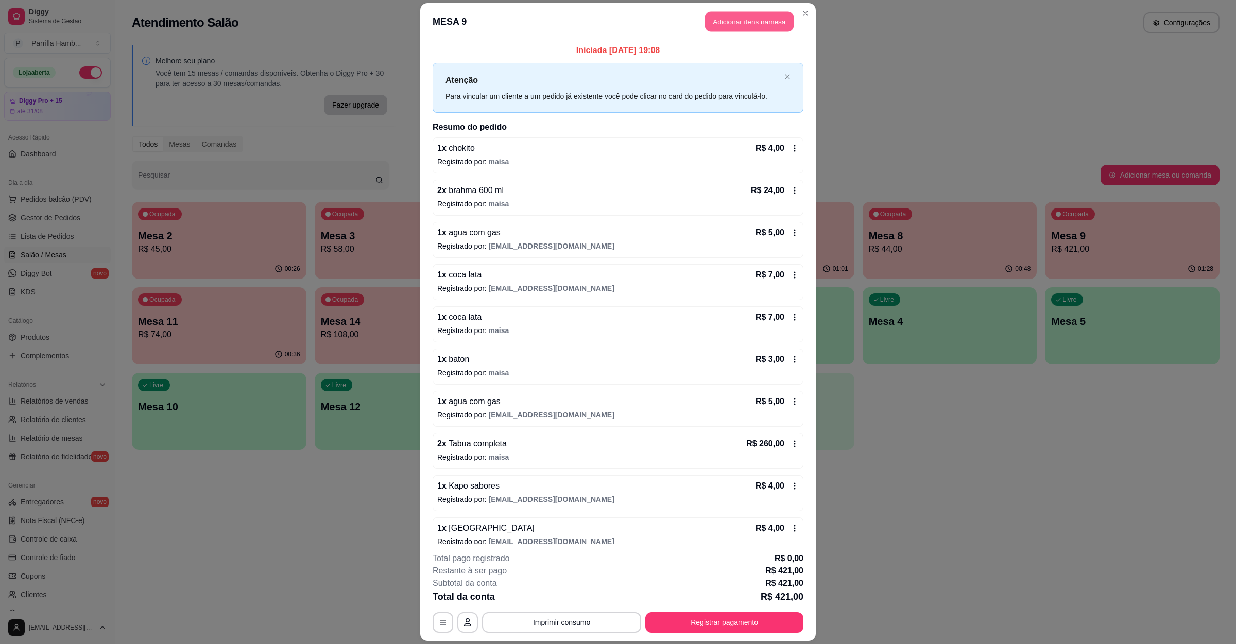
click at [756, 15] on button "Adicionar itens na mesa" at bounding box center [749, 22] width 89 height 20
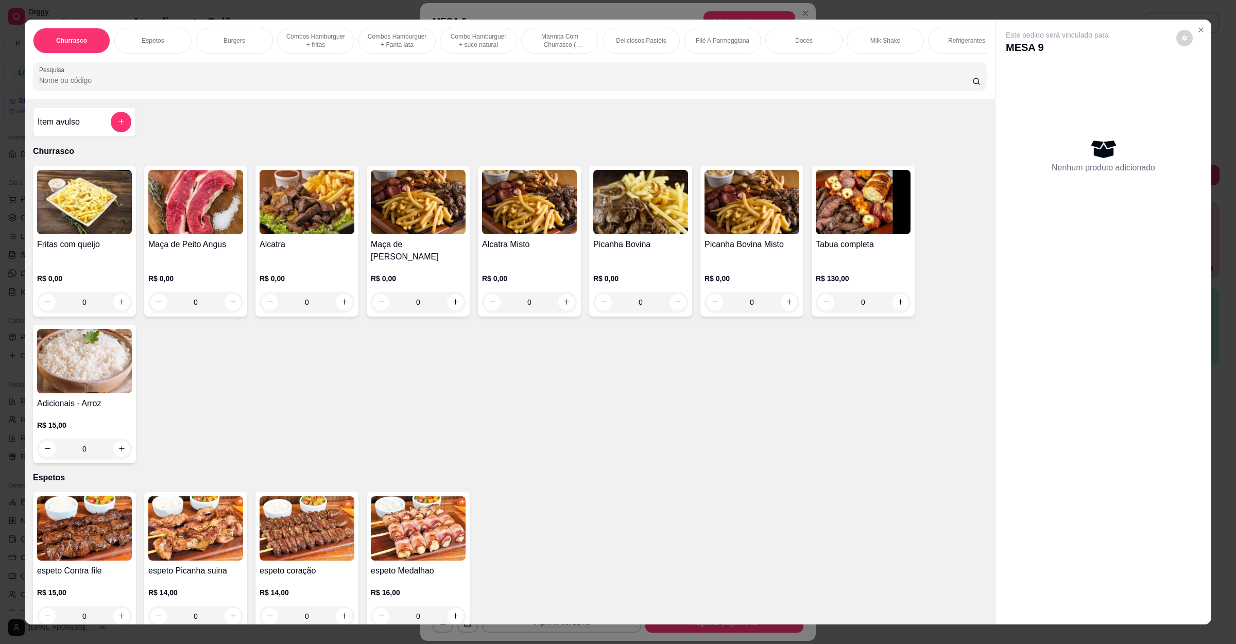
click at [318, 85] on input "Pesquisa" at bounding box center [505, 80] width 933 height 10
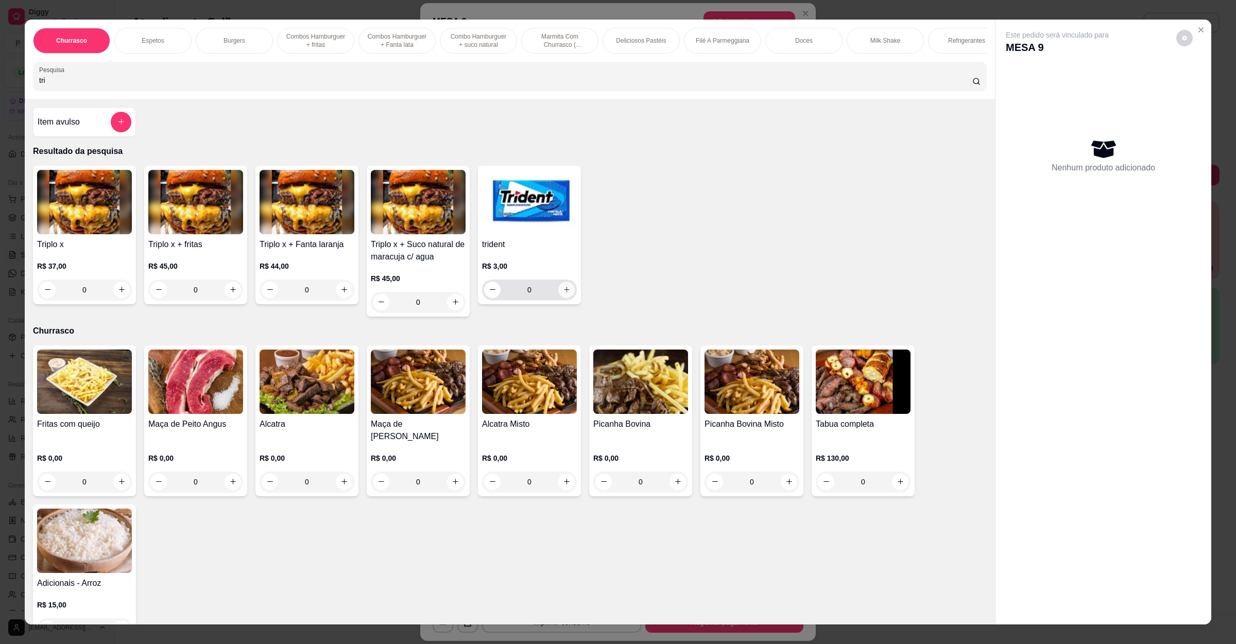
click at [563, 293] on icon "increase-product-quantity" at bounding box center [567, 290] width 8 height 8
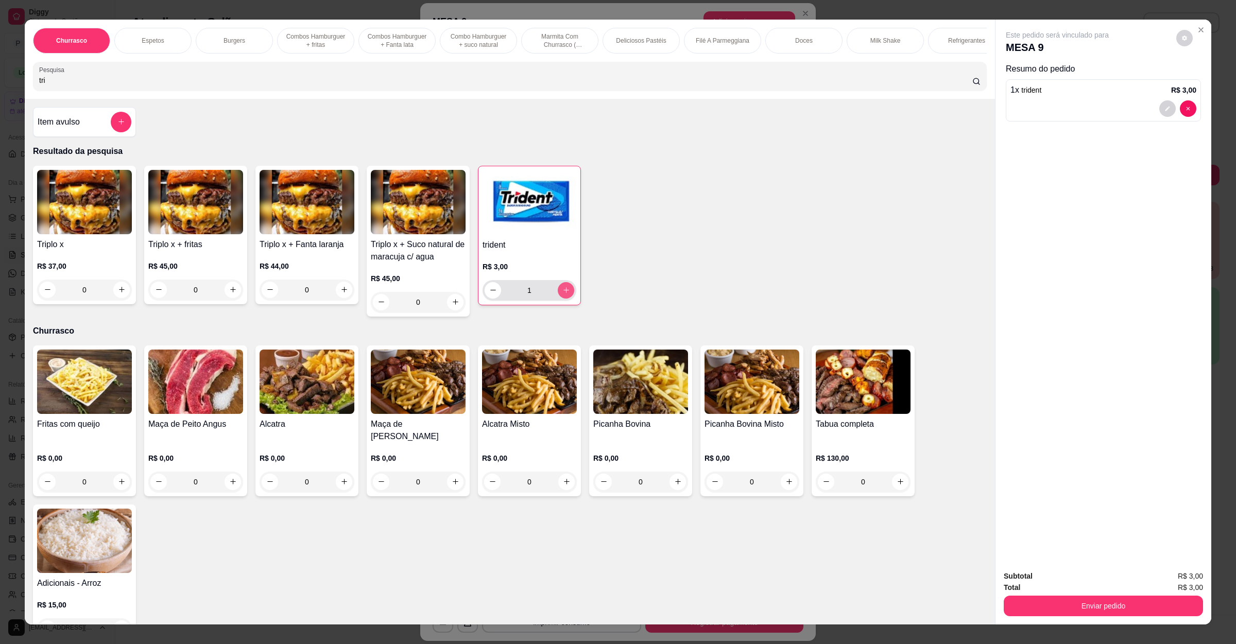
click at [563, 294] on icon "increase-product-quantity" at bounding box center [566, 290] width 8 height 8
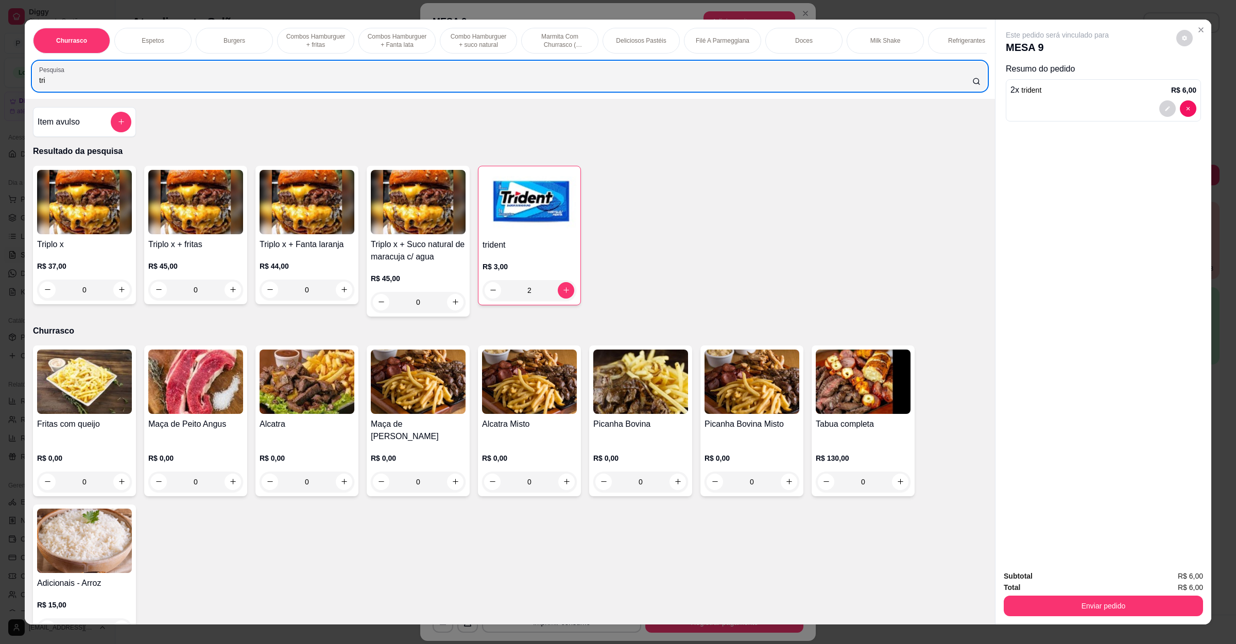
drag, startPoint x: 138, startPoint y: 100, endPoint x: 0, endPoint y: 89, distance: 138.5
click at [0, 89] on div "Churrasco Espetos Burgers Combos Hamburguer + fritas Combos Hamburguer + Fanta …" at bounding box center [618, 322] width 1236 height 644
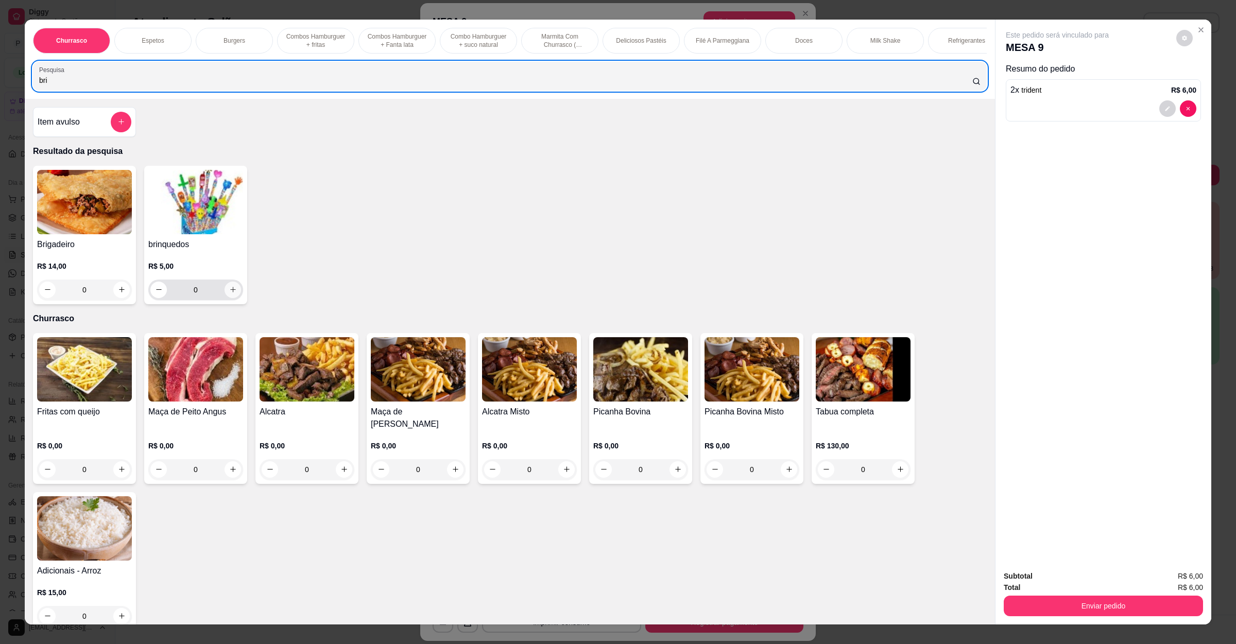
click at [231, 298] on button "increase-product-quantity" at bounding box center [232, 290] width 16 height 16
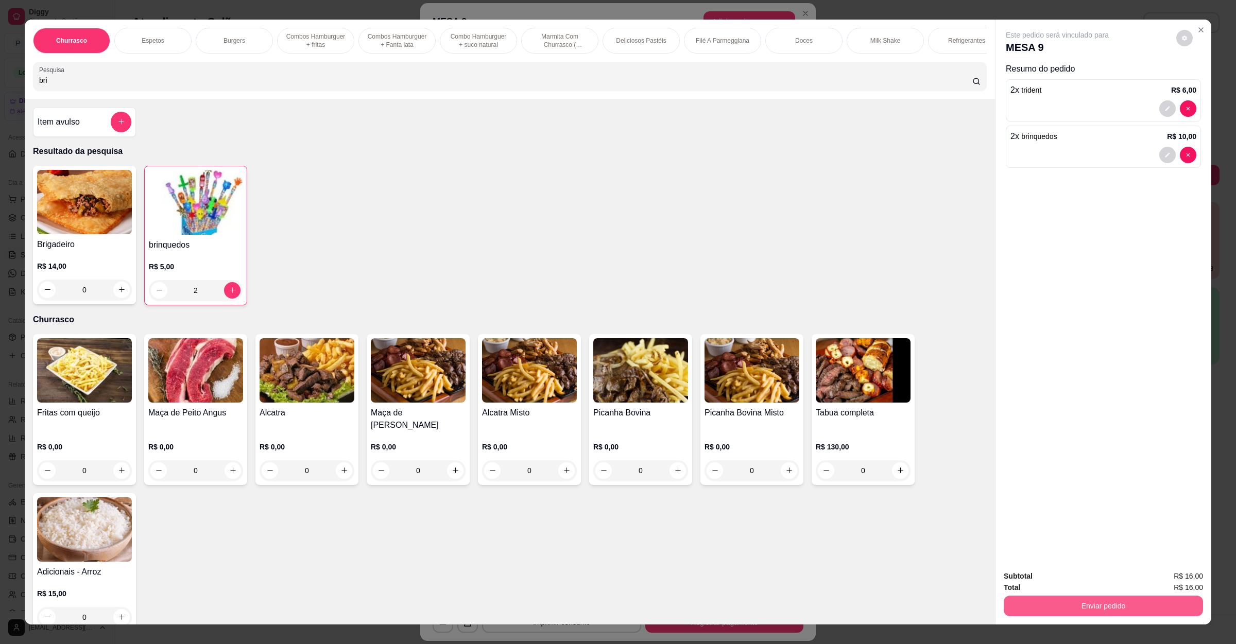
click at [1117, 610] on button "Enviar pedido" at bounding box center [1102, 606] width 199 height 21
click at [1103, 580] on button "Não registrar e enviar pedido" at bounding box center [1067, 581] width 107 height 20
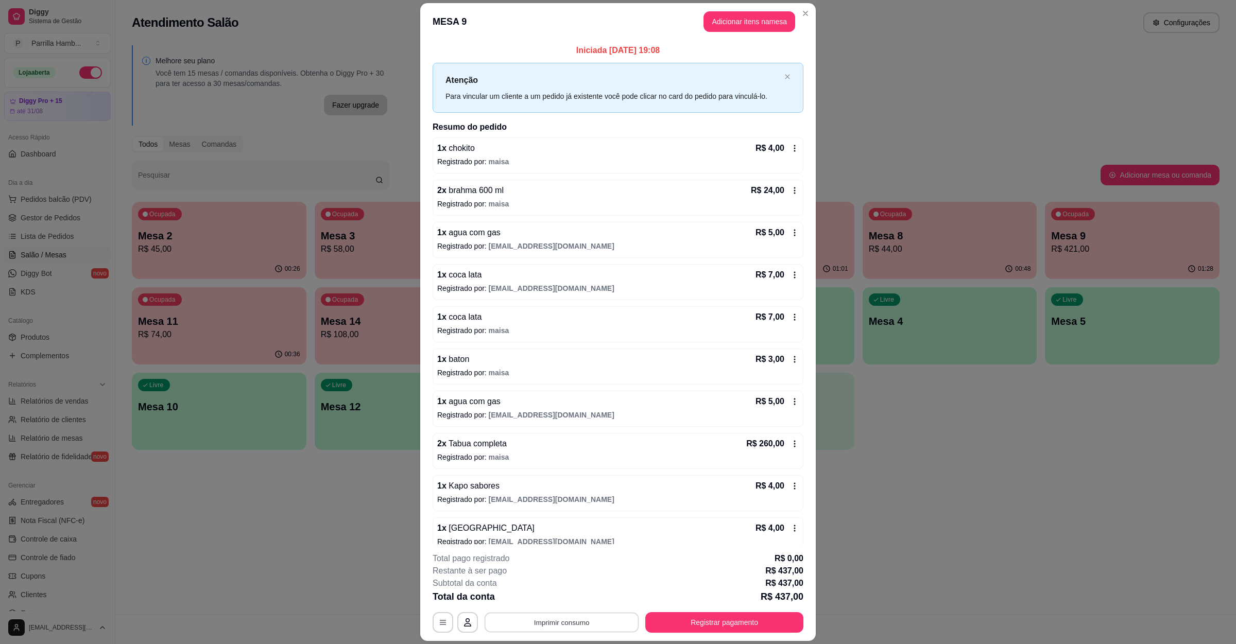
click at [541, 618] on button "Imprimir consumo" at bounding box center [561, 622] width 154 height 20
click at [559, 595] on button "IMPRESSORA" at bounding box center [559, 599] width 72 height 16
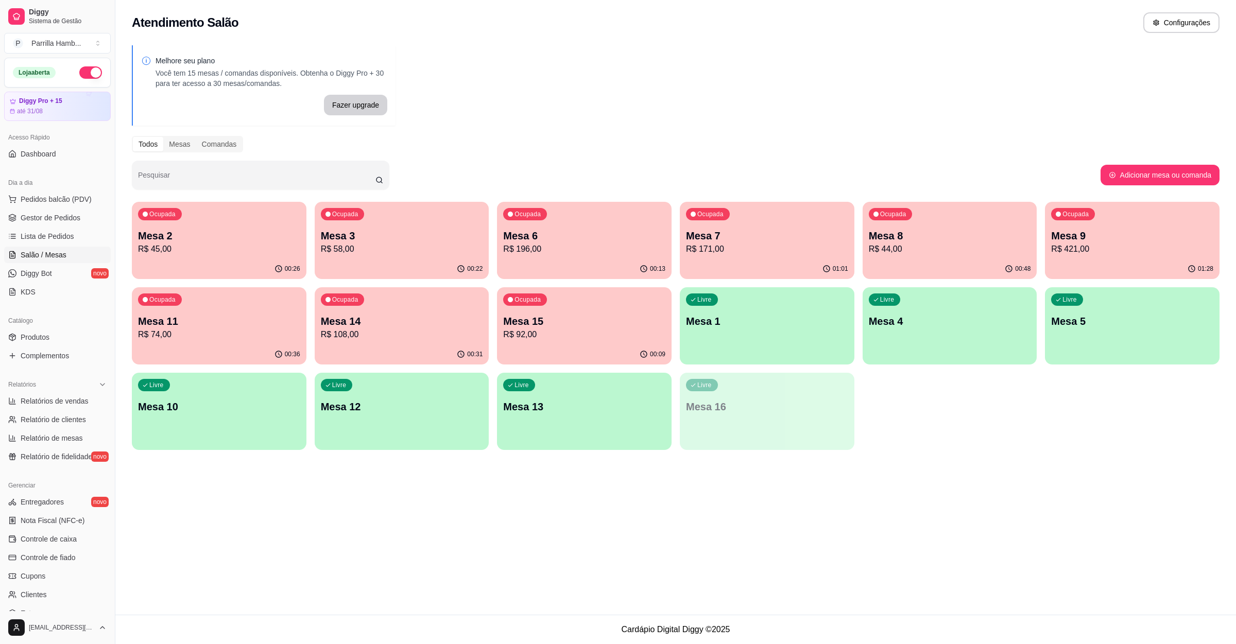
click at [547, 305] on div "Ocupada Mesa 15 R$ 92,00" at bounding box center [584, 315] width 175 height 57
click at [1091, 244] on p "R$ 421,00" at bounding box center [1131, 249] width 157 height 12
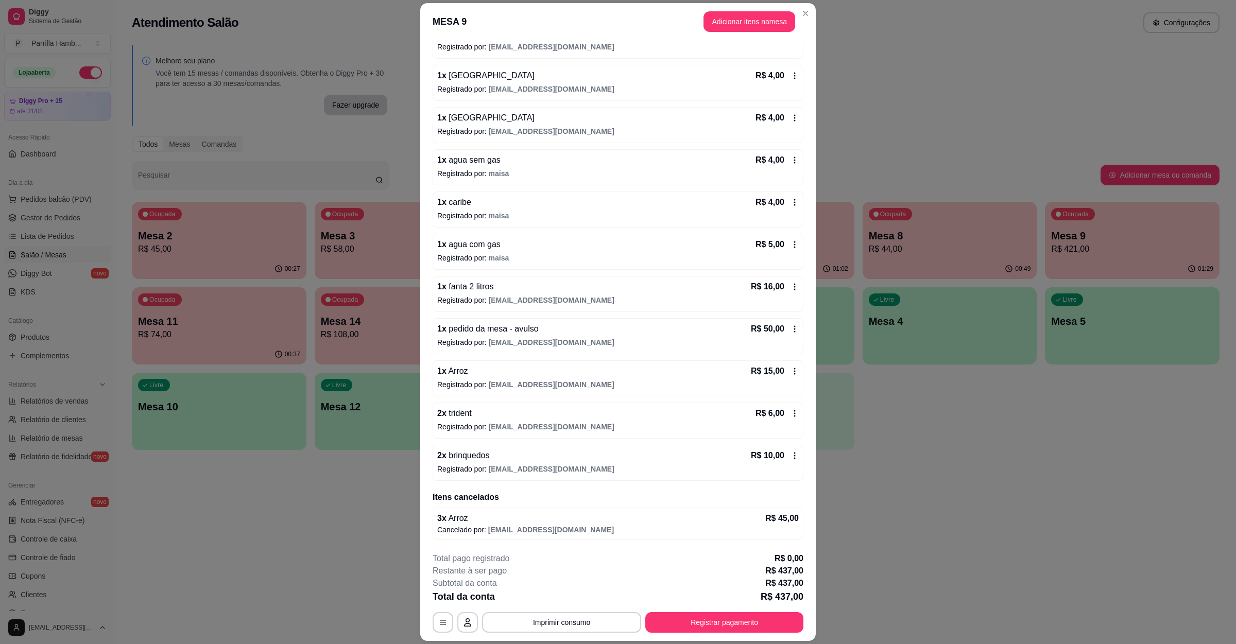
scroll to position [462, 0]
click at [494, 460] on div "2 x brinquedos R$ 10,00" at bounding box center [617, 455] width 361 height 12
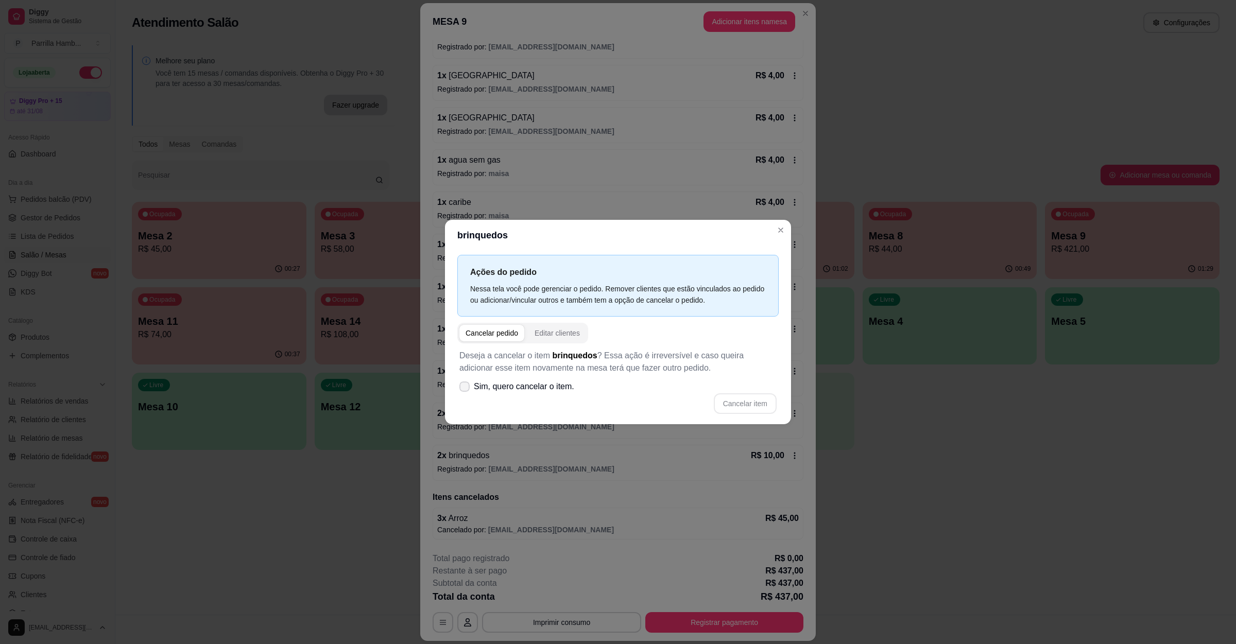
click at [557, 385] on span "Sim, quero cancelar o item." at bounding box center [524, 386] width 100 height 12
click at [465, 388] on input "Sim, quero cancelar o item." at bounding box center [462, 391] width 7 height 7
click at [730, 401] on button "Cancelar item" at bounding box center [745, 403] width 63 height 21
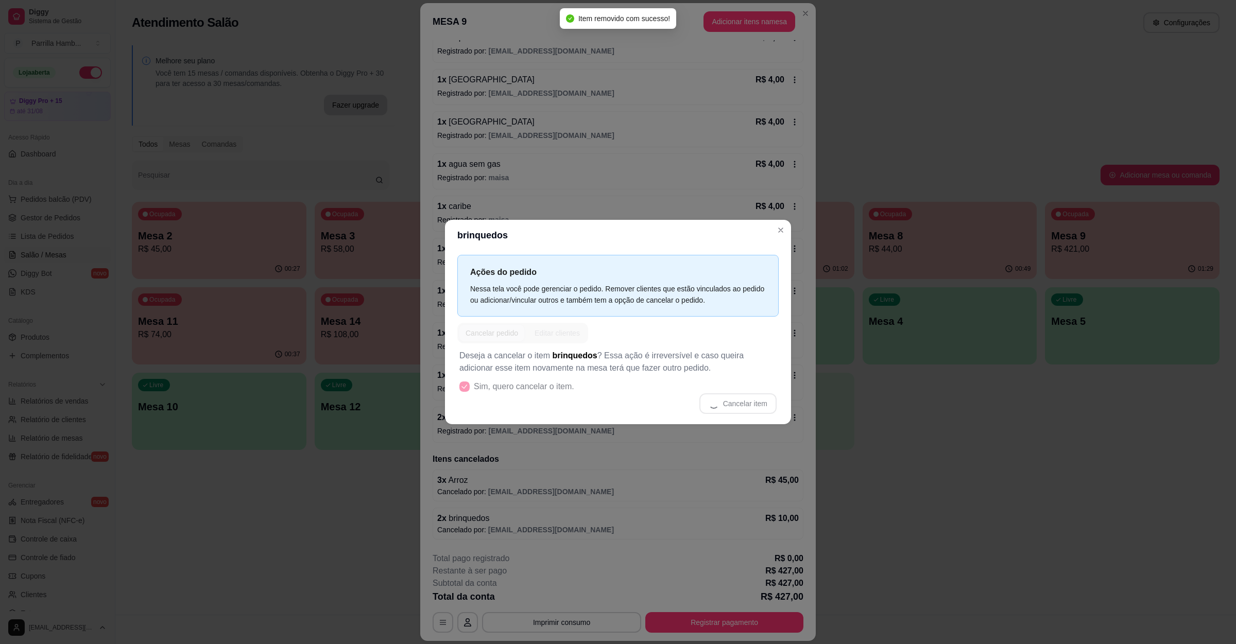
scroll to position [459, 0]
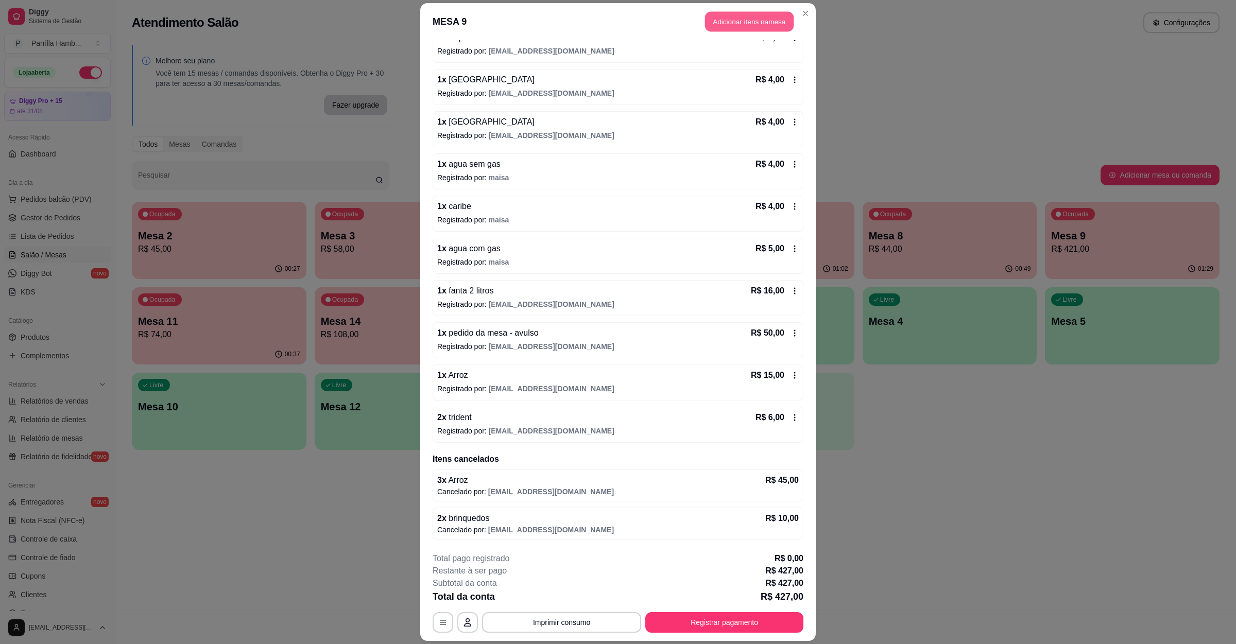
click at [769, 14] on button "Adicionar itens na mesa" at bounding box center [749, 22] width 89 height 20
click at [339, 80] on div at bounding box center [509, 76] width 941 height 21
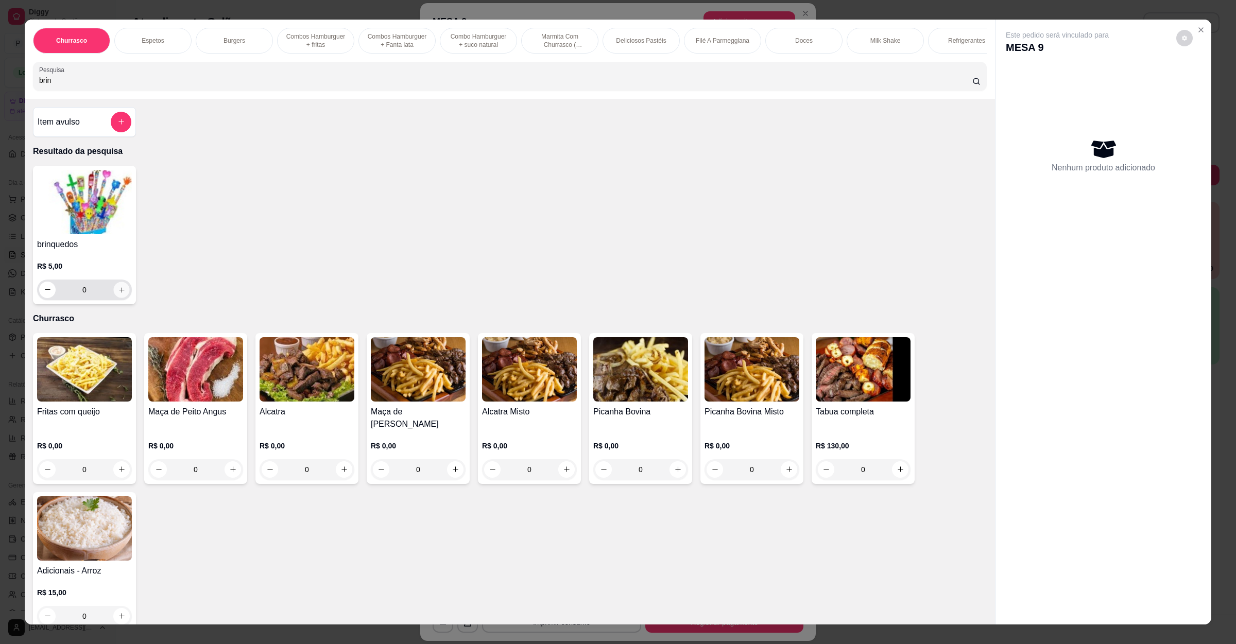
click at [118, 293] on icon "increase-product-quantity" at bounding box center [122, 290] width 8 height 8
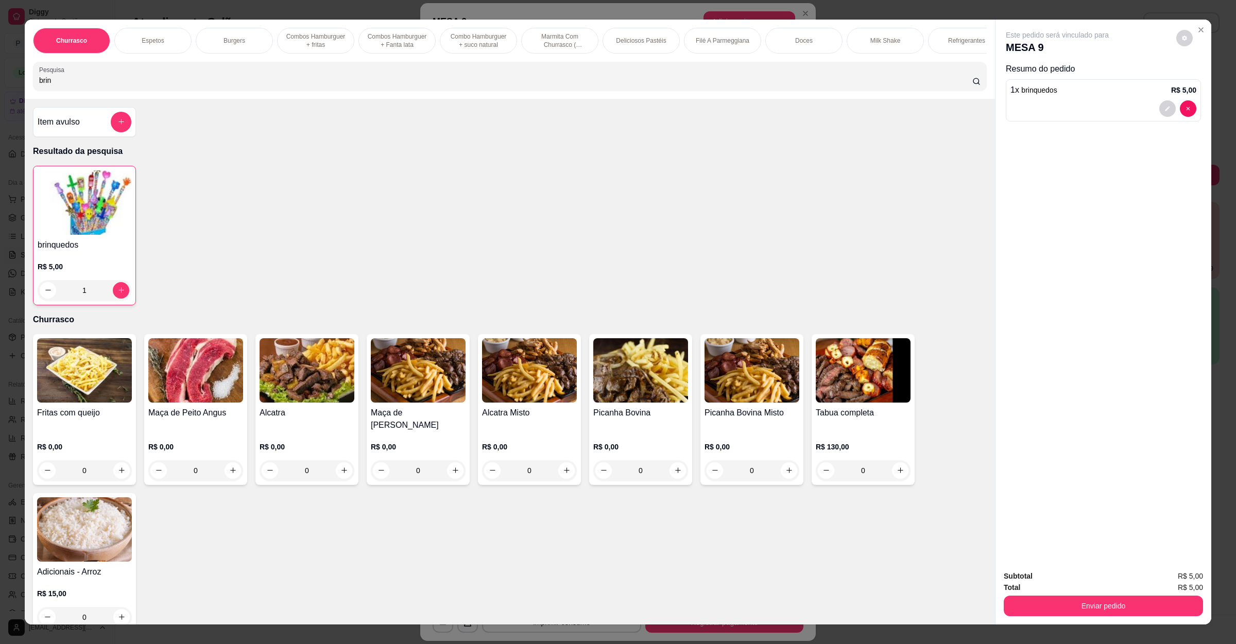
click at [1075, 607] on button "Enviar pedido" at bounding box center [1102, 606] width 199 height 21
click at [1080, 578] on button "Não registrar e enviar pedido" at bounding box center [1067, 581] width 107 height 20
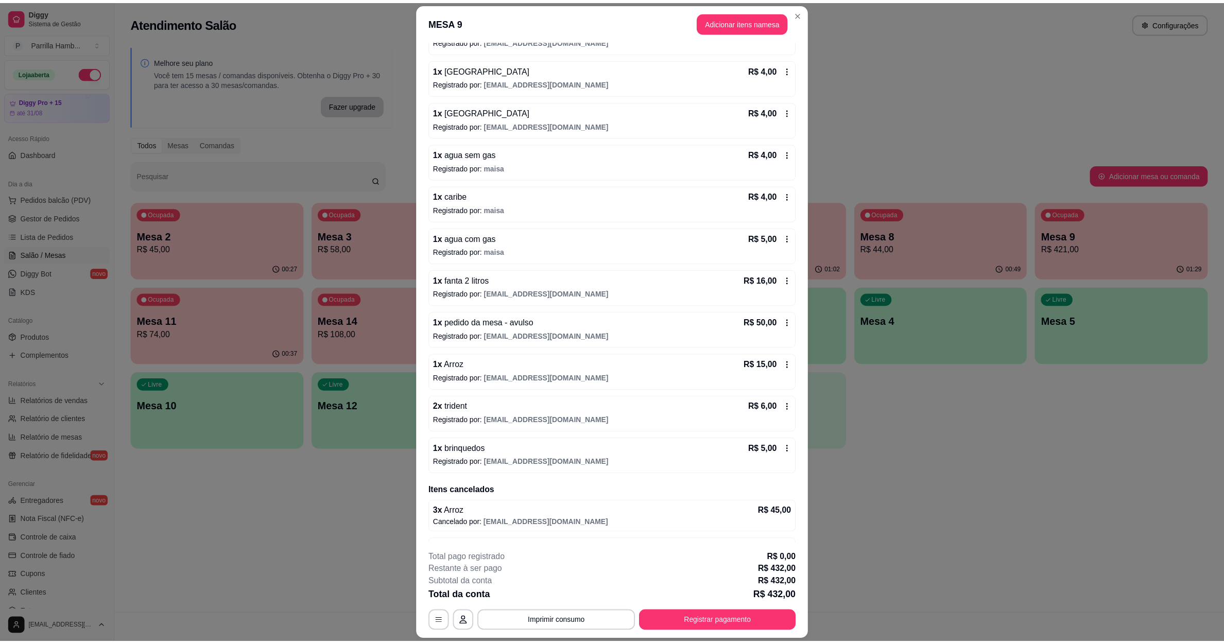
scroll to position [462, 0]
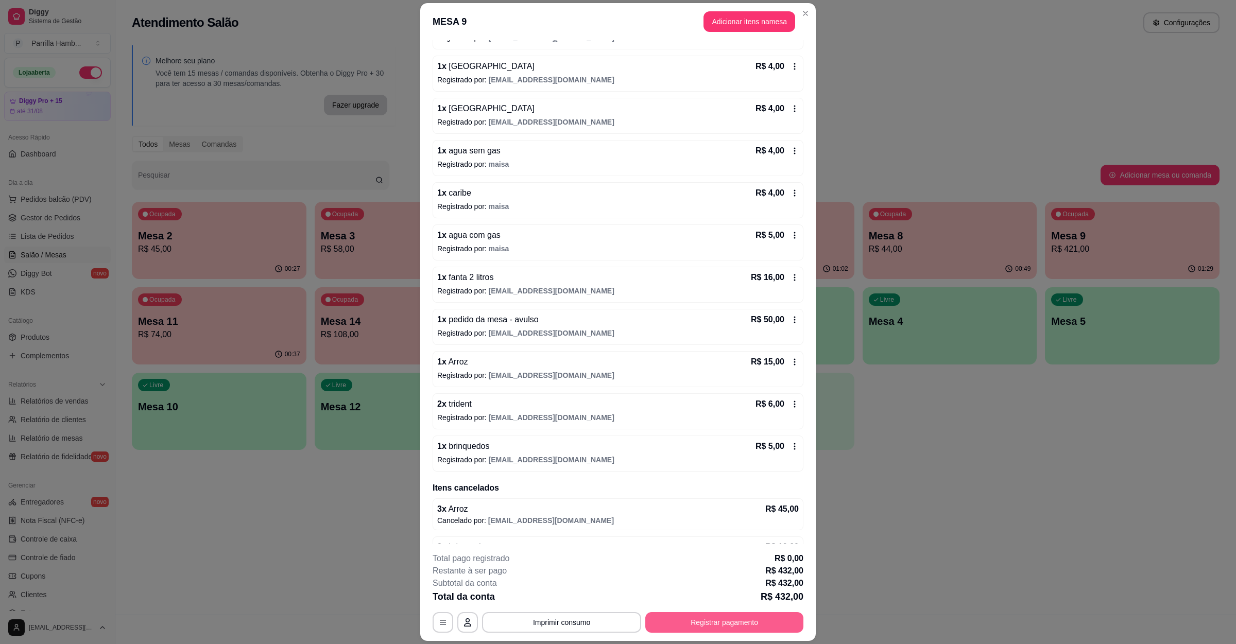
click at [765, 613] on button "Registrar pagamento" at bounding box center [724, 622] width 158 height 21
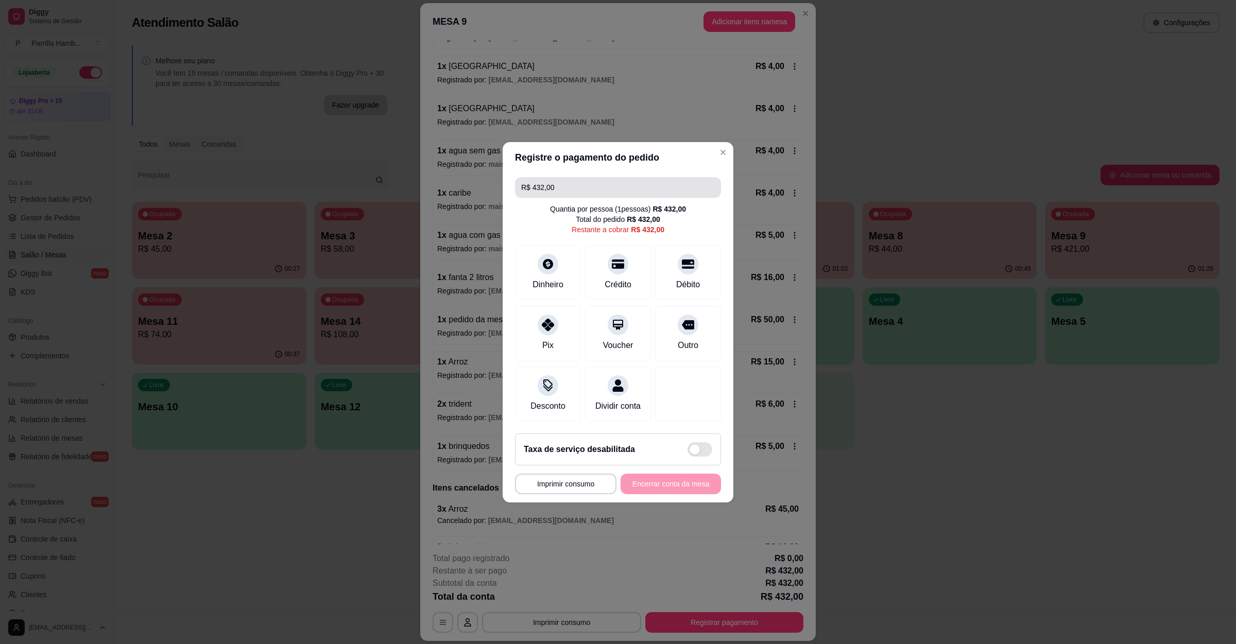
drag, startPoint x: 562, startPoint y: 169, endPoint x: 374, endPoint y: 179, distance: 188.2
click at [377, 179] on div "**********" at bounding box center [618, 322] width 1236 height 644
click at [555, 250] on div at bounding box center [547, 261] width 23 height 23
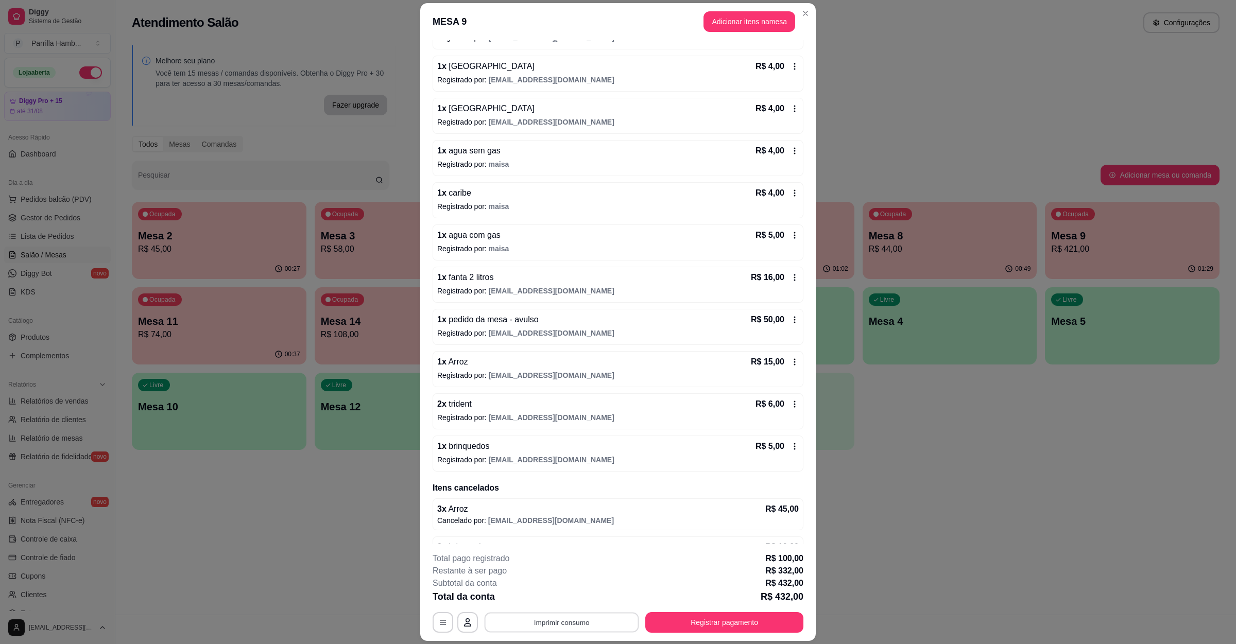
click at [574, 619] on button "Imprimir consumo" at bounding box center [561, 622] width 154 height 20
click at [729, 17] on button "Adicionar itens na mesa" at bounding box center [749, 21] width 92 height 21
click at [737, 19] on button "Adicionar itens na mesa" at bounding box center [749, 22] width 89 height 20
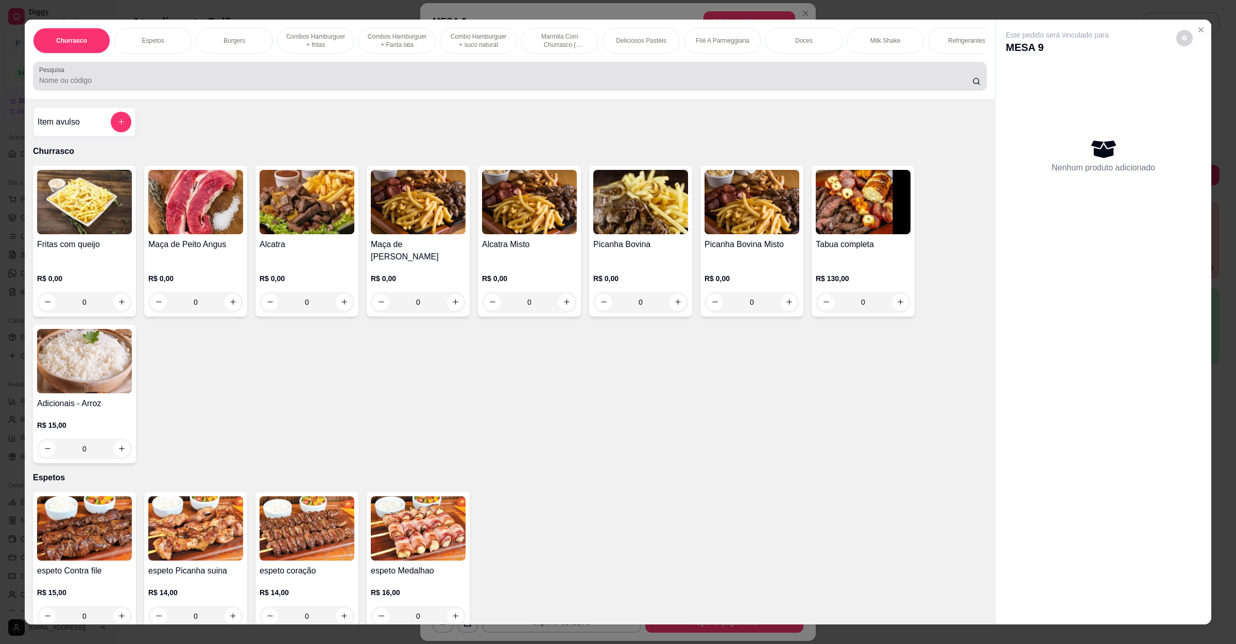
click at [411, 81] on div at bounding box center [509, 76] width 941 height 21
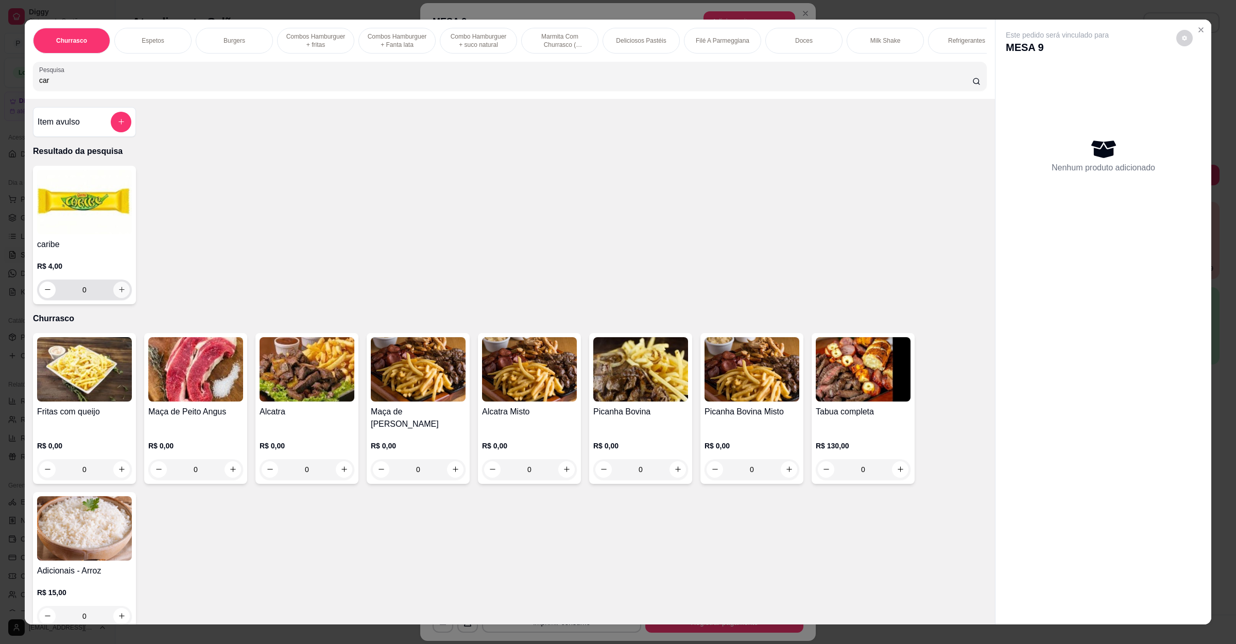
click at [118, 297] on button "increase-product-quantity" at bounding box center [121, 290] width 16 height 16
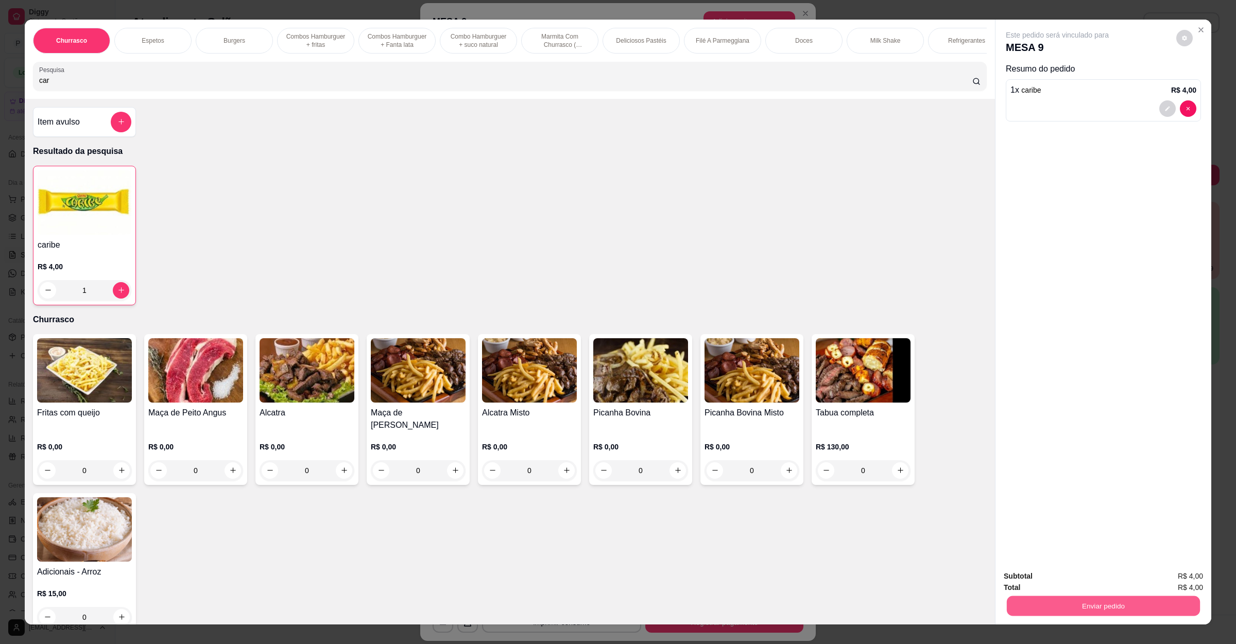
click at [1071, 604] on button "Enviar pedido" at bounding box center [1103, 606] width 193 height 20
click at [1066, 584] on button "Não registrar e enviar pedido" at bounding box center [1067, 581] width 107 height 20
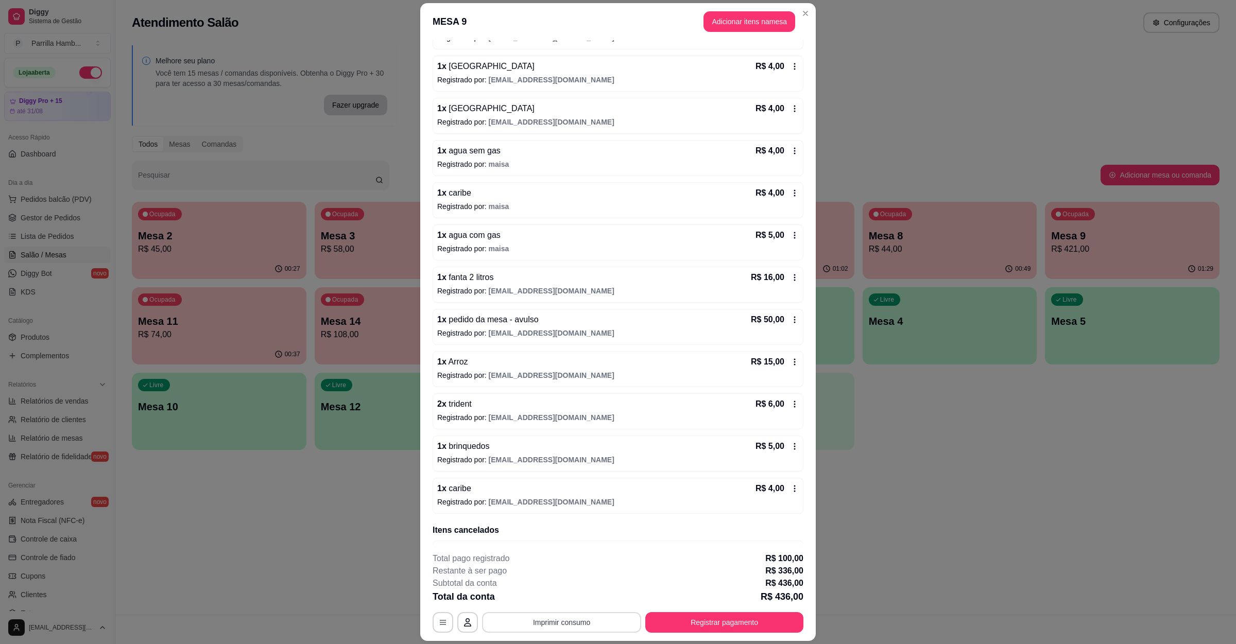
click at [528, 626] on button "Imprimir consumo" at bounding box center [561, 622] width 159 height 21
click at [558, 602] on button "IMPRESSORA" at bounding box center [559, 599] width 72 height 16
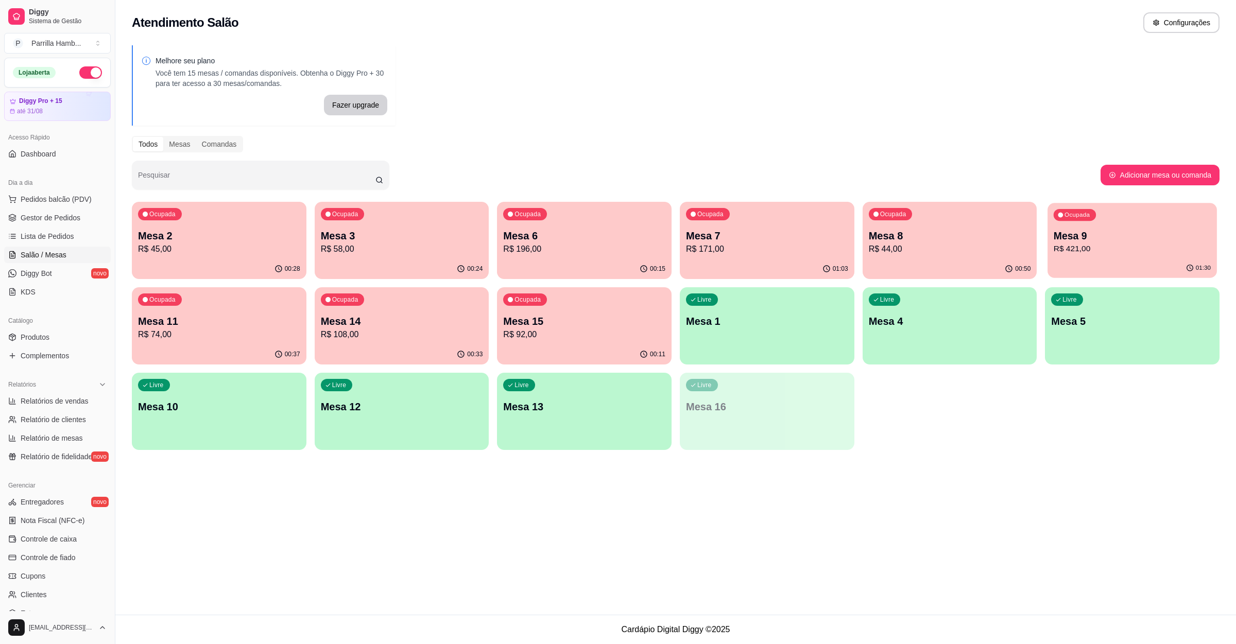
click at [1051, 246] on div "Ocupada Mesa 9 R$ 421,00" at bounding box center [1131, 231] width 169 height 56
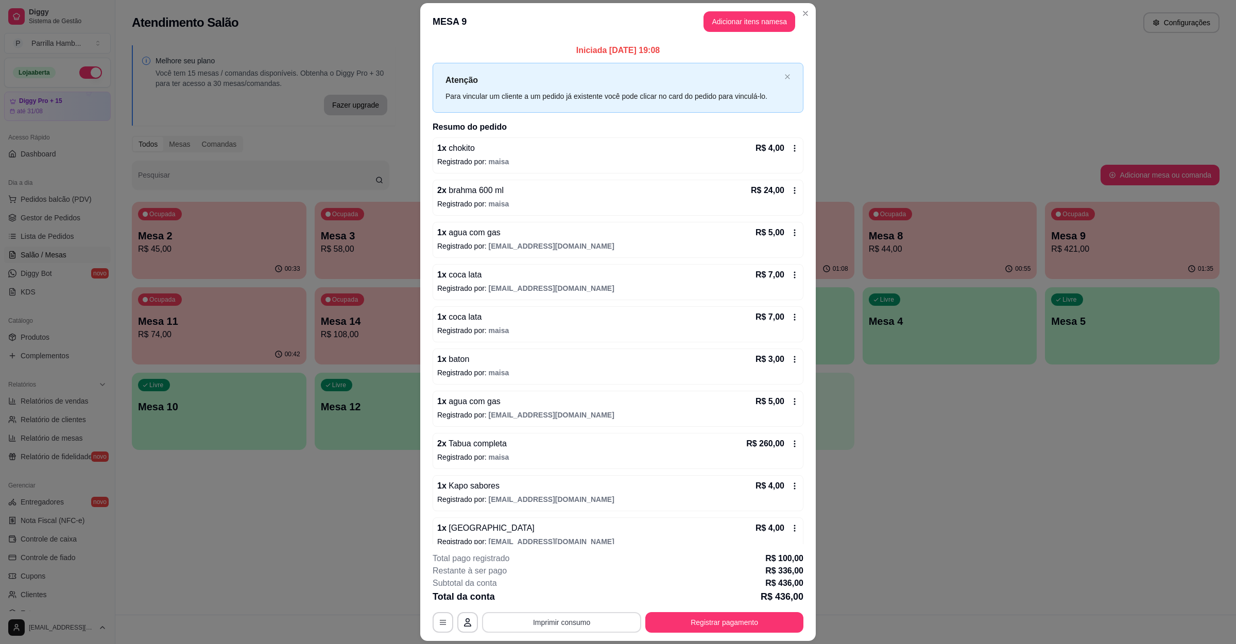
click at [510, 618] on button "Imprimir consumo" at bounding box center [561, 622] width 159 height 21
click at [538, 594] on button "IMPRESSORA" at bounding box center [559, 600] width 60 height 13
click at [680, 631] on button "Registrar pagamento" at bounding box center [724, 622] width 158 height 21
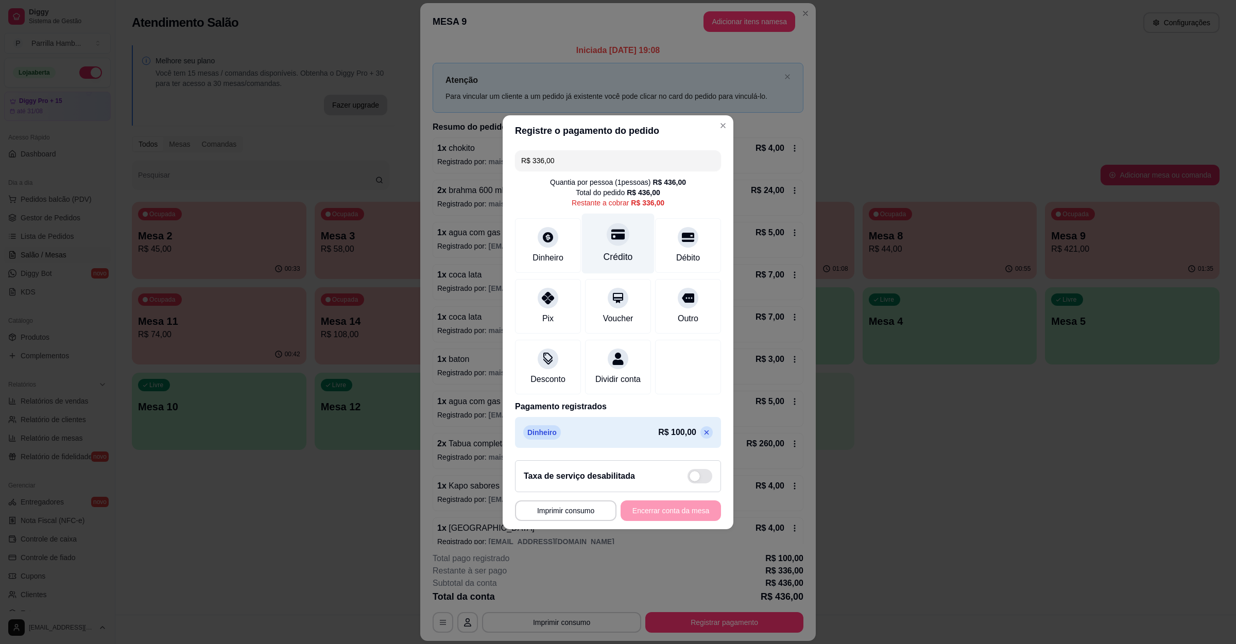
click at [625, 216] on div "Crédito" at bounding box center [618, 243] width 73 height 60
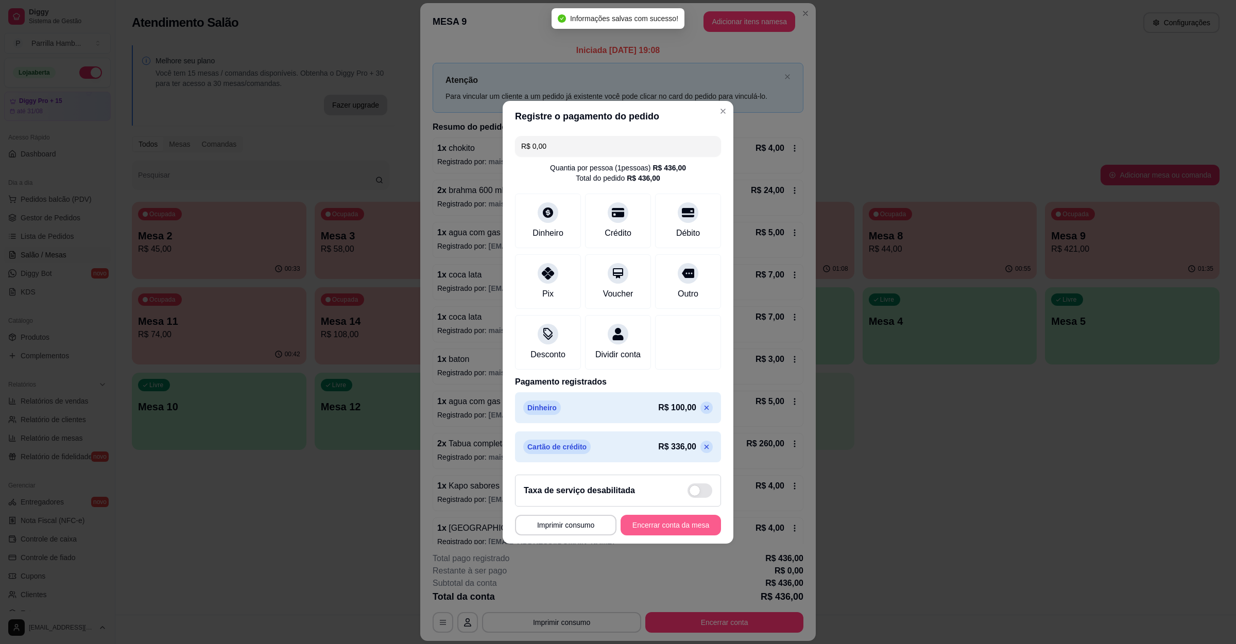
click at [637, 535] on button "Encerrar conta da mesa" at bounding box center [670, 525] width 100 height 21
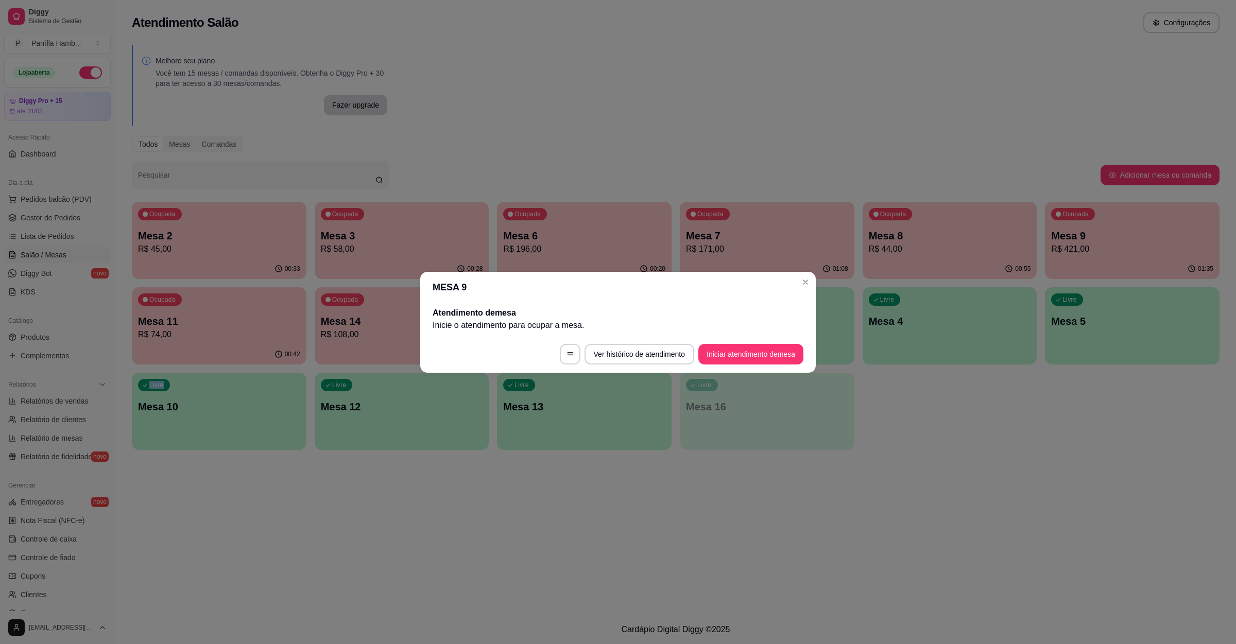
click at [1103, 546] on div "Atendimento Salão Configurações Melhore seu plano Você tem 15 mesas / comandas …" at bounding box center [675, 307] width 1120 height 615
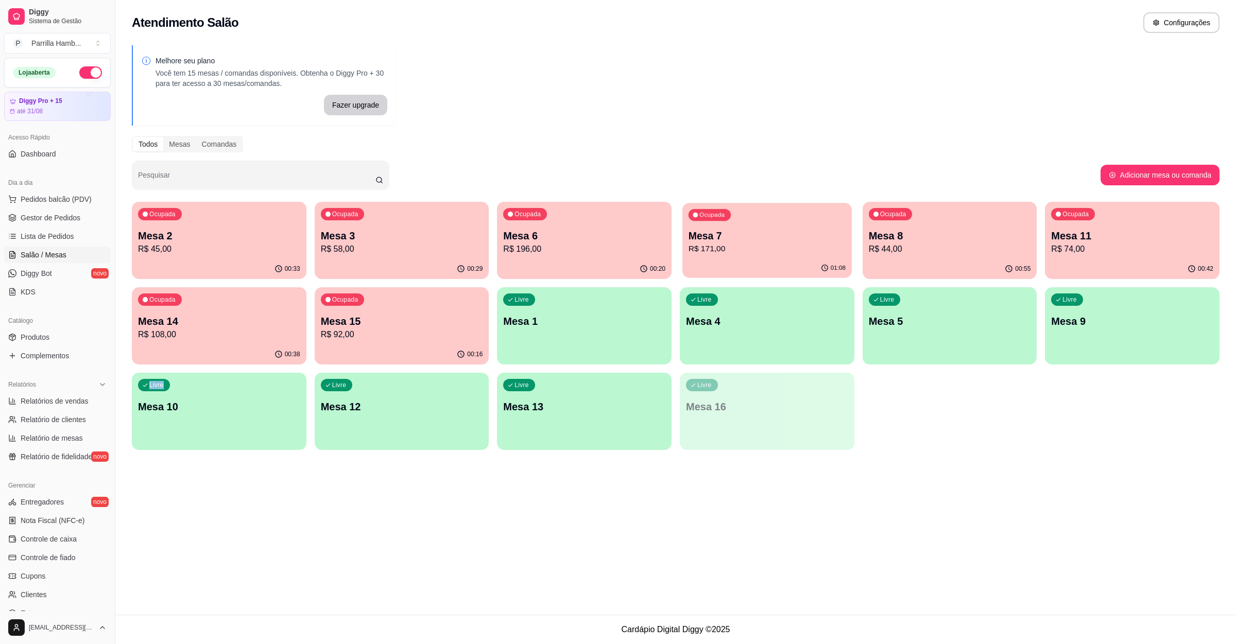
click at [757, 232] on p "Mesa 7" at bounding box center [766, 236] width 157 height 14
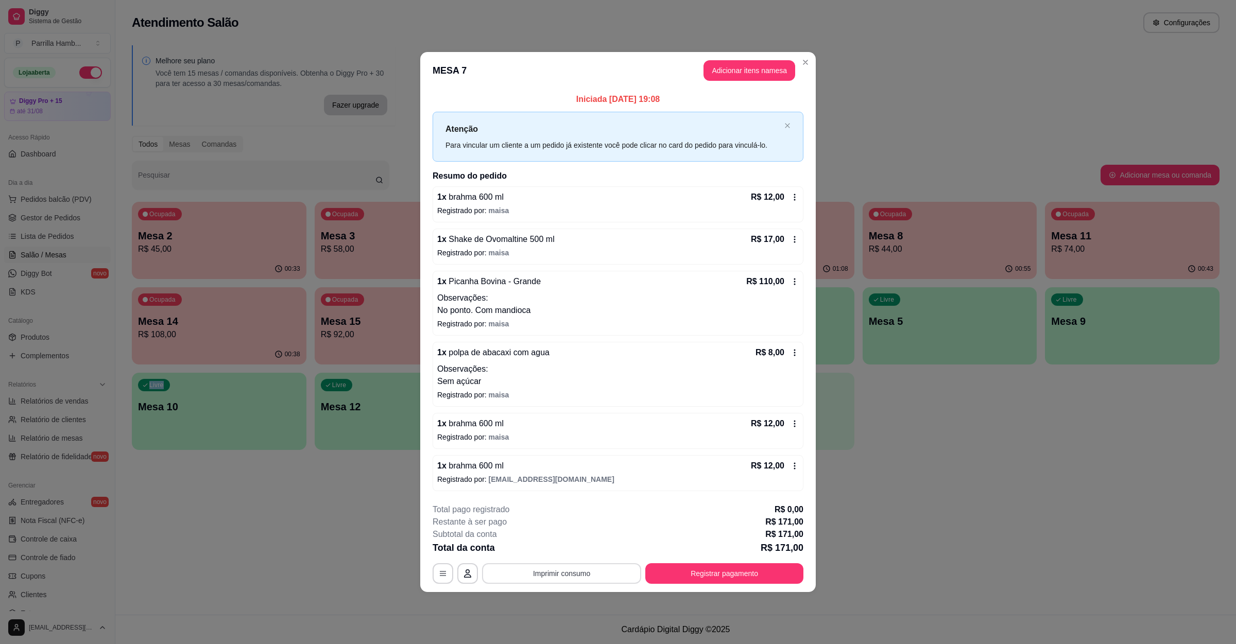
click at [550, 564] on div "**********" at bounding box center [617, 573] width 371 height 21
click at [553, 575] on button "Imprimir consumo" at bounding box center [561, 574] width 154 height 20
click at [560, 553] on button "IMPRESSORA" at bounding box center [564, 551] width 75 height 16
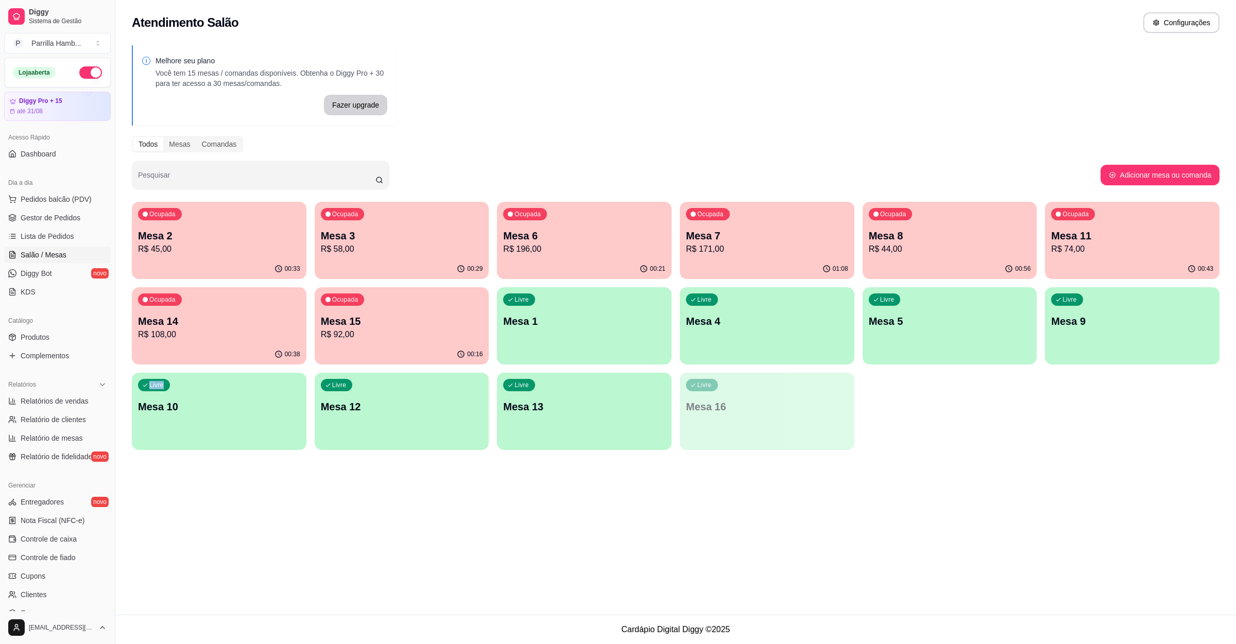
click at [286, 333] on p "R$ 108,00" at bounding box center [219, 334] width 162 height 12
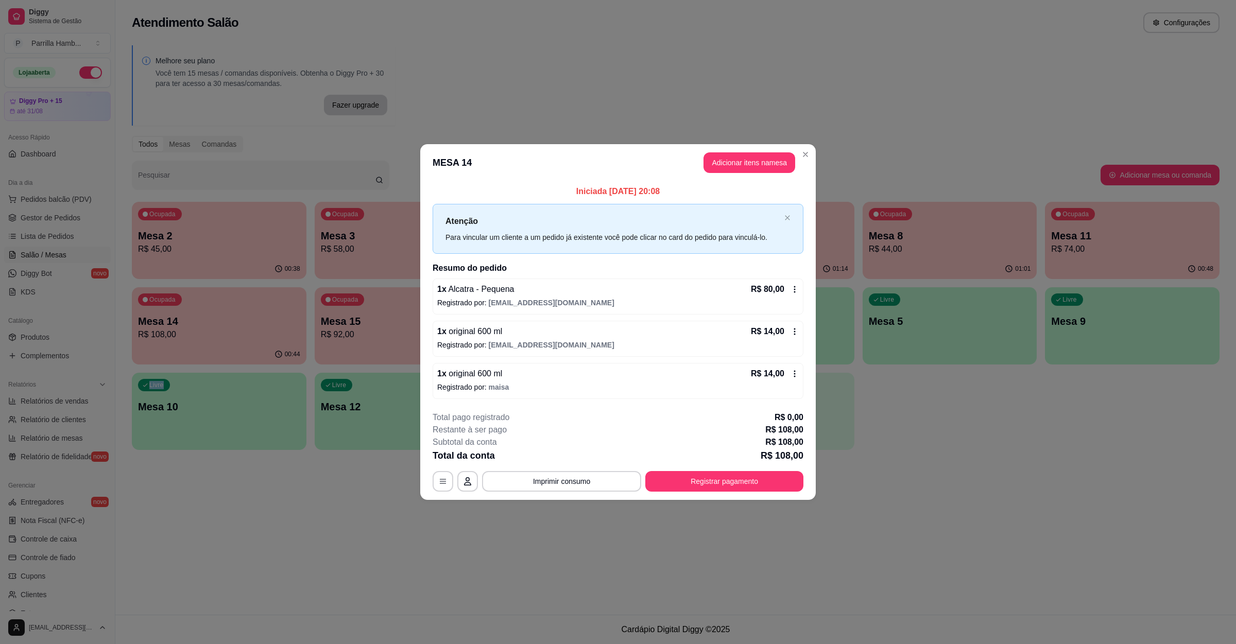
click at [592, 481] on button "Imprimir consumo" at bounding box center [561, 481] width 159 height 21
click at [580, 458] on button "IMPRESSORA" at bounding box center [565, 460] width 60 height 13
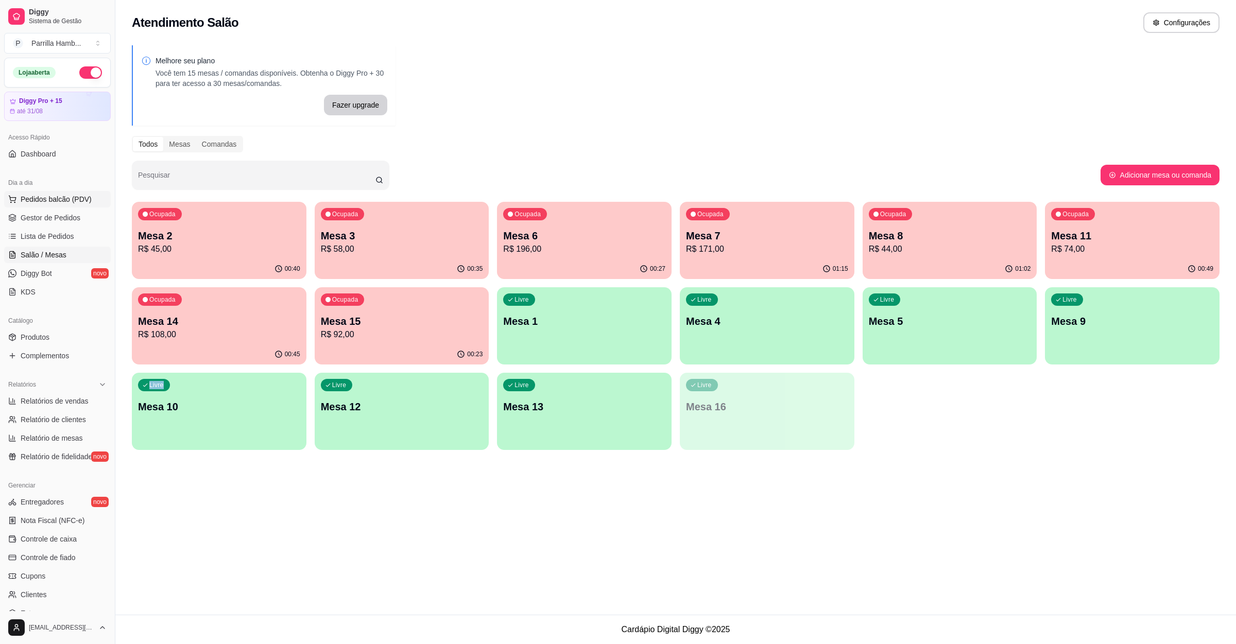
click at [83, 195] on span "Pedidos balcão (PDV)" at bounding box center [56, 199] width 71 height 10
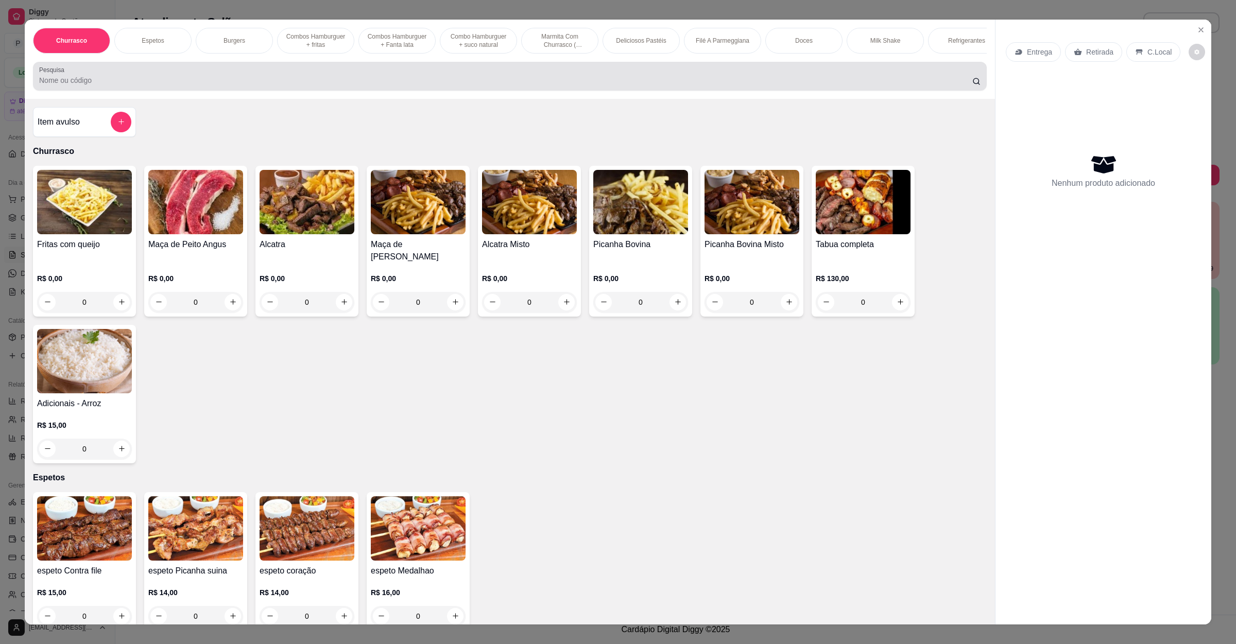
click at [171, 85] on div at bounding box center [509, 76] width 941 height 21
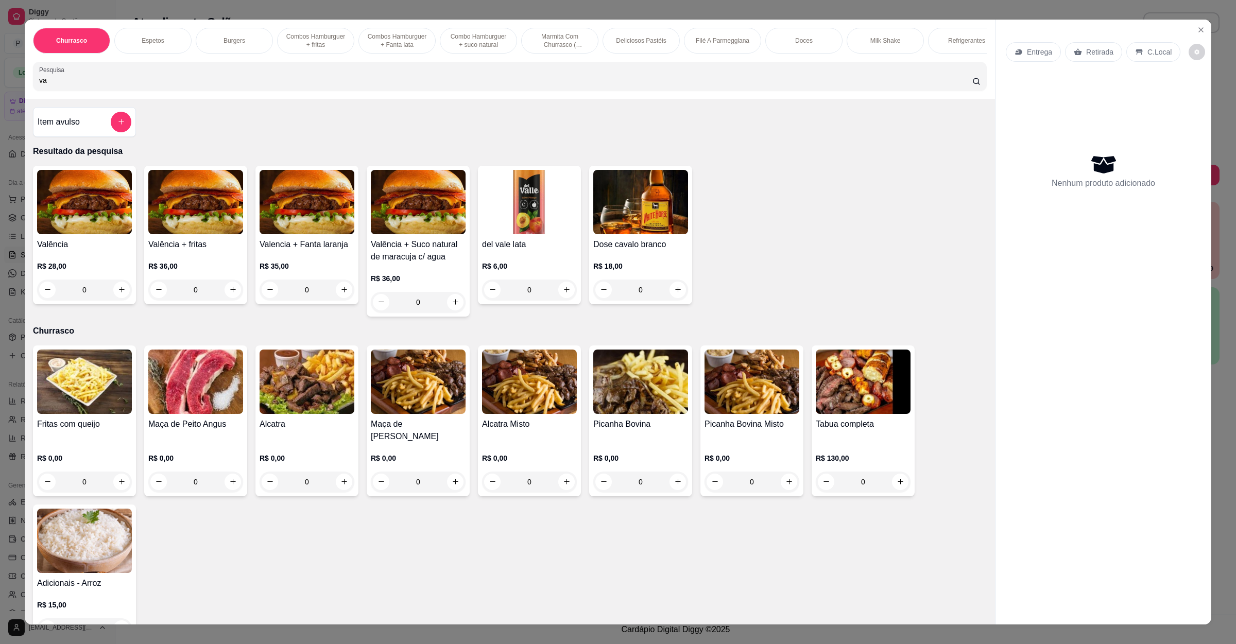
click at [99, 232] on img at bounding box center [84, 202] width 95 height 64
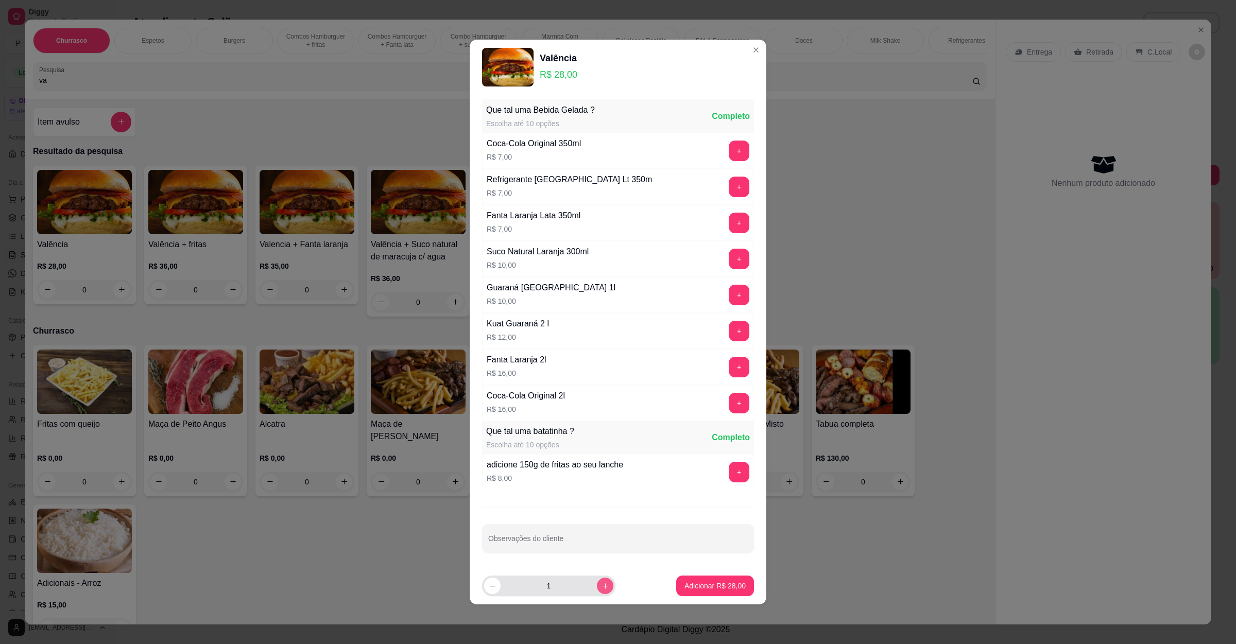
click at [600, 583] on button "increase-product-quantity" at bounding box center [605, 586] width 16 height 16
click at [604, 547] on input "Observações do cliente" at bounding box center [617, 543] width 259 height 10
click at [685, 585] on p "Adicionar R$ 56,00" at bounding box center [715, 586] width 60 height 10
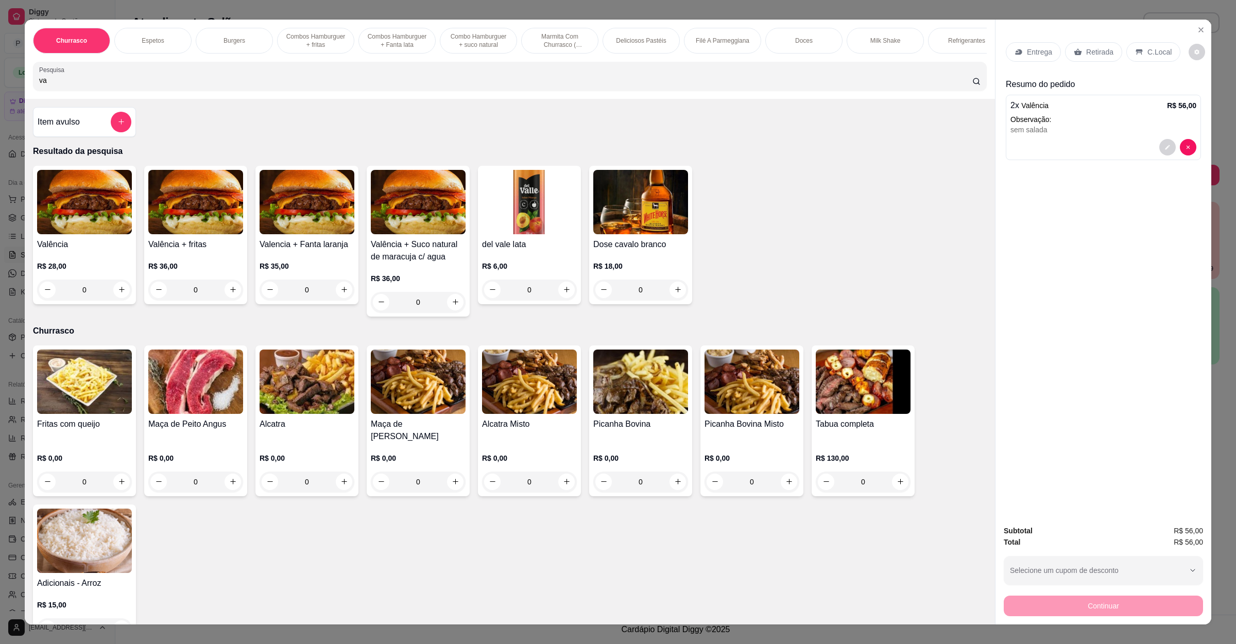
click at [1027, 48] on p "Entrega" at bounding box center [1039, 52] width 25 height 10
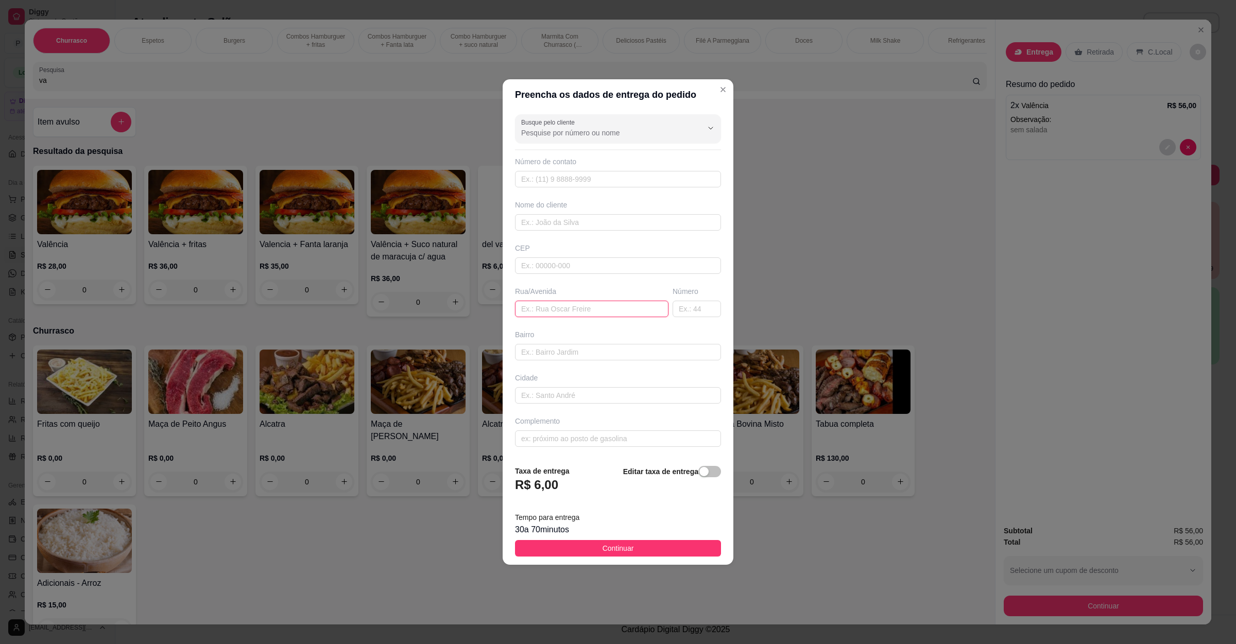
click at [587, 306] on input "text" at bounding box center [591, 309] width 153 height 16
click at [563, 307] on input "av tancredo eves" at bounding box center [591, 309] width 153 height 16
click at [585, 308] on input "av tancredo eves" at bounding box center [591, 309] width 153 height 16
click at [561, 311] on input "av tancredo eves 179" at bounding box center [591, 309] width 153 height 16
click at [594, 547] on button "Continuar" at bounding box center [618, 548] width 206 height 16
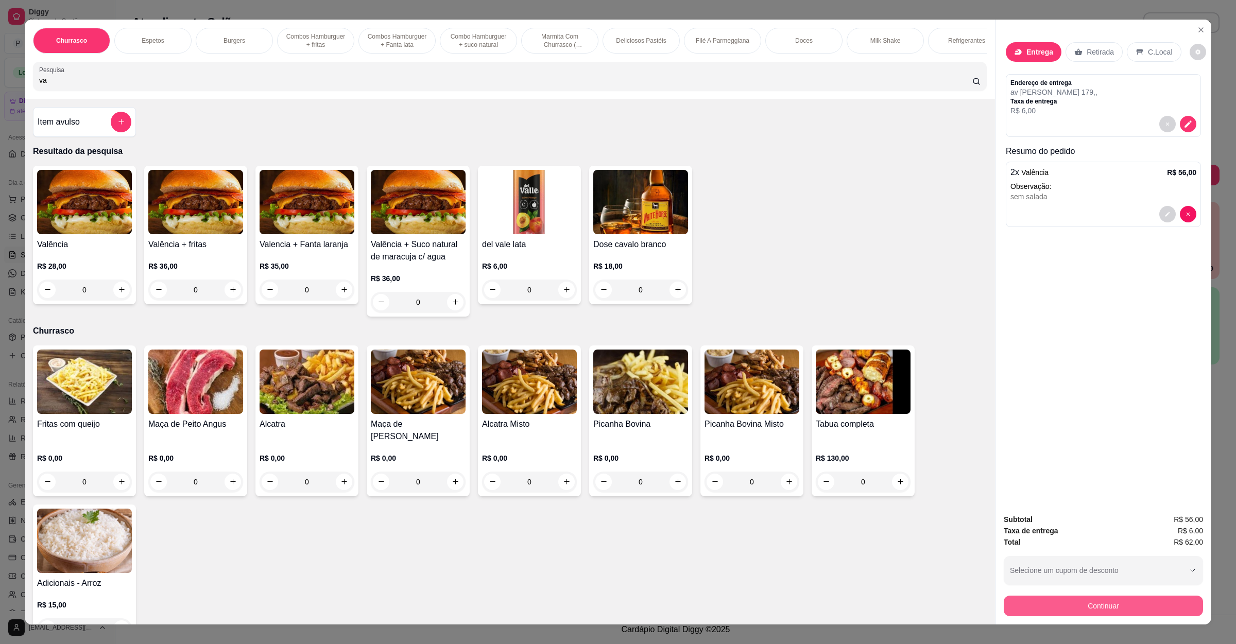
click at [1024, 600] on button "Continuar" at bounding box center [1102, 606] width 199 height 21
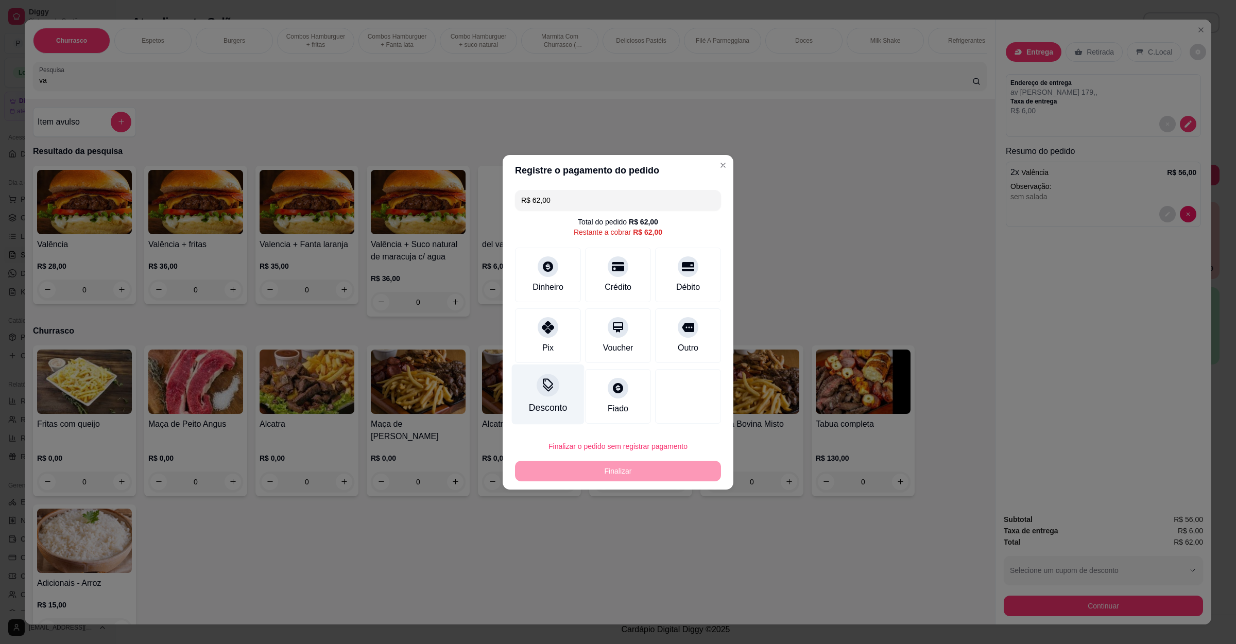
click at [555, 393] on div "Desconto" at bounding box center [548, 394] width 73 height 60
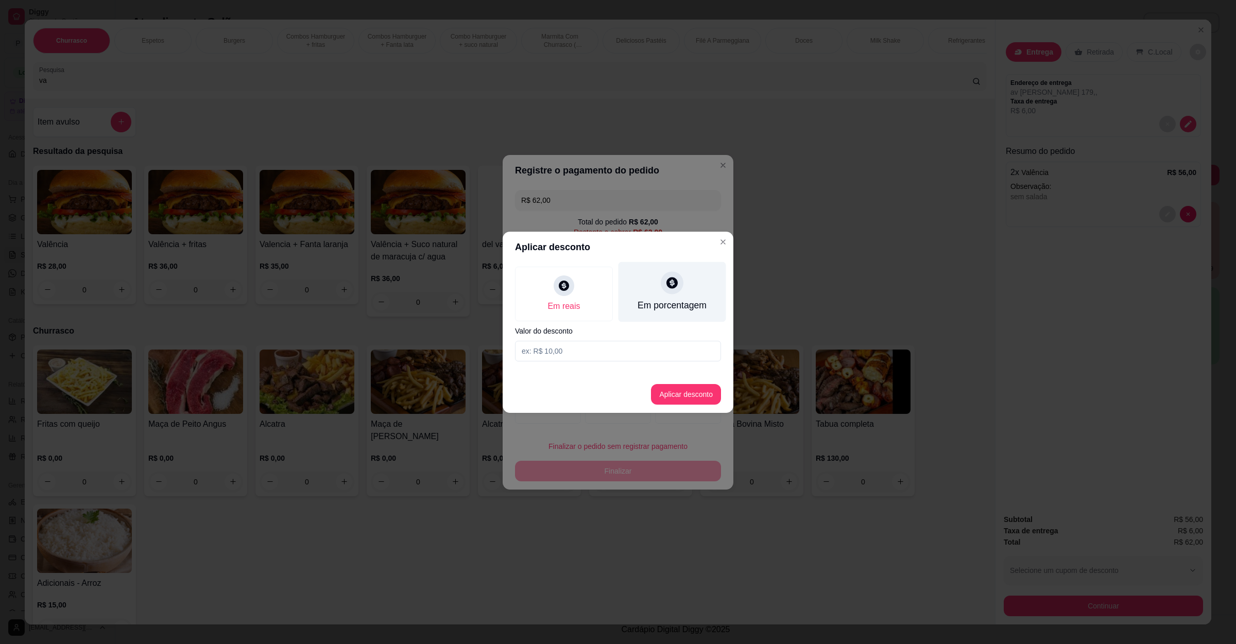
click at [655, 306] on div "Em porcentagem" at bounding box center [671, 305] width 69 height 13
click at [612, 351] on input at bounding box center [618, 351] width 206 height 21
click at [690, 403] on button "Aplicar desconto" at bounding box center [685, 394] width 67 height 20
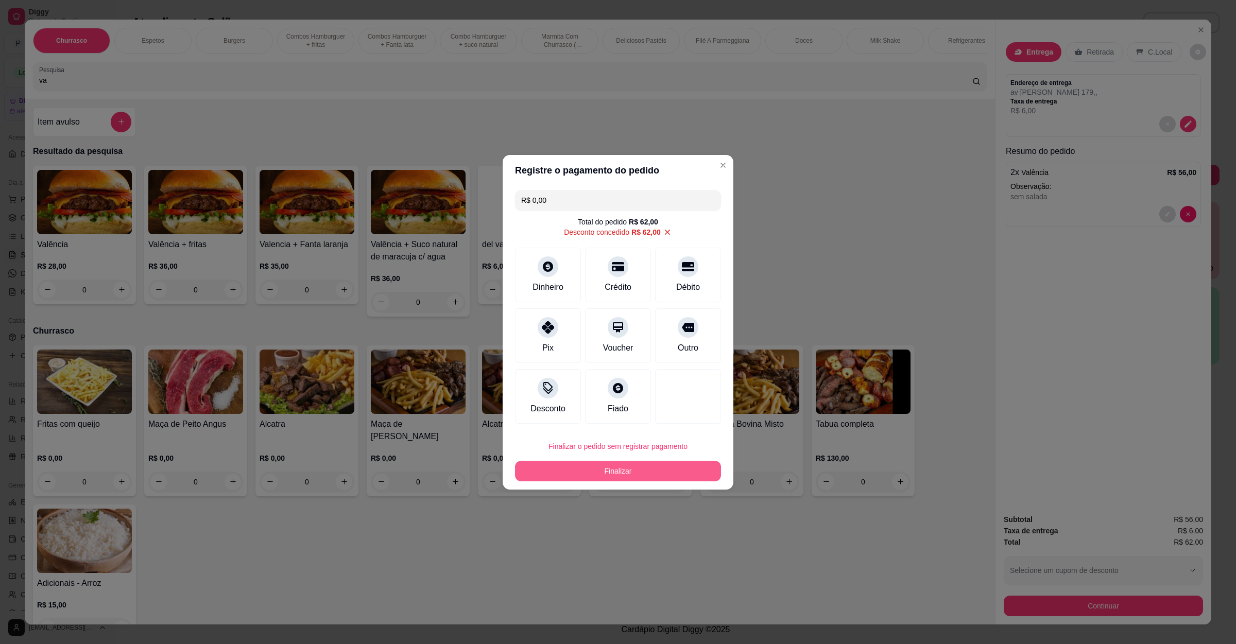
click at [657, 462] on button "Finalizar" at bounding box center [618, 471] width 206 height 21
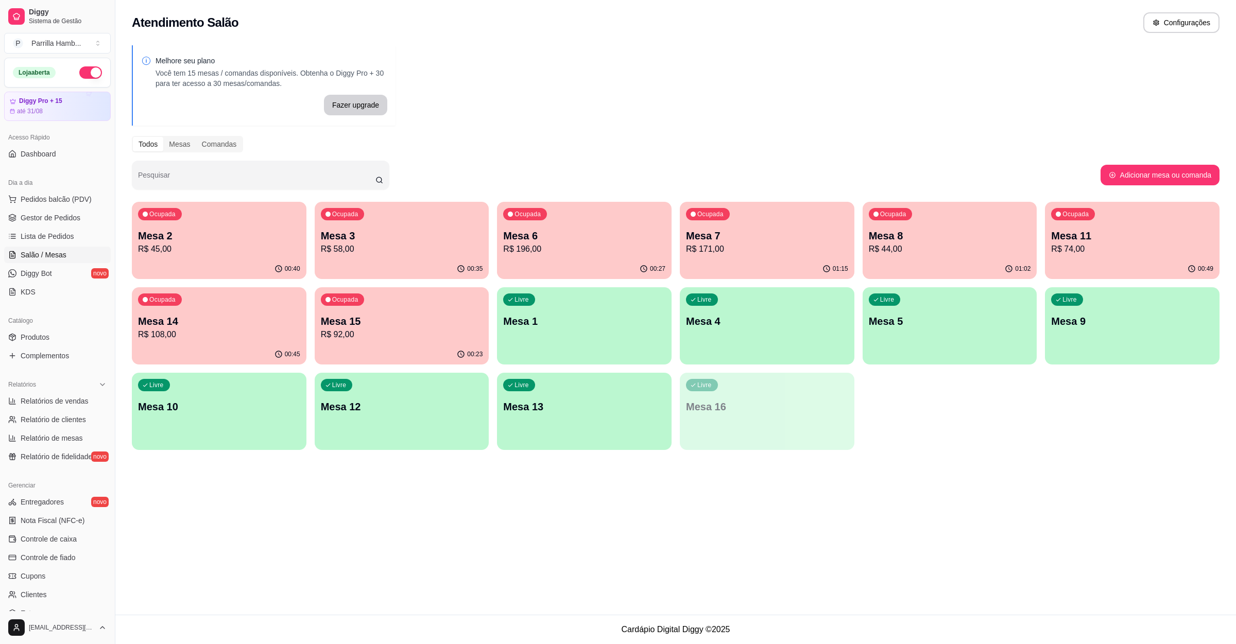
click at [902, 446] on div "Ocupada Mesa 2 R$ 45,00 00:40 Ocupada Mesa 3 R$ 58,00 00:35 Ocupada Mesa 6 R$ 1…" at bounding box center [675, 326] width 1087 height 248
click at [908, 215] on div "Ocupada" at bounding box center [891, 214] width 44 height 12
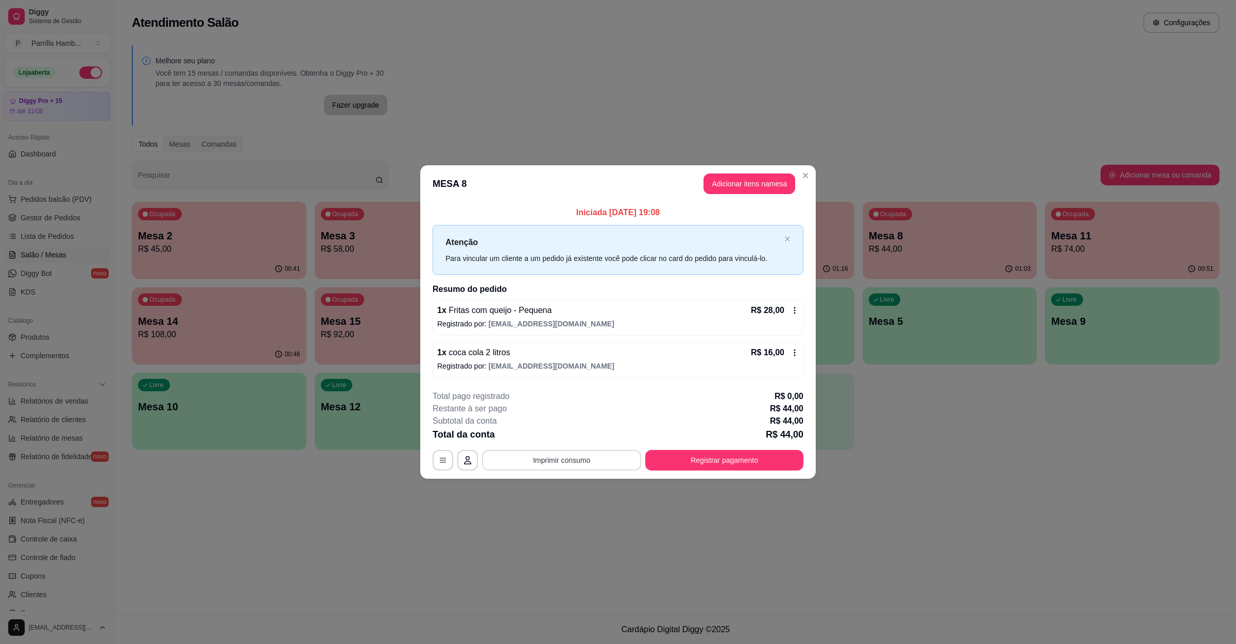
click at [588, 456] on button "Imprimir consumo" at bounding box center [561, 460] width 159 height 21
click at [573, 438] on button "IMPRESSORA" at bounding box center [564, 437] width 72 height 16
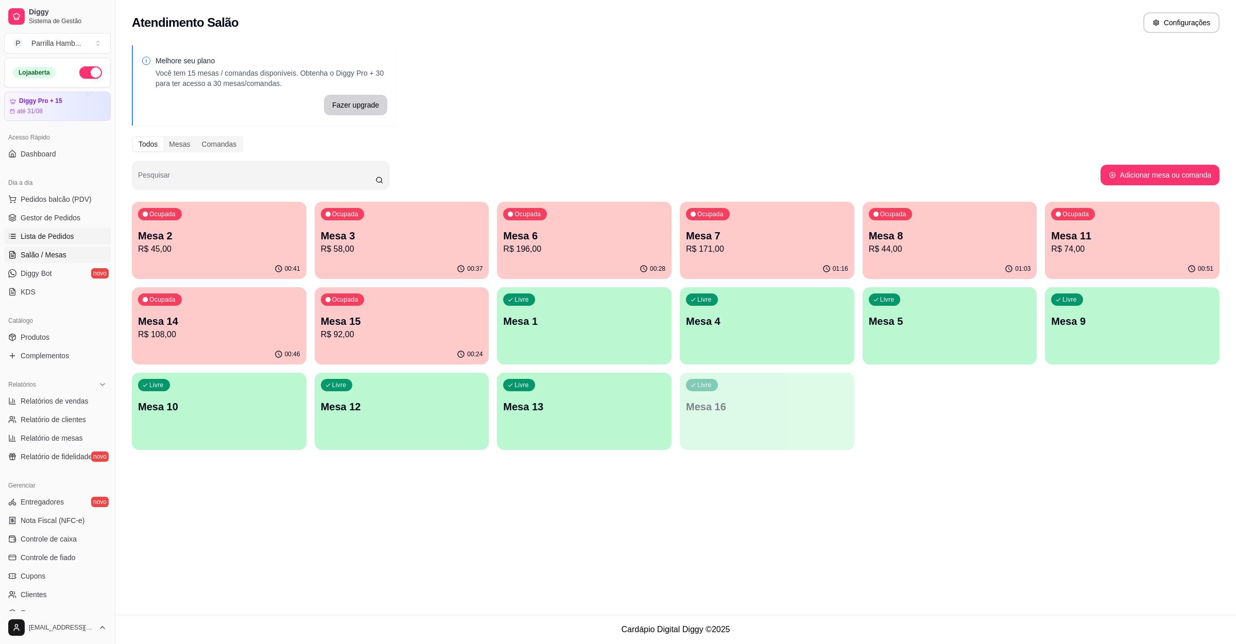
click at [53, 243] on link "Lista de Pedidos" at bounding box center [57, 236] width 107 height 16
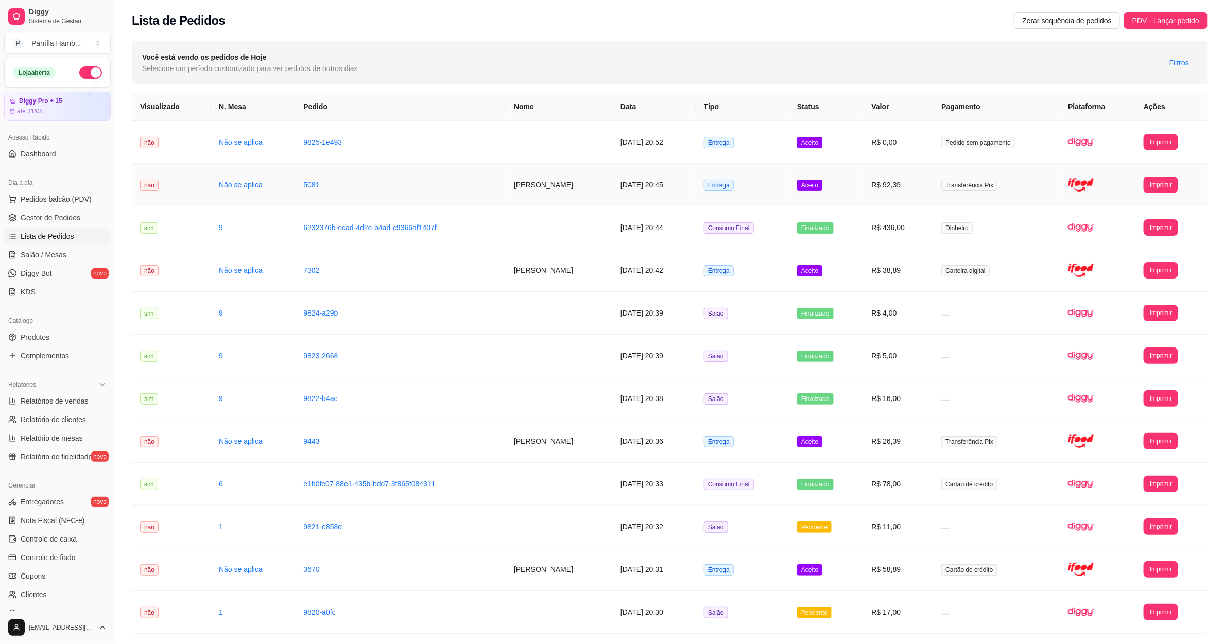
click at [1051, 191] on td "Transferência Pix" at bounding box center [996, 185] width 127 height 43
click at [933, 145] on td "R$ 0,00" at bounding box center [898, 142] width 70 height 43
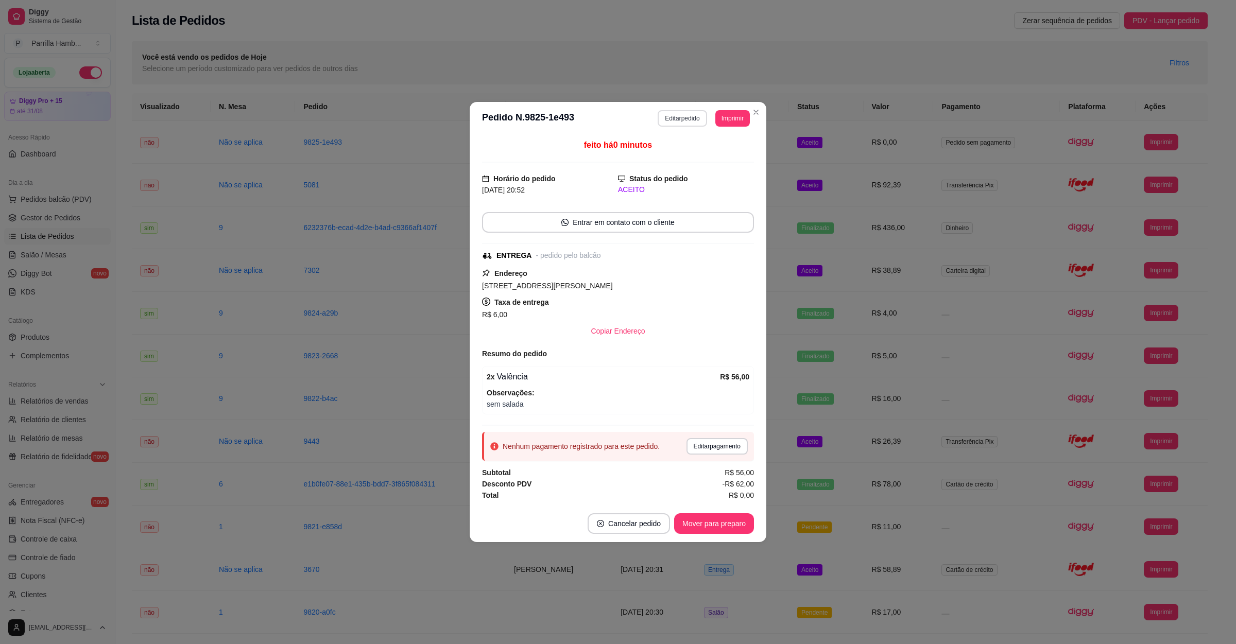
click at [692, 114] on button "Editar pedido" at bounding box center [681, 118] width 49 height 16
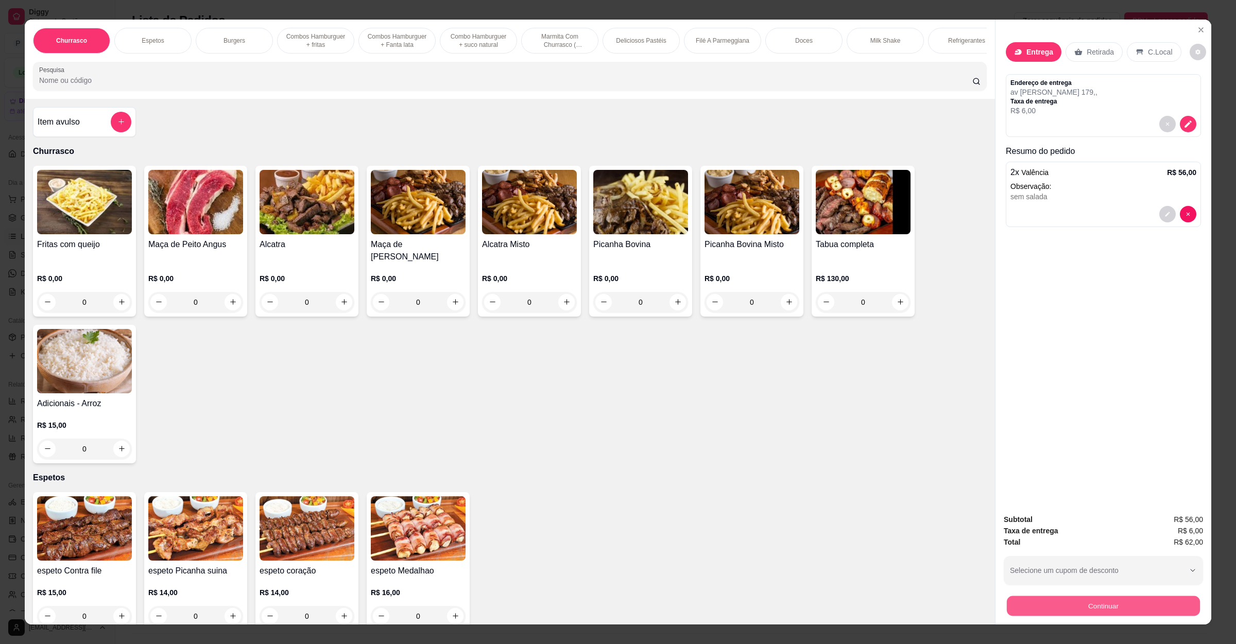
click at [1021, 601] on button "Continuar" at bounding box center [1103, 606] width 193 height 20
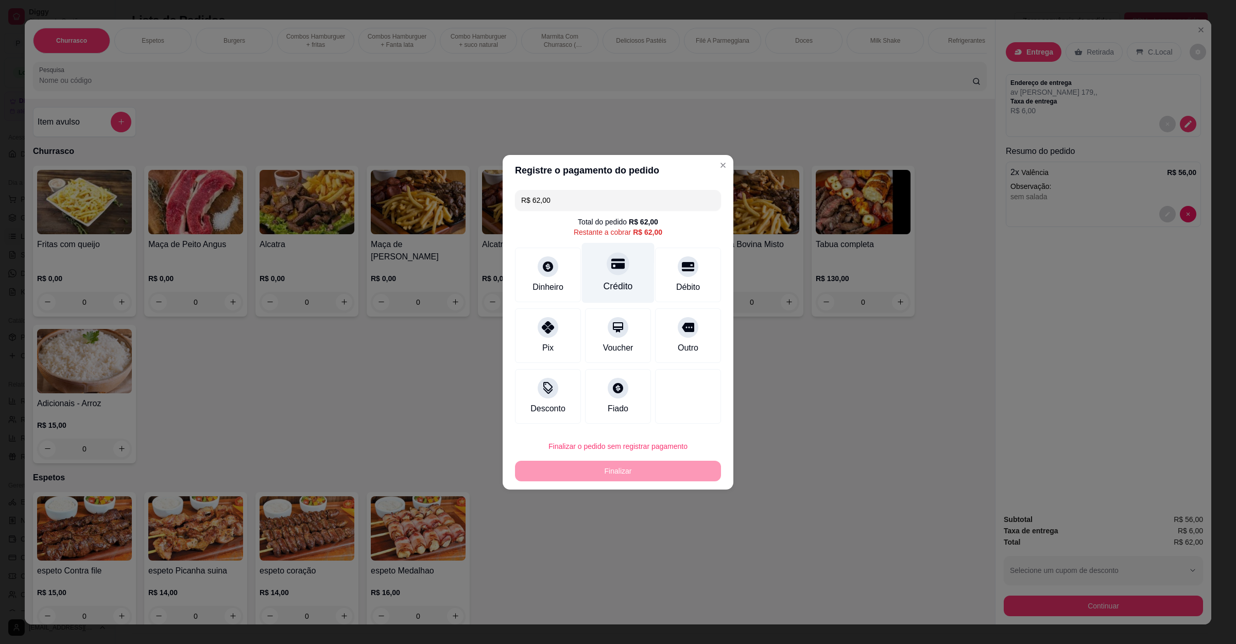
click at [618, 269] on icon at bounding box center [617, 263] width 13 height 13
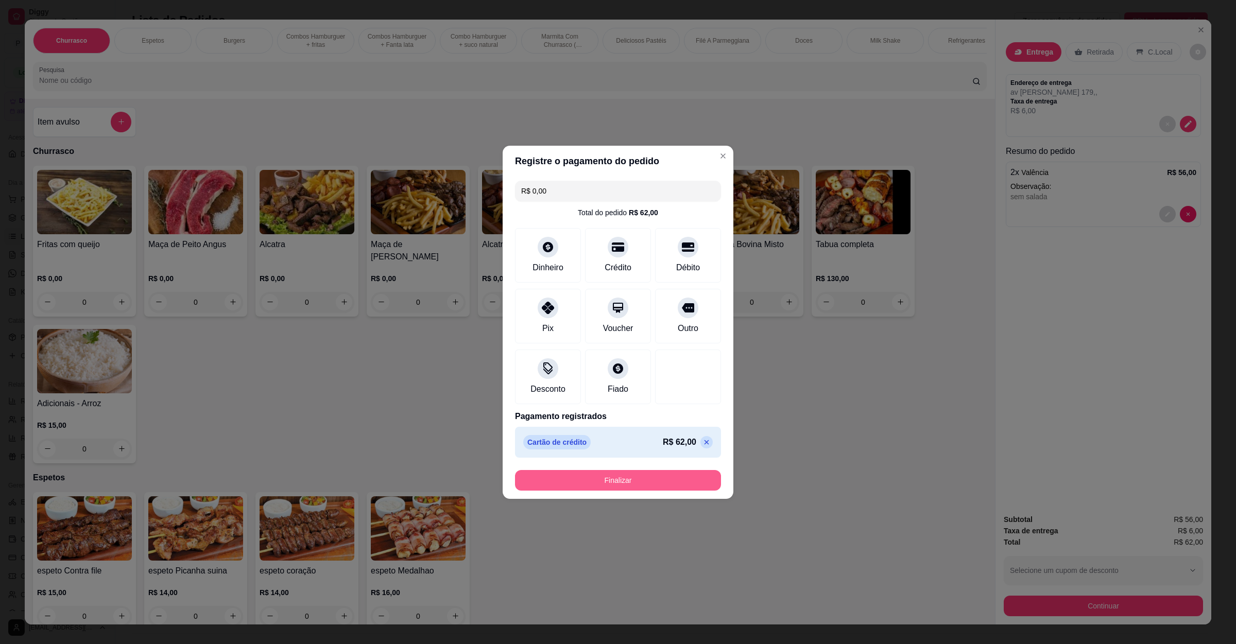
click at [606, 482] on button "Finalizar" at bounding box center [618, 480] width 206 height 21
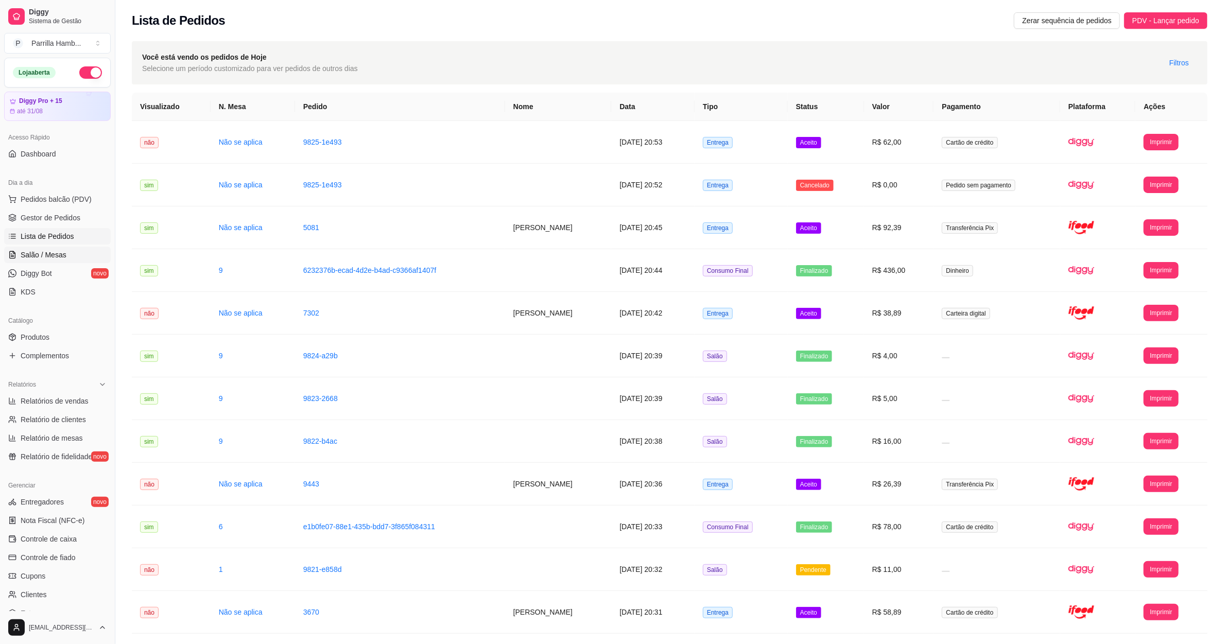
click at [49, 254] on span "Salão / Mesas" at bounding box center [44, 255] width 46 height 10
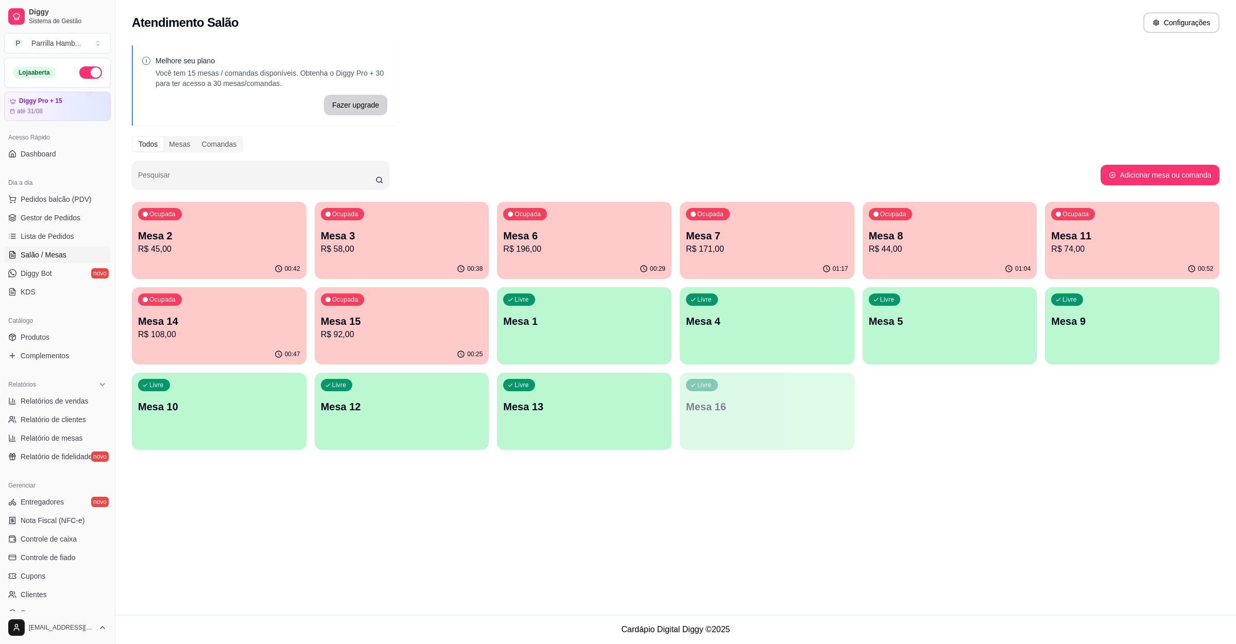
click at [595, 255] on div "Ocupada Mesa 6 R$ 196,00" at bounding box center [584, 230] width 175 height 57
click at [880, 243] on p "R$ 44,00" at bounding box center [950, 249] width 162 height 12
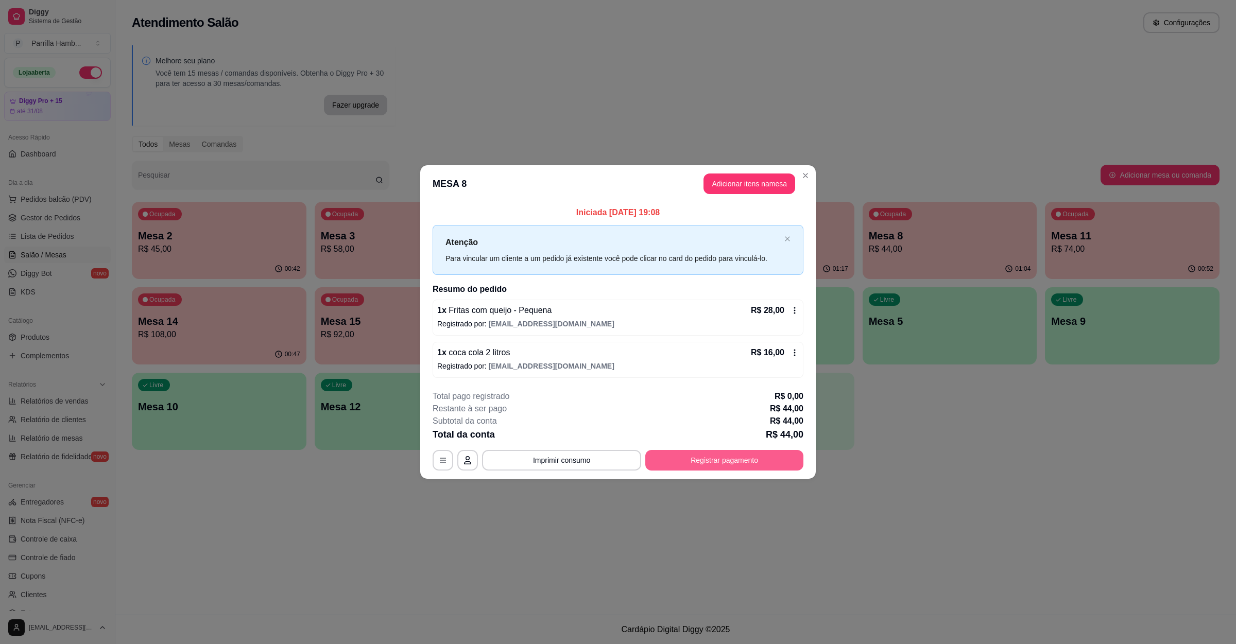
click at [734, 463] on button "Registrar pagamento" at bounding box center [724, 460] width 158 height 21
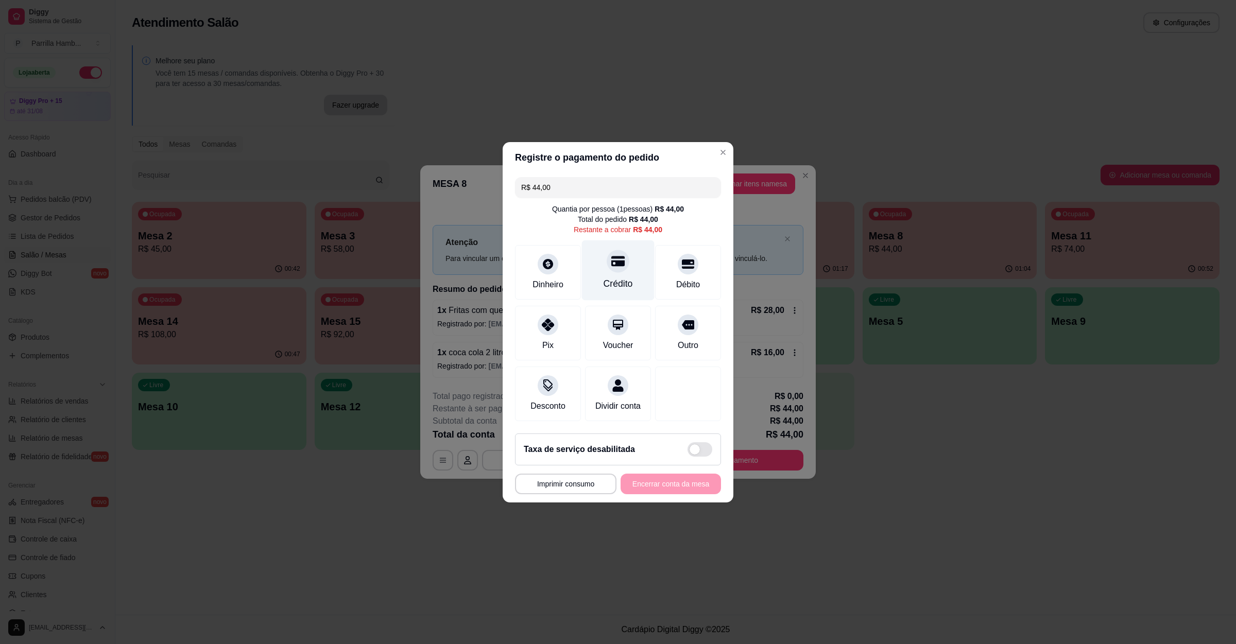
click at [611, 256] on icon at bounding box center [617, 261] width 13 height 10
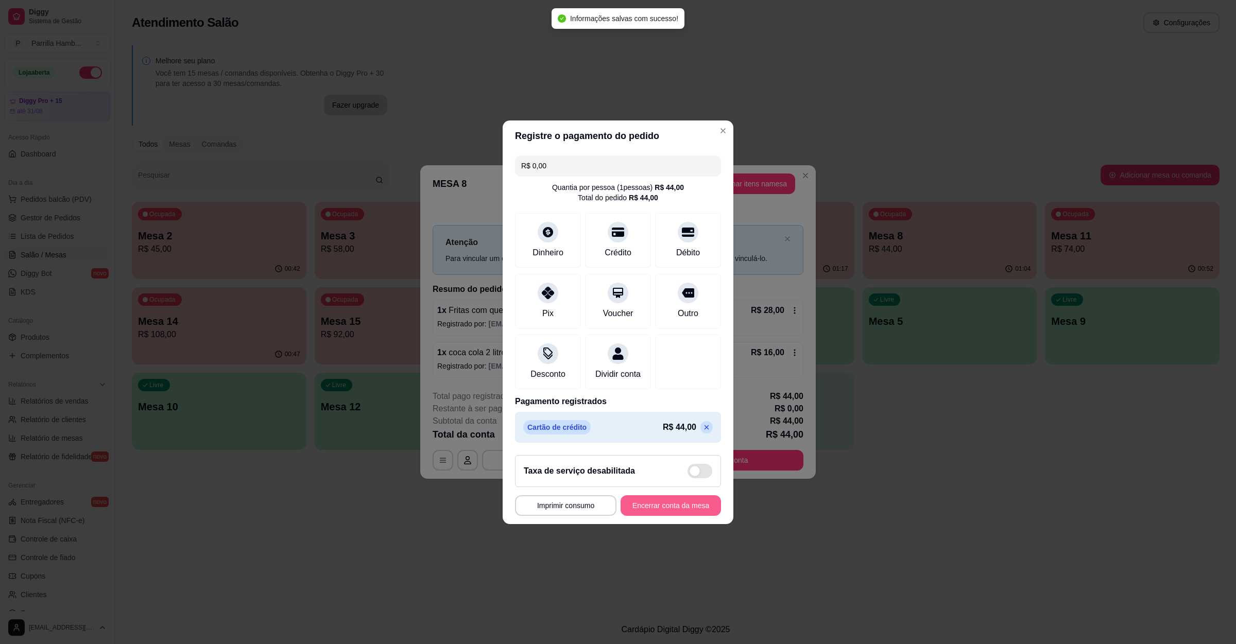
click at [651, 516] on button "Encerrar conta da mesa" at bounding box center [670, 505] width 100 height 21
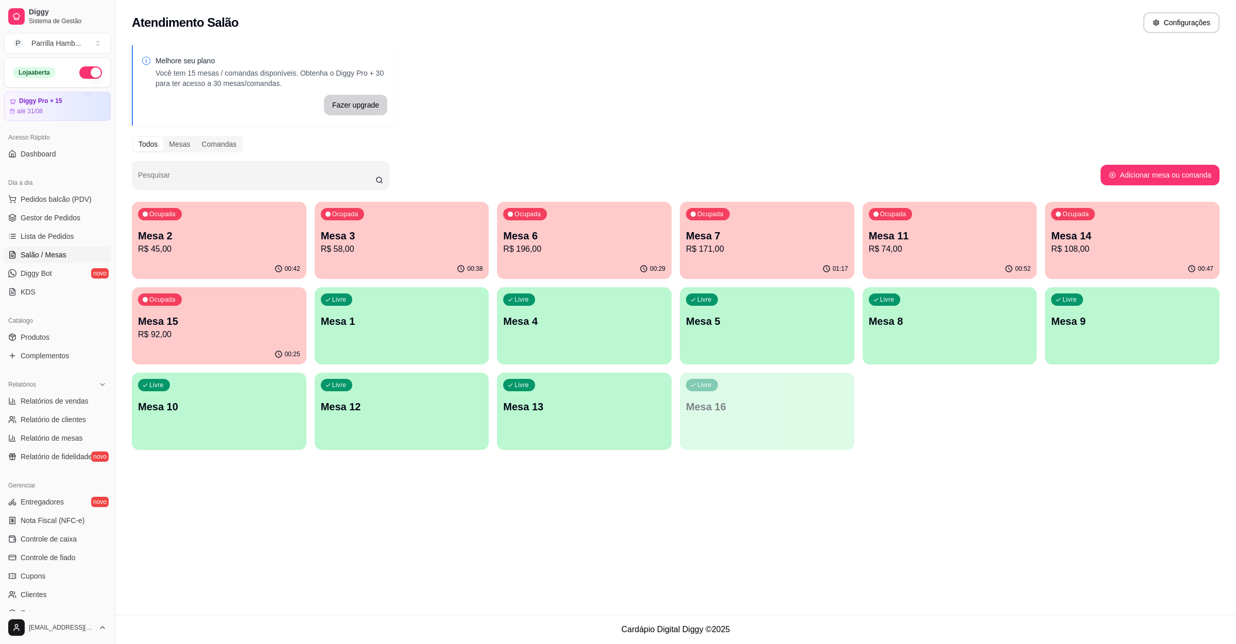
click at [228, 245] on p "R$ 45,00" at bounding box center [219, 249] width 162 height 12
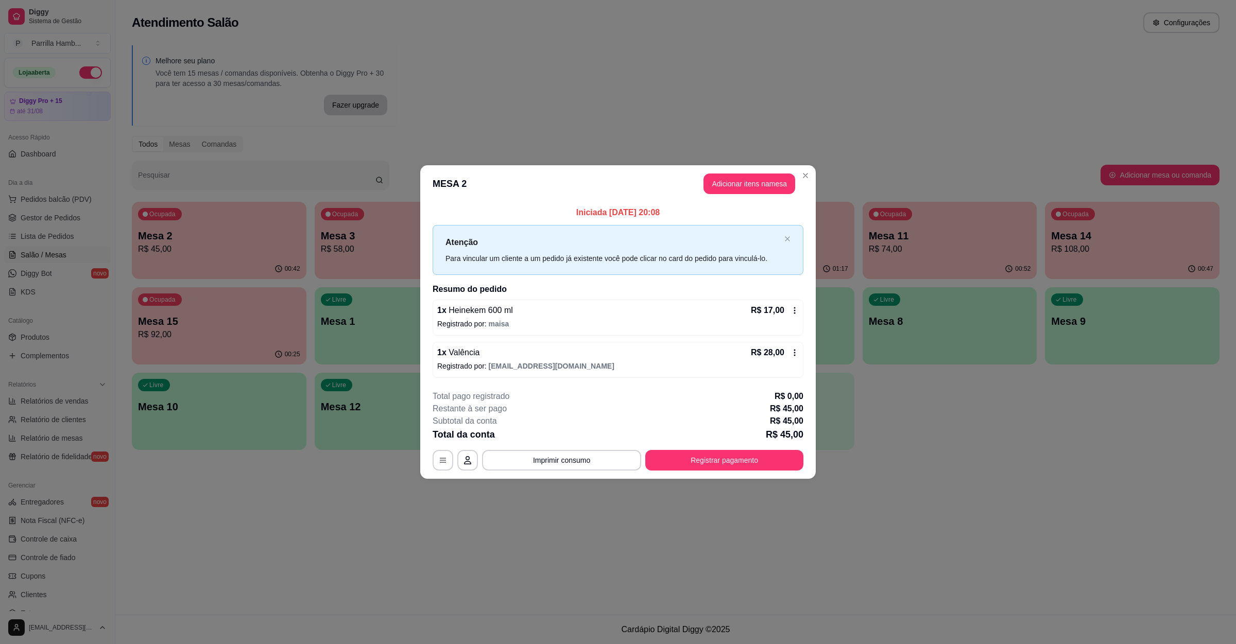
click at [584, 439] on div "Total da conta R$ 45,00" at bounding box center [617, 434] width 371 height 14
click at [583, 453] on button "Imprimir consumo" at bounding box center [561, 461] width 154 height 20
click at [678, 464] on button "Registrar pagamento" at bounding box center [724, 460] width 158 height 21
click at [560, 454] on button "Imprimir consumo" at bounding box center [561, 460] width 159 height 21
click at [562, 433] on button "IMPRESSORA" at bounding box center [564, 437] width 75 height 16
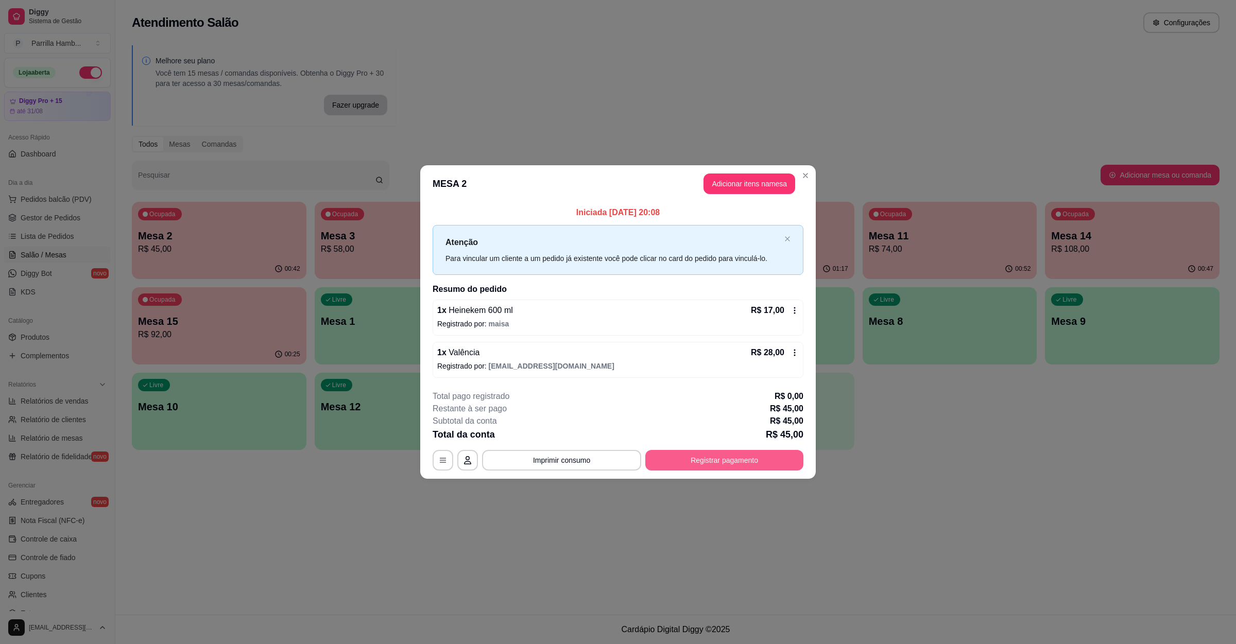
click at [705, 463] on button "Registrar pagamento" at bounding box center [724, 460] width 158 height 21
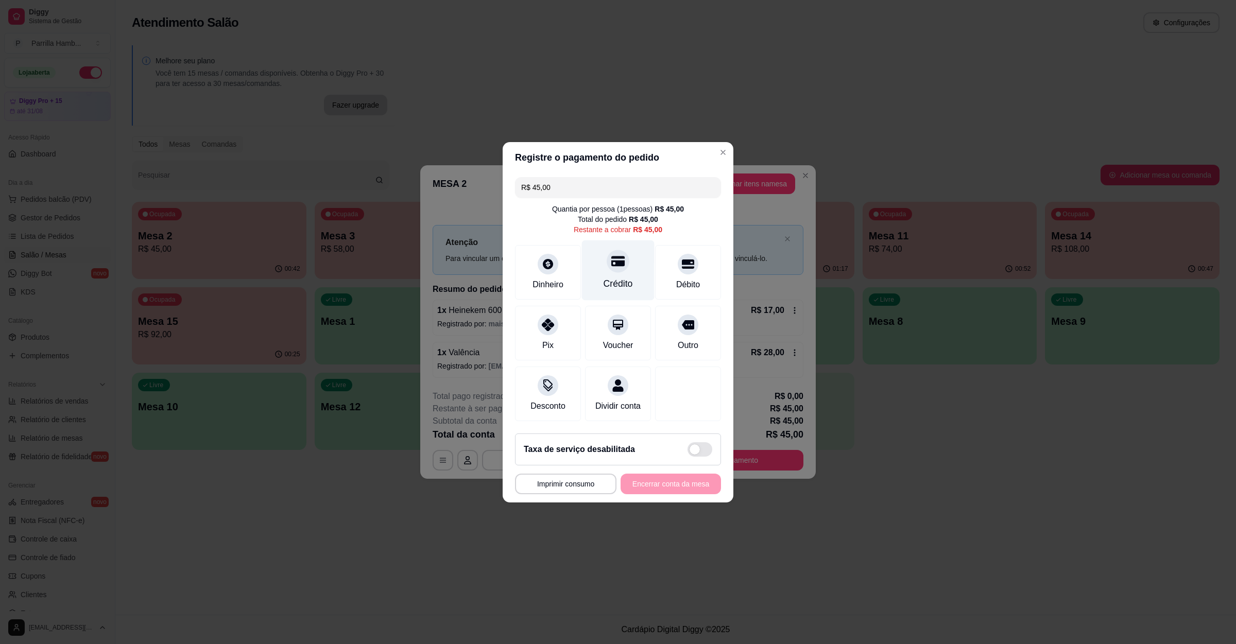
click at [625, 277] on div "Crédito" at bounding box center [617, 283] width 29 height 13
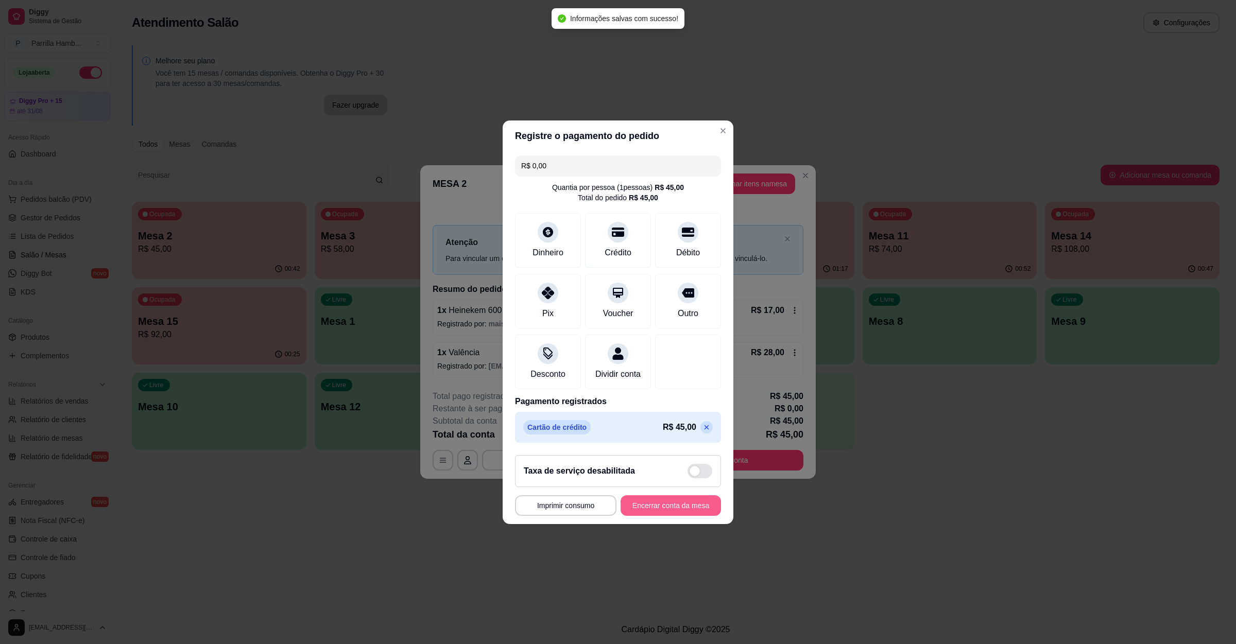
click at [652, 516] on button "Encerrar conta da mesa" at bounding box center [670, 505] width 100 height 21
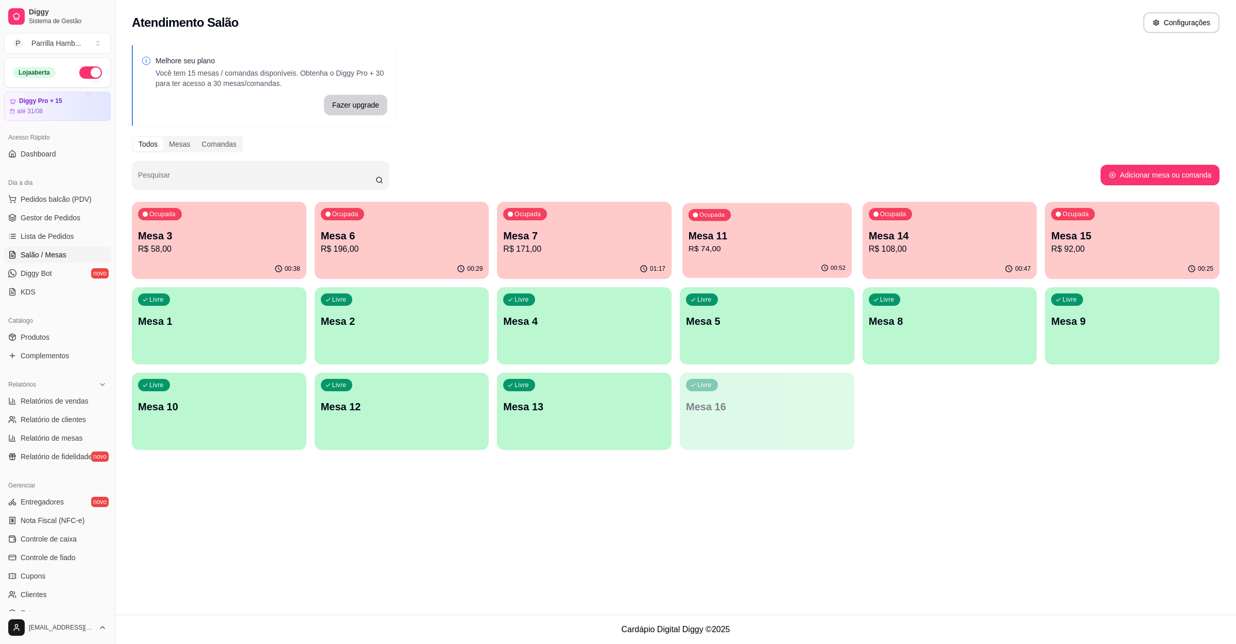
click at [760, 252] on p "R$ 74,00" at bounding box center [766, 249] width 157 height 12
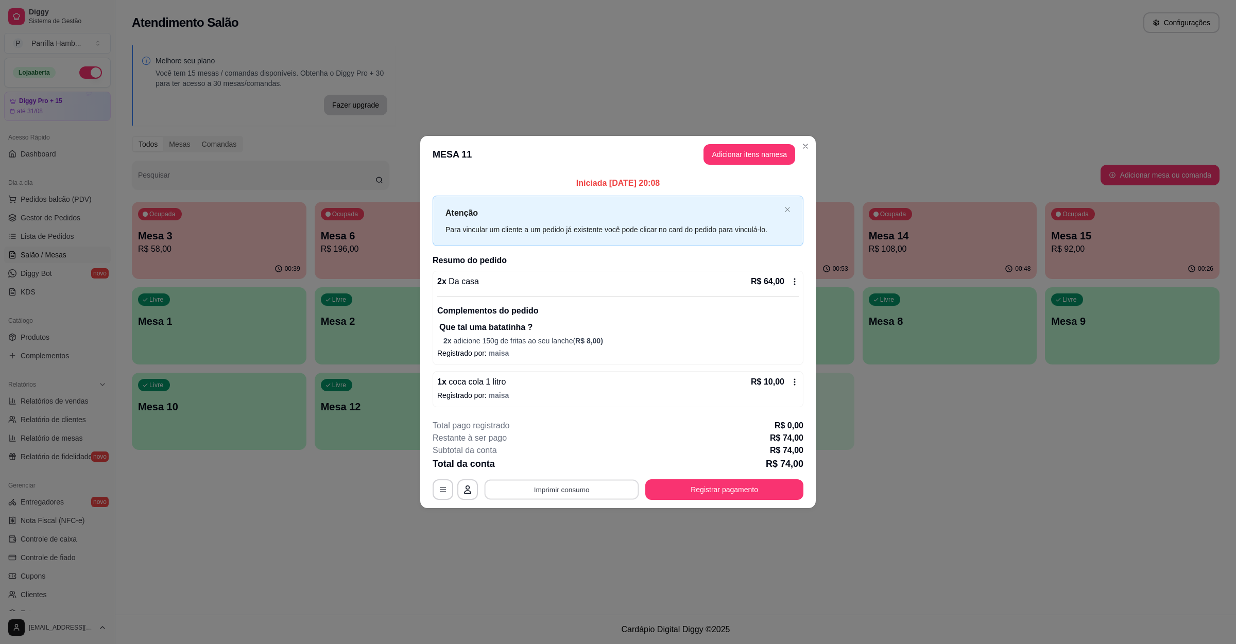
click at [547, 487] on button "Imprimir consumo" at bounding box center [561, 489] width 154 height 20
click at [562, 473] on button "IMPRESSORA" at bounding box center [564, 466] width 72 height 16
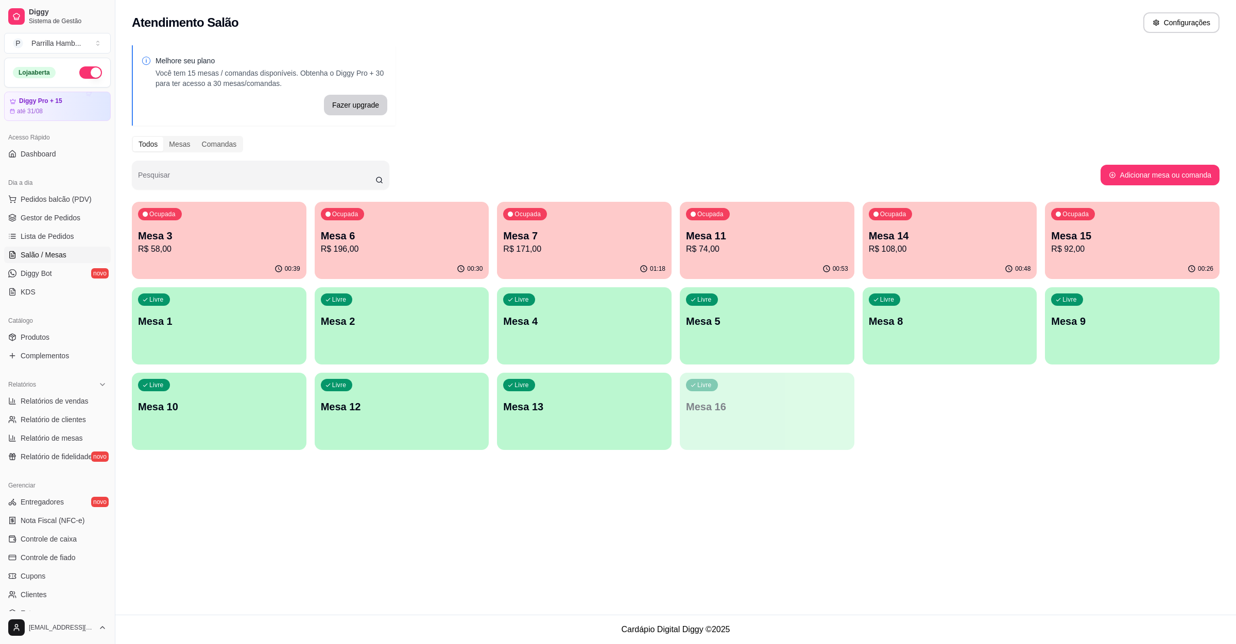
click at [747, 229] on p "Mesa 11" at bounding box center [767, 236] width 162 height 14
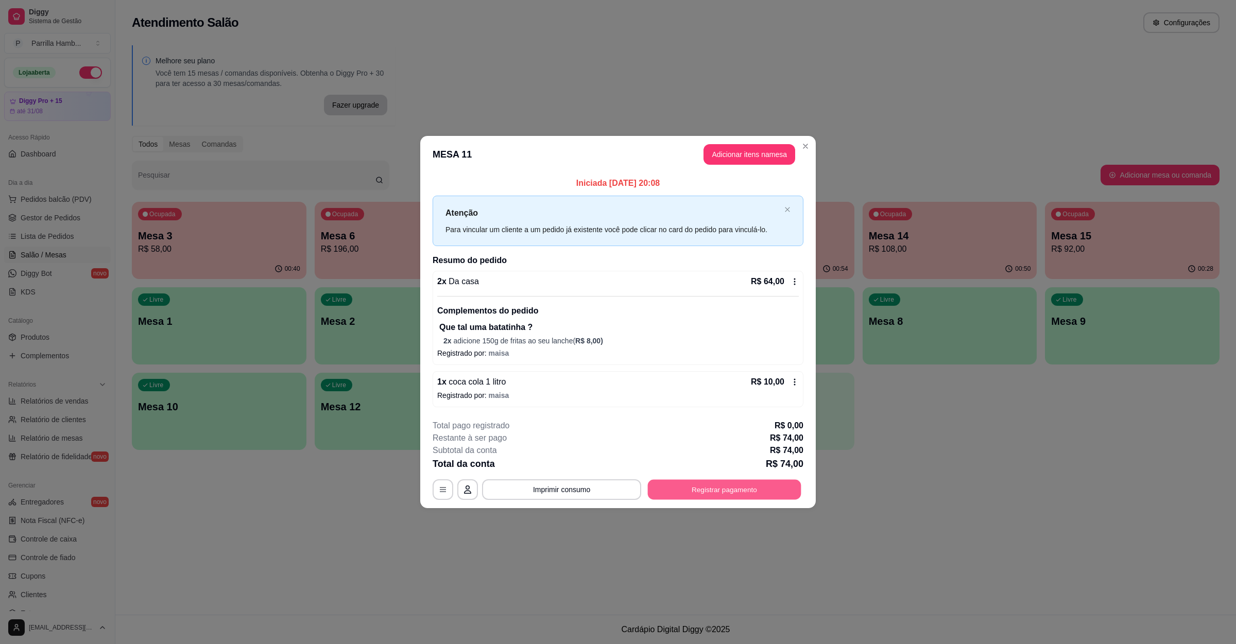
click at [752, 493] on button "Registrar pagamento" at bounding box center [724, 489] width 153 height 20
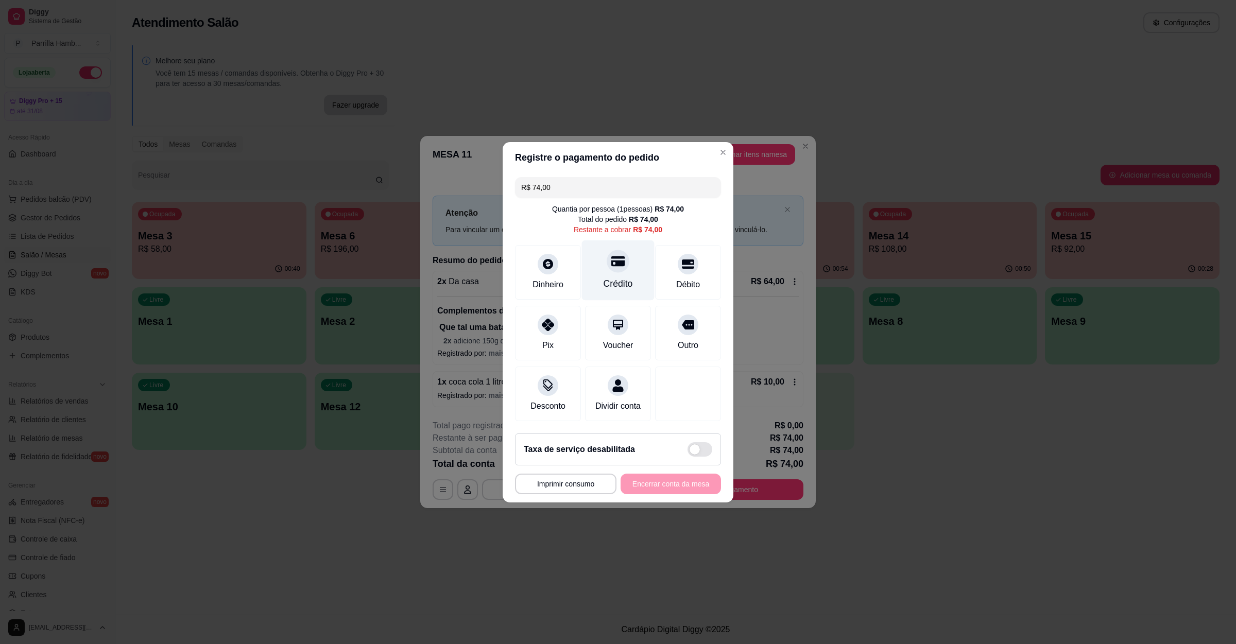
click at [633, 250] on div "Crédito" at bounding box center [618, 270] width 73 height 60
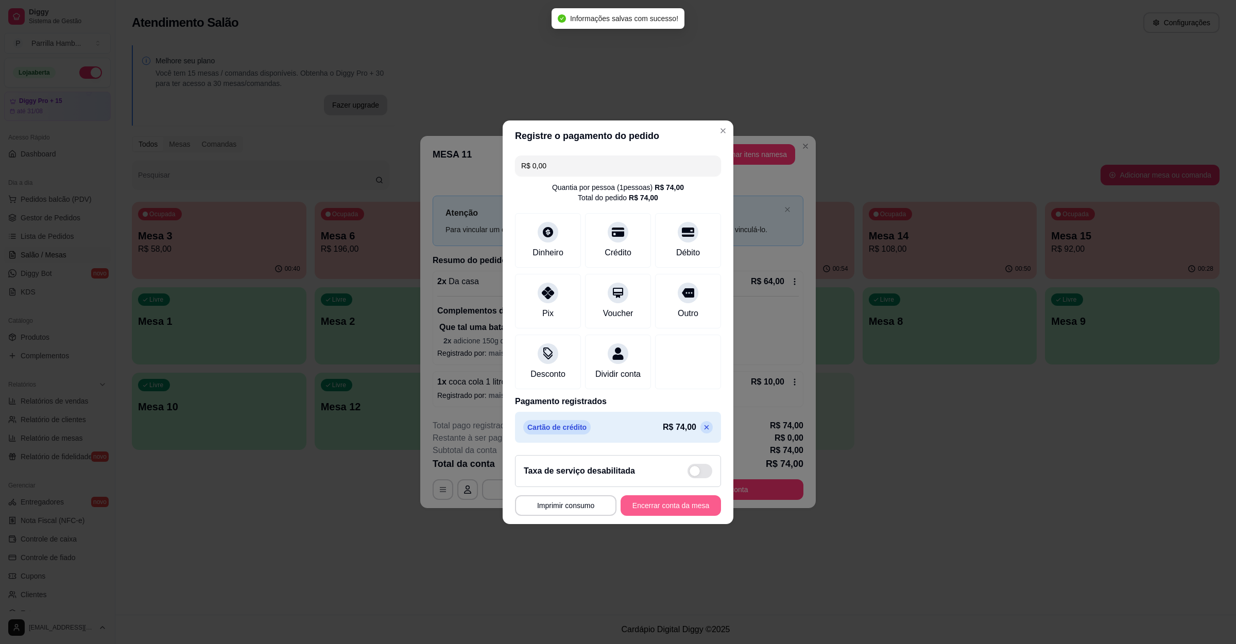
click at [665, 512] on button "Encerrar conta da mesa" at bounding box center [670, 505] width 100 height 21
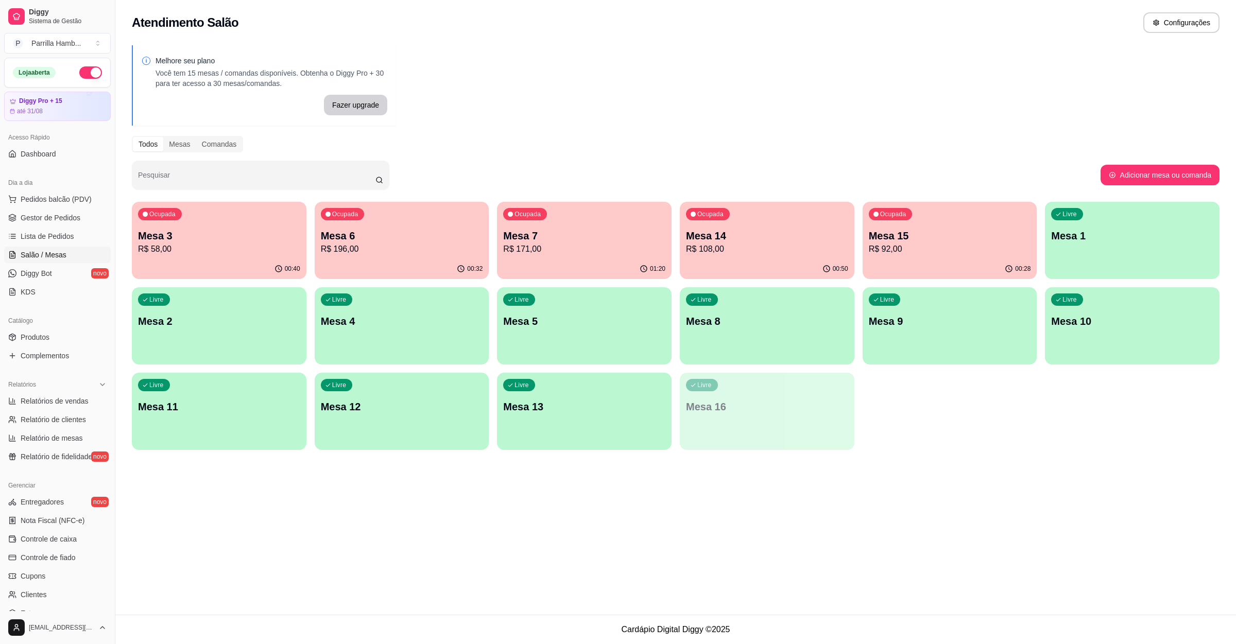
click at [766, 255] on div "Ocupada Mesa 14 R$ 108,00" at bounding box center [767, 230] width 175 height 57
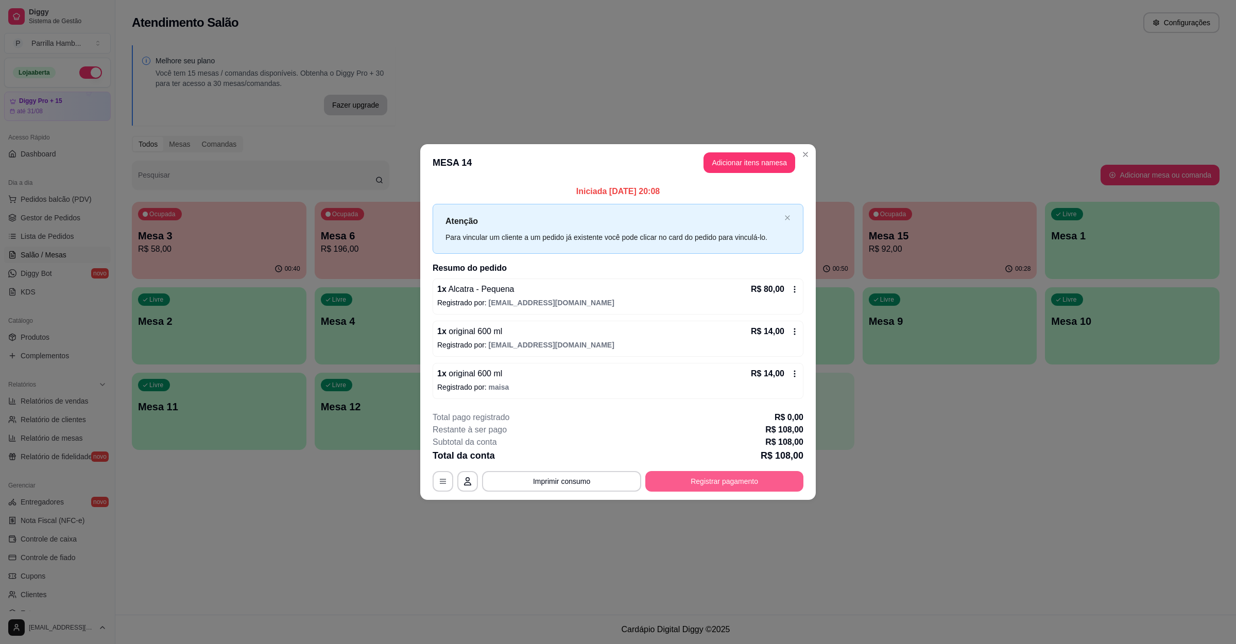
click at [729, 474] on button "Registrar pagamento" at bounding box center [724, 481] width 158 height 21
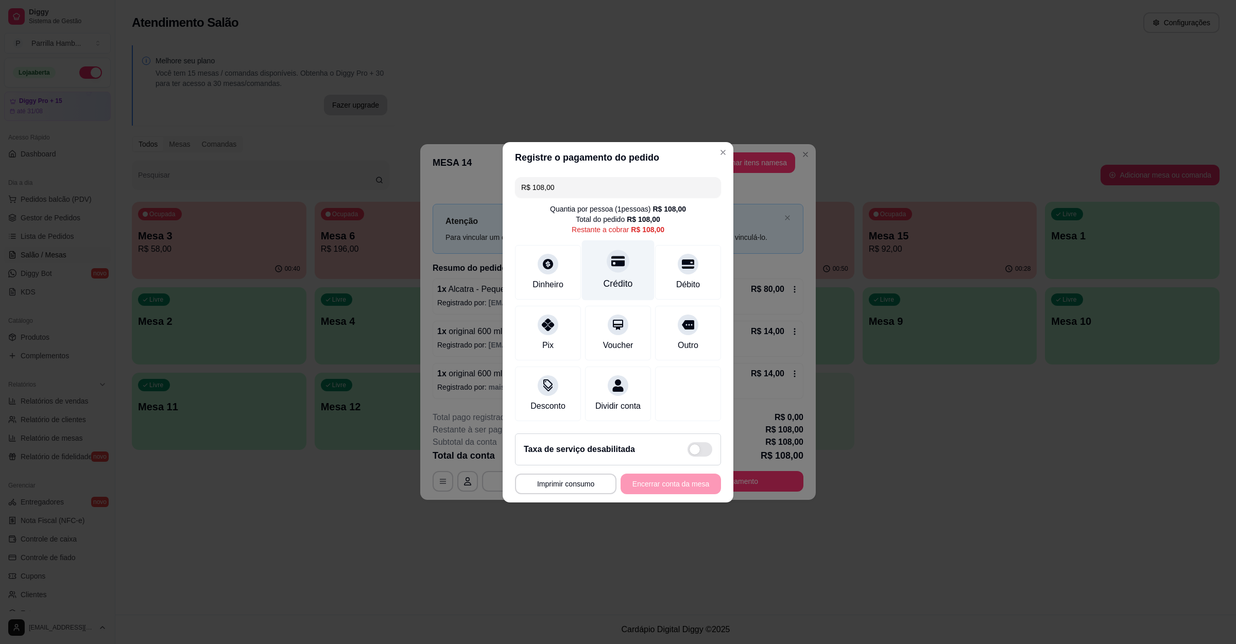
click at [611, 254] on icon at bounding box center [617, 260] width 13 height 13
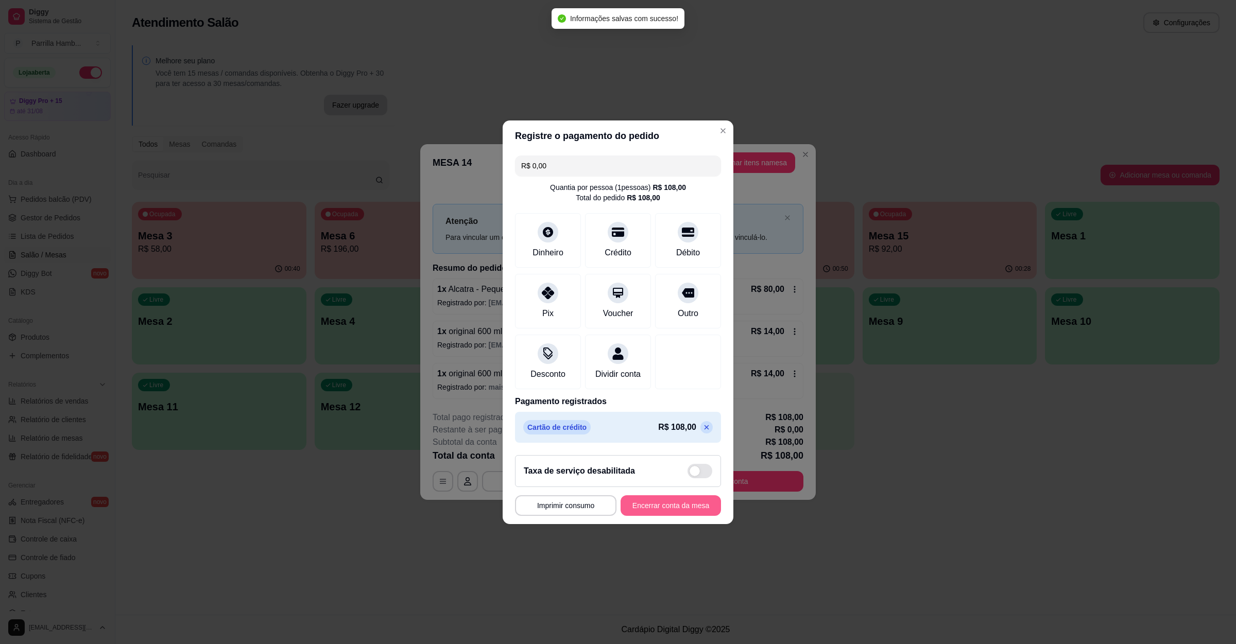
click at [659, 509] on button "Encerrar conta da mesa" at bounding box center [670, 505] width 100 height 21
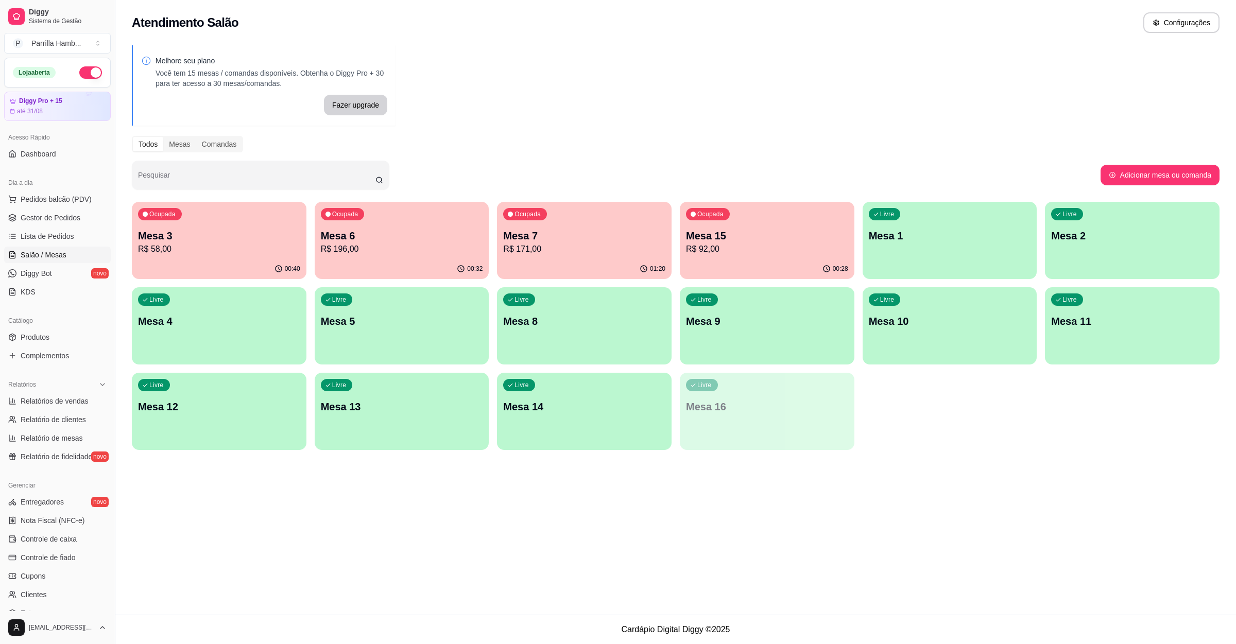
click at [524, 235] on p "Mesa 7" at bounding box center [584, 236] width 162 height 14
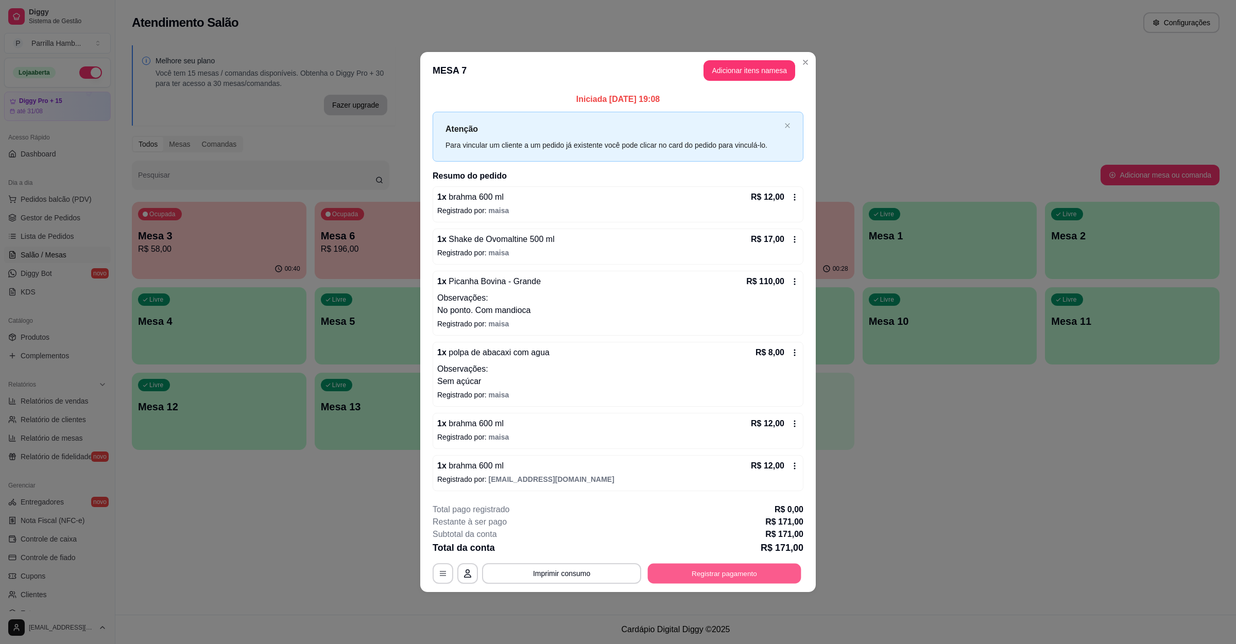
click at [694, 584] on button "Registrar pagamento" at bounding box center [724, 574] width 153 height 20
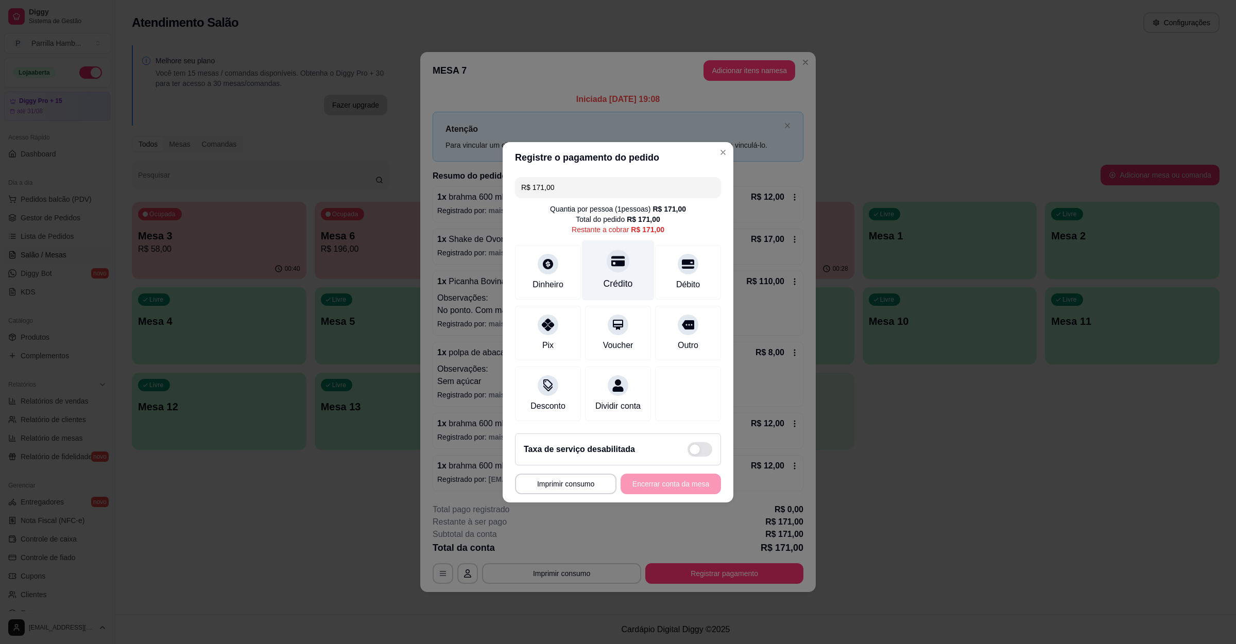
click at [626, 260] on div "Crédito" at bounding box center [618, 270] width 73 height 60
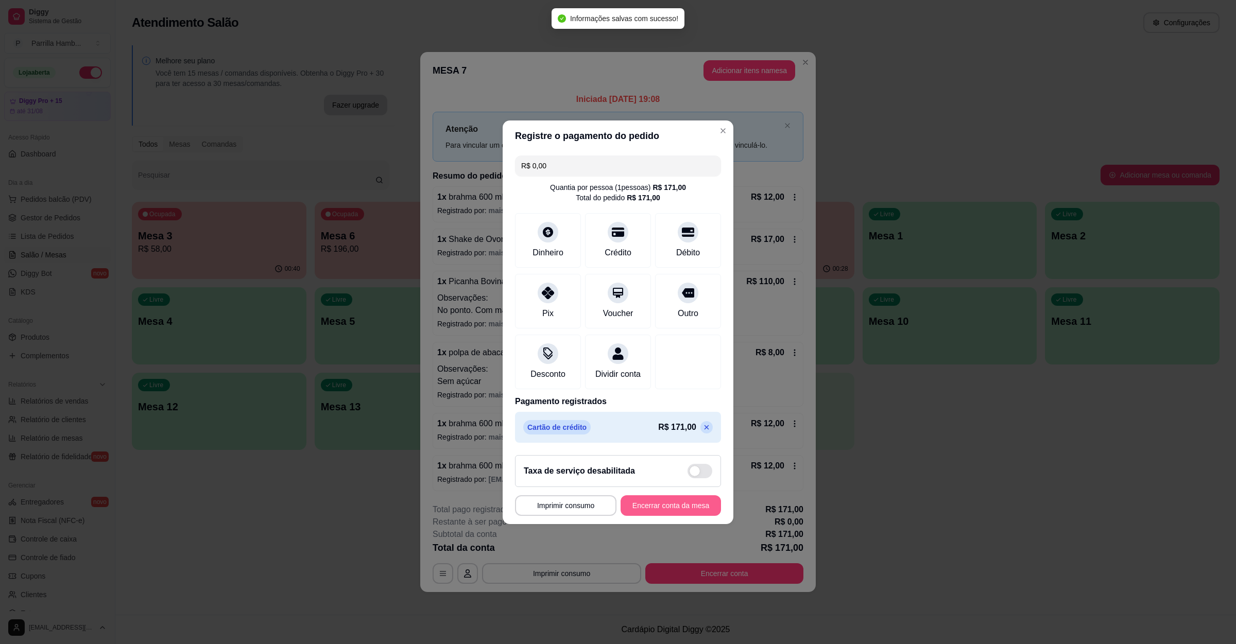
click at [662, 513] on button "Encerrar conta da mesa" at bounding box center [670, 505] width 100 height 21
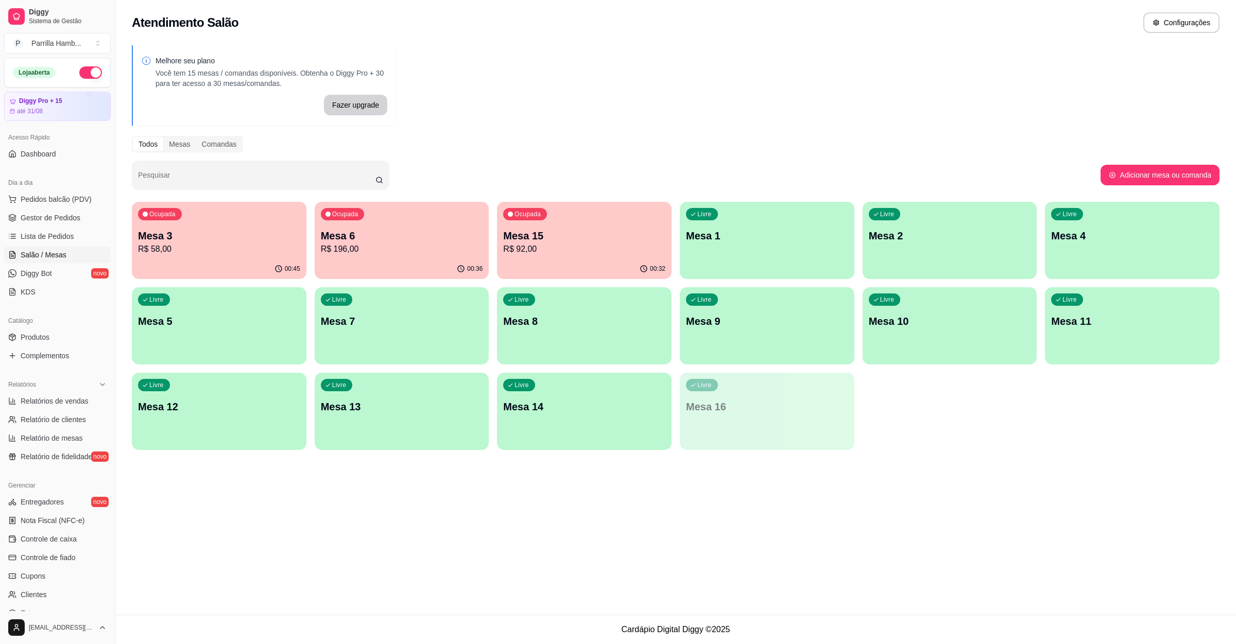
click at [367, 218] on div "Ocupada Mesa 6 R$ 196,00" at bounding box center [402, 230] width 175 height 57
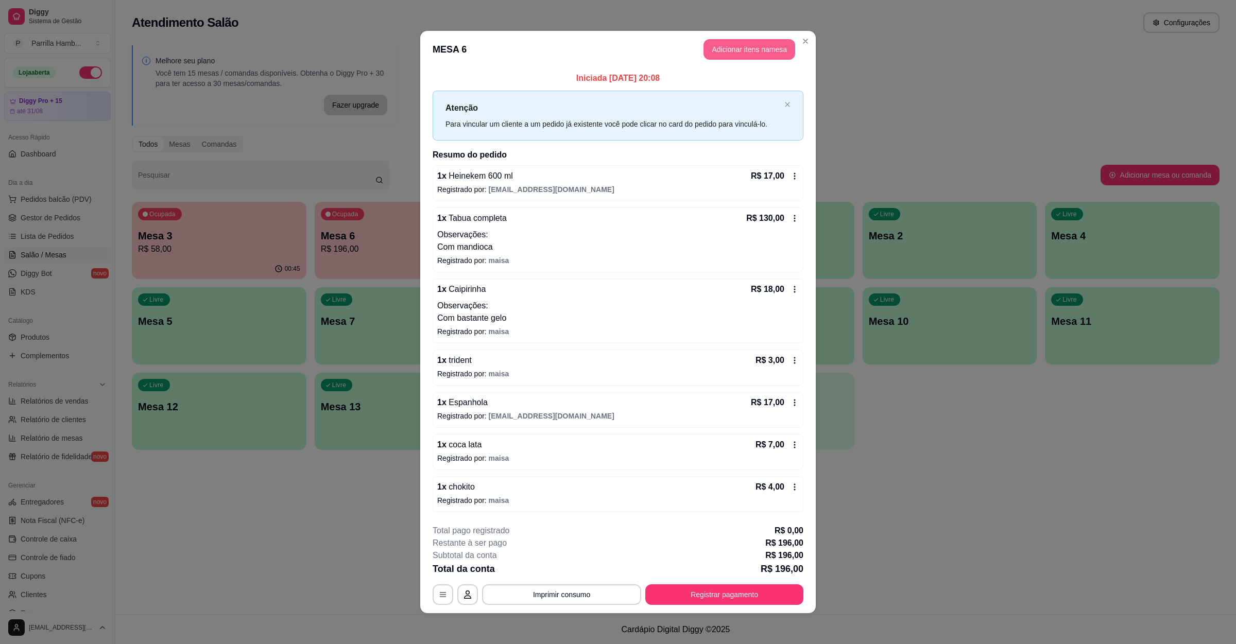
click at [726, 42] on button "Adicionar itens na mesa" at bounding box center [749, 49] width 92 height 21
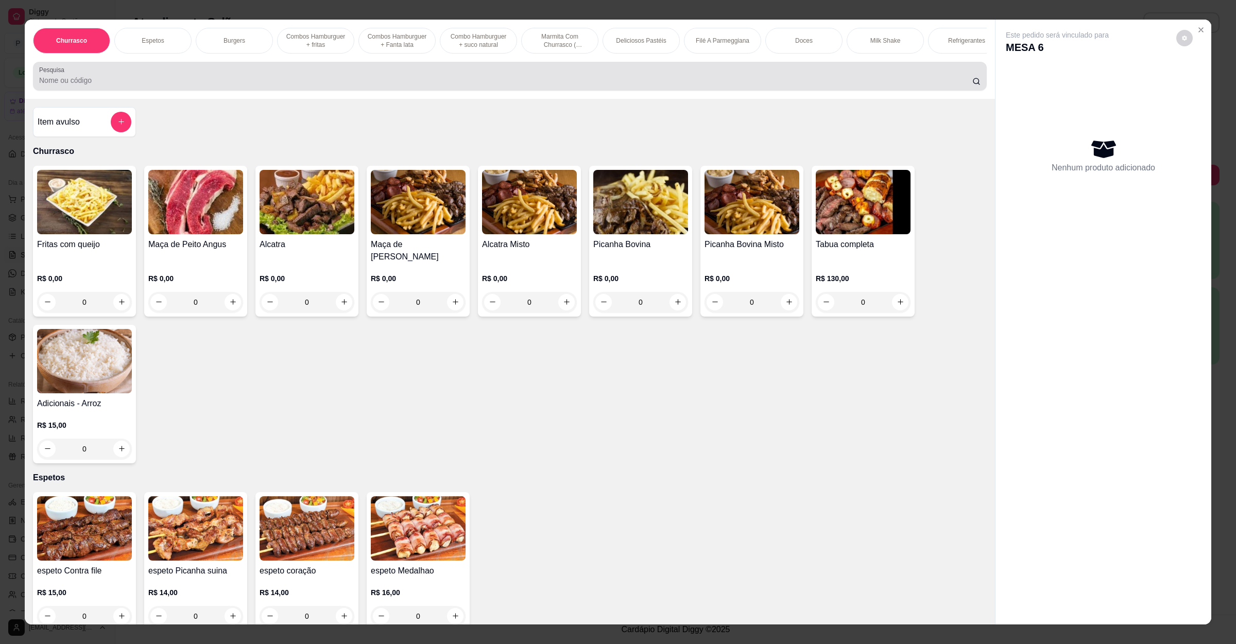
click at [408, 85] on input "Pesquisa" at bounding box center [505, 80] width 933 height 10
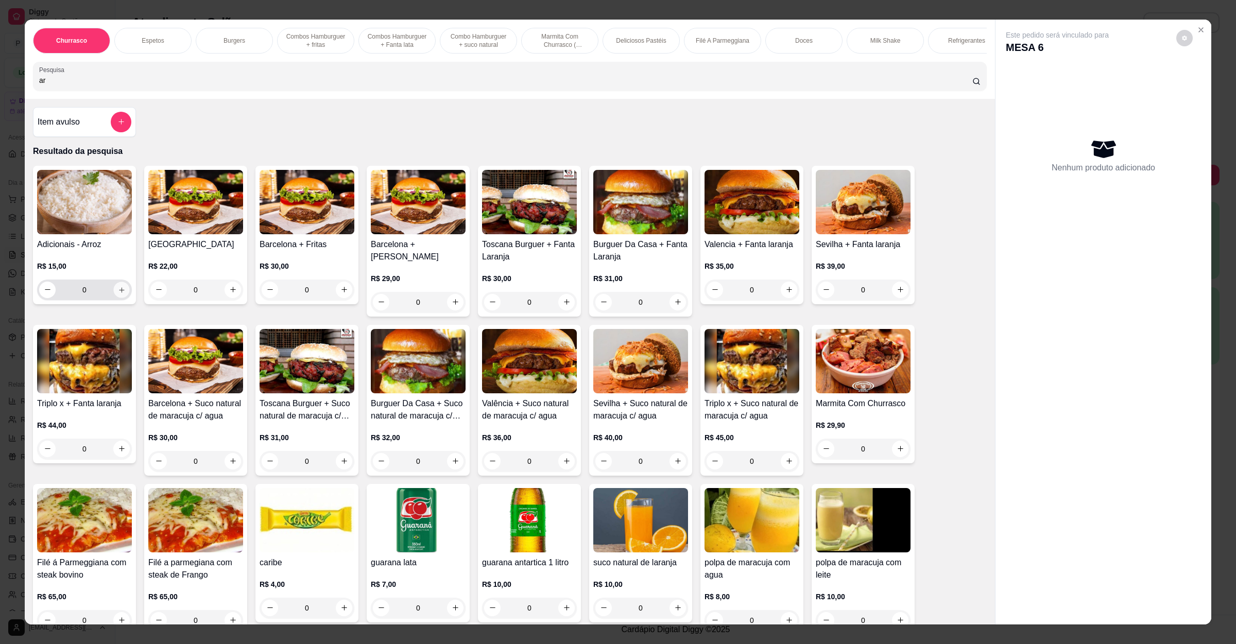
click at [114, 298] on button "increase-product-quantity" at bounding box center [121, 290] width 16 height 16
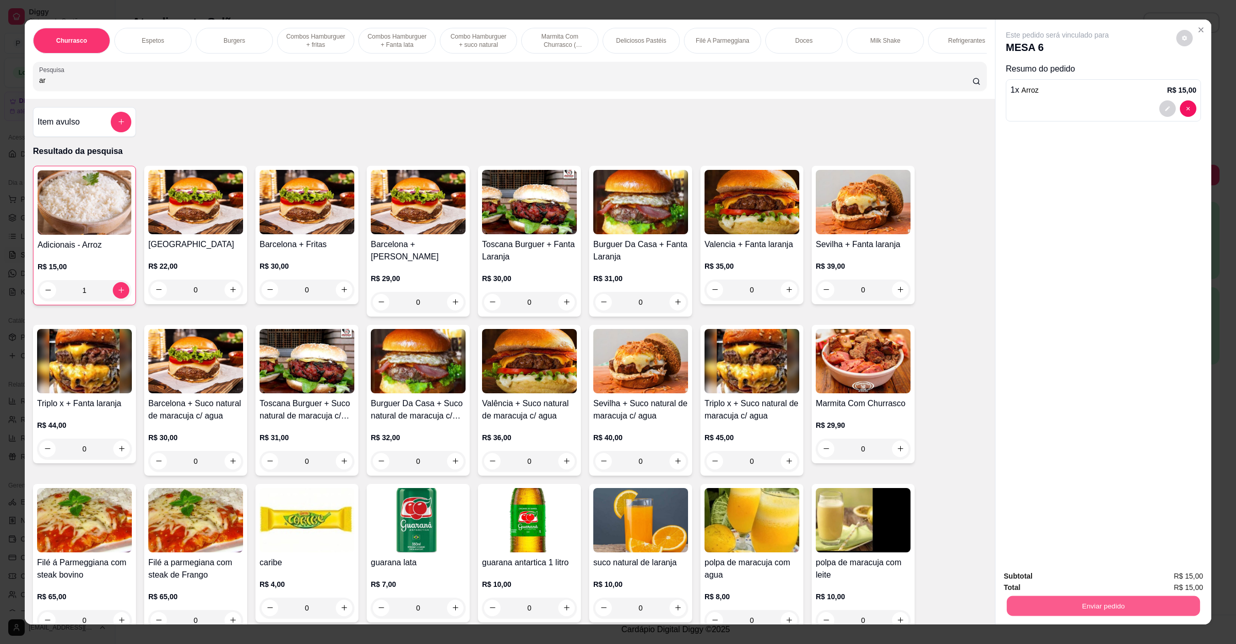
click at [1089, 597] on button "Enviar pedido" at bounding box center [1103, 606] width 193 height 20
click at [1078, 576] on button "Não registrar e enviar pedido" at bounding box center [1067, 582] width 107 height 20
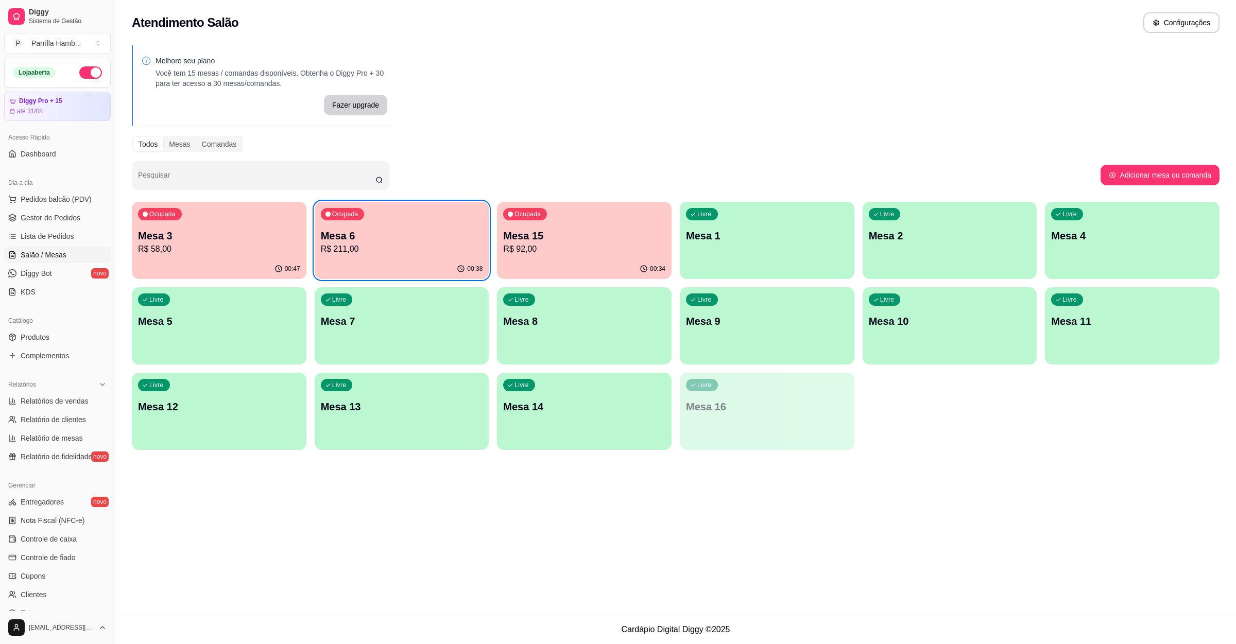
click at [439, 218] on div "Ocupada Mesa 6 R$ 211,00" at bounding box center [402, 230] width 175 height 57
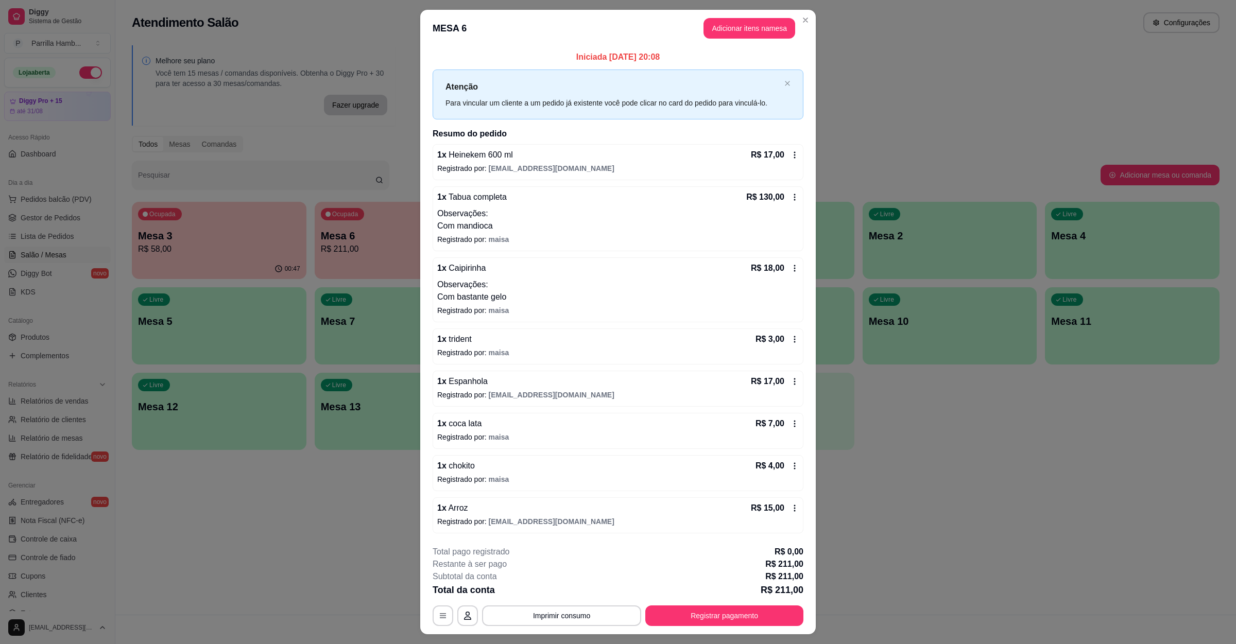
click at [725, 37] on header "MESA 6 Adicionar itens na mesa" at bounding box center [617, 28] width 395 height 37
click at [731, 20] on button "Adicionar itens na mesa" at bounding box center [749, 28] width 92 height 21
click at [163, 85] on input "Pesquisa" at bounding box center [505, 80] width 933 height 10
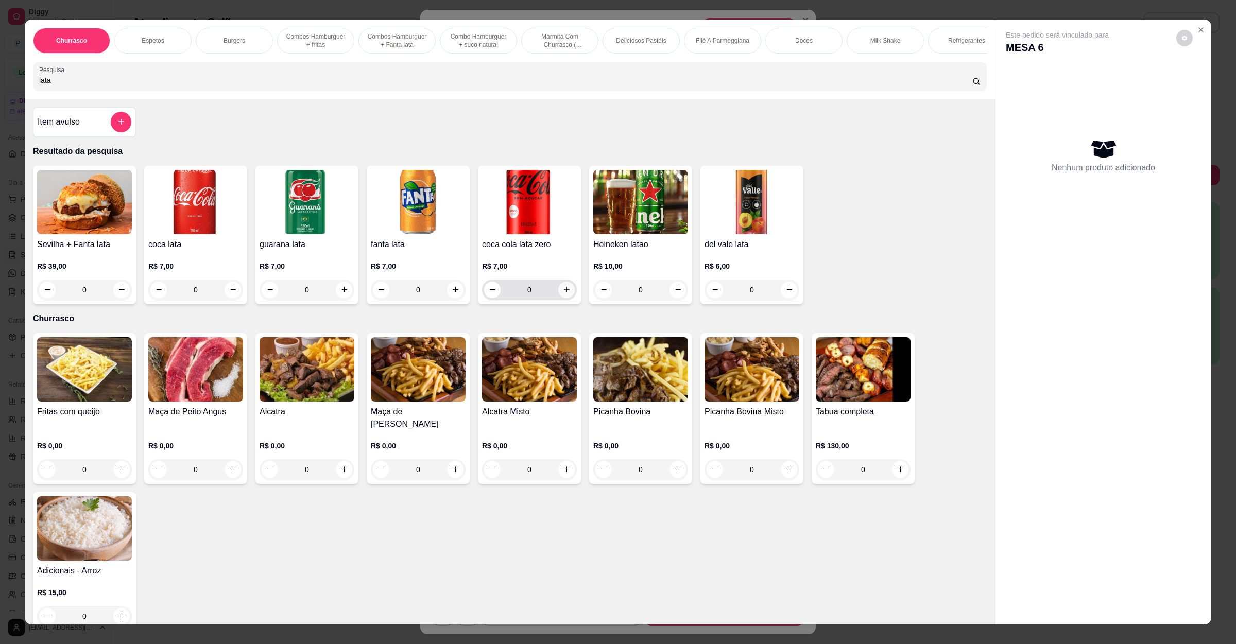
click at [563, 293] on icon "increase-product-quantity" at bounding box center [567, 290] width 8 height 8
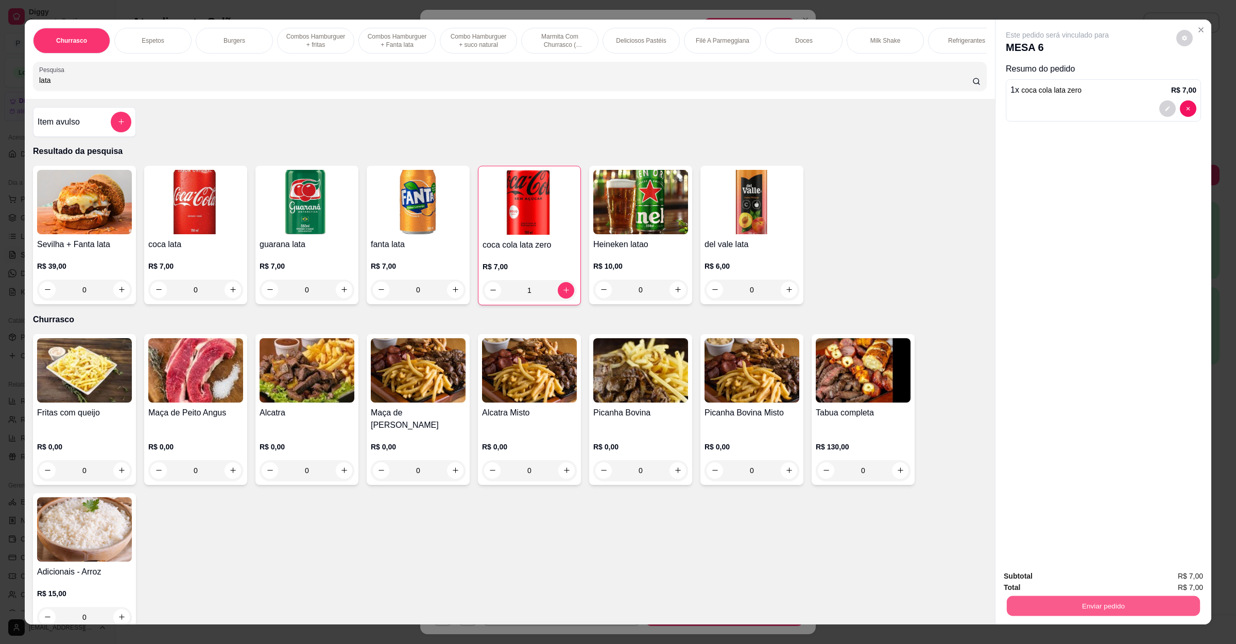
click at [1053, 608] on button "Enviar pedido" at bounding box center [1103, 606] width 193 height 20
click at [1060, 581] on button "Não registrar e enviar pedido" at bounding box center [1067, 581] width 107 height 20
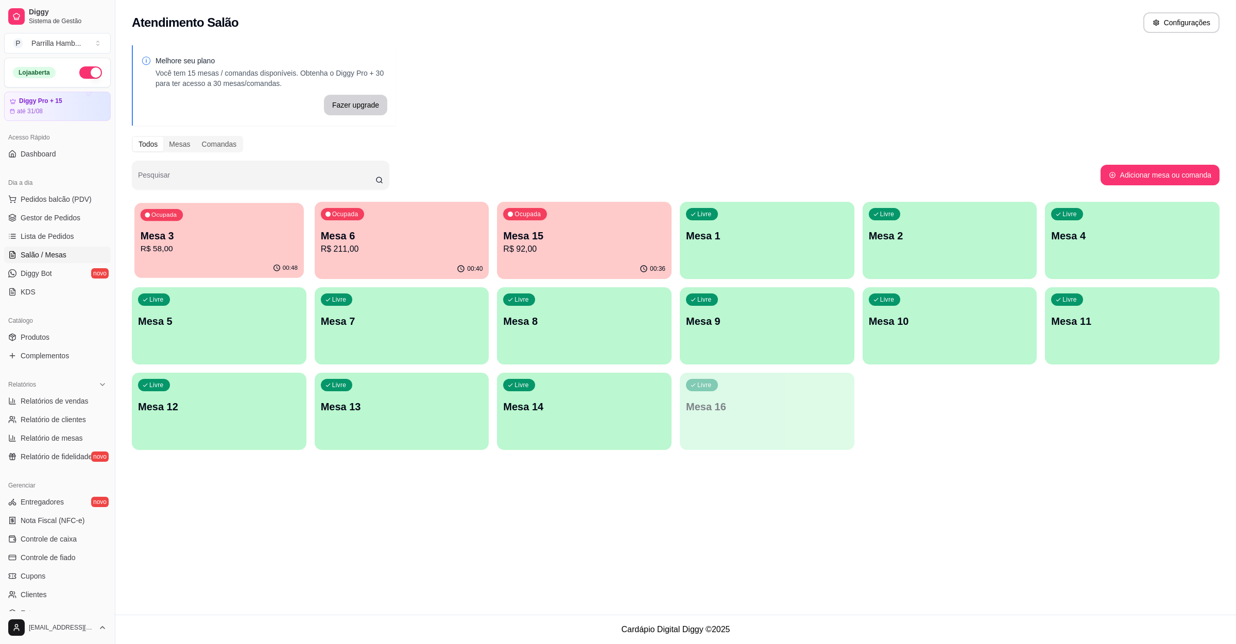
click at [292, 220] on div "Ocupada Mesa 3 R$ 58,00" at bounding box center [218, 231] width 169 height 56
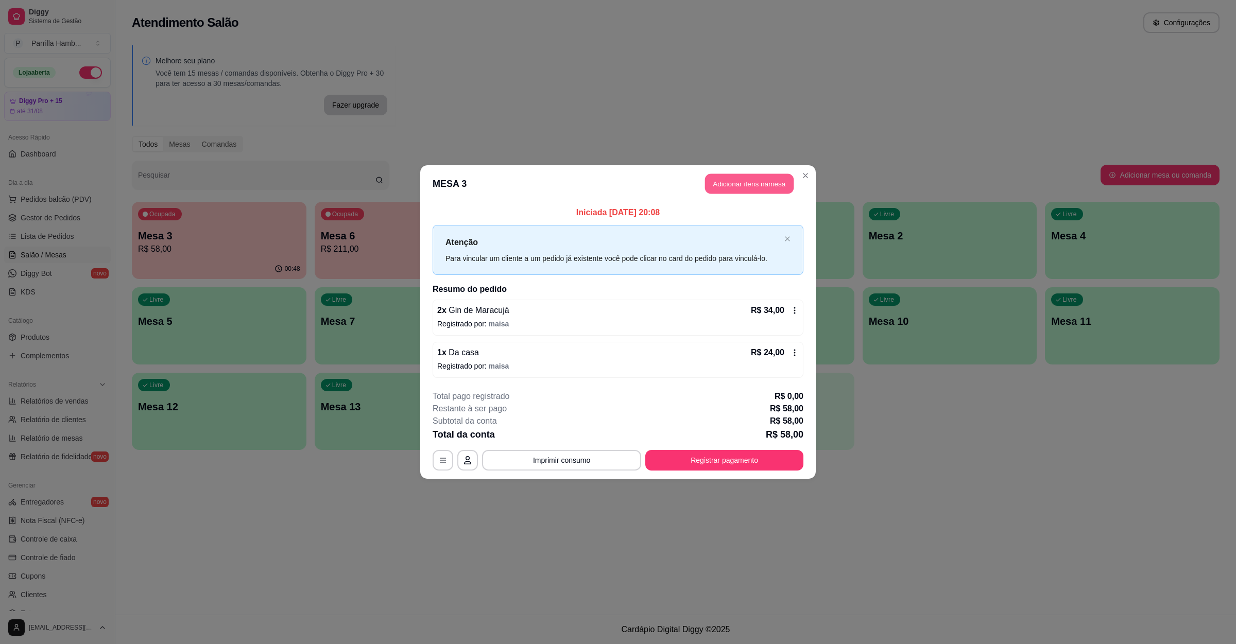
click at [734, 175] on button "Adicionar itens na mesa" at bounding box center [749, 184] width 89 height 20
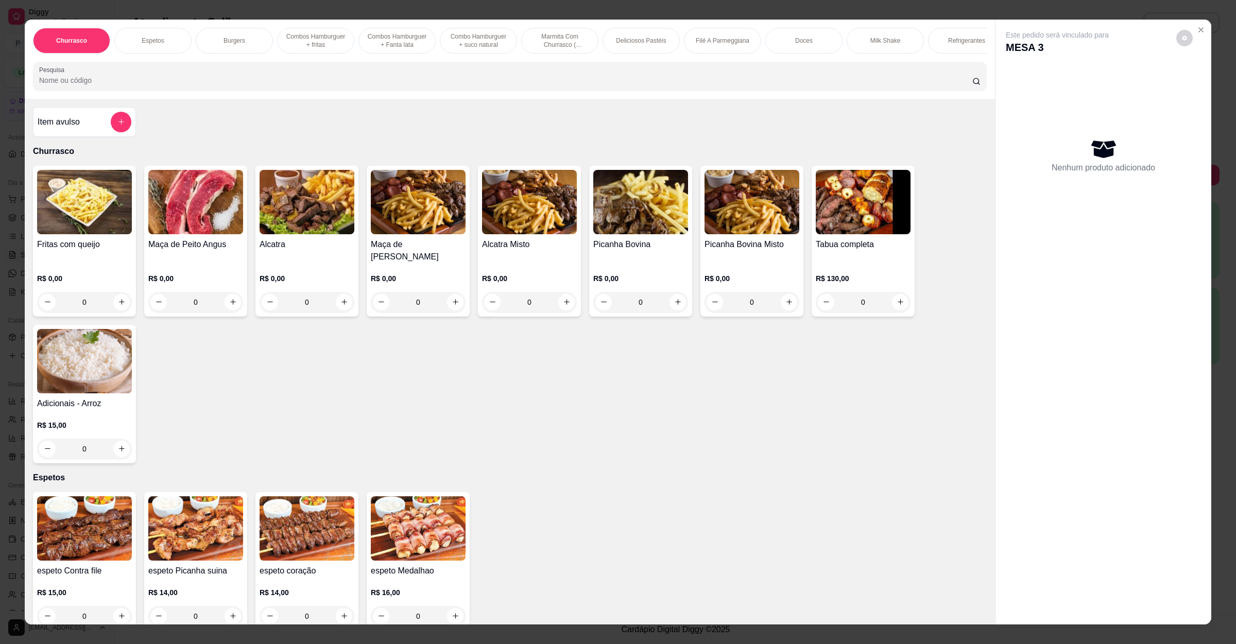
drag, startPoint x: 204, startPoint y: 110, endPoint x: 253, endPoint y: 88, distance: 54.0
click at [205, 99] on div "Churrasco Espetos Burgers Combos Hamburguer + fritas Combos Hamburguer + Fanta …" at bounding box center [510, 59] width 970 height 79
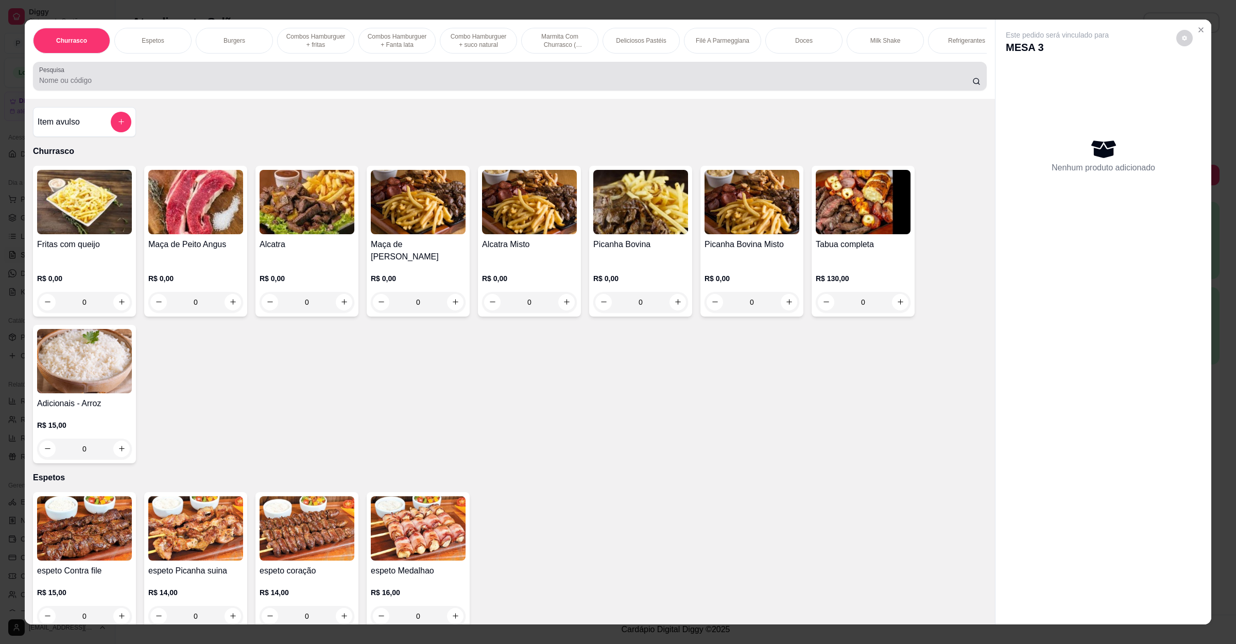
click at [253, 85] on input "Pesquisa" at bounding box center [505, 80] width 933 height 10
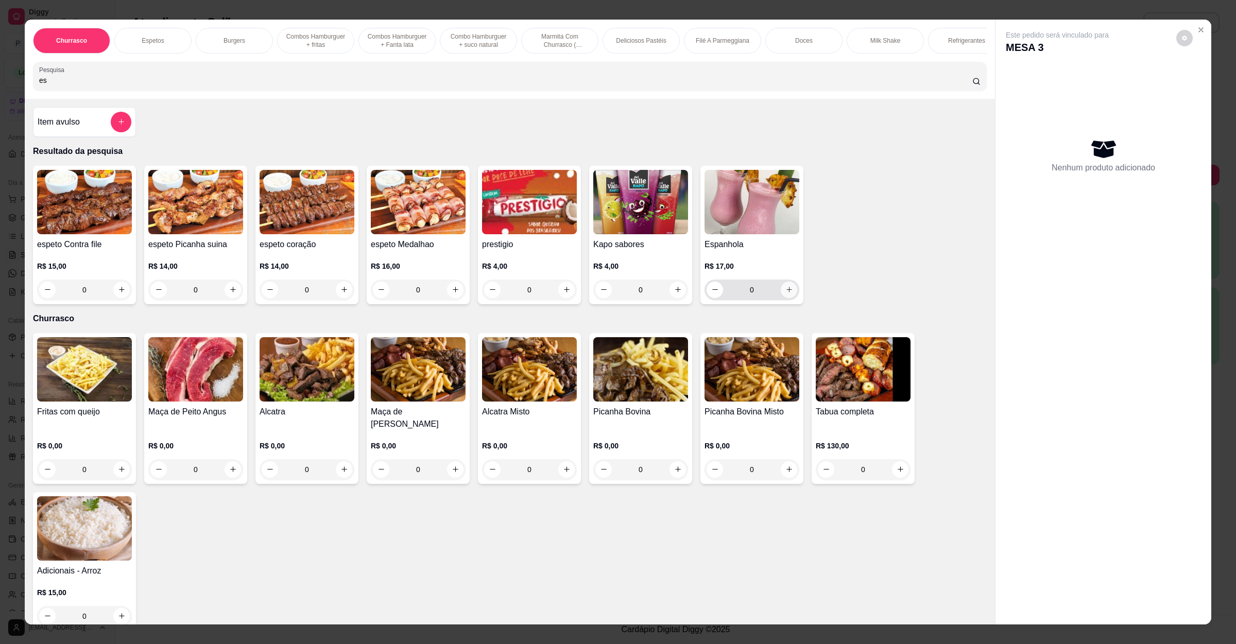
click at [785, 293] on icon "increase-product-quantity" at bounding box center [789, 290] width 8 height 8
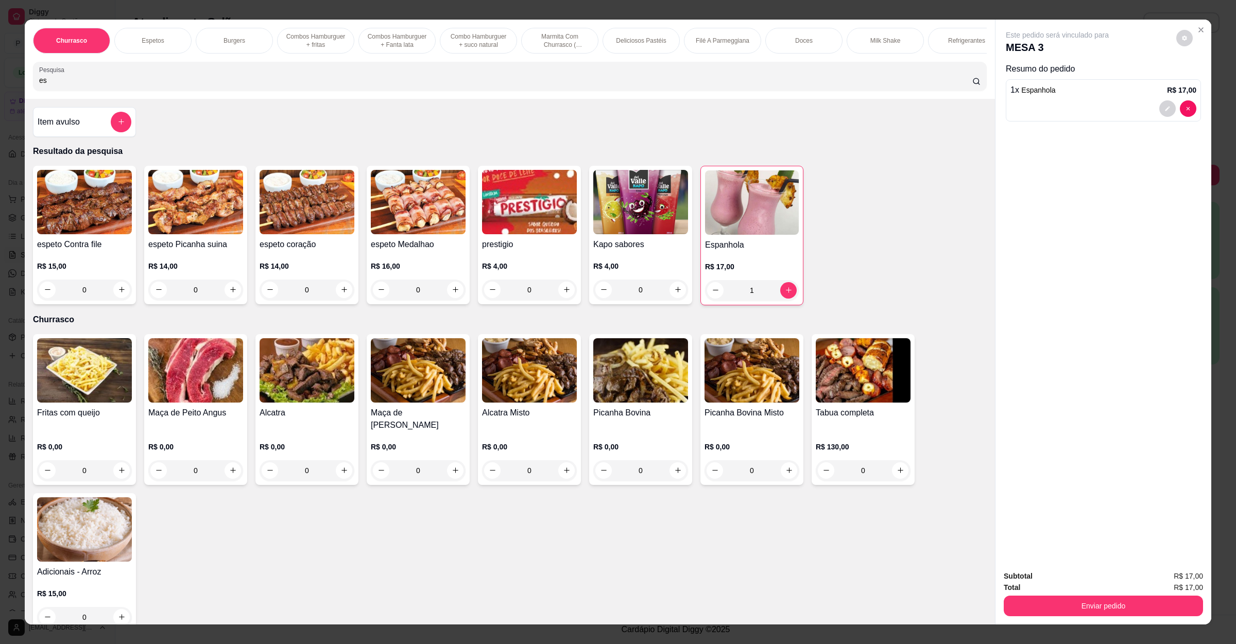
click at [1077, 592] on div "Total R$ 17,00" at bounding box center [1102, 587] width 199 height 11
click at [1078, 598] on button "Enviar pedido" at bounding box center [1102, 606] width 199 height 21
click at [1078, 583] on button "Não registrar e enviar pedido" at bounding box center [1067, 580] width 104 height 19
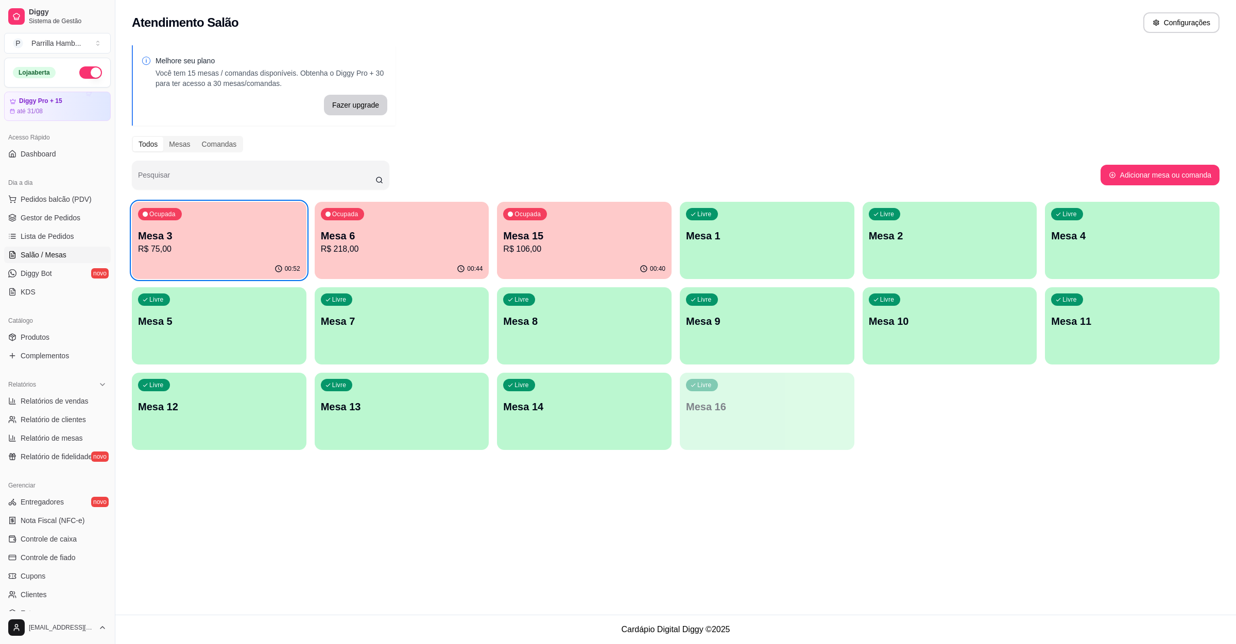
click at [394, 323] on p "Mesa 7" at bounding box center [402, 321] width 162 height 14
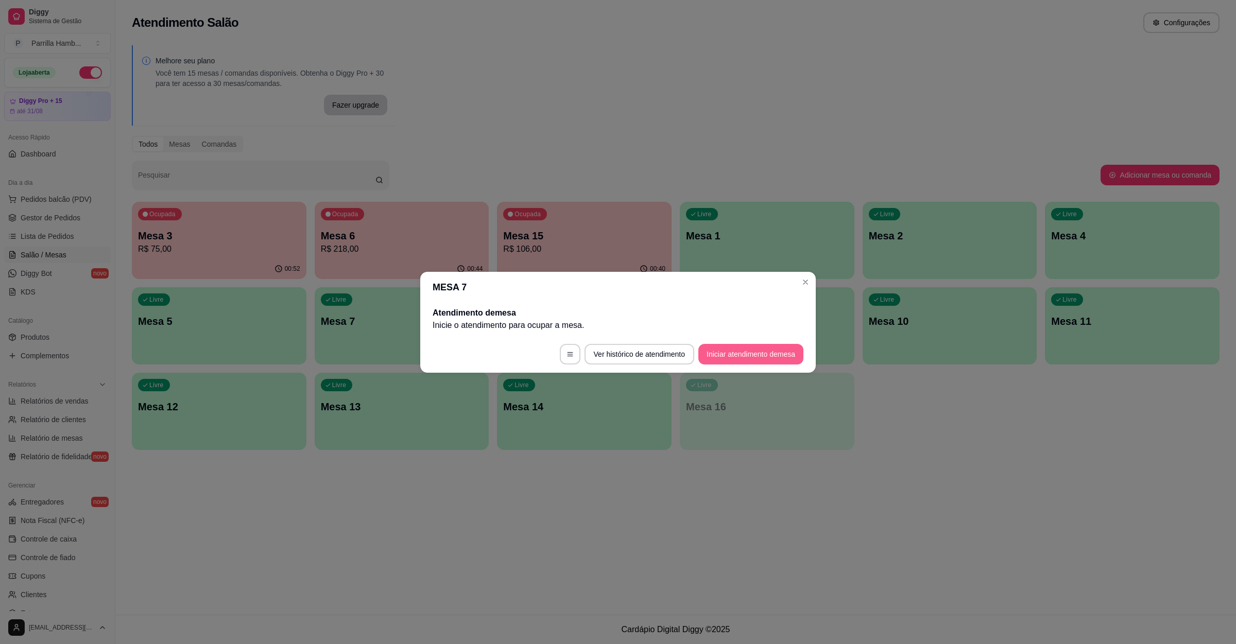
click at [752, 360] on button "Iniciar atendimento de mesa" at bounding box center [750, 354] width 105 height 21
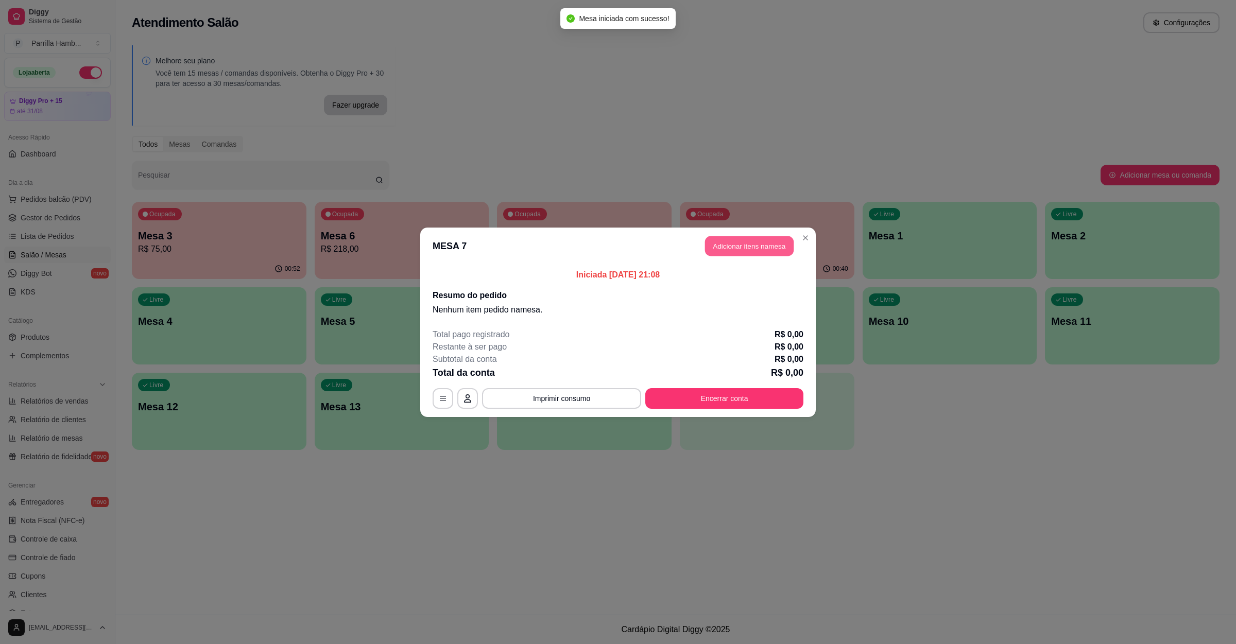
click at [762, 249] on button "Adicionar itens na mesa" at bounding box center [749, 246] width 89 height 20
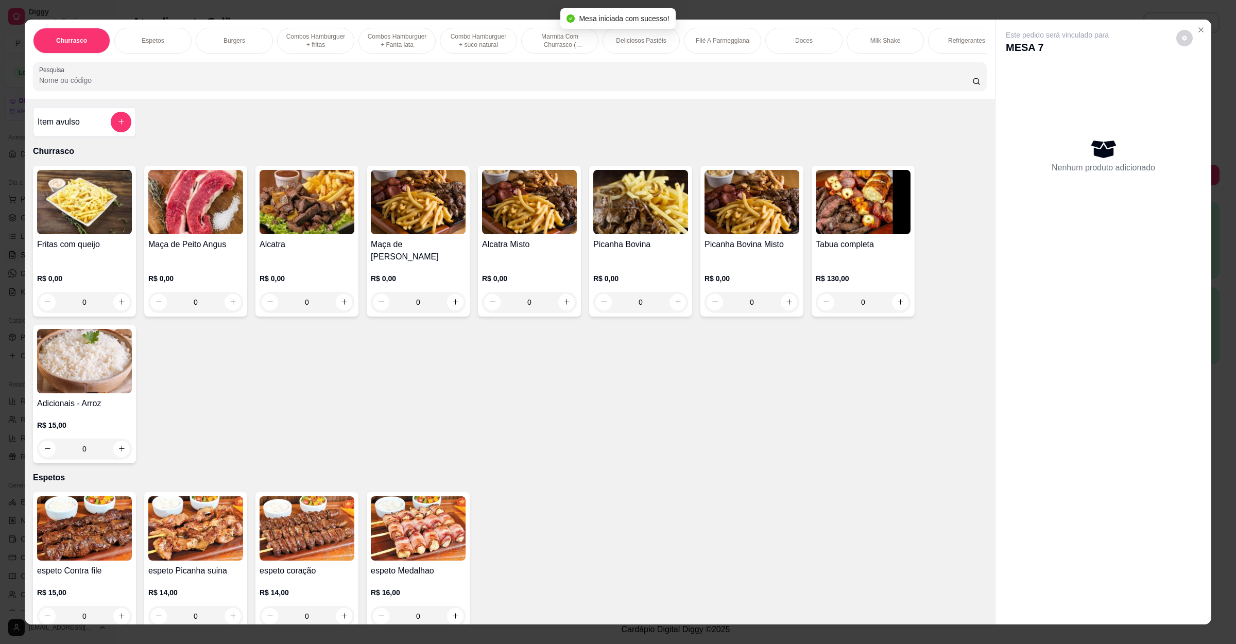
click at [215, 85] on input "Pesquisa" at bounding box center [505, 80] width 933 height 10
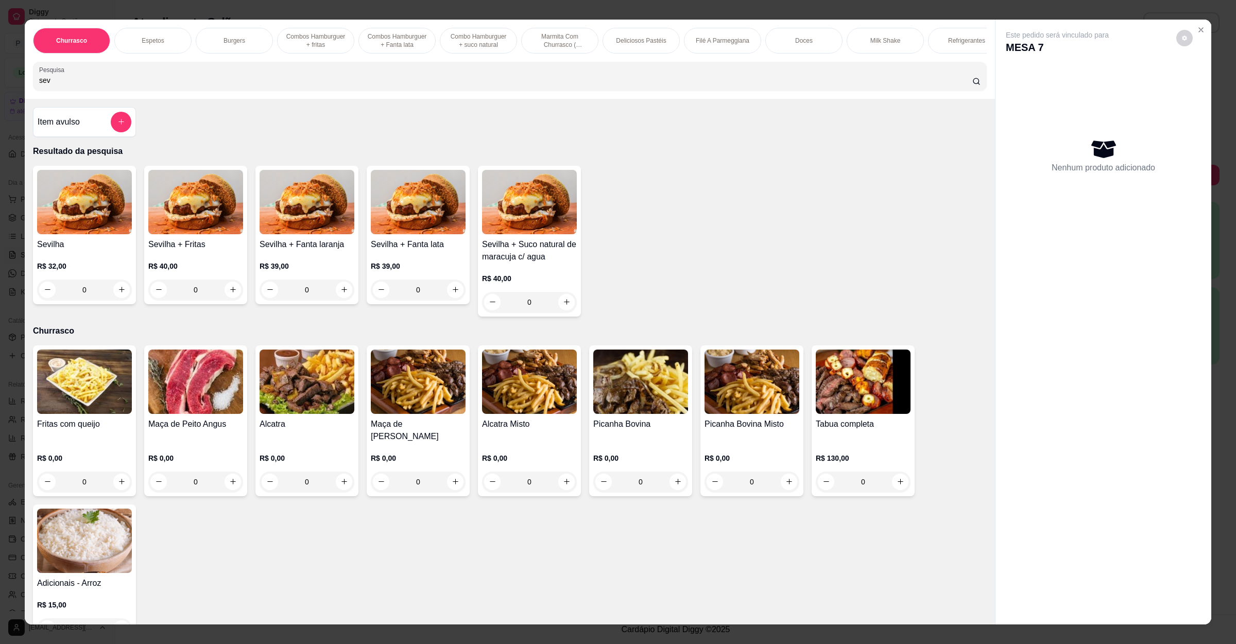
click at [119, 295] on div "0" at bounding box center [84, 290] width 95 height 21
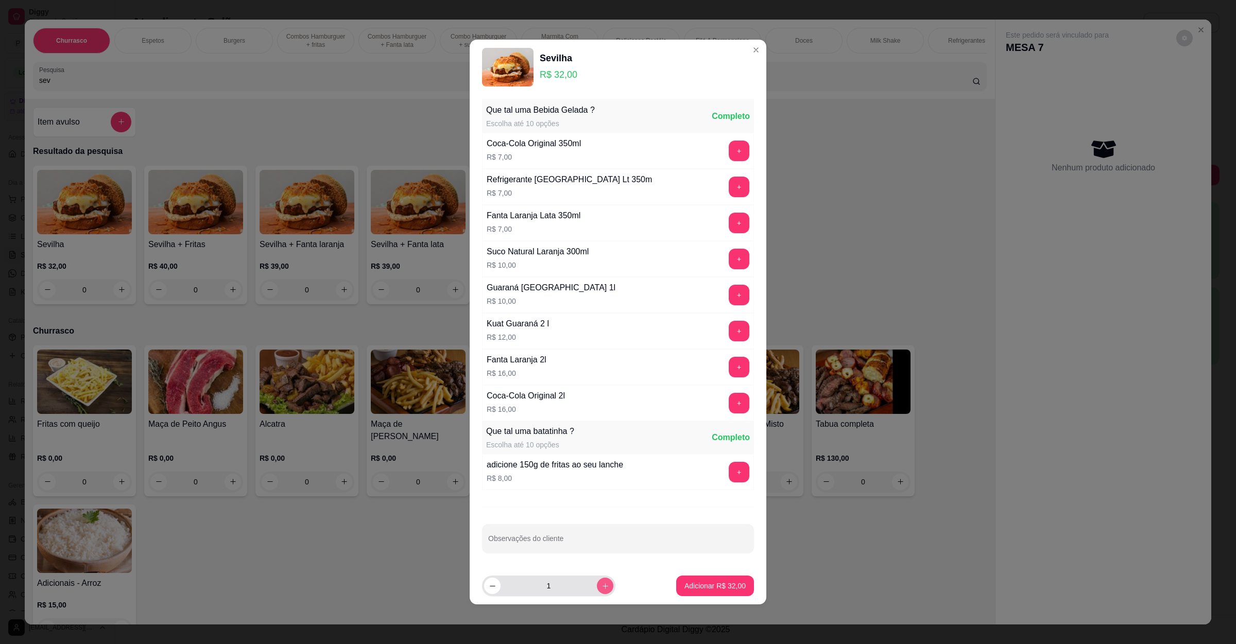
click at [601, 583] on button "increase-product-quantity" at bounding box center [605, 586] width 16 height 16
click at [687, 587] on p "Adicionar R$ 64,00" at bounding box center [714, 586] width 61 height 10
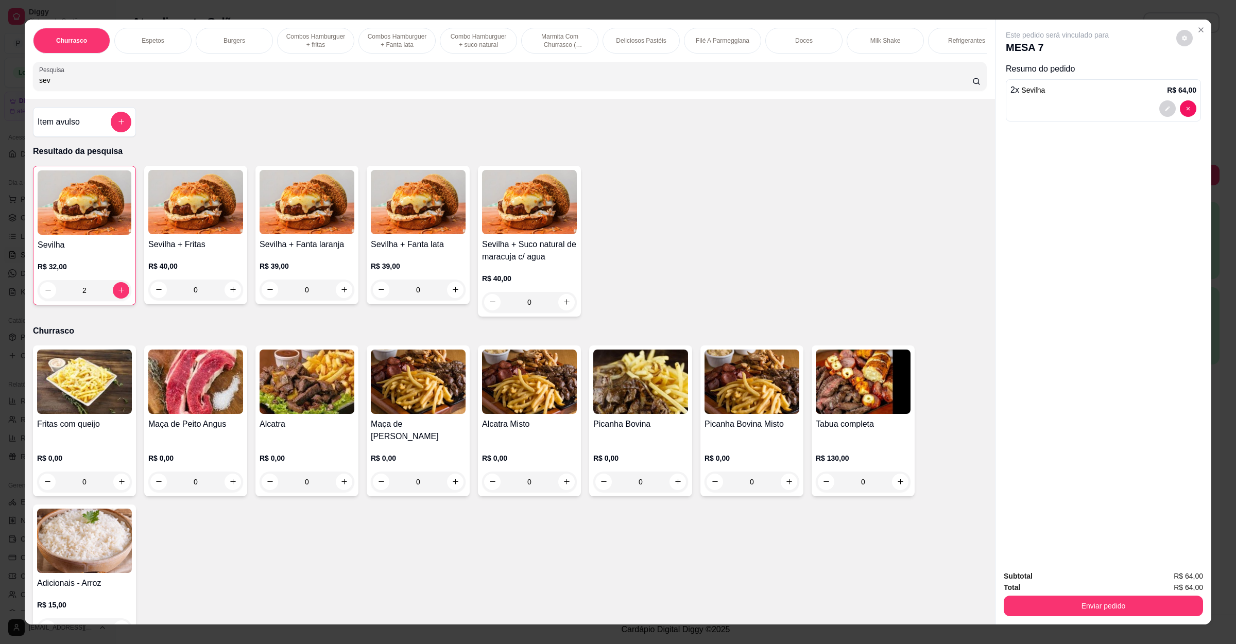
drag, startPoint x: 154, startPoint y: 95, endPoint x: 0, endPoint y: 93, distance: 154.5
click at [0, 93] on div "Churrasco Espetos Burgers Combos Hamburguer + fritas Combos Hamburguer + Fanta …" at bounding box center [618, 322] width 1236 height 644
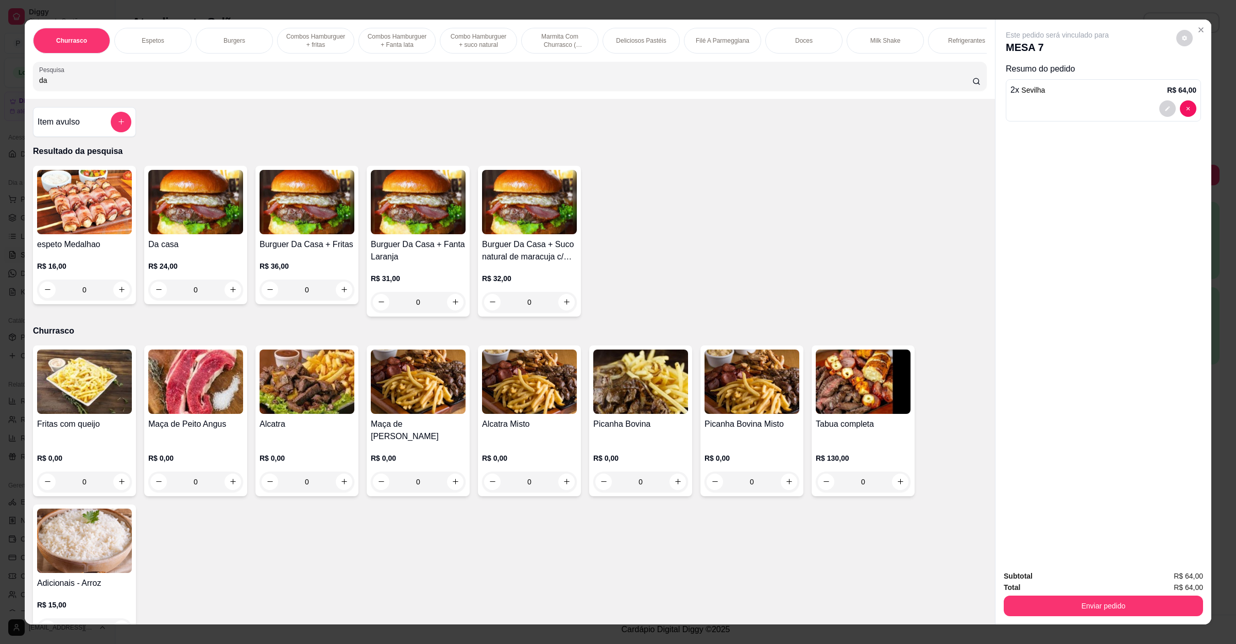
click at [237, 300] on div "0" at bounding box center [195, 290] width 95 height 21
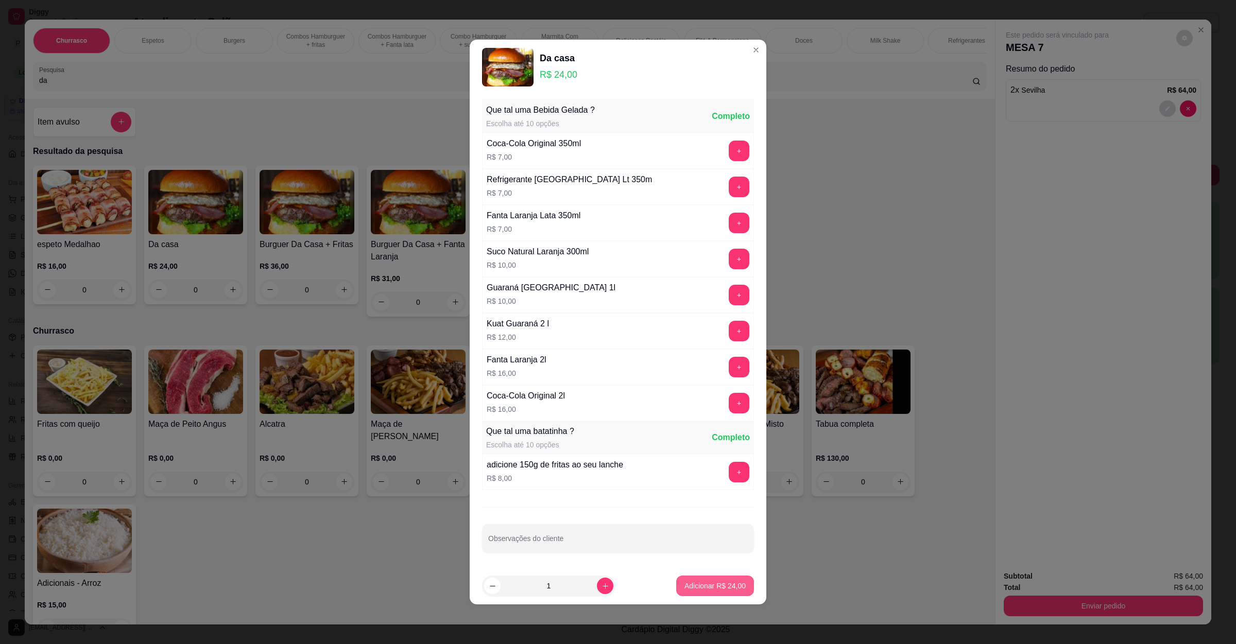
click at [686, 583] on p "Adicionar R$ 24,00" at bounding box center [714, 586] width 61 height 10
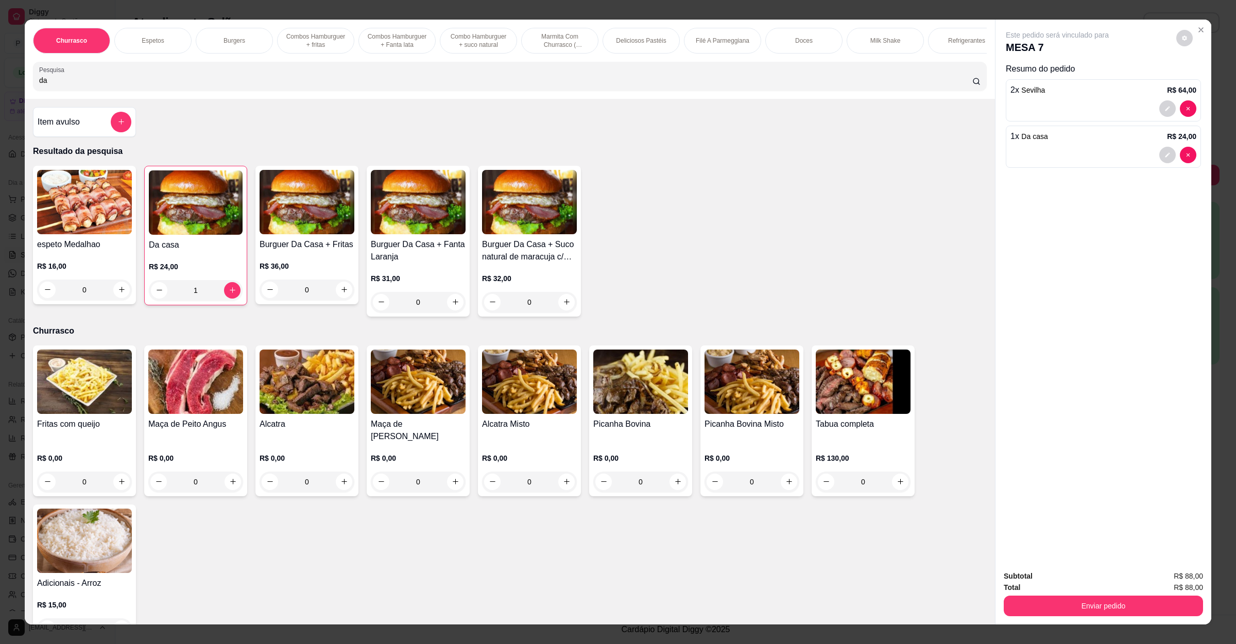
drag, startPoint x: 73, startPoint y: 90, endPoint x: 0, endPoint y: 92, distance: 73.1
click at [0, 92] on div "Churrasco Espetos Burgers Combos Hamburguer + fritas Combos Hamburguer + Fanta …" at bounding box center [618, 322] width 1236 height 644
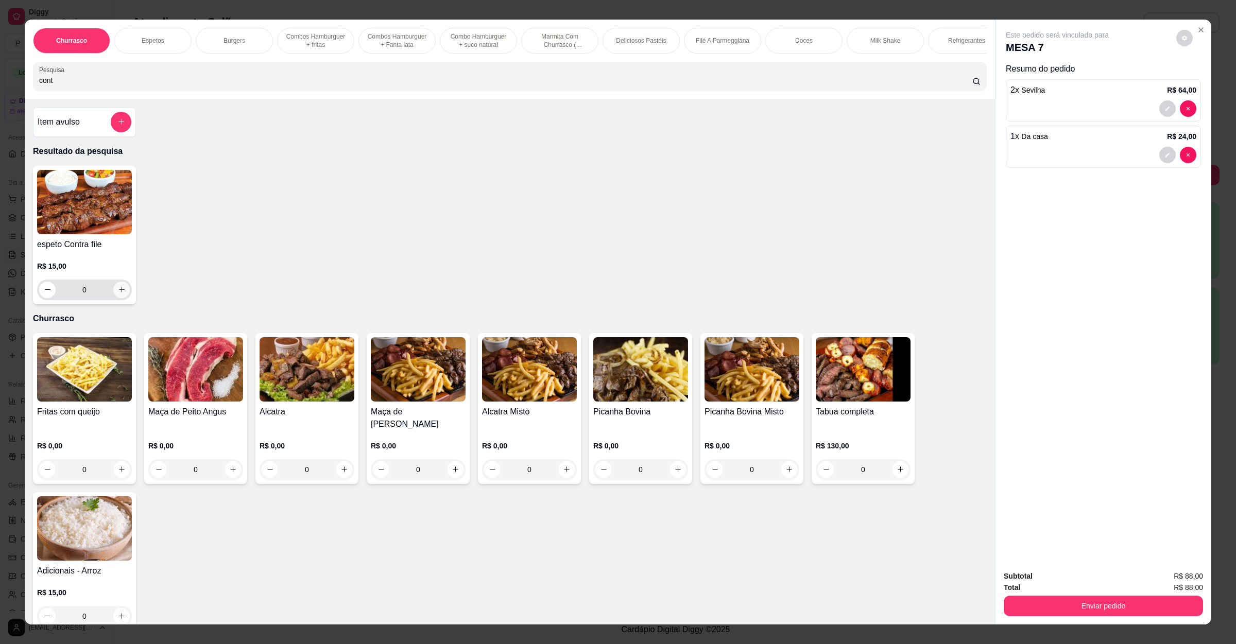
click at [118, 297] on button "increase-product-quantity" at bounding box center [121, 290] width 16 height 16
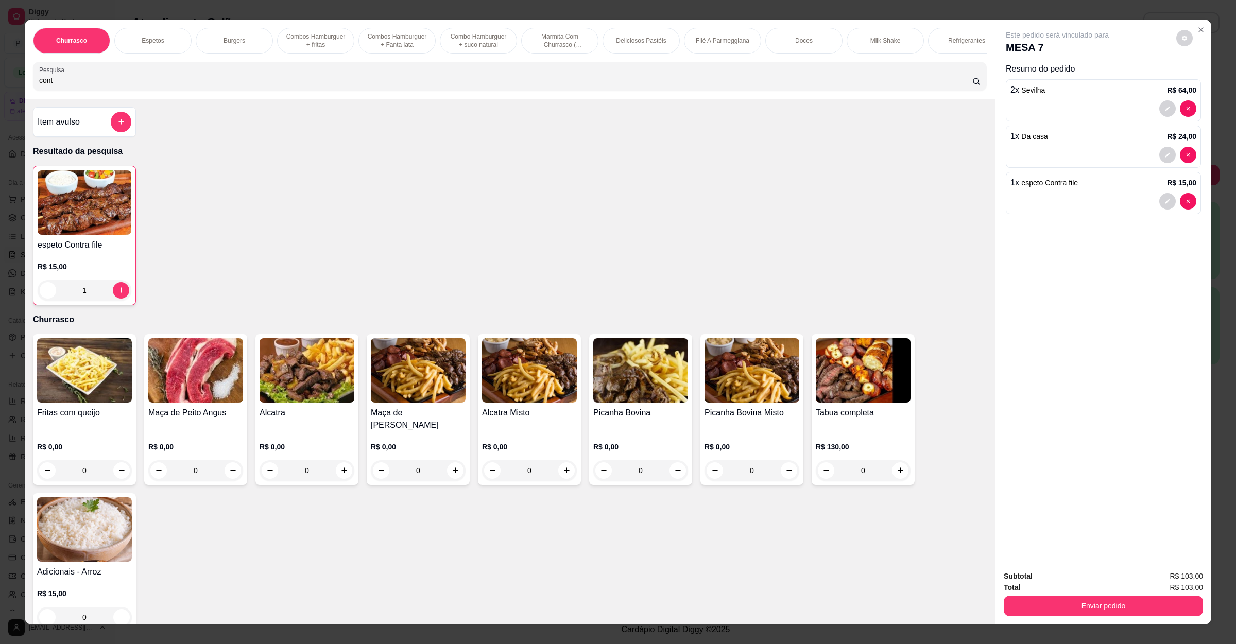
drag, startPoint x: 161, startPoint y: 94, endPoint x: 0, endPoint y: 72, distance: 162.2
click at [0, 72] on div "Churrasco Espetos Burgers Combos Hamburguer + fritas Combos Hamburguer + Fanta …" at bounding box center [618, 322] width 1236 height 644
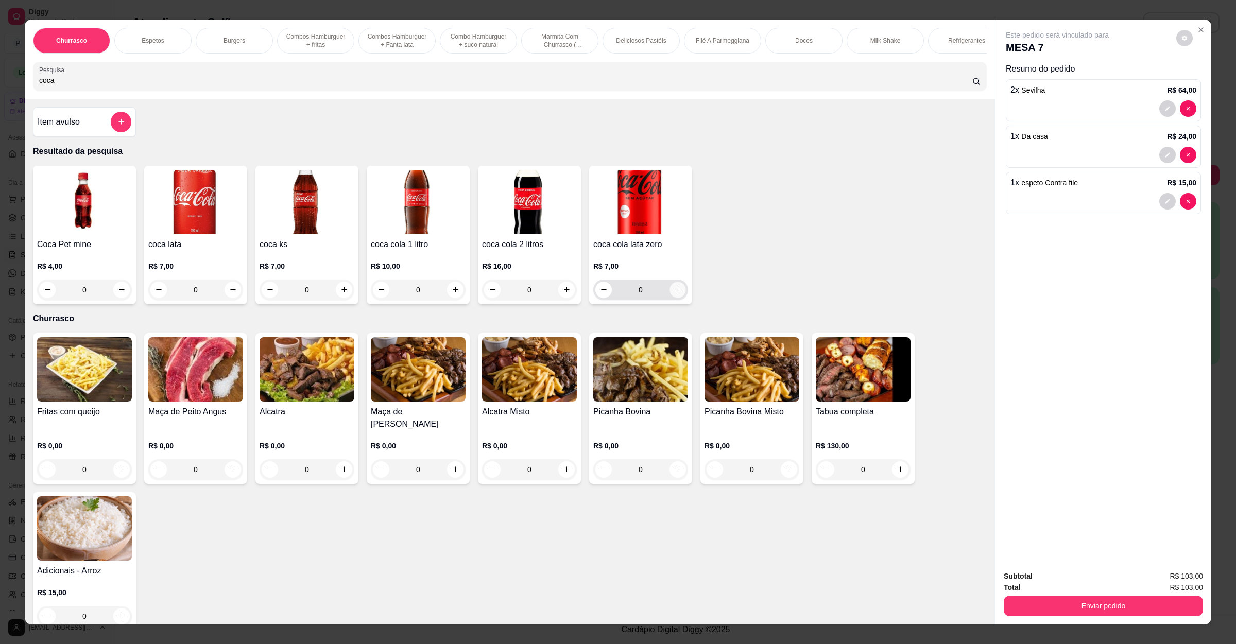
click at [669, 298] on button "increase-product-quantity" at bounding box center [677, 290] width 16 height 16
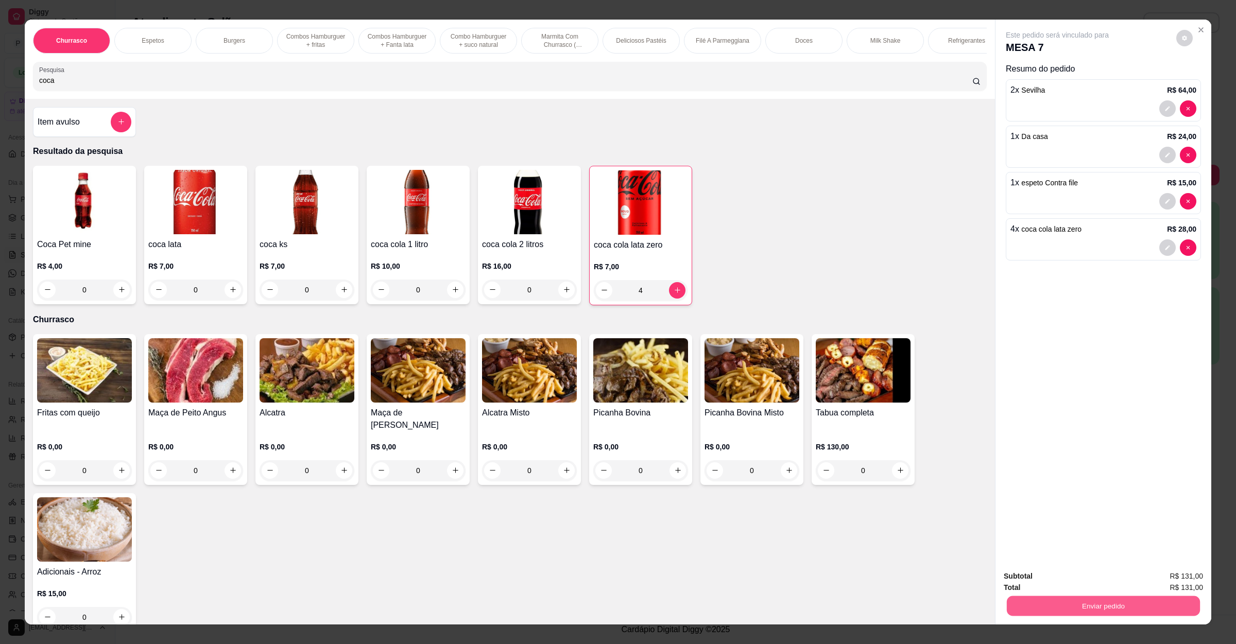
click at [1044, 599] on button "Enviar pedido" at bounding box center [1103, 606] width 193 height 20
click at [1055, 575] on button "Não registrar e enviar pedido" at bounding box center [1067, 580] width 104 height 19
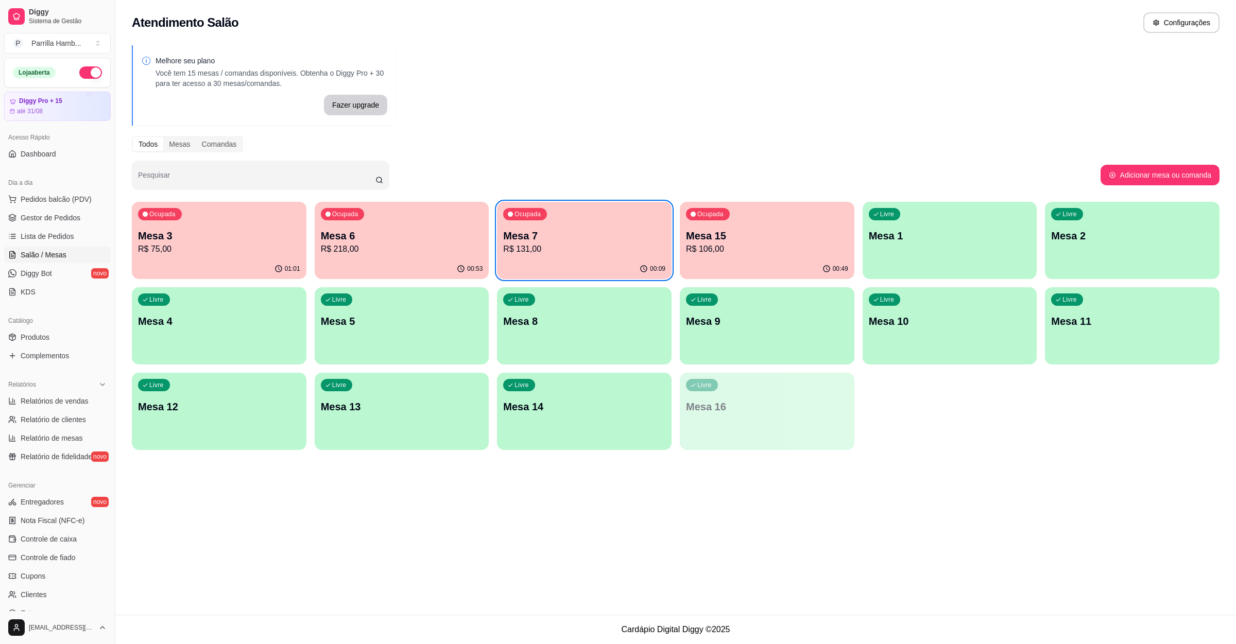
click at [538, 330] on div "Livre Mesa 8" at bounding box center [584, 319] width 175 height 65
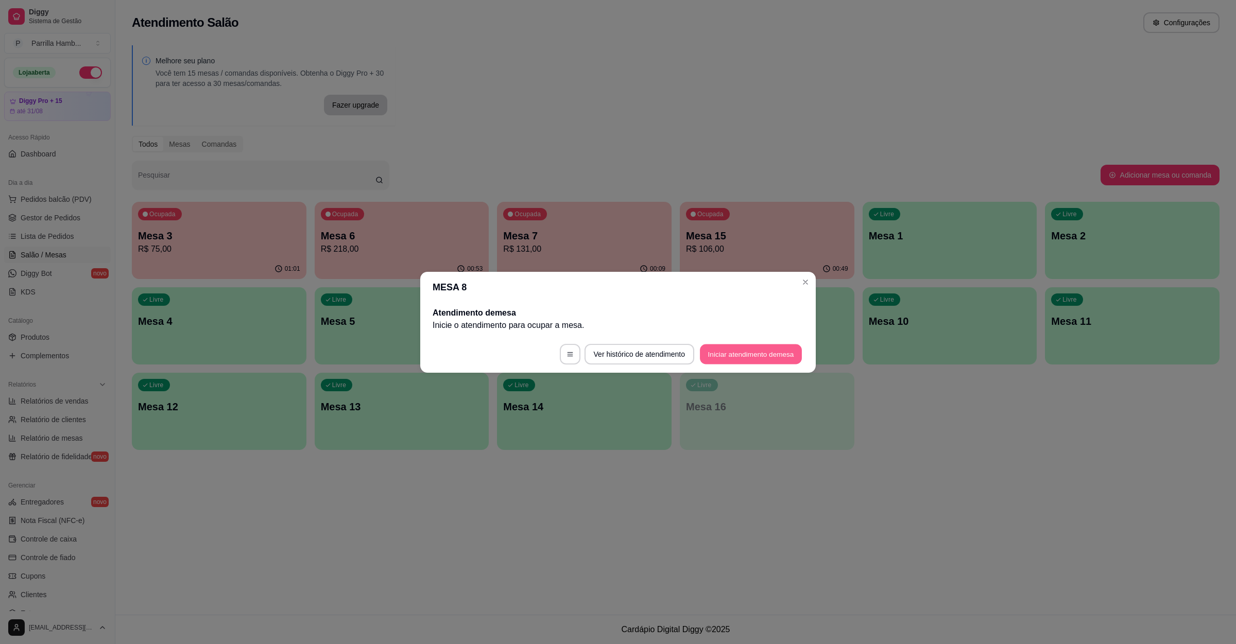
click at [758, 351] on button "Iniciar atendimento de mesa" at bounding box center [751, 354] width 102 height 20
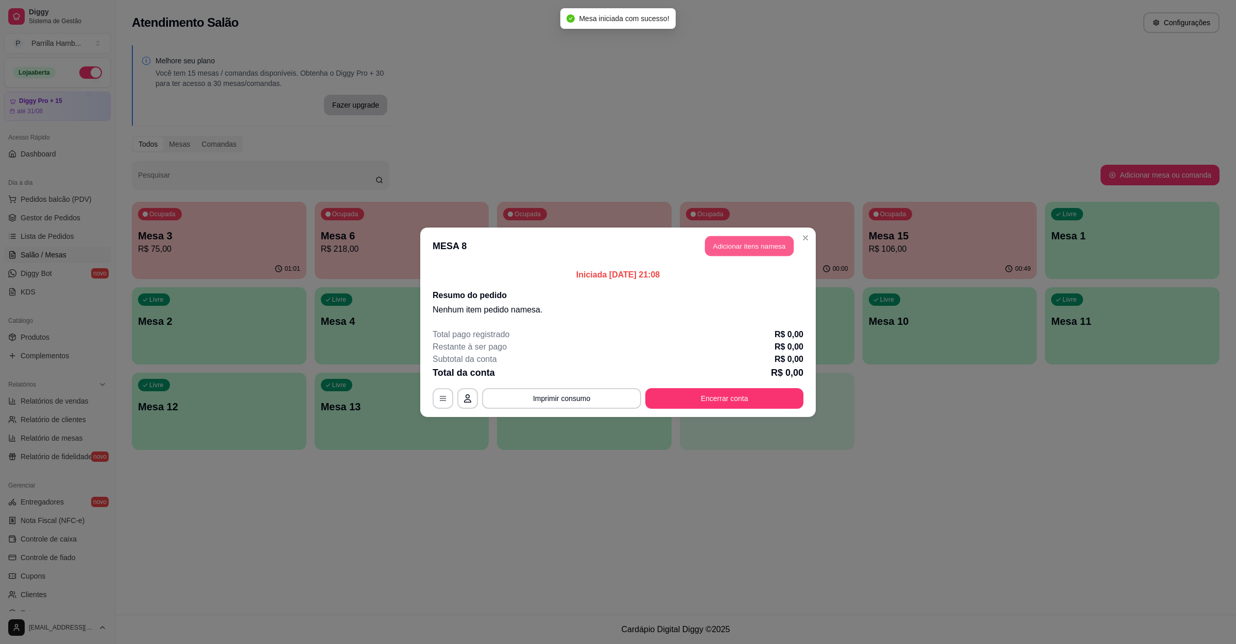
click at [770, 254] on button "Adicionar itens na mesa" at bounding box center [749, 246] width 89 height 20
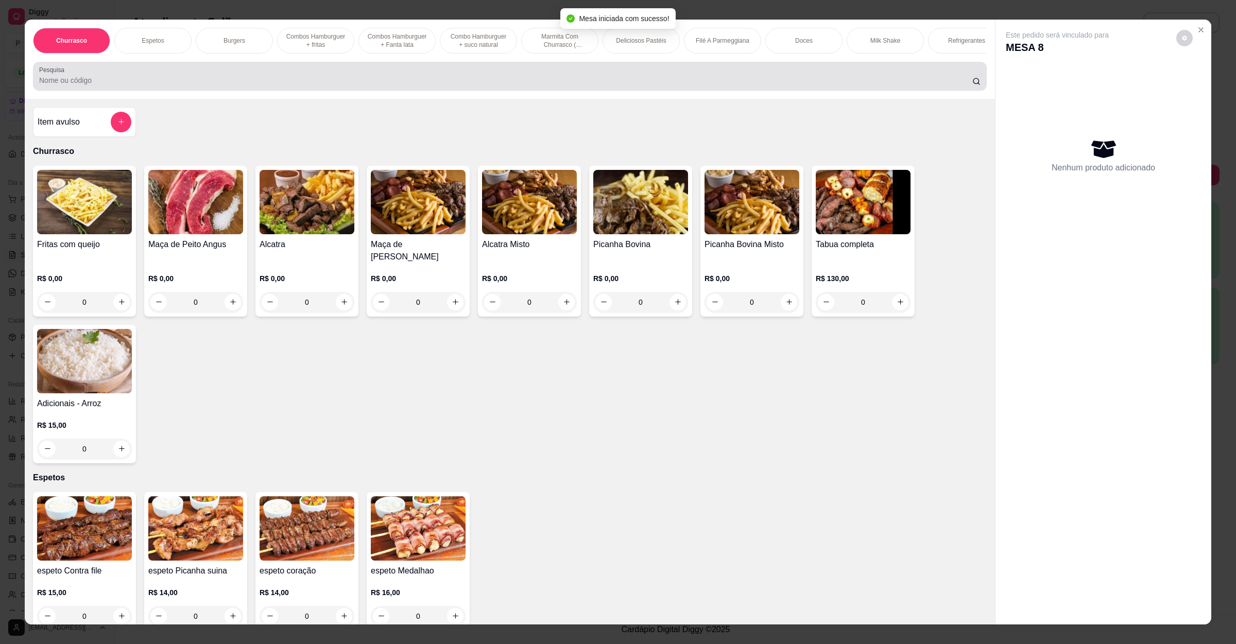
click at [467, 85] on input "Pesquisa" at bounding box center [505, 80] width 933 height 10
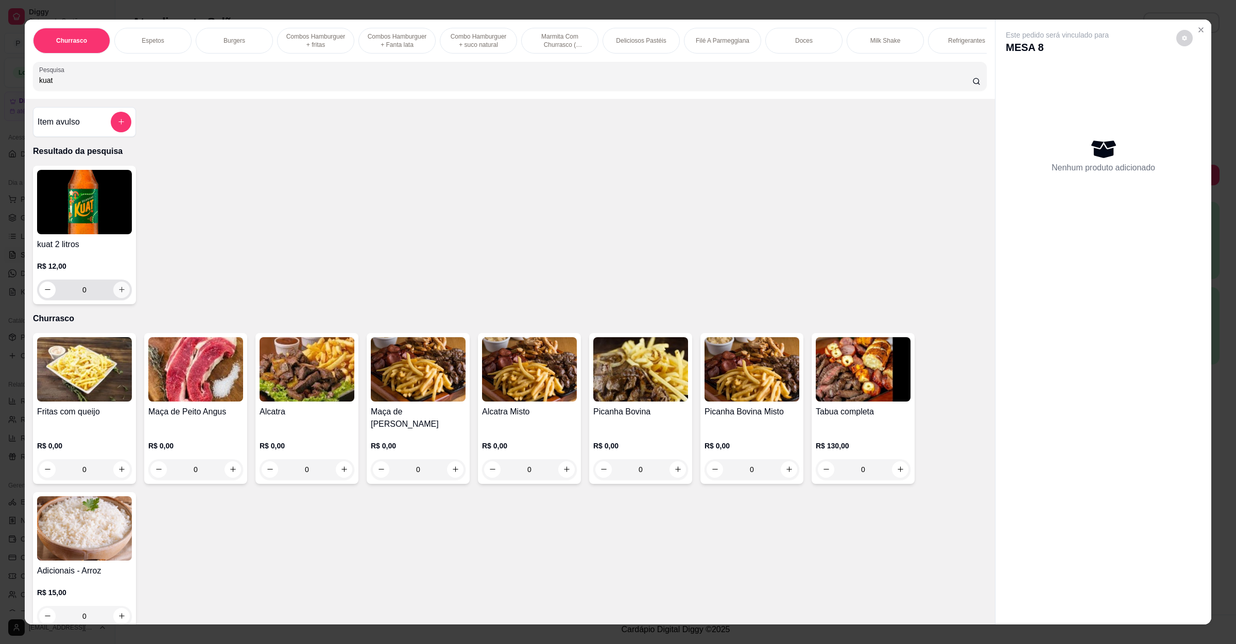
click at [120, 298] on button "increase-product-quantity" at bounding box center [121, 290] width 16 height 16
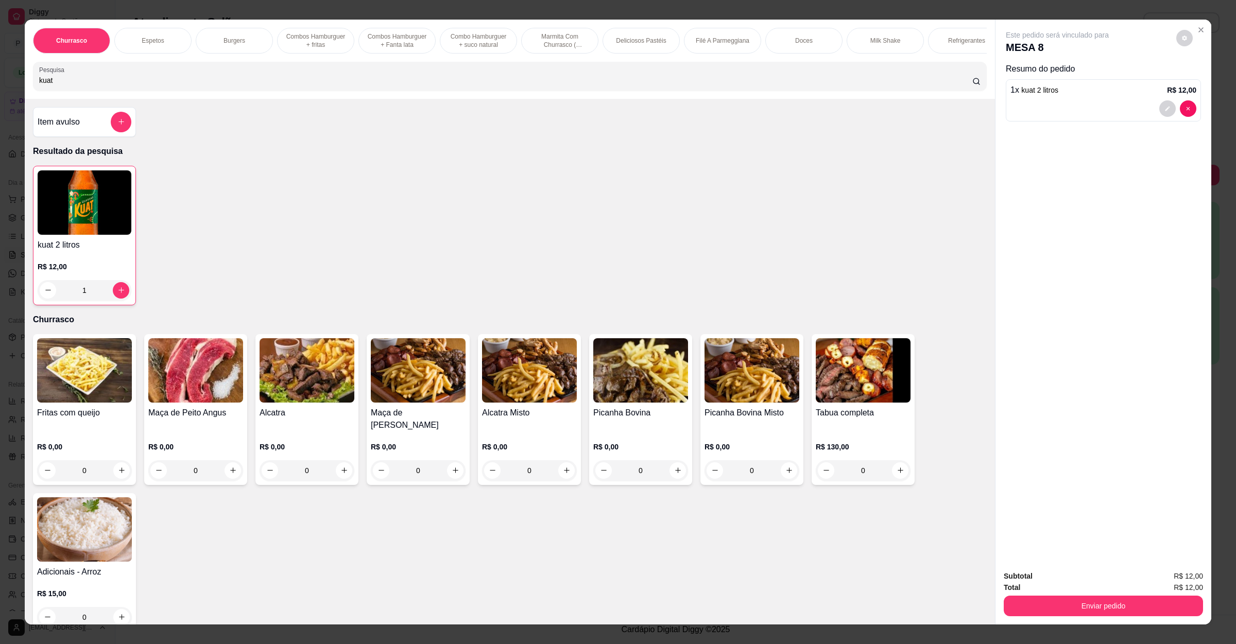
click at [1176, 601] on button "Enviar pedido" at bounding box center [1102, 606] width 199 height 21
click at [1079, 574] on button "Não registrar e enviar pedido" at bounding box center [1067, 580] width 104 height 19
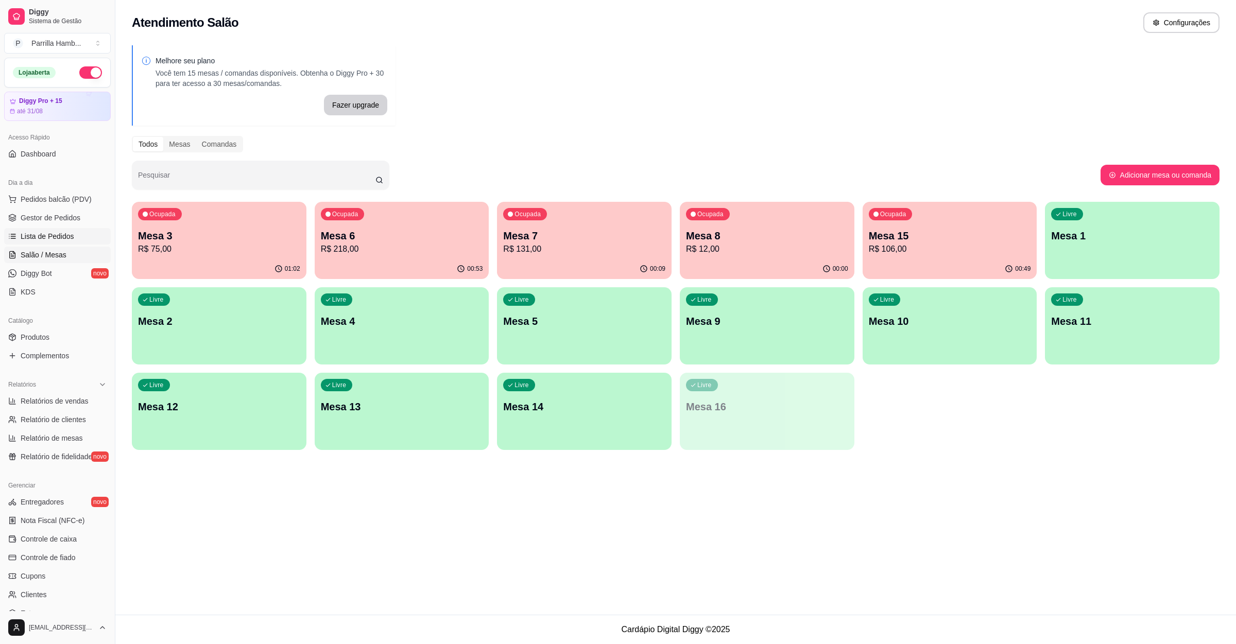
click at [85, 229] on link "Lista de Pedidos" at bounding box center [57, 236] width 107 height 16
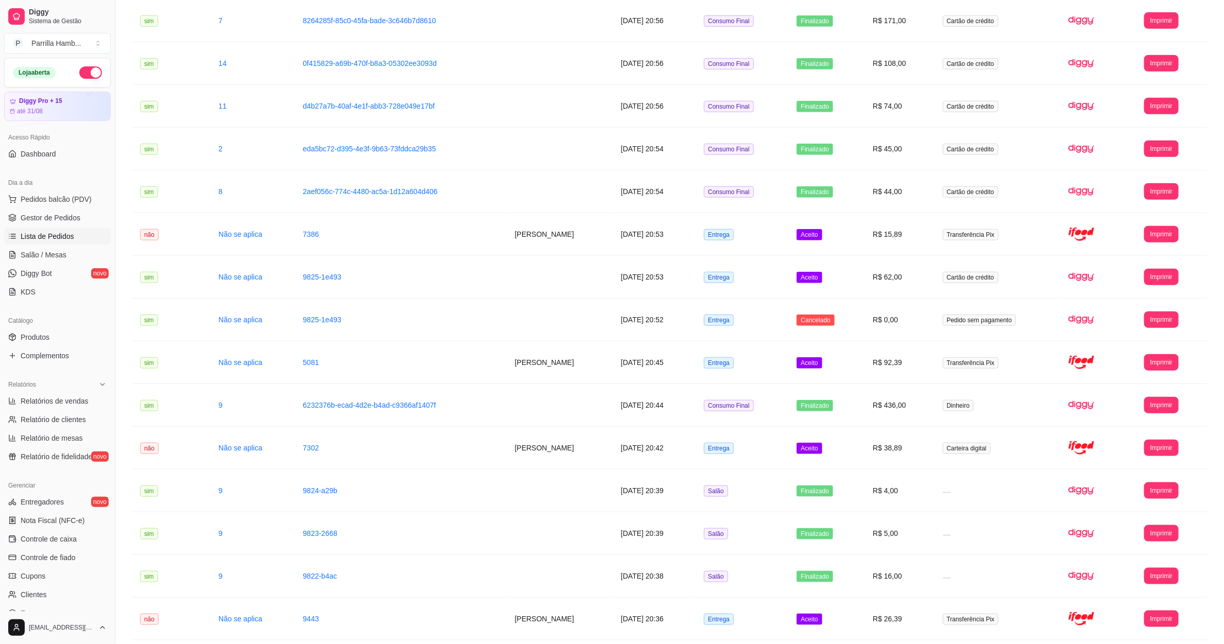
scroll to position [841, 0]
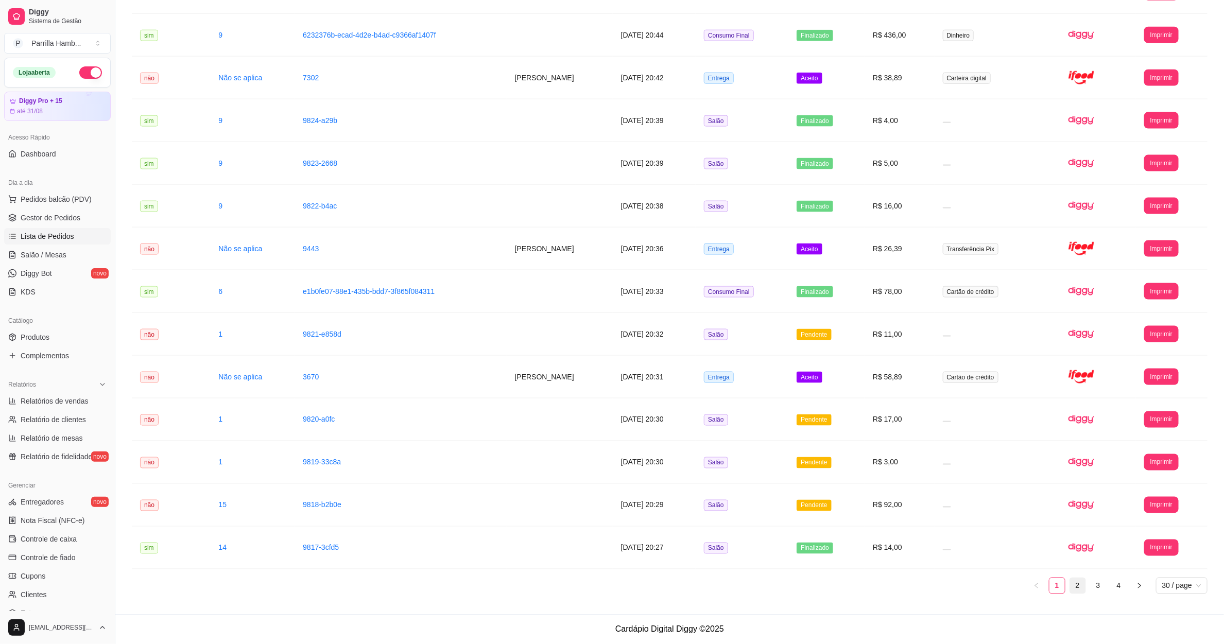
click at [1080, 587] on link "2" at bounding box center [1077, 585] width 15 height 15
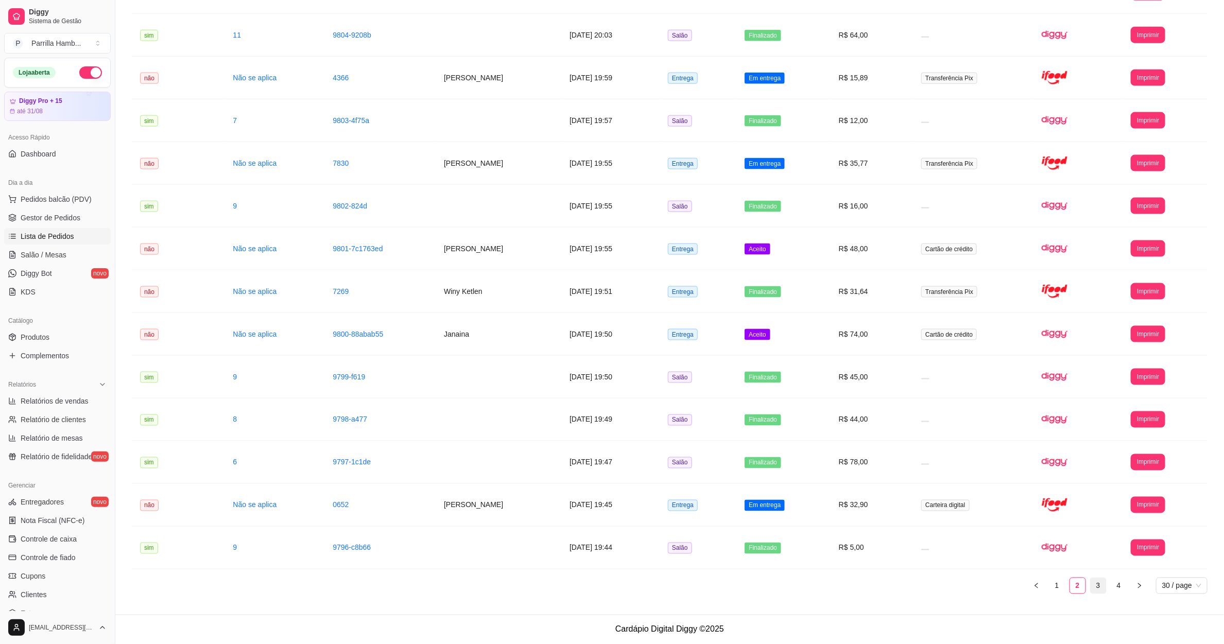
click at [1096, 588] on link "3" at bounding box center [1097, 585] width 15 height 15
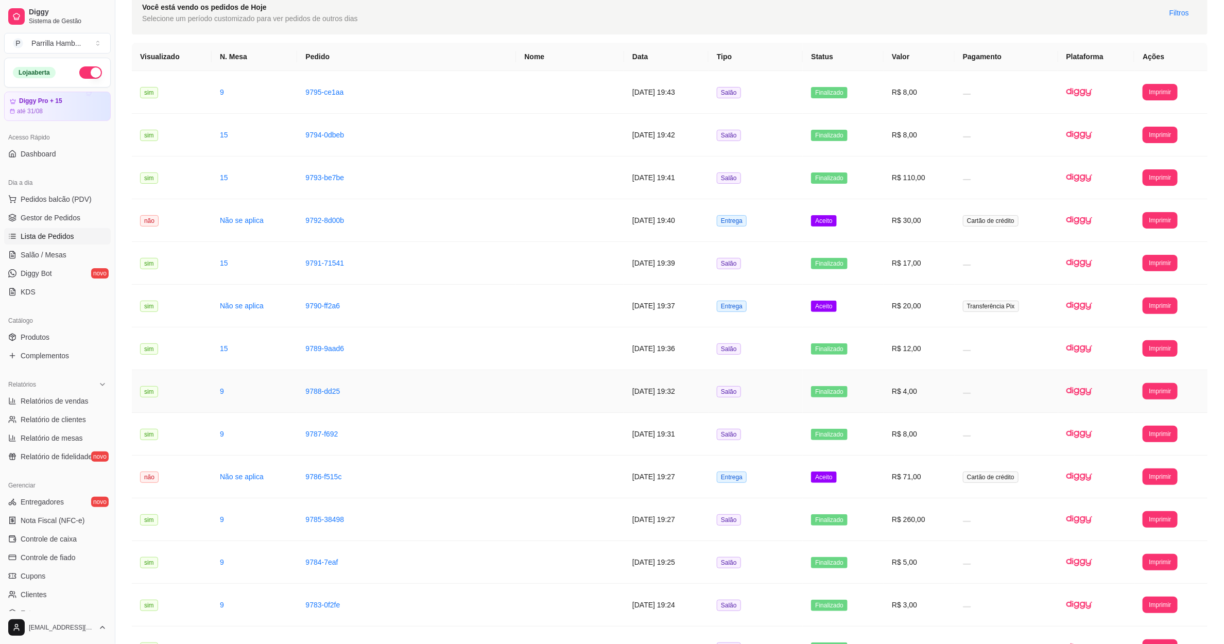
scroll to position [77, 0]
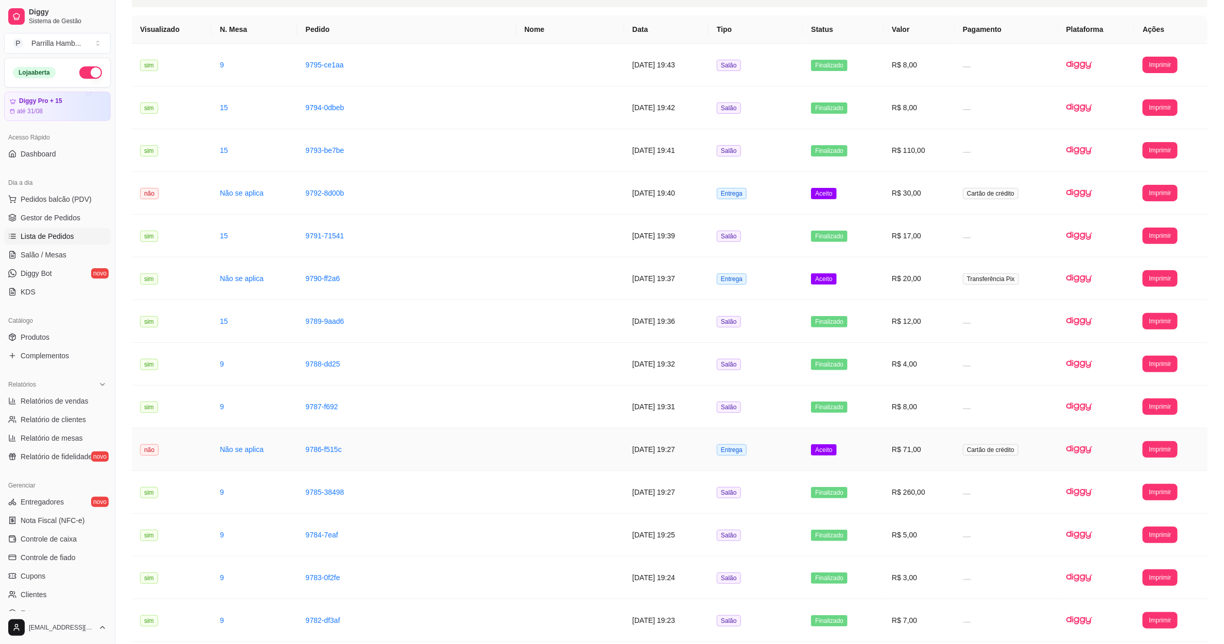
click at [708, 457] on td "[DATE] 19:27" at bounding box center [666, 449] width 84 height 43
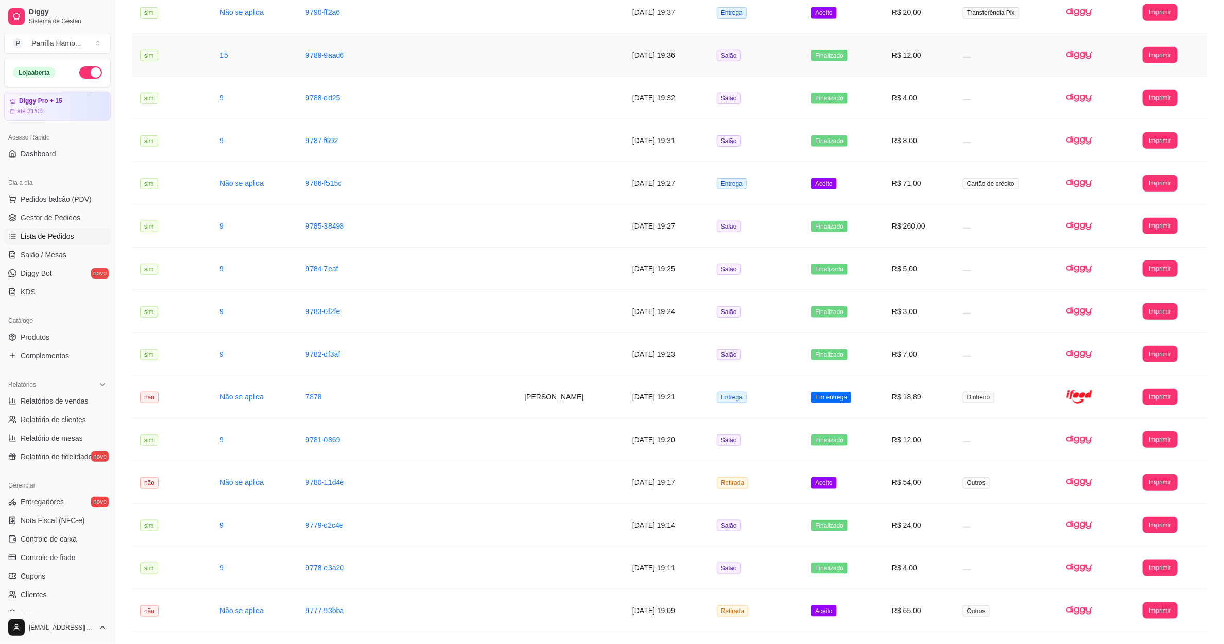
scroll to position [841, 0]
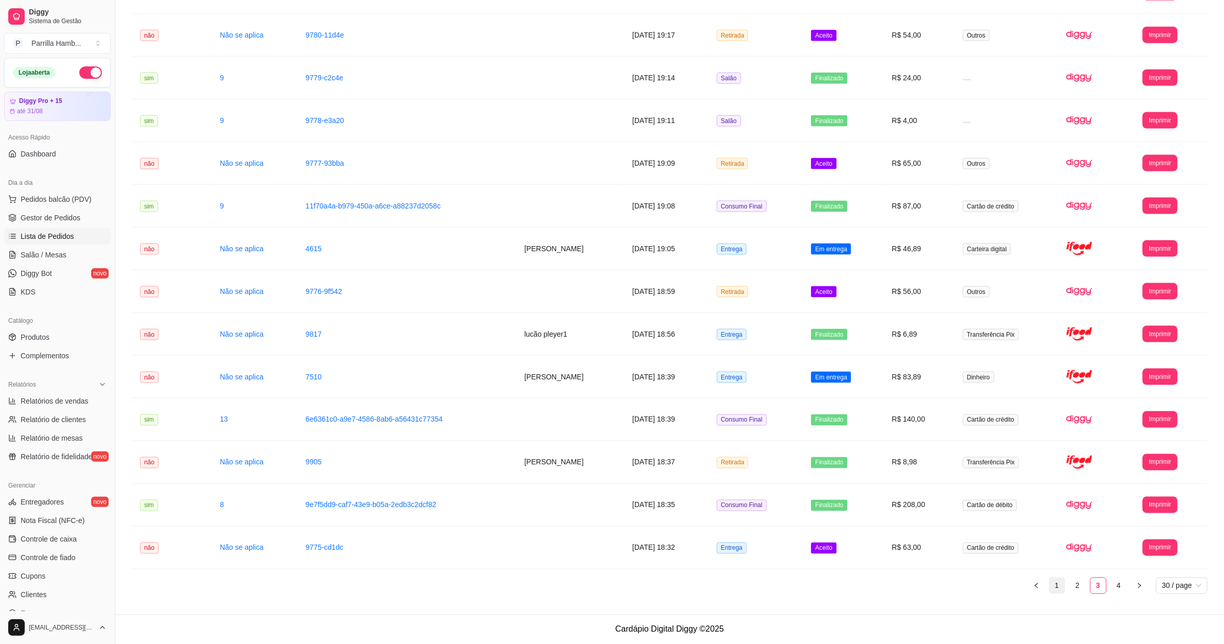
click at [1050, 589] on link "1" at bounding box center [1056, 585] width 15 height 15
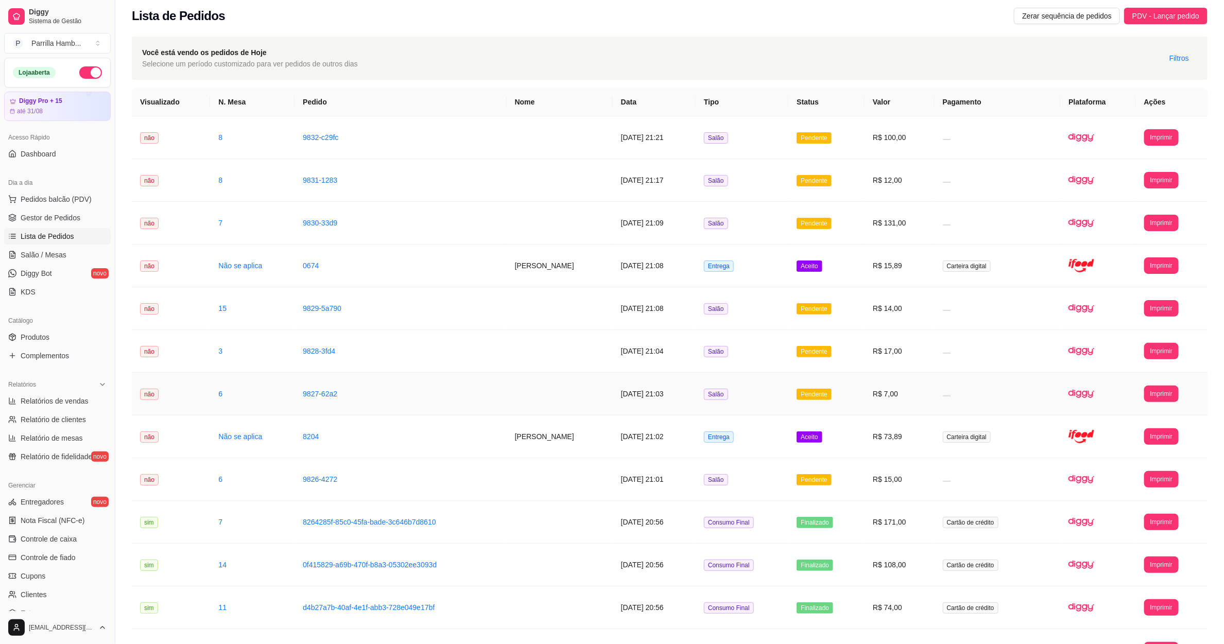
scroll to position [0, 0]
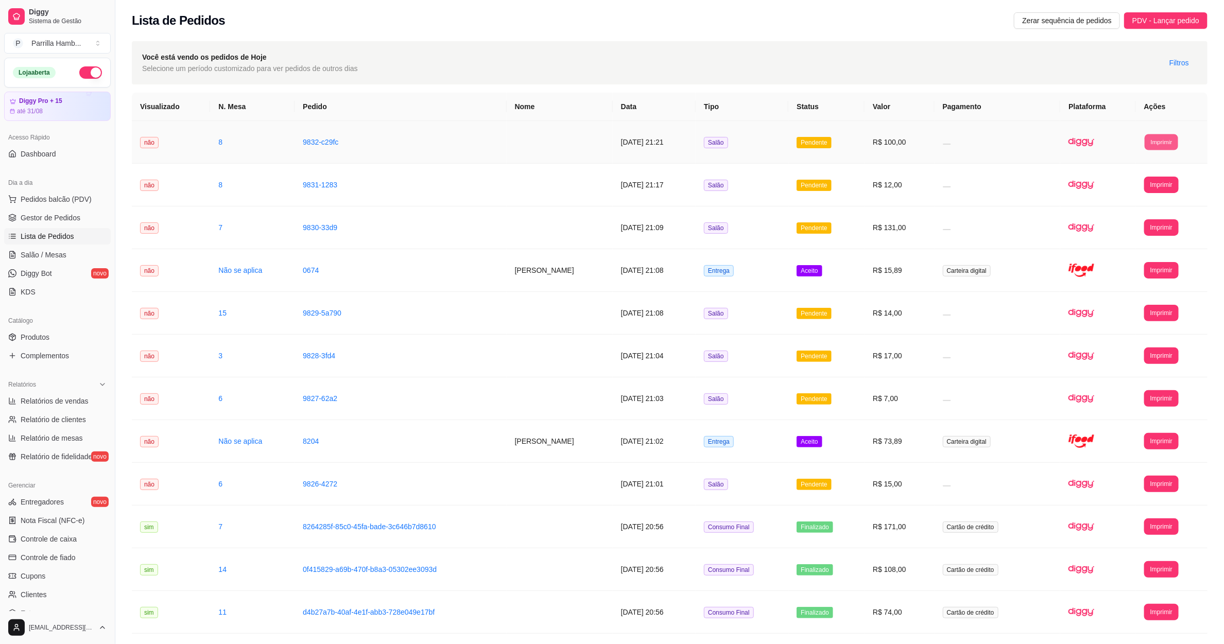
click at [1171, 147] on button "Imprimir" at bounding box center [1161, 142] width 33 height 16
click at [1149, 181] on button "IMPRESSORA" at bounding box center [1146, 178] width 72 height 16
click at [56, 247] on link "Salão / Mesas" at bounding box center [57, 255] width 107 height 16
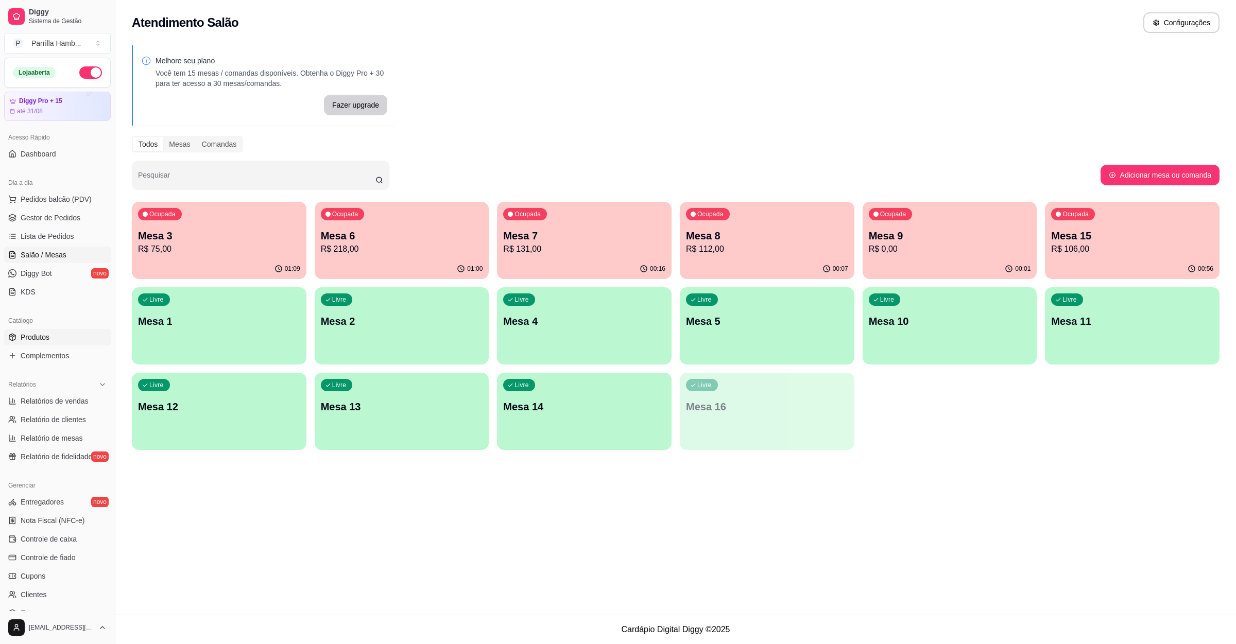
click at [53, 334] on link "Produtos" at bounding box center [57, 337] width 107 height 16
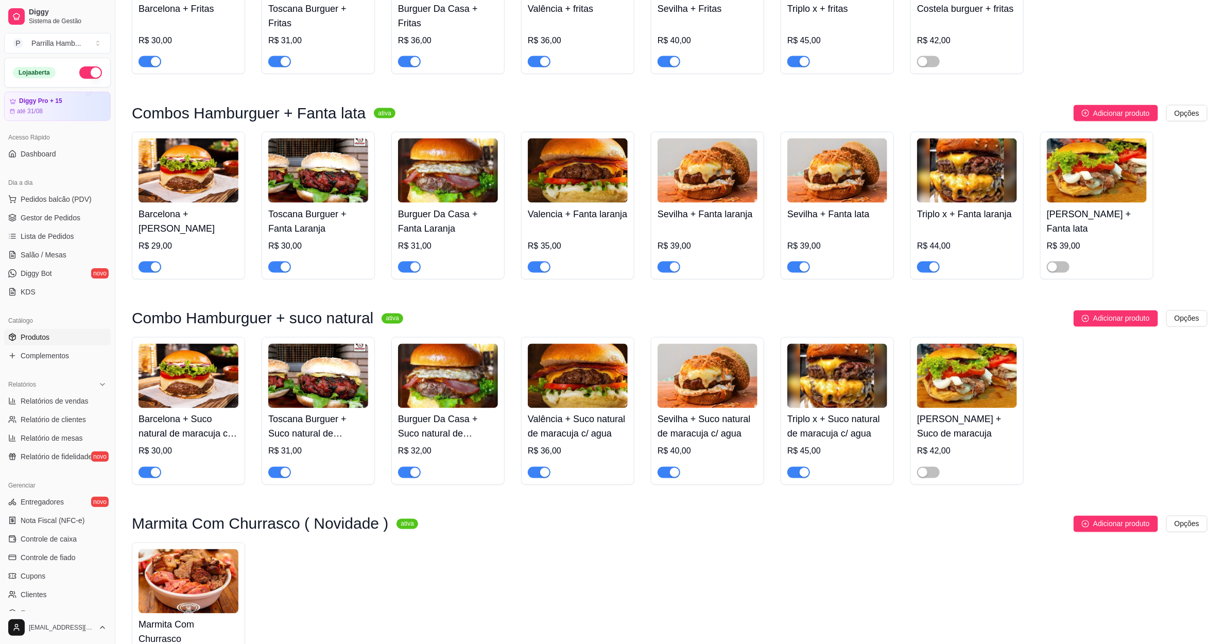
scroll to position [1236, 0]
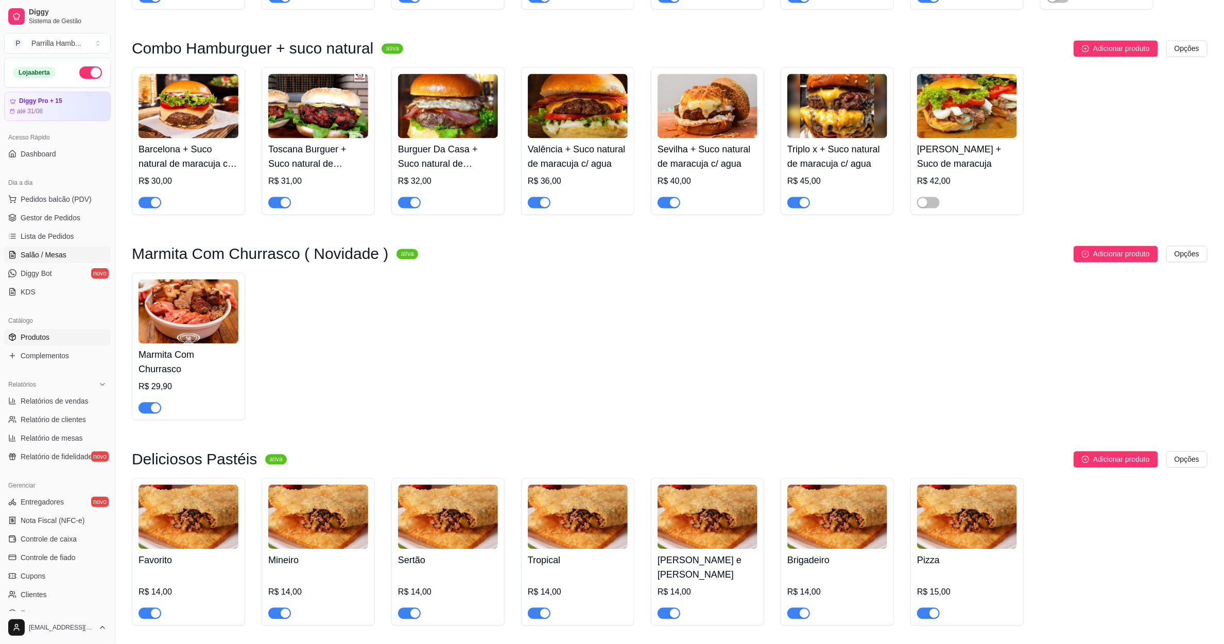
click at [62, 257] on span "Salão / Mesas" at bounding box center [44, 255] width 46 height 10
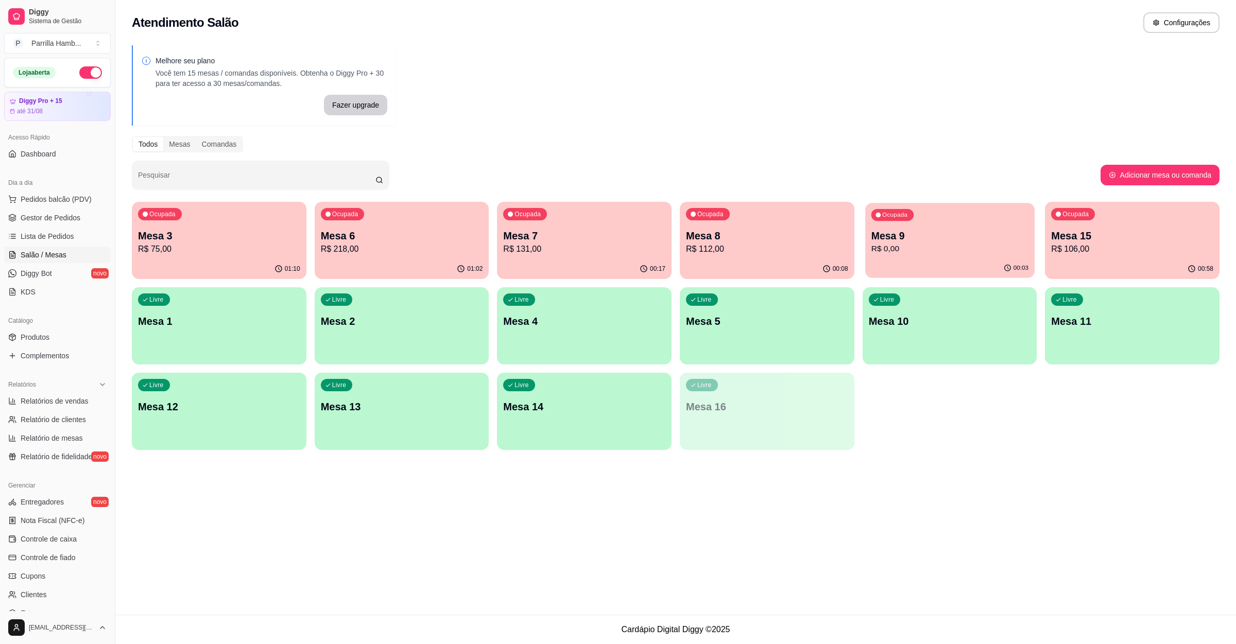
click at [958, 260] on div "00:03" at bounding box center [949, 268] width 169 height 20
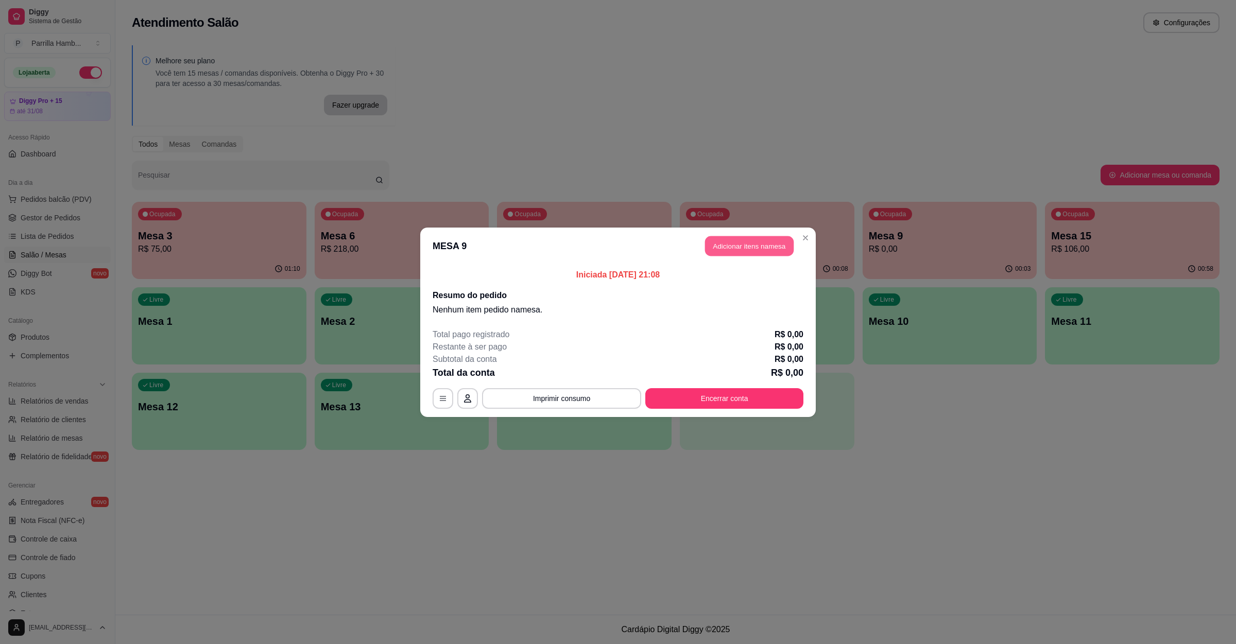
click at [772, 249] on button "Adicionar itens na mesa" at bounding box center [749, 246] width 89 height 20
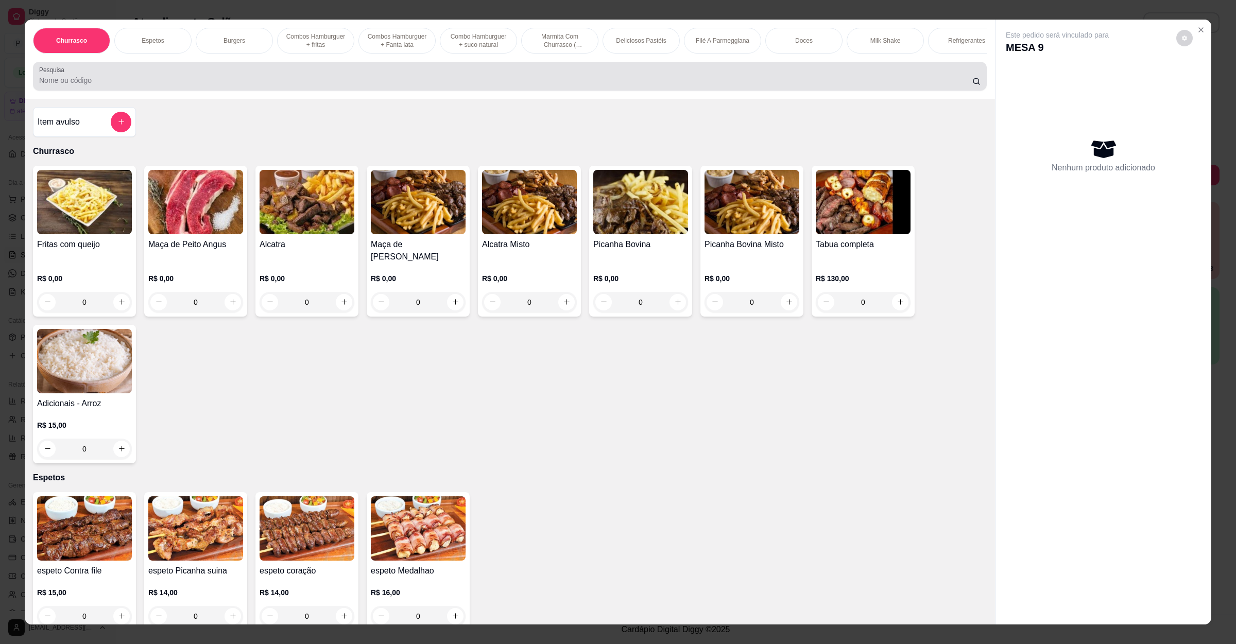
click at [422, 84] on div at bounding box center [509, 76] width 941 height 21
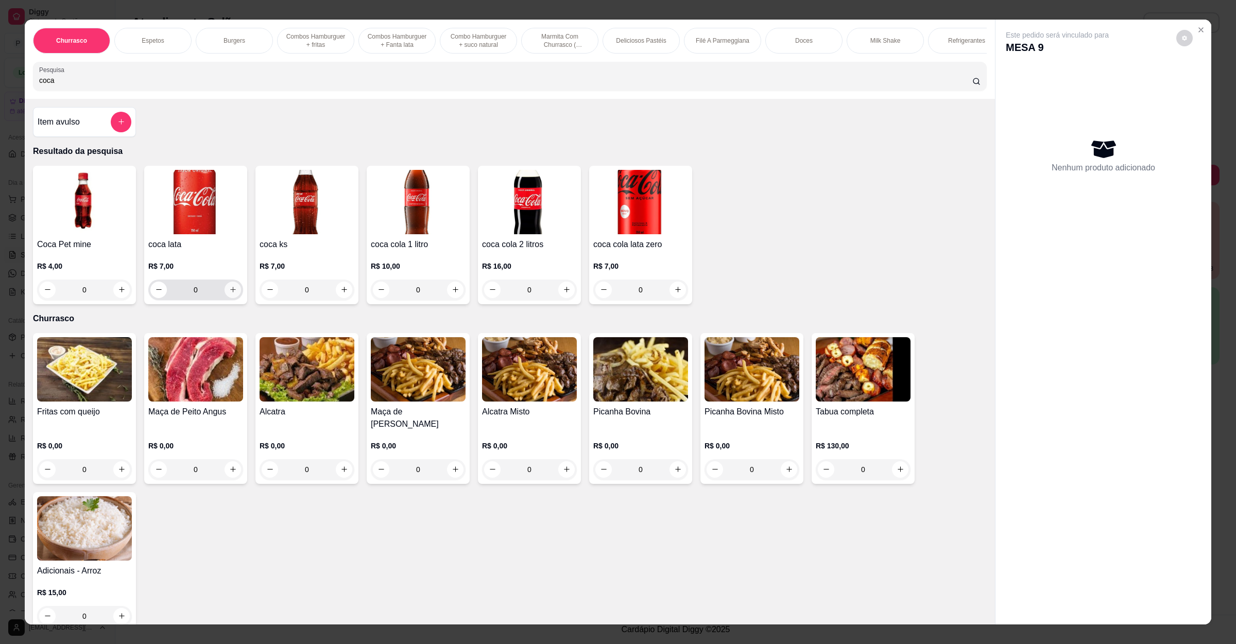
click at [229, 293] on icon "increase-product-quantity" at bounding box center [233, 290] width 8 height 8
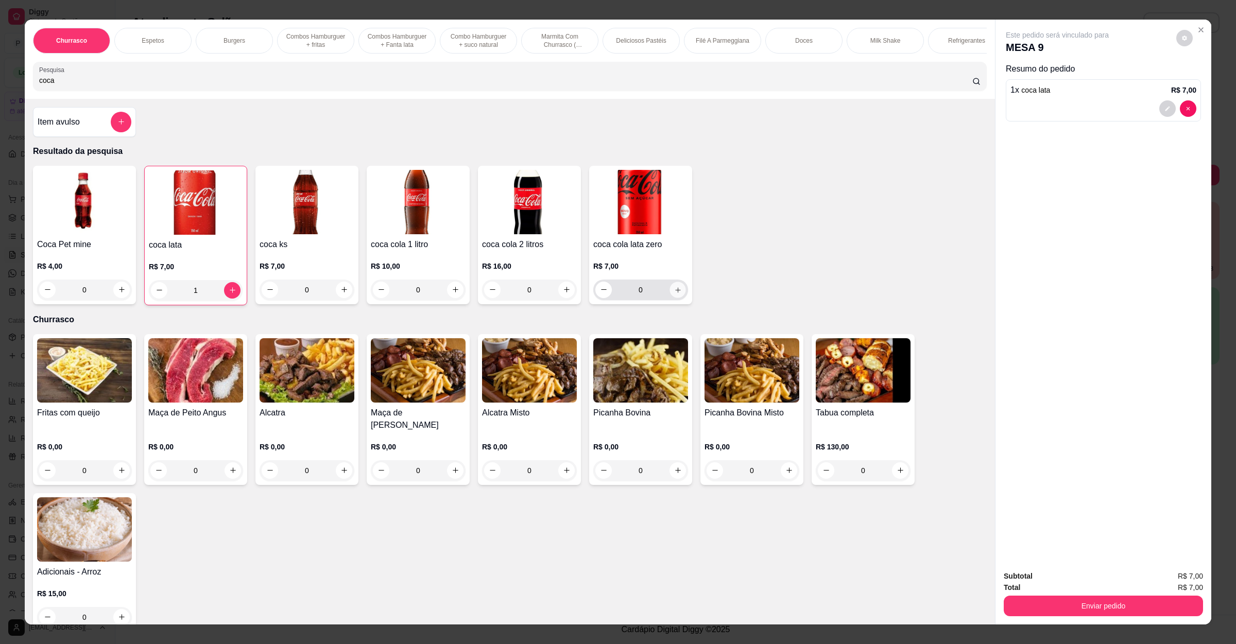
click at [669, 298] on button "increase-product-quantity" at bounding box center [677, 290] width 16 height 16
drag, startPoint x: 87, startPoint y: 90, endPoint x: 0, endPoint y: 96, distance: 87.2
click at [0, 96] on div "Churrasco Espetos Burgers Combos Hamburguer + fritas Combos Hamburguer + Fanta …" at bounding box center [618, 322] width 1236 height 644
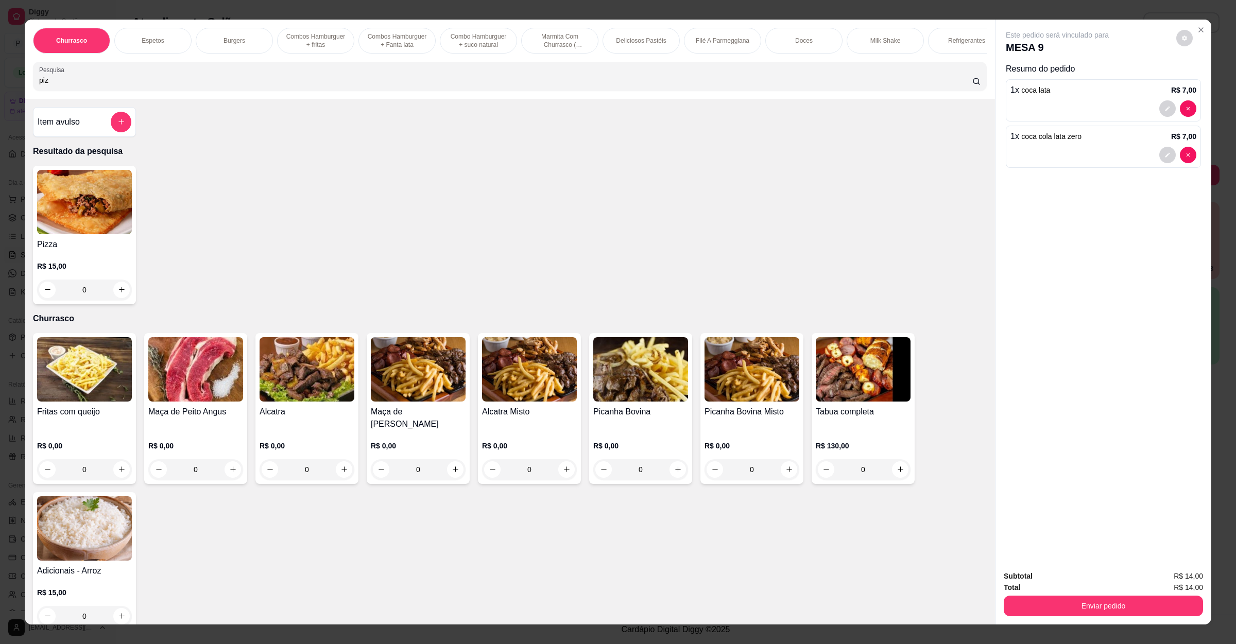
click at [110, 300] on div "0" at bounding box center [84, 290] width 95 height 21
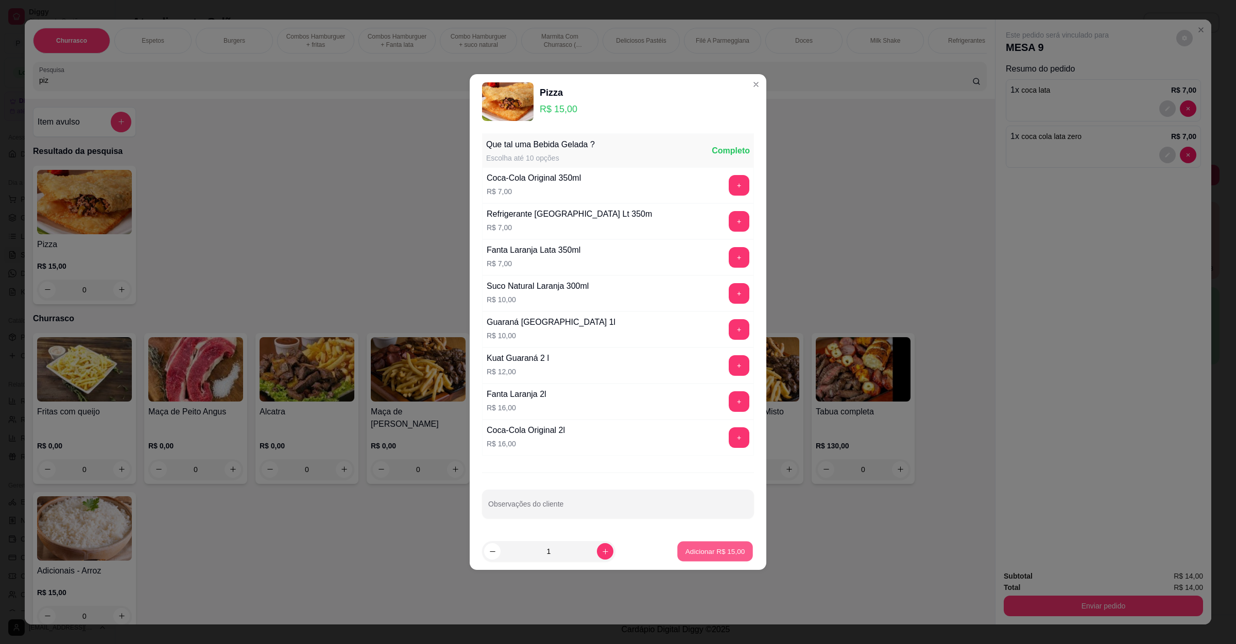
click at [685, 548] on p "Adicionar R$ 15,00" at bounding box center [715, 551] width 60 height 10
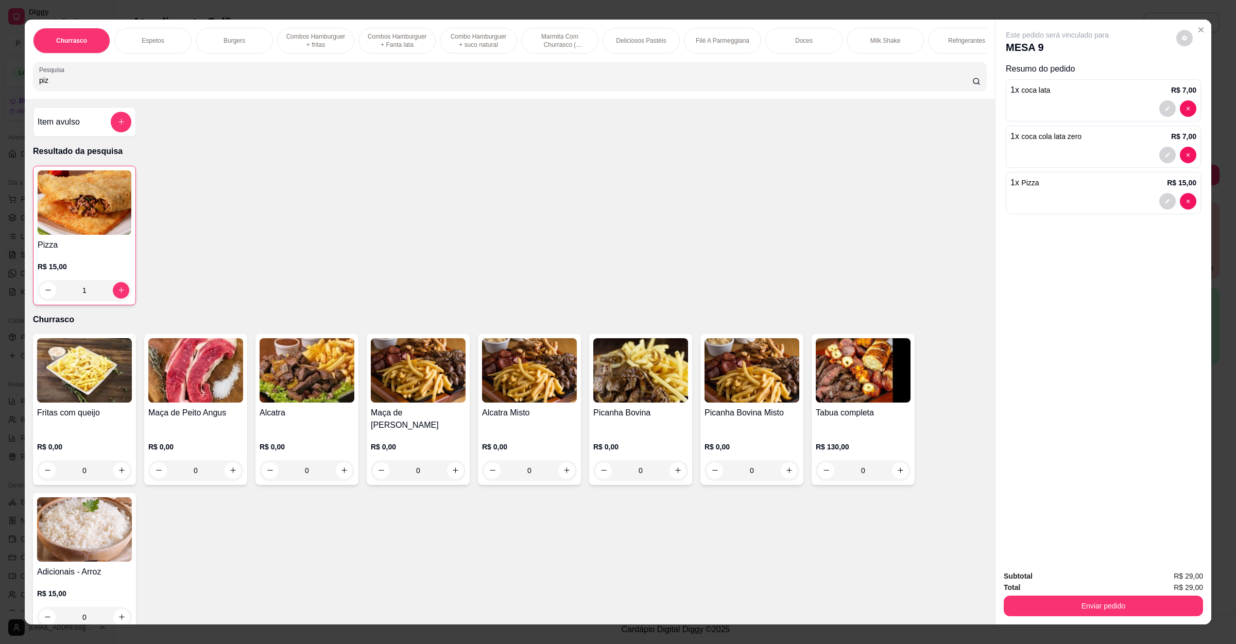
drag, startPoint x: 85, startPoint y: 94, endPoint x: 0, endPoint y: 87, distance: 85.3
click at [0, 87] on div "Churrasco Espetos Burgers Combos Hamburguer + fritas Combos Hamburguer + Fanta …" at bounding box center [618, 322] width 1236 height 644
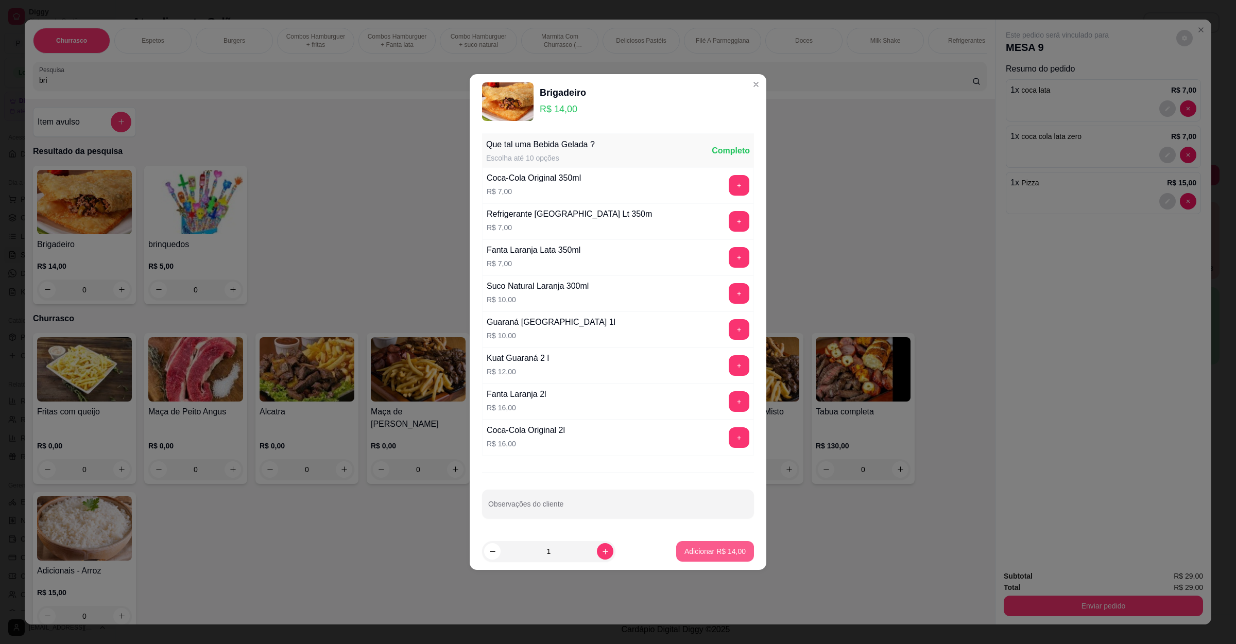
click at [701, 547] on button "Adicionar R$ 14,00" at bounding box center [715, 551] width 78 height 21
type input "1"
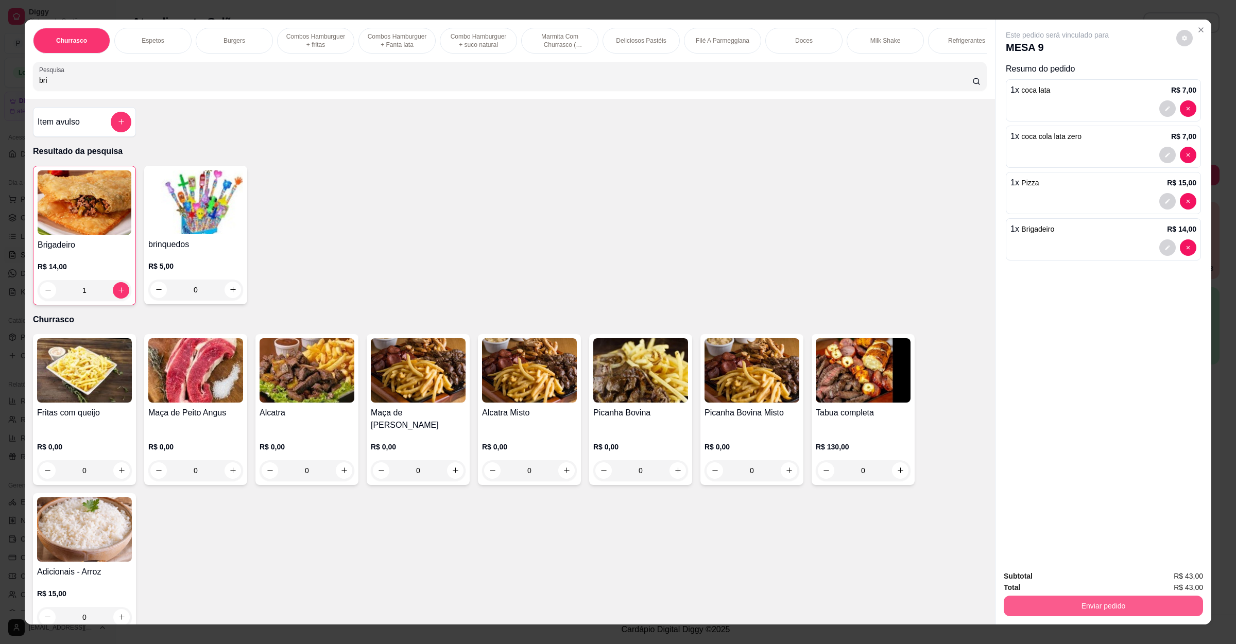
click at [1063, 614] on button "Enviar pedido" at bounding box center [1102, 606] width 199 height 21
click at [1073, 578] on button "Não registrar e enviar pedido" at bounding box center [1067, 580] width 104 height 19
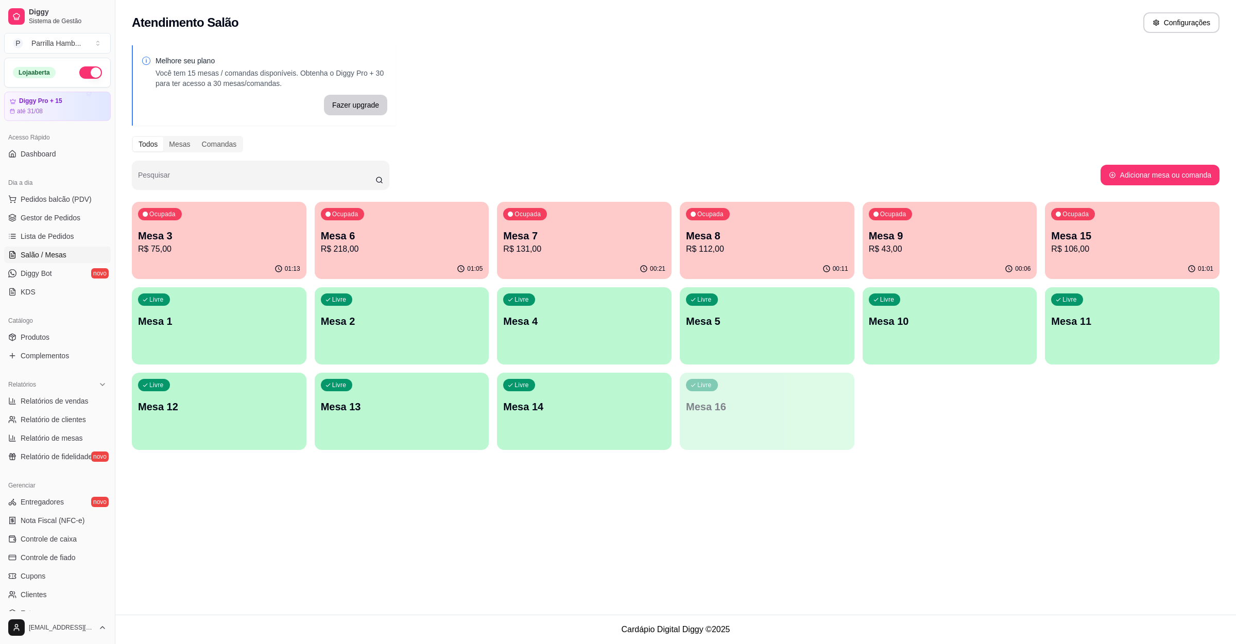
click at [407, 244] on p "R$ 218,00" at bounding box center [402, 249] width 162 height 12
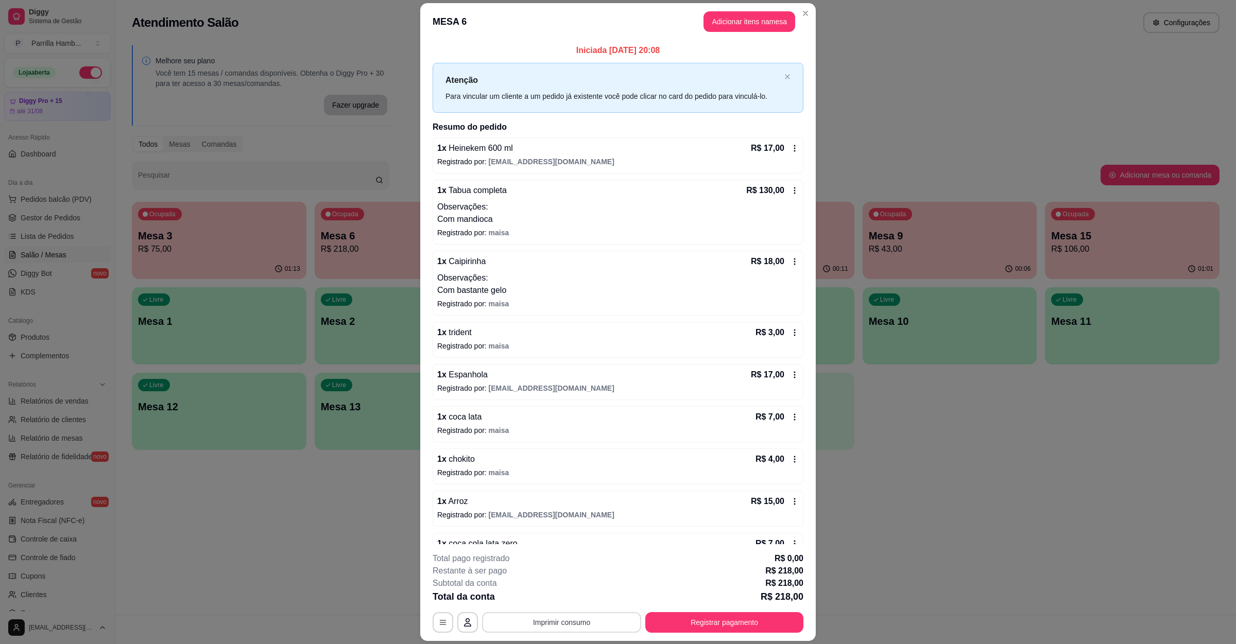
click at [560, 614] on button "Imprimir consumo" at bounding box center [561, 622] width 159 height 21
click at [567, 591] on button "IMPRESSORA" at bounding box center [559, 599] width 75 height 16
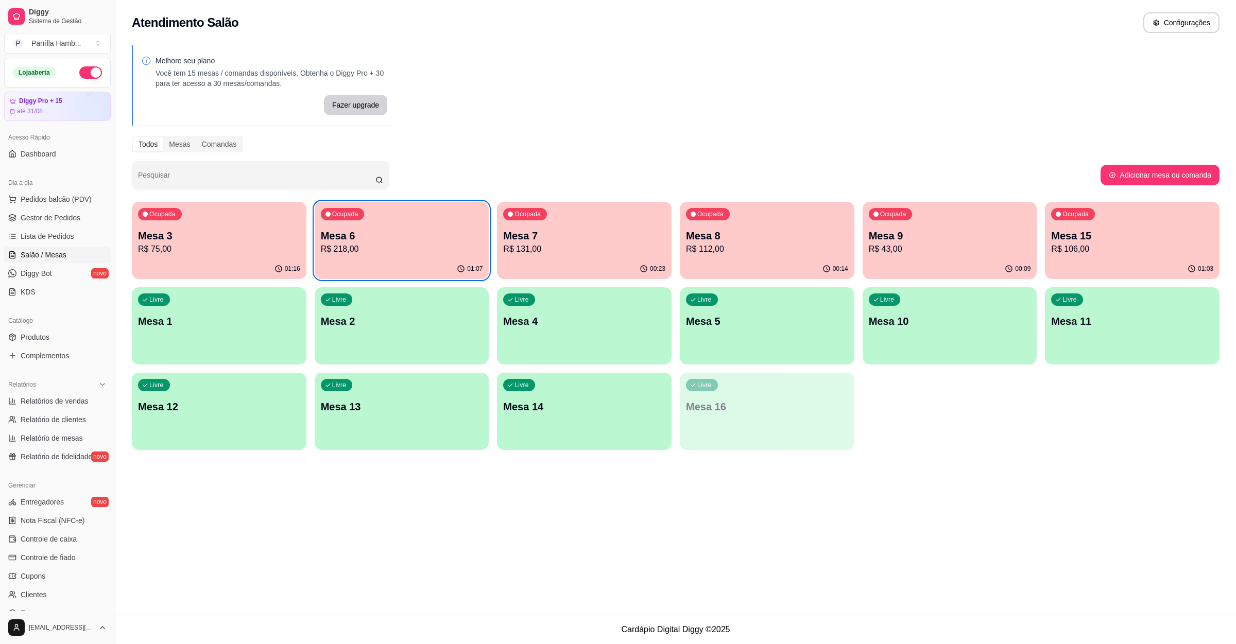
click at [440, 224] on div "Ocupada Mesa 6 R$ 218,00" at bounding box center [402, 230] width 175 height 57
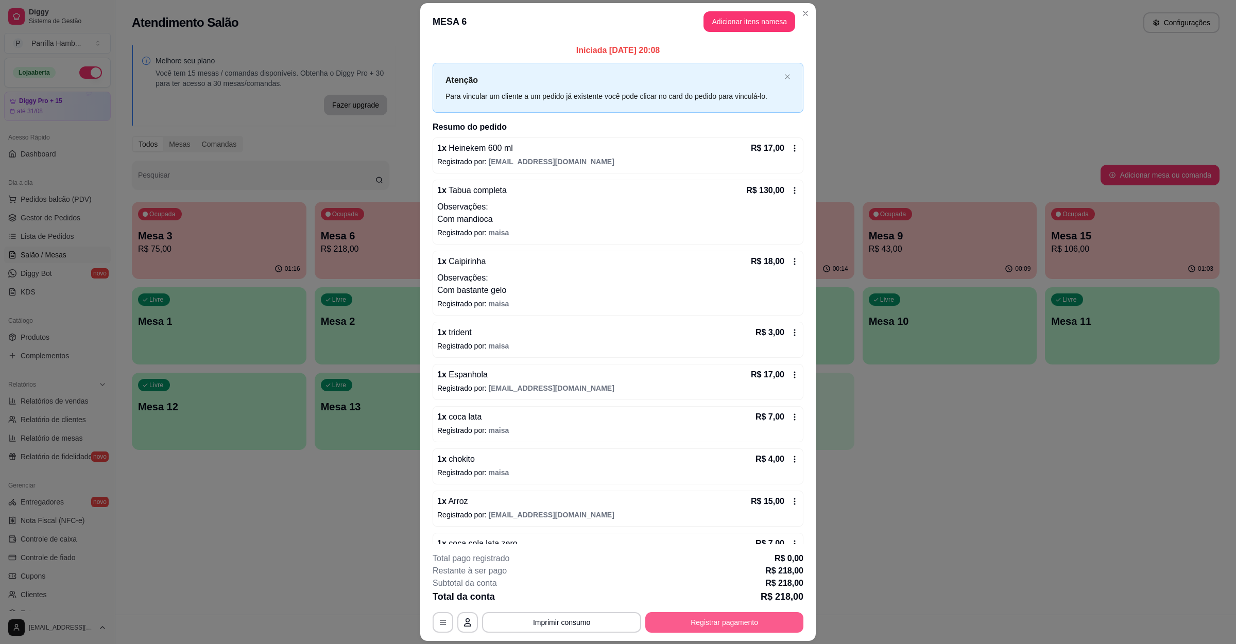
click at [707, 612] on div "**********" at bounding box center [617, 622] width 371 height 21
click at [731, 627] on button "Registrar pagamento" at bounding box center [724, 622] width 158 height 21
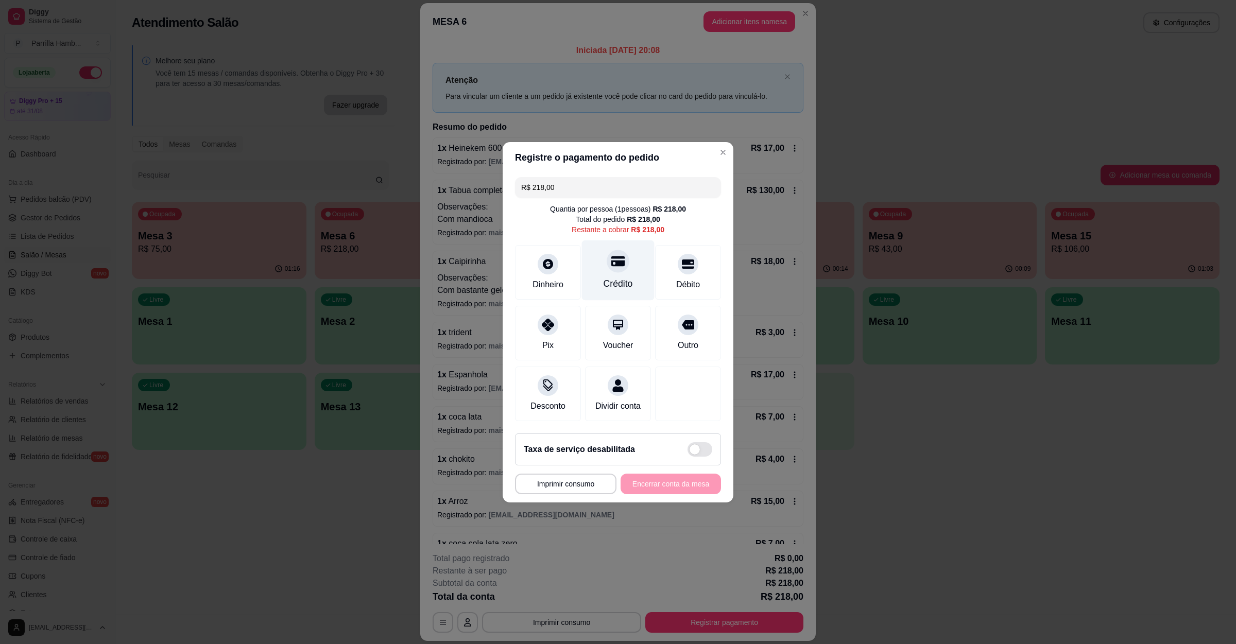
click at [595, 240] on div "Crédito" at bounding box center [618, 270] width 73 height 60
type input "R$ 0,00"
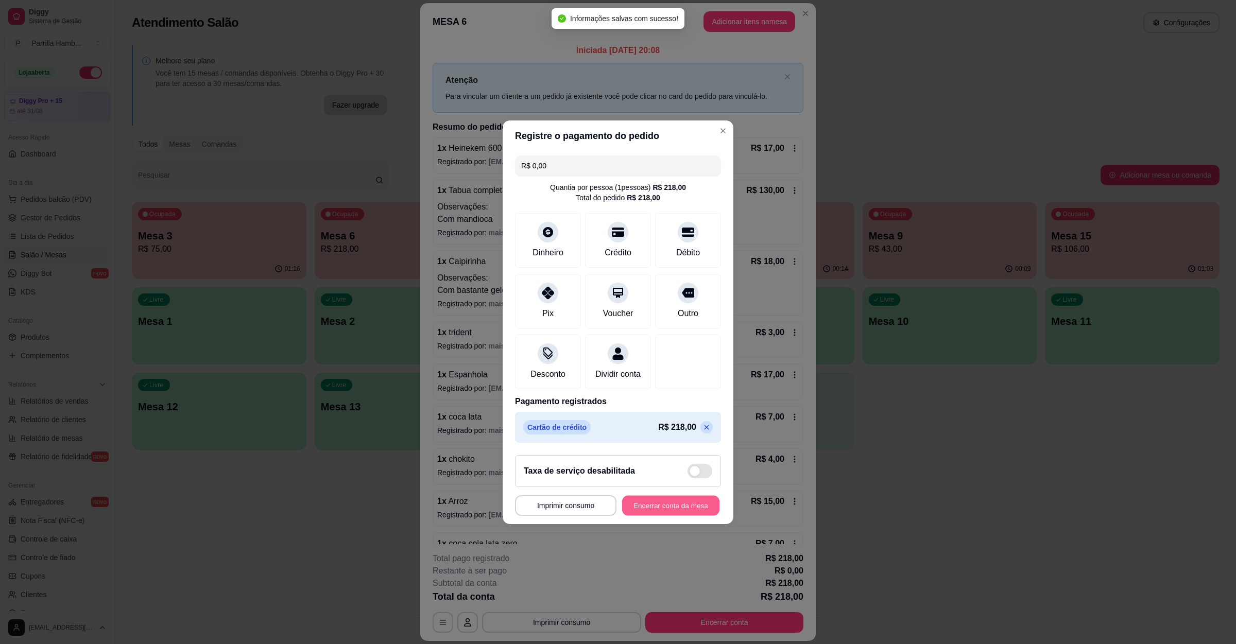
click at [662, 515] on button "Encerrar conta da mesa" at bounding box center [670, 505] width 97 height 20
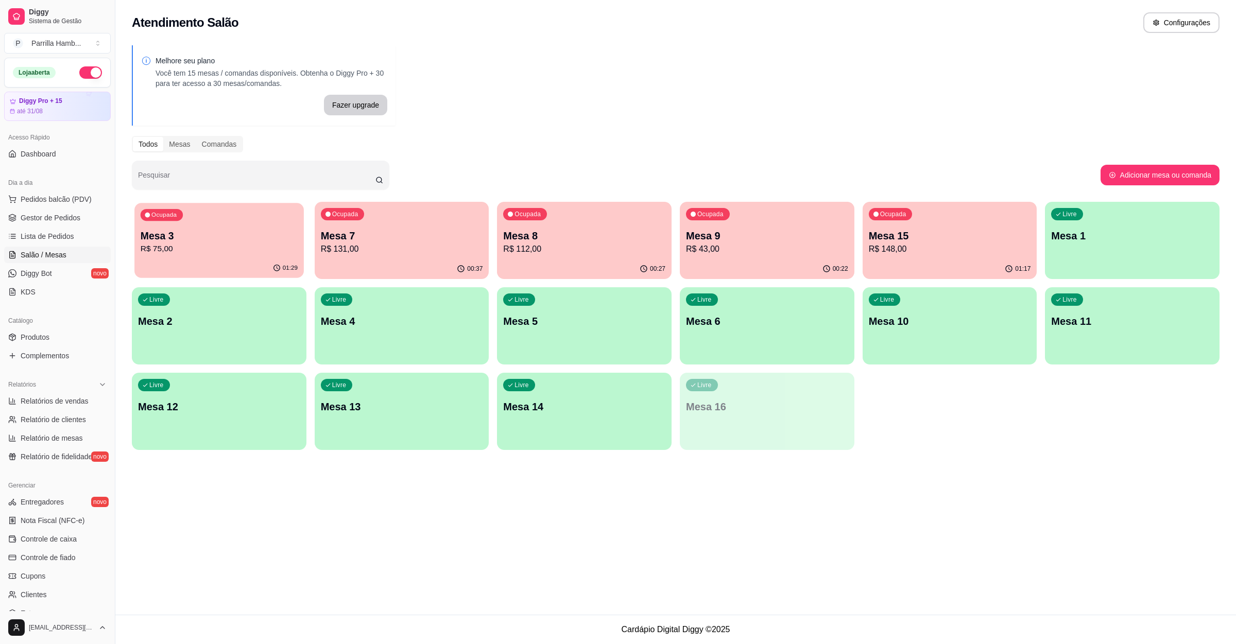
click at [223, 235] on p "Mesa 3" at bounding box center [219, 236] width 157 height 14
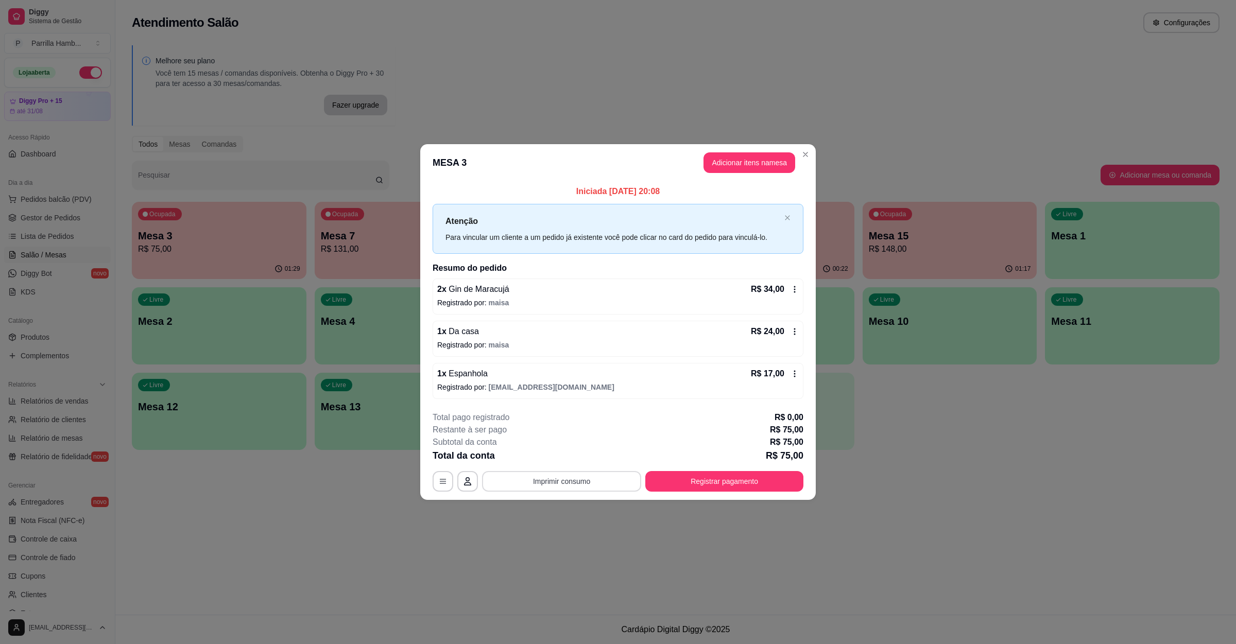
click at [594, 484] on button "Imprimir consumo" at bounding box center [561, 481] width 159 height 21
click at [576, 469] on div "Escolha a impressora IMPRESSORA" at bounding box center [564, 451] width 85 height 35
click at [576, 465] on button "IMPRESSORA" at bounding box center [564, 459] width 75 height 16
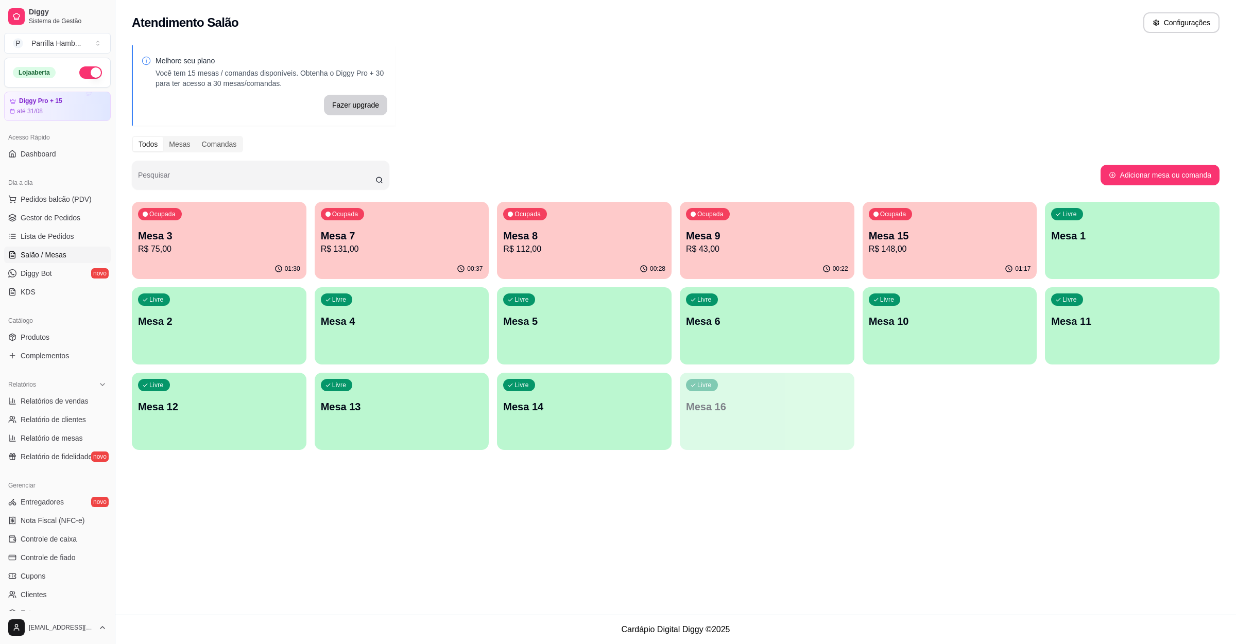
click at [1078, 477] on div "Atendimento Salão Configurações Melhore seu plano Você tem 15 mesas / comandas …" at bounding box center [675, 307] width 1120 height 615
click at [164, 253] on p "R$ 75,00" at bounding box center [219, 249] width 162 height 12
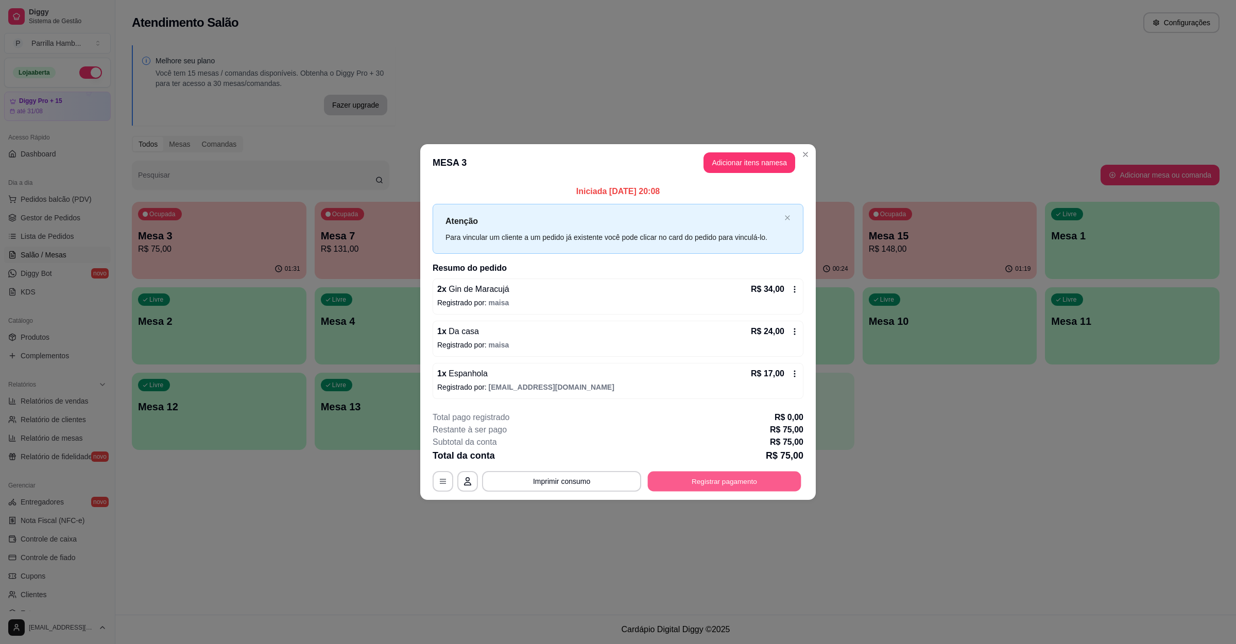
click at [689, 490] on button "Registrar pagamento" at bounding box center [724, 482] width 153 height 20
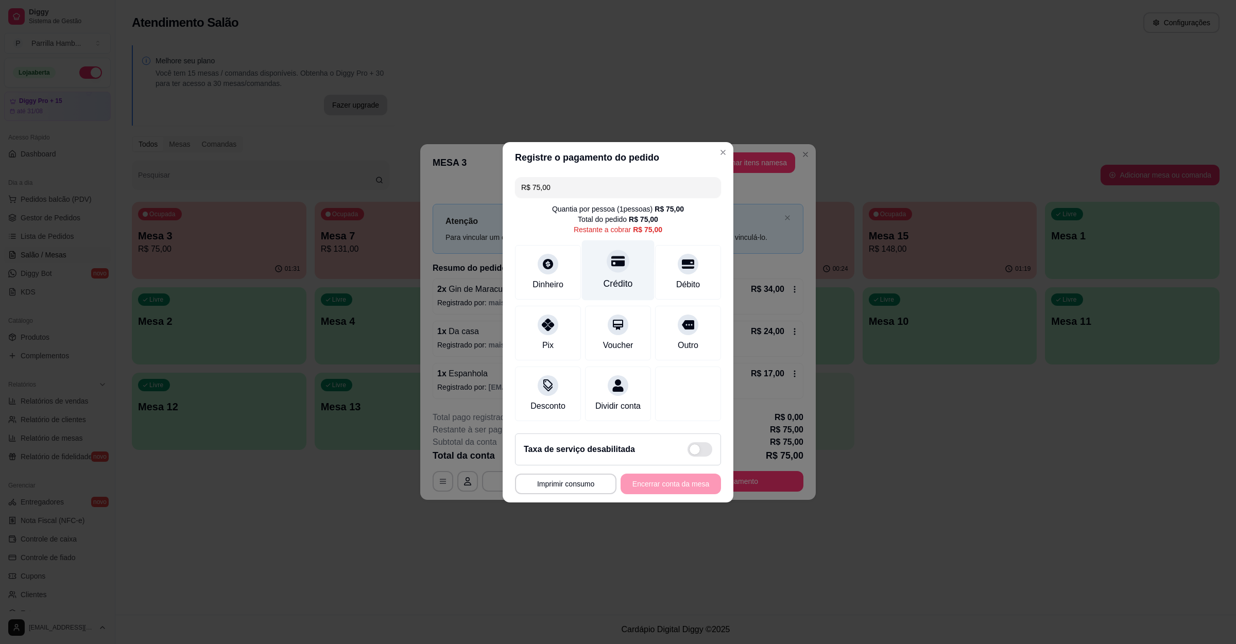
click at [596, 266] on div "Crédito" at bounding box center [618, 270] width 73 height 60
type input "R$ 0,00"
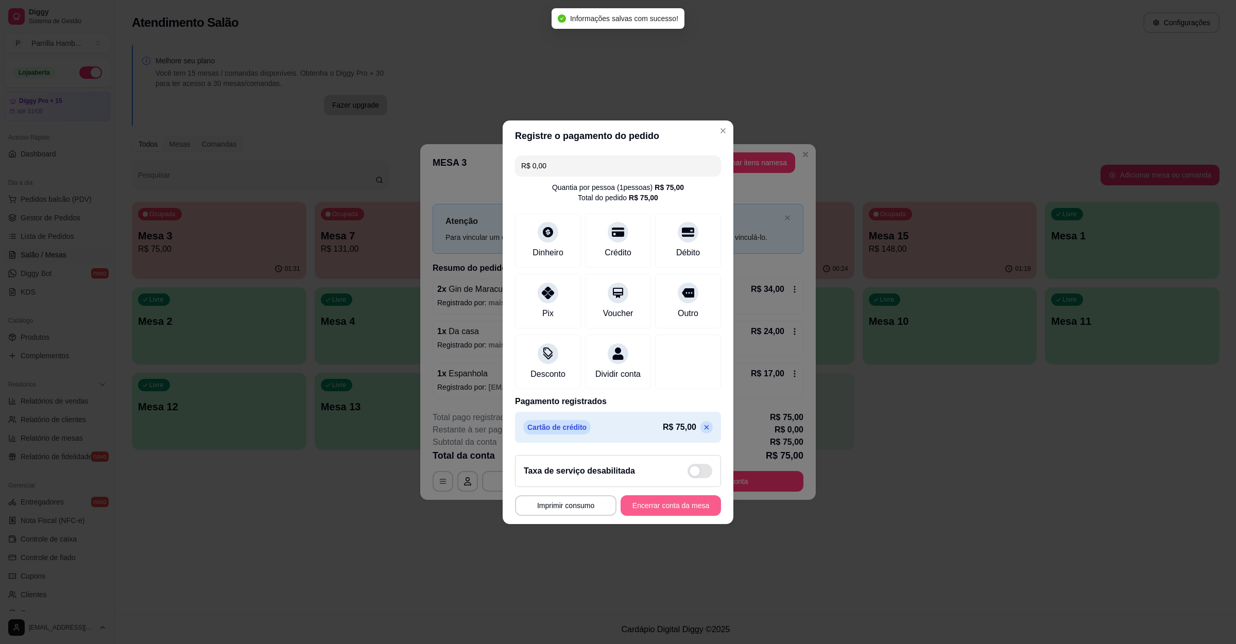
click at [644, 516] on button "Encerrar conta da mesa" at bounding box center [670, 505] width 100 height 21
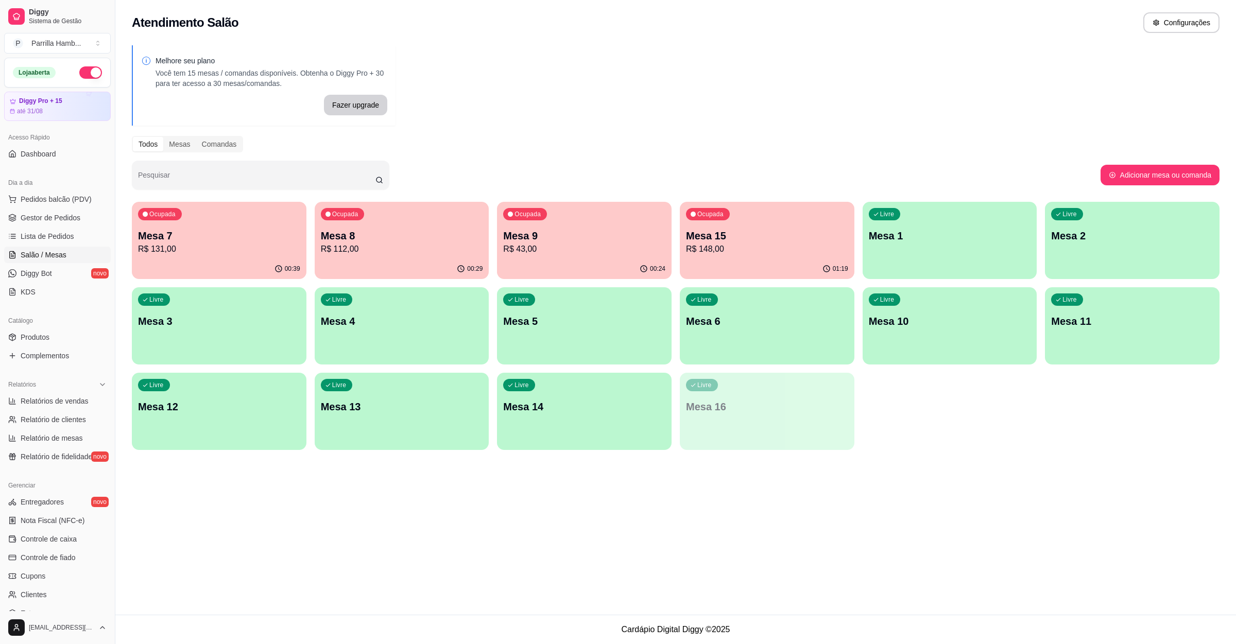
click at [764, 259] on div "01:19" at bounding box center [767, 269] width 175 height 20
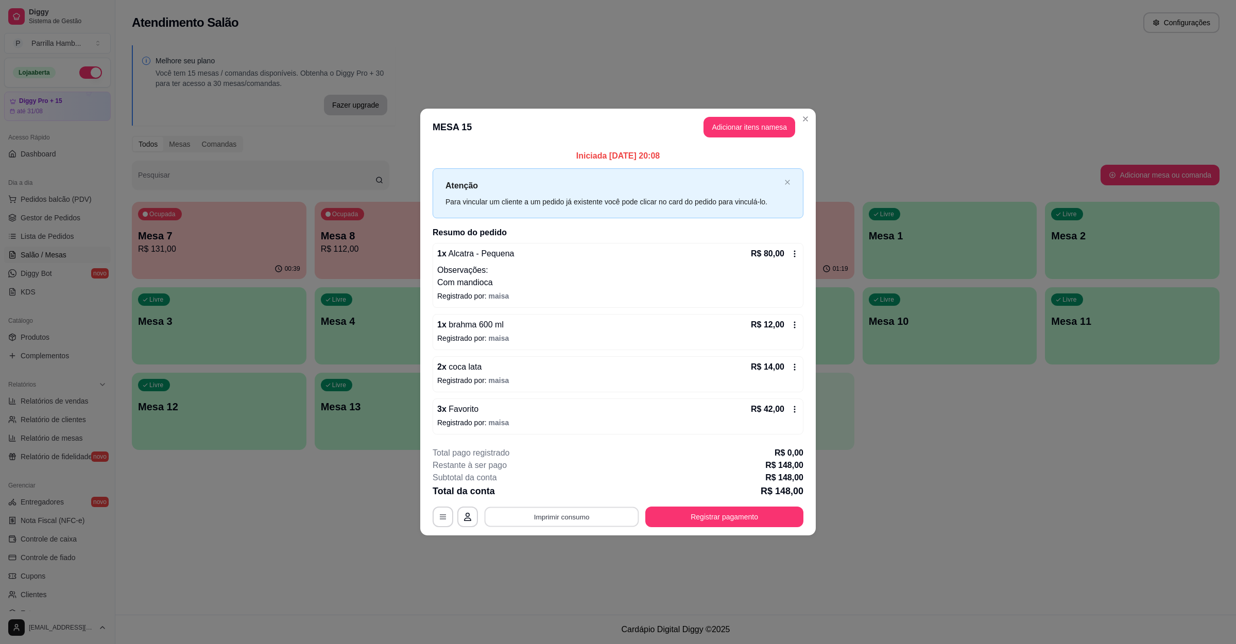
click at [557, 514] on button "Imprimir consumo" at bounding box center [561, 517] width 154 height 20
click at [550, 490] on button "IMPRESSORA" at bounding box center [564, 494] width 75 height 16
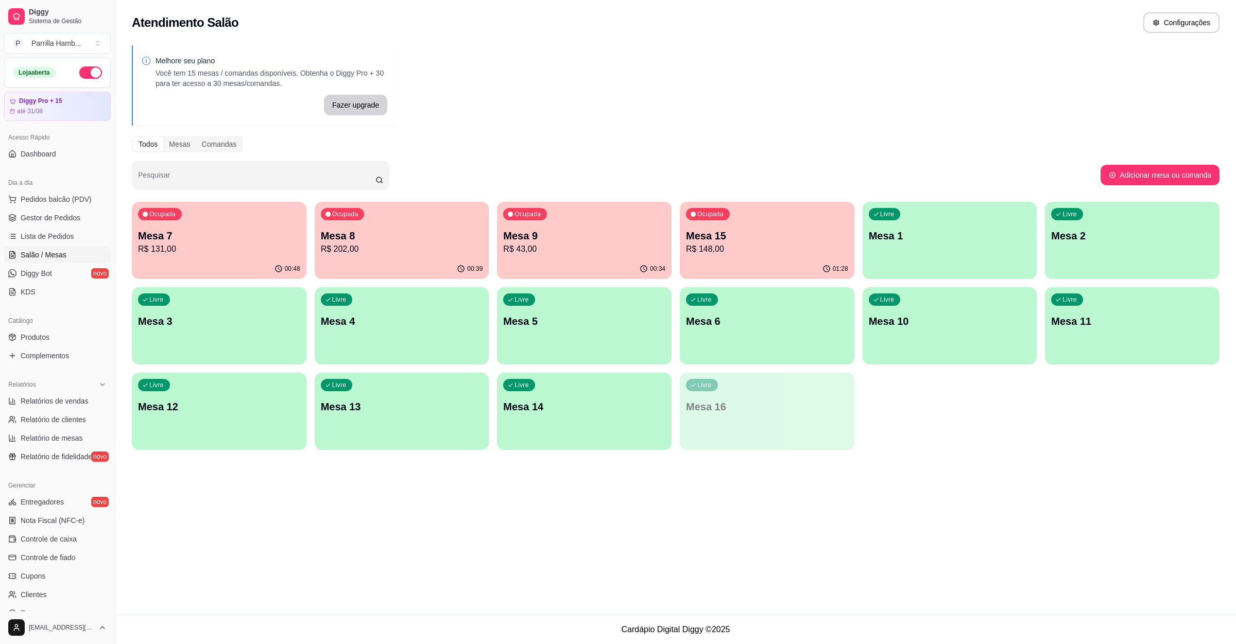
click at [789, 253] on p "R$ 148,00" at bounding box center [767, 249] width 162 height 12
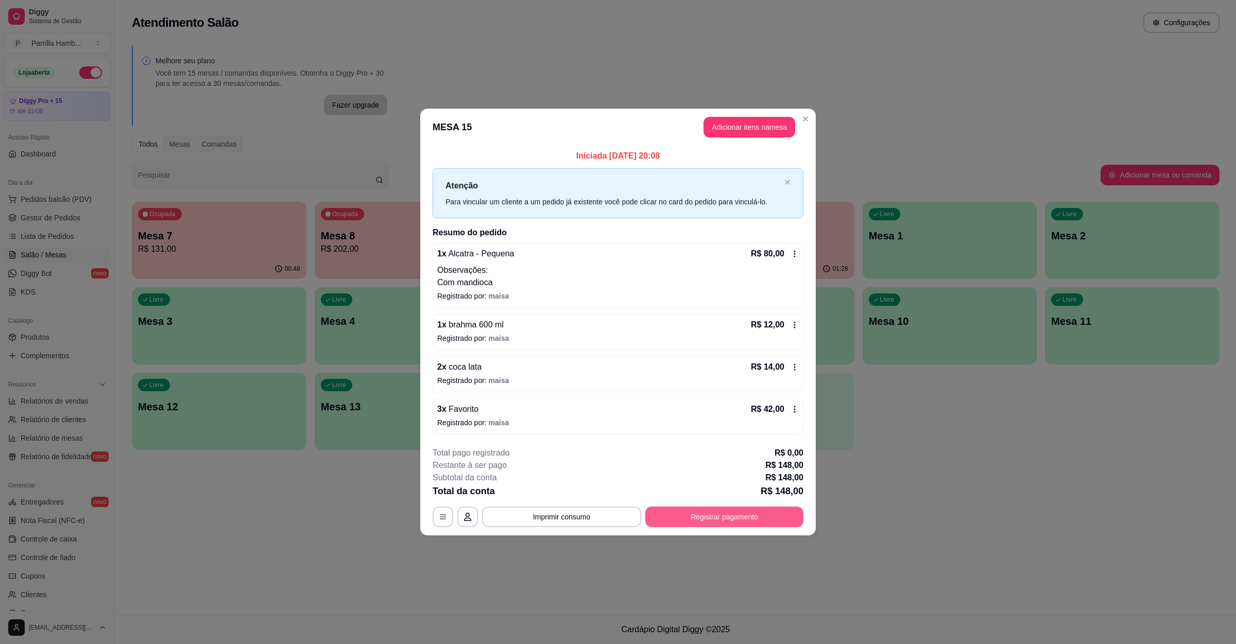
click at [741, 513] on button "Registrar pagamento" at bounding box center [724, 517] width 158 height 21
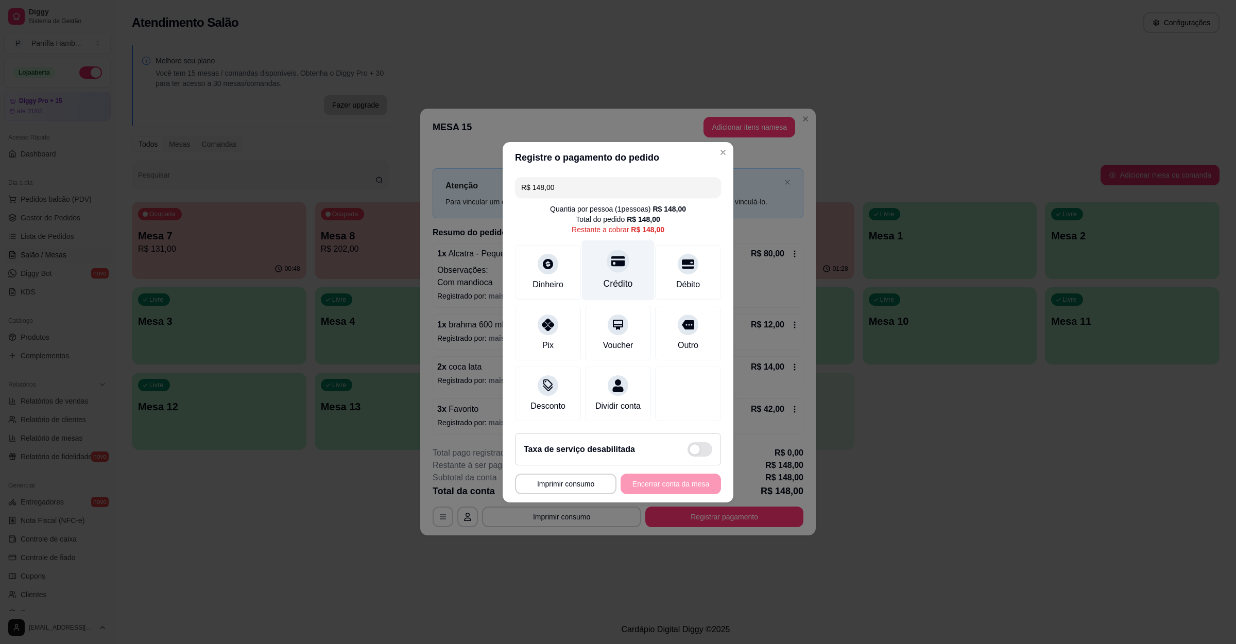
click at [617, 264] on div "Crédito" at bounding box center [618, 270] width 73 height 60
type input "R$ 0,00"
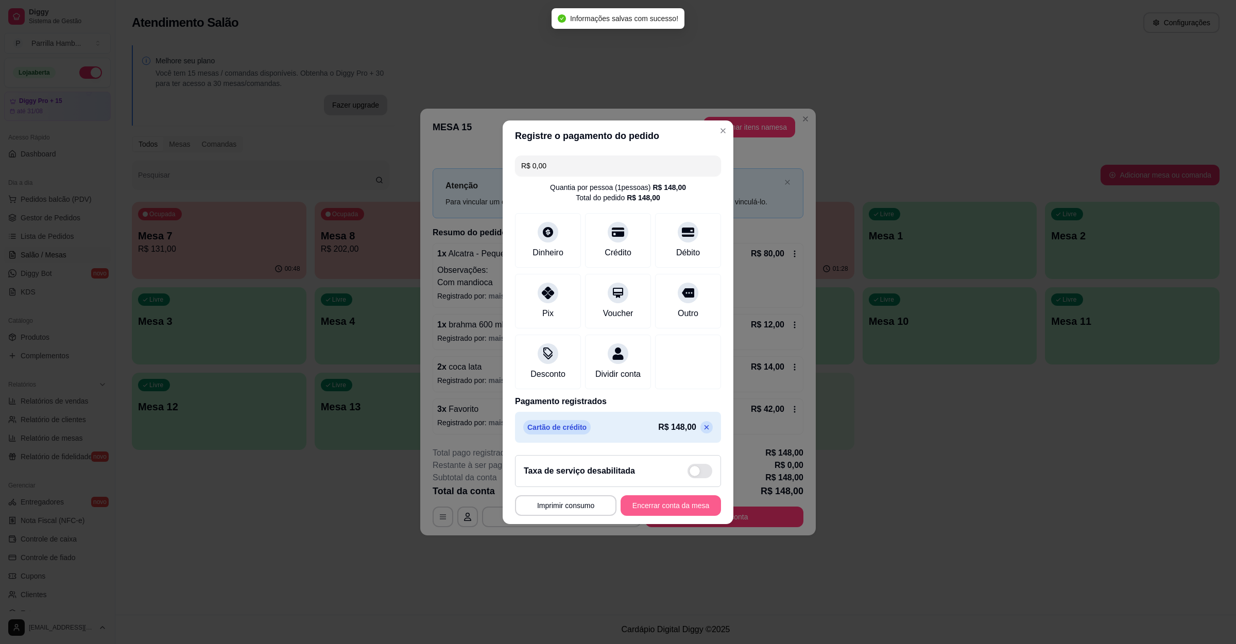
click at [669, 510] on button "Encerrar conta da mesa" at bounding box center [670, 505] width 100 height 21
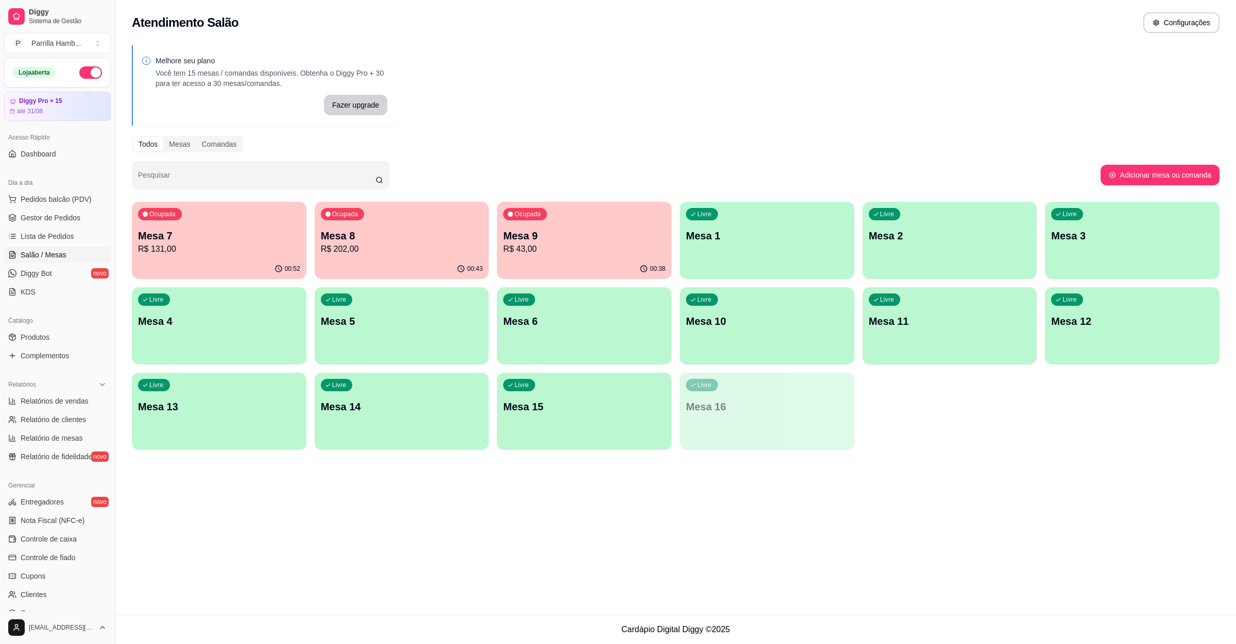
click at [564, 229] on p "Mesa 9" at bounding box center [584, 236] width 162 height 14
click at [249, 232] on p "Mesa 7" at bounding box center [219, 236] width 157 height 14
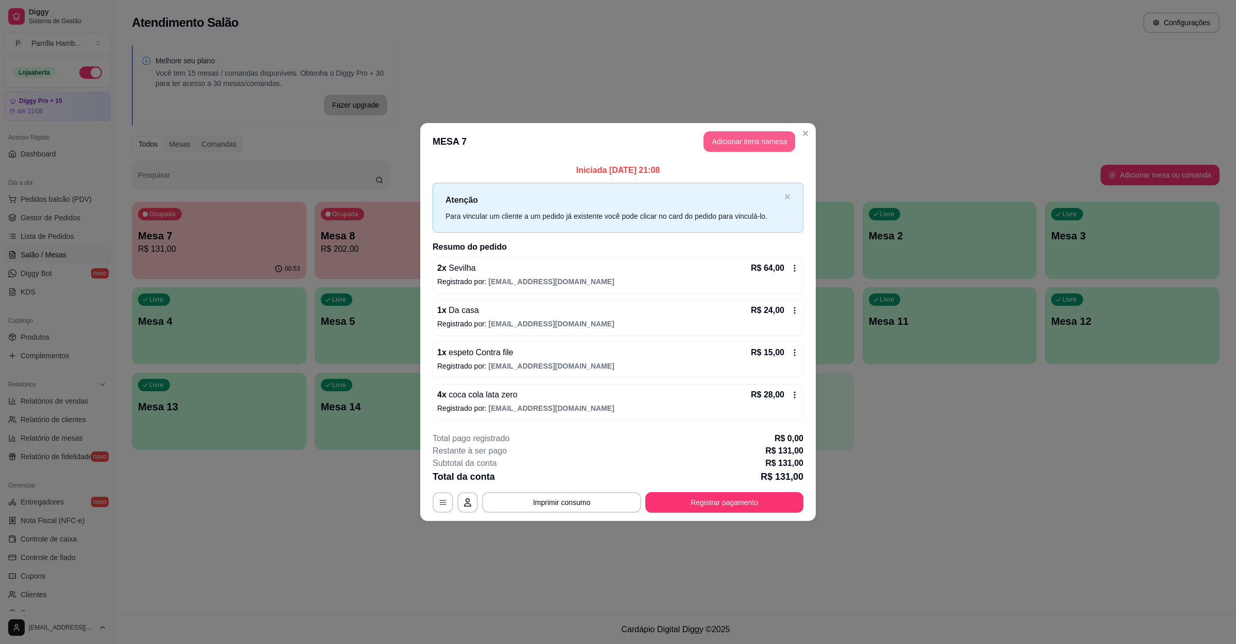
click at [740, 144] on button "Adicionar itens na mesa" at bounding box center [749, 141] width 92 height 21
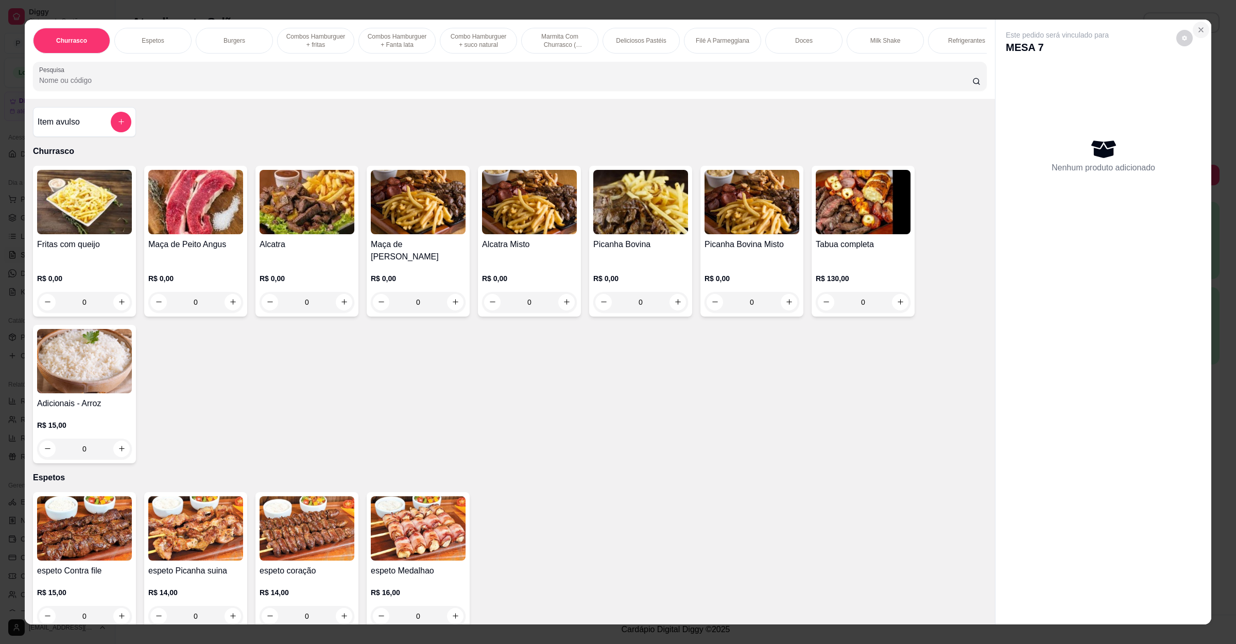
click at [1199, 30] on icon "Close" at bounding box center [1201, 30] width 4 height 4
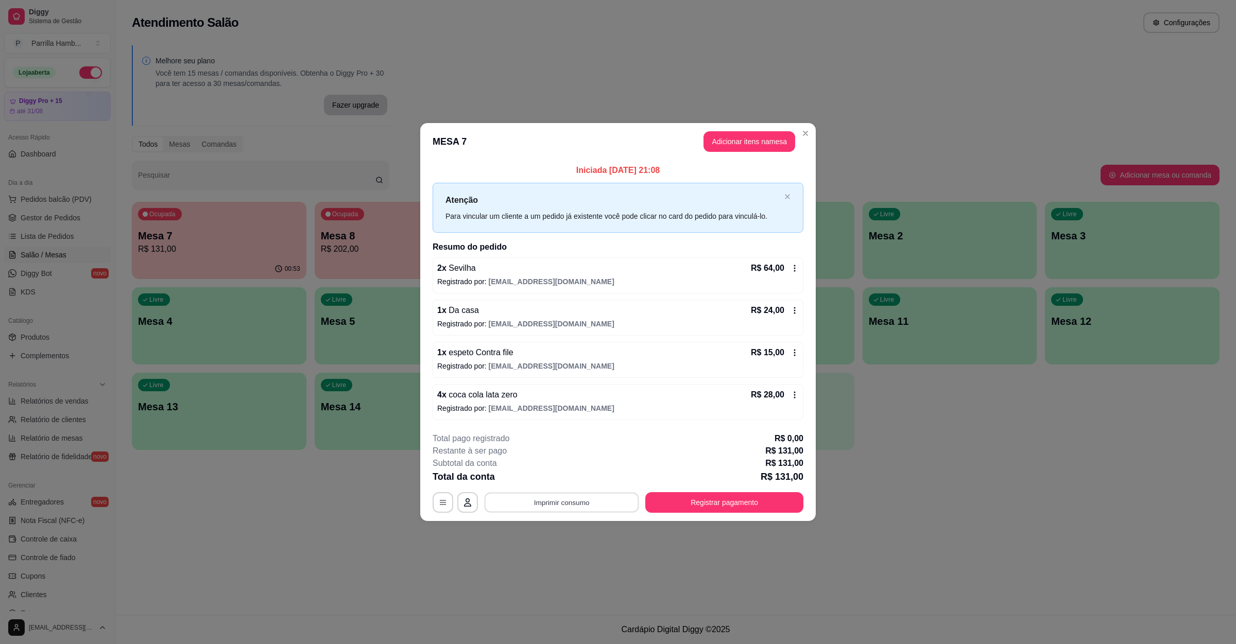
click at [559, 493] on div "**********" at bounding box center [617, 502] width 371 height 21
click at [560, 516] on footer "**********" at bounding box center [617, 472] width 395 height 97
click at [569, 504] on button "Imprimir consumo" at bounding box center [561, 502] width 159 height 21
click at [568, 475] on button "IMPRESSORA" at bounding box center [564, 480] width 75 height 16
click at [713, 504] on button "Registrar pagamento" at bounding box center [724, 502] width 158 height 21
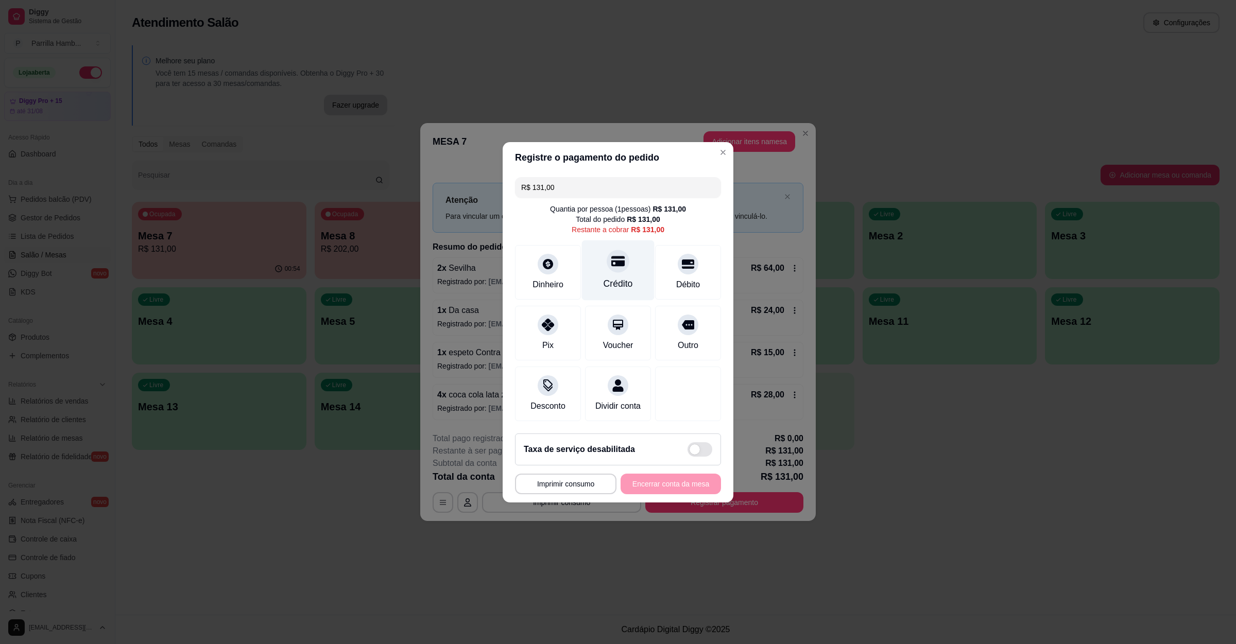
click at [625, 254] on div "Crédito" at bounding box center [618, 270] width 73 height 60
type input "R$ 0,00"
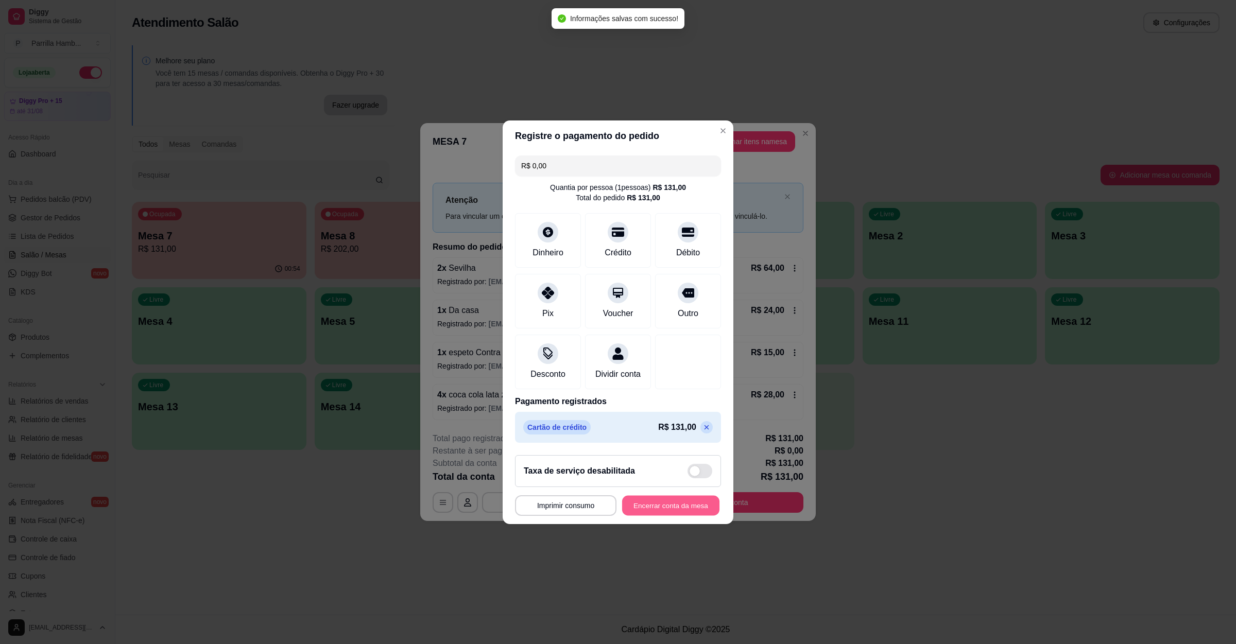
click at [655, 514] on button "Encerrar conta da mesa" at bounding box center [670, 505] width 97 height 20
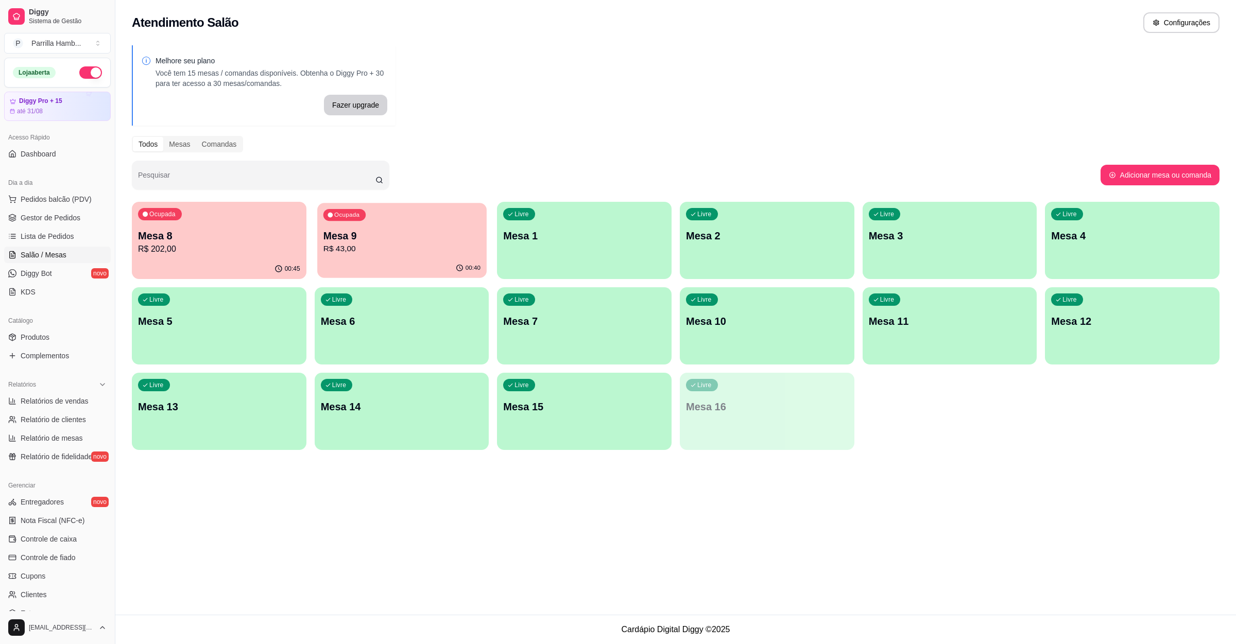
click at [357, 249] on p "R$ 43,00" at bounding box center [401, 249] width 157 height 12
click at [360, 237] on p "Mesa 9" at bounding box center [402, 236] width 162 height 14
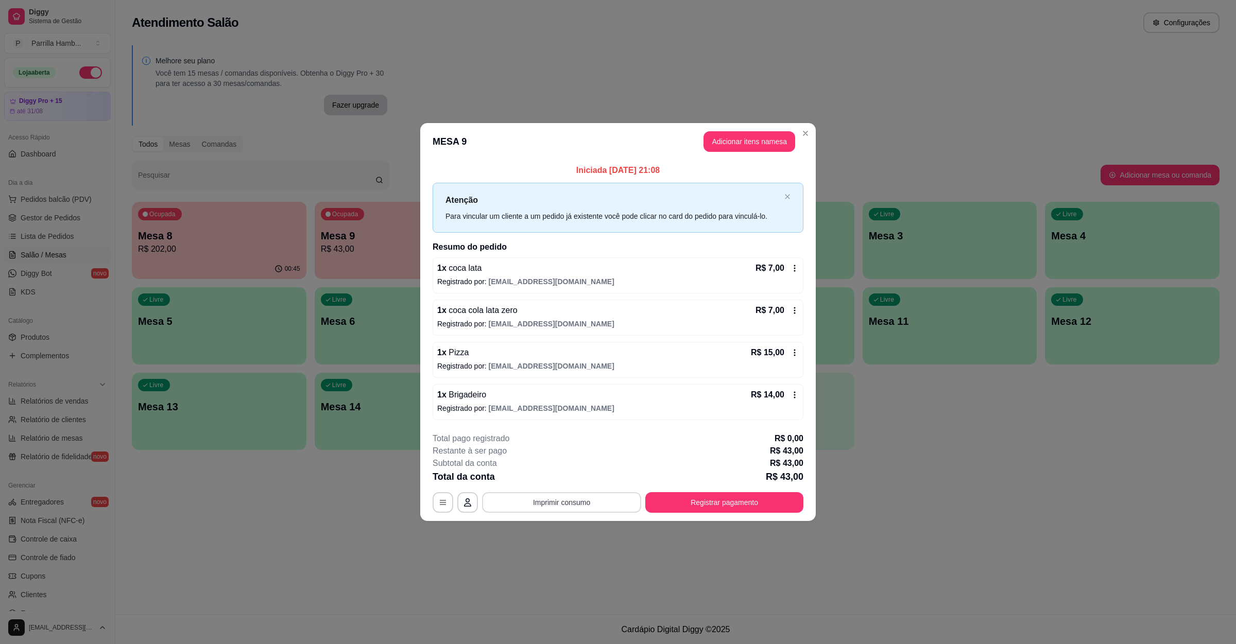
click at [553, 504] on button "Imprimir consumo" at bounding box center [561, 502] width 159 height 21
click at [553, 482] on button "IMPRESSORA" at bounding box center [564, 480] width 72 height 16
click at [766, 508] on button "Registrar pagamento" at bounding box center [724, 502] width 158 height 21
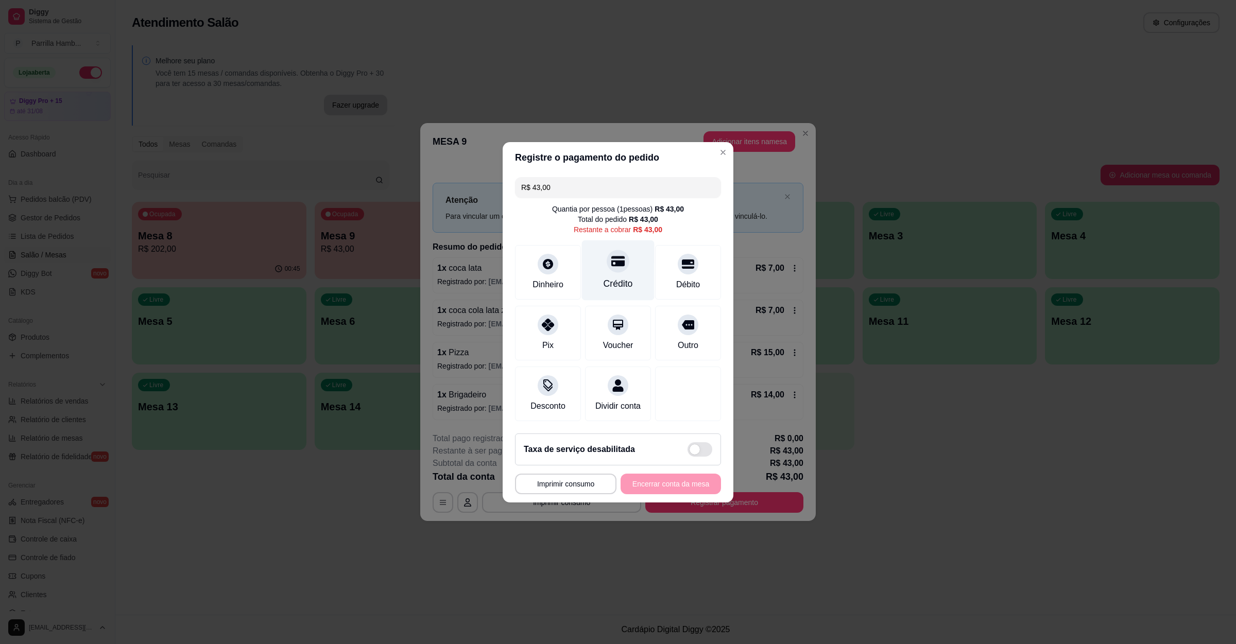
click at [617, 277] on div "Crédito" at bounding box center [617, 283] width 29 height 13
type input "R$ 0,00"
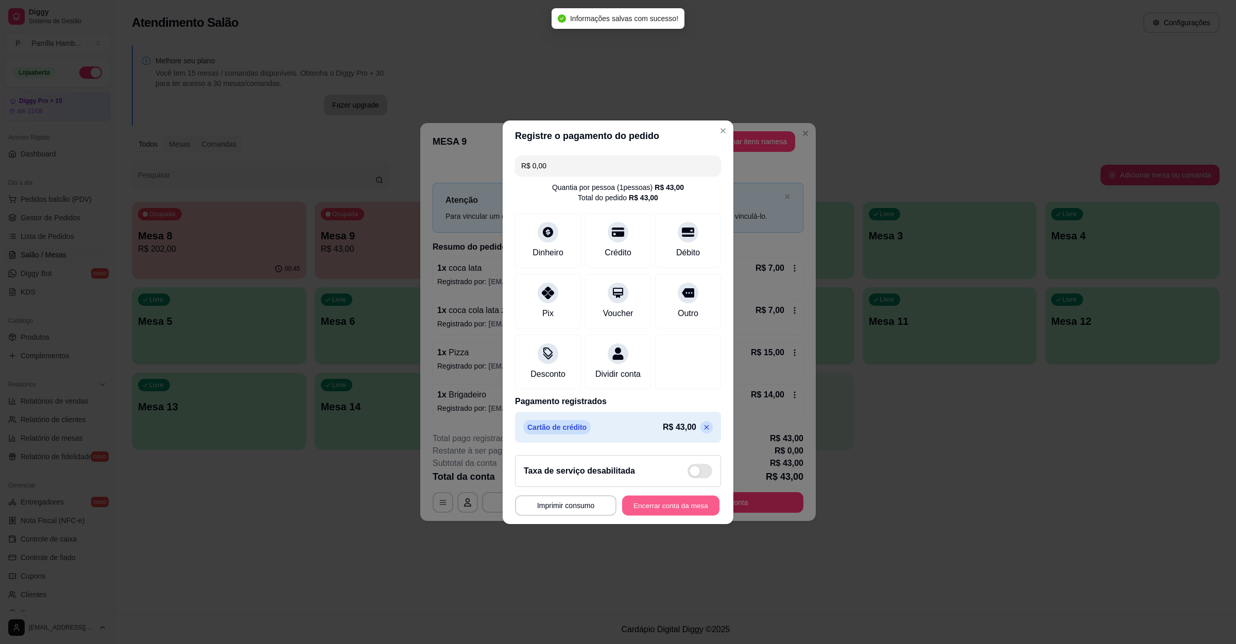
click at [666, 510] on button "Encerrar conta da mesa" at bounding box center [670, 505] width 97 height 20
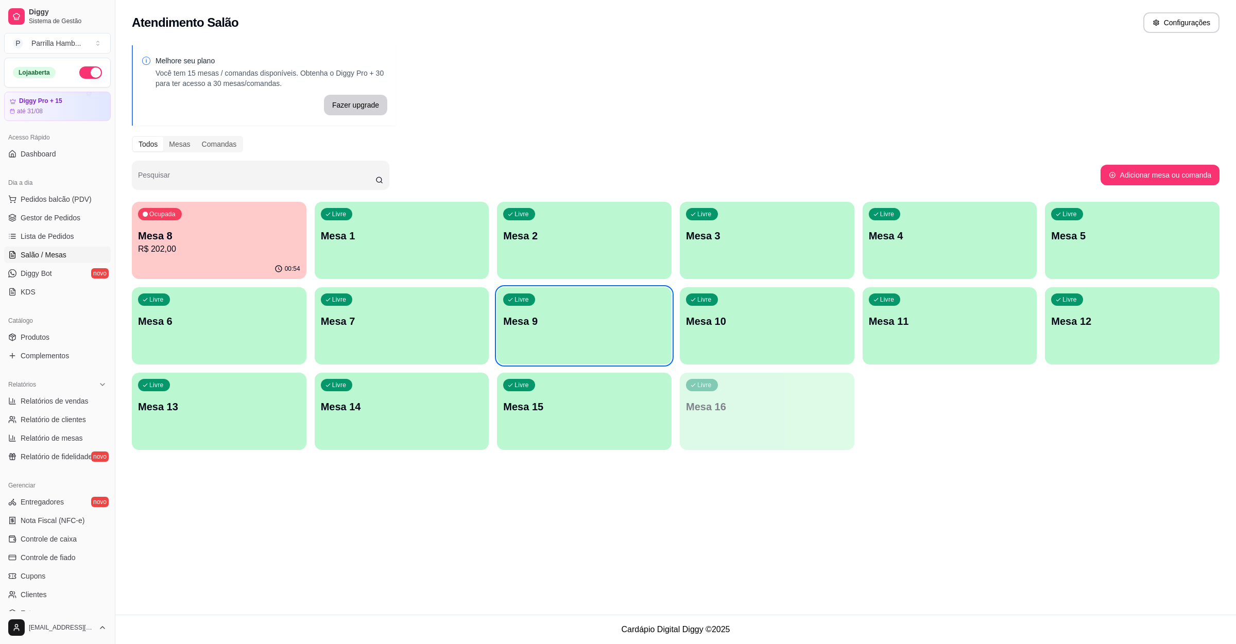
click at [433, 232] on p "Mesa 1" at bounding box center [402, 236] width 162 height 14
click at [349, 315] on p "Mesa 7" at bounding box center [402, 321] width 162 height 14
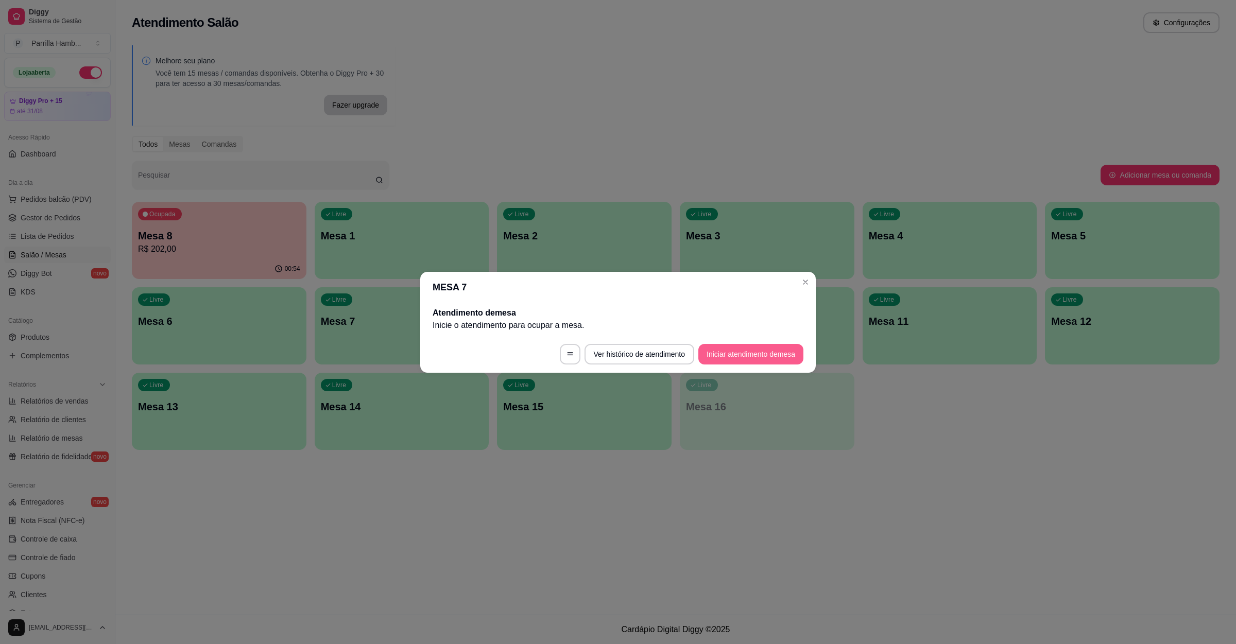
click at [754, 349] on button "Iniciar atendimento de mesa" at bounding box center [750, 354] width 105 height 21
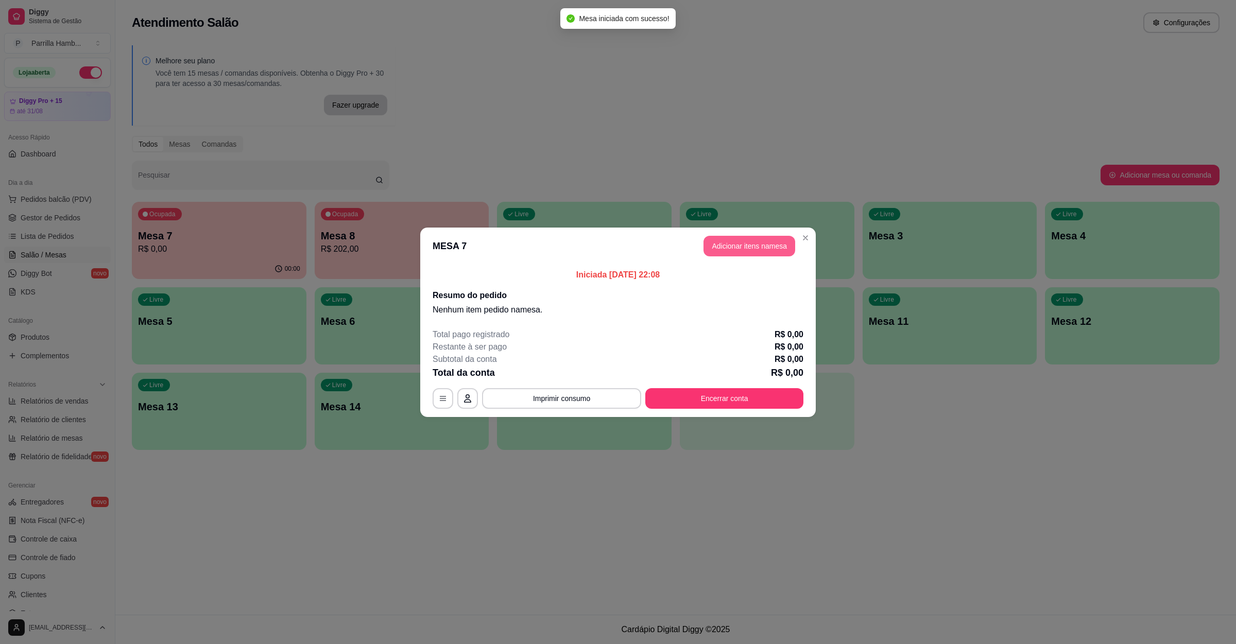
click at [744, 241] on button "Adicionar itens na mesa" at bounding box center [749, 246] width 92 height 21
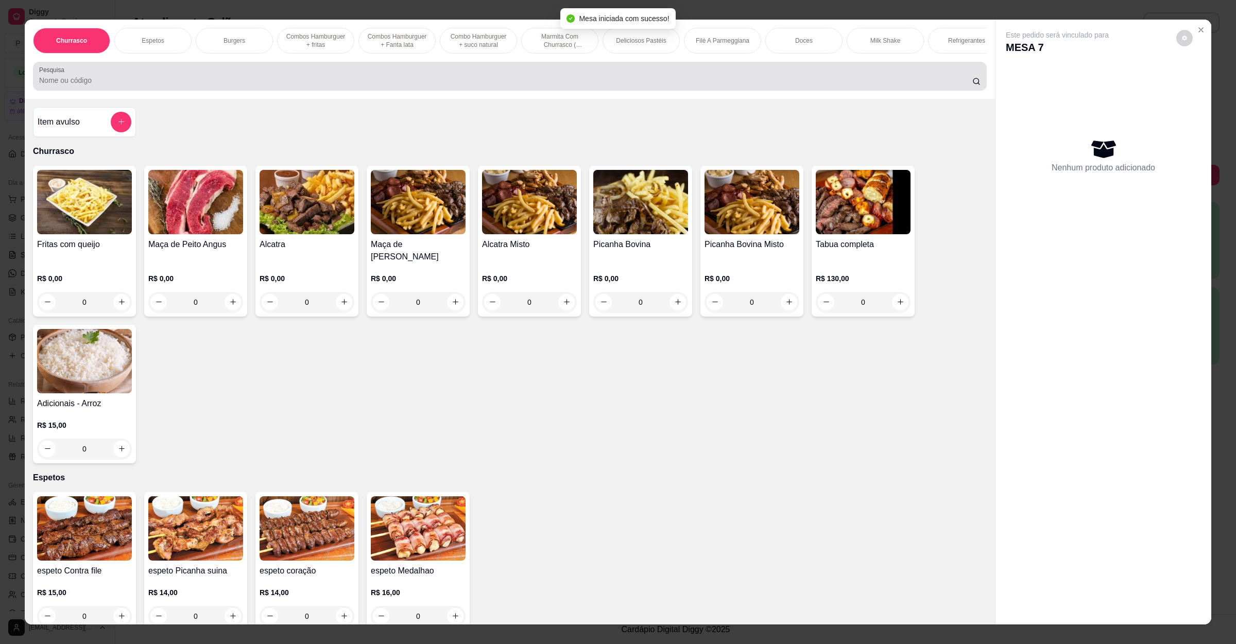
click at [324, 85] on input "Pesquisa" at bounding box center [505, 80] width 933 height 10
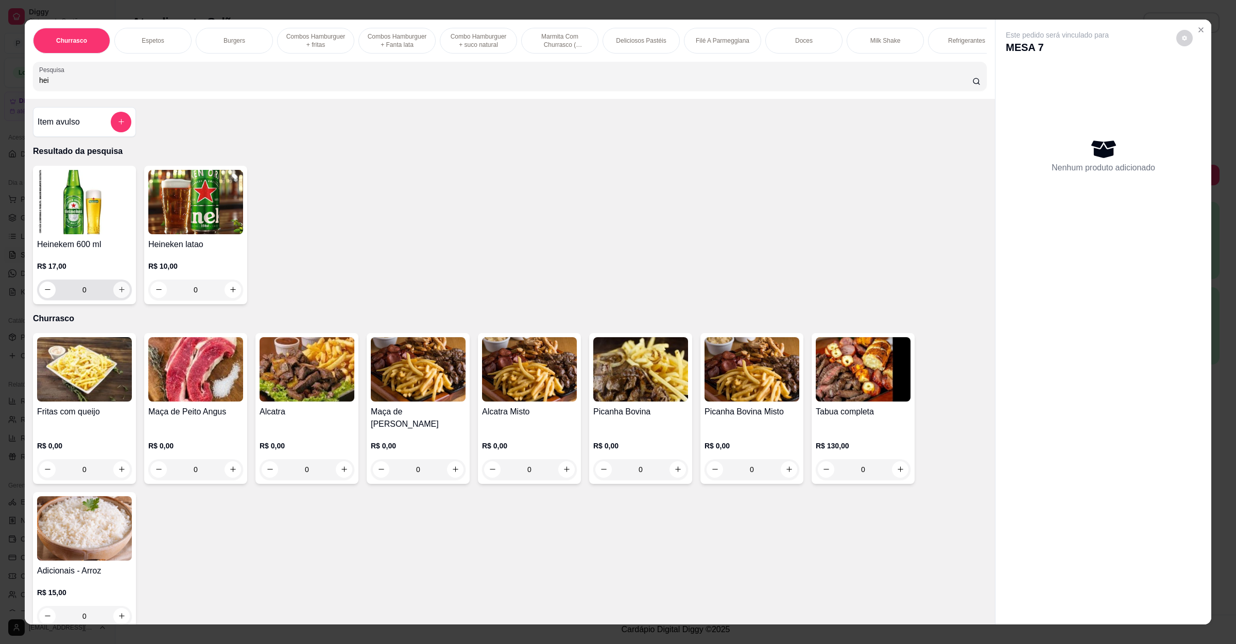
type input "hei"
click at [116, 298] on button "increase-product-quantity" at bounding box center [121, 290] width 16 height 16
type input "1"
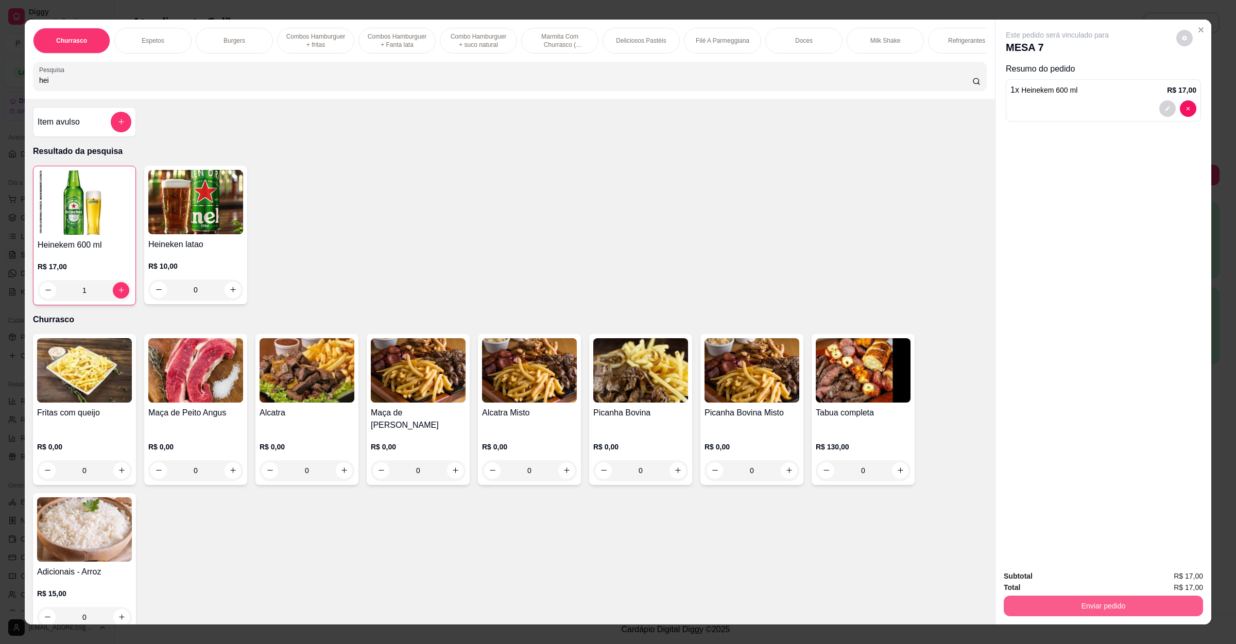
click at [1046, 605] on button "Enviar pedido" at bounding box center [1102, 606] width 199 height 21
click at [1052, 577] on button "Não registrar e enviar pedido" at bounding box center [1067, 580] width 104 height 19
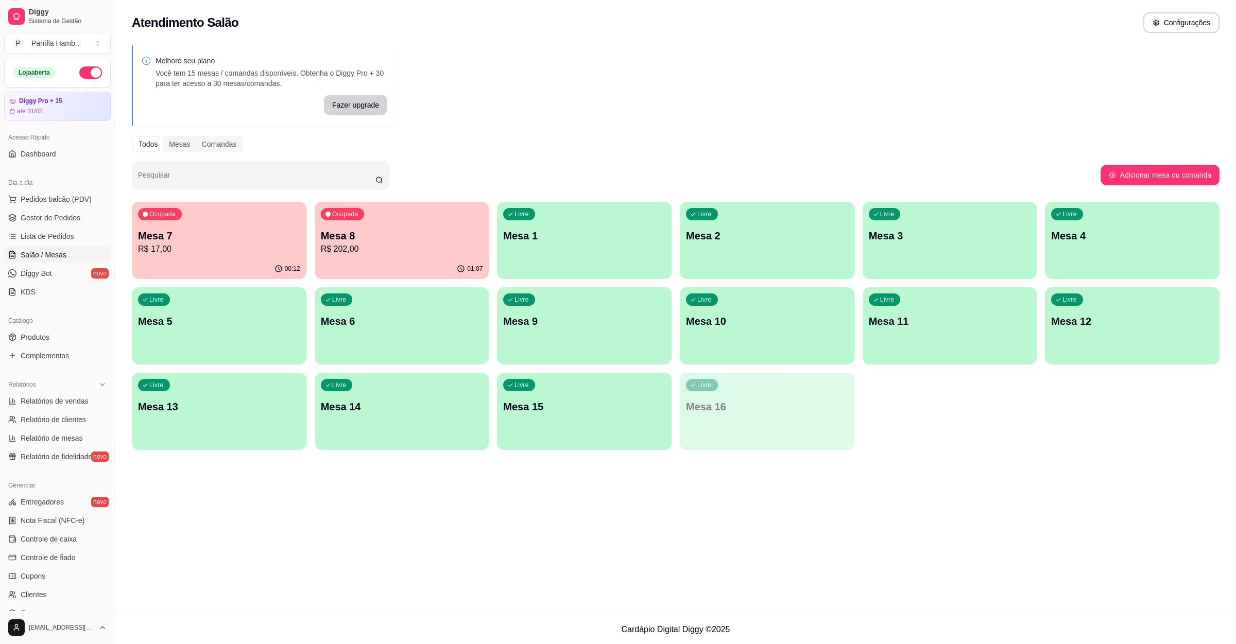
click at [411, 263] on div "01:07" at bounding box center [402, 269] width 175 height 20
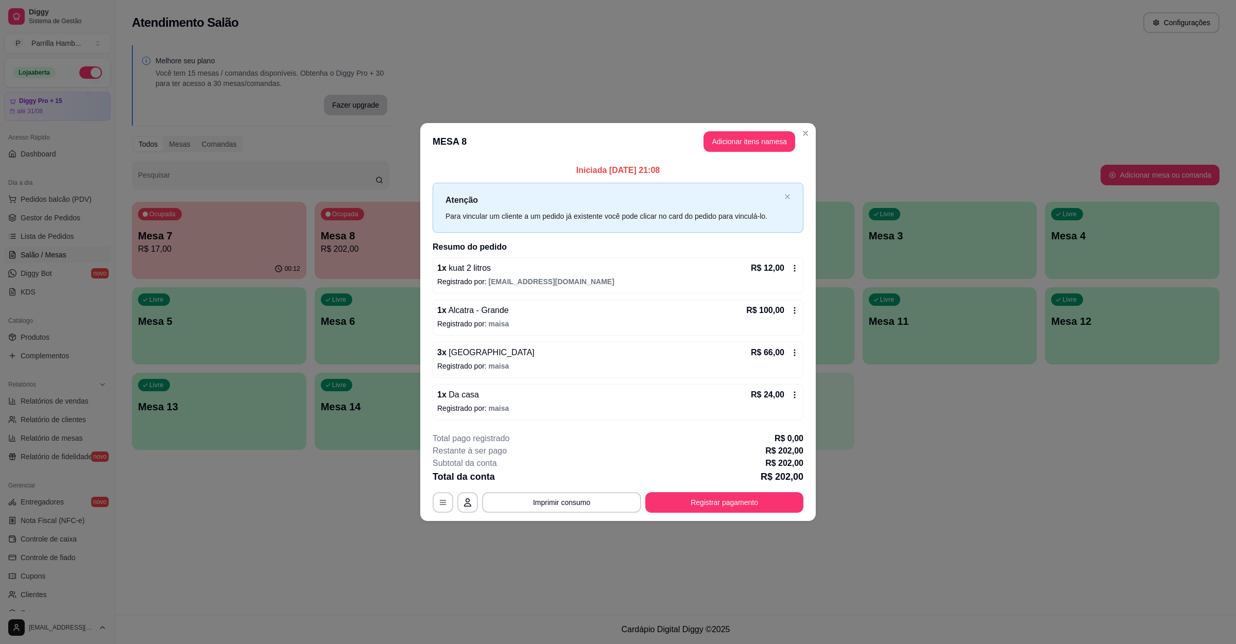
click at [652, 326] on p "Registrado por: maisa" at bounding box center [617, 324] width 361 height 10
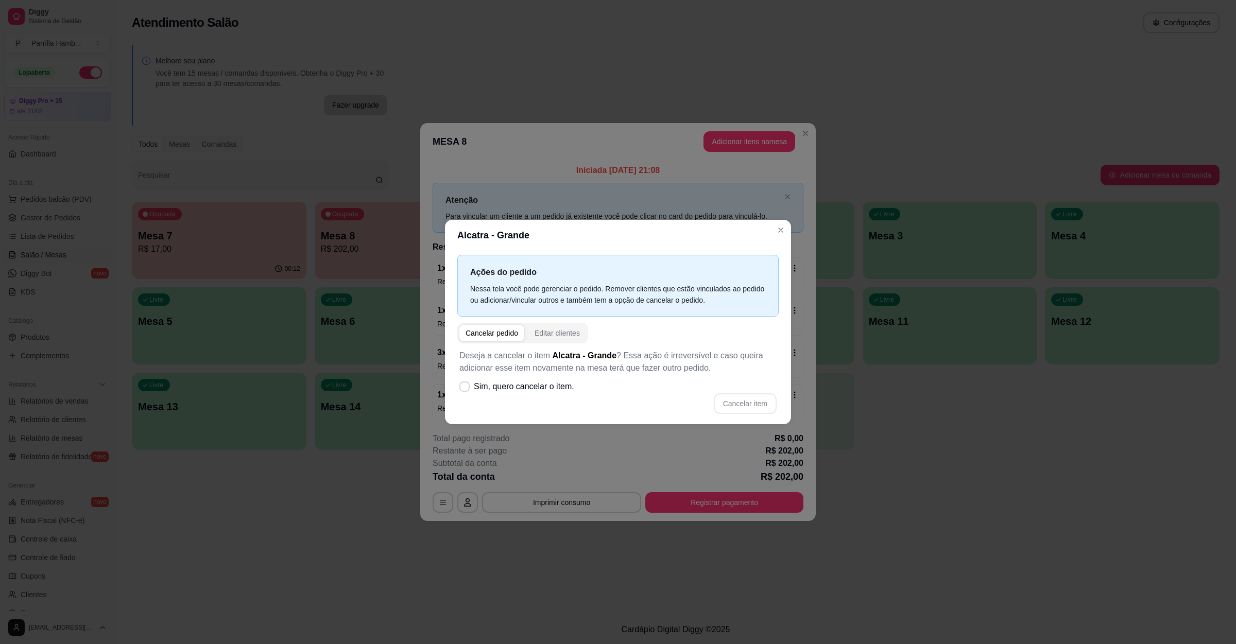
click at [493, 330] on div "Cancelar pedido" at bounding box center [491, 333] width 53 height 10
click at [464, 383] on span at bounding box center [464, 387] width 10 height 10
click at [464, 388] on input "Sim, quero cancelar o item." at bounding box center [462, 391] width 7 height 7
checkbox input "true"
click at [741, 408] on button "Cancelar item" at bounding box center [745, 403] width 63 height 21
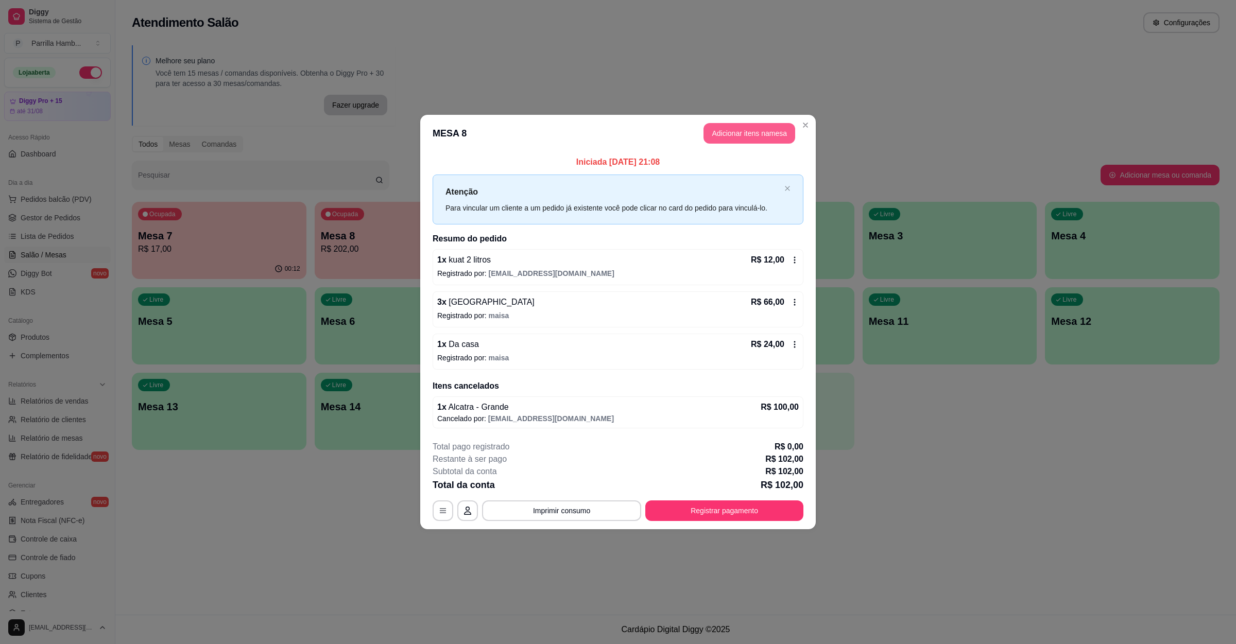
click at [734, 130] on button "Adicionar itens na mesa" at bounding box center [749, 133] width 92 height 21
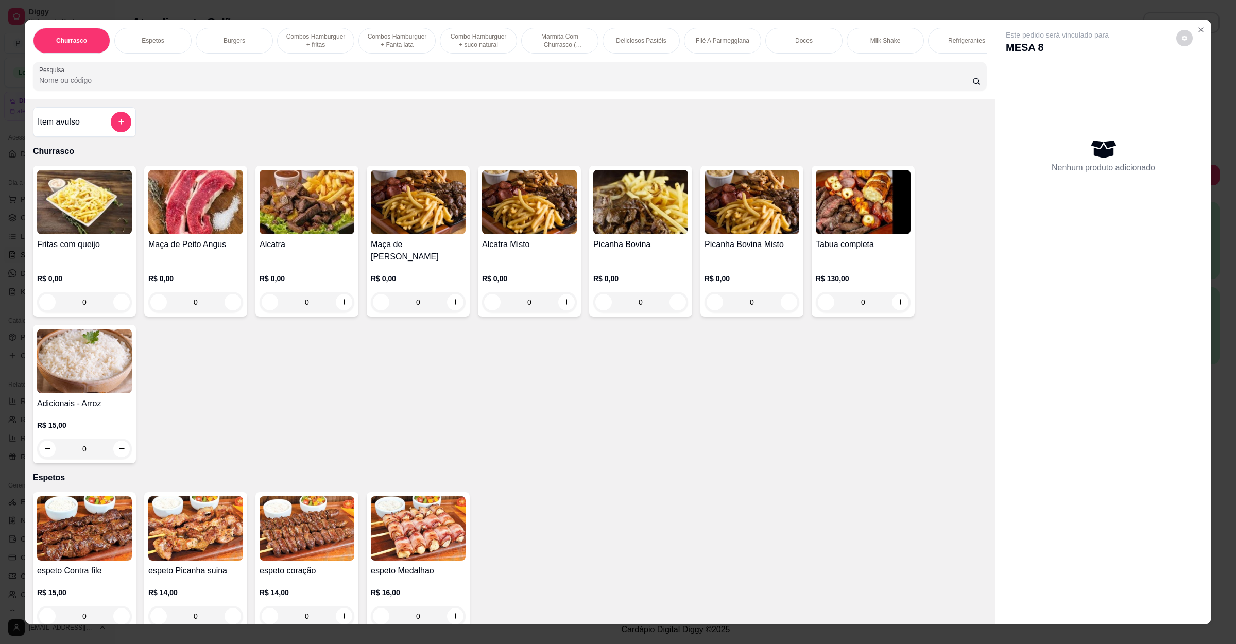
click at [112, 303] on div "0" at bounding box center [84, 302] width 95 height 21
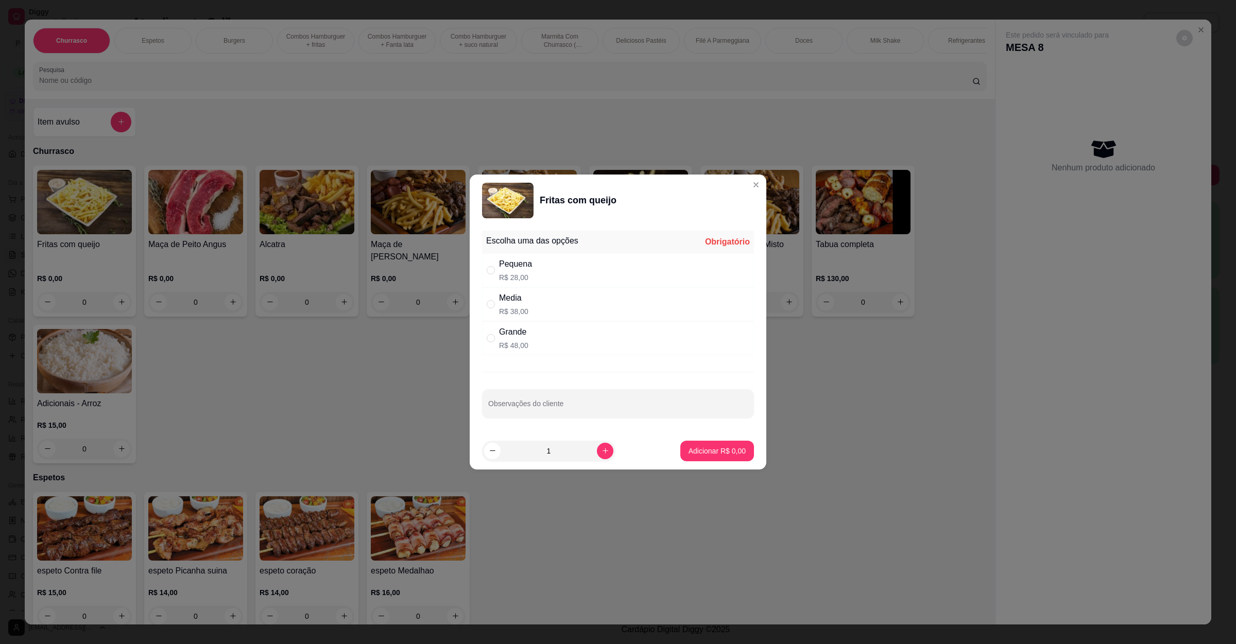
click at [646, 277] on div "Pequena R$ 28,00" at bounding box center [618, 270] width 272 height 34
radio input "true"
click at [711, 451] on p "Adicionar R$ 28,00" at bounding box center [714, 451] width 61 height 10
type input "1"
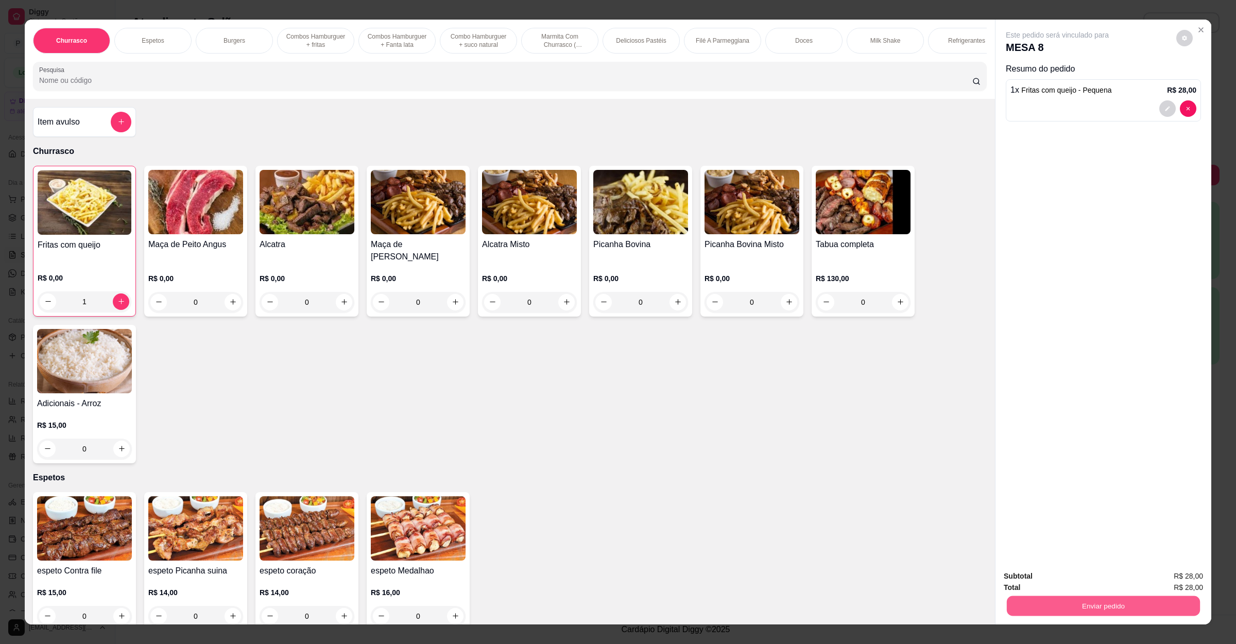
click at [1042, 608] on button "Enviar pedido" at bounding box center [1103, 606] width 193 height 20
click at [1085, 581] on button "Não registrar e enviar pedido" at bounding box center [1067, 581] width 107 height 20
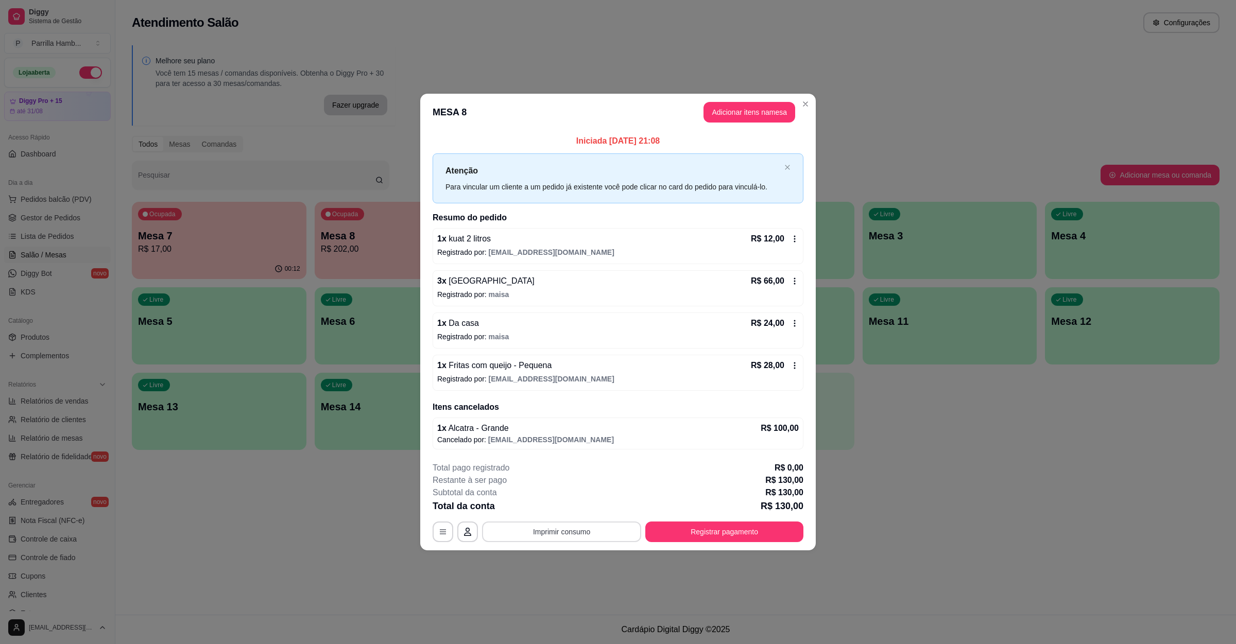
click at [584, 541] on button "Imprimir consumo" at bounding box center [561, 532] width 159 height 21
click at [584, 510] on button "IMPRESSORA" at bounding box center [564, 509] width 75 height 16
click at [685, 532] on button "Registrar pagamento" at bounding box center [724, 532] width 153 height 20
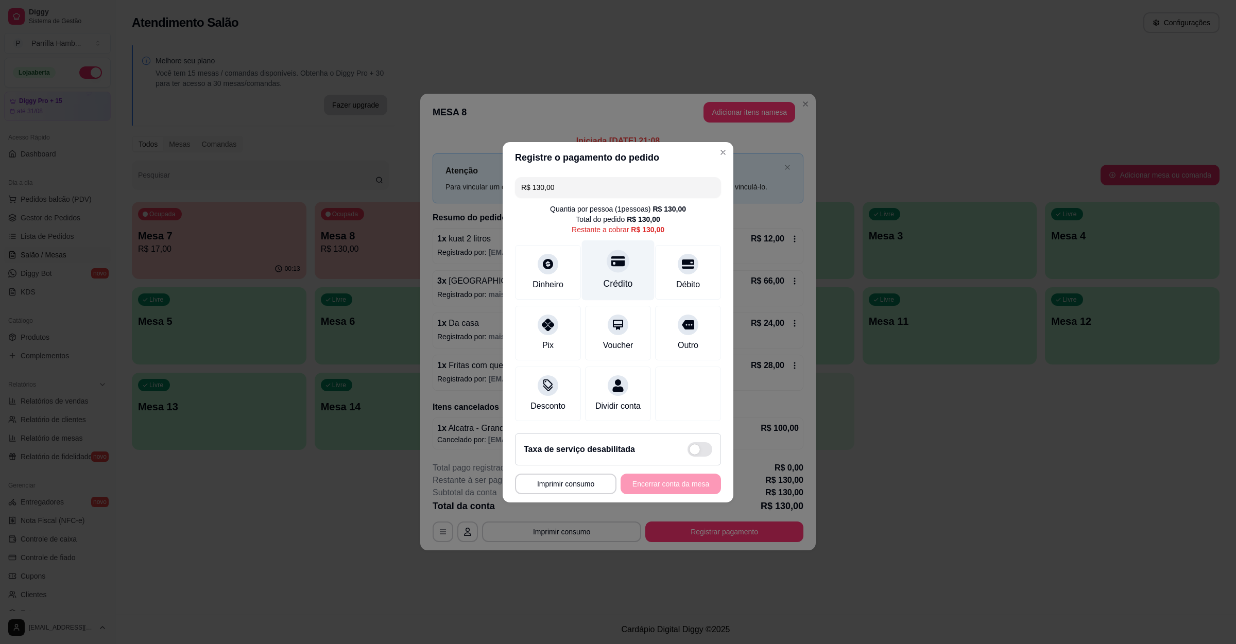
click at [604, 277] on div "Crédito" at bounding box center [617, 283] width 29 height 13
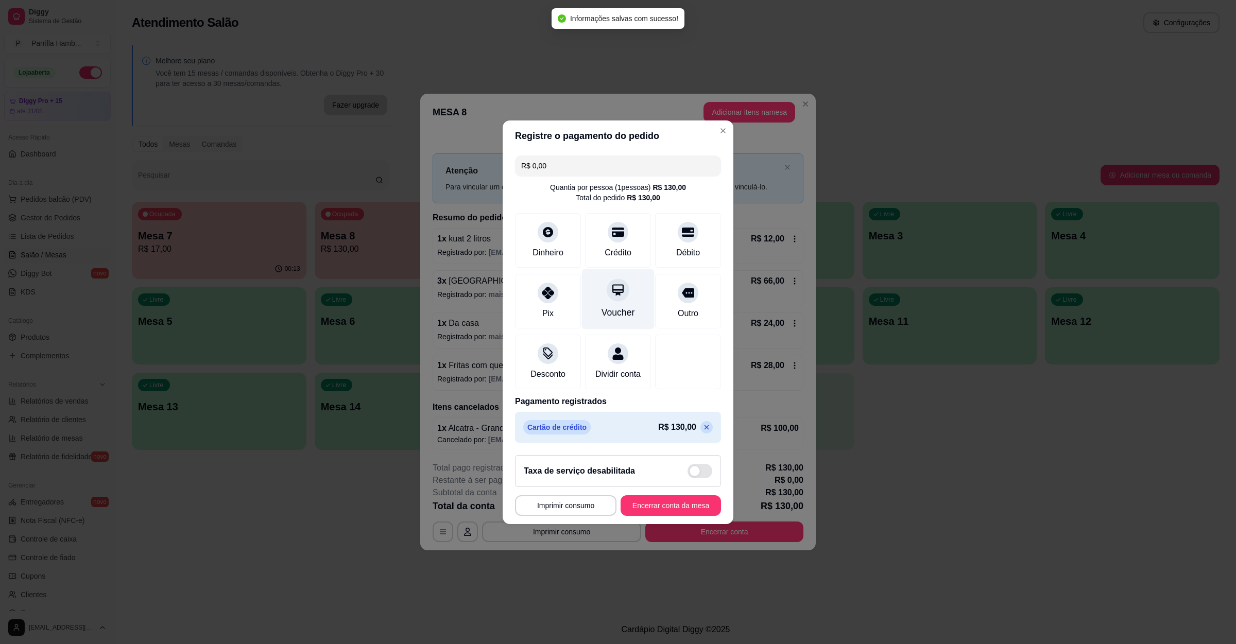
type input "R$ 0,00"
click at [659, 508] on button "Encerrar conta da mesa" at bounding box center [670, 505] width 100 height 21
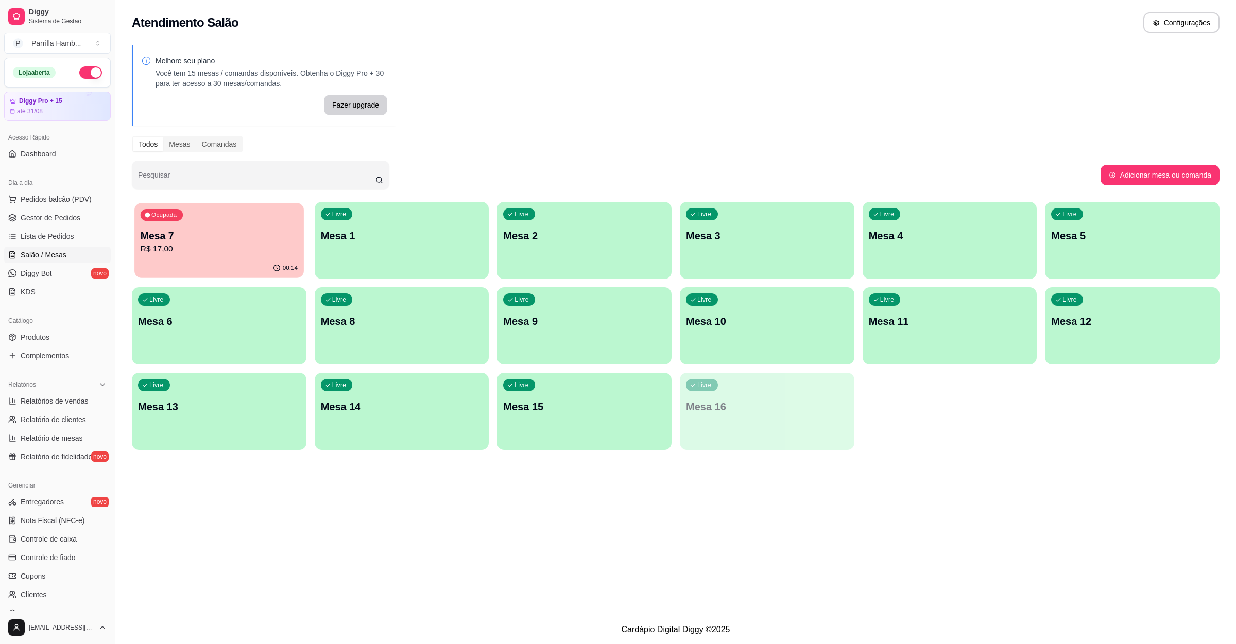
click at [218, 266] on div "00:14" at bounding box center [218, 268] width 169 height 20
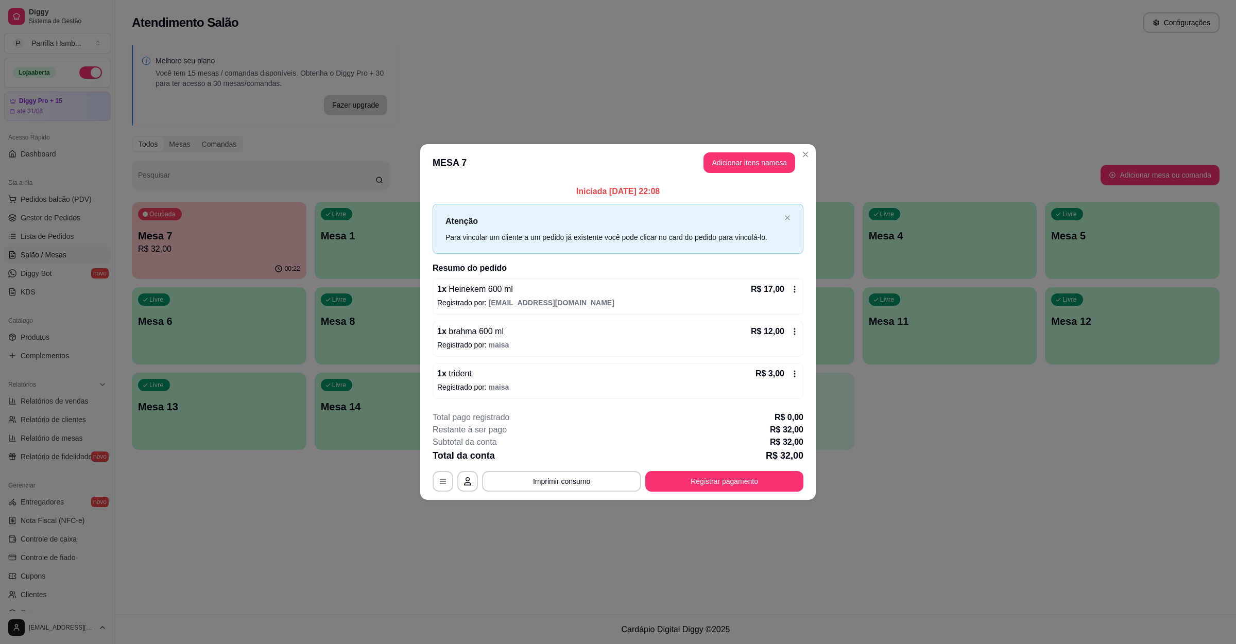
click at [714, 459] on div "Total da conta R$ 32,00" at bounding box center [617, 455] width 371 height 14
click at [709, 475] on button "Registrar pagamento" at bounding box center [724, 481] width 158 height 21
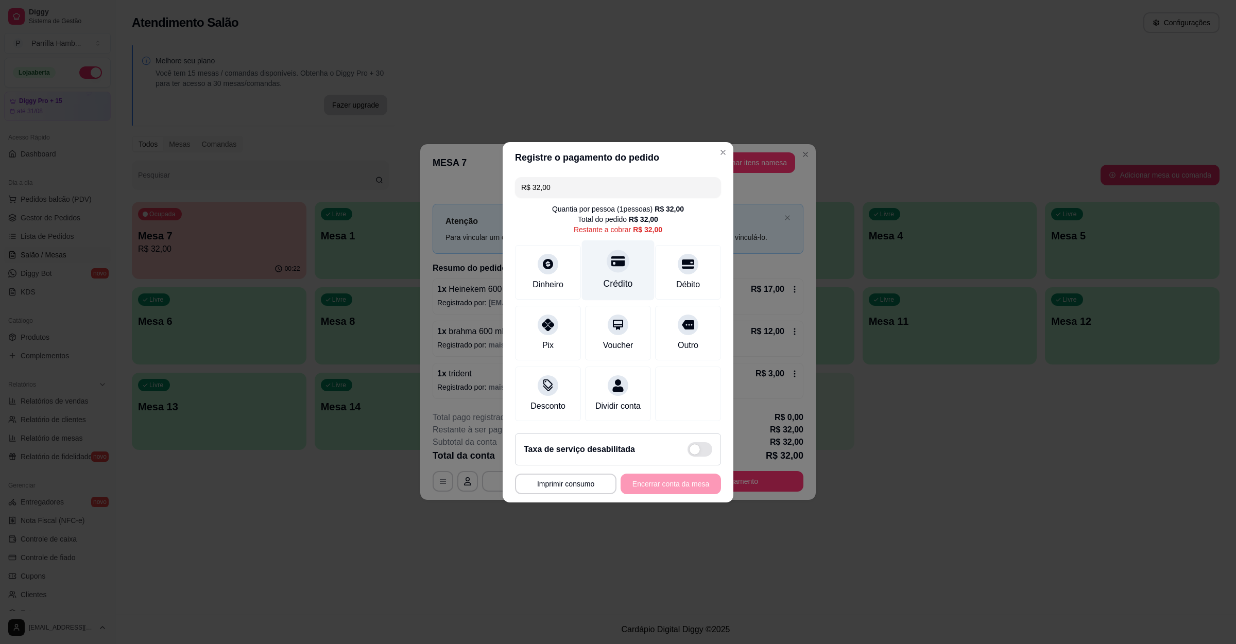
click at [595, 272] on div "Crédito" at bounding box center [618, 270] width 73 height 60
type input "R$ 0,00"
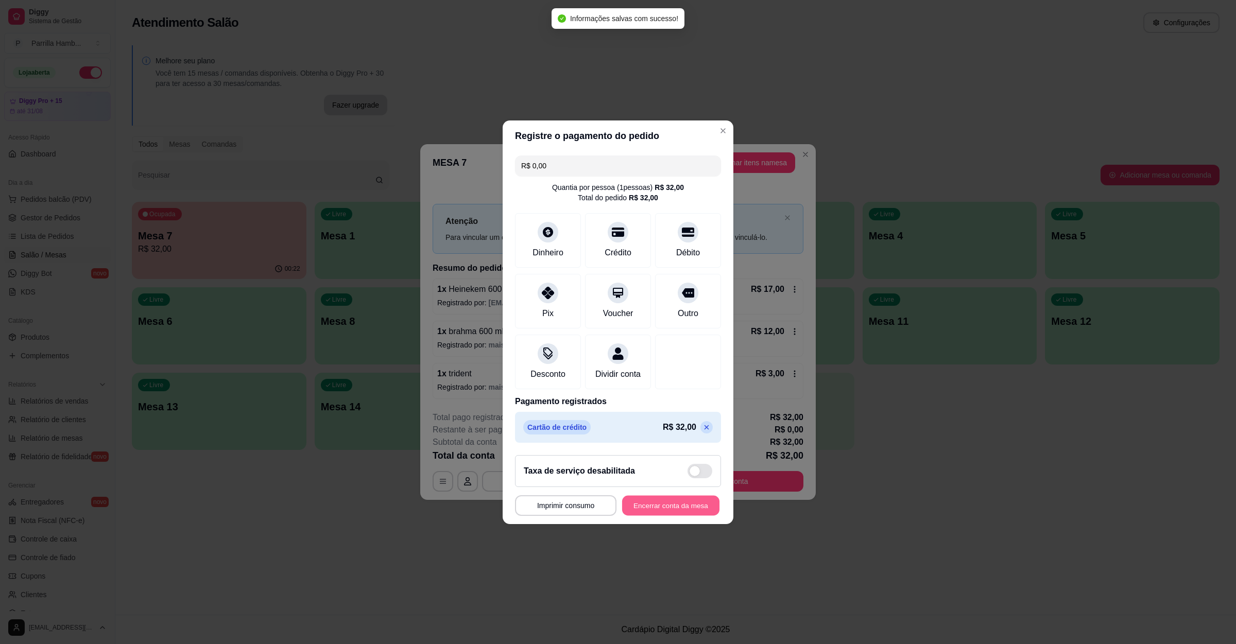
click at [674, 513] on button "Encerrar conta da mesa" at bounding box center [670, 505] width 97 height 20
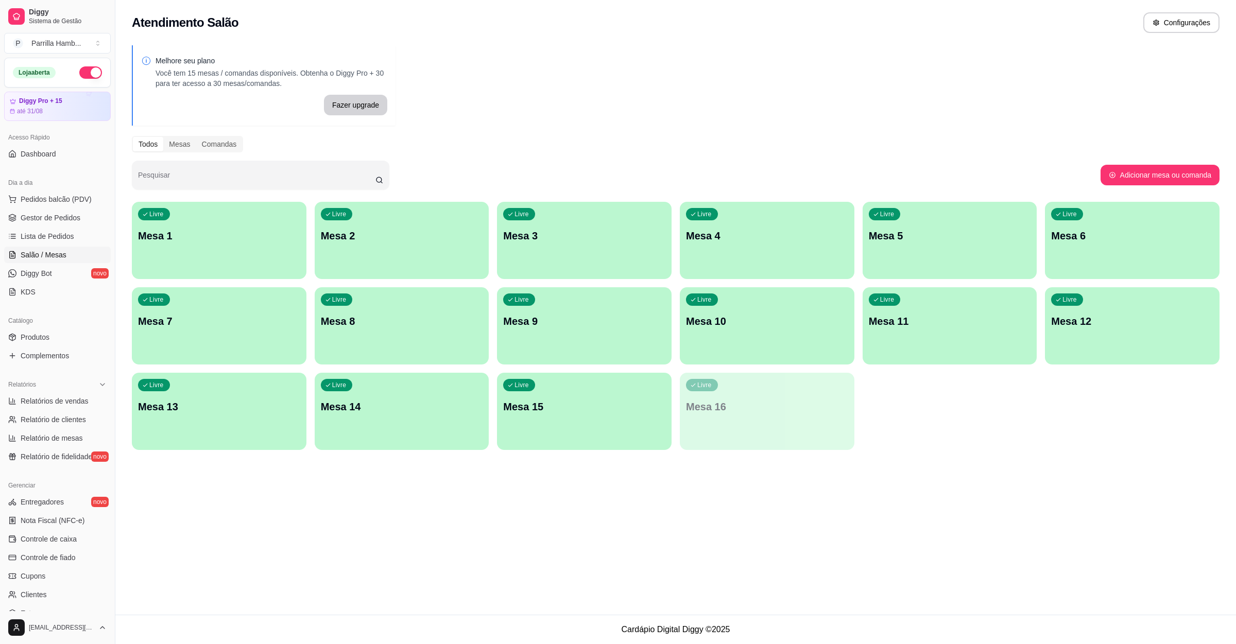
click at [42, 190] on div "Dia a dia" at bounding box center [57, 183] width 107 height 16
click at [42, 192] on button "Pedidos balcão (PDV)" at bounding box center [57, 199] width 107 height 16
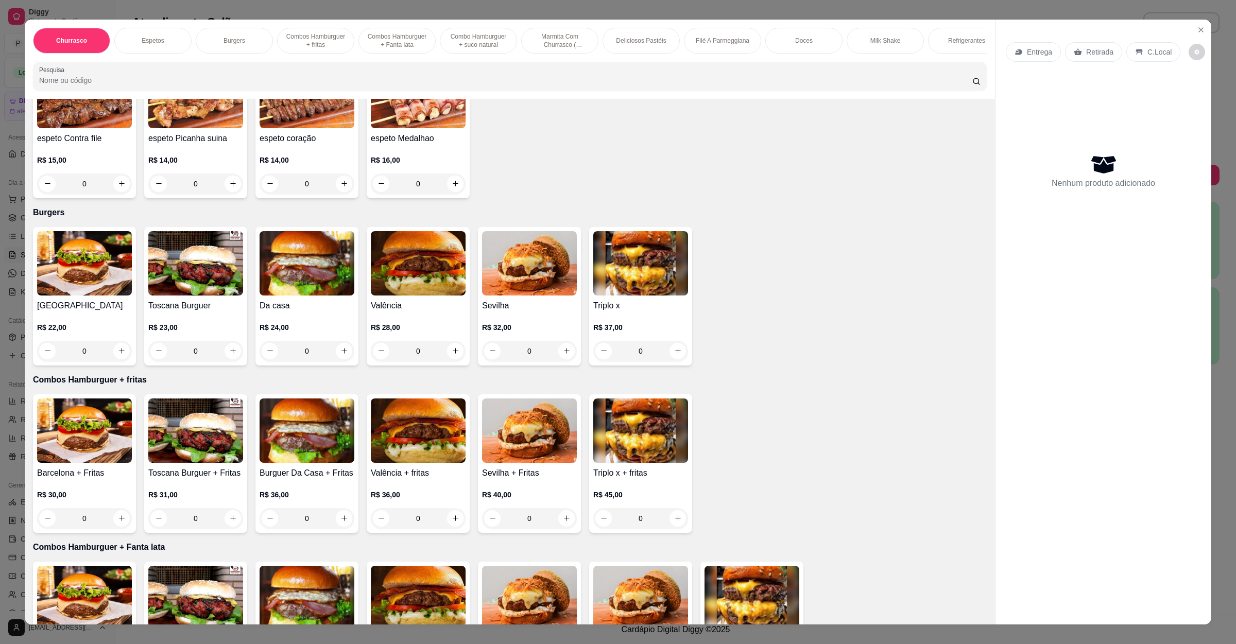
scroll to position [386, 0]
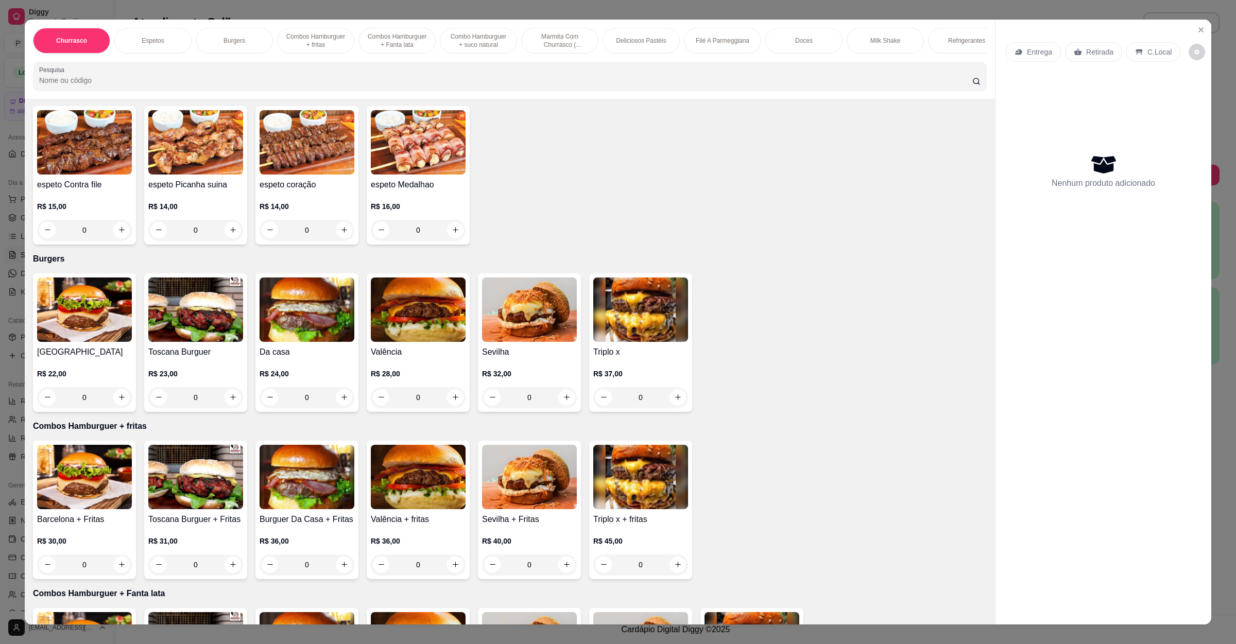
click at [636, 327] on img at bounding box center [640, 310] width 95 height 64
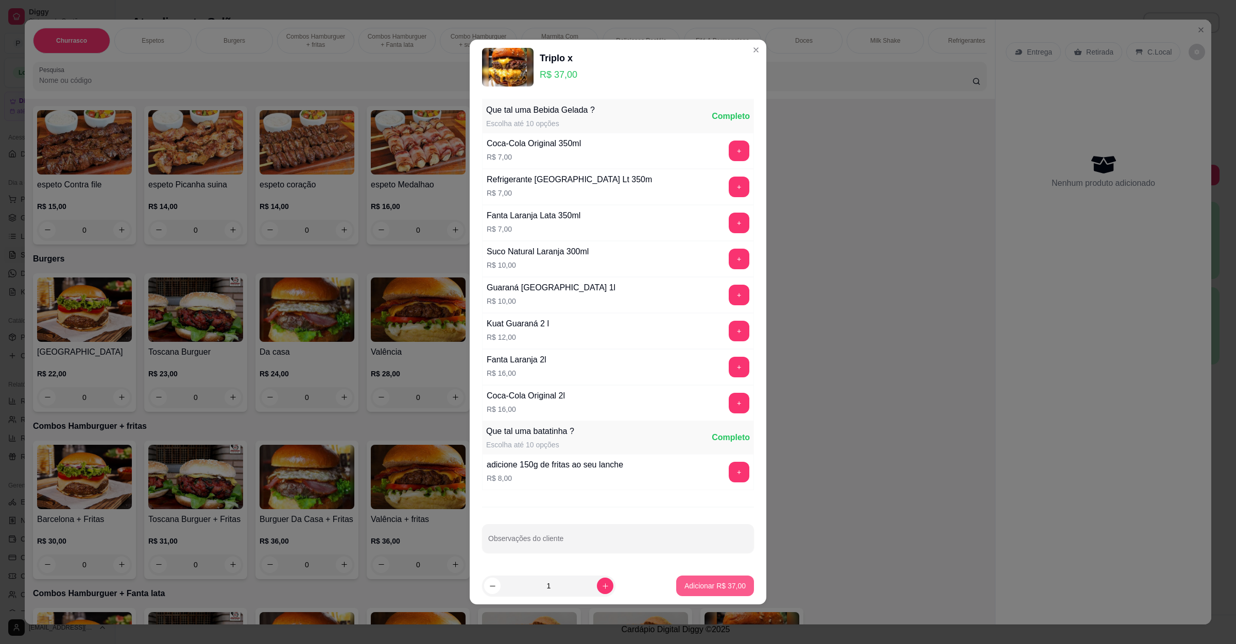
click at [709, 590] on p "Adicionar R$ 37,00" at bounding box center [714, 586] width 61 height 10
type input "1"
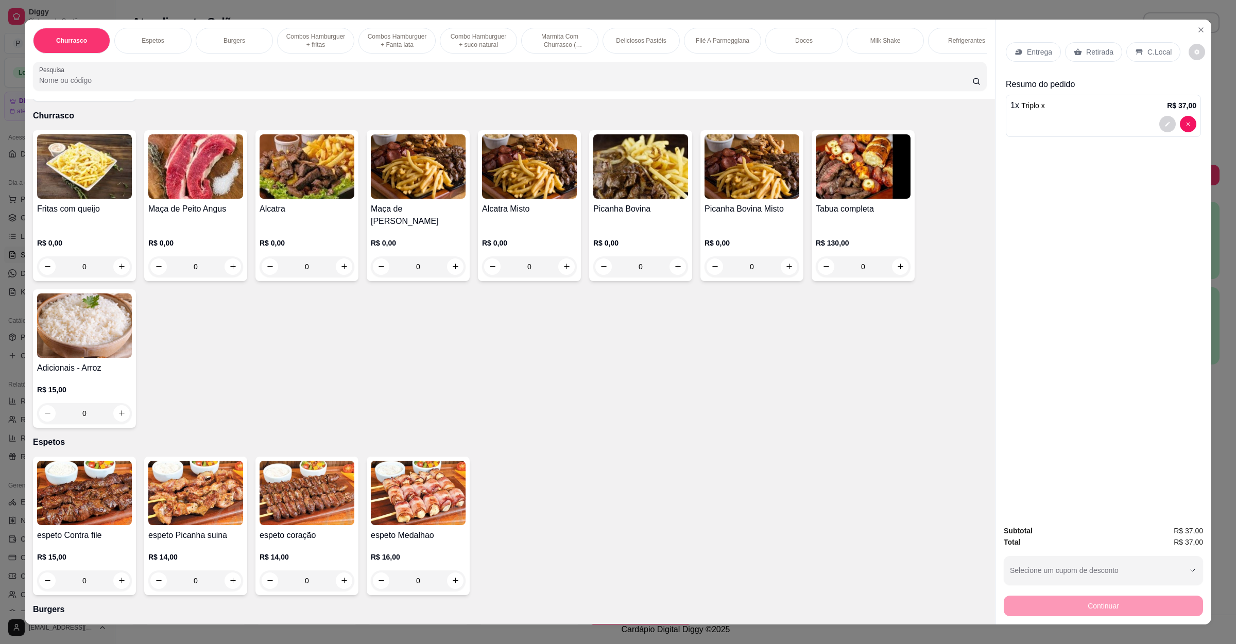
scroll to position [0, 0]
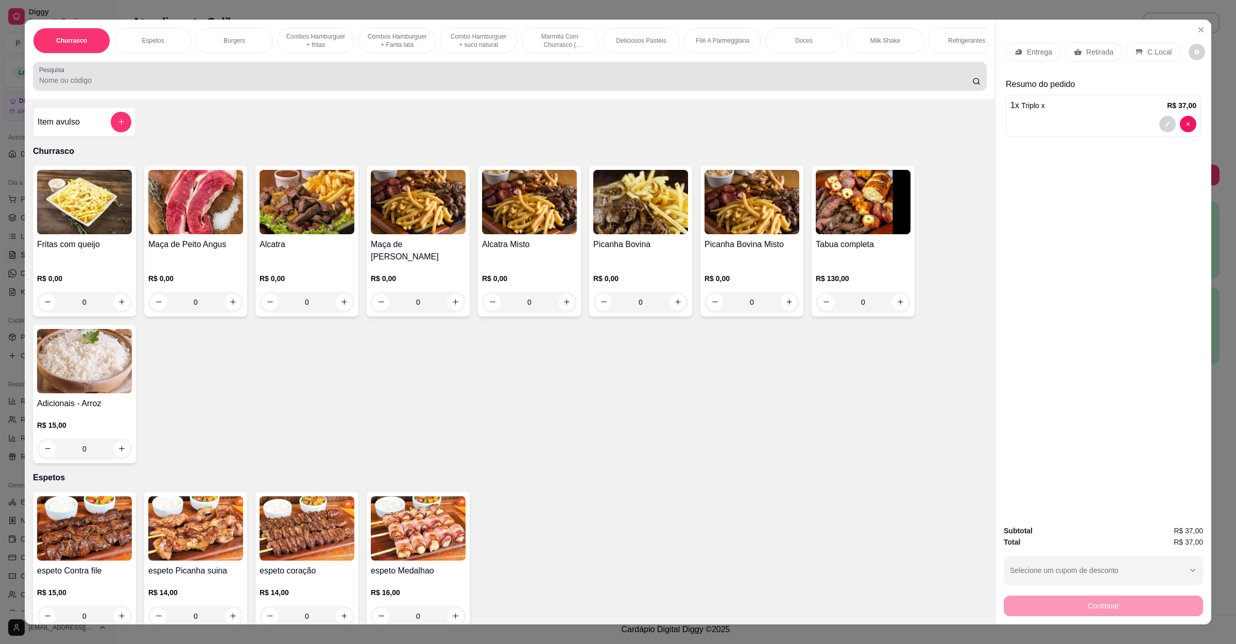
click at [359, 85] on div at bounding box center [509, 76] width 941 height 21
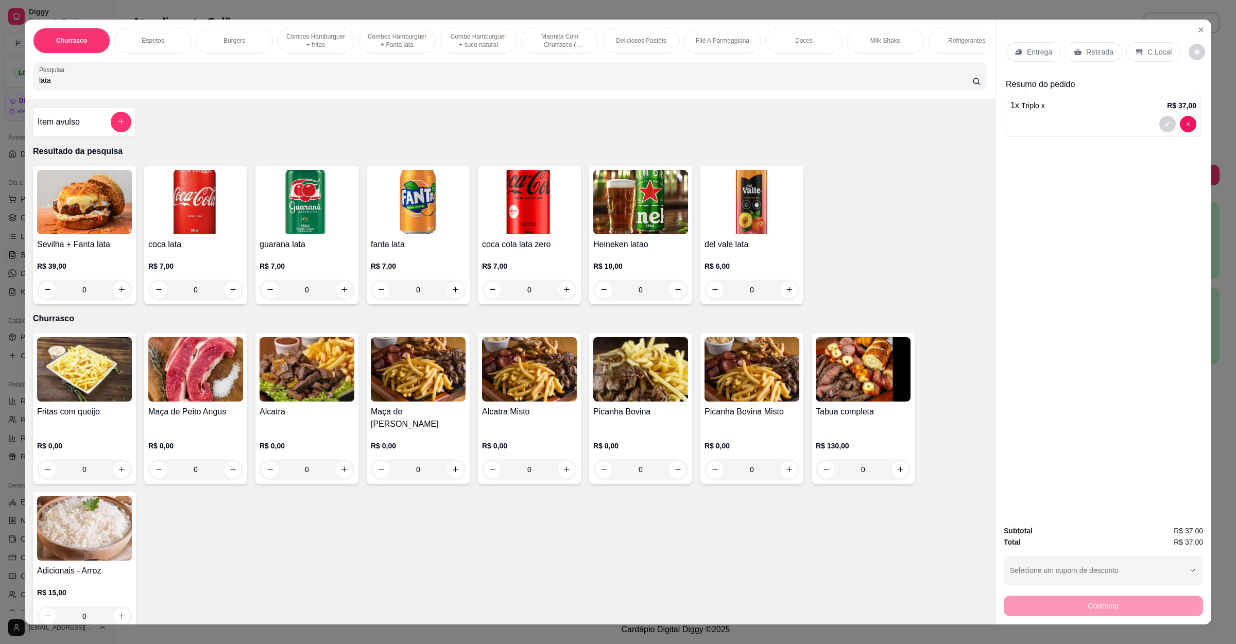
type input "lata"
click at [214, 231] on img at bounding box center [195, 202] width 95 height 64
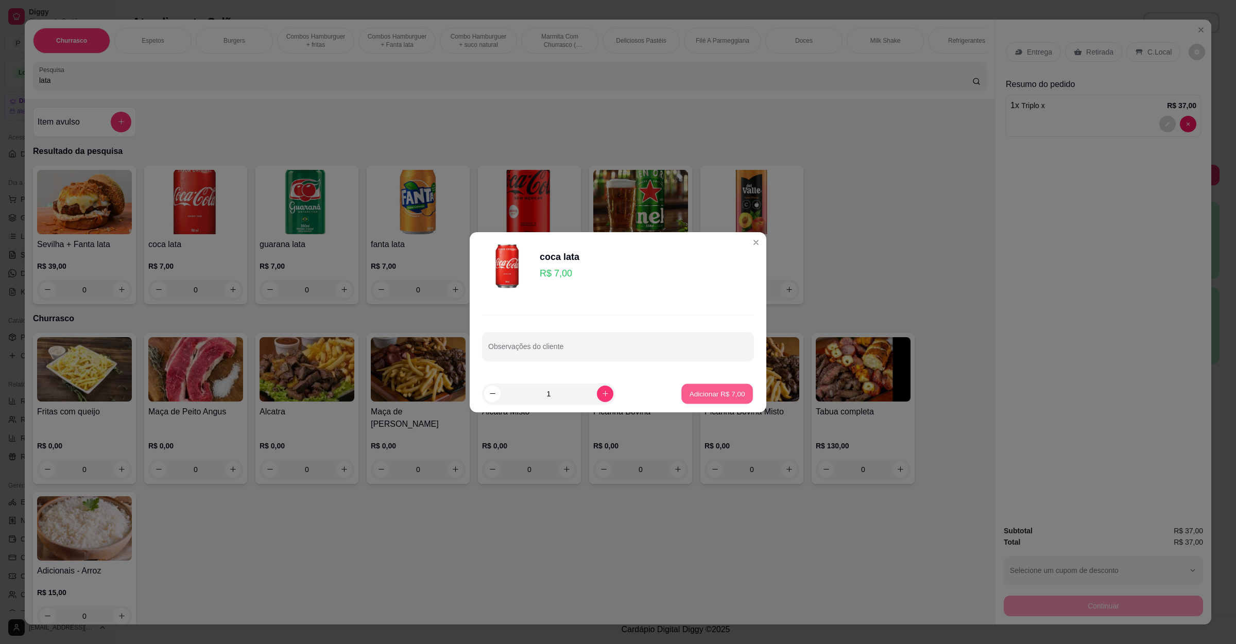
click at [700, 388] on button "Adicionar R$ 7,00" at bounding box center [717, 394] width 72 height 20
type input "1"
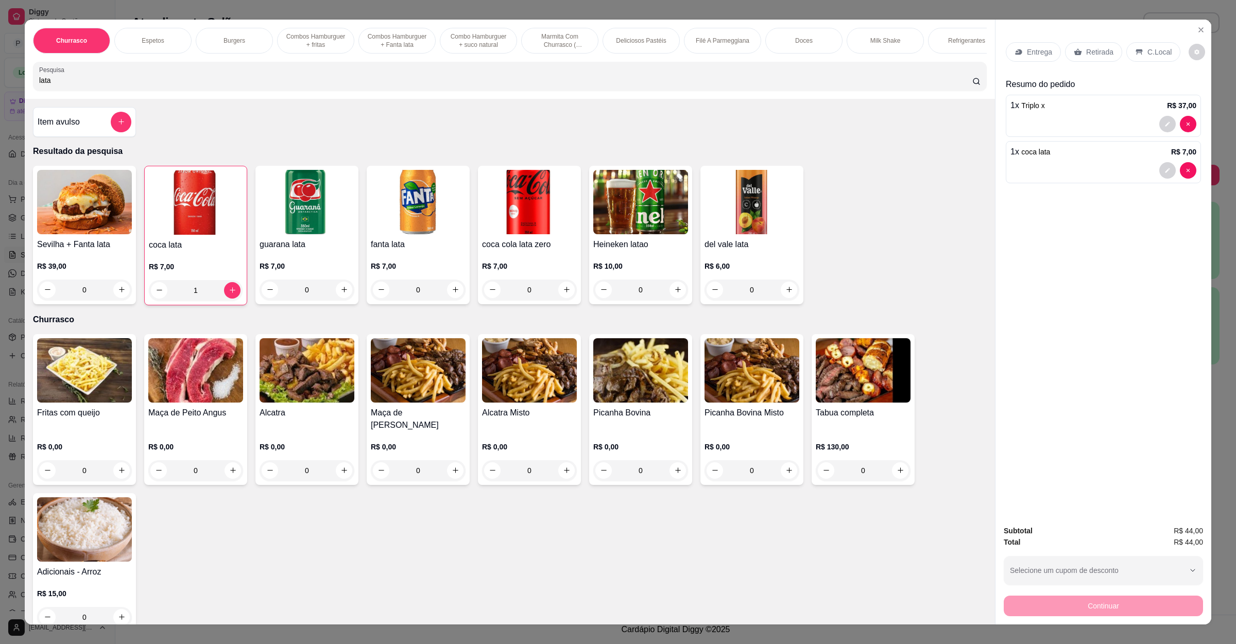
click at [1091, 39] on div "Entrega Retirada C.Local" at bounding box center [1103, 52] width 195 height 36
click at [1091, 47] on p "Retirada" at bounding box center [1099, 52] width 27 height 10
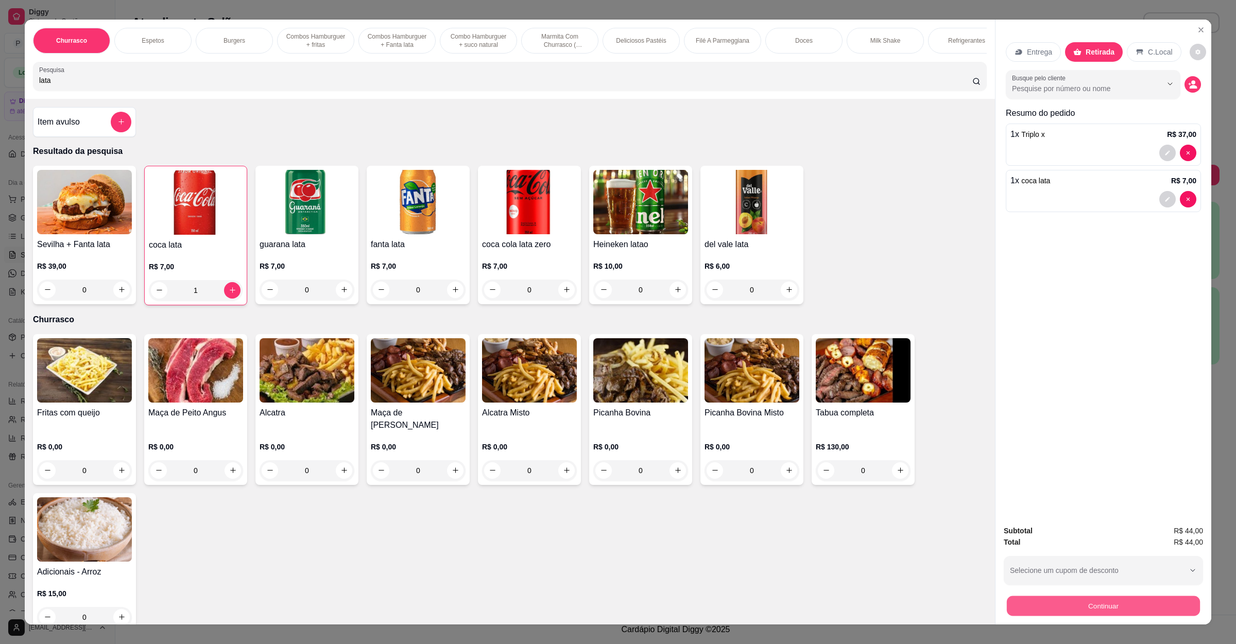
click at [1064, 602] on button "Continuar" at bounding box center [1103, 606] width 193 height 20
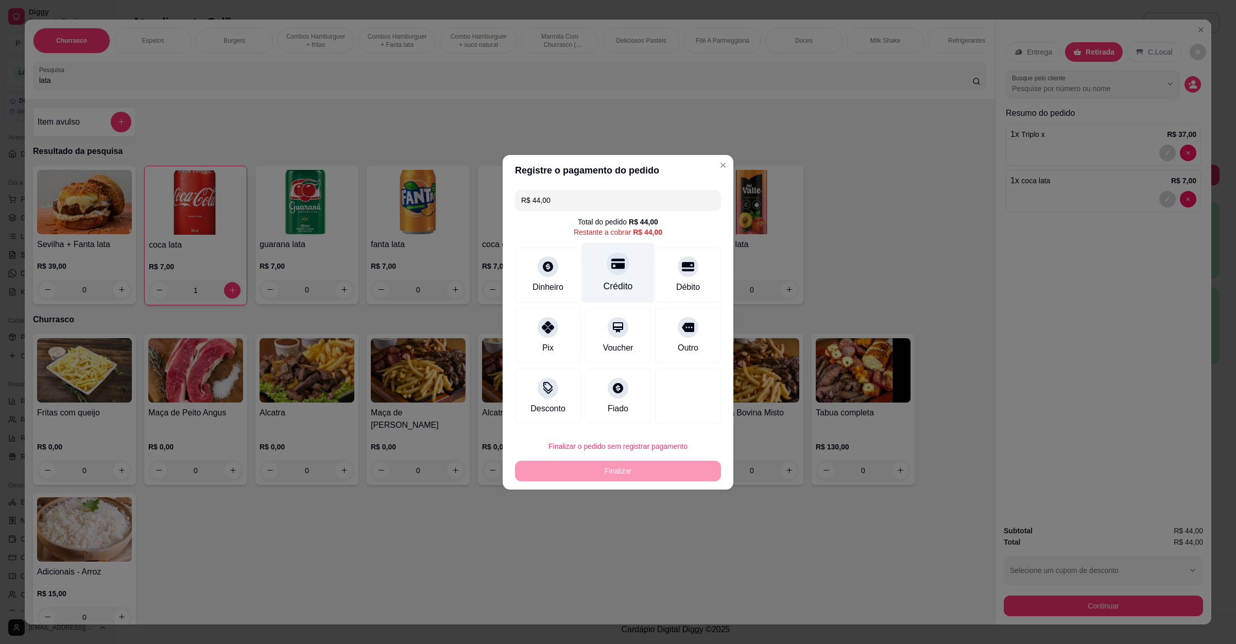
click at [629, 255] on div "Crédito" at bounding box center [618, 273] width 73 height 60
type input "R$ 0,00"
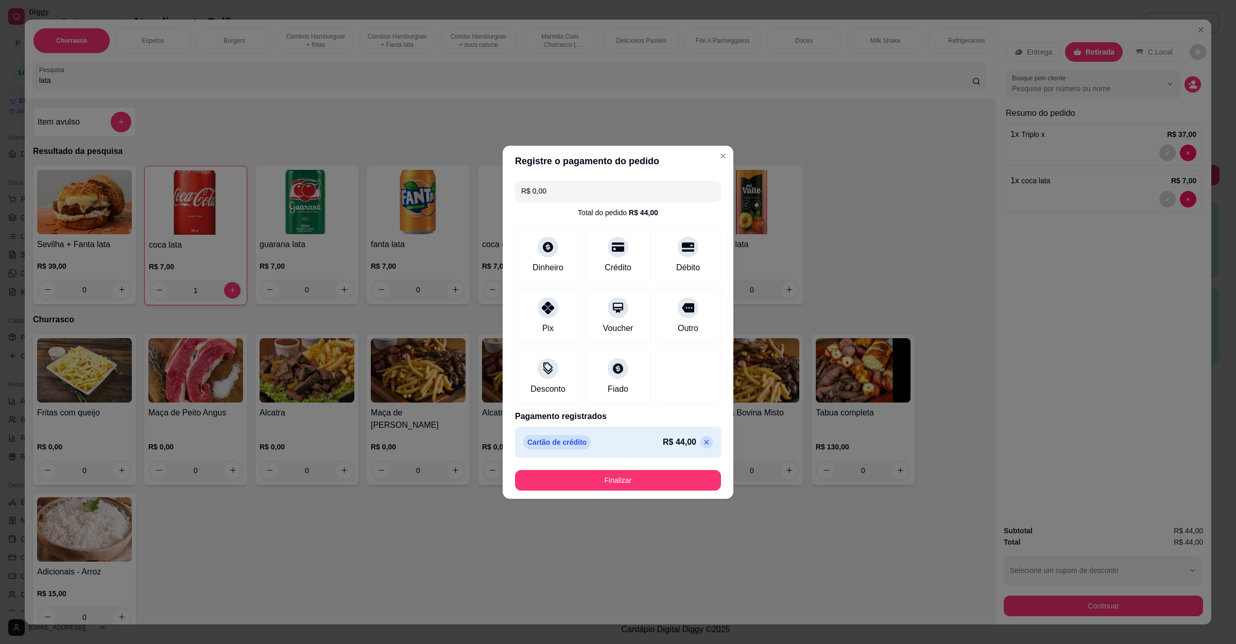
click at [660, 472] on button "Finalizar" at bounding box center [618, 480] width 206 height 21
type input "0"
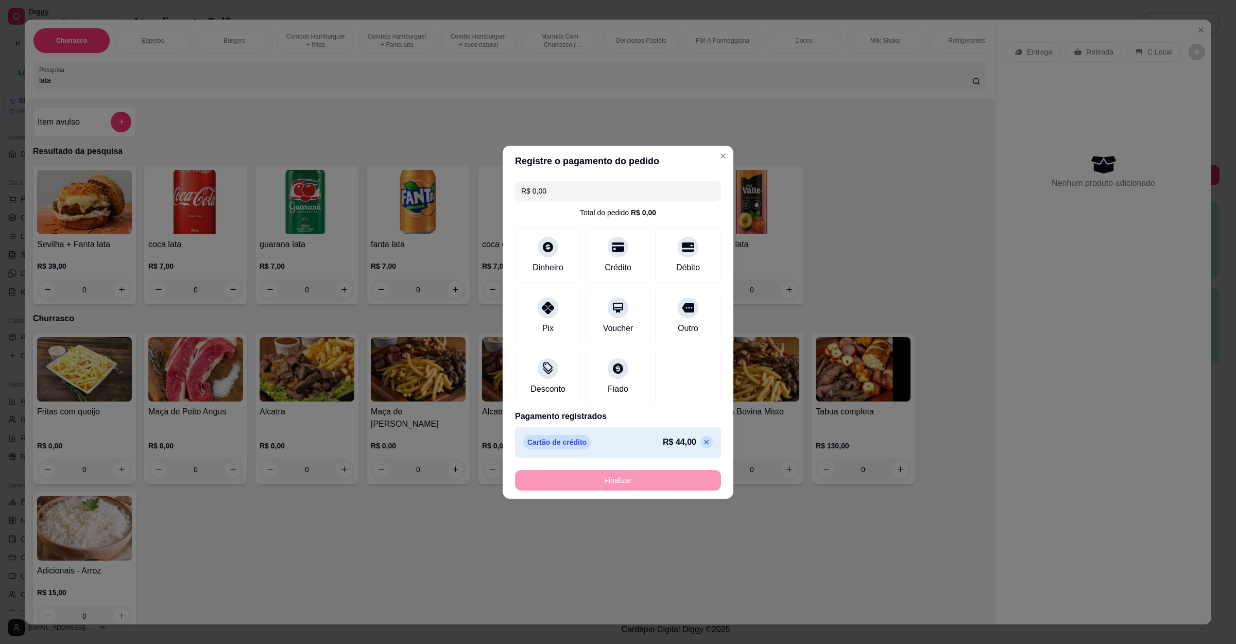
type input "-R$ 44,00"
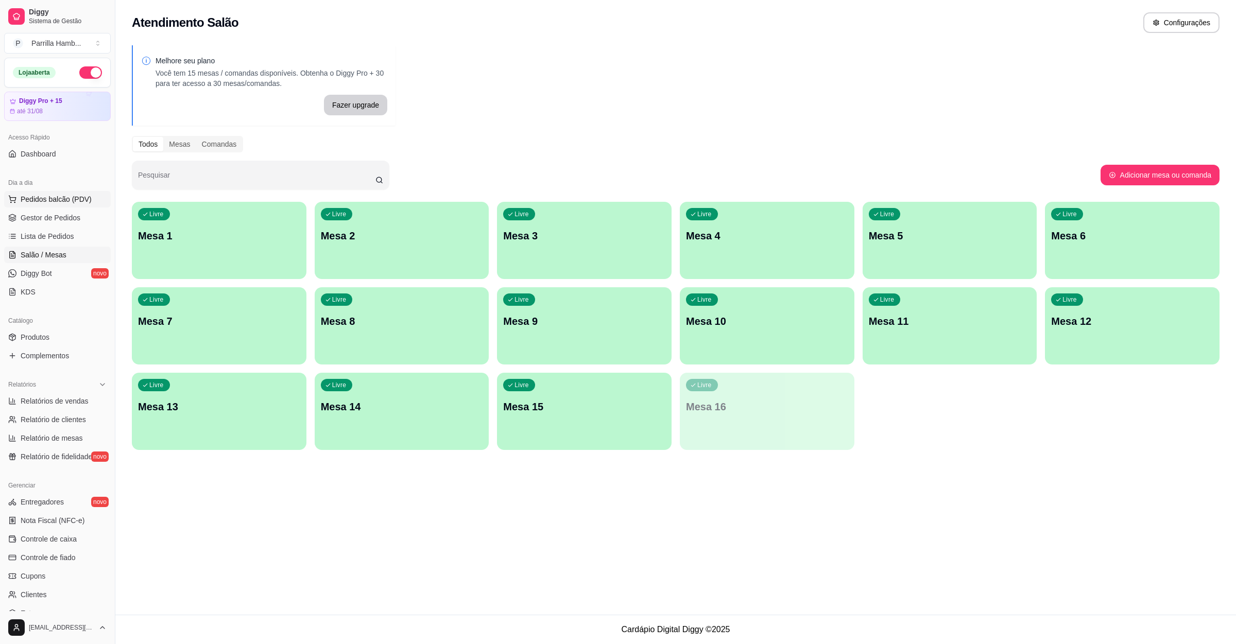
click at [80, 203] on span "Pedidos balcão (PDV)" at bounding box center [56, 199] width 71 height 10
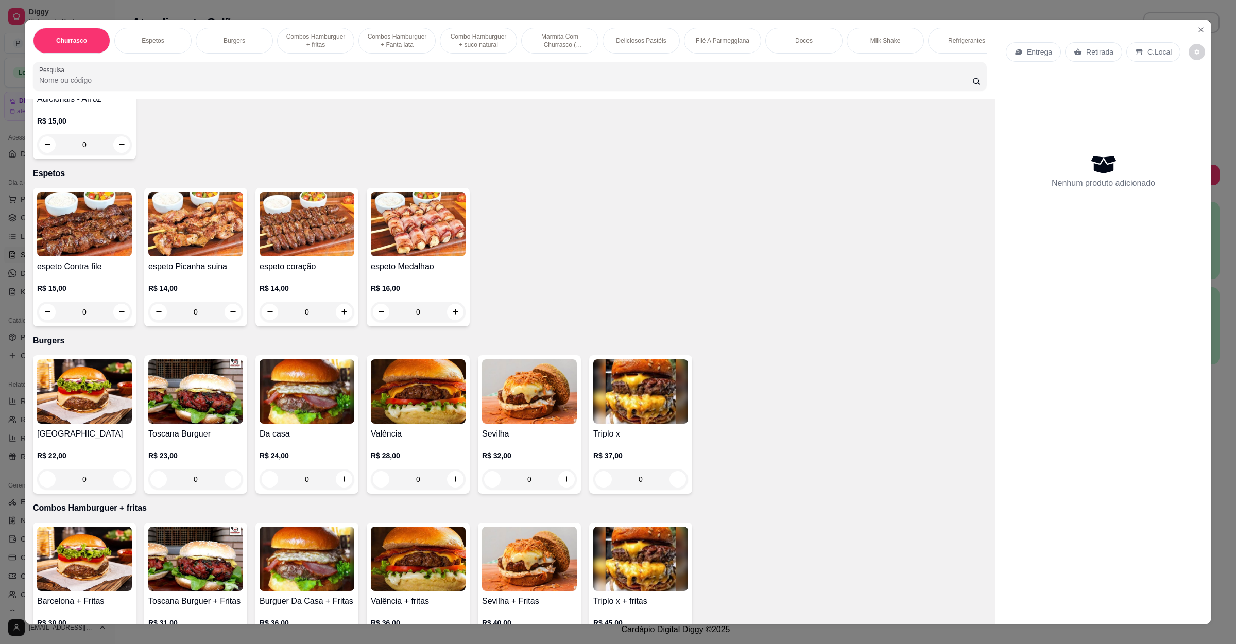
scroll to position [463, 0]
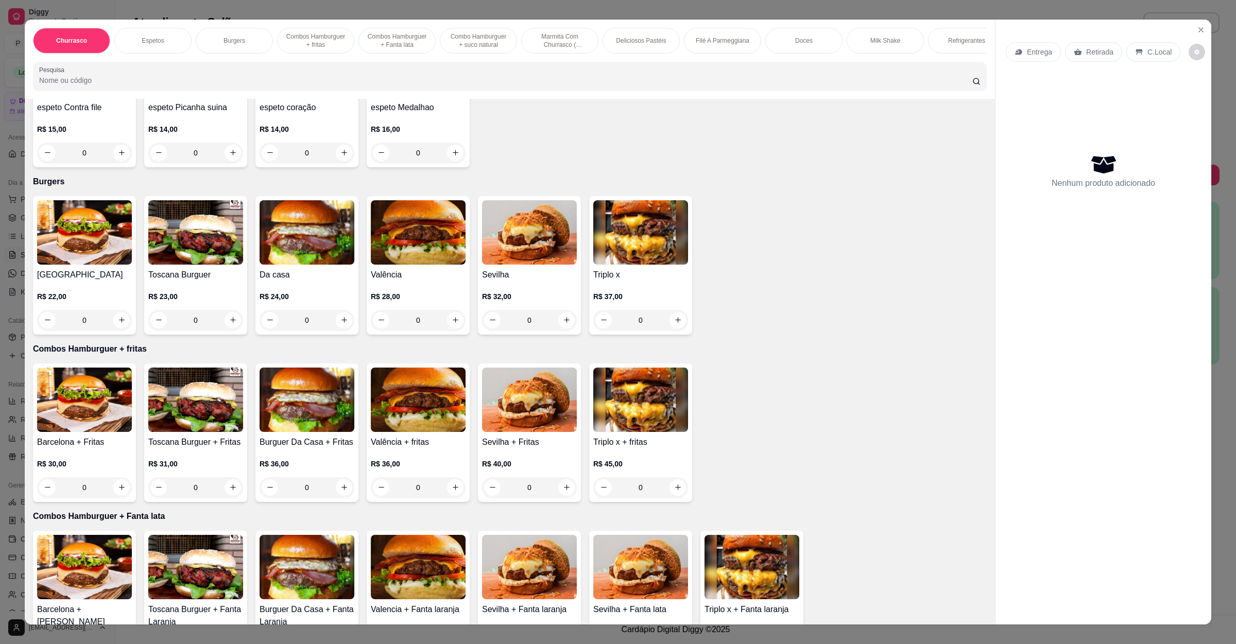
click at [404, 251] on img at bounding box center [418, 232] width 95 height 64
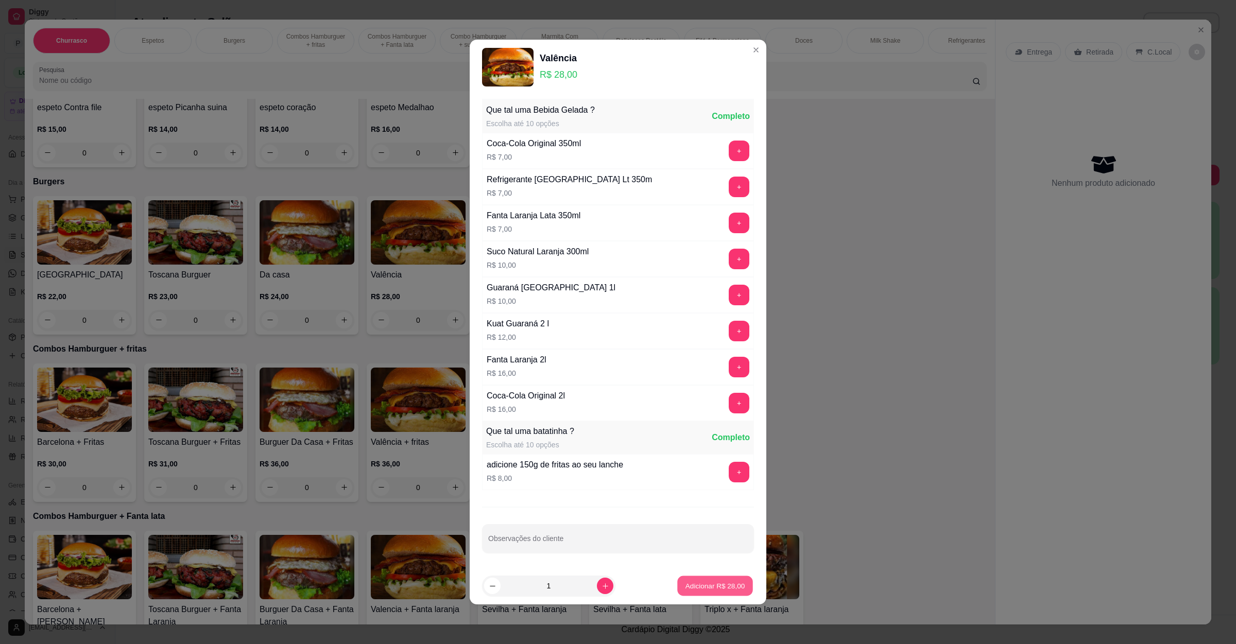
click at [704, 587] on p "Adicionar R$ 28,00" at bounding box center [715, 586] width 60 height 10
type input "1"
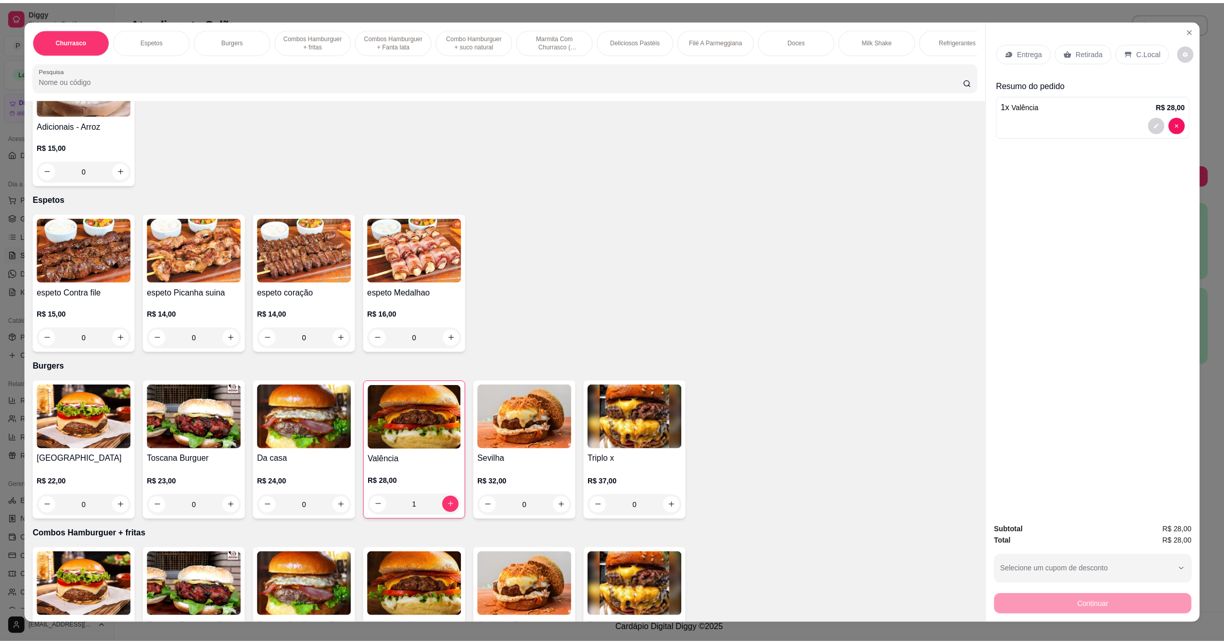
scroll to position [0, 0]
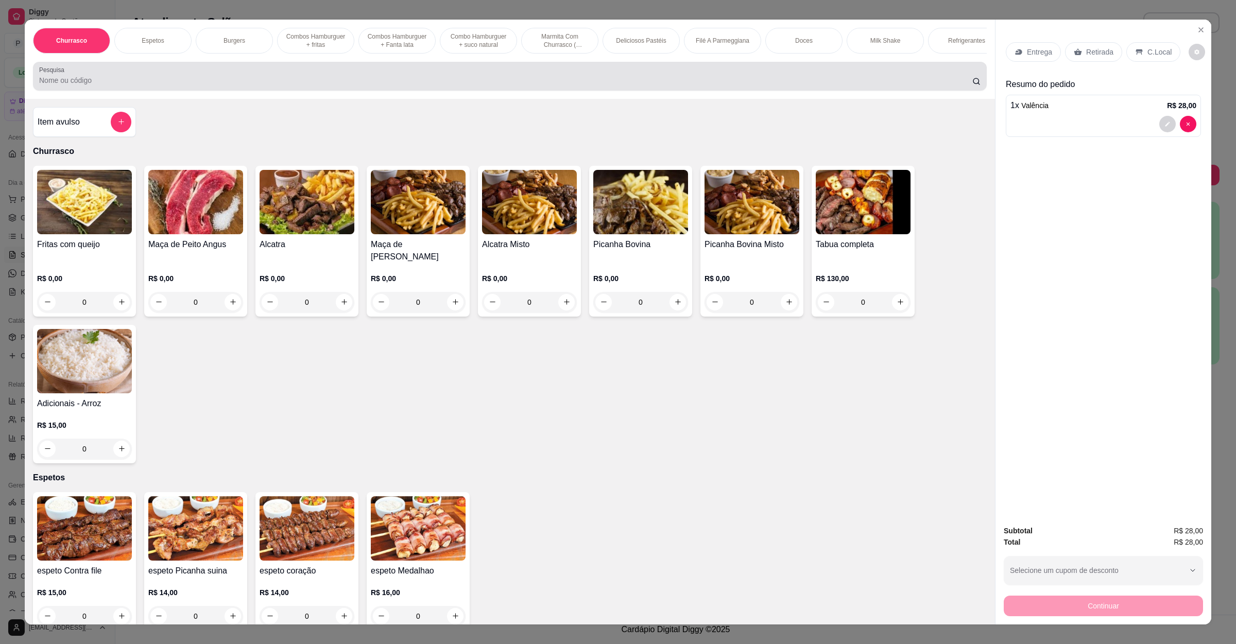
click at [260, 85] on input "Pesquisa" at bounding box center [505, 80] width 933 height 10
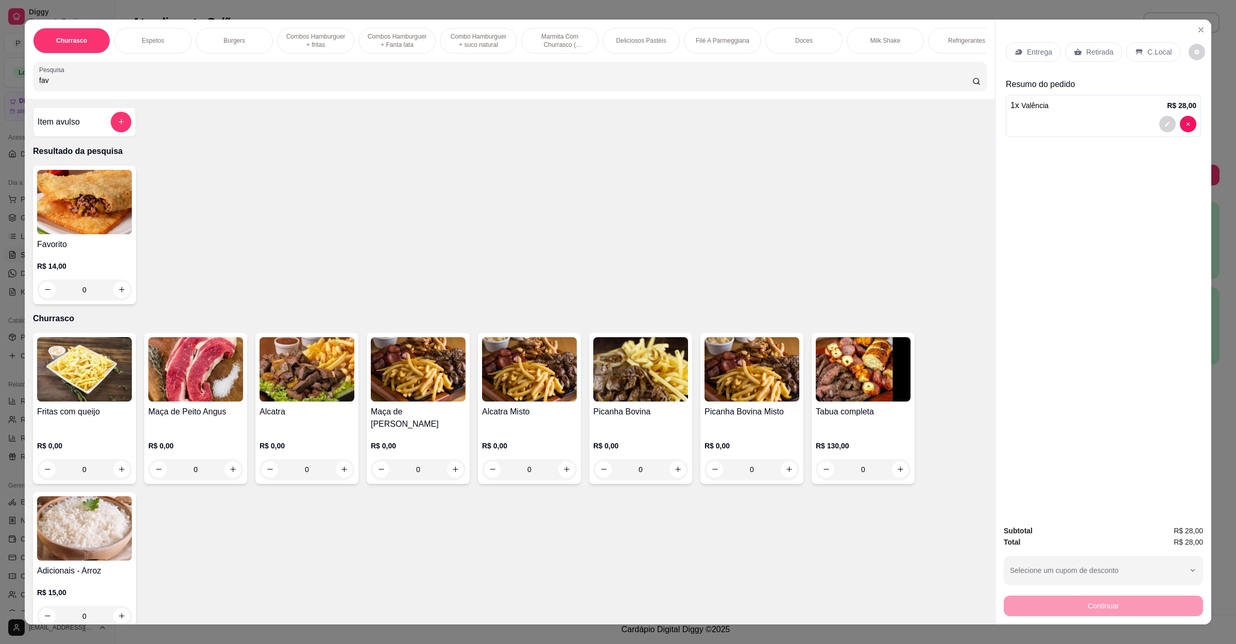
type input "fav"
click at [90, 231] on img at bounding box center [84, 202] width 95 height 64
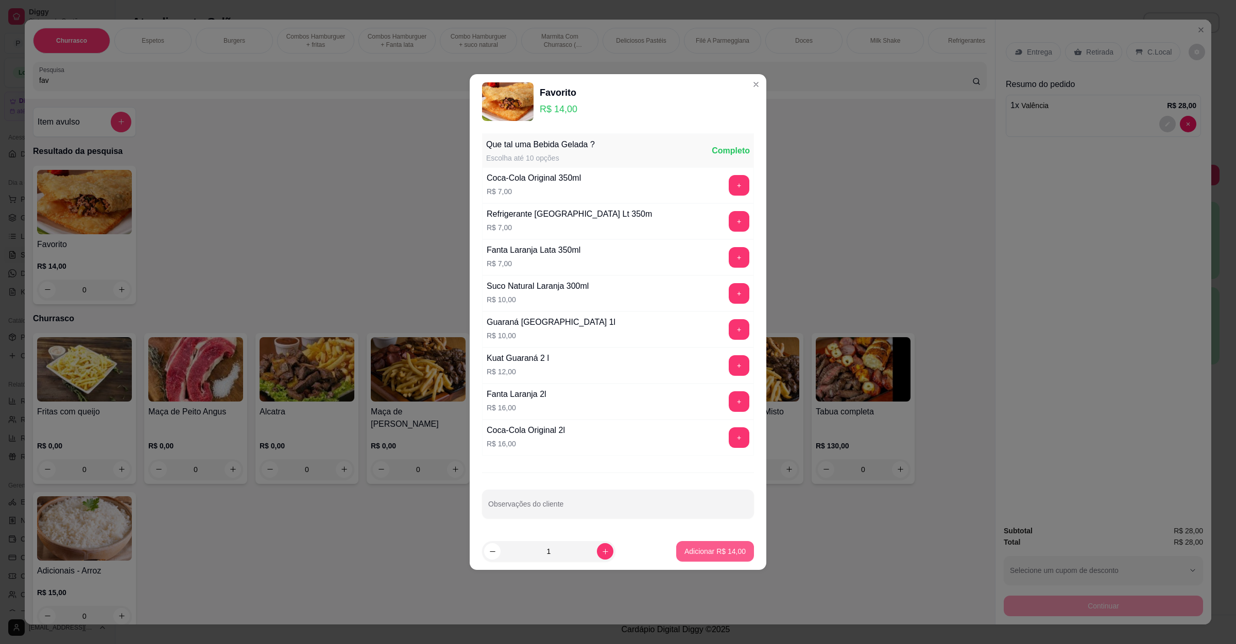
click at [716, 559] on button "Adicionar R$ 14,00" at bounding box center [715, 551] width 78 height 21
type input "1"
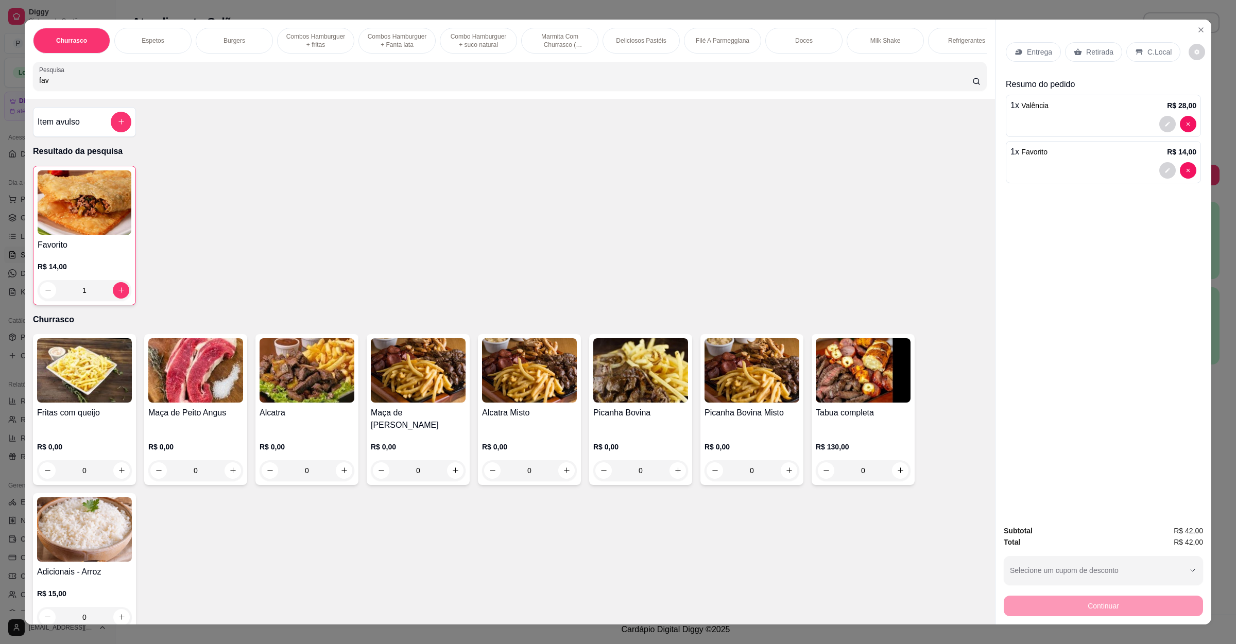
click at [1086, 56] on p "Retirada" at bounding box center [1099, 52] width 27 height 10
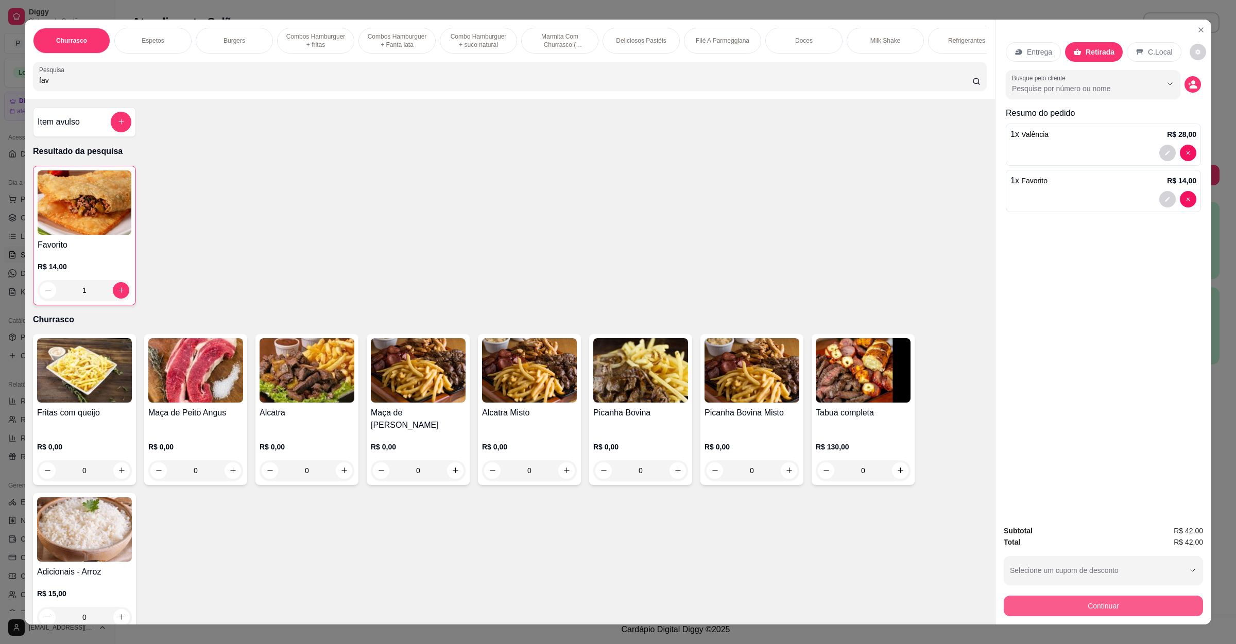
click at [1097, 610] on button "Continuar" at bounding box center [1102, 606] width 199 height 21
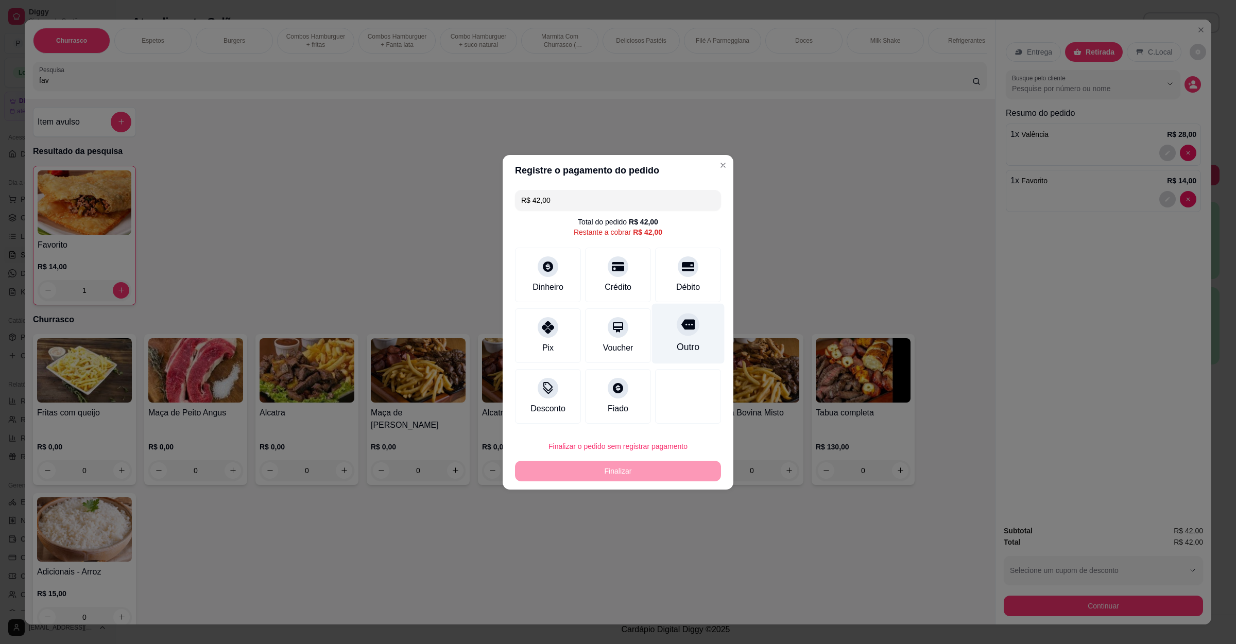
click at [677, 344] on div "Outro" at bounding box center [688, 346] width 23 height 13
type input "R$ 0,00"
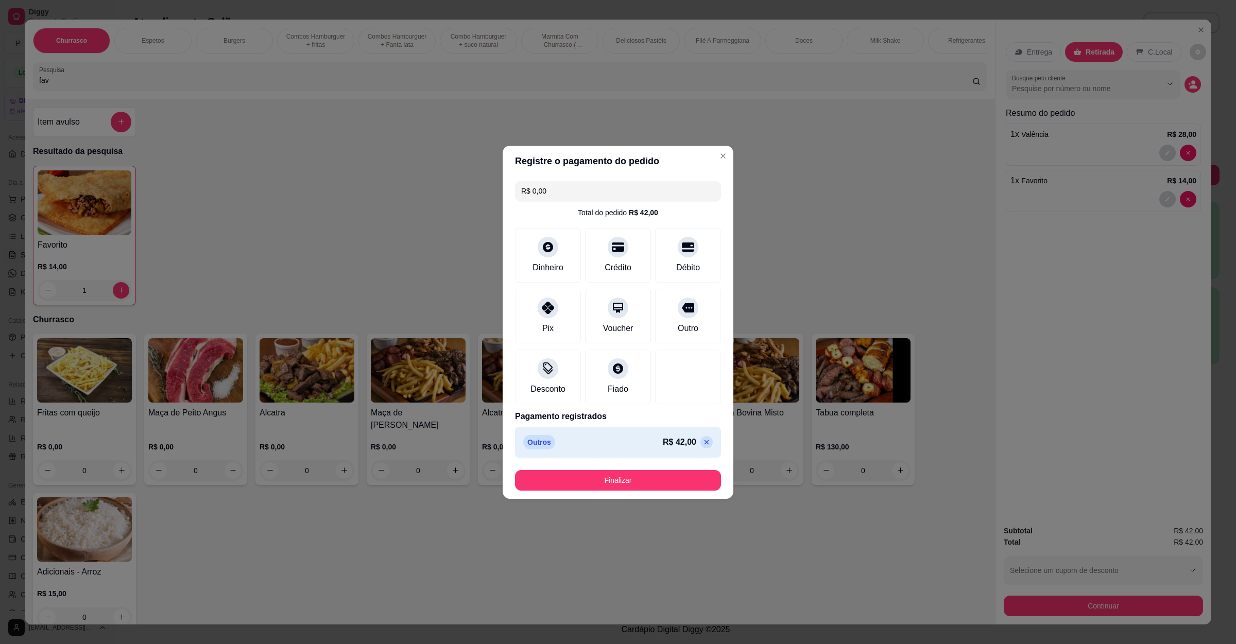
click at [656, 492] on footer "Finalizar" at bounding box center [618, 480] width 231 height 37
click at [686, 486] on button "Finalizar" at bounding box center [618, 480] width 206 height 21
type input "0"
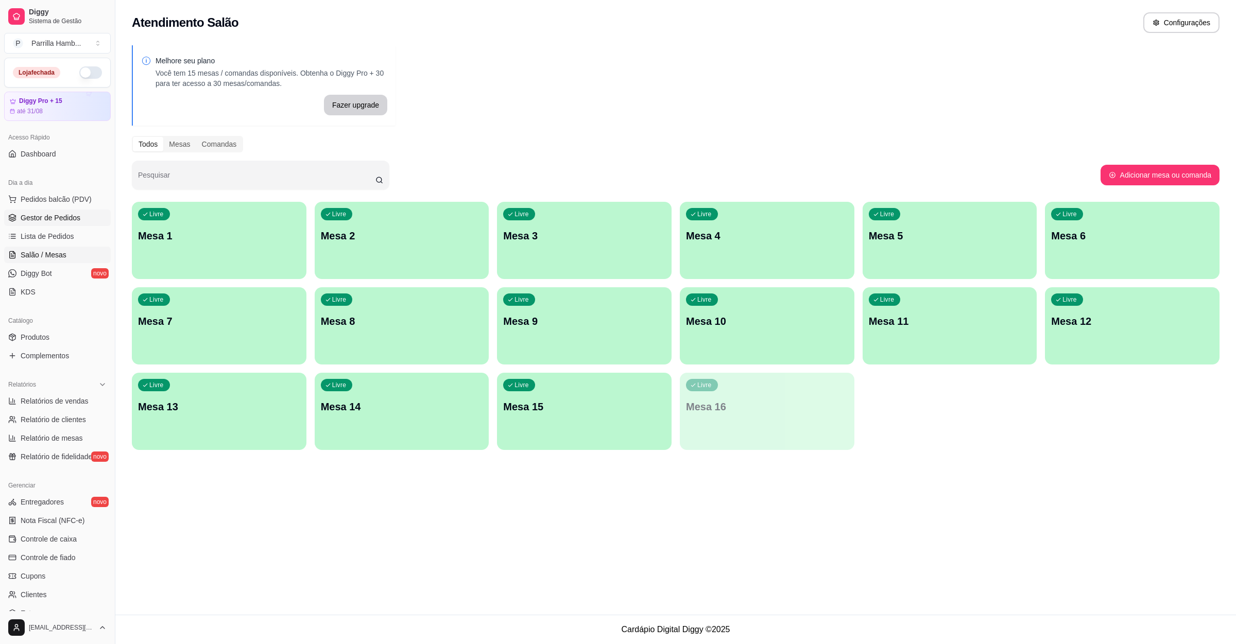
click at [39, 224] on link "Gestor de Pedidos" at bounding box center [57, 218] width 107 height 16
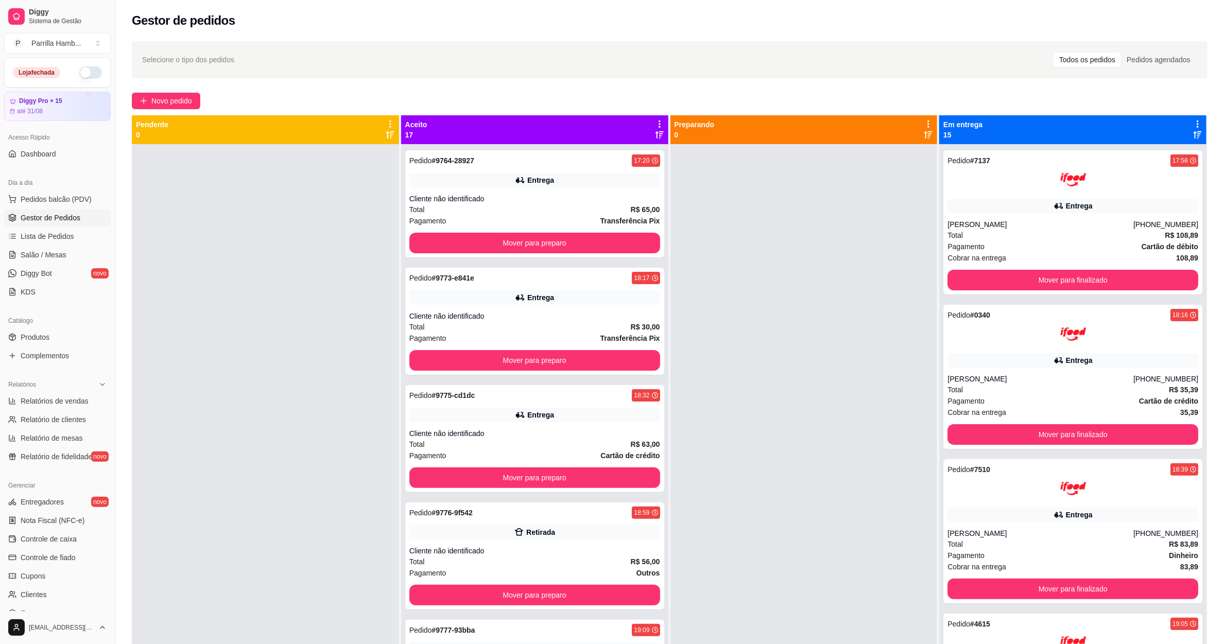
click at [651, 116] on div "Aceito 17" at bounding box center [534, 129] width 267 height 29
click at [658, 120] on icon at bounding box center [659, 123] width 9 height 9
click at [590, 144] on div "Mover pedidos de etapa Com essa opção você tem a opção de mover todos os pedido…" at bounding box center [574, 156] width 152 height 35
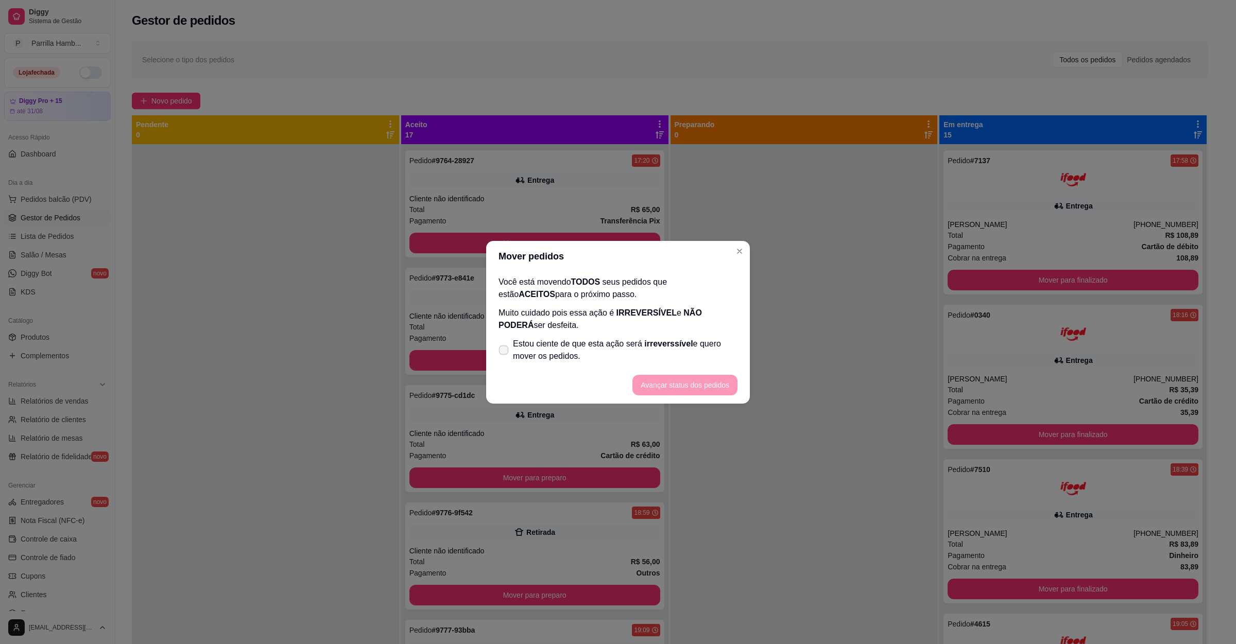
click at [549, 354] on span "Estou ciente de que esta ação será irreverssível e quero mover os pedidos." at bounding box center [625, 350] width 224 height 25
click at [505, 354] on input "Estou ciente de que esta ação será irreverssível e quero mover os pedidos." at bounding box center [501, 355] width 7 height 7
checkbox input "true"
click at [683, 385] on button "Avançar status dos pedidos" at bounding box center [685, 385] width 102 height 20
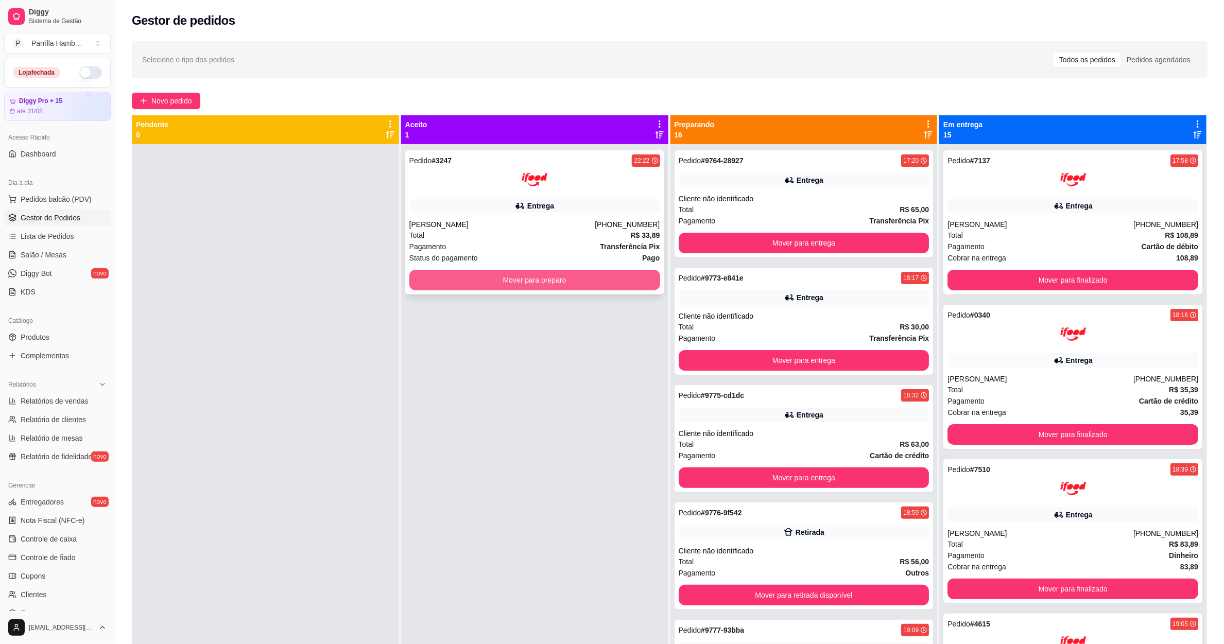
click at [516, 275] on button "Mover para preparo" at bounding box center [534, 280] width 251 height 21
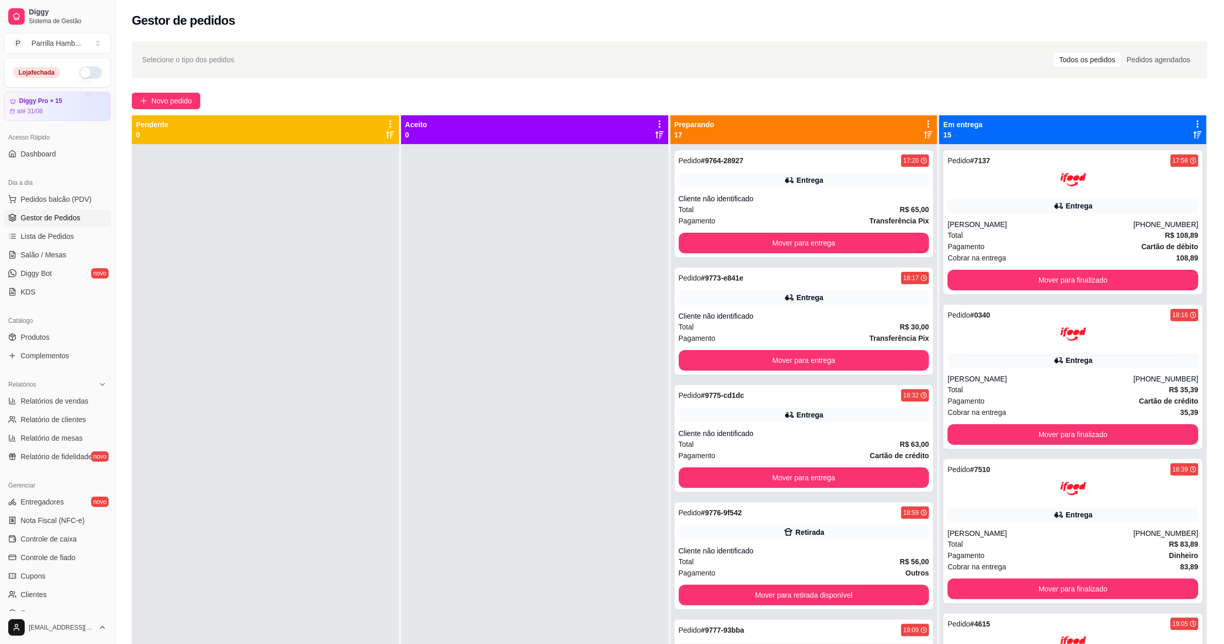
click at [919, 118] on div "Preparando 17" at bounding box center [803, 129] width 267 height 29
click at [924, 124] on icon at bounding box center [928, 123] width 9 height 9
click at [862, 158] on span "Com essa opção você tem a opção de mover todos os pedidos que estão em uma etap…" at bounding box center [857, 156] width 122 height 20
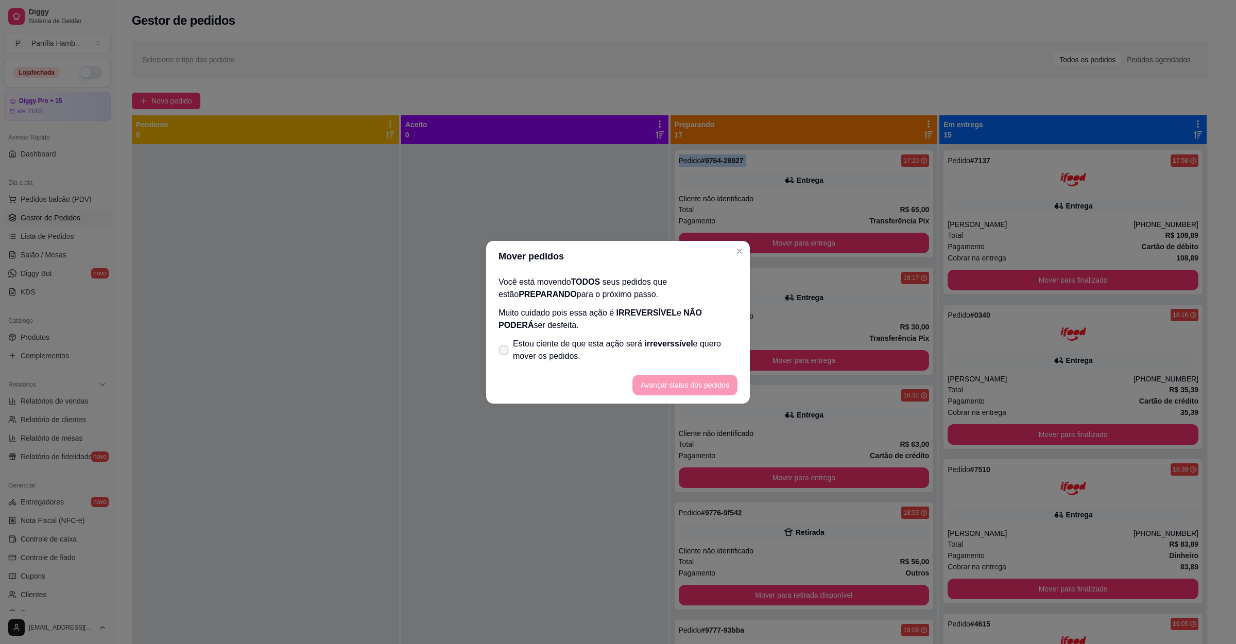
click at [676, 354] on span "Estou ciente de que esta ação será irreverssível e quero mover os pedidos." at bounding box center [625, 350] width 224 height 25
click at [505, 354] on input "Estou ciente de que esta ação será irreverssível e quero mover os pedidos." at bounding box center [501, 355] width 7 height 7
checkbox input "true"
click at [677, 377] on button "Avançar status dos pedidos" at bounding box center [684, 385] width 105 height 21
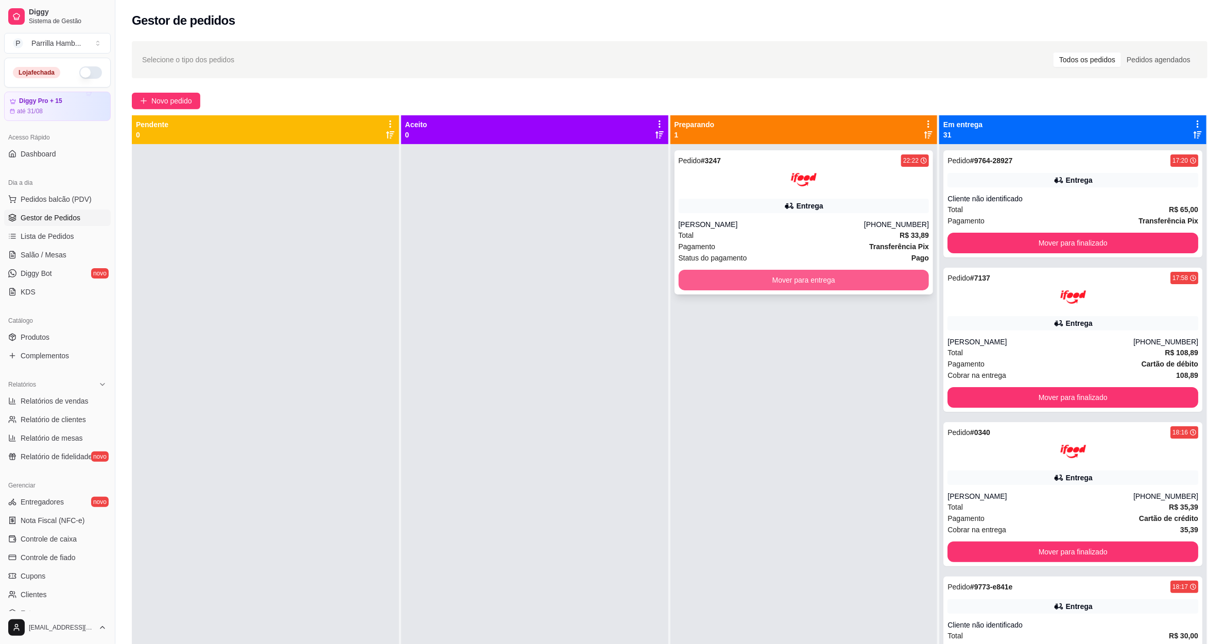
click at [833, 275] on button "Mover para entrega" at bounding box center [804, 280] width 251 height 21
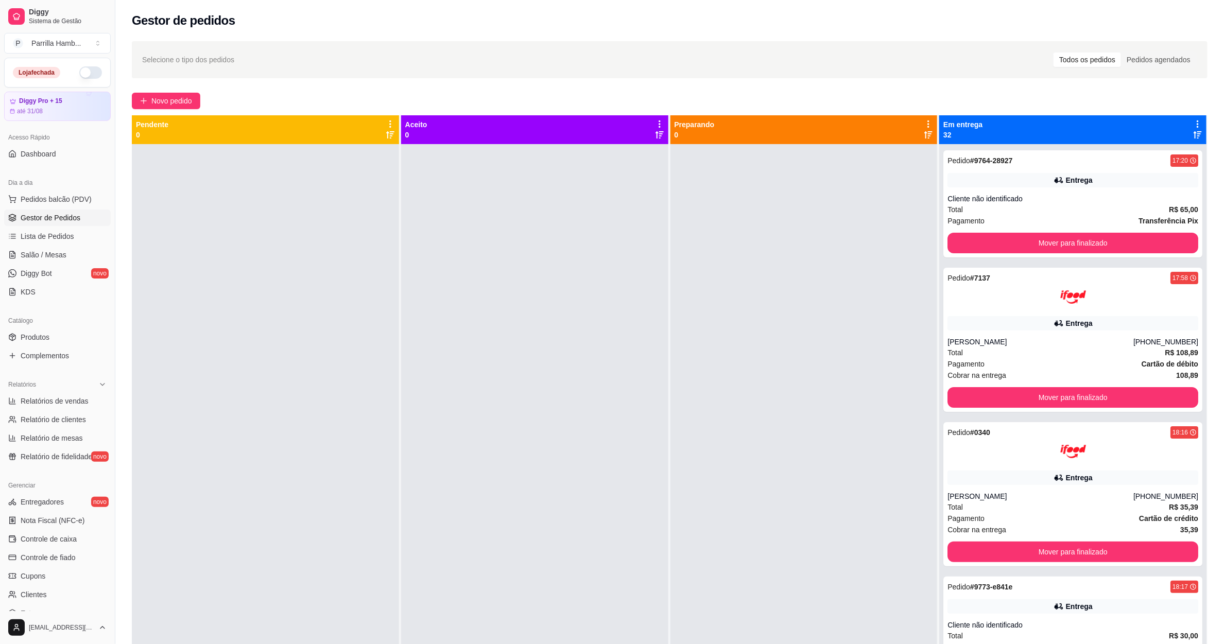
click at [1182, 118] on div "Em entrega 32" at bounding box center [1072, 129] width 267 height 29
click at [1193, 125] on icon at bounding box center [1197, 123] width 9 height 9
click at [1129, 150] on span "Com essa opção você tem a opção de mover todos os pedidos que estão em uma etap…" at bounding box center [1106, 161] width 152 height 25
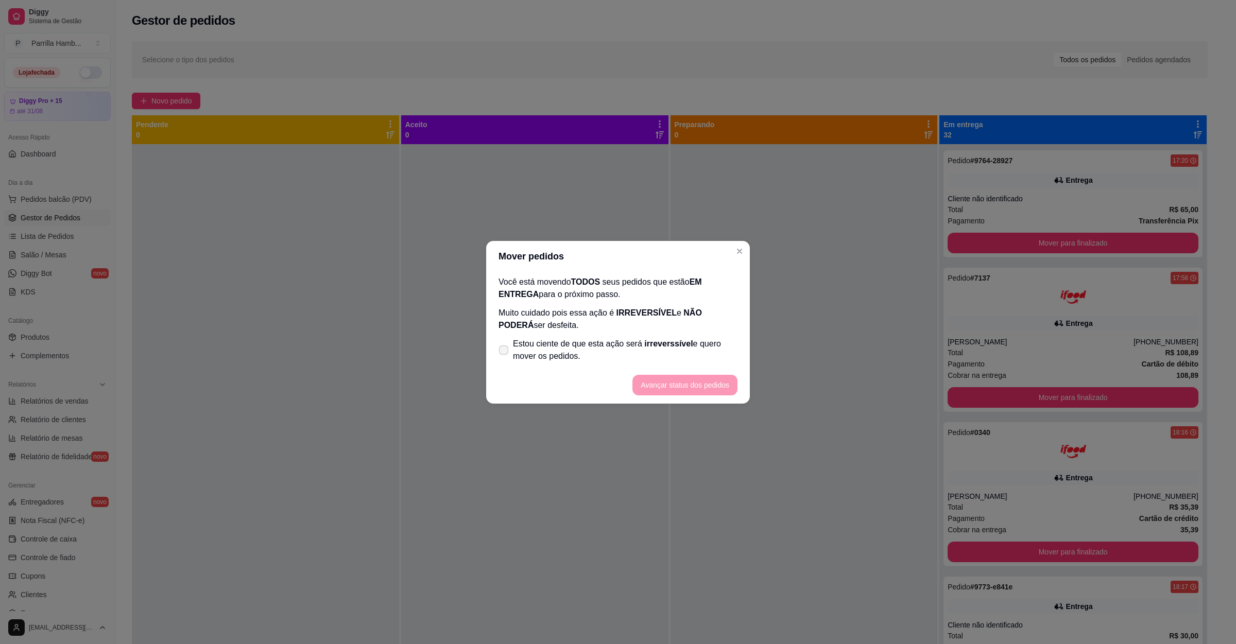
click at [579, 351] on span "Estou ciente de que esta ação será irreverssível e quero mover os pedidos." at bounding box center [625, 350] width 224 height 25
click at [505, 352] on input "Estou ciente de que esta ação será irreverssível e quero mover os pedidos." at bounding box center [501, 355] width 7 height 7
checkbox input "true"
click at [663, 387] on button "Avançar status dos pedidos" at bounding box center [684, 385] width 105 height 21
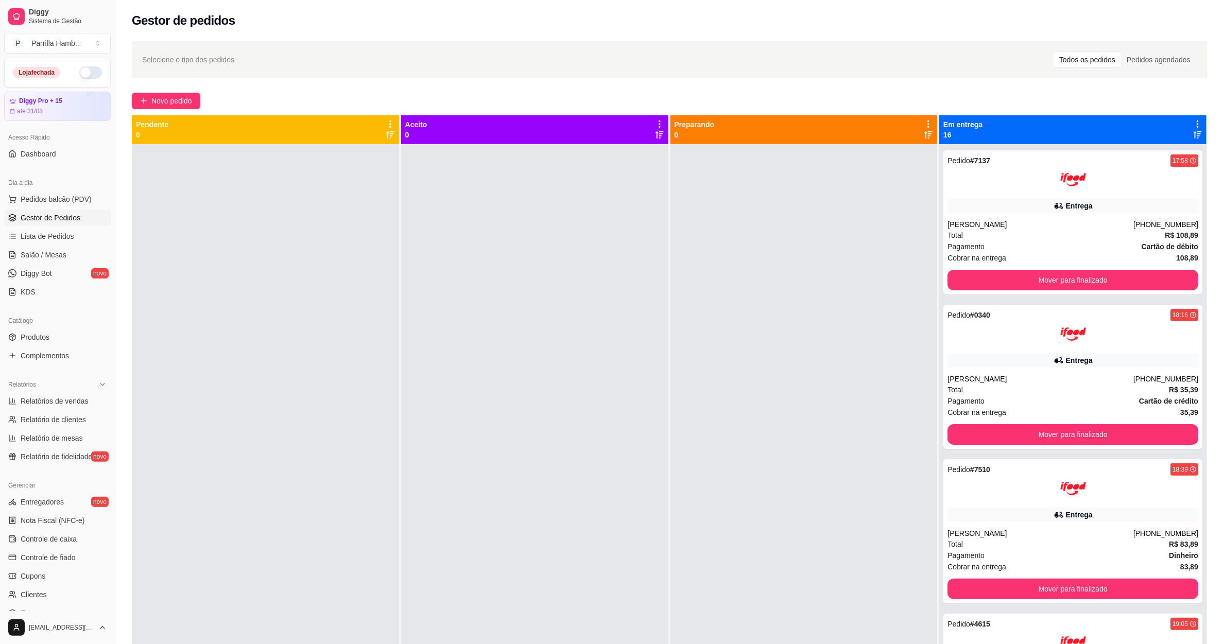
click at [1193, 128] on icon at bounding box center [1197, 123] width 9 height 9
click at [1157, 143] on div "Mover pedidos de etapa Com essa opção você tem a opção de mover todos os pedido…" at bounding box center [1106, 156] width 152 height 35
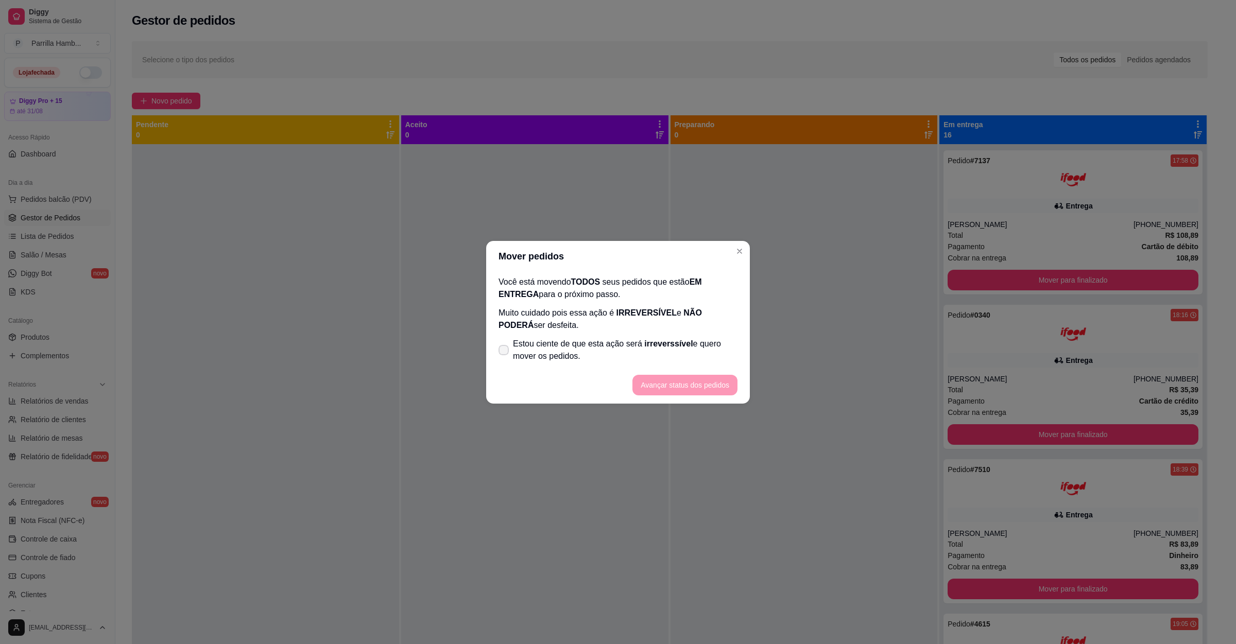
click at [620, 344] on span "Estou ciente de que esta ação será irreverssível e quero mover os pedidos." at bounding box center [625, 350] width 224 height 25
click at [505, 352] on input "Estou ciente de que esta ação será irreverssível e quero mover os pedidos." at bounding box center [501, 355] width 7 height 7
checkbox input "true"
click at [694, 372] on footer "Avançar status dos pedidos" at bounding box center [618, 385] width 264 height 37
click at [696, 377] on button "Avançar status dos pedidos" at bounding box center [684, 385] width 105 height 21
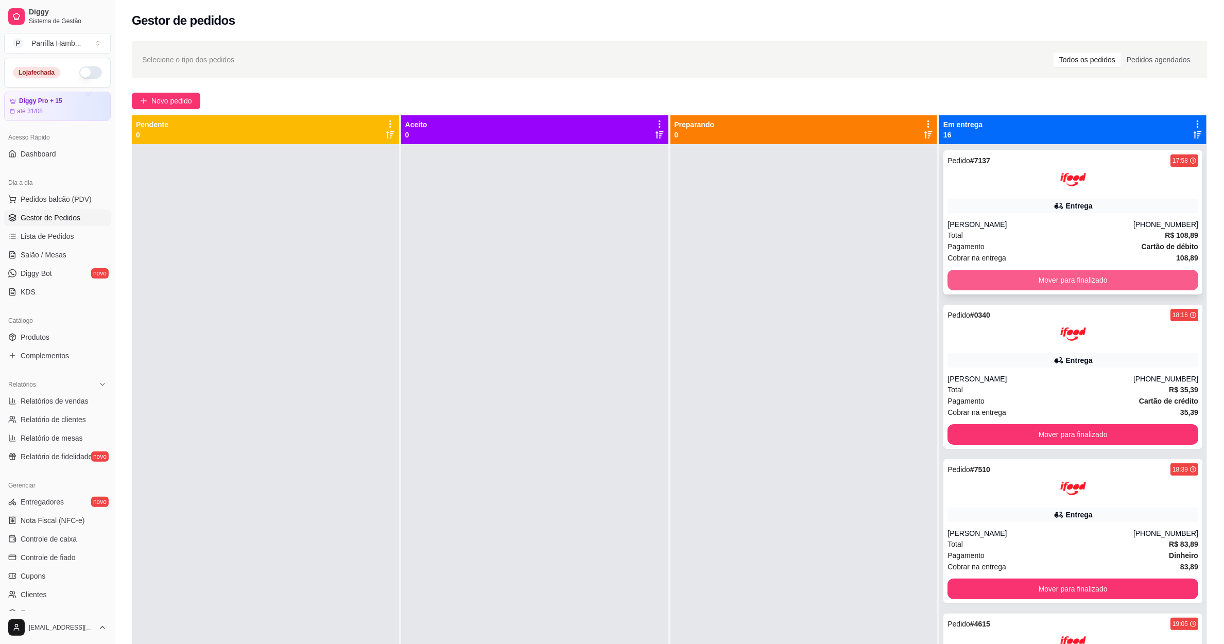
click at [1018, 275] on button "Mover para finalizado" at bounding box center [1072, 280] width 251 height 21
click at [1018, 275] on button "Mover para finalizado" at bounding box center [1072, 280] width 243 height 20
click at [1018, 275] on button "Mover para finalizado" at bounding box center [1072, 280] width 251 height 21
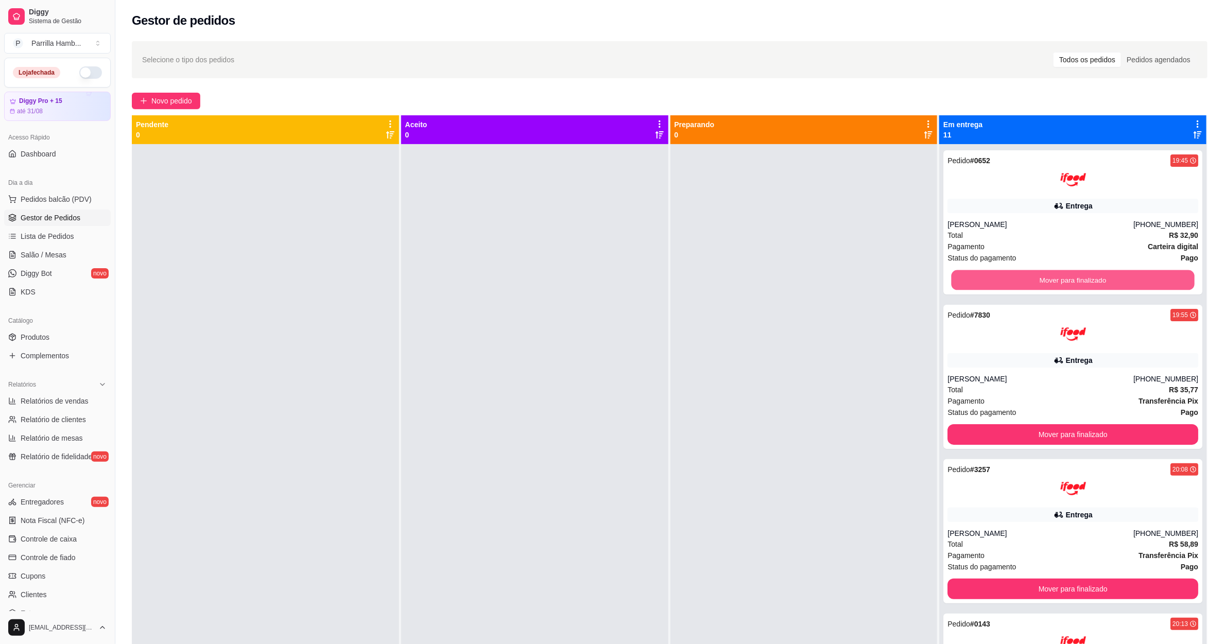
click at [1018, 275] on button "Mover para finalizado" at bounding box center [1072, 280] width 243 height 20
click at [1018, 275] on button "Mover para finalizado" at bounding box center [1072, 280] width 251 height 21
click at [1018, 275] on button "Mover para finalizado" at bounding box center [1072, 280] width 243 height 20
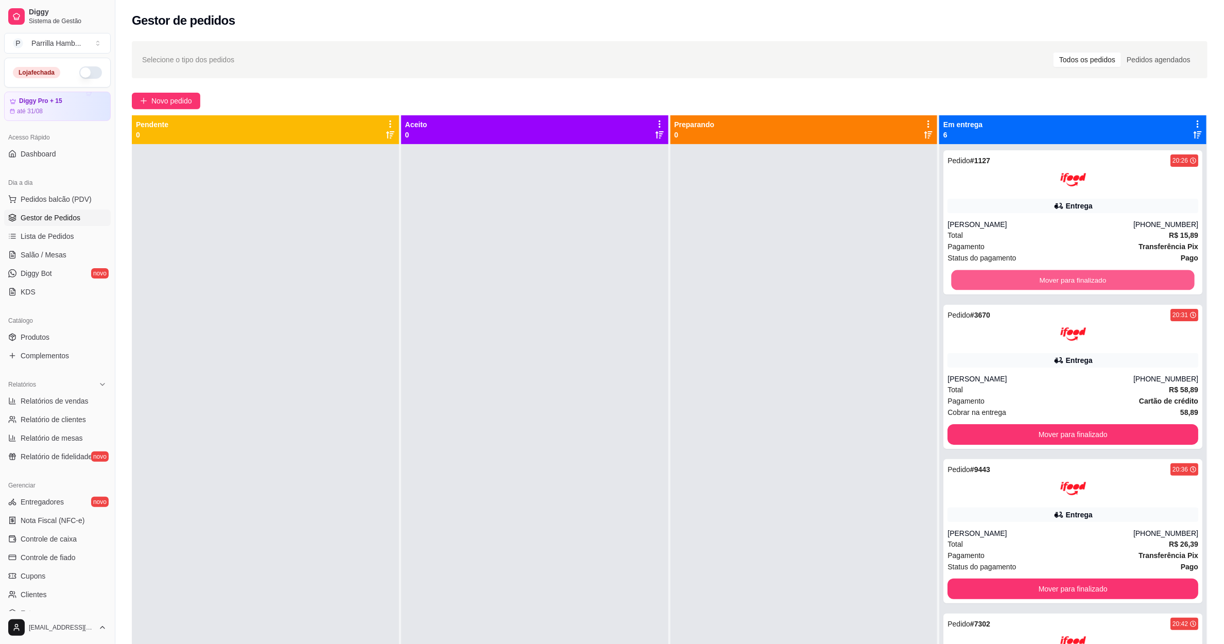
click at [1018, 275] on button "Mover para finalizado" at bounding box center [1072, 280] width 243 height 20
click at [1018, 275] on button "Mover para finalizado" at bounding box center [1072, 280] width 251 height 21
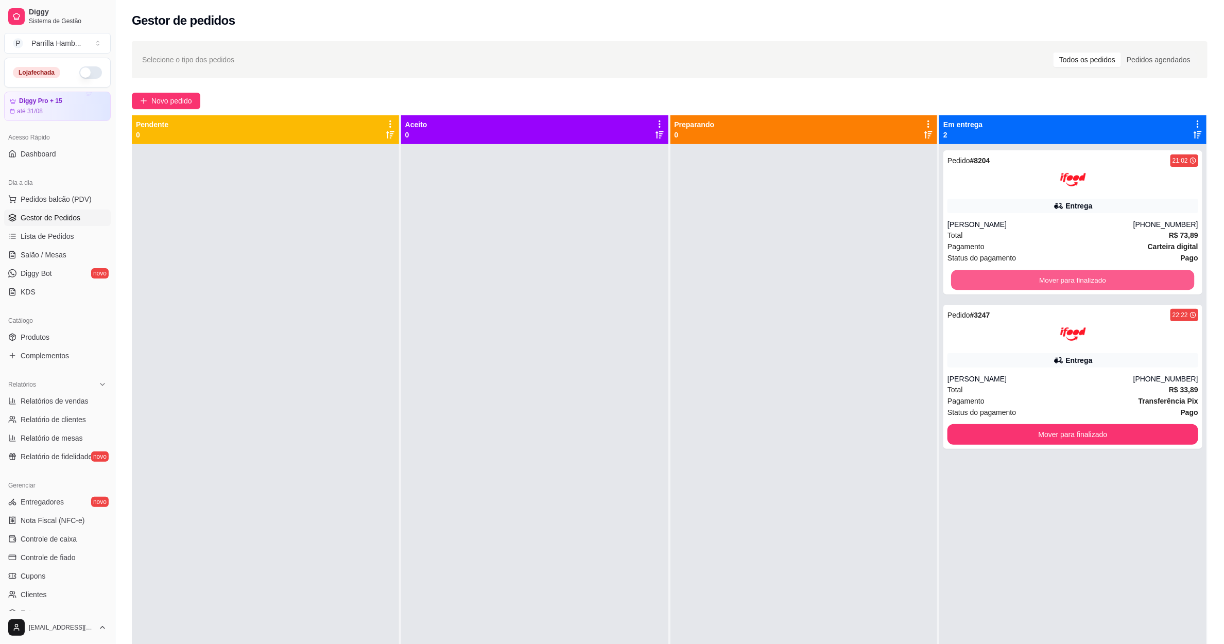
click at [1018, 275] on button "Mover para finalizado" at bounding box center [1072, 280] width 243 height 20
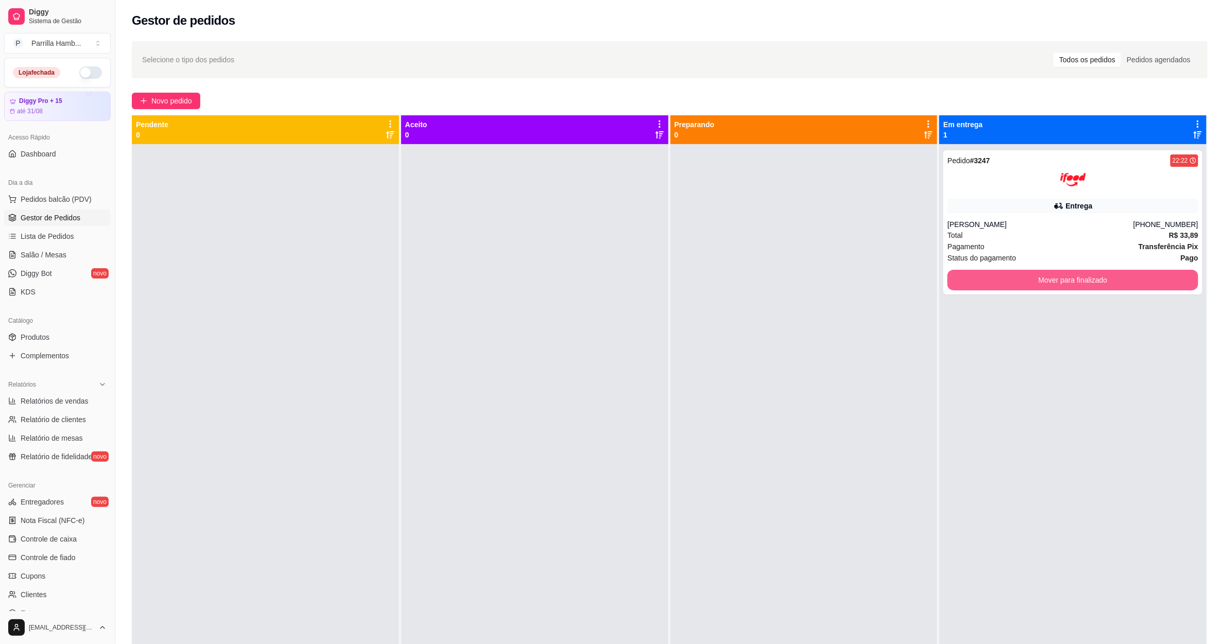
click at [1018, 275] on button "Mover para finalizado" at bounding box center [1072, 280] width 251 height 21
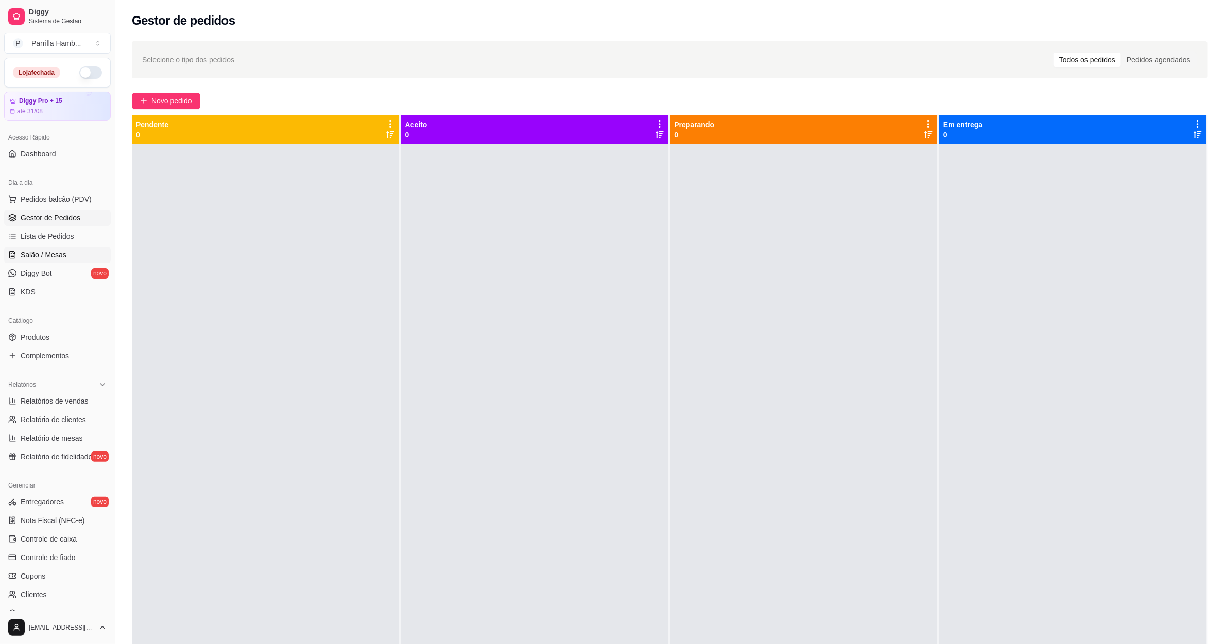
click at [73, 247] on link "Salão / Mesas" at bounding box center [57, 255] width 107 height 16
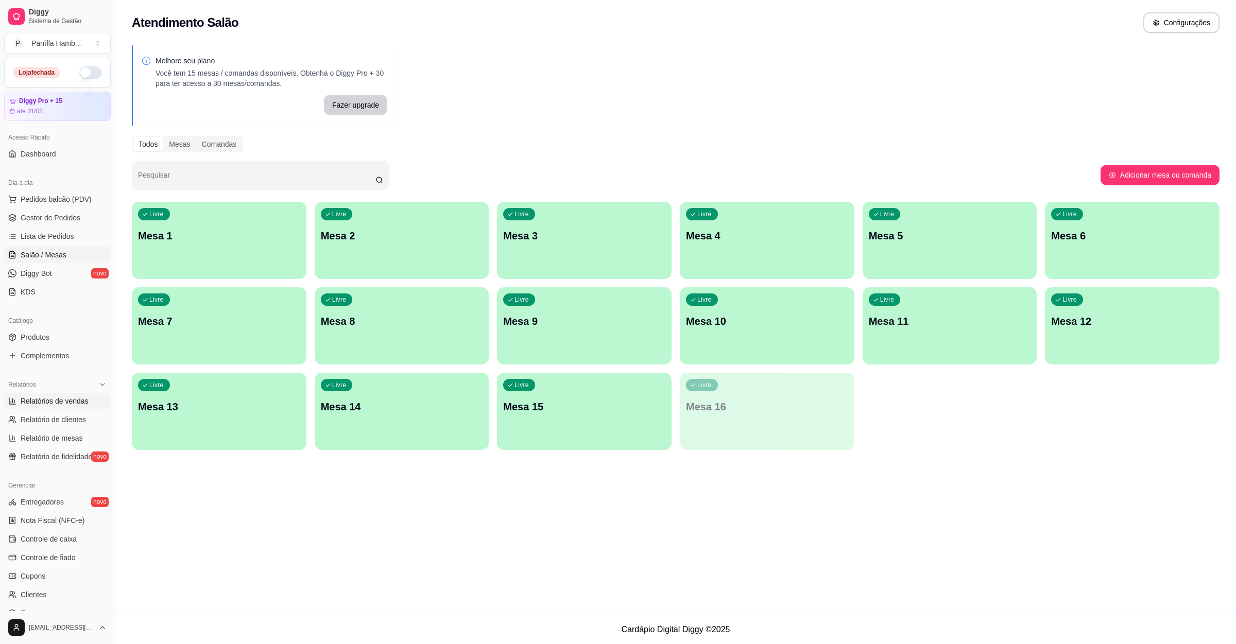
click at [78, 400] on span "Relatórios de vendas" at bounding box center [55, 401] width 68 height 10
select select "ALL"
select select "0"
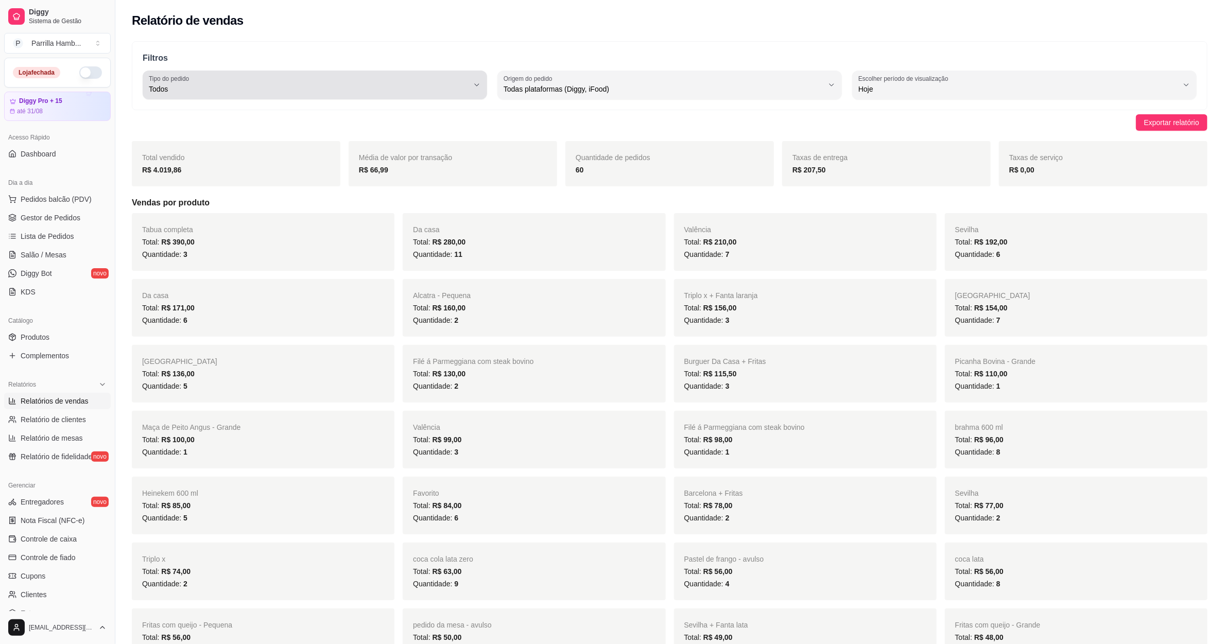
click at [388, 93] on span "Todos" at bounding box center [309, 89] width 320 height 10
click at [333, 125] on li "Entrega" at bounding box center [315, 131] width 323 height 16
type input "DELIVERY"
select select "DELIVERY"
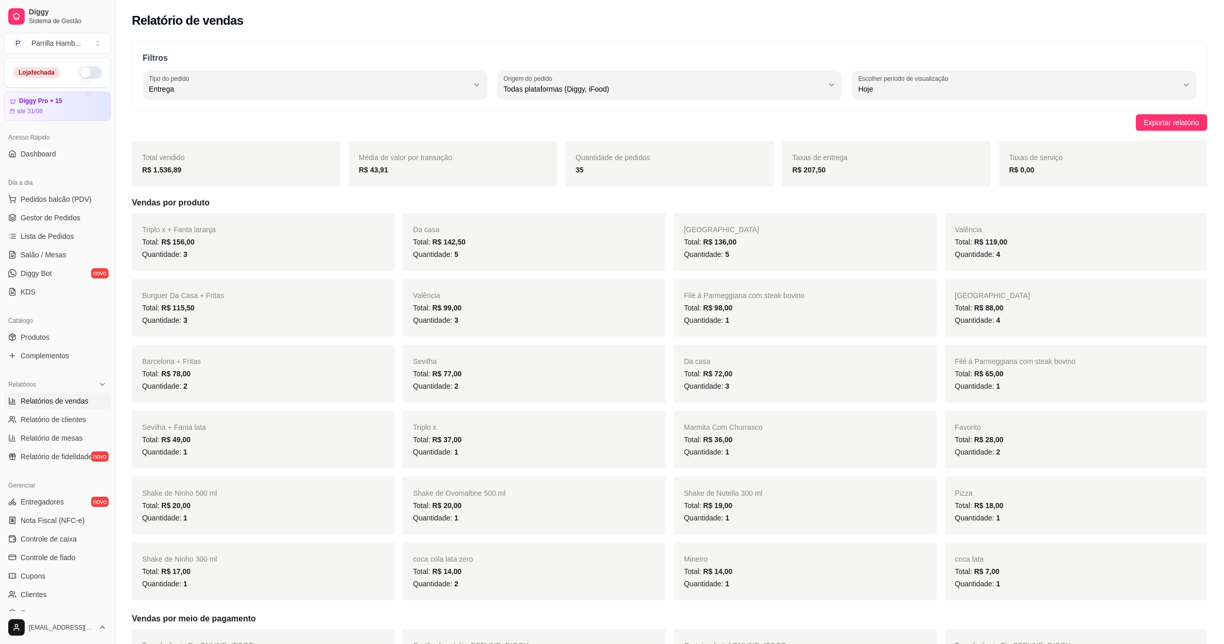
click at [606, 173] on div "35" at bounding box center [670, 170] width 188 height 12
click at [351, 99] on button "Tipo do pedido Entrega" at bounding box center [315, 85] width 344 height 29
click at [298, 115] on span "Todos" at bounding box center [310, 114] width 305 height 10
type input "ALL"
select select "ALL"
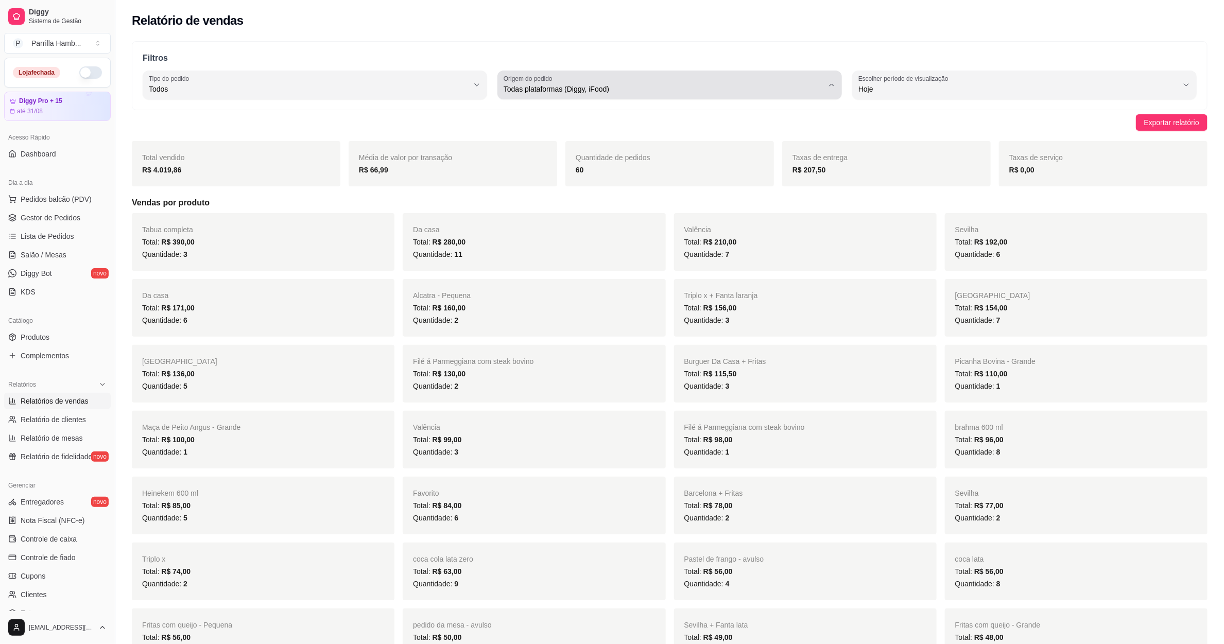
click at [544, 86] on span "Todas plataformas (Diggy, iFood)" at bounding box center [664, 89] width 320 height 10
click at [508, 126] on li "Diggy" at bounding box center [669, 131] width 323 height 16
type input "DIGGY"
select select "DIGGY"
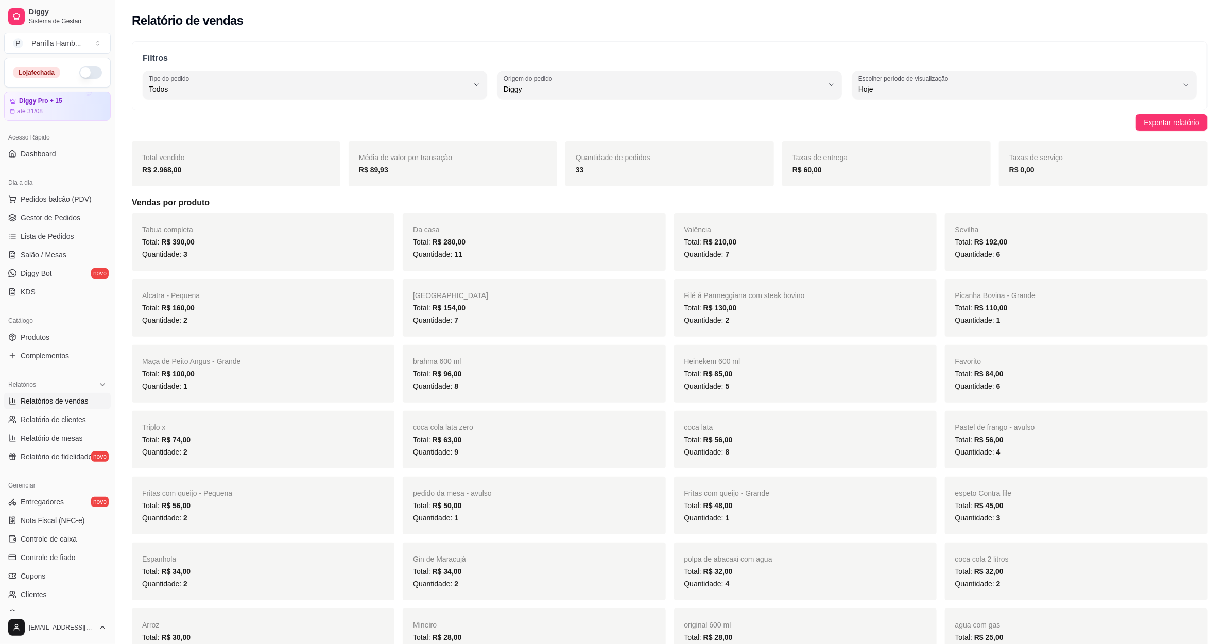
scroll to position [1909, 0]
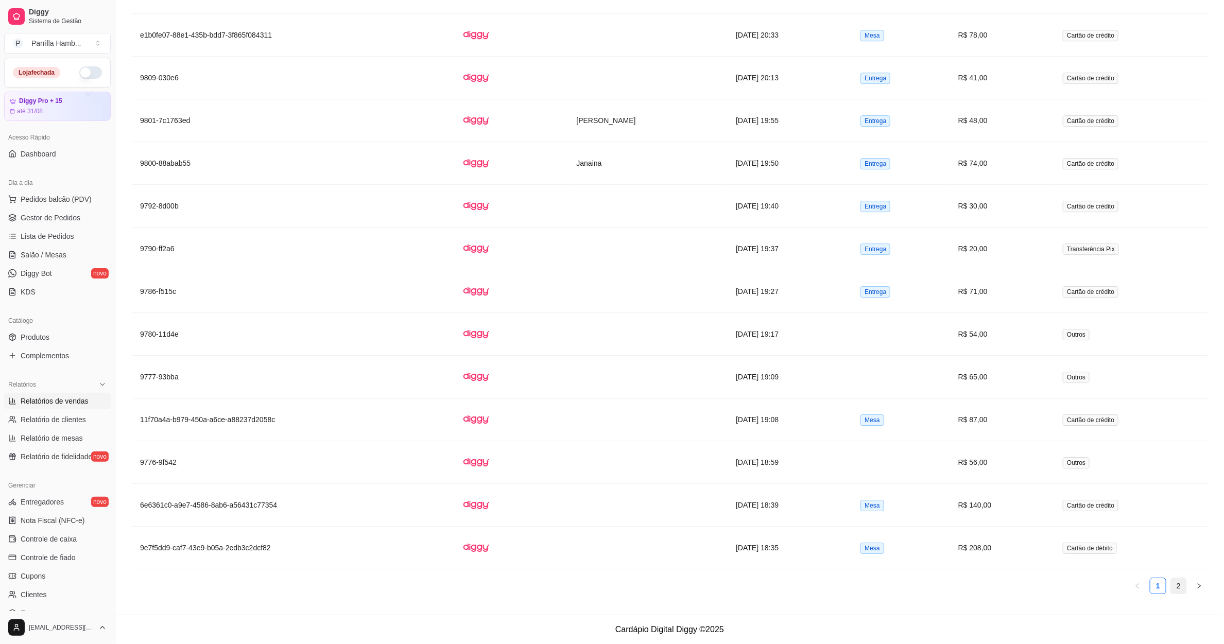
click at [1181, 586] on link "2" at bounding box center [1178, 585] width 15 height 15
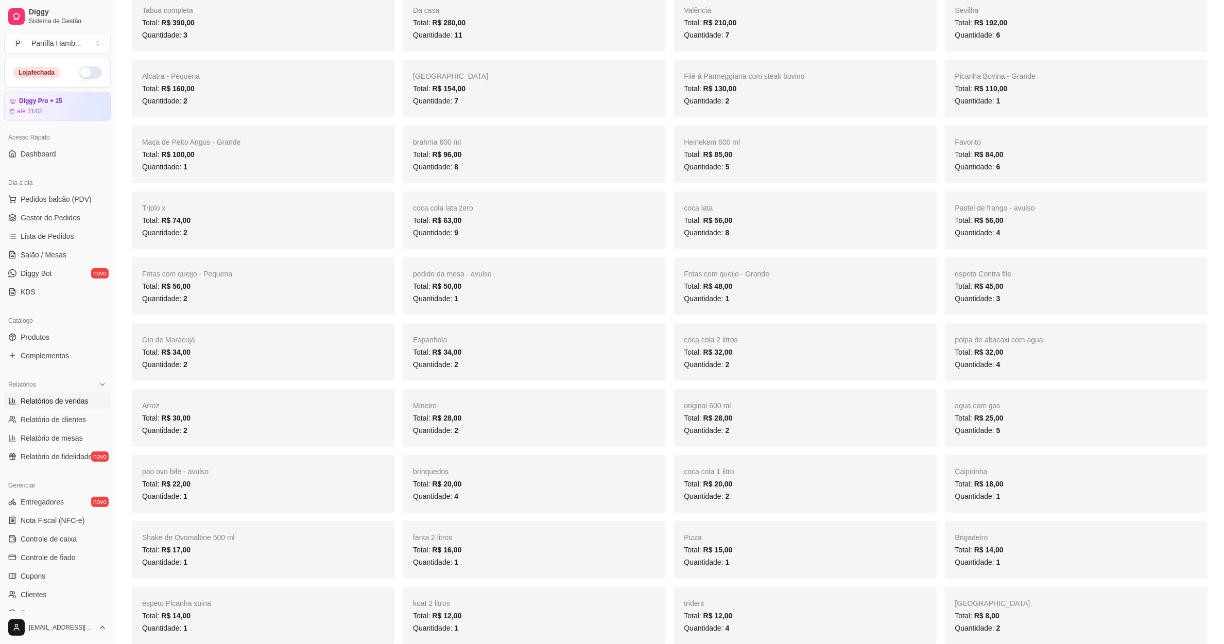
scroll to position [209, 0]
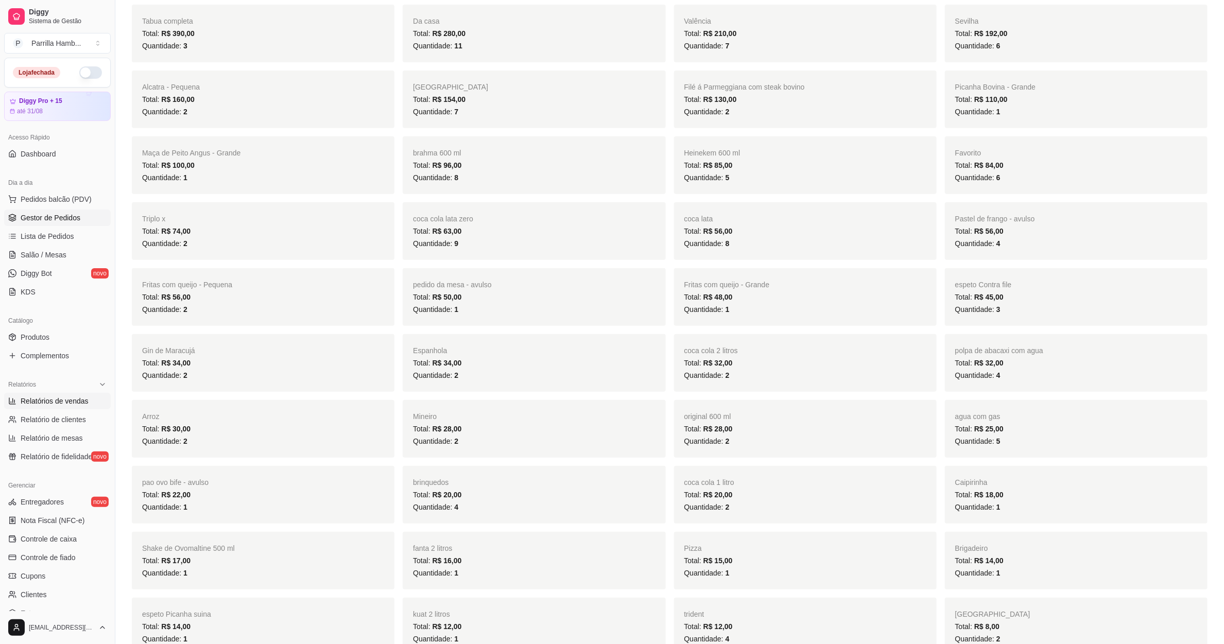
click at [49, 213] on span "Gestor de Pedidos" at bounding box center [51, 218] width 60 height 10
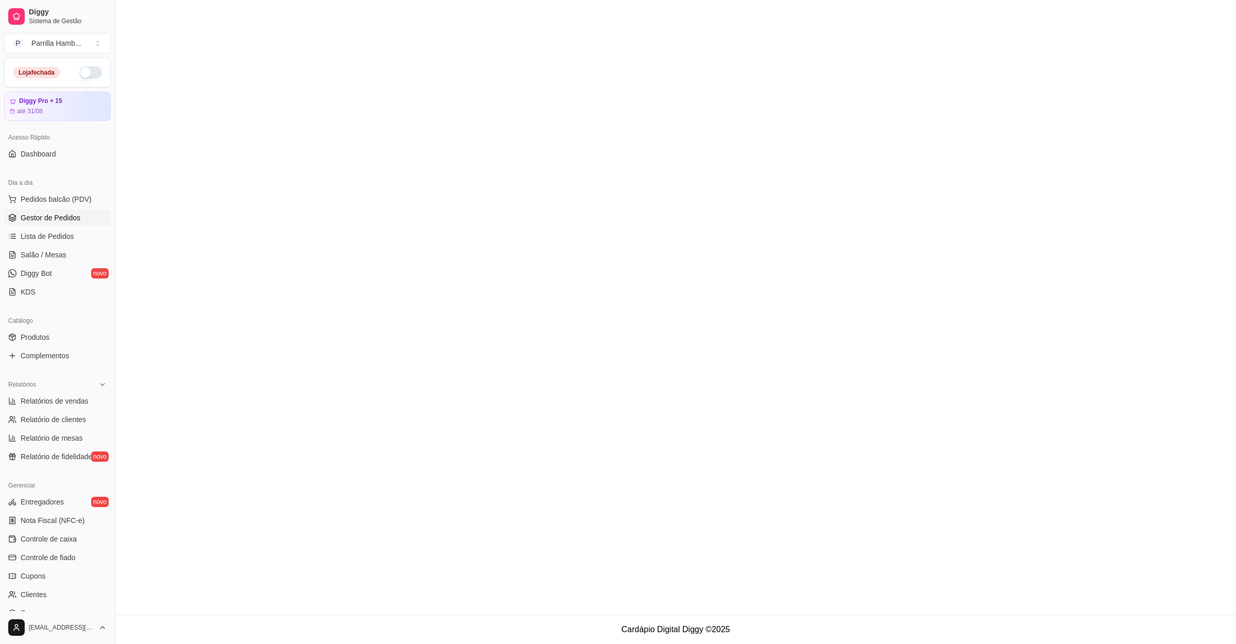
click at [49, 213] on span "Gestor de Pedidos" at bounding box center [51, 218] width 60 height 10
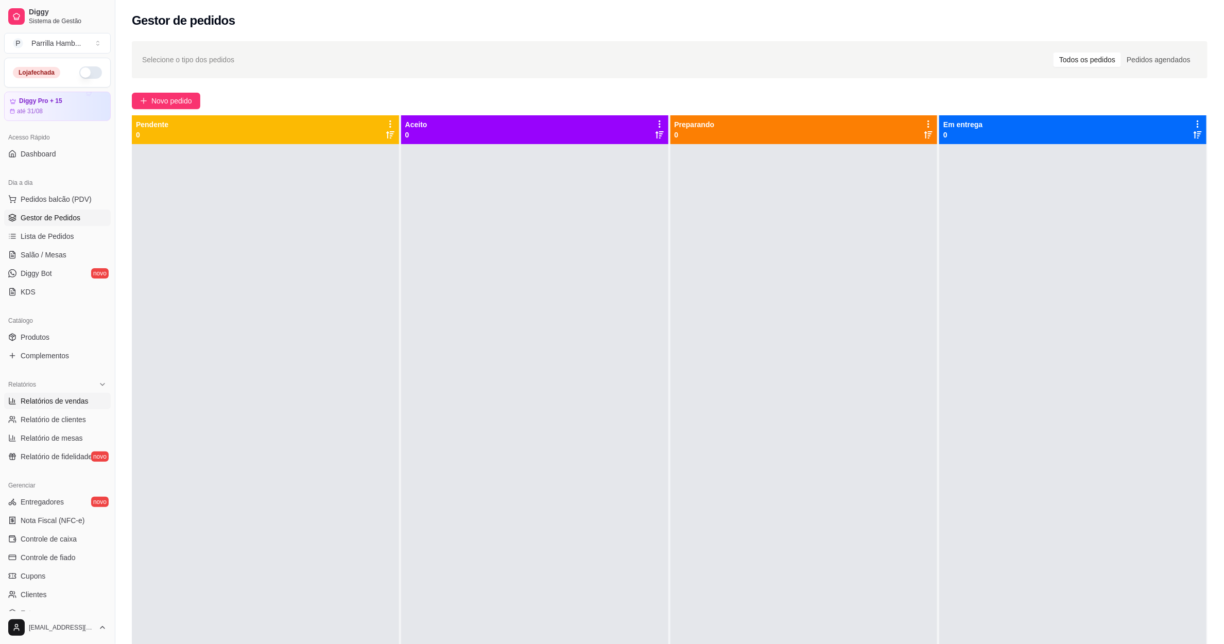
click at [75, 402] on span "Relatórios de vendas" at bounding box center [55, 401] width 68 height 10
select select "ALL"
select select "0"
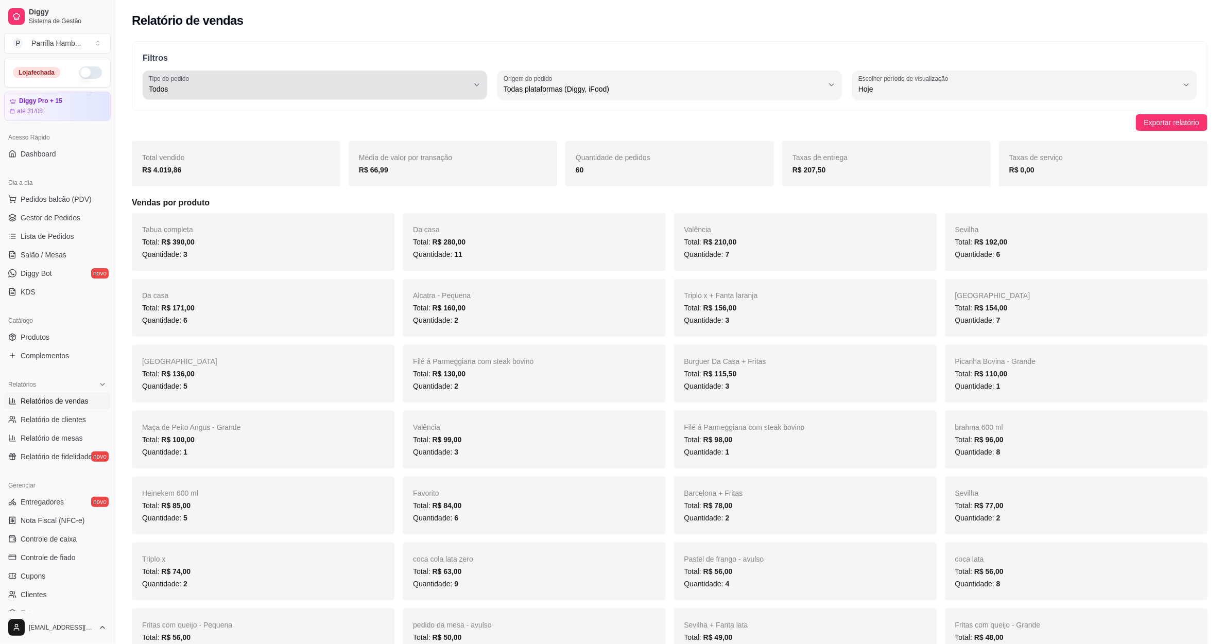
click at [354, 85] on span "Todos" at bounding box center [309, 89] width 320 height 10
click at [266, 132] on span "Entrega" at bounding box center [310, 131] width 305 height 10
type input "DELIVERY"
select select "DELIVERY"
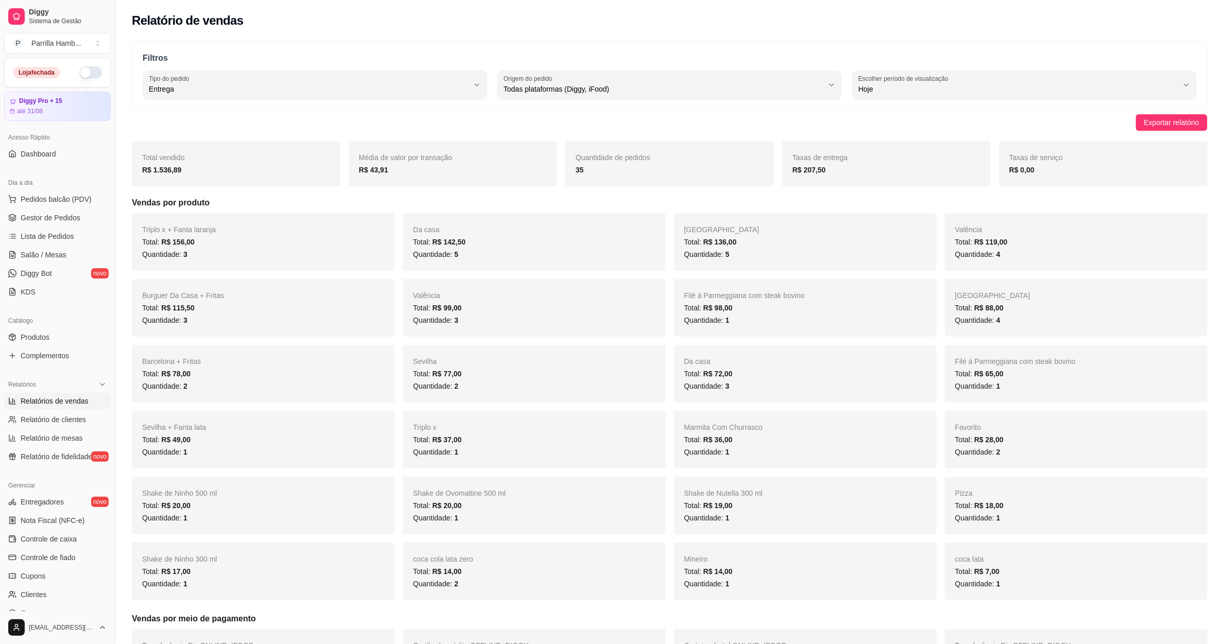
click at [598, 170] on div "35" at bounding box center [670, 170] width 188 height 12
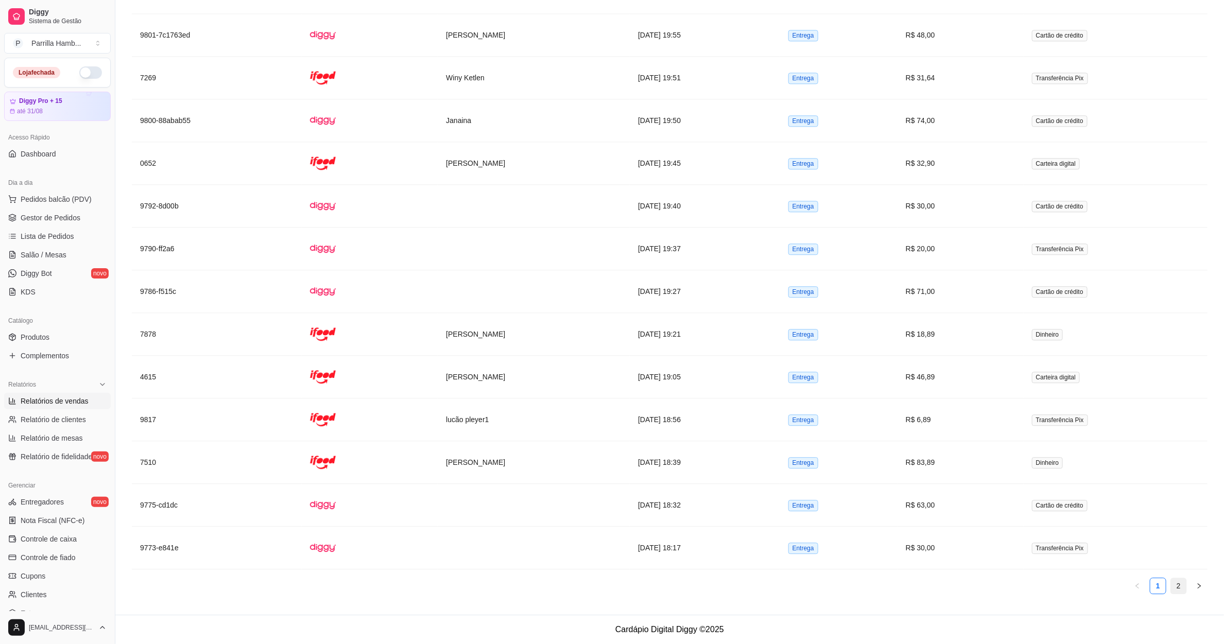
click at [1179, 584] on link "2" at bounding box center [1178, 585] width 15 height 15
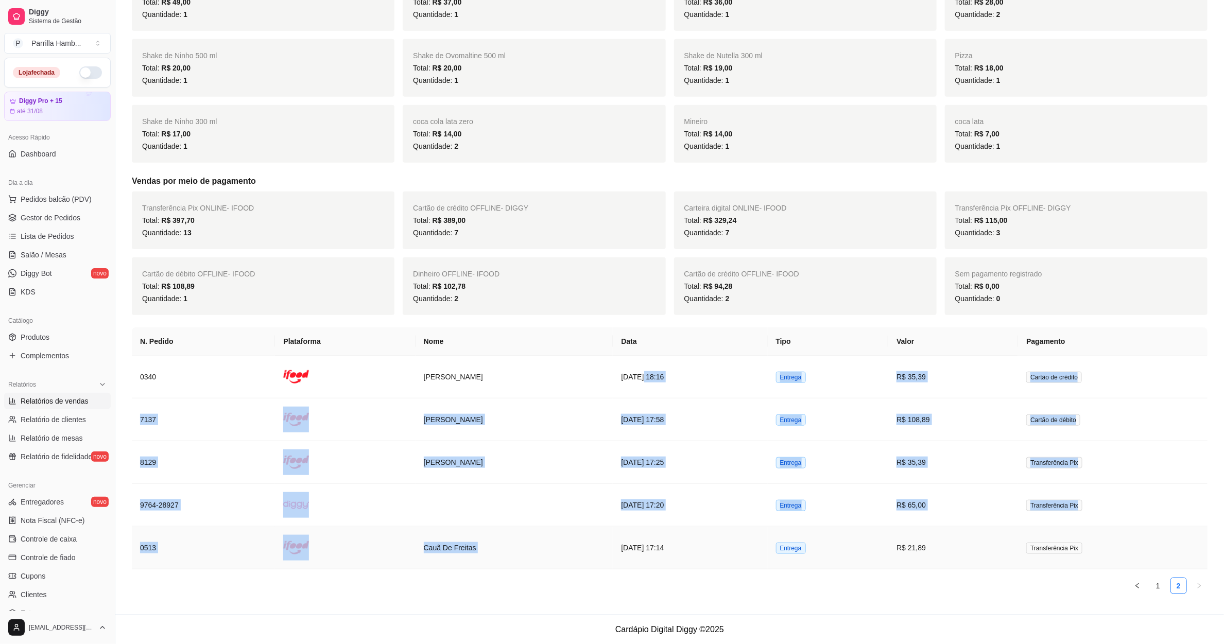
drag, startPoint x: 615, startPoint y: 357, endPoint x: 587, endPoint y: 564, distance: 209.4
click at [587, 564] on tbody "0340 [PERSON_NAME] [DATE] 18:16 Entrega R$ 35,39 Cartão de crédito 7137 kairon …" at bounding box center [670, 463] width 1076 height 214
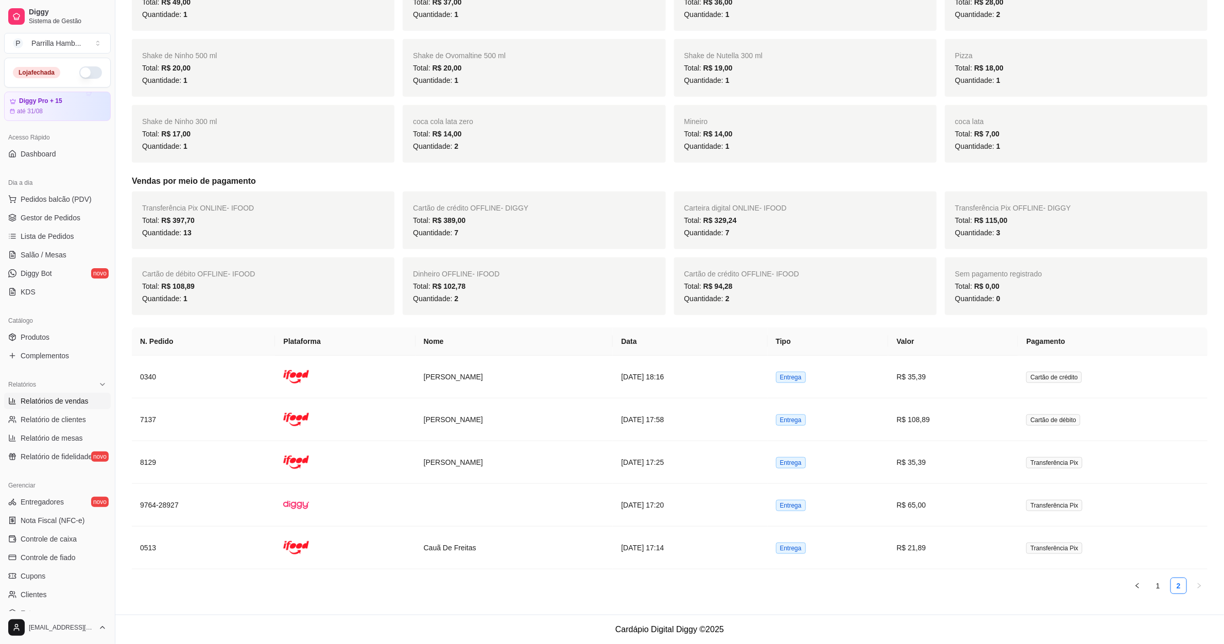
click at [774, 587] on ul "1 2" at bounding box center [670, 586] width 1076 height 16
click at [1164, 587] on link "1" at bounding box center [1157, 585] width 15 height 15
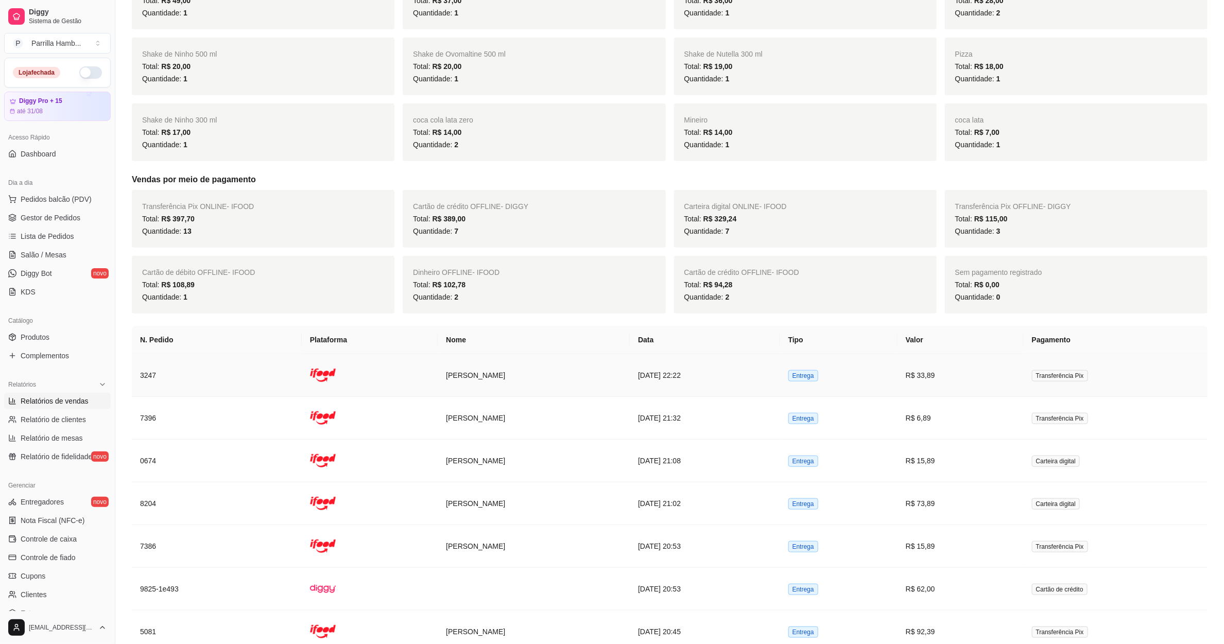
click at [780, 363] on td "[DATE] 22:22" at bounding box center [705, 375] width 150 height 43
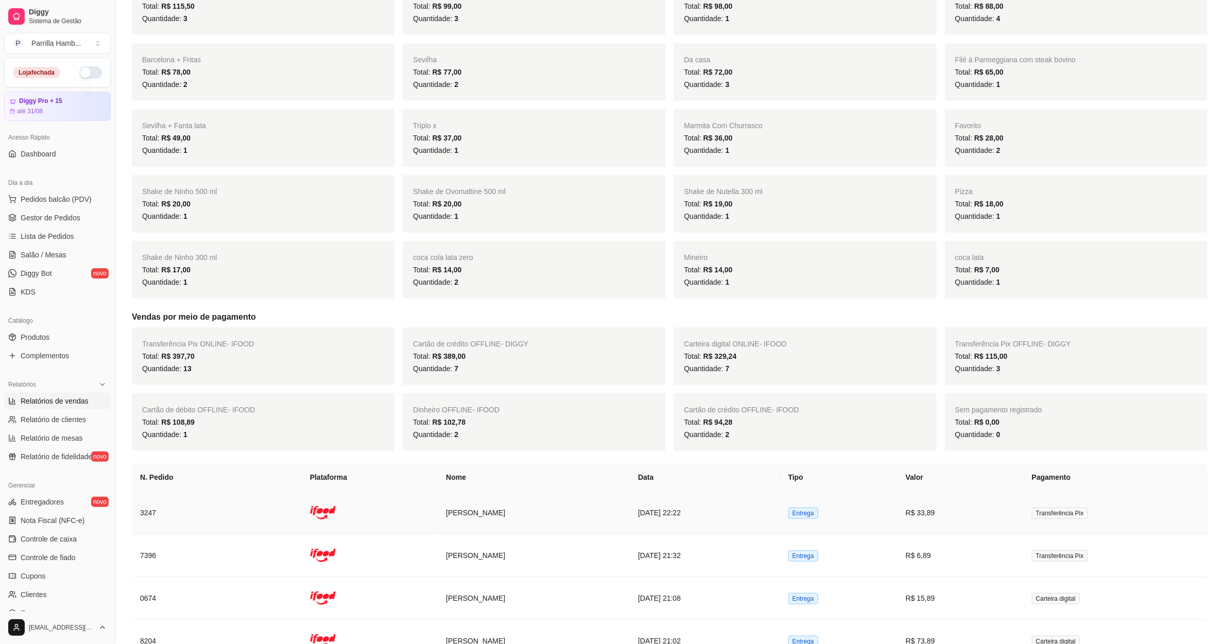
scroll to position [0, 0]
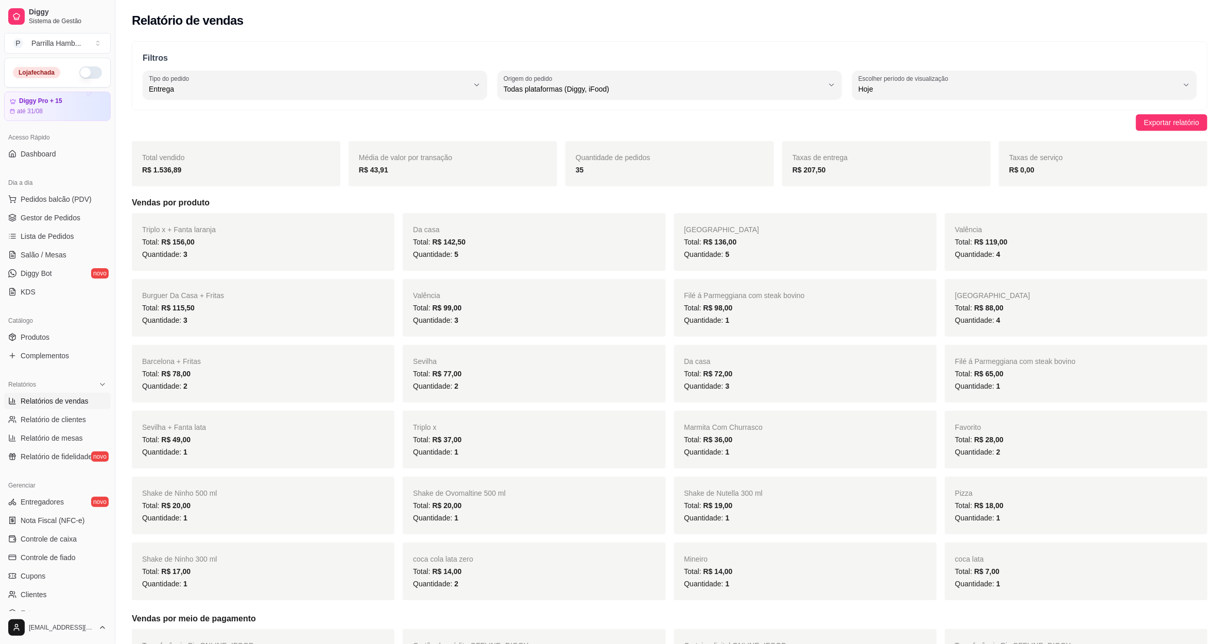
click at [590, 164] on div "Quantidade de pedidos 35" at bounding box center [669, 163] width 209 height 45
